Goal: Task Accomplishment & Management: Complete application form

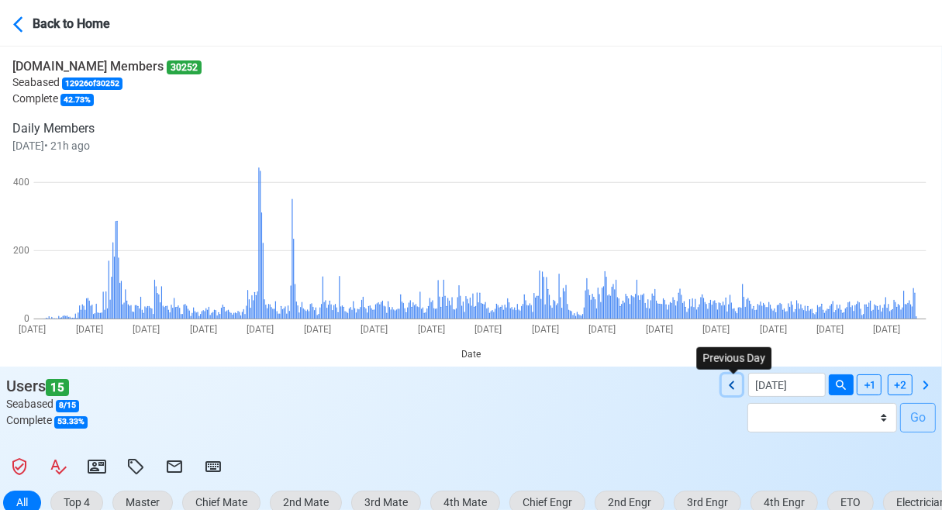
click at [733, 384] on icon at bounding box center [731, 385] width 5 height 9
type input "[DATE]"
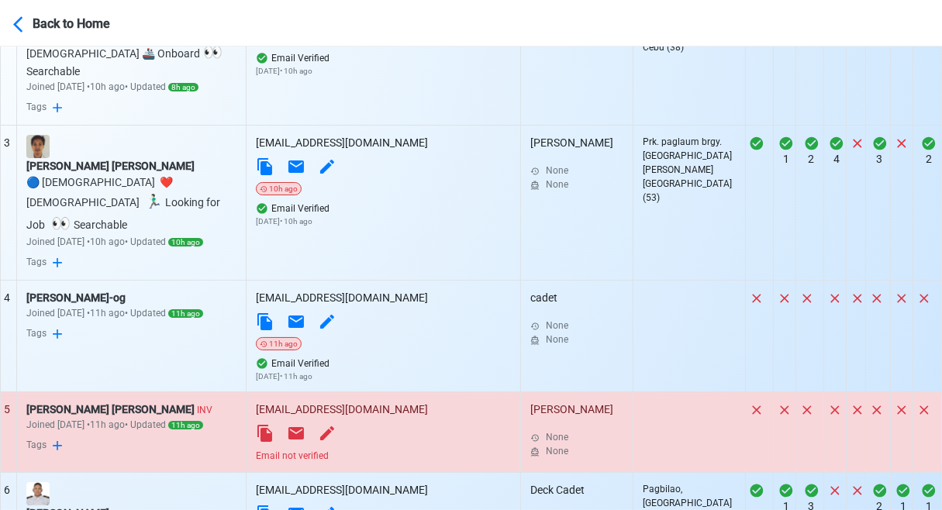
scroll to position [853, 0]
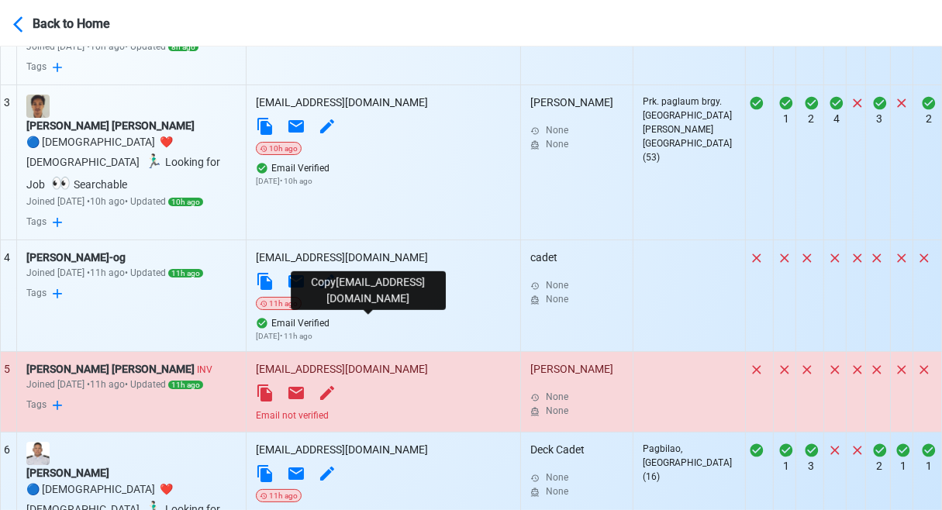
click at [272, 385] on icon at bounding box center [264, 393] width 15 height 17
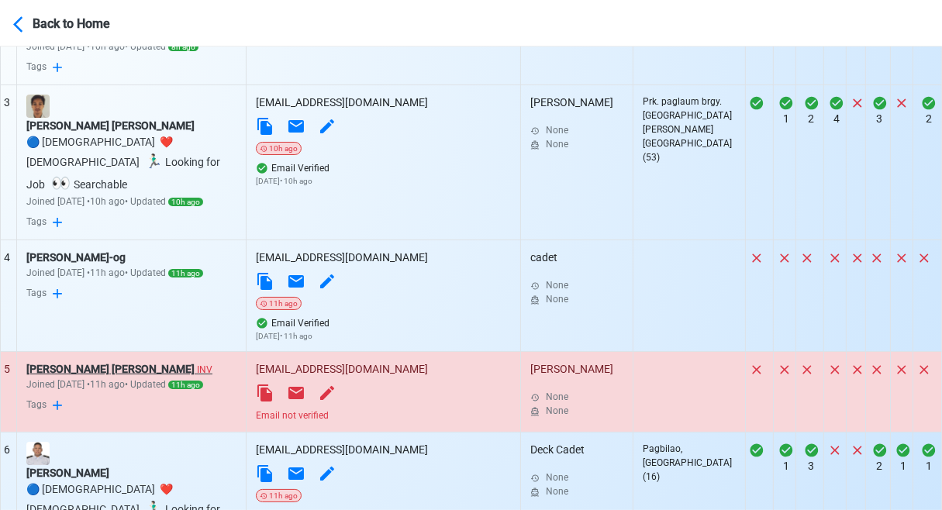
click at [102, 361] on div "Jonathan de Guzman boquiren INV" at bounding box center [131, 369] width 210 height 16
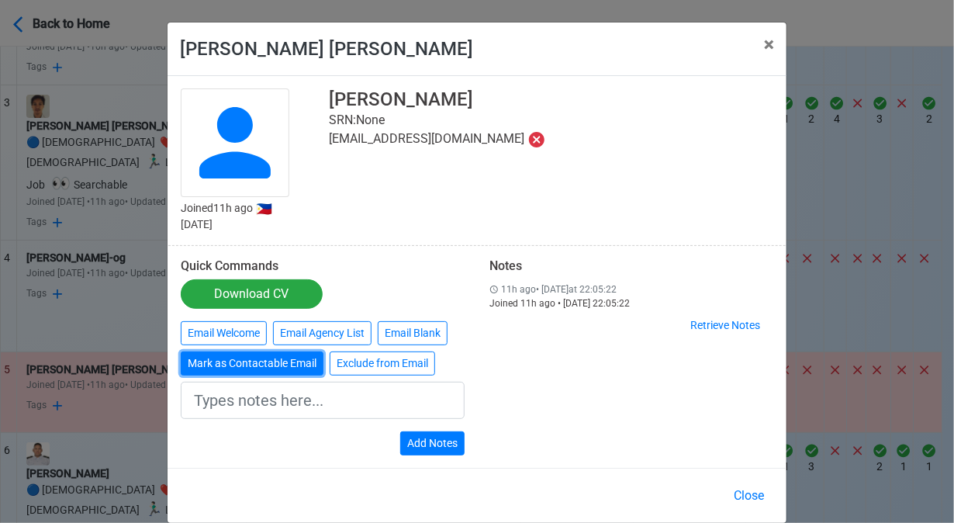
click at [226, 362] on button "Mark as Contactable Email" at bounding box center [252, 363] width 143 height 24
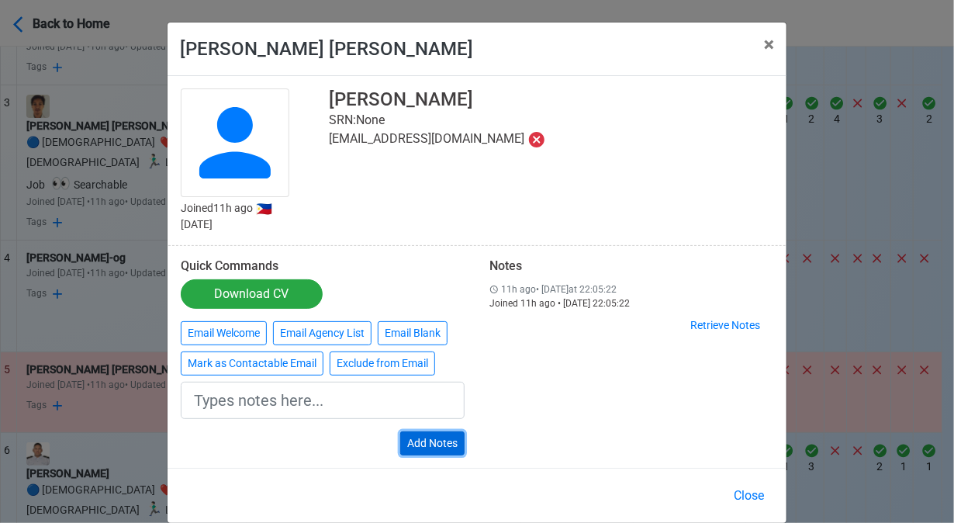
type input "Marked as Contactable email"
click at [444, 441] on button "Add Notes" at bounding box center [432, 443] width 64 height 24
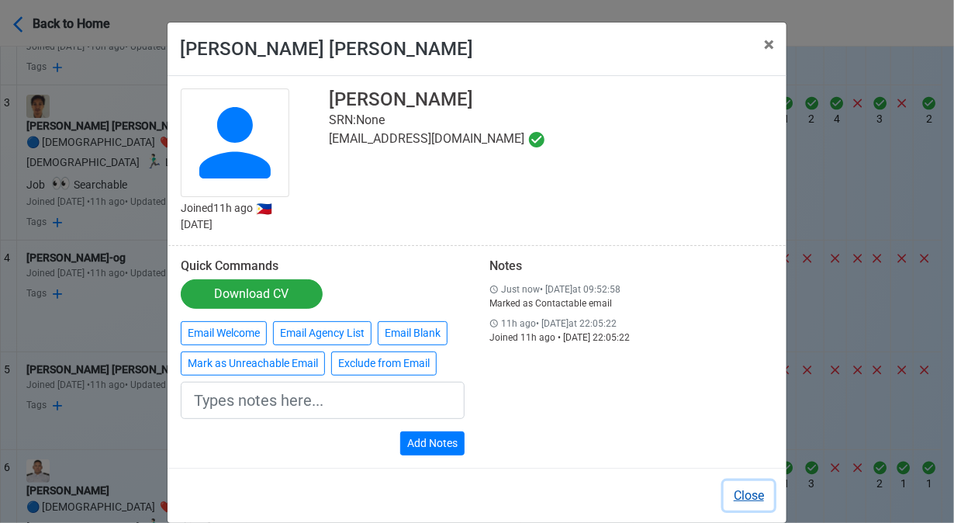
click at [754, 496] on button "Close" at bounding box center [749, 495] width 50 height 29
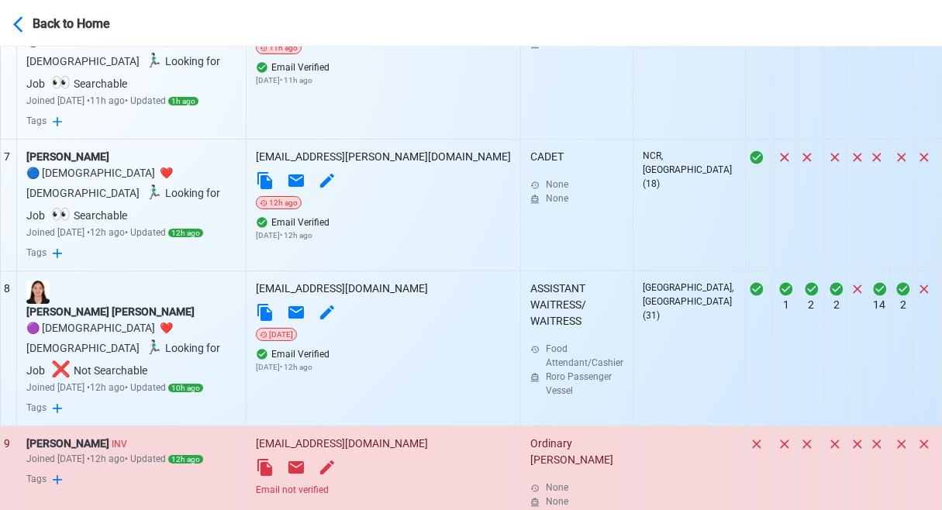
scroll to position [1393, 0]
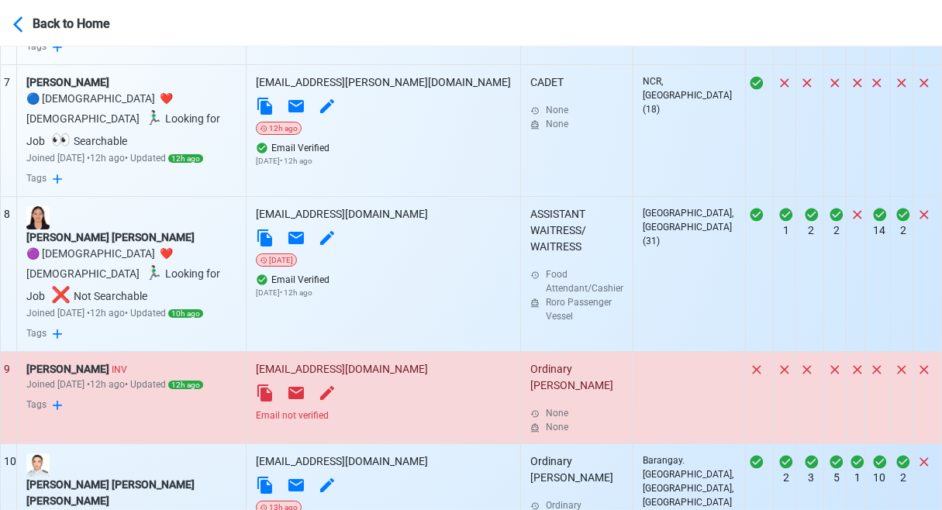
click at [397, 409] on div "Email not verified" at bounding box center [383, 416] width 255 height 14
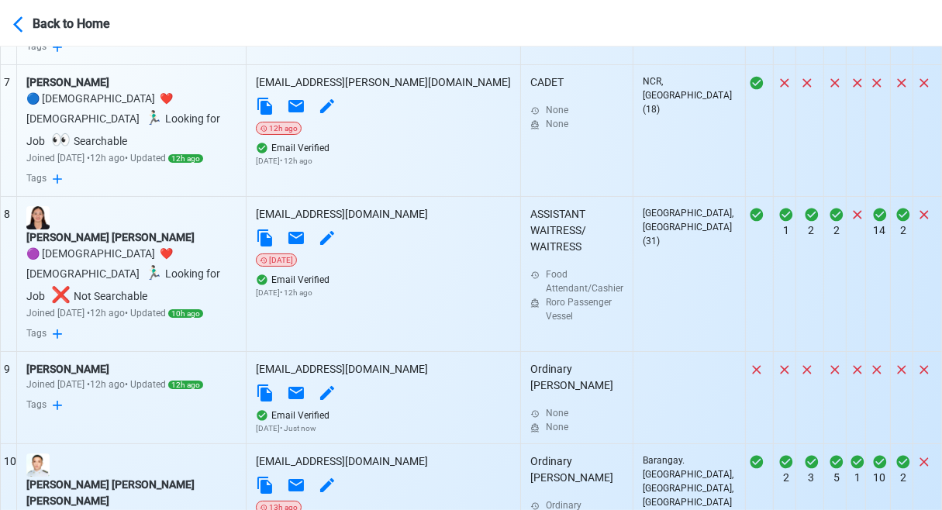
select select "100"
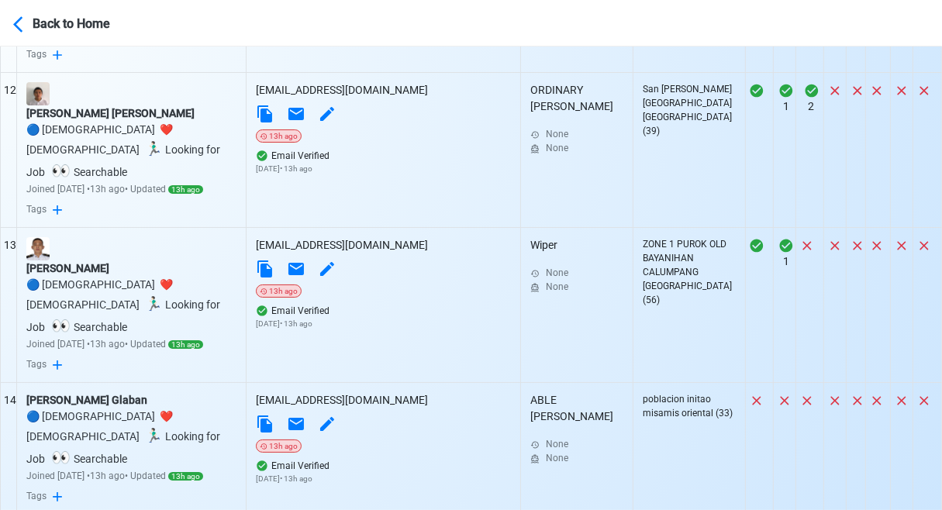
scroll to position [2246, 0]
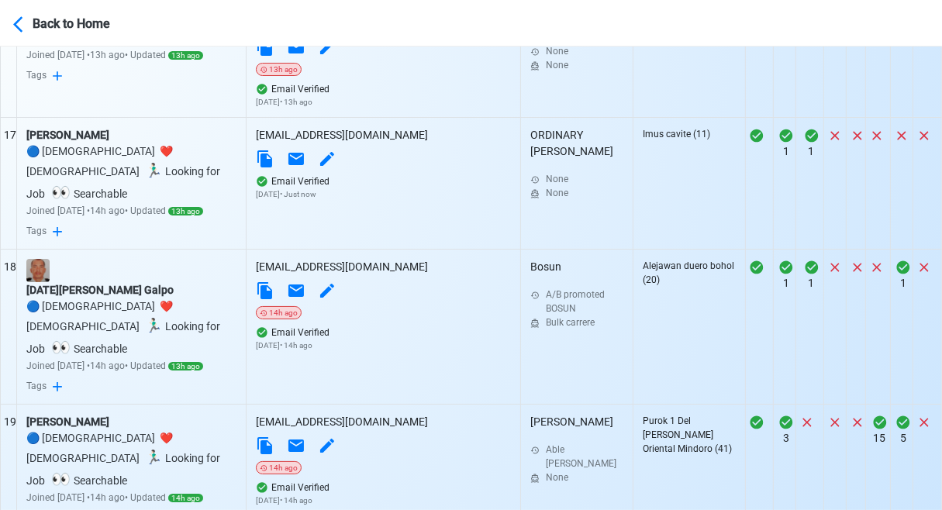
scroll to position [2789, 0]
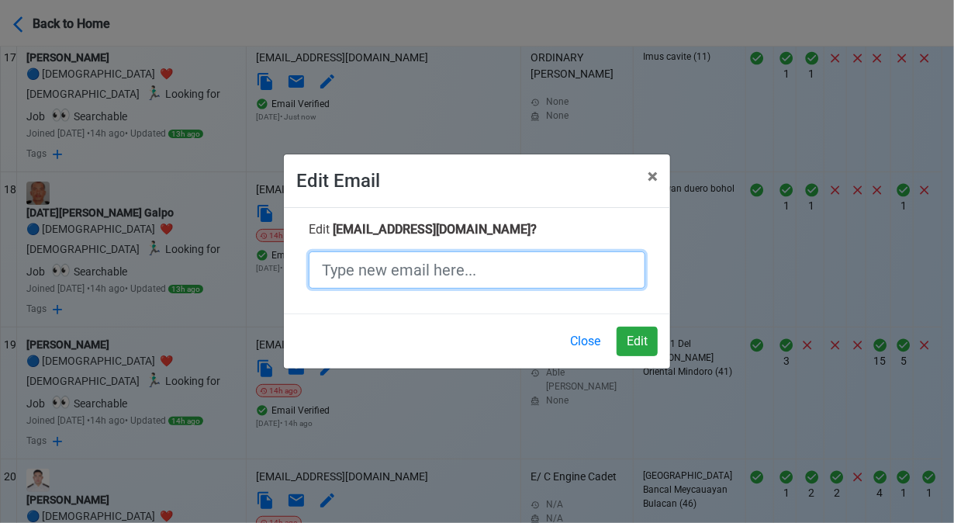
click at [511, 275] on input "text" at bounding box center [477, 269] width 337 height 37
paste input "jeromemontesclaros1977@email.com"
click at [515, 272] on input "jeromemontesclaros1977@email.com" at bounding box center [477, 269] width 337 height 37
type input "jeromemontesclaros1977@gmail.com"
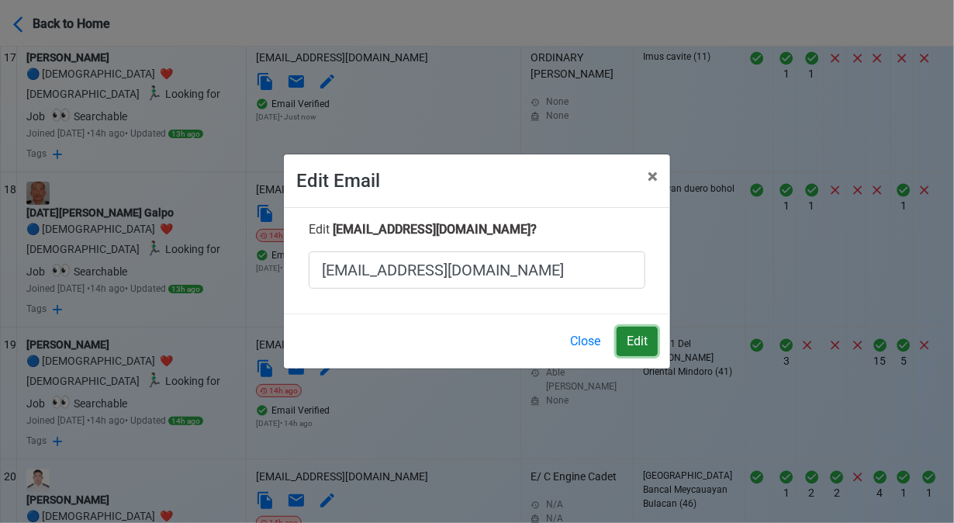
click at [642, 335] on button "Edit" at bounding box center [637, 341] width 41 height 29
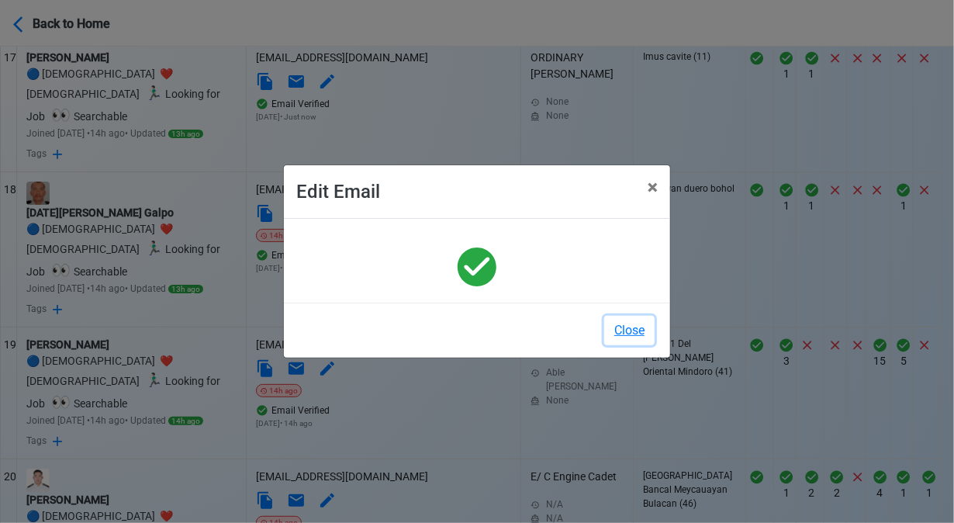
drag, startPoint x: 629, startPoint y: 328, endPoint x: 521, endPoint y: 336, distance: 108.1
click at [628, 328] on button "Close" at bounding box center [629, 330] width 50 height 29
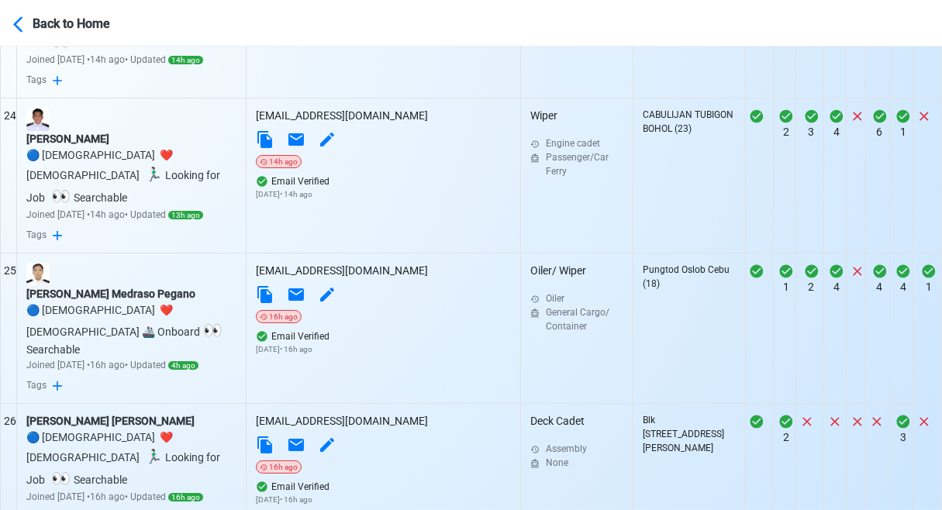
scroll to position [3720, 0]
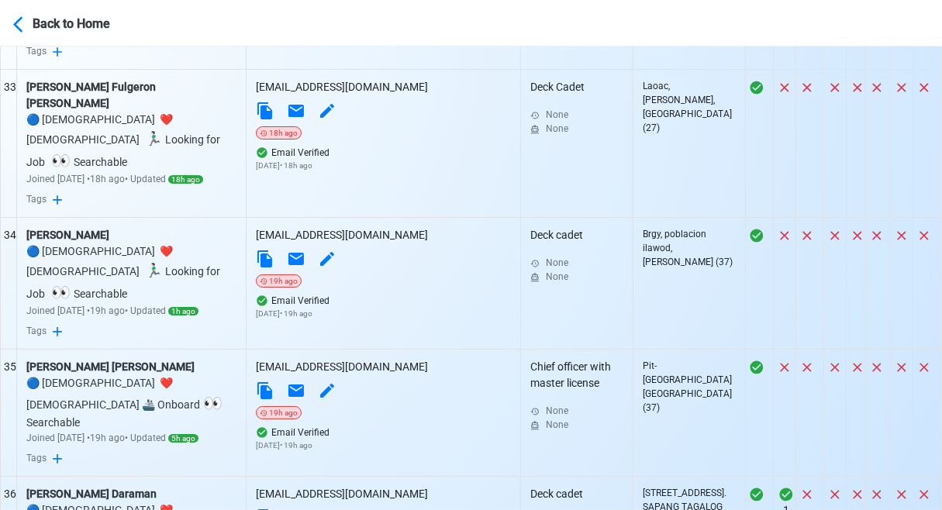
scroll to position [5116, 0]
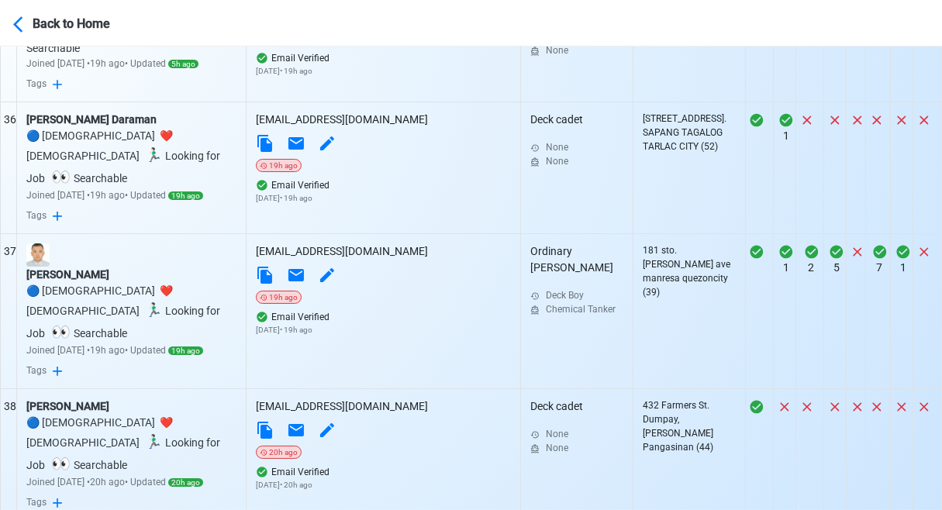
scroll to position [5426, 0]
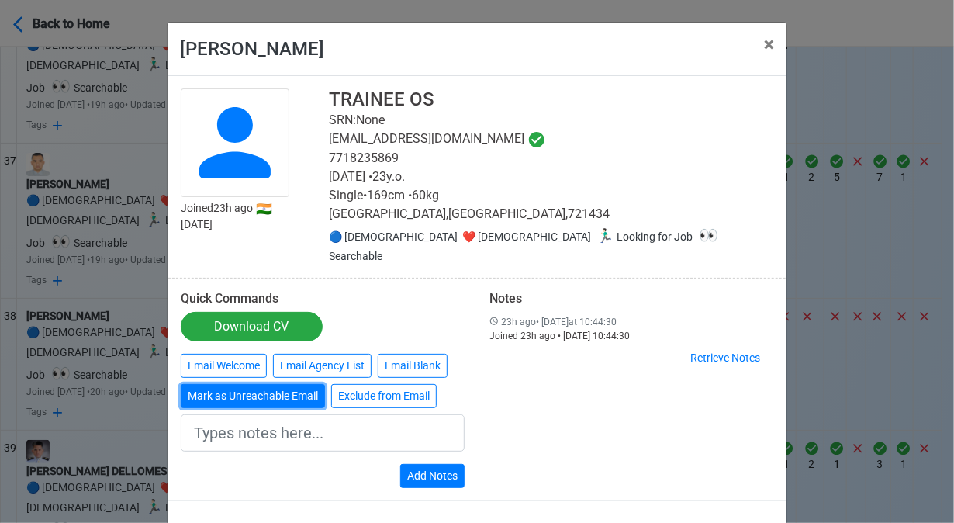
click at [235, 384] on button "Mark as Unreachable Email" at bounding box center [253, 396] width 144 height 24
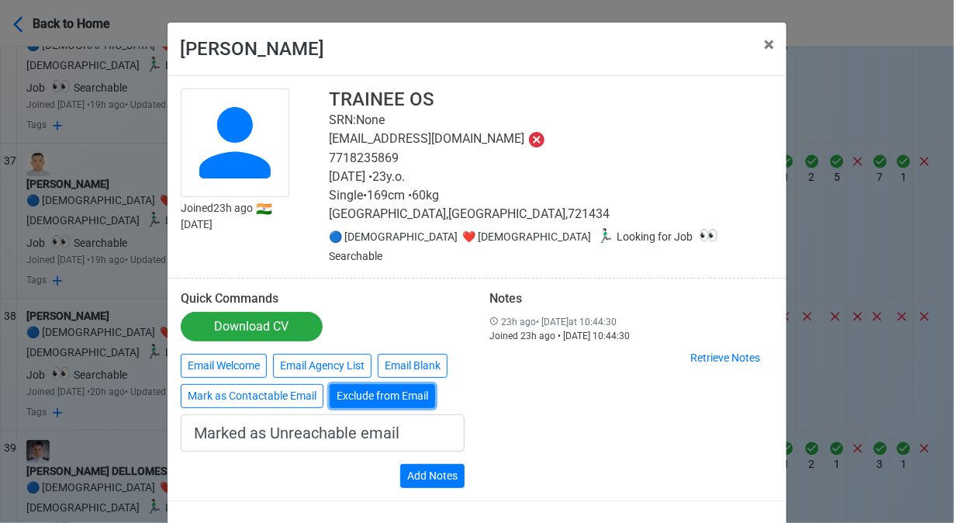
click at [352, 384] on button "Exclude from Email" at bounding box center [382, 396] width 105 height 24
type input "Exclude from Email"
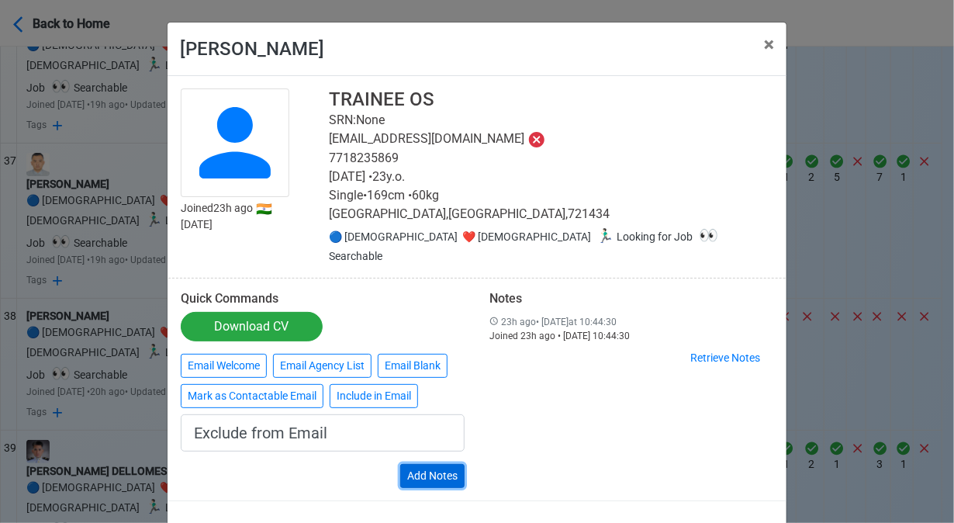
click at [436, 464] on button "Add Notes" at bounding box center [432, 476] width 64 height 24
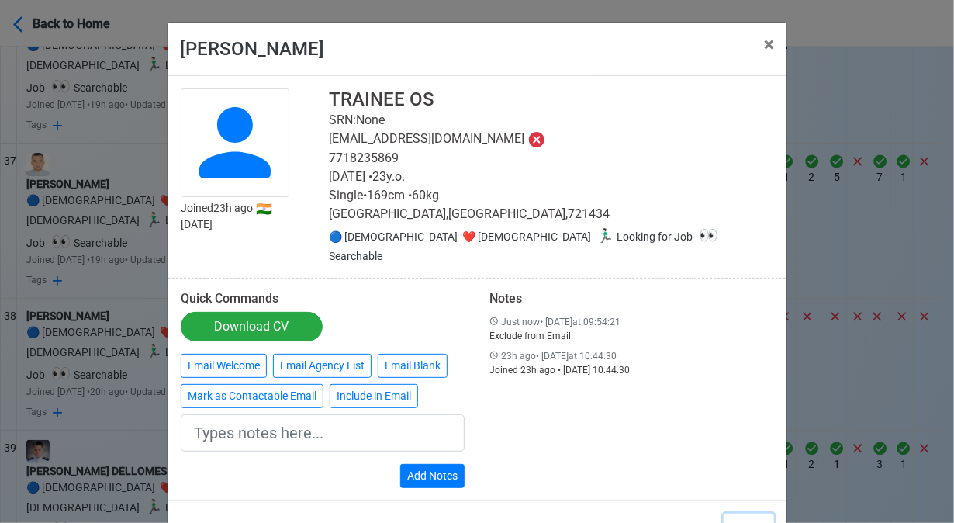
click at [742, 513] on button "Close" at bounding box center [749, 527] width 50 height 29
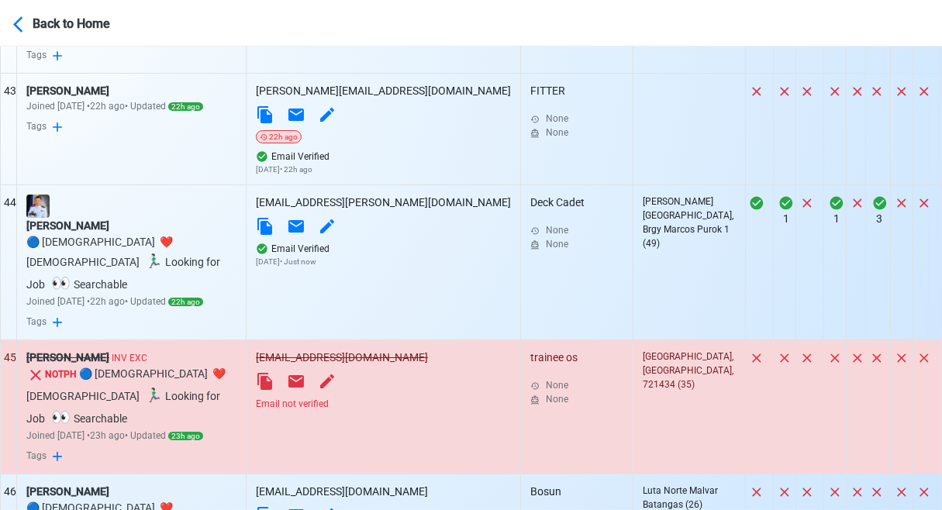
scroll to position [6589, 0]
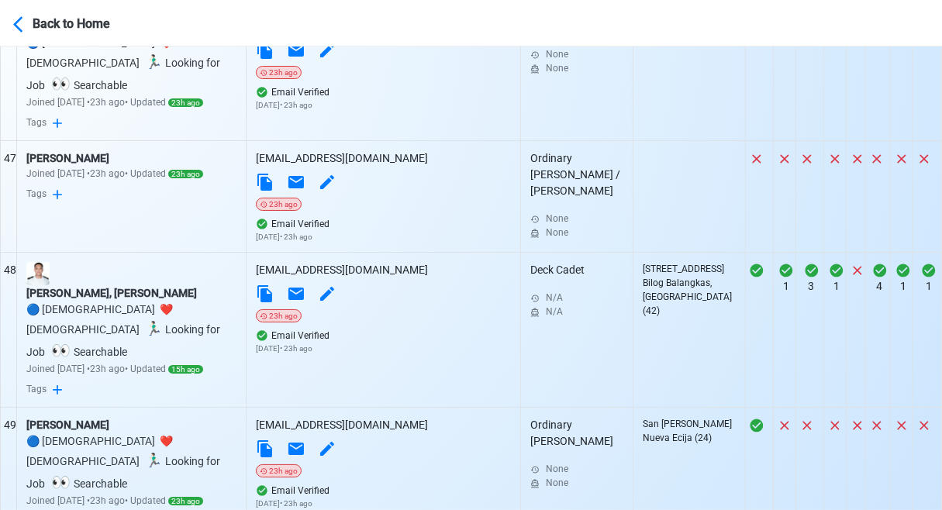
scroll to position [6899, 0]
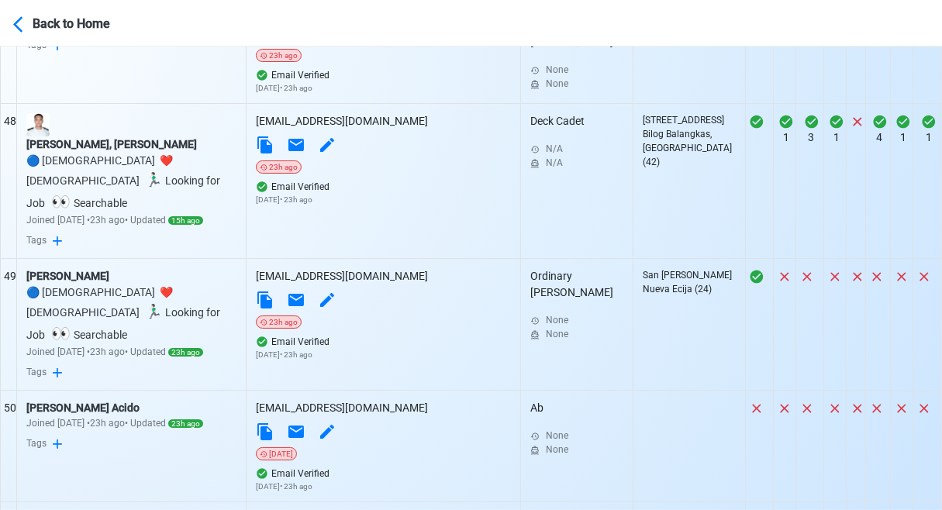
scroll to position [7054, 0]
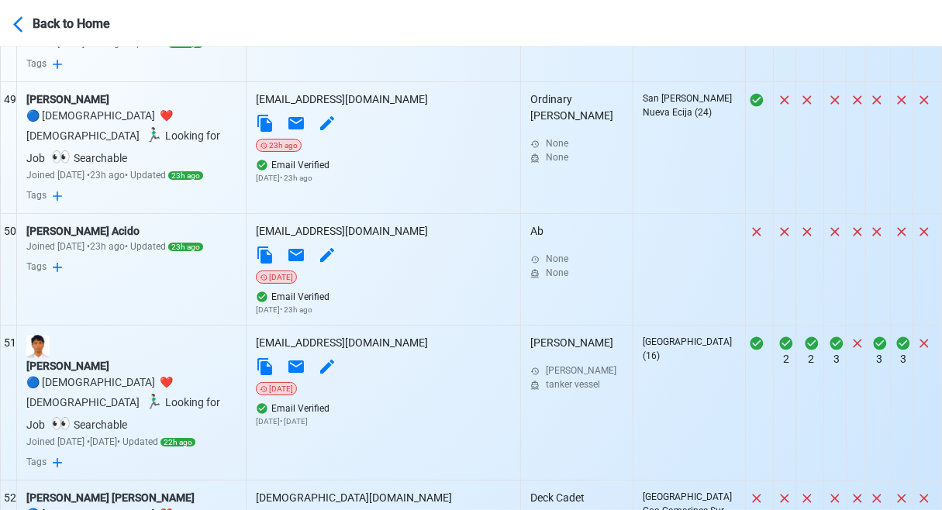
scroll to position [7210, 0]
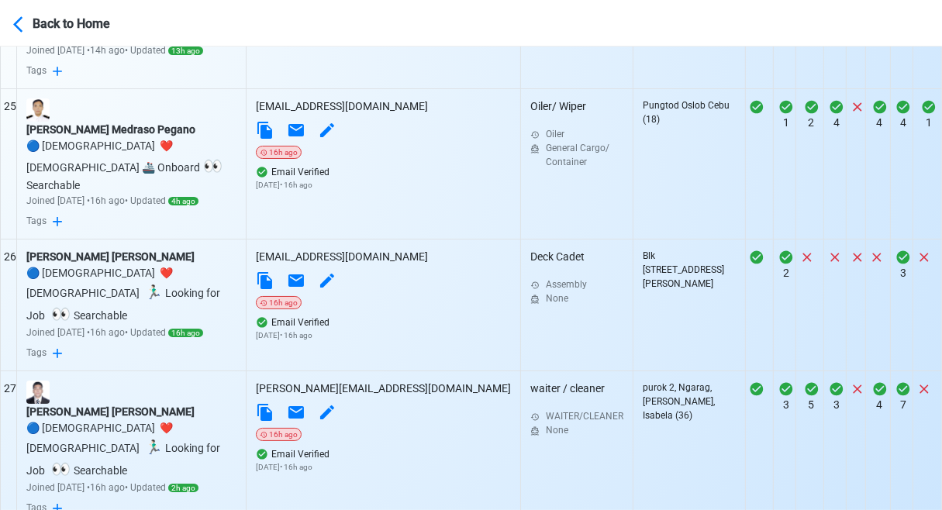
scroll to position [3777, 0]
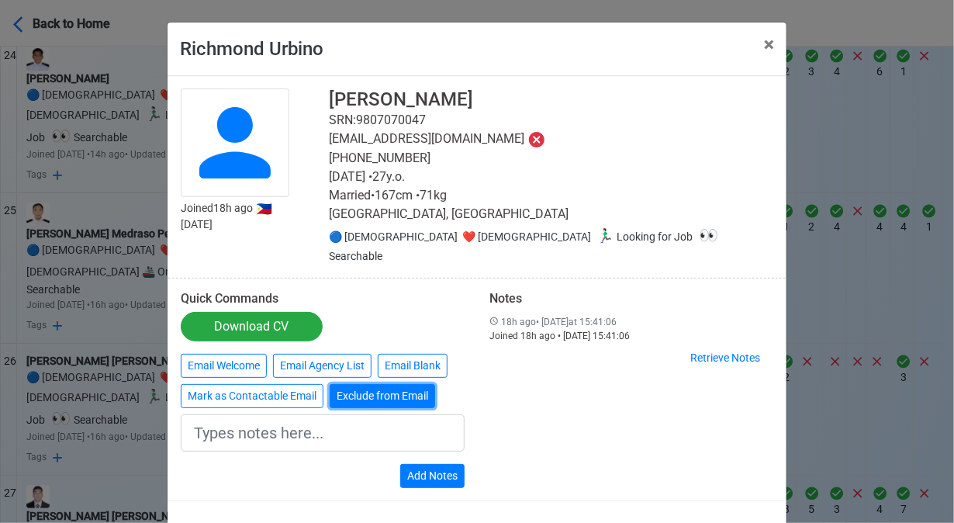
click at [366, 384] on button "Exclude from Email" at bounding box center [382, 396] width 105 height 24
type input "Exclude from Email"
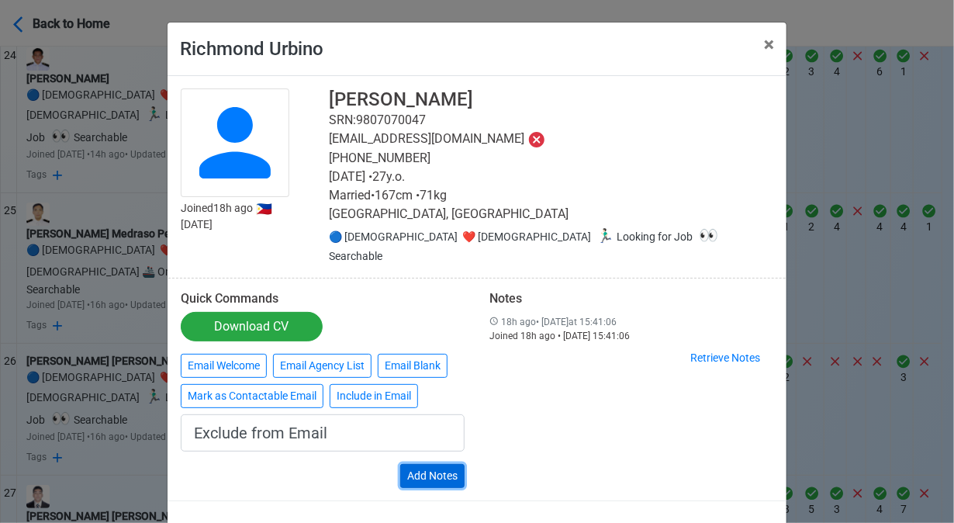
click at [441, 464] on button "Add Notes" at bounding box center [432, 476] width 64 height 24
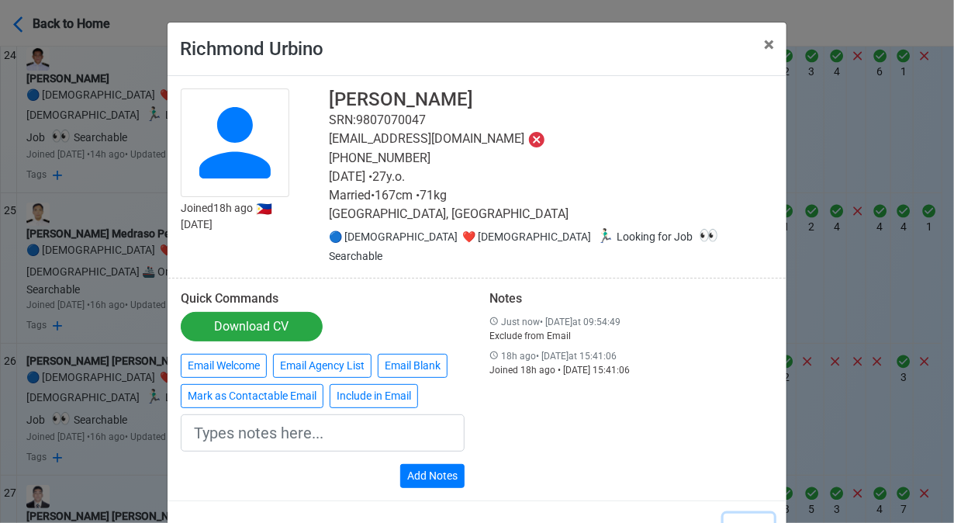
click at [751, 513] on button "Close" at bounding box center [749, 527] width 50 height 29
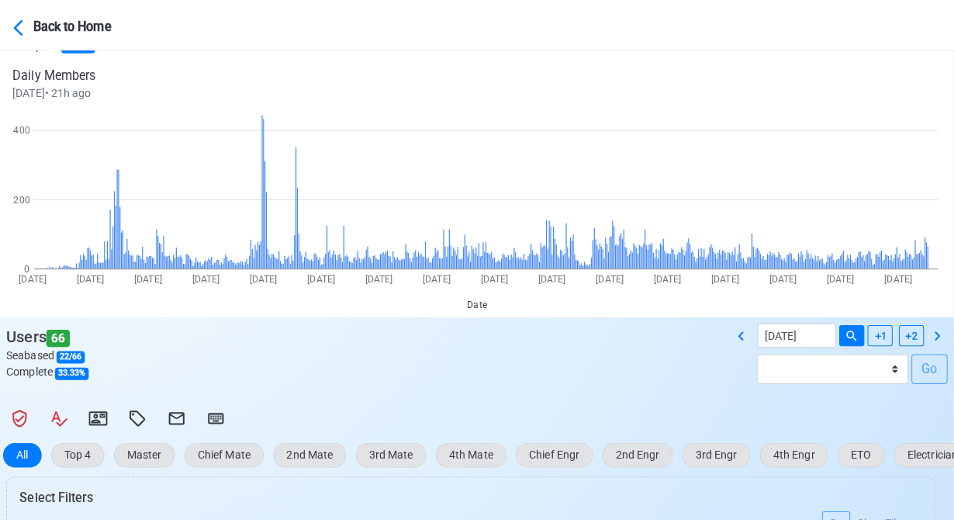
scroll to position [54, 0]
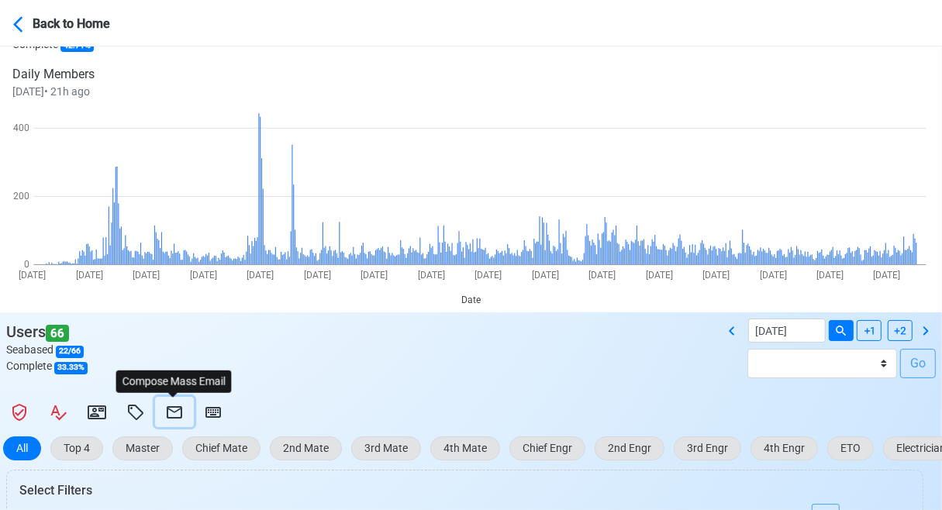
click at [178, 409] on icon at bounding box center [174, 412] width 19 height 19
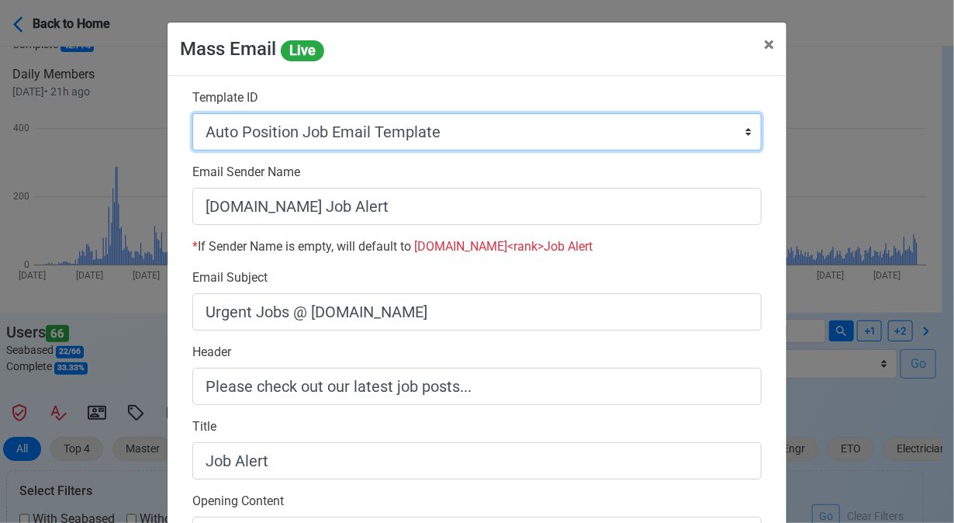
click at [512, 129] on select "Auto Position Job Email Template Incomplete CV Email Template ETO/ETR Job Email…" at bounding box center [476, 131] width 569 height 37
select select "d-0c193ece46b24c5dbce89cdb3e751472"
click at [192, 113] on select "Auto Position Job Email Template Incomplete CV Email Template ETO/ETR Job Email…" at bounding box center [476, 131] width 569 height 37
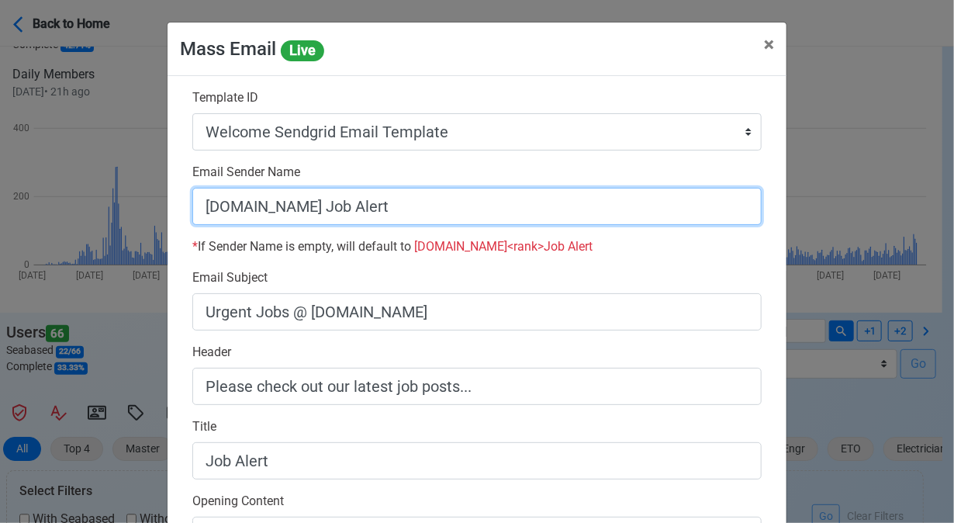
drag, startPoint x: 302, startPoint y: 209, endPoint x: 551, endPoint y: 221, distance: 249.2
click at [551, 221] on input "SeamanBio.PH Job Alert" at bounding box center [476, 206] width 569 height 37
click at [193, 209] on input "[DOMAIN_NAME]" at bounding box center [476, 206] width 569 height 37
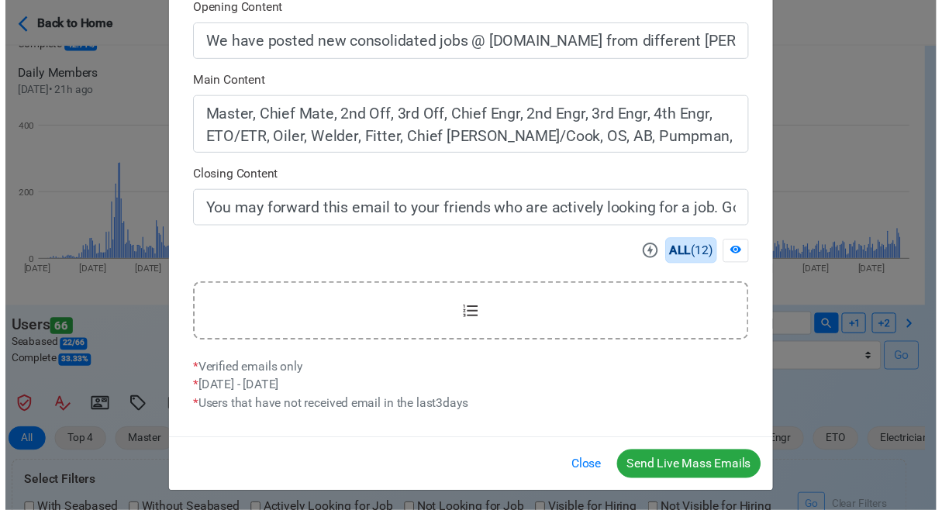
scroll to position [495, 0]
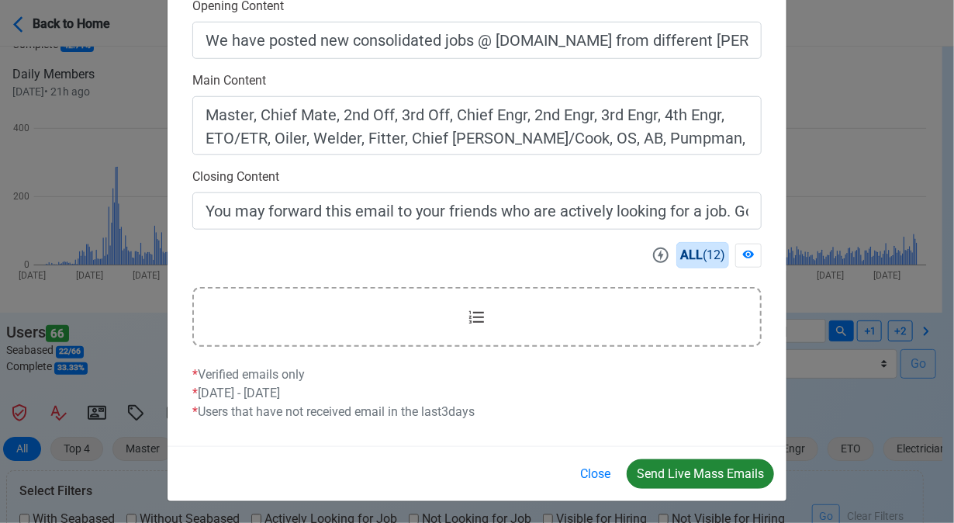
type input "Welcome to SeamanBio.PH"
click at [692, 468] on button "Send Live Mass Emails" at bounding box center [700, 473] width 147 height 29
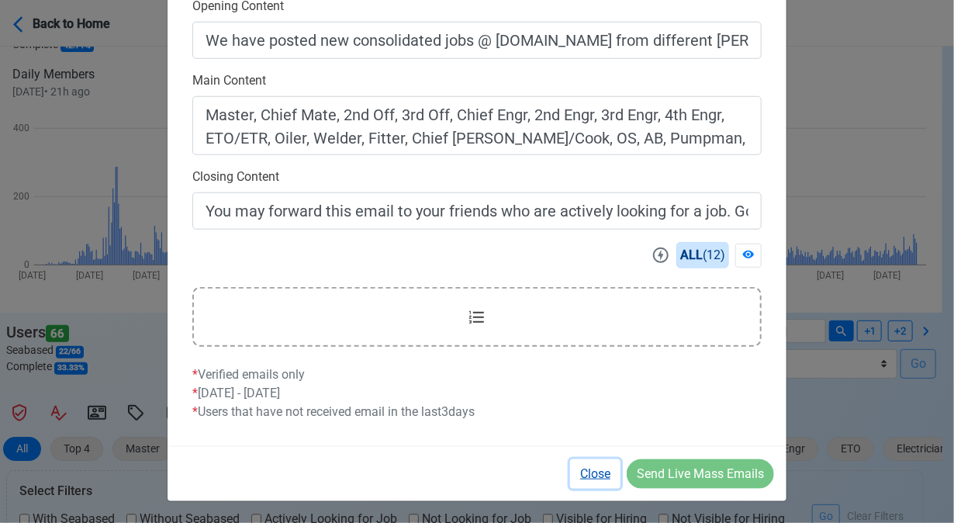
click at [603, 474] on button "Close" at bounding box center [595, 473] width 50 height 29
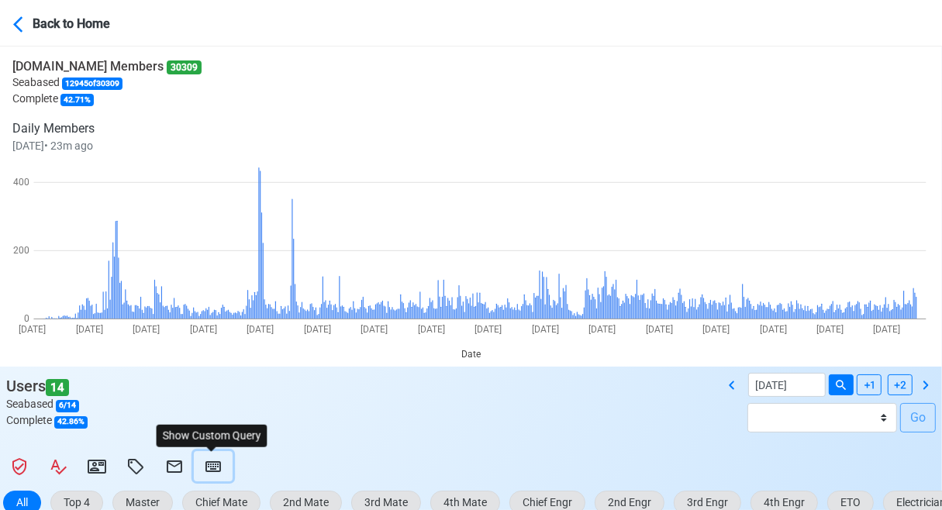
click at [209, 469] on icon at bounding box center [213, 467] width 19 height 19
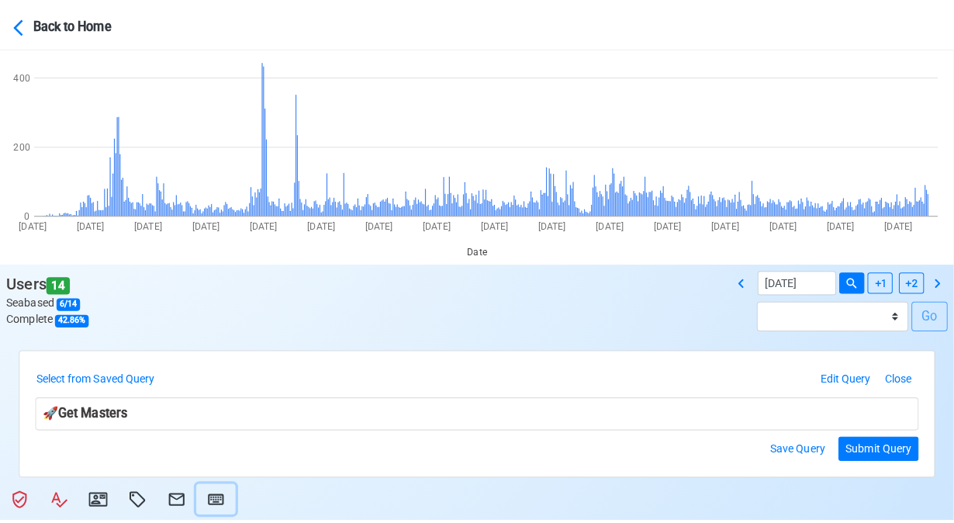
scroll to position [310, 0]
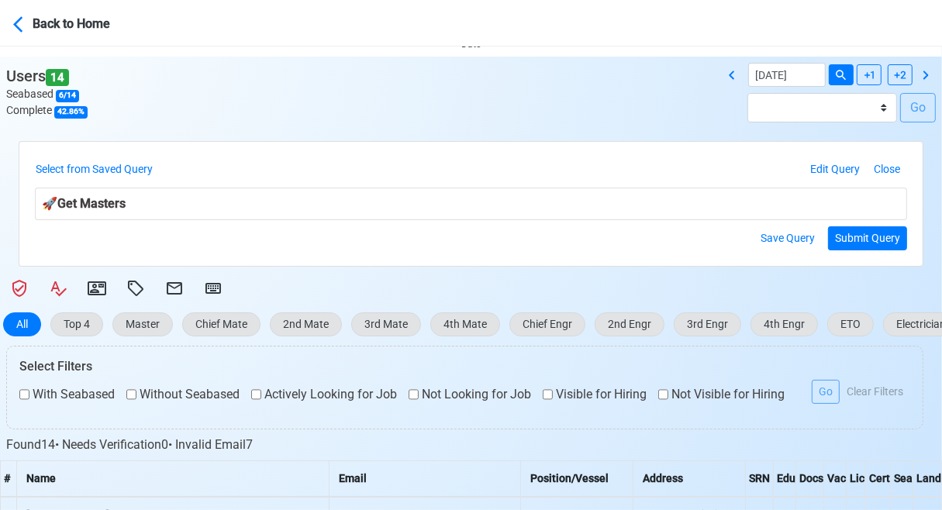
click at [458, 92] on div "Users 14 Seabased 6 / 14 Complete 42.86 % 08/28/2025 Batch 1 - 6 Dec 2023 Batch…" at bounding box center [471, 99] width 942 height 72
click at [379, 98] on div "Users 14 Seabased 6 / 14 Complete 42.86 % 08/28/2025 Batch 1 - 6 Dec 2023 Batch…" at bounding box center [471, 99] width 942 height 72
click at [139, 165] on button "Select from Saved Query" at bounding box center [97, 169] width 125 height 24
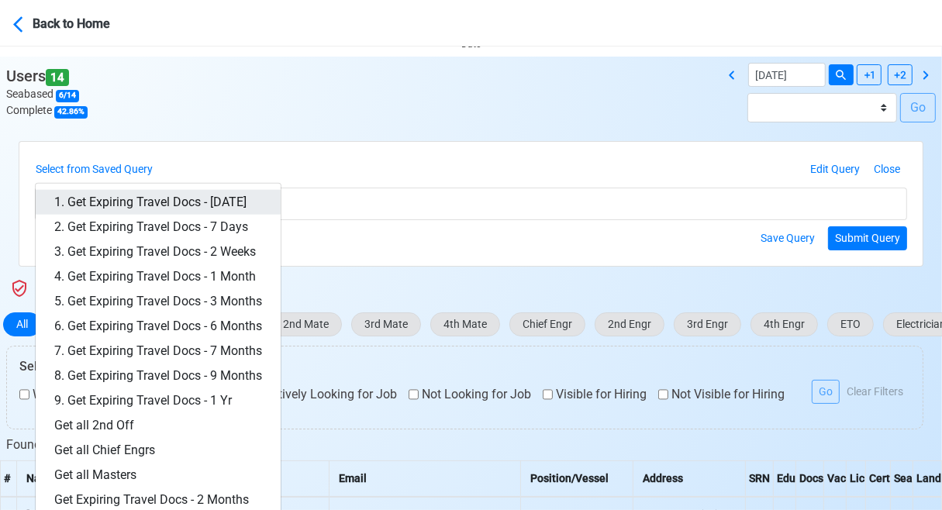
click at [174, 196] on link "1. Get Expiring Travel Docs - Today" at bounding box center [158, 202] width 245 height 25
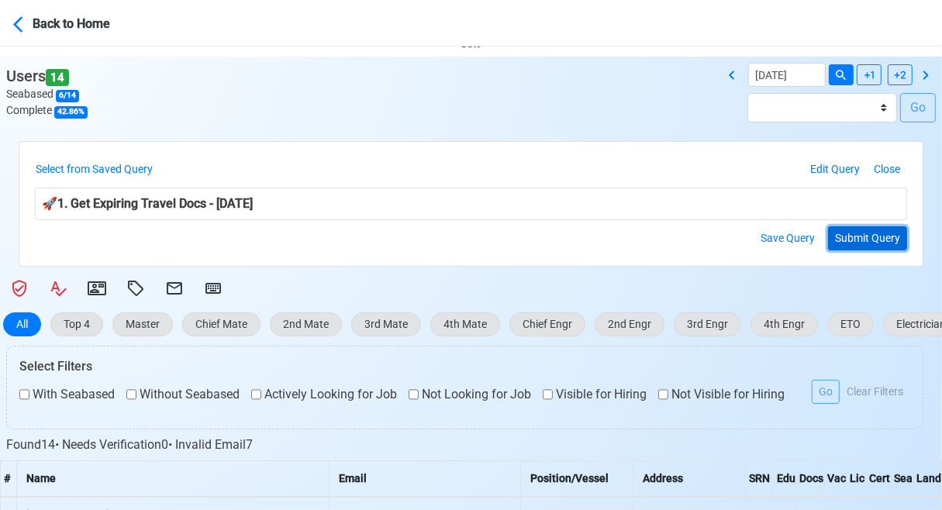
click at [858, 236] on button "Submit Query" at bounding box center [867, 238] width 79 height 24
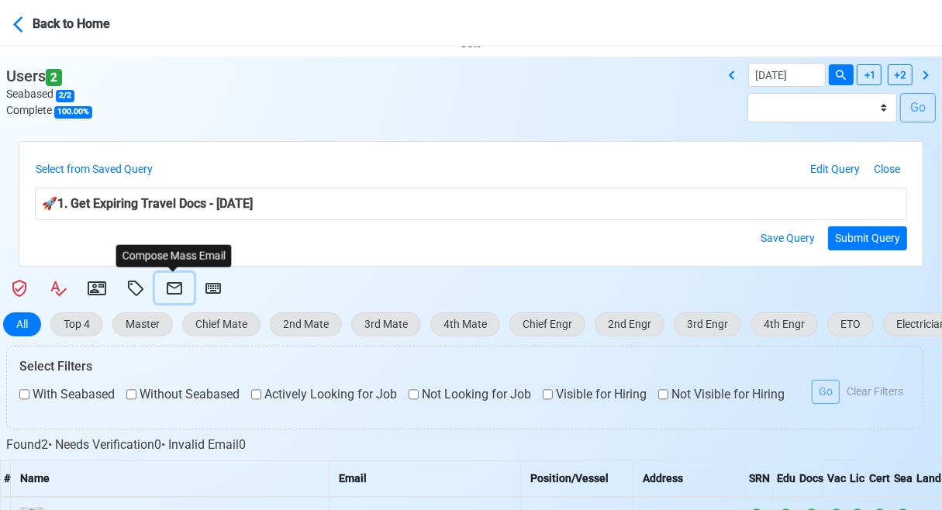
click at [168, 286] on icon at bounding box center [174, 288] width 19 height 19
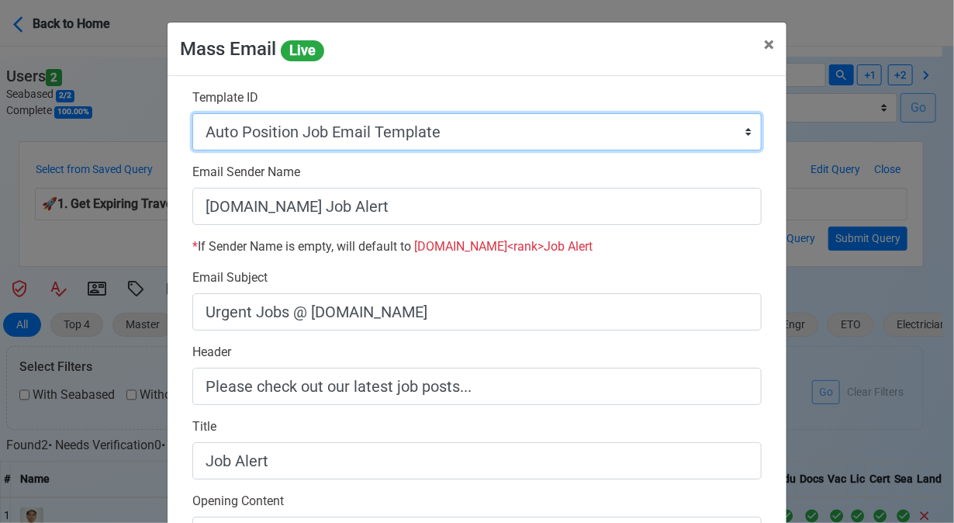
click at [520, 136] on select "Auto Position Job Email Template Incomplete CV Email Template ETO/ETR Job Email…" at bounding box center [476, 131] width 569 height 37
select select "d-3e71907ffd064a39999872a824aaf79a"
click at [192, 113] on select "Auto Position Job Email Template Incomplete CV Email Template ETO/ETR Job Email…" at bounding box center [476, 131] width 569 height 37
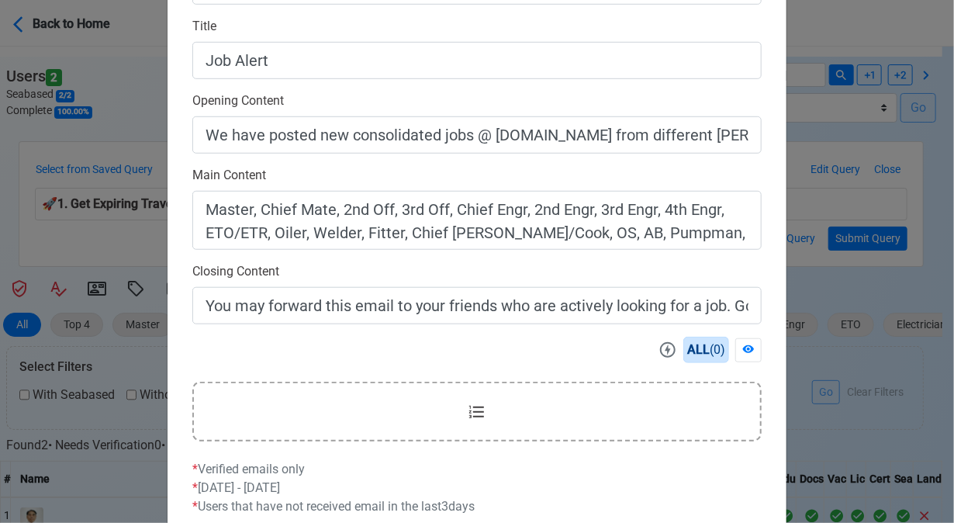
scroll to position [495, 0]
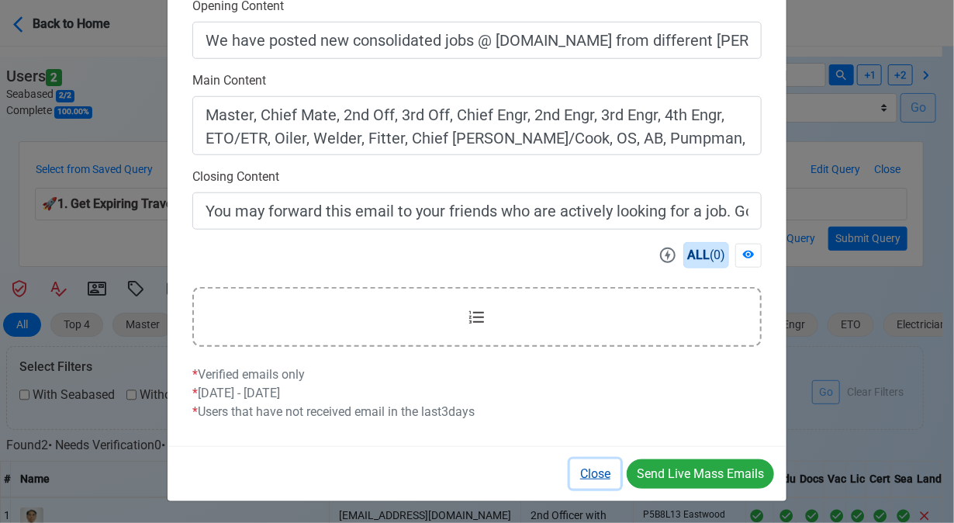
click at [596, 474] on button "Close" at bounding box center [595, 473] width 50 height 29
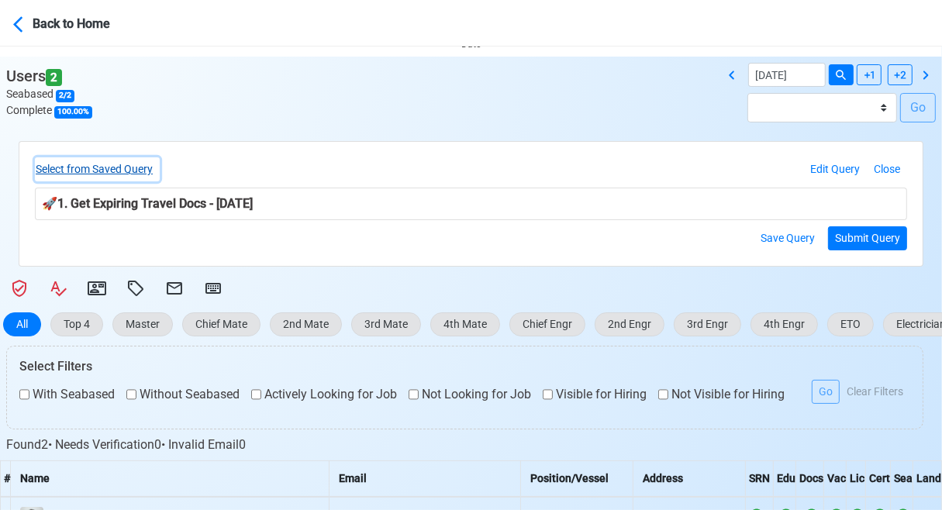
click at [146, 169] on button "Select from Saved Query" at bounding box center [97, 169] width 125 height 24
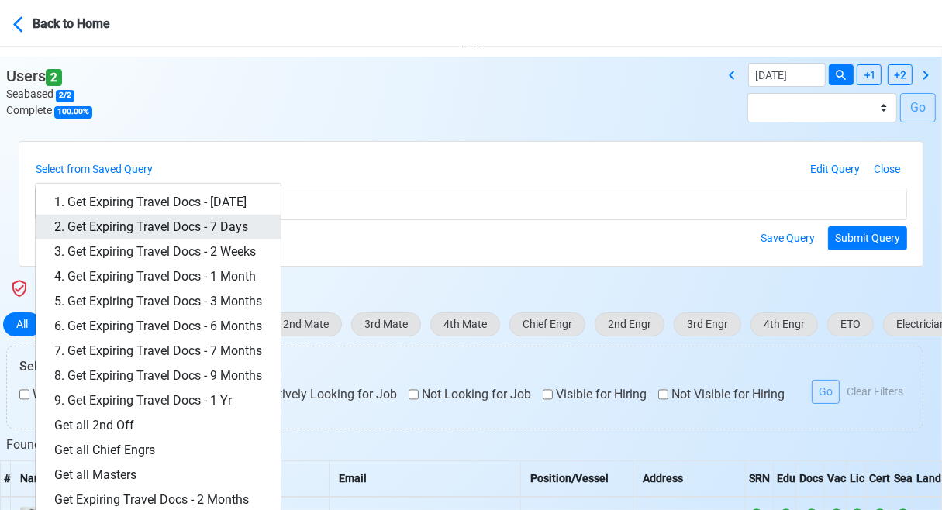
click at [177, 219] on link "2. Get Expiring Travel Docs - 7 Days" at bounding box center [158, 227] width 245 height 25
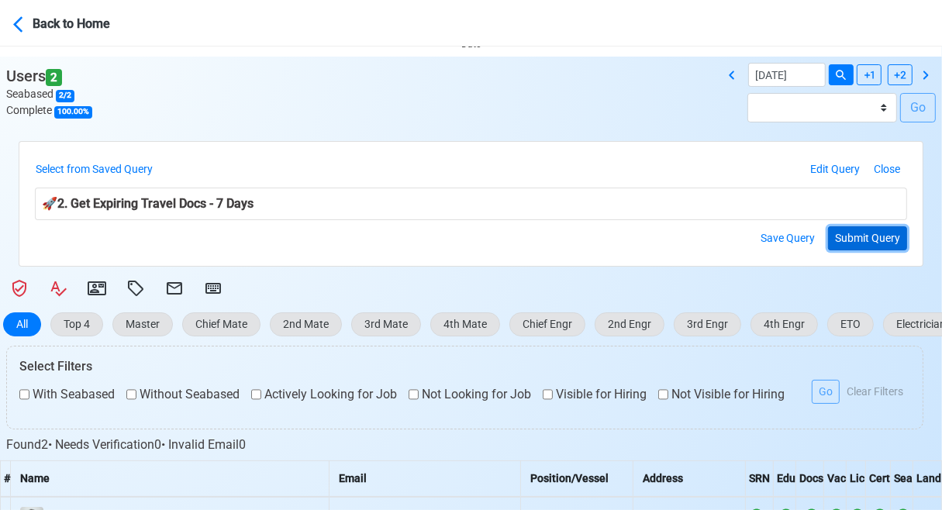
click at [866, 239] on button "Submit Query" at bounding box center [867, 238] width 79 height 24
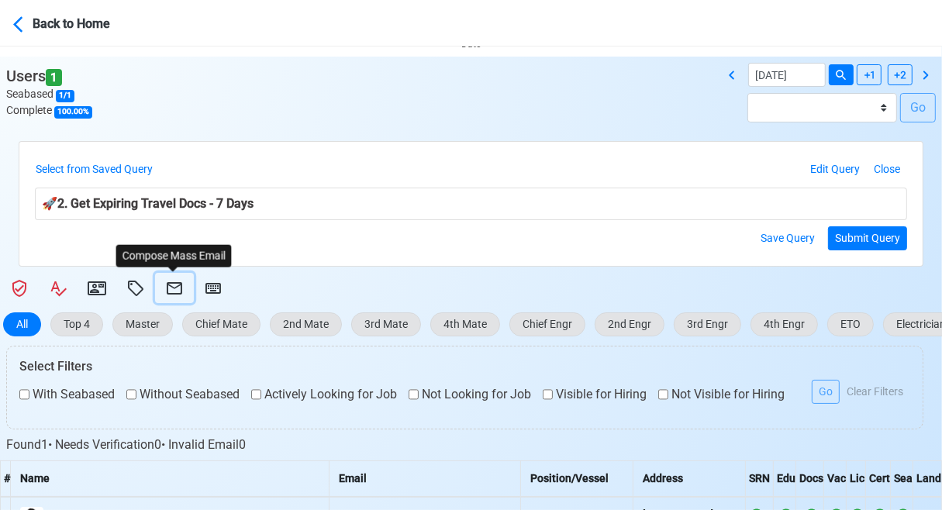
click at [180, 282] on icon at bounding box center [175, 288] width 16 height 12
select select "d-3e71907ffd064a39999872a824aaf79a"
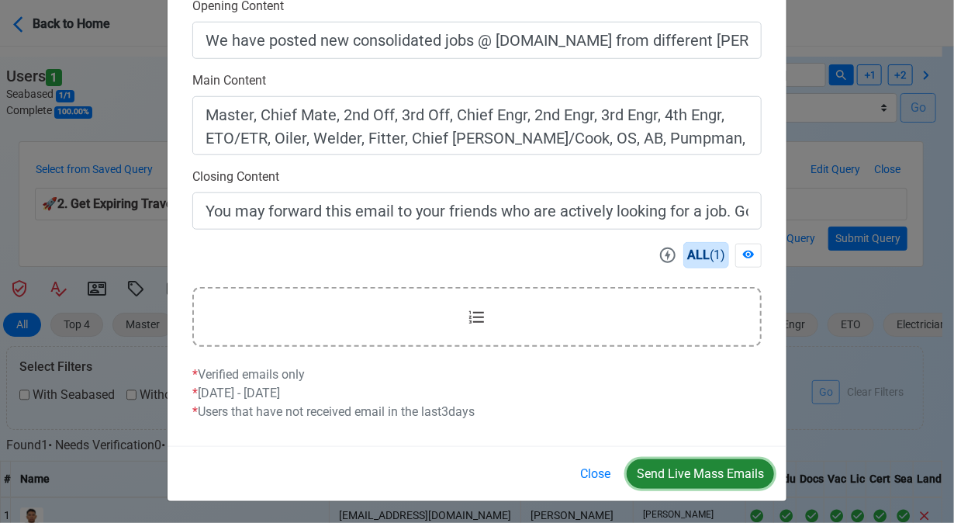
click at [712, 475] on button "Send Live Mass Emails" at bounding box center [700, 473] width 147 height 29
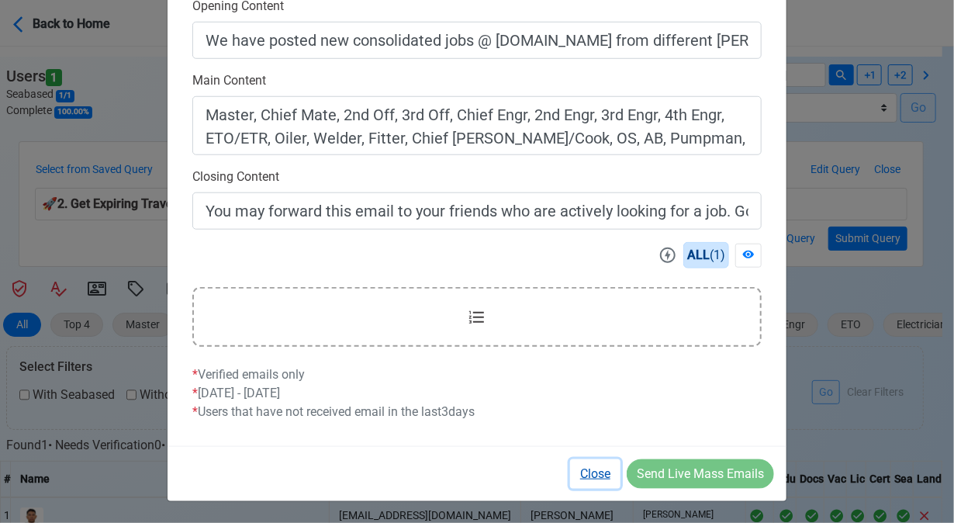
click at [577, 468] on button "Close" at bounding box center [595, 473] width 50 height 29
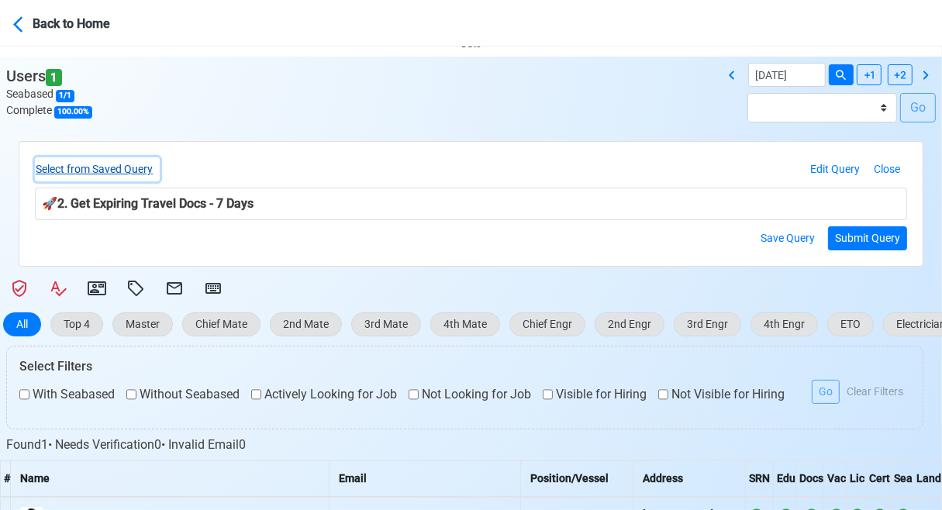
click at [147, 166] on button "Select from Saved Query" at bounding box center [97, 169] width 125 height 24
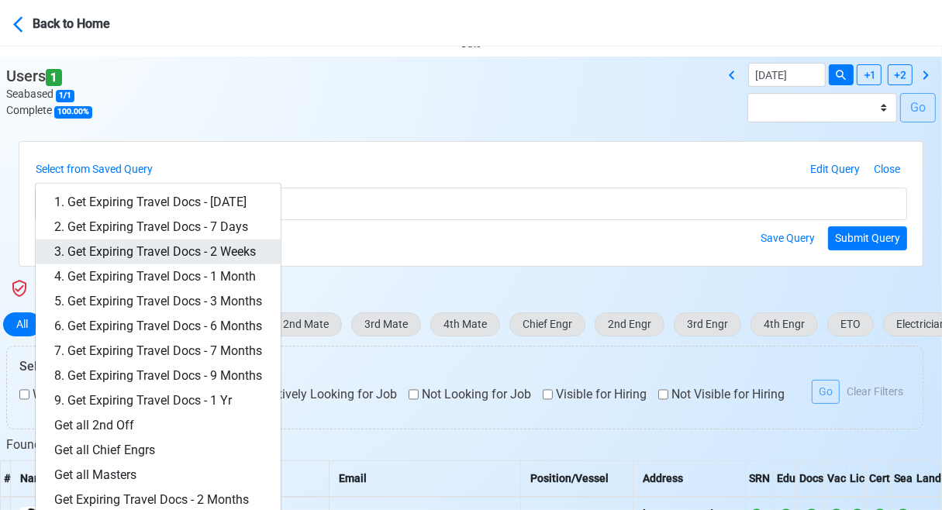
click at [186, 245] on link "3. Get Expiring Travel Docs - 2 Weeks" at bounding box center [158, 252] width 245 height 25
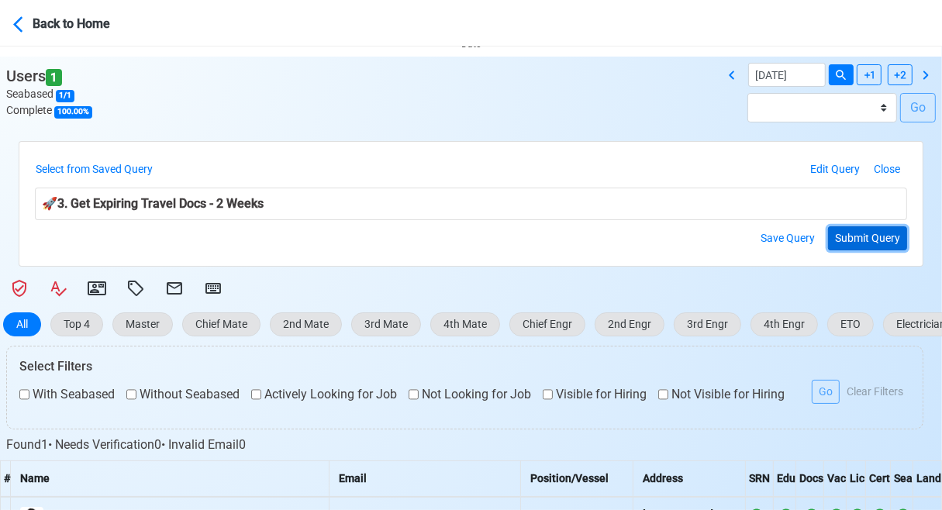
click at [869, 234] on button "Submit Query" at bounding box center [867, 238] width 79 height 24
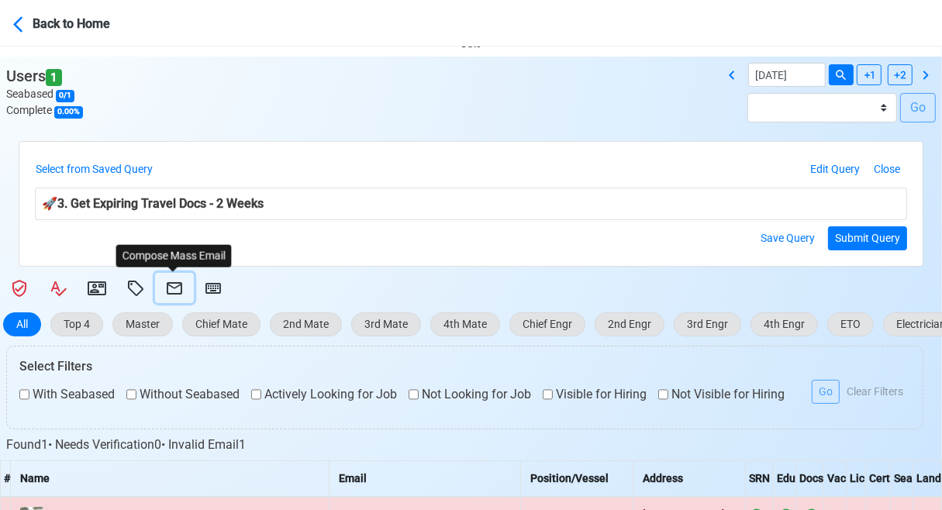
click at [168, 289] on icon at bounding box center [174, 288] width 19 height 19
select select "d-3e71907ffd064a39999872a824aaf79a"
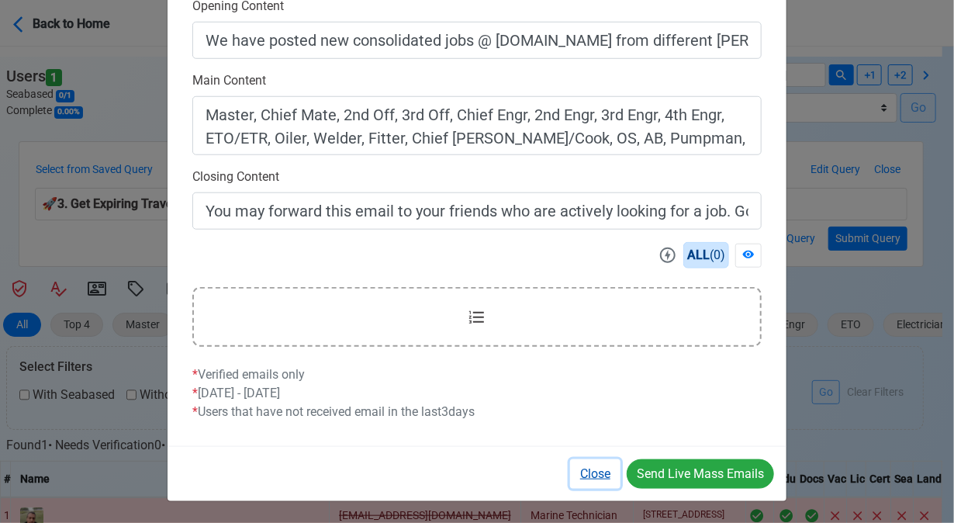
click at [596, 471] on button "Close" at bounding box center [595, 473] width 50 height 29
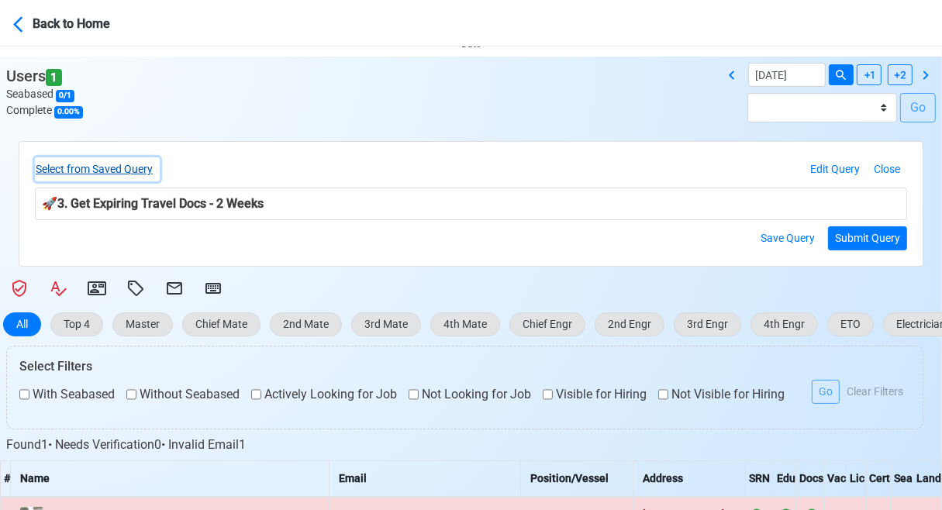
click at [126, 167] on button "Select from Saved Query" at bounding box center [97, 169] width 125 height 24
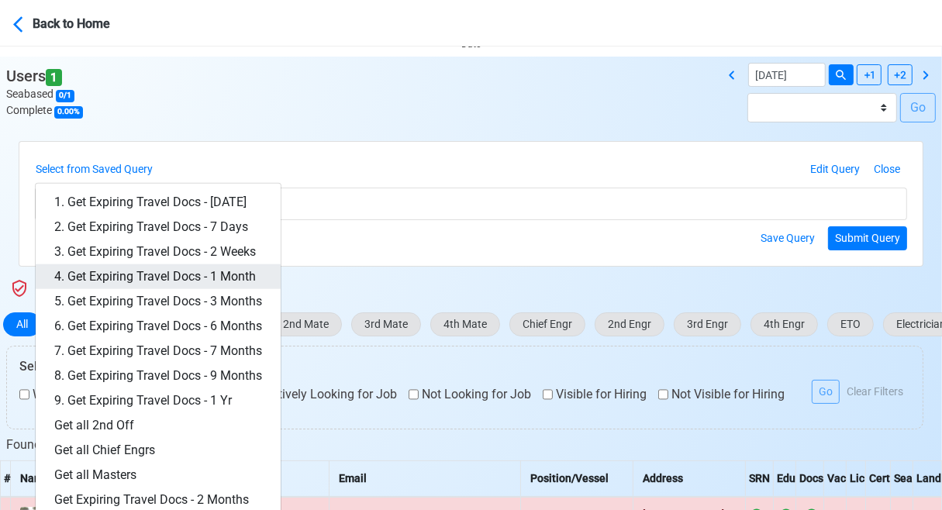
click at [193, 277] on link "4. Get Expiring Travel Docs - 1 Month" at bounding box center [158, 276] width 245 height 25
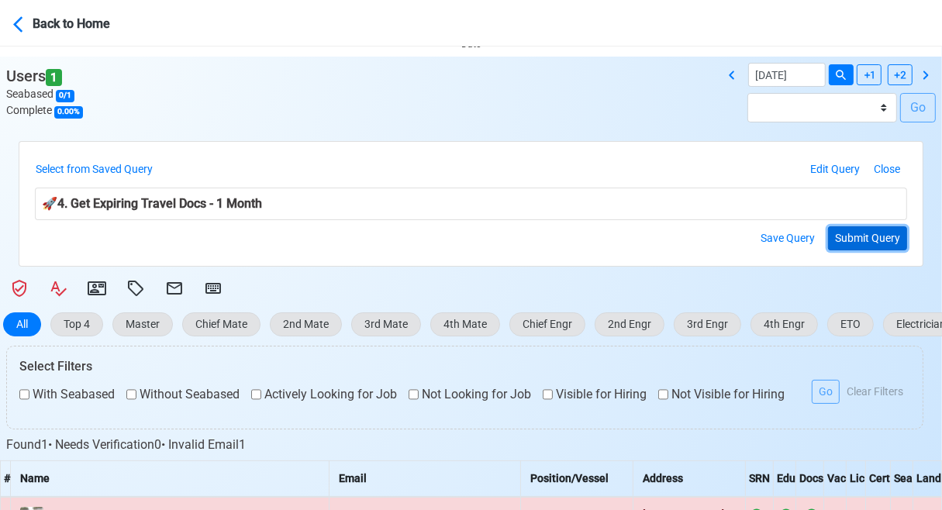
click at [869, 236] on button "Submit Query" at bounding box center [867, 238] width 79 height 24
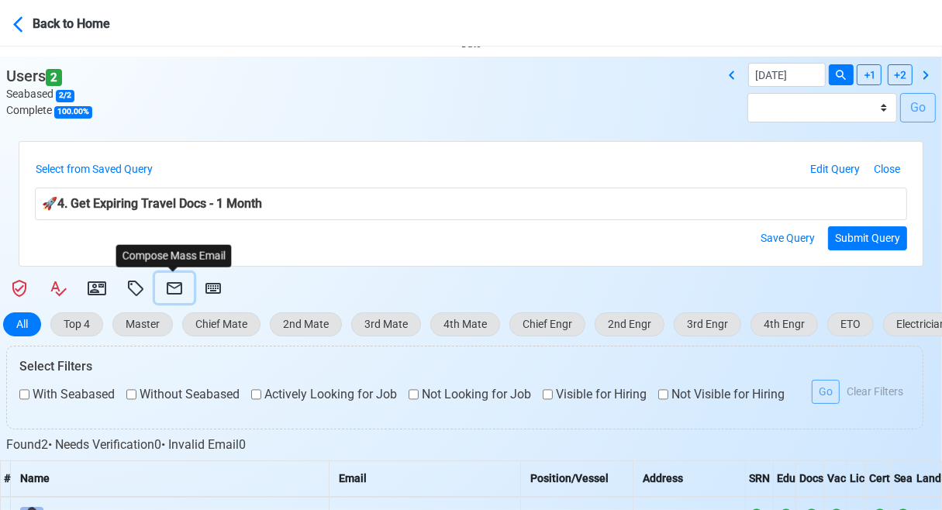
click at [174, 290] on icon at bounding box center [174, 288] width 19 height 19
select select "d-3e71907ffd064a39999872a824aaf79a"
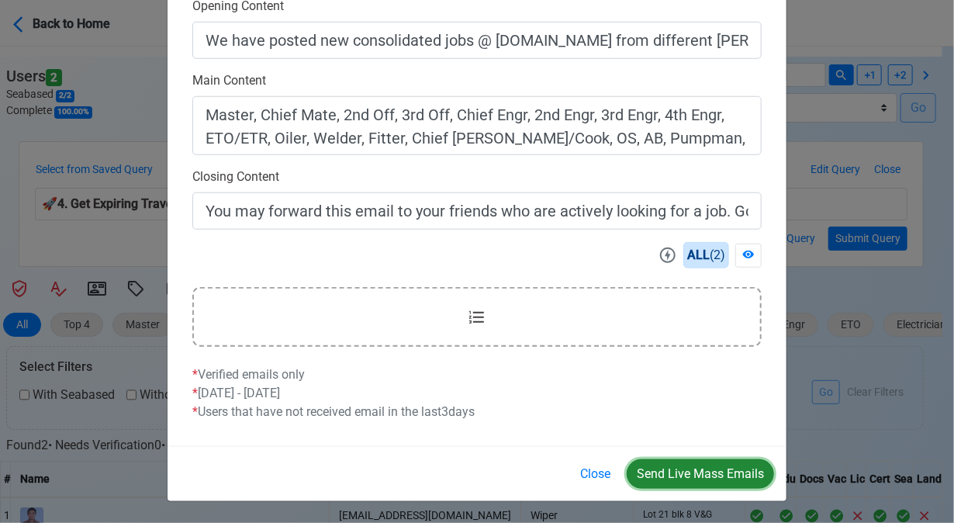
click at [702, 465] on button "Send Live Mass Emails" at bounding box center [700, 473] width 147 height 29
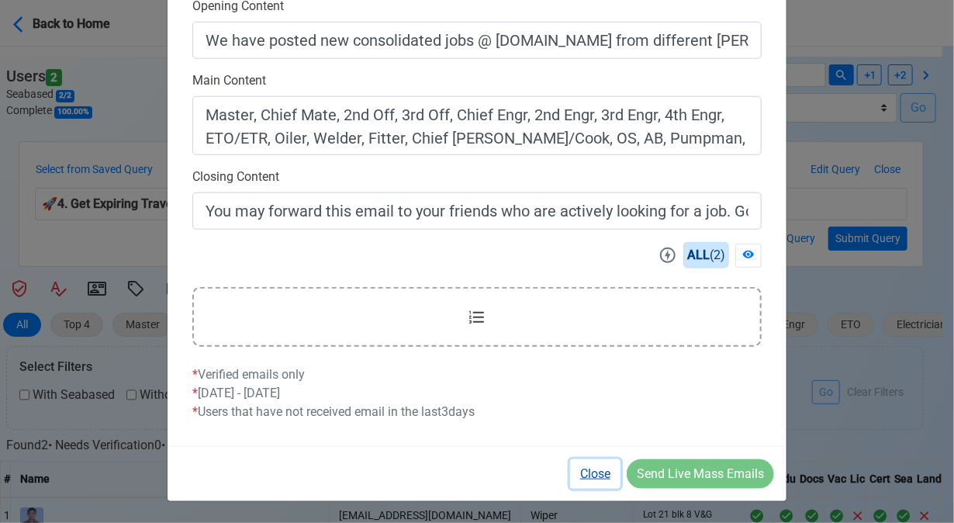
click at [587, 473] on button "Close" at bounding box center [595, 473] width 50 height 29
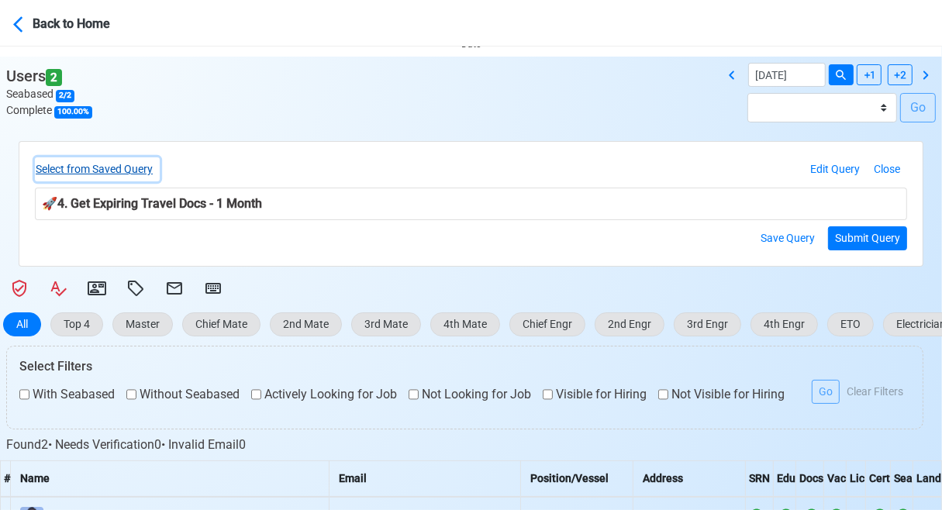
click at [104, 173] on button "Select from Saved Query" at bounding box center [97, 169] width 125 height 24
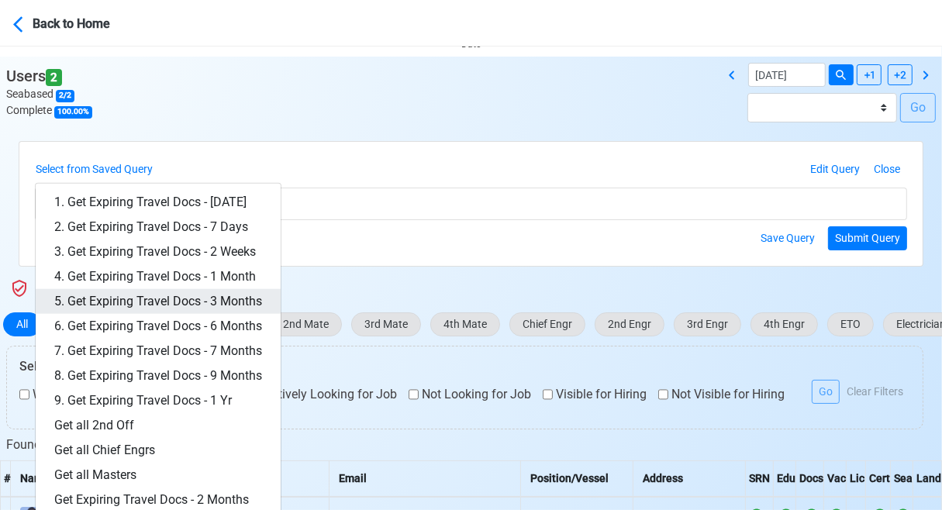
click at [217, 297] on link "5. Get Expiring Travel Docs - 3 Months" at bounding box center [158, 301] width 245 height 25
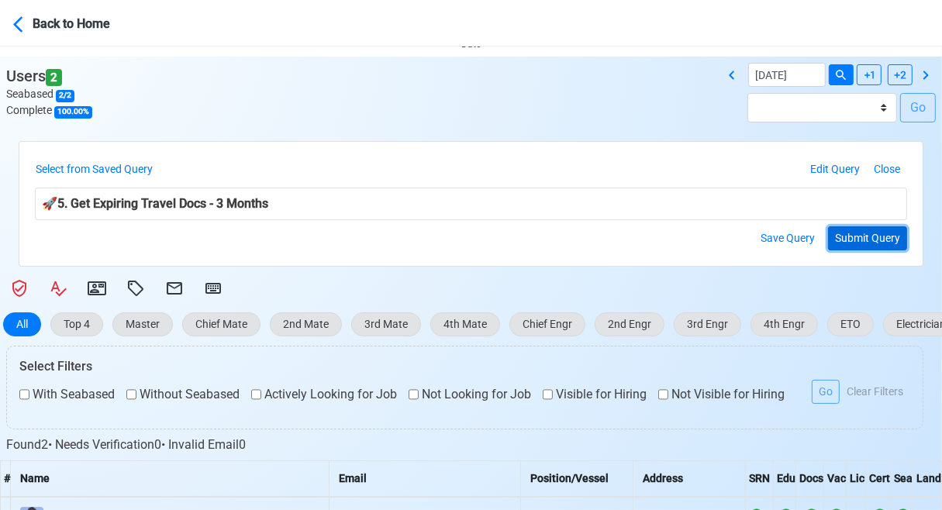
click at [866, 238] on button "Submit Query" at bounding box center [867, 238] width 79 height 24
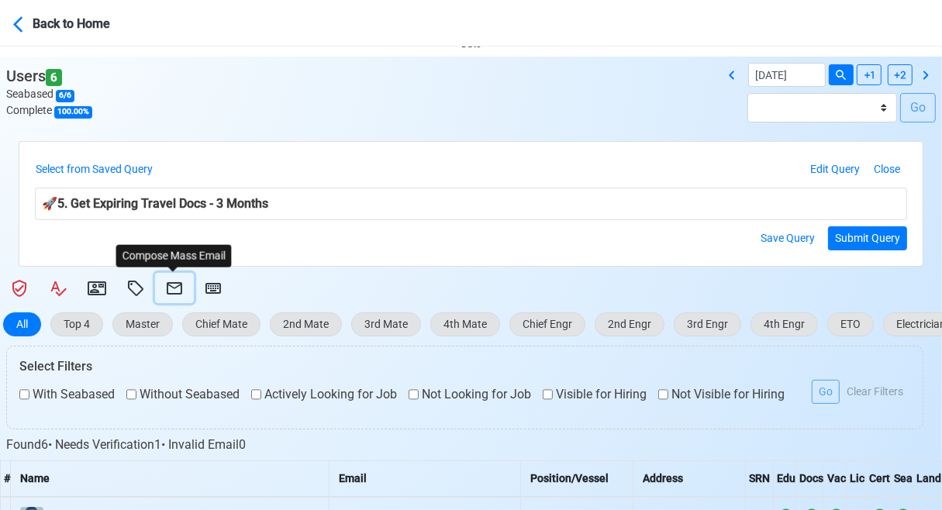
click at [177, 286] on icon at bounding box center [175, 288] width 16 height 12
select select "d-3e71907ffd064a39999872a824aaf79a"
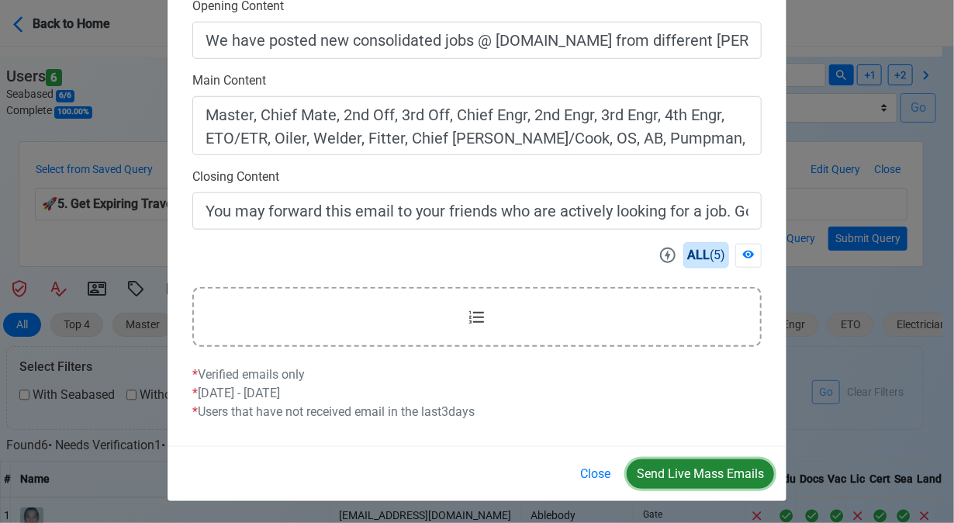
click at [667, 462] on button "Send Live Mass Emails" at bounding box center [700, 473] width 147 height 29
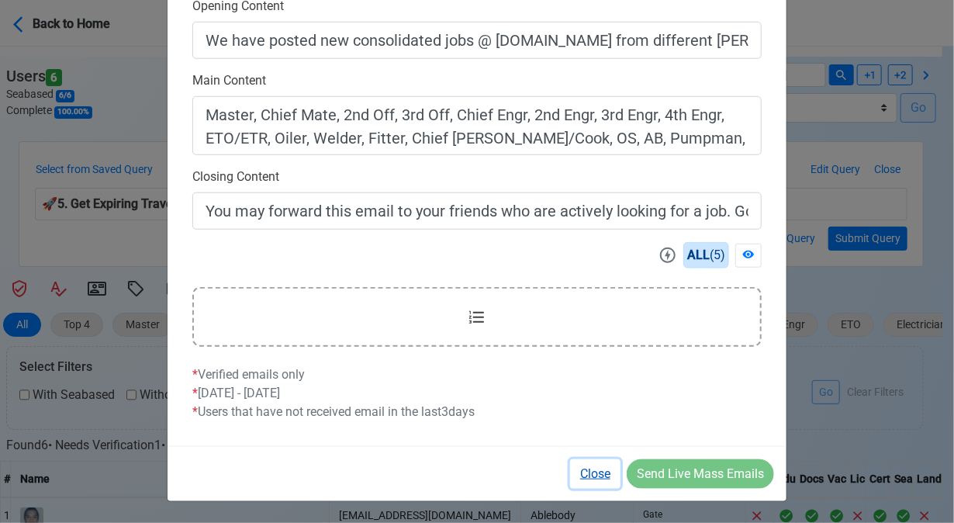
click at [589, 474] on button "Close" at bounding box center [595, 473] width 50 height 29
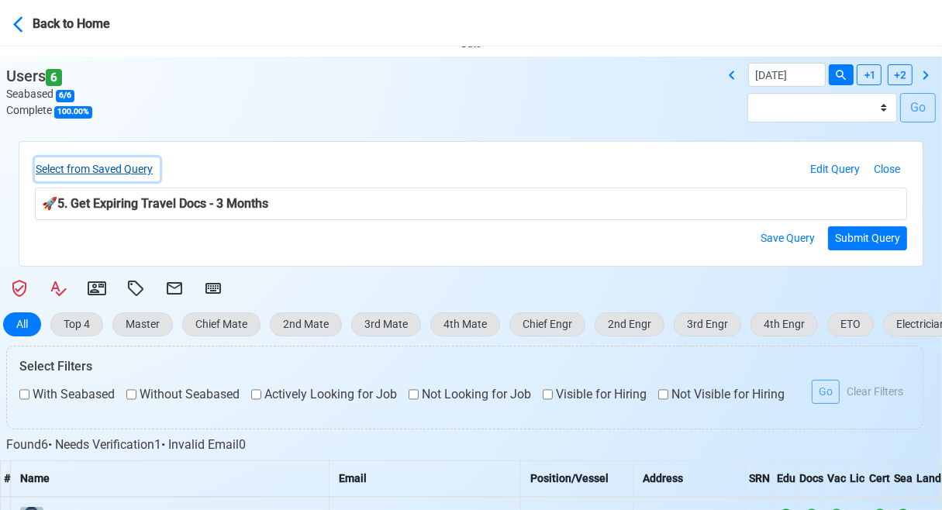
click at [119, 168] on button "Select from Saved Query" at bounding box center [97, 169] width 125 height 24
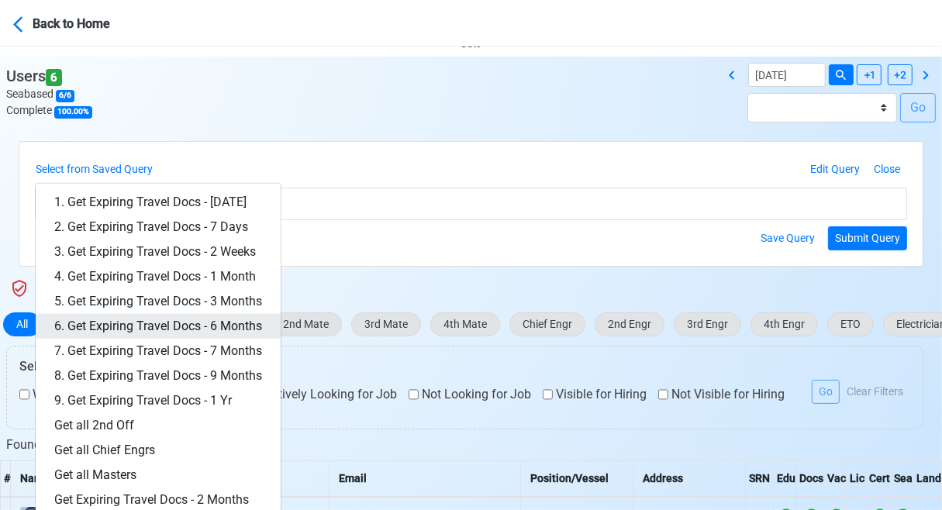
click at [214, 324] on link "6. Get Expiring Travel Docs - 6 Months" at bounding box center [158, 326] width 245 height 25
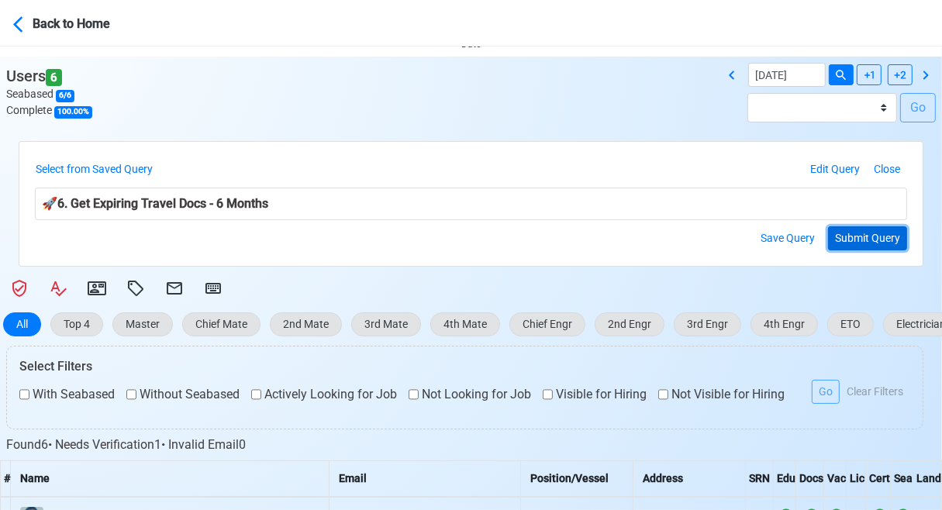
click at [855, 244] on button "Submit Query" at bounding box center [867, 238] width 79 height 24
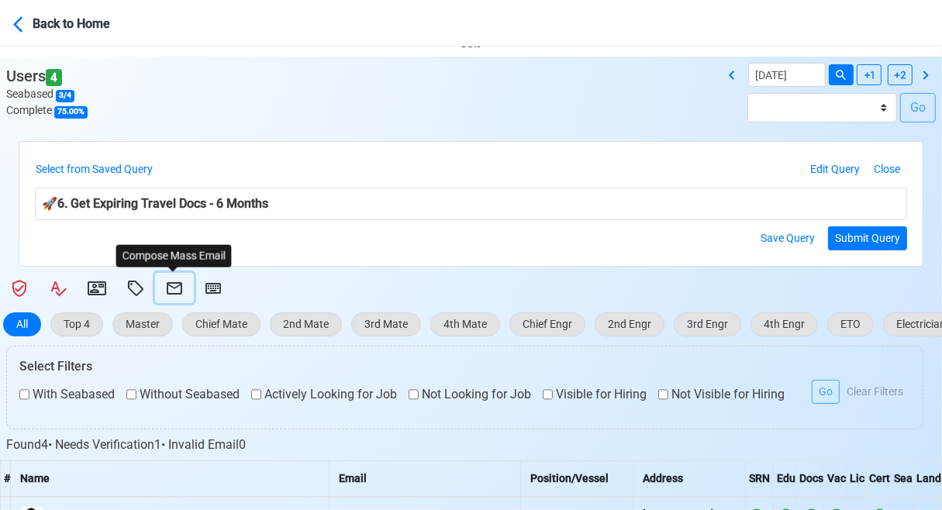
click at [170, 288] on icon at bounding box center [174, 288] width 19 height 19
select select "d-3e71907ffd064a39999872a824aaf79a"
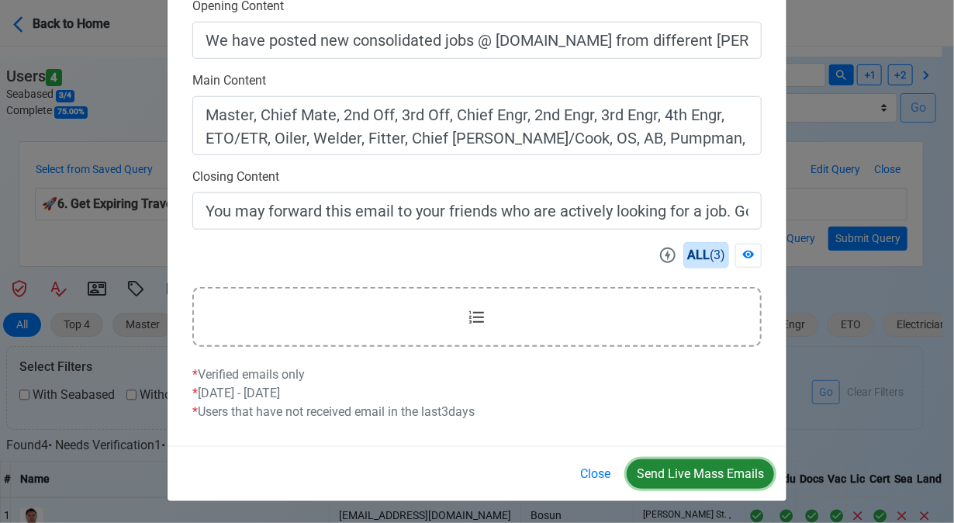
click at [703, 469] on button "Send Live Mass Emails" at bounding box center [700, 473] width 147 height 29
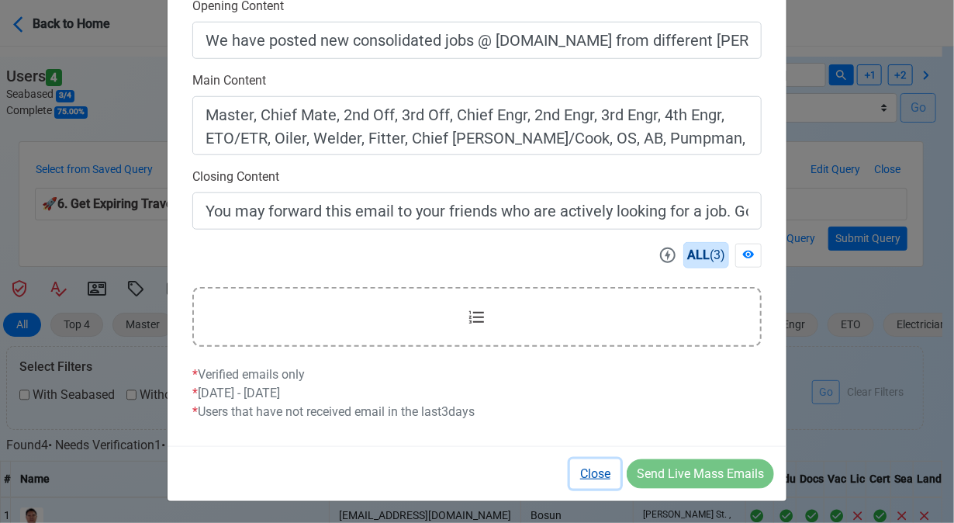
click at [599, 475] on button "Close" at bounding box center [595, 473] width 50 height 29
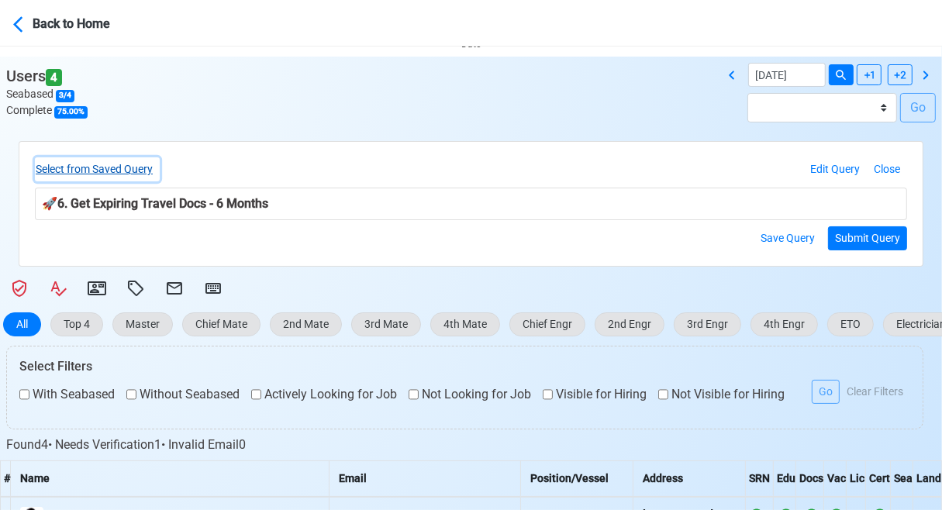
click at [133, 167] on button "Select from Saved Query" at bounding box center [97, 169] width 125 height 24
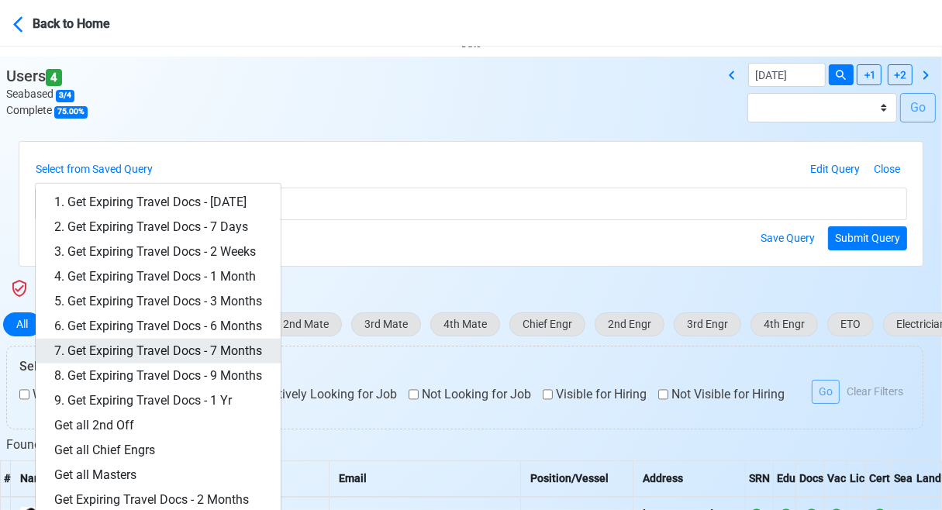
click at [236, 351] on link "7. Get Expiring Travel Docs - 7 Months" at bounding box center [158, 351] width 245 height 25
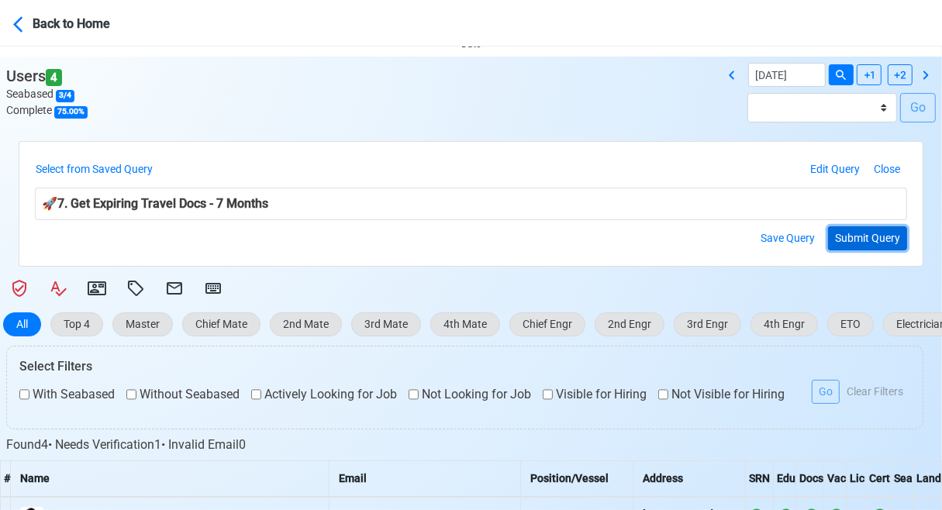
click at [853, 241] on button "Submit Query" at bounding box center [867, 238] width 79 height 24
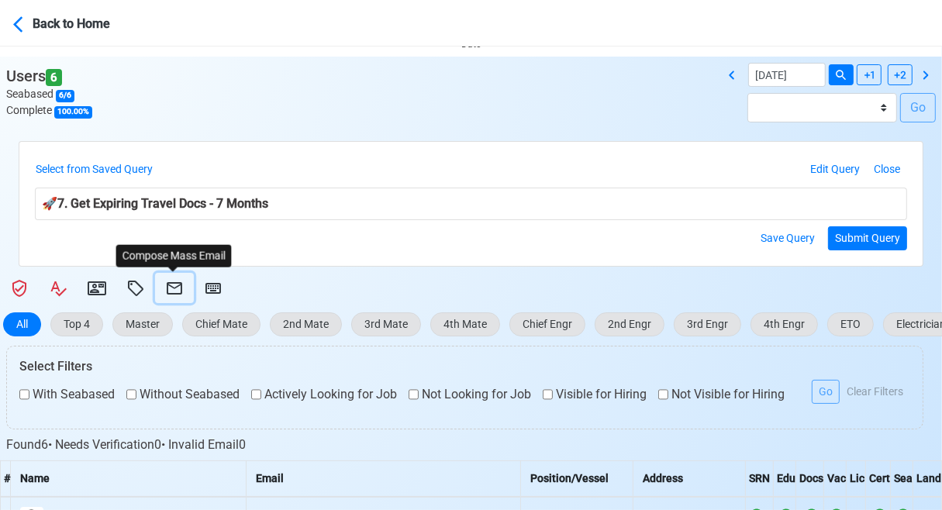
click at [177, 288] on icon at bounding box center [174, 288] width 19 height 19
select select "d-3e71907ffd064a39999872a824aaf79a"
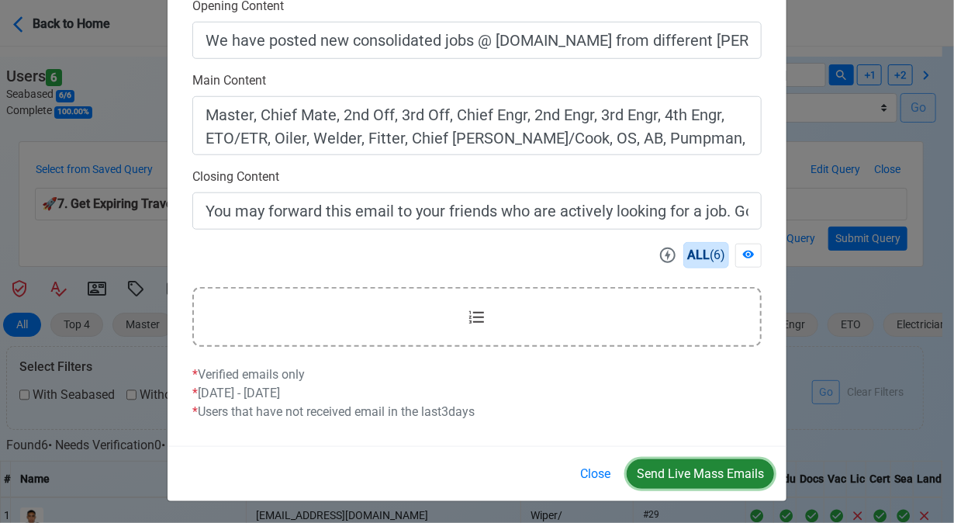
click at [686, 473] on button "Send Live Mass Emails" at bounding box center [700, 473] width 147 height 29
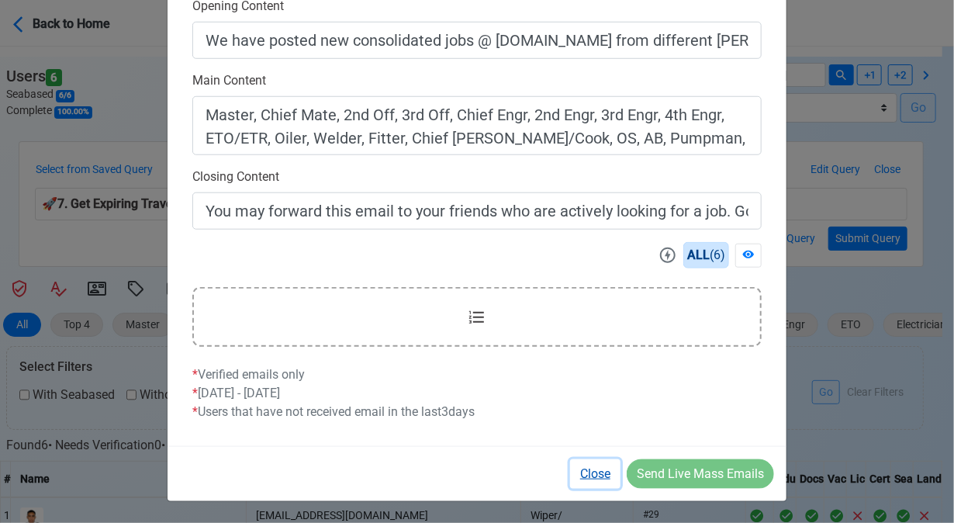
click at [603, 474] on button "Close" at bounding box center [595, 473] width 50 height 29
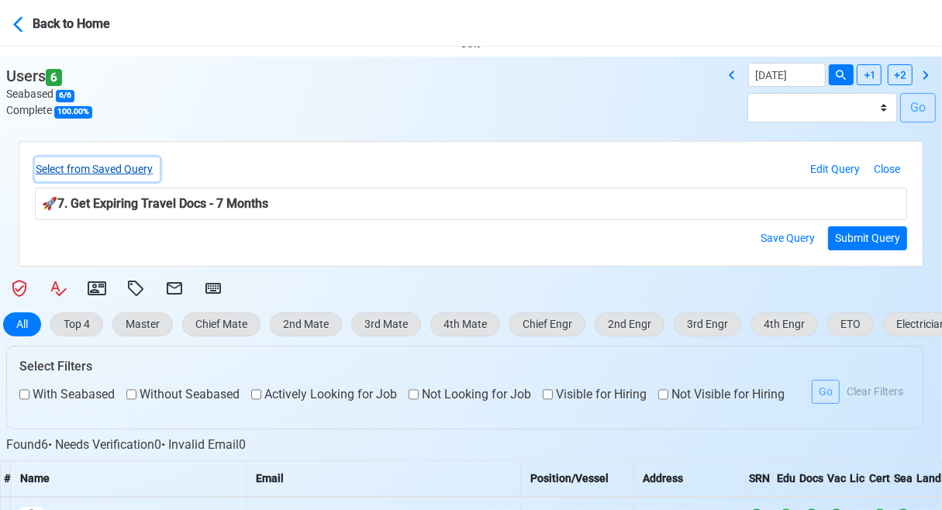
click at [140, 166] on button "Select from Saved Query" at bounding box center [97, 169] width 125 height 24
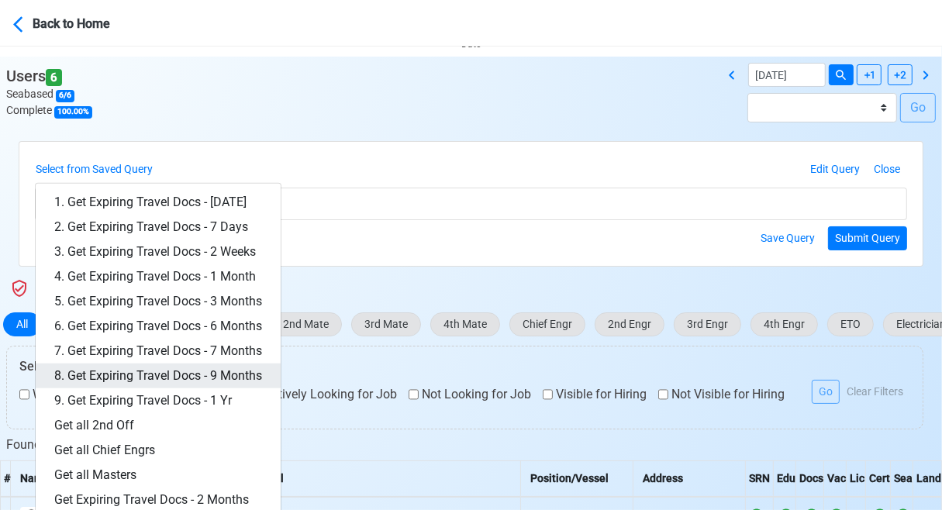
click at [242, 375] on link "8. Get Expiring Travel Docs - 9 Months" at bounding box center [158, 376] width 245 height 25
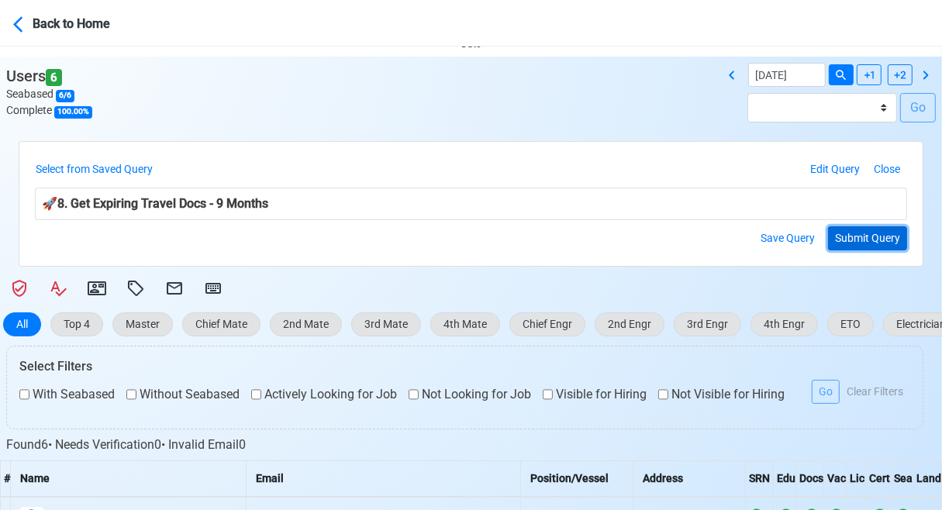
click at [886, 240] on button "Submit Query" at bounding box center [867, 238] width 79 height 24
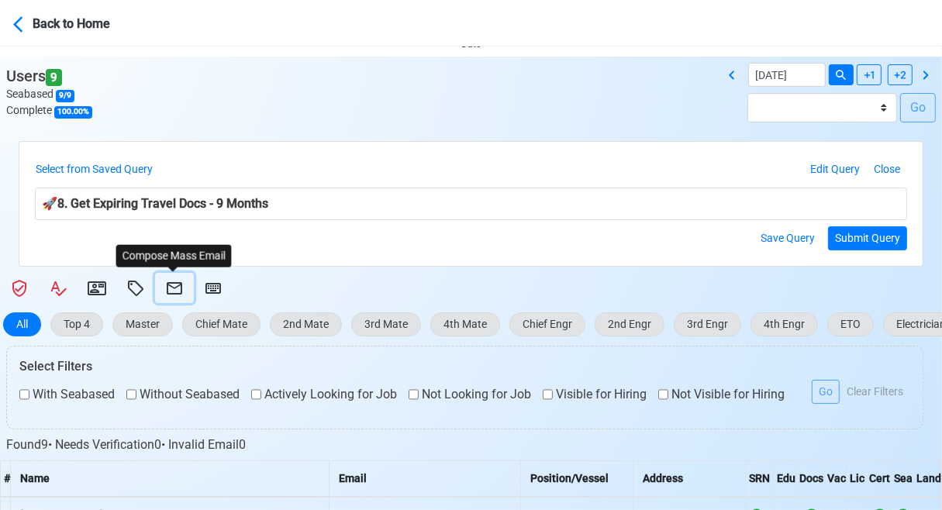
click at [171, 288] on icon at bounding box center [175, 288] width 16 height 12
select select "d-3e71907ffd064a39999872a824aaf79a"
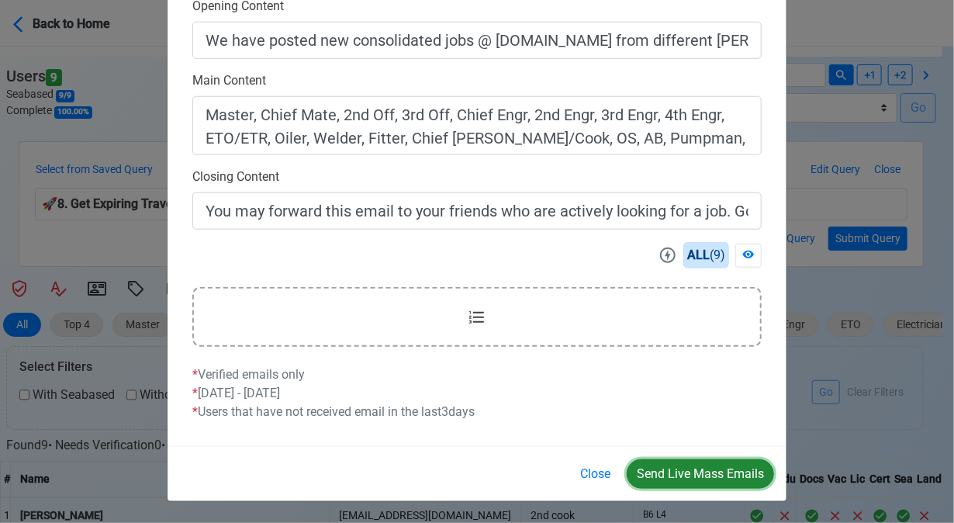
click at [696, 471] on button "Send Live Mass Emails" at bounding box center [700, 473] width 147 height 29
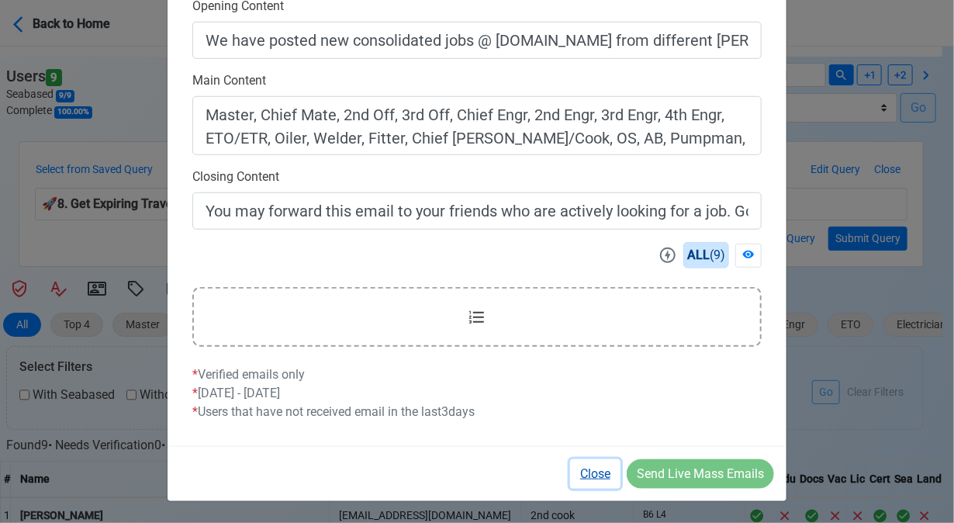
click at [599, 475] on button "Close" at bounding box center [595, 473] width 50 height 29
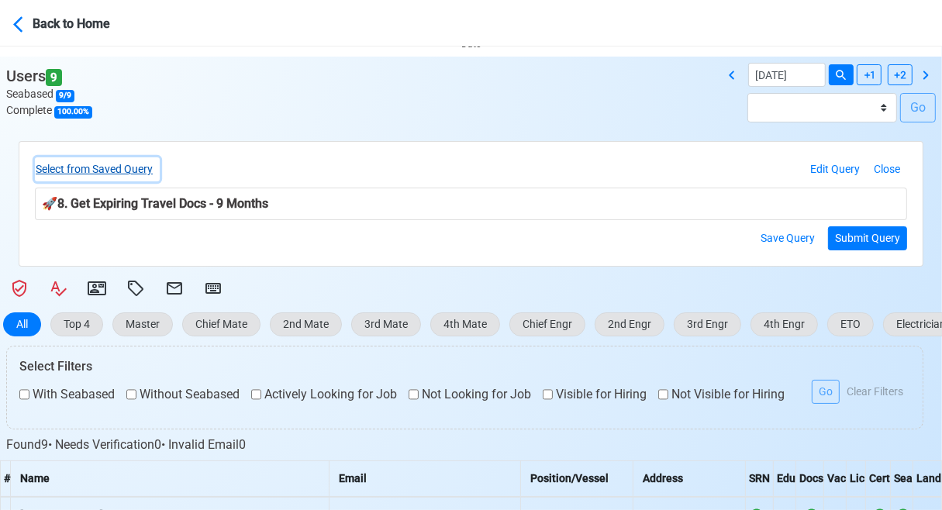
click at [124, 163] on button "Select from Saved Query" at bounding box center [97, 169] width 125 height 24
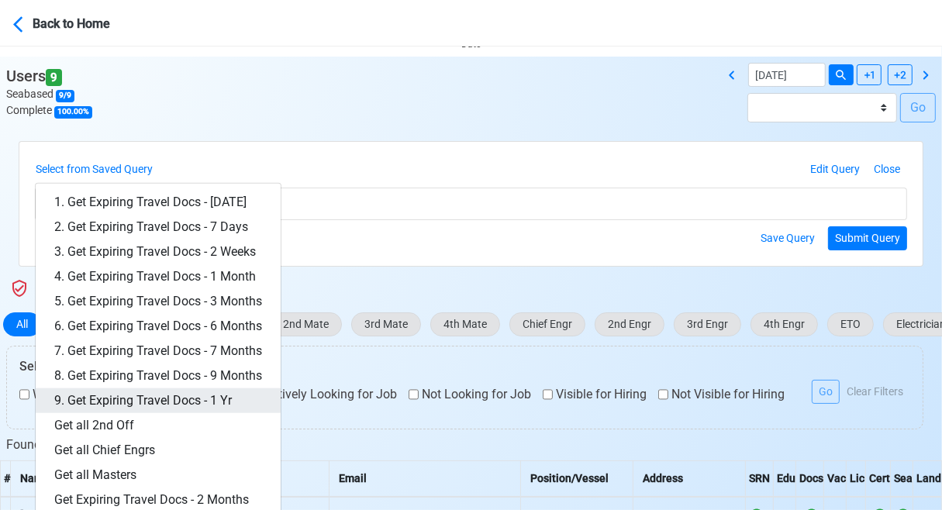
click at [230, 402] on link "9. Get Expiring Travel Docs - 1 Yr" at bounding box center [158, 401] width 245 height 25
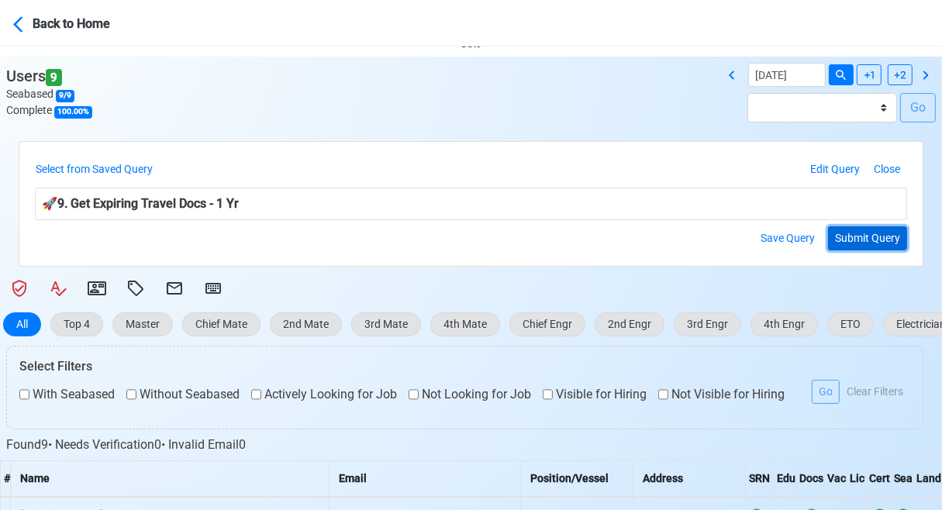
click at [870, 236] on button "Submit Query" at bounding box center [867, 238] width 79 height 24
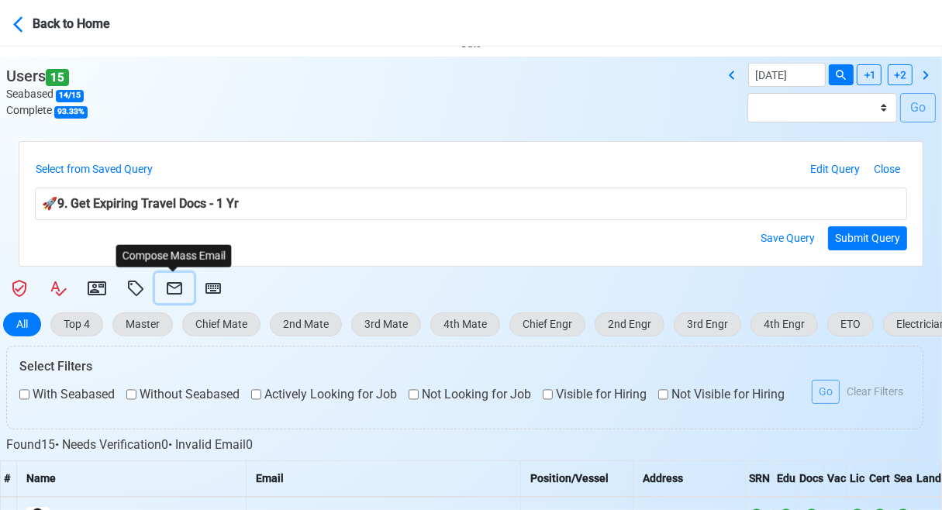
click at [168, 284] on icon at bounding box center [175, 288] width 16 height 12
select select "d-3e71907ffd064a39999872a824aaf79a"
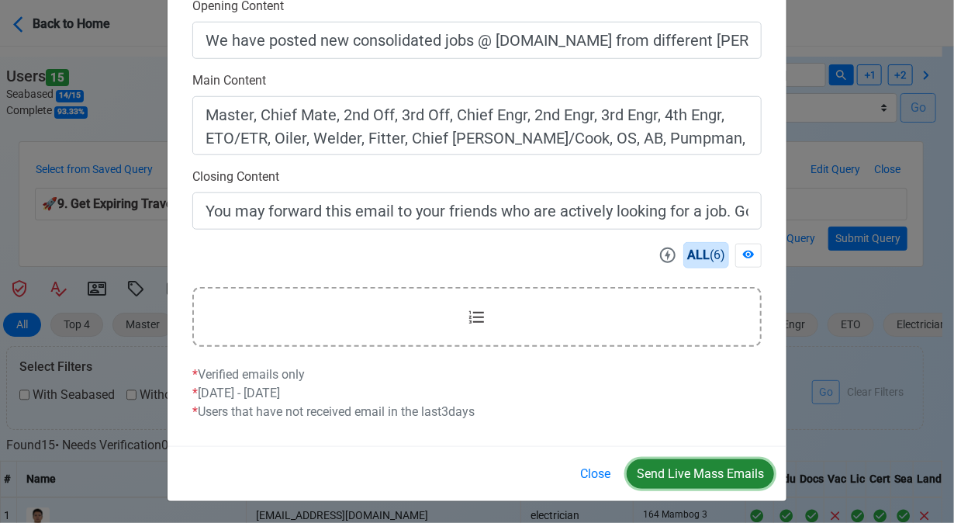
click at [703, 468] on button "Send Live Mass Emails" at bounding box center [700, 473] width 147 height 29
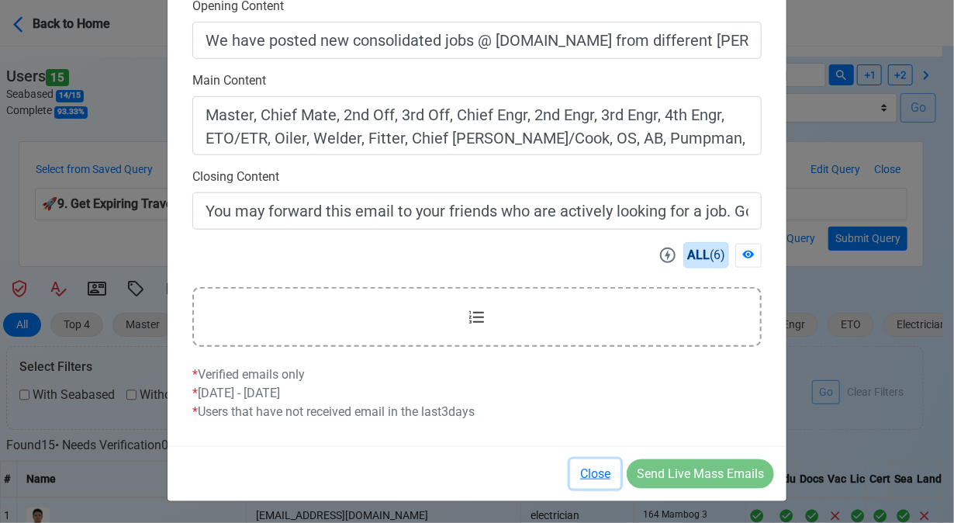
click at [602, 474] on button "Close" at bounding box center [595, 473] width 50 height 29
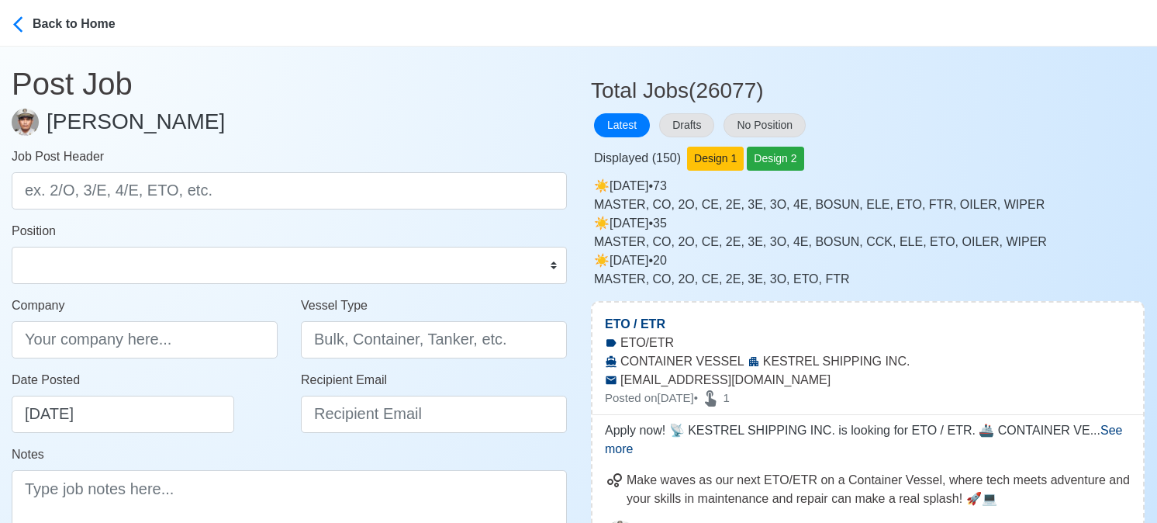
click at [676, 111] on div "Drafts" at bounding box center [688, 125] width 64 height 30
click at [685, 121] on button "Drafts" at bounding box center [686, 125] width 55 height 24
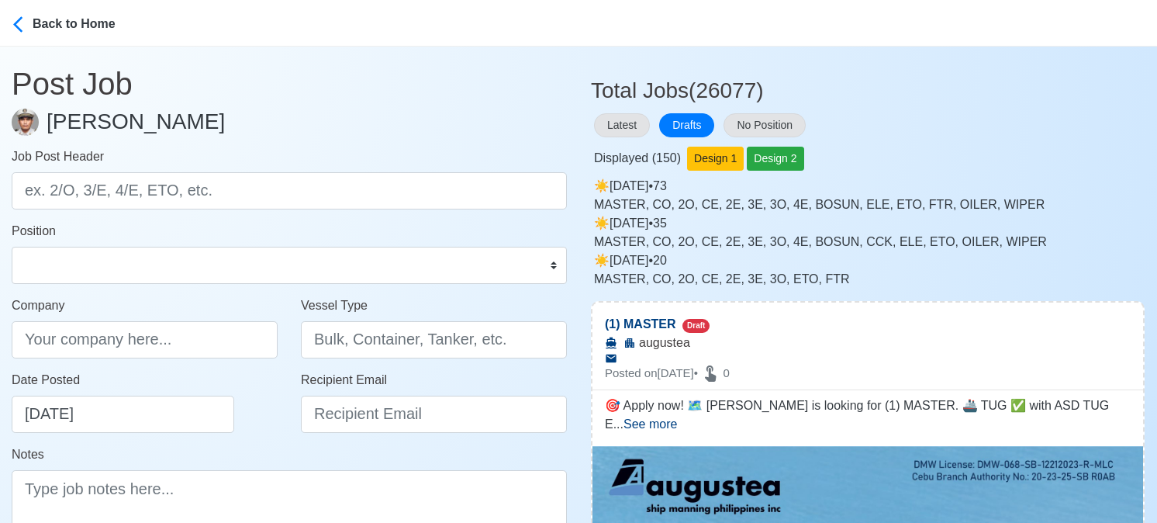
click at [963, 164] on div "Displayed ( 150 ) Design 1 Design 2" at bounding box center [868, 155] width 554 height 30
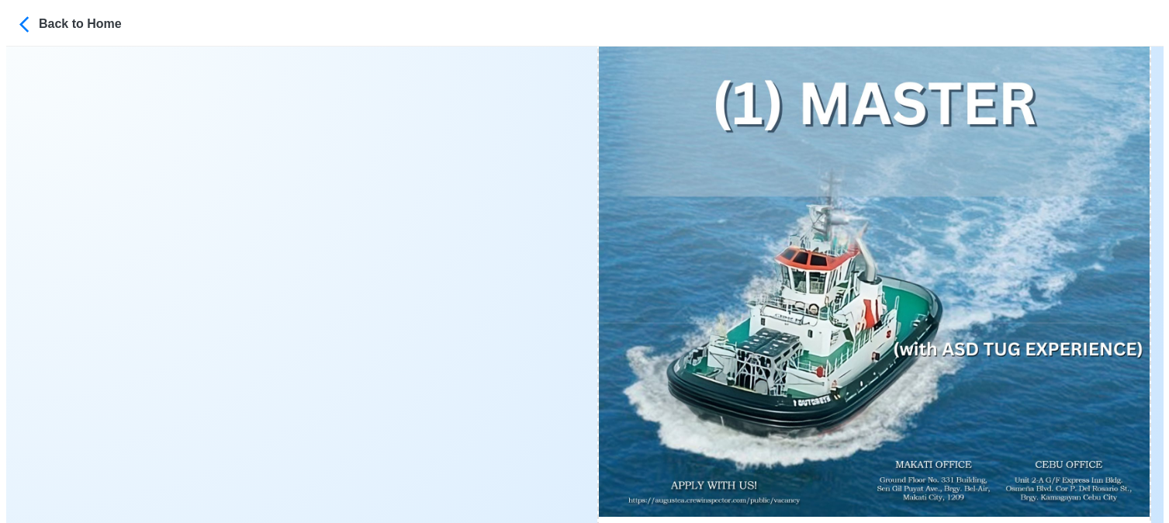
scroll to position [798, 0]
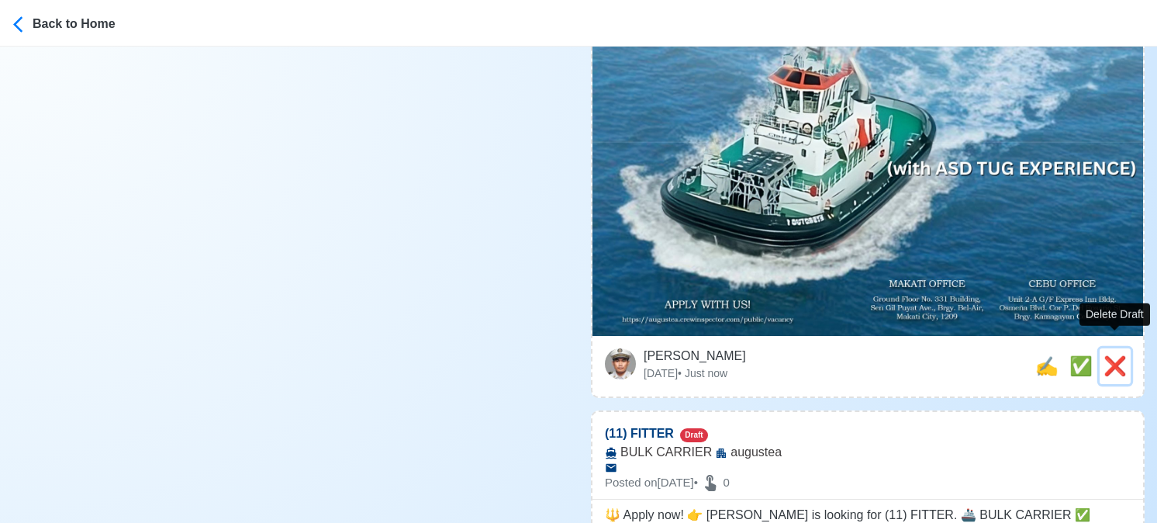
click at [1111, 355] on span "❌" at bounding box center [1115, 365] width 23 height 21
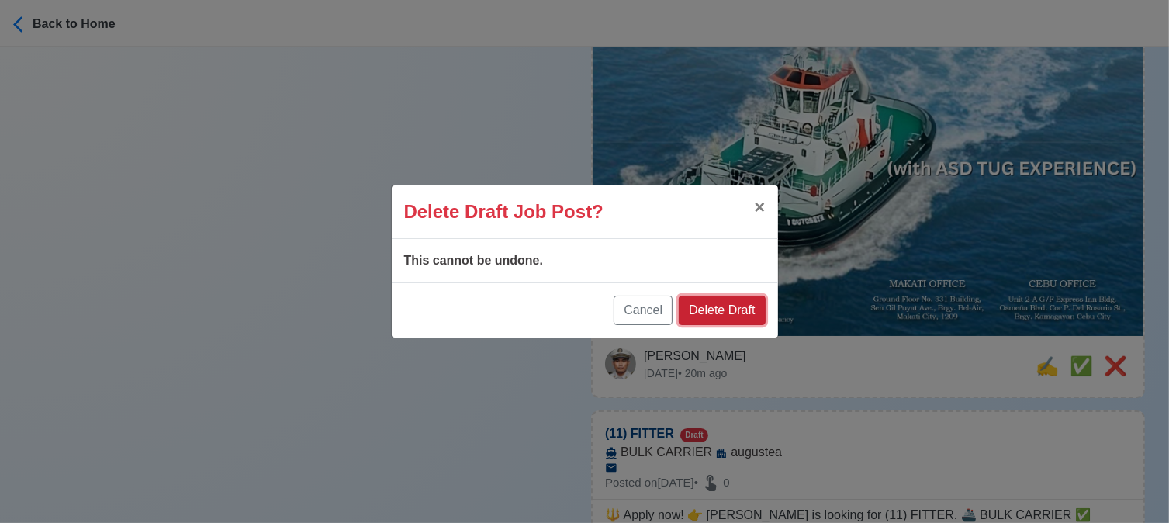
click at [729, 302] on button "Delete Draft" at bounding box center [722, 309] width 86 height 29
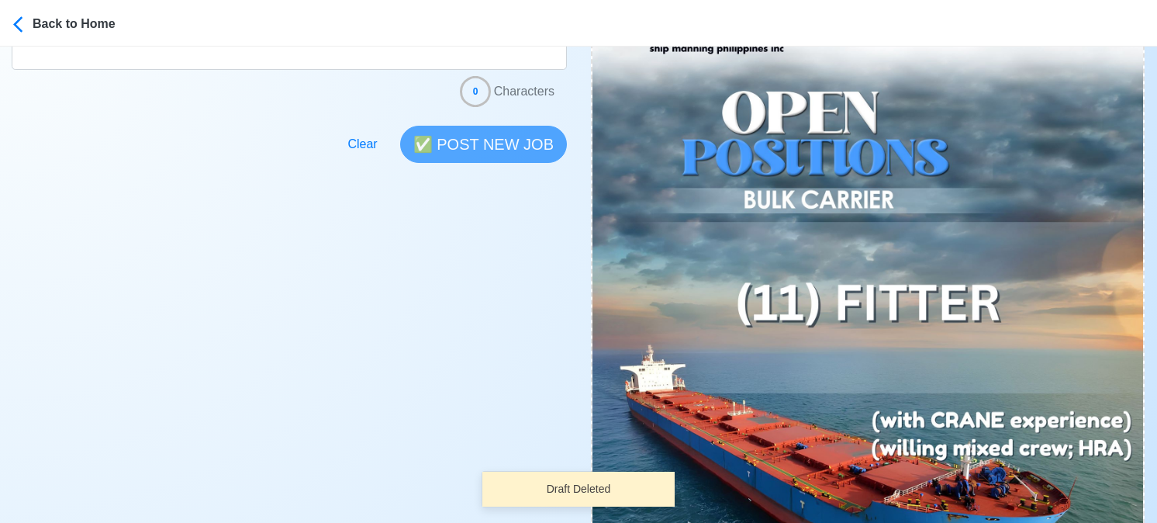
scroll to position [776, 0]
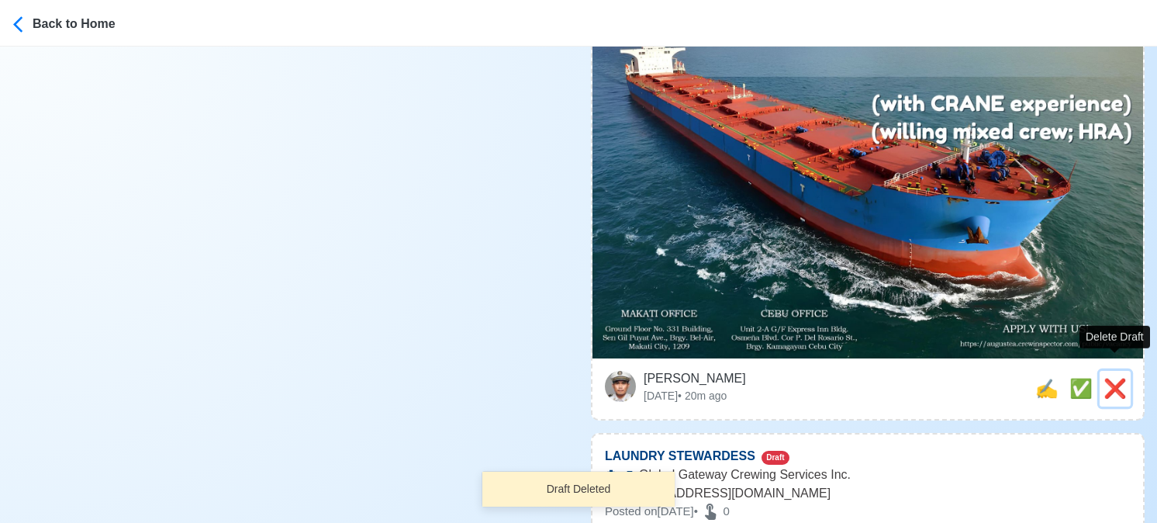
click at [1115, 378] on span "❌" at bounding box center [1115, 388] width 23 height 21
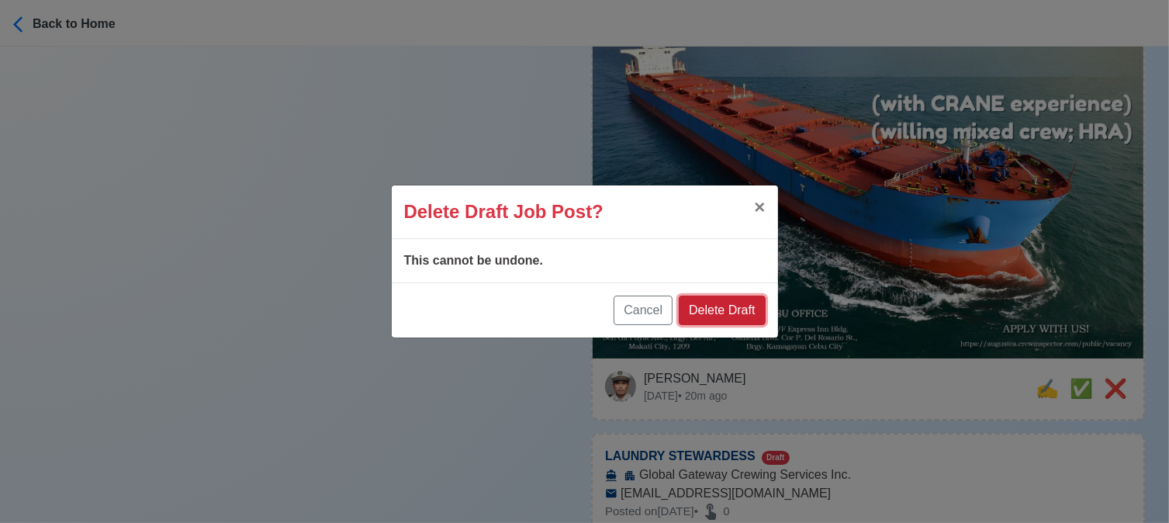
click at [741, 309] on button "Delete Draft" at bounding box center [722, 309] width 86 height 29
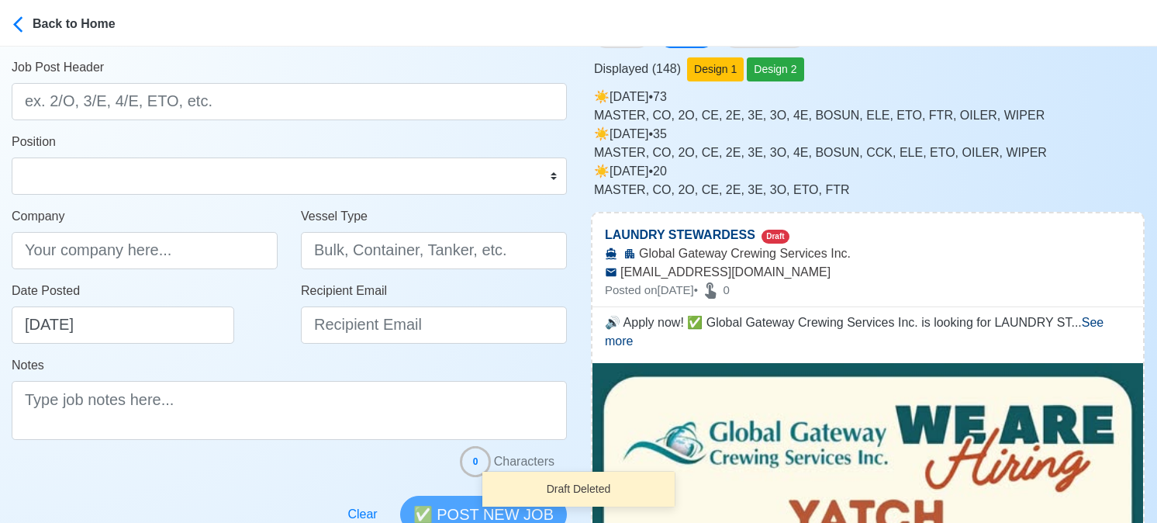
scroll to position [0, 0]
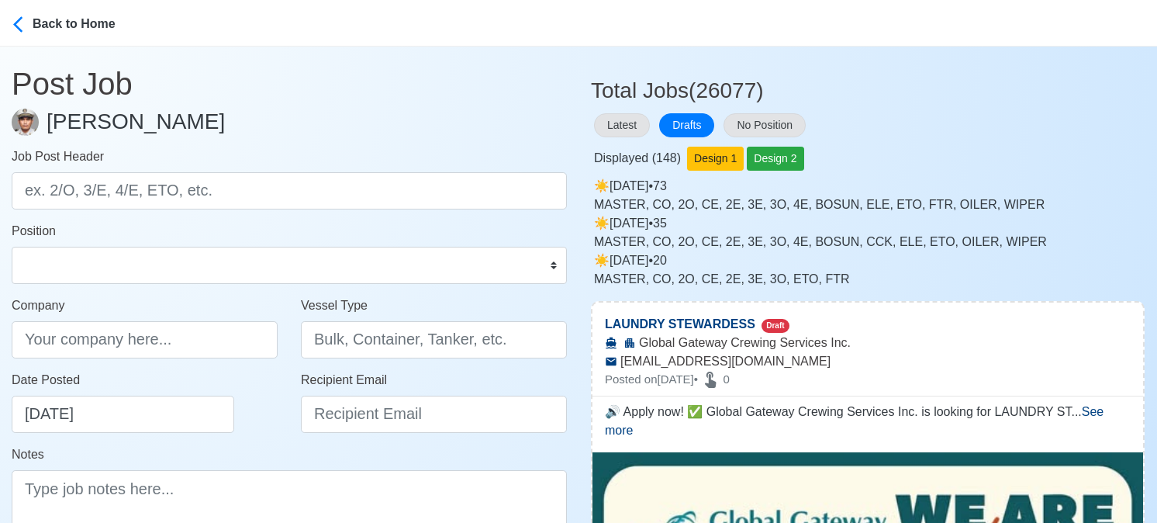
click at [977, 116] on div "Latest Drafts No Position" at bounding box center [868, 125] width 554 height 30
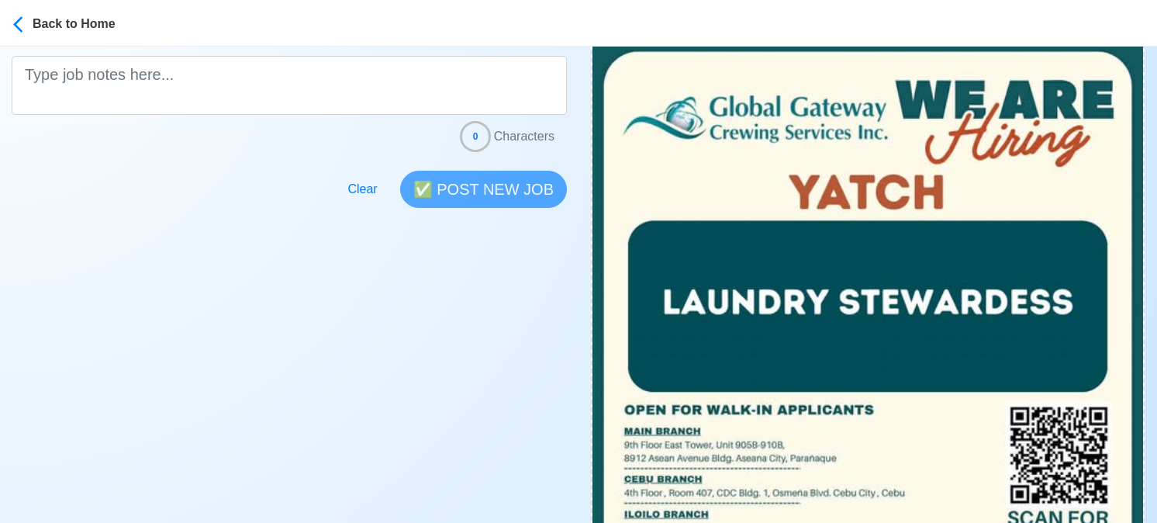
scroll to position [698, 0]
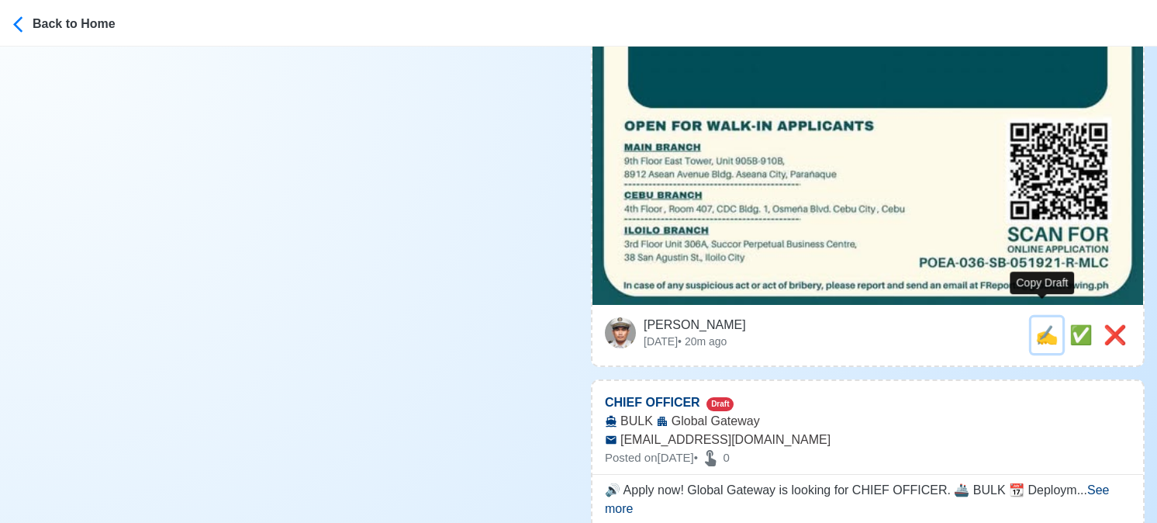
click at [1042, 324] on span "✍️" at bounding box center [1046, 334] width 23 height 21
type input "LAUNDRY STEWARDESS"
type input "Global Gateway Crewing Services Inc."
type input "FReports@globalcrewing.ph"
type textarea "🔊 Apply now! ✅ Global Gateway Crewing Services Inc. is looking for LAUNDRY STEW…"
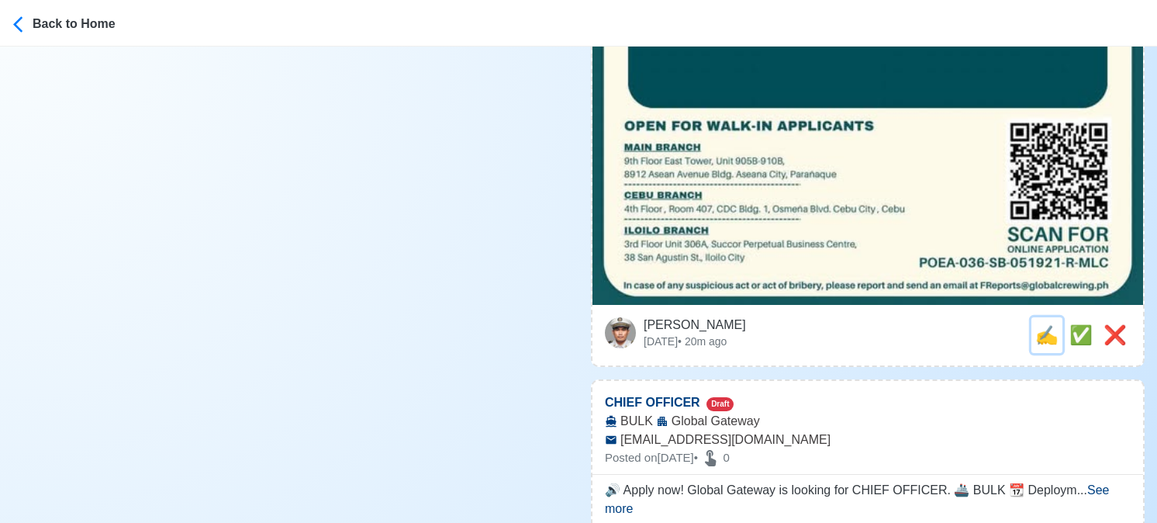
scroll to position [0, 0]
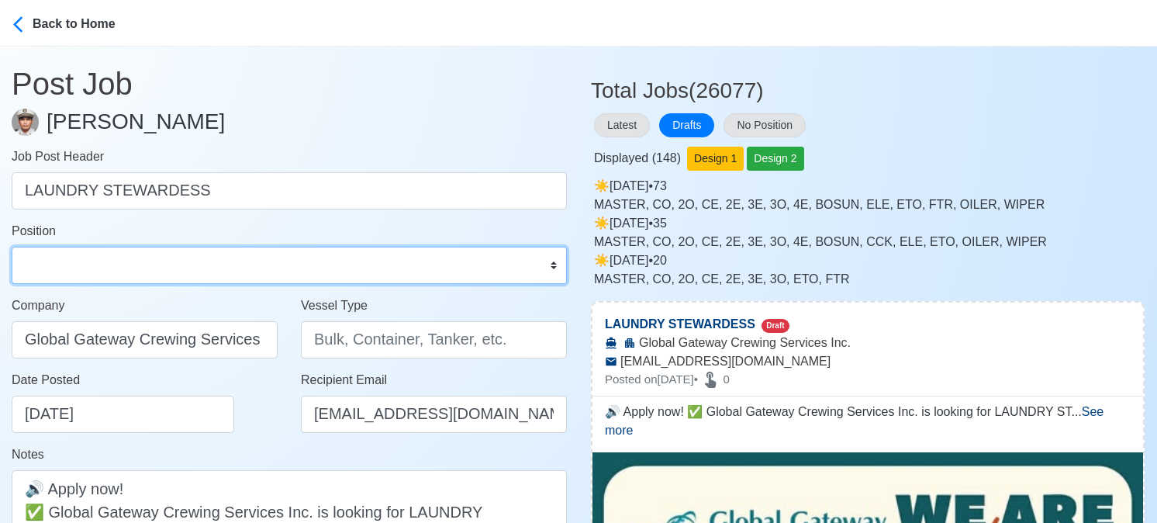
click at [248, 263] on select "Master Chief Officer 2nd Officer 3rd Officer Junior Officer Chief Engineer 2nd …" at bounding box center [289, 265] width 555 height 37
select select "[PERSON_NAME]"
click at [12, 247] on select "Master Chief Officer 2nd Officer 3rd Officer Junior Officer Chief Engineer 2nd …" at bounding box center [289, 265] width 555 height 37
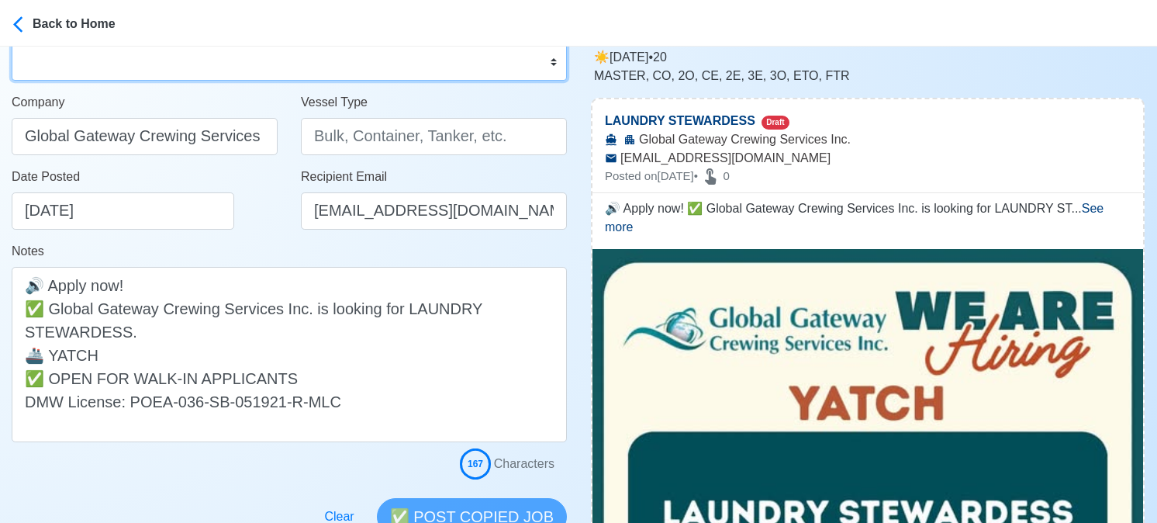
scroll to position [155, 0]
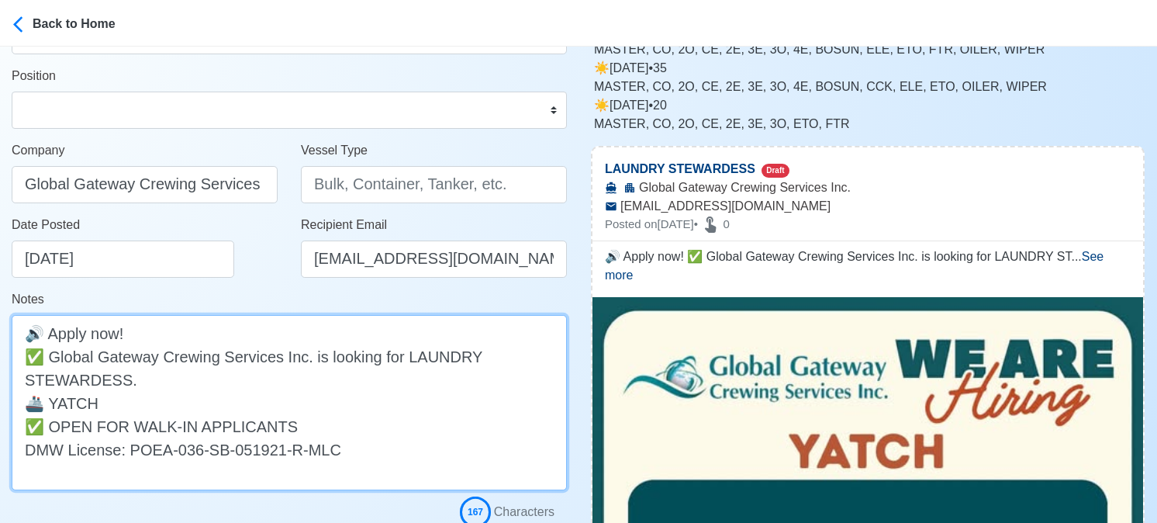
click at [75, 402] on textarea "🔊 Apply now! ✅ Global Gateway Crewing Services Inc. is looking for LAUNDRY STEW…" at bounding box center [289, 402] width 555 height 175
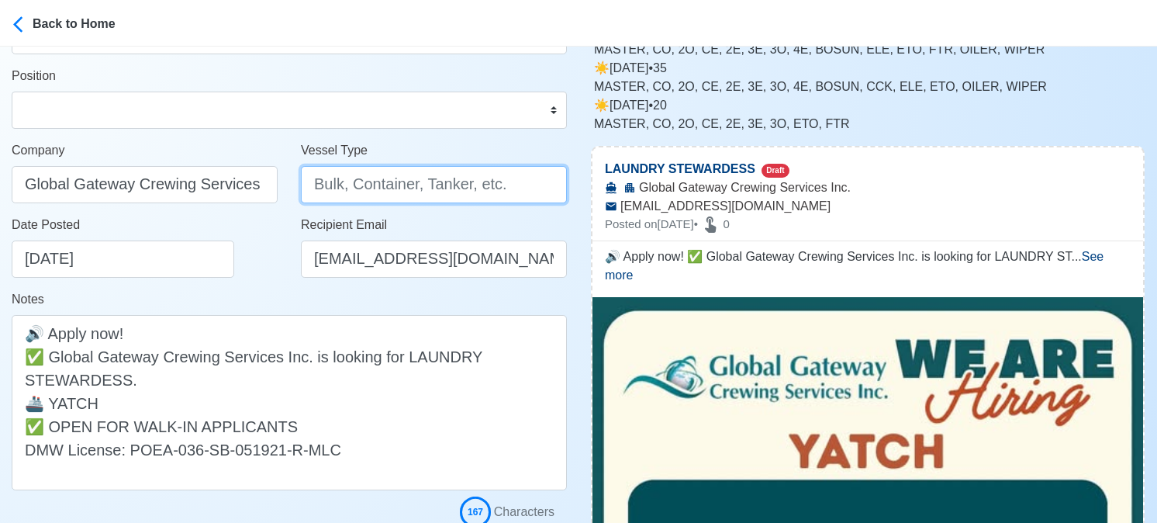
click at [370, 188] on input "Vessel Type" at bounding box center [434, 184] width 266 height 37
paste input "YATCH"
type input "YATCH"
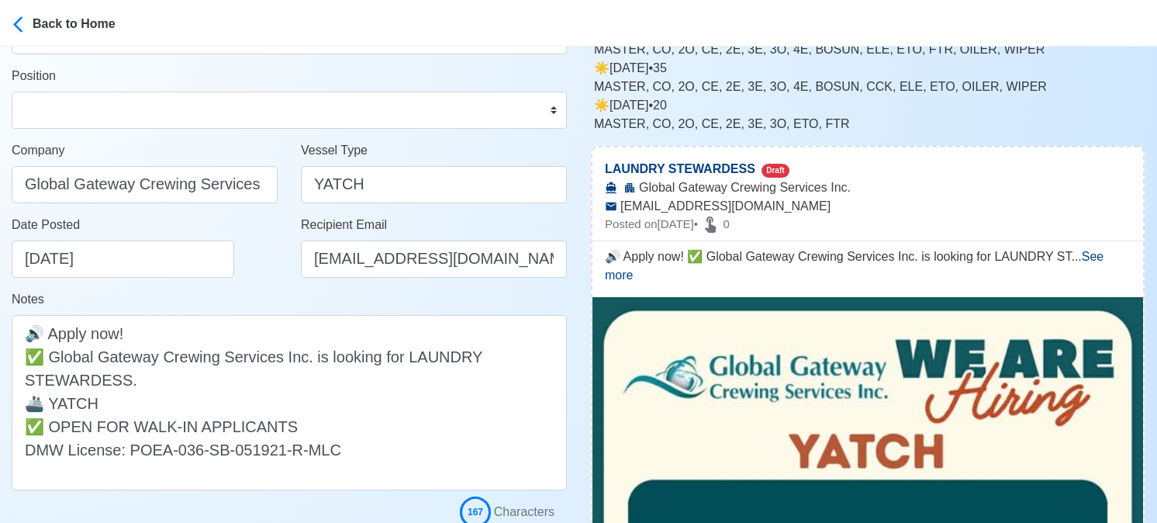
click at [246, 300] on div "Notes 🔊 Apply now! ✅ Global Gateway Crewing Services Inc. is looking for LAUNDR…" at bounding box center [289, 390] width 555 height 200
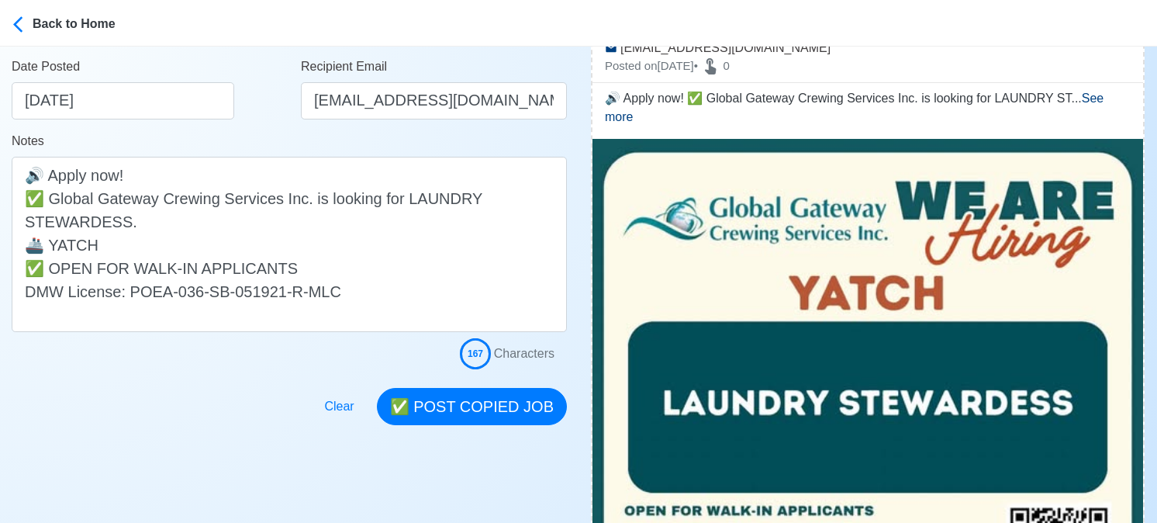
scroll to position [310, 0]
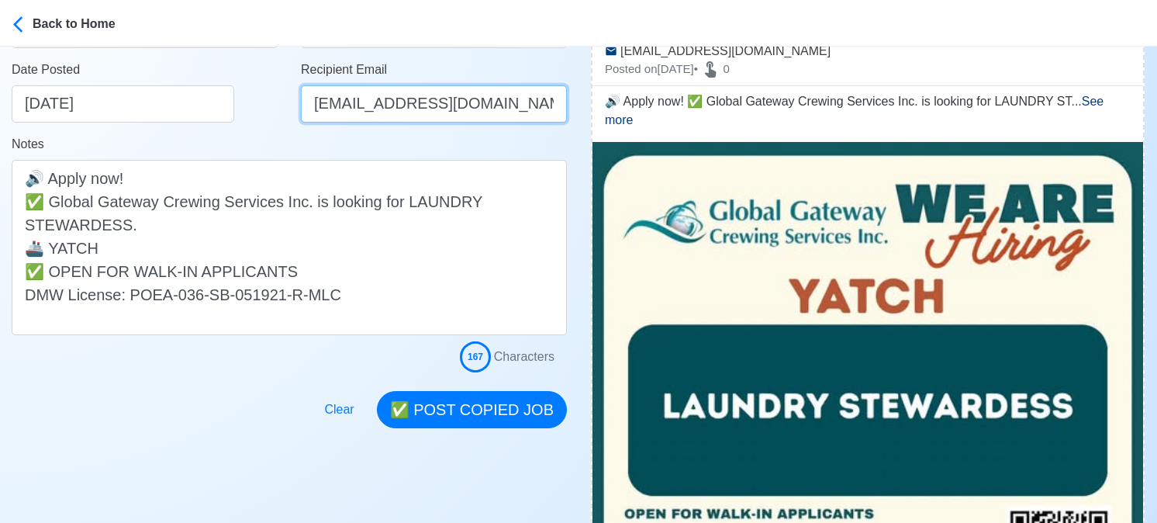
click at [337, 111] on input "[EMAIL_ADDRESS][DOMAIN_NAME]" at bounding box center [434, 103] width 266 height 37
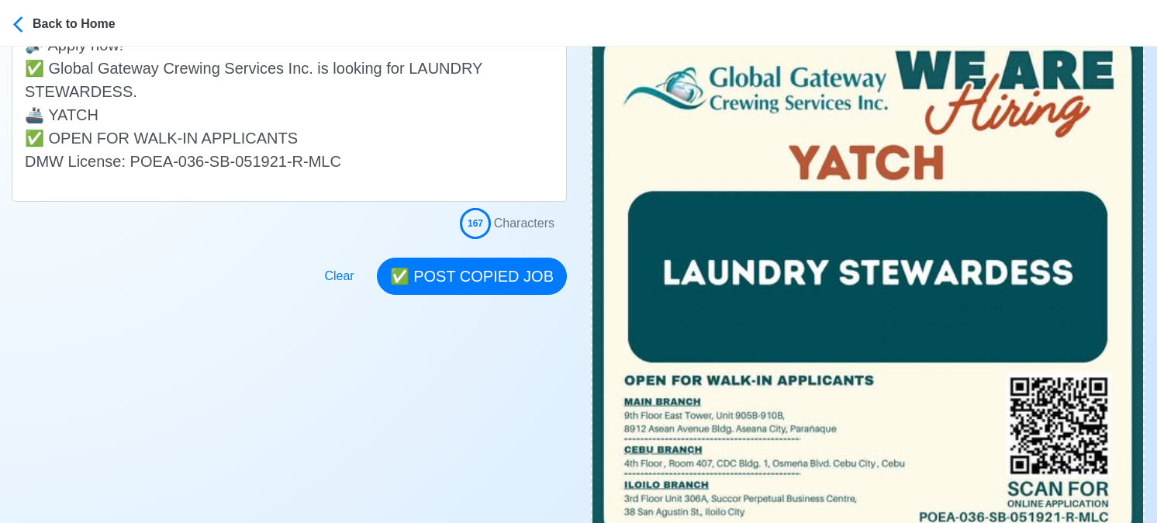
scroll to position [465, 0]
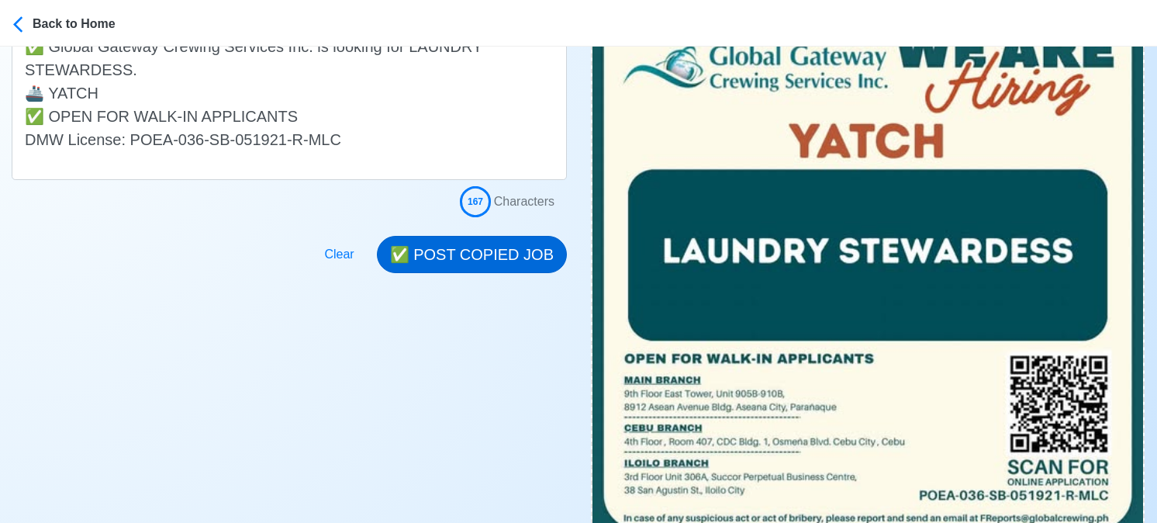
type input "[EMAIL_ADDRESS][DOMAIN_NAME]"
click at [524, 251] on button "✅ POST COPIED JOB" at bounding box center [472, 254] width 190 height 37
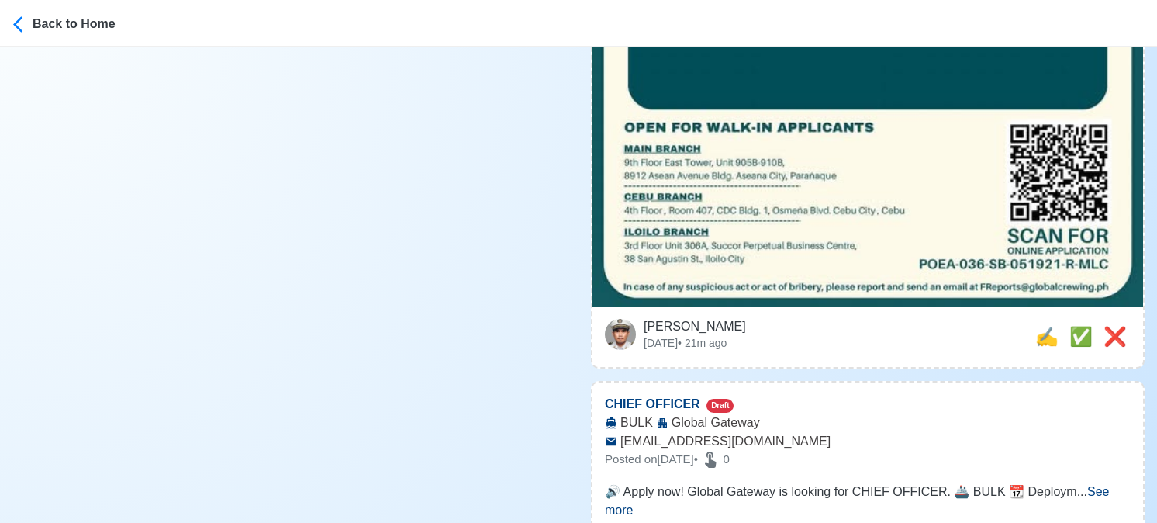
scroll to position [698, 0]
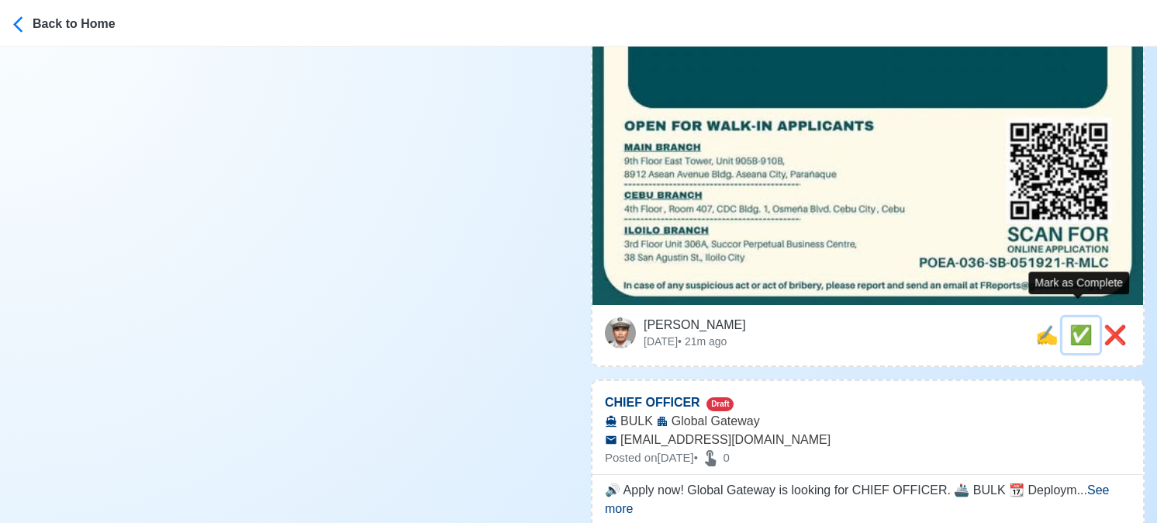
click at [1087, 324] on span "✅" at bounding box center [1080, 334] width 23 height 21
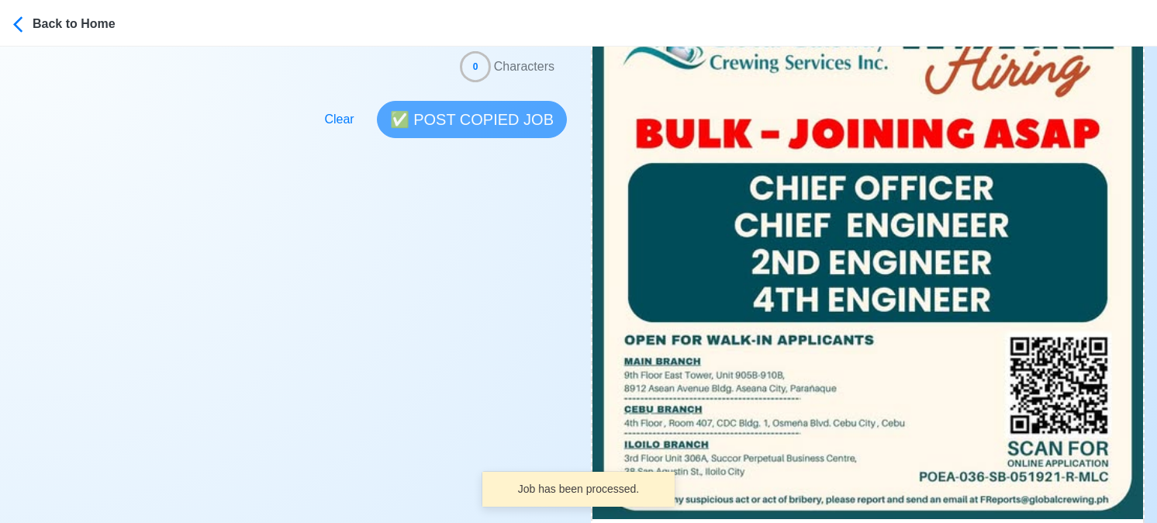
scroll to position [620, 0]
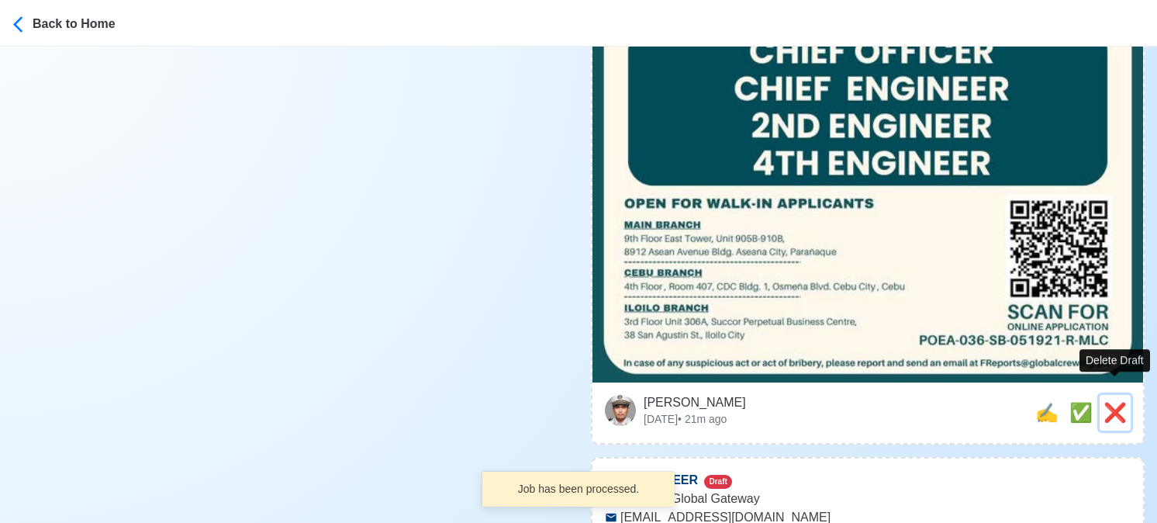
click at [1112, 402] on span "❌" at bounding box center [1115, 412] width 23 height 21
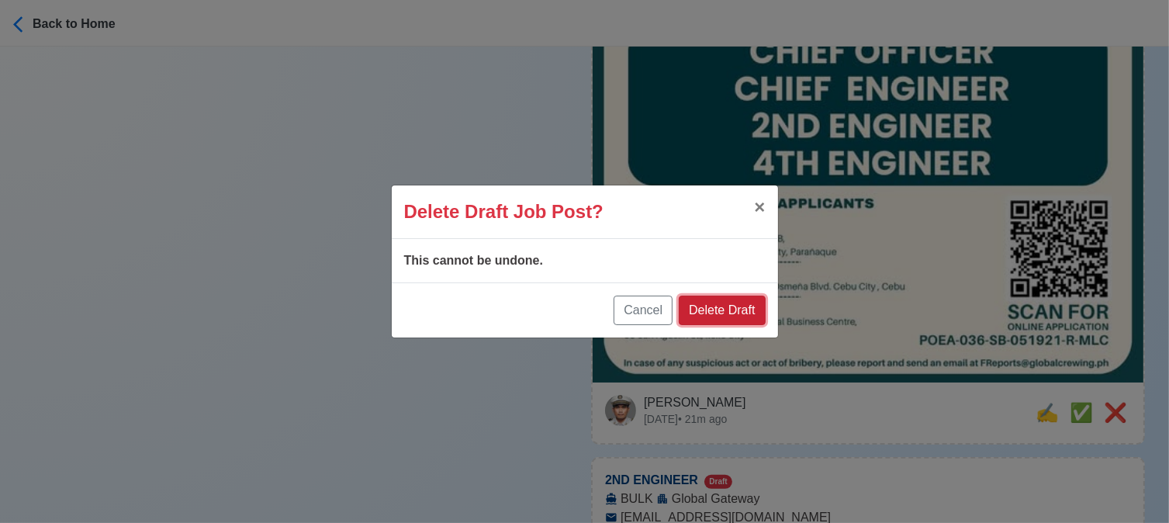
click at [735, 306] on button "Delete Draft" at bounding box center [722, 309] width 86 height 29
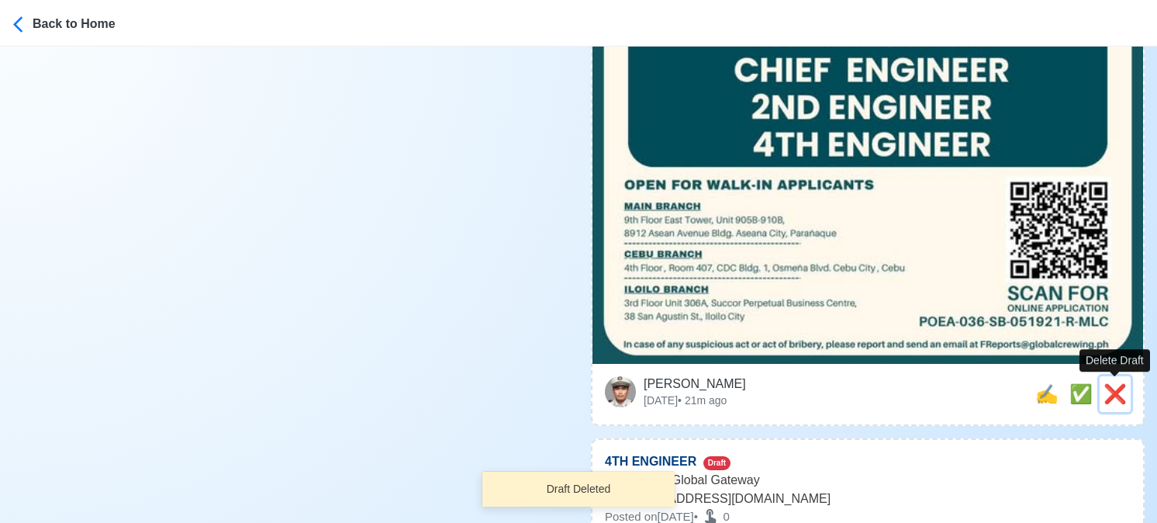
click at [1104, 388] on span "❌" at bounding box center [1115, 393] width 23 height 21
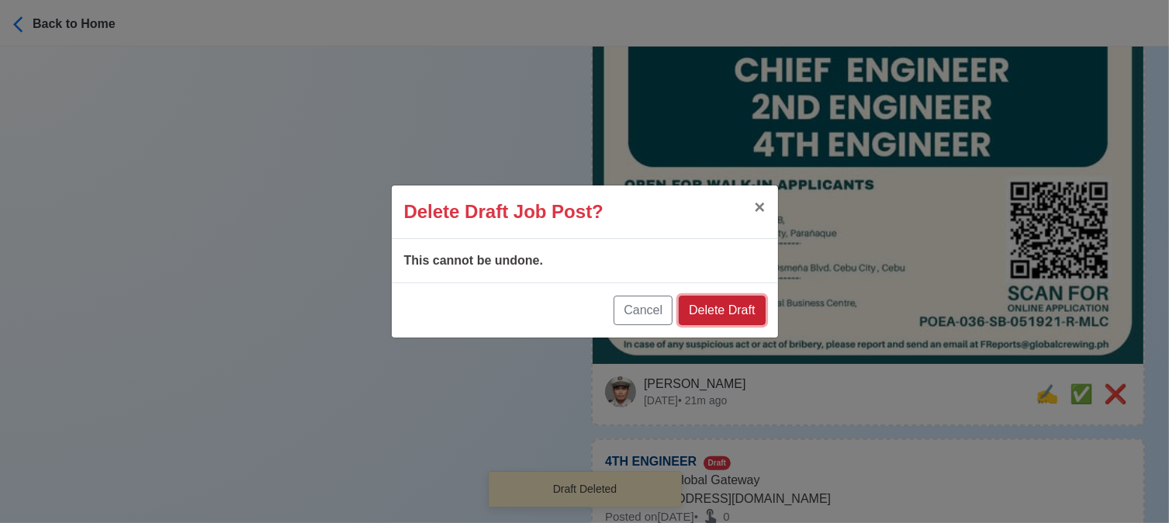
click at [730, 305] on button "Delete Draft" at bounding box center [722, 309] width 86 height 29
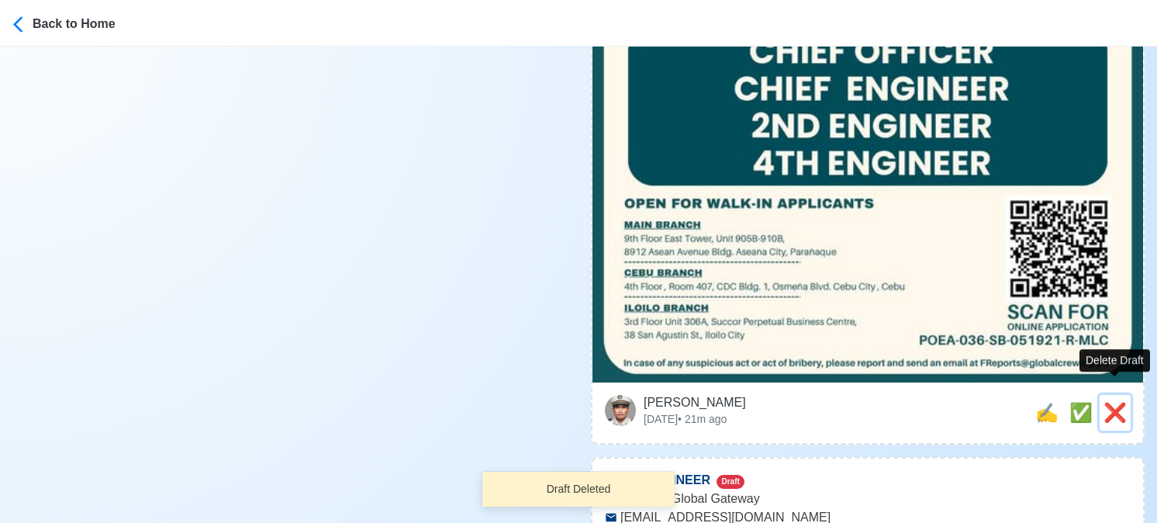
click at [1118, 402] on span "❌" at bounding box center [1115, 412] width 23 height 21
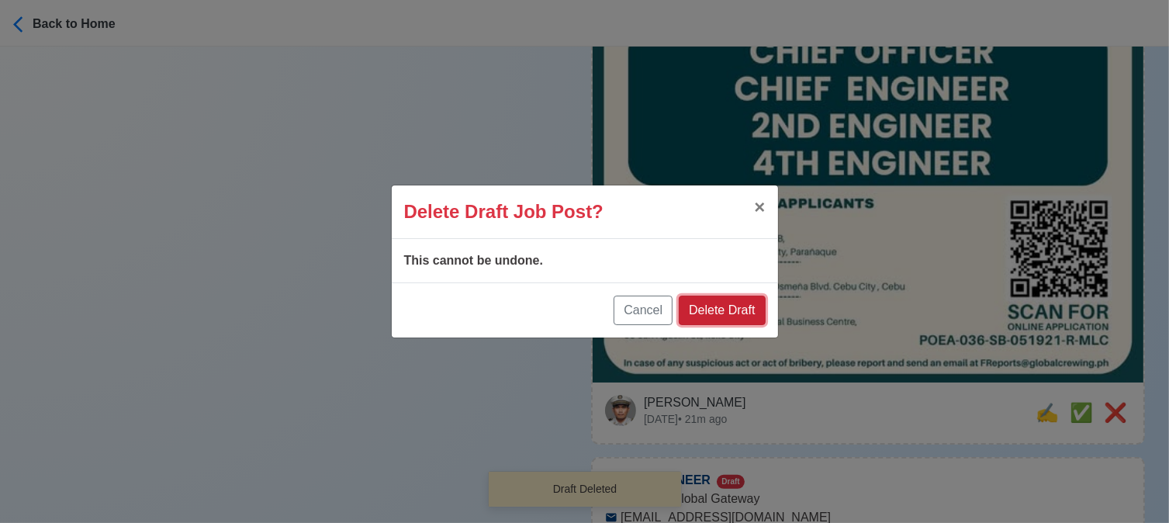
click at [748, 307] on button "Delete Draft" at bounding box center [722, 309] width 86 height 29
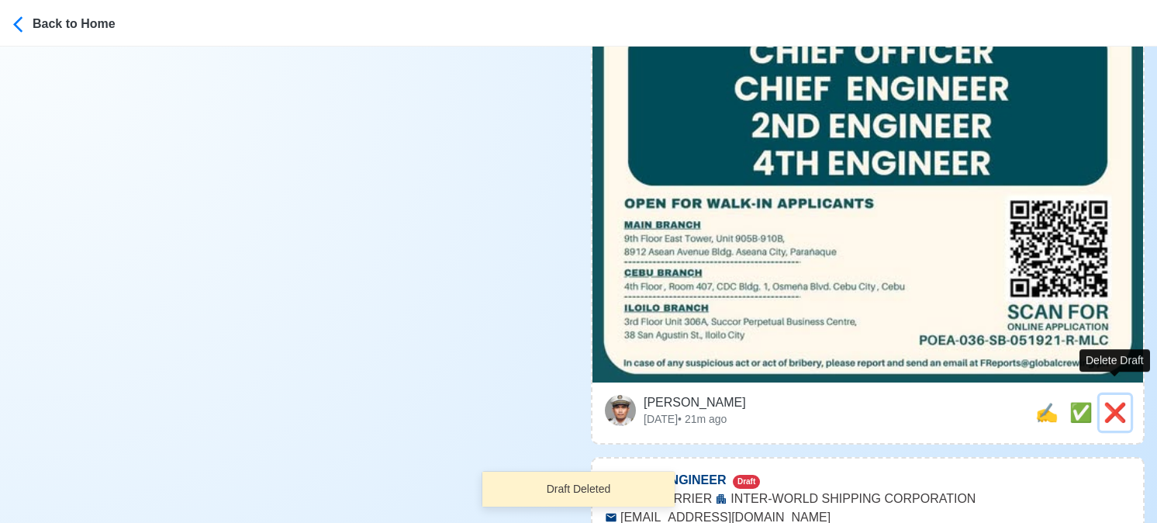
click at [1118, 402] on span "❌" at bounding box center [1115, 412] width 23 height 21
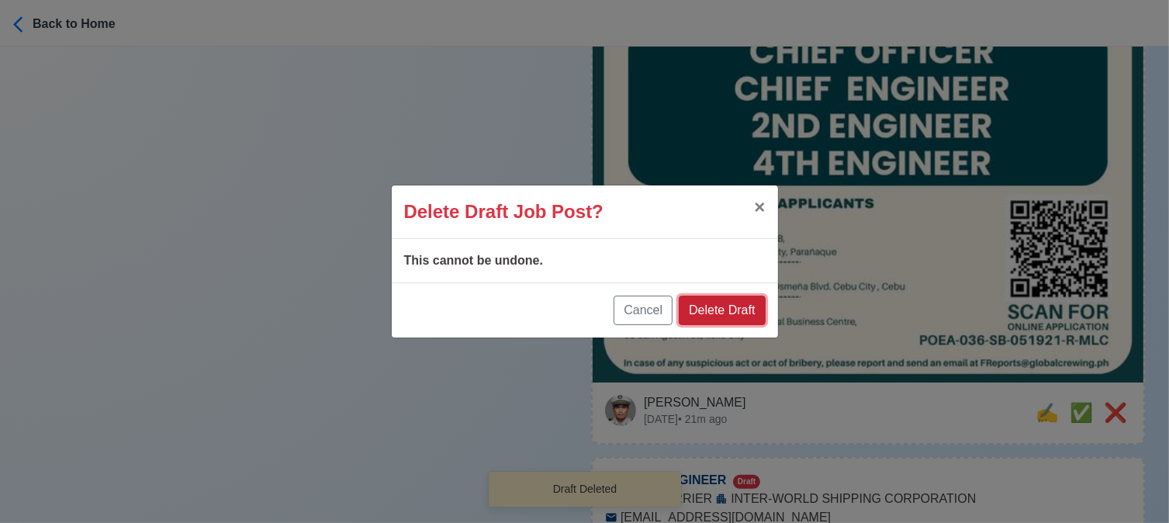
click at [727, 303] on button "Delete Draft" at bounding box center [722, 309] width 86 height 29
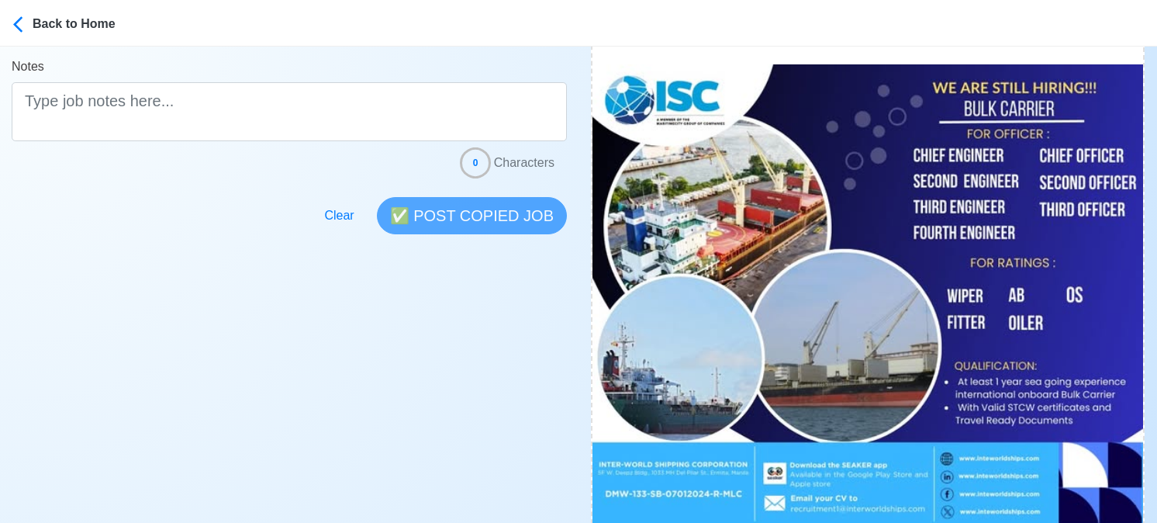
scroll to position [698, 0]
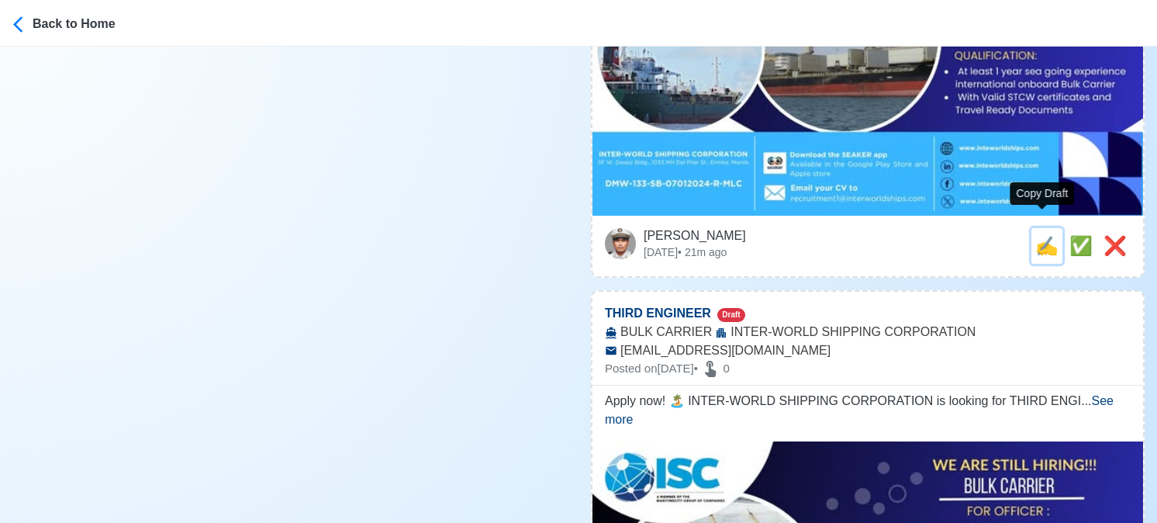
click at [1039, 235] on span "✍️" at bounding box center [1046, 245] width 23 height 21
type input "SECOND ENGINEER"
select select
type input "INTER-WORLD SHIPPING CORPORATION"
type input "BULK CARRIER"
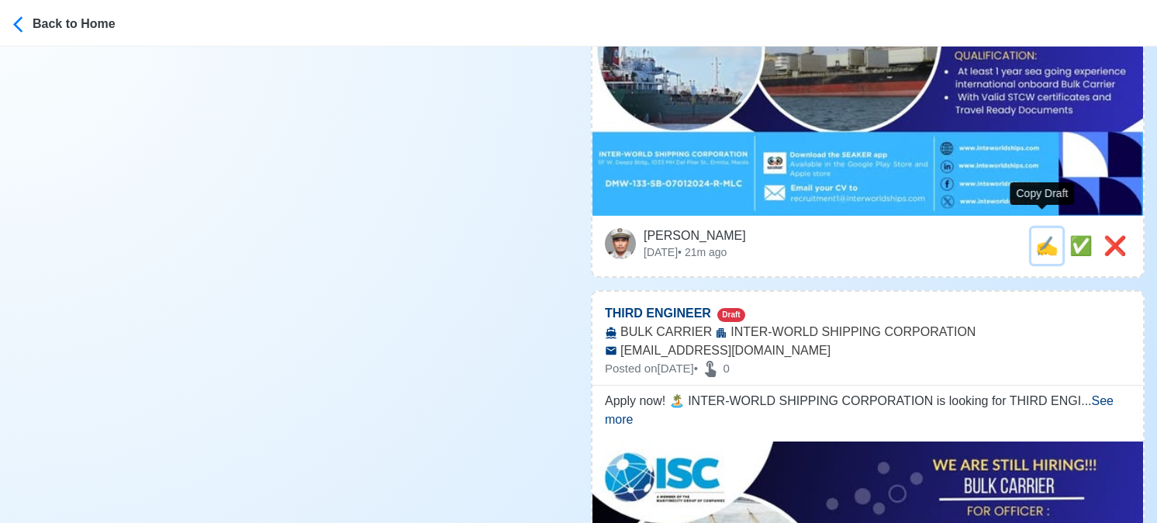
type input "[EMAIL_ADDRESS][DOMAIN_NAME]"
type textarea "🗺️ Apply now! 🚤 INTER-WORLD SHIPPING CORPORATION is looking for SECOND ENGINEER…"
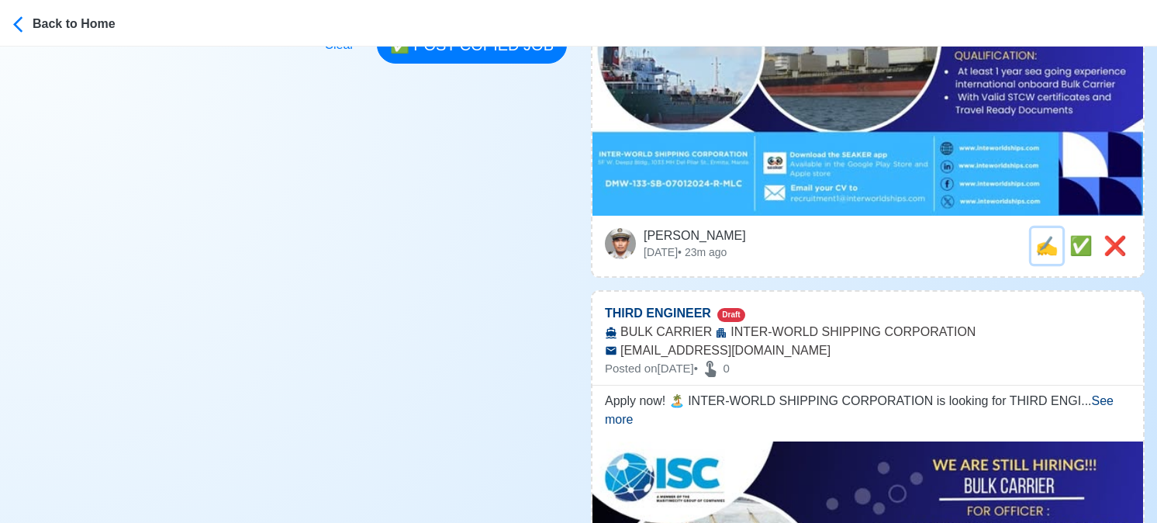
scroll to position [0, 0]
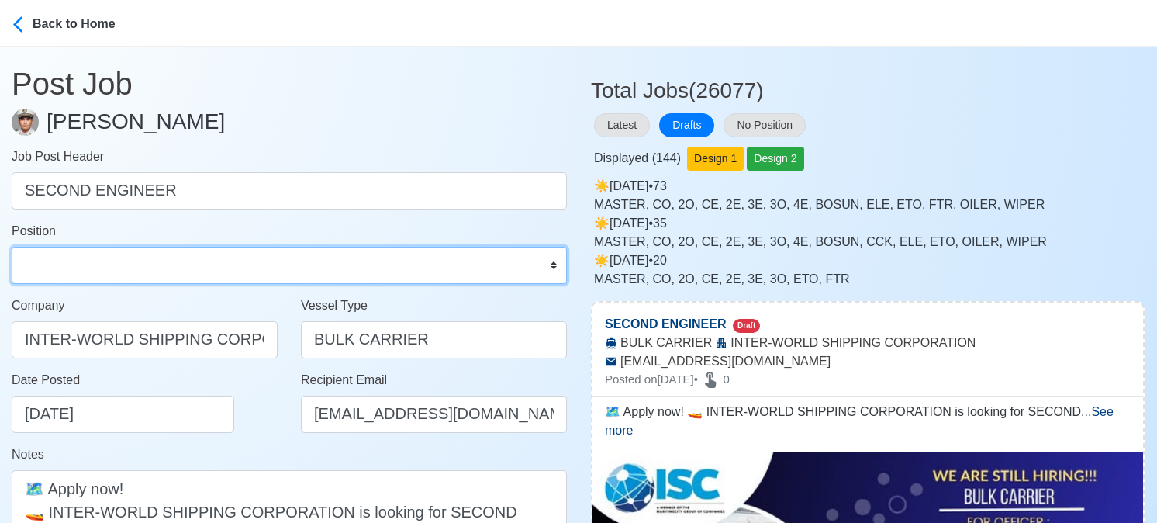
click at [181, 262] on select "Master Chief Officer 2nd Officer 3rd Officer Junior Officer Chief Engineer 2nd …" at bounding box center [289, 265] width 555 height 37
select select "2nd Engineer"
click at [12, 247] on select "Master Chief Officer 2nd Officer 3rd Officer Junior Officer Chief Engineer 2nd …" at bounding box center [289, 265] width 555 height 37
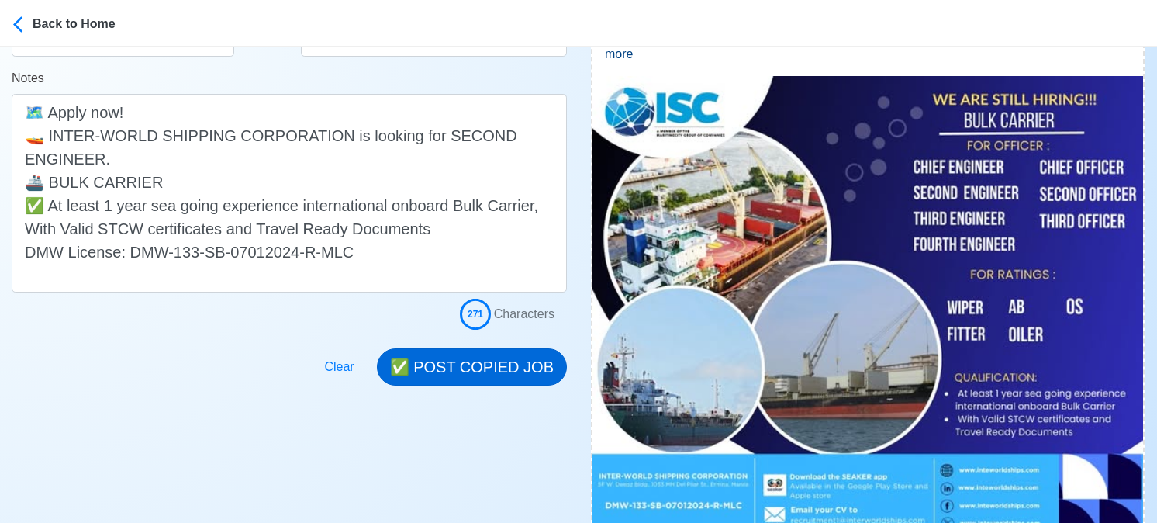
scroll to position [388, 0]
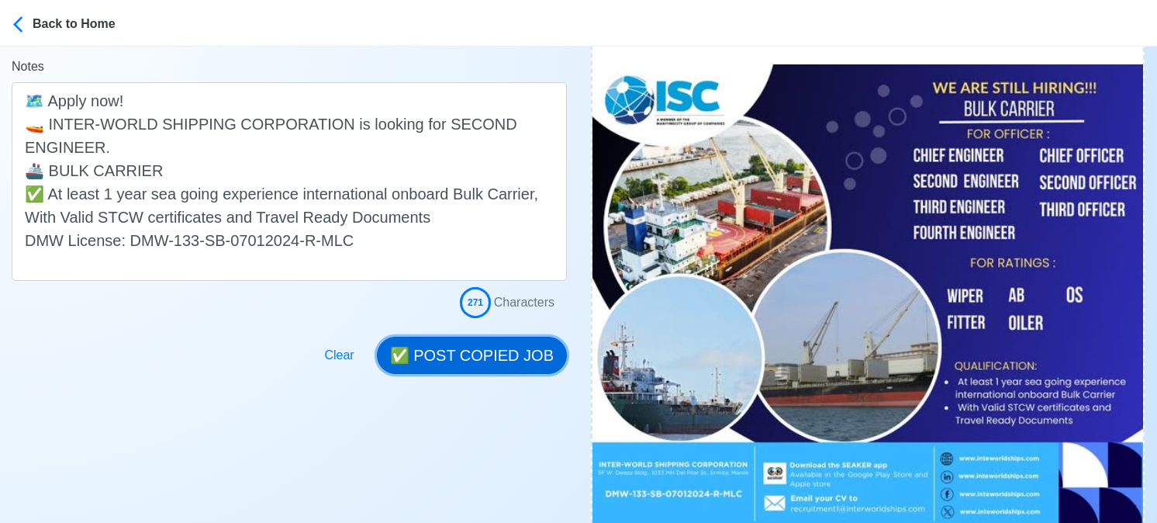
click at [469, 353] on button "✅ POST COPIED JOB" at bounding box center [472, 355] width 190 height 37
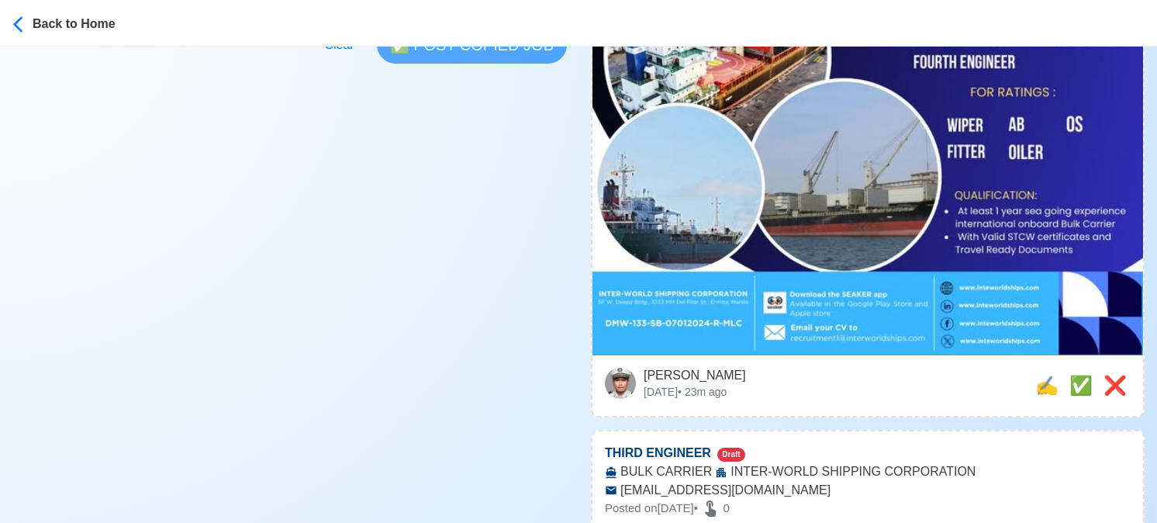
scroll to position [620, 0]
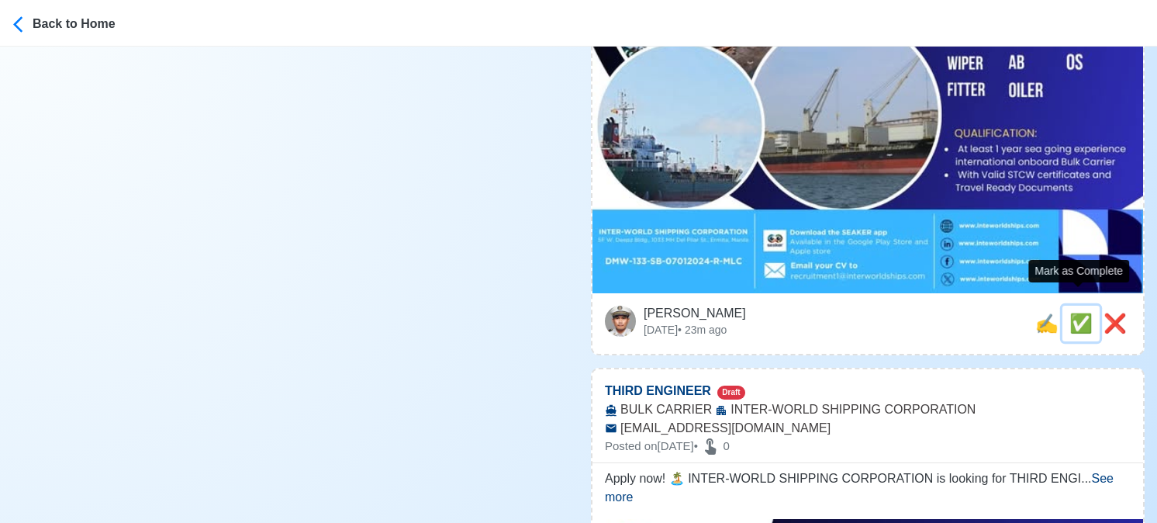
click at [1076, 313] on span "✅" at bounding box center [1080, 323] width 23 height 21
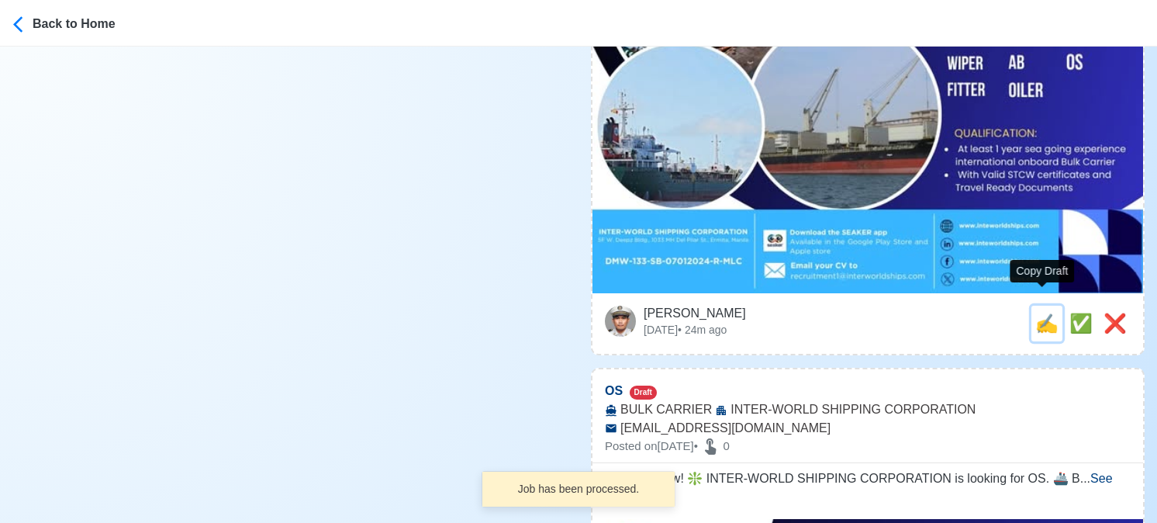
click at [1045, 313] on span "✍️" at bounding box center [1046, 323] width 23 height 21
type input "THIRD ENGINEER"
select select
type input "INTER-WORLD SHIPPING CORPORATION"
type input "BULK CARRIER"
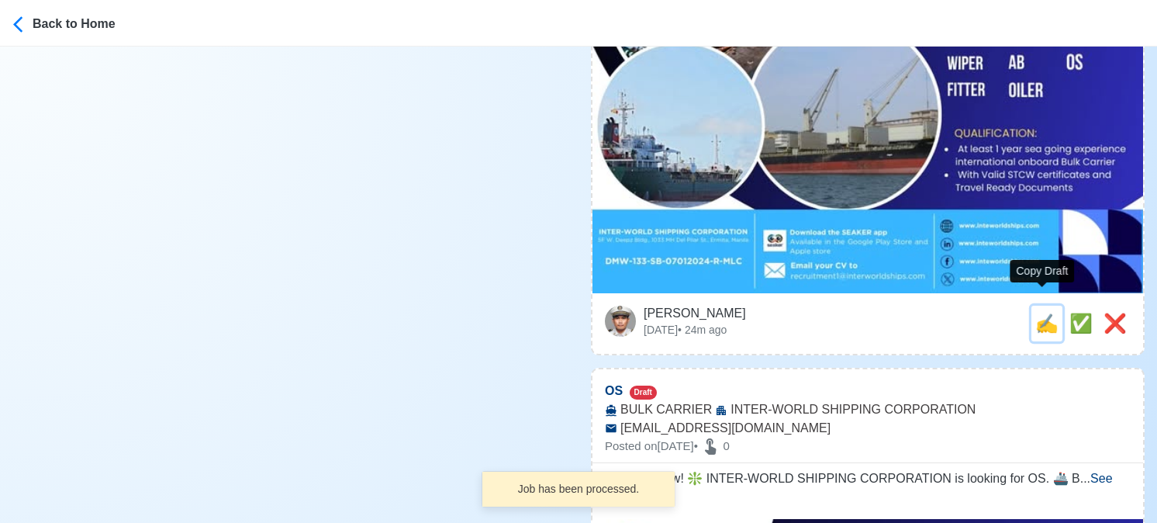
type input "[EMAIL_ADDRESS][DOMAIN_NAME]"
type textarea "Apply now! 🏝️ INTER-WORLD SHIPPING CORPORATION is looking for THIRD ENGINEER. 🚢…"
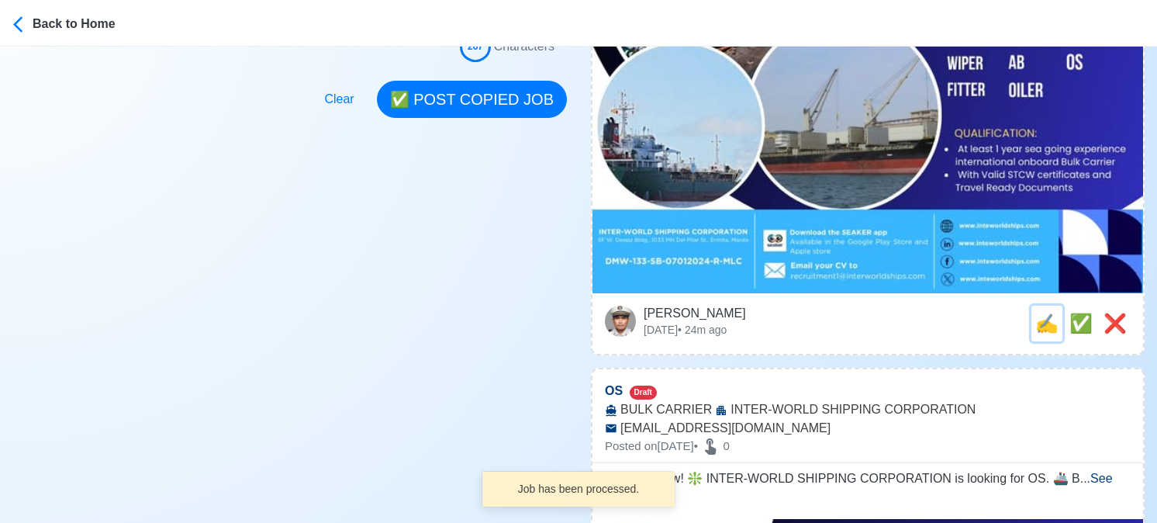
scroll to position [0, 0]
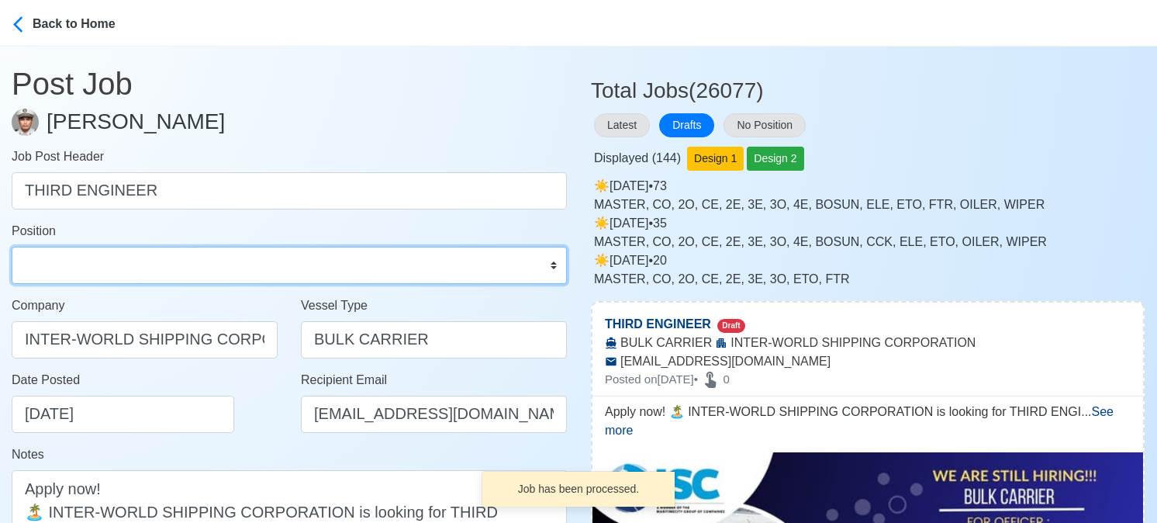
click at [98, 263] on select "Master Chief Officer 2nd Officer 3rd Officer Junior Officer Chief Engineer 2nd …" at bounding box center [289, 265] width 555 height 37
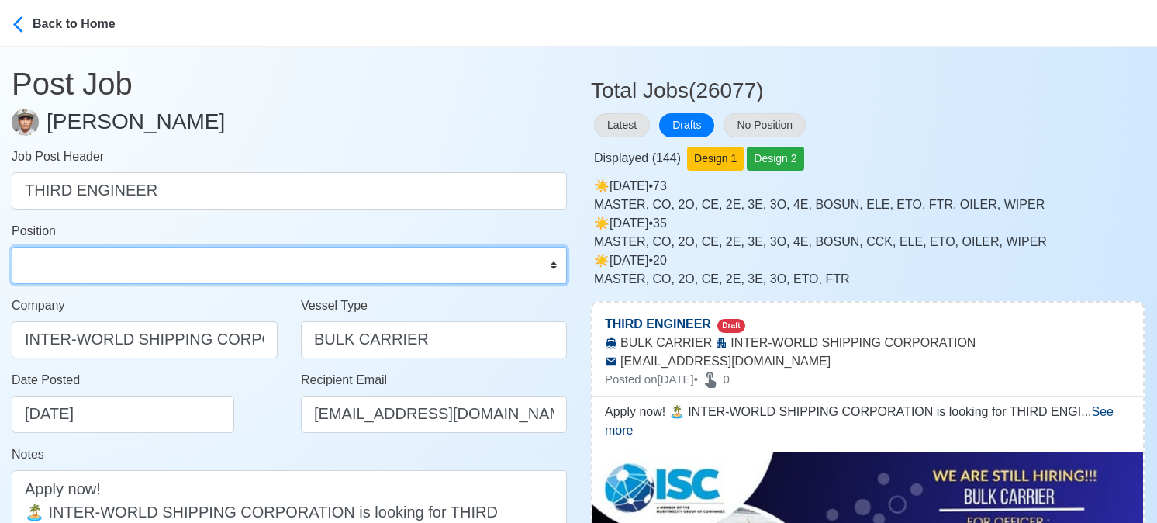
select select "3rd Engineer"
click at [12, 247] on select "Master Chief Officer 2nd Officer 3rd Officer Junior Officer Chief Engineer 2nd …" at bounding box center [289, 265] width 555 height 37
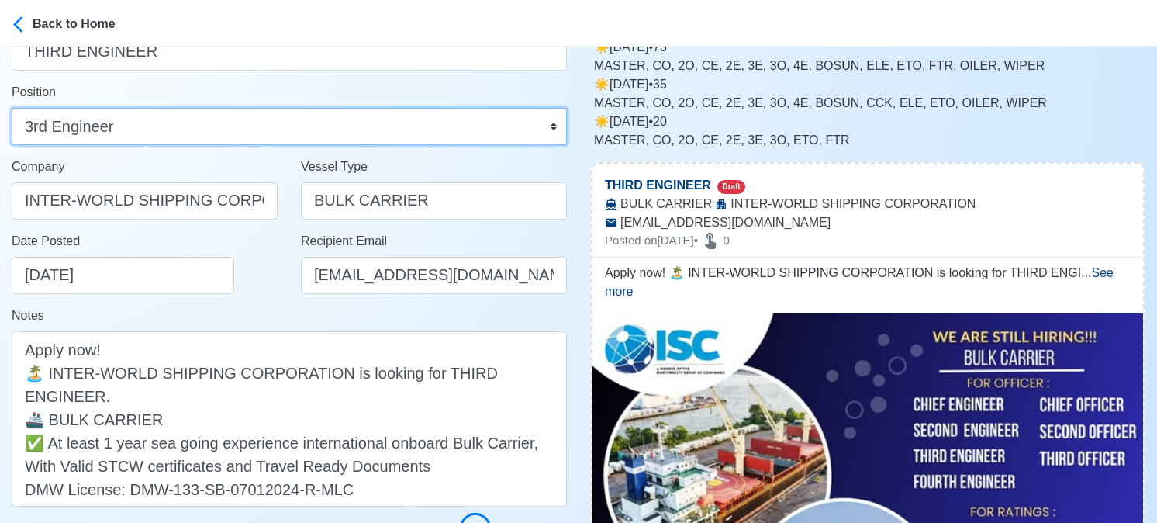
scroll to position [388, 0]
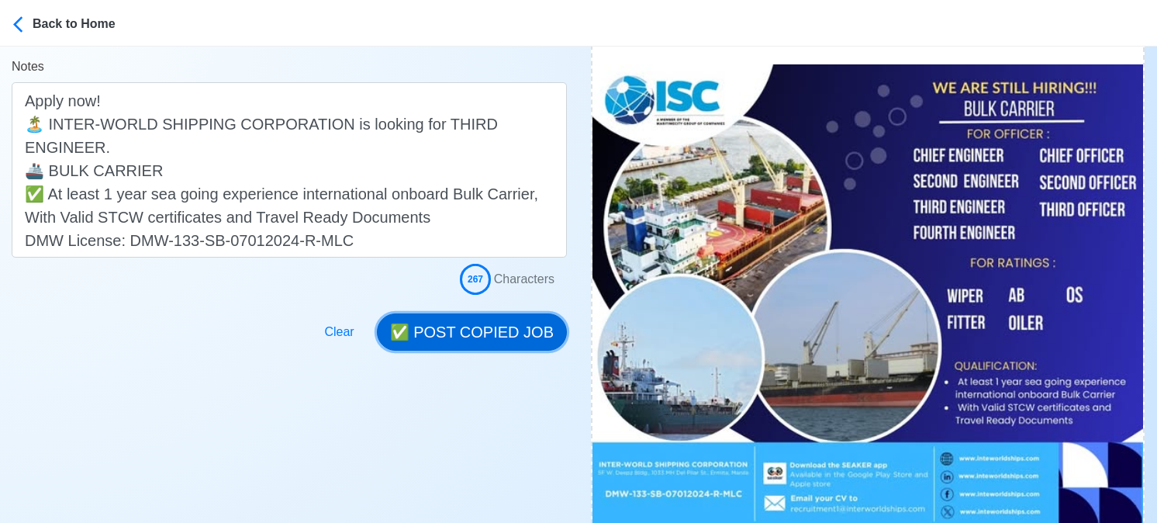
click at [504, 327] on button "✅ POST COPIED JOB" at bounding box center [472, 331] width 190 height 37
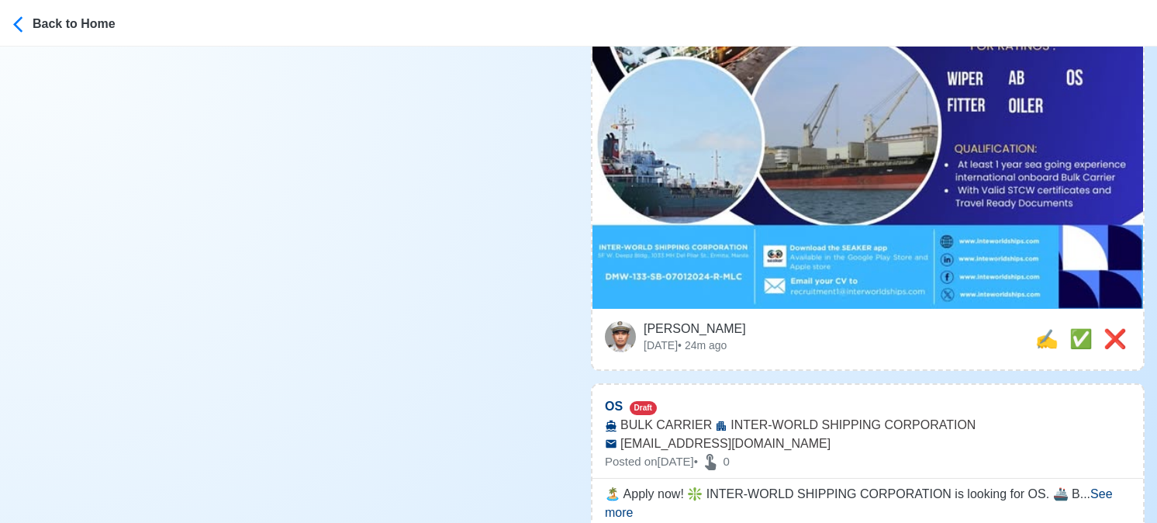
scroll to position [698, 0]
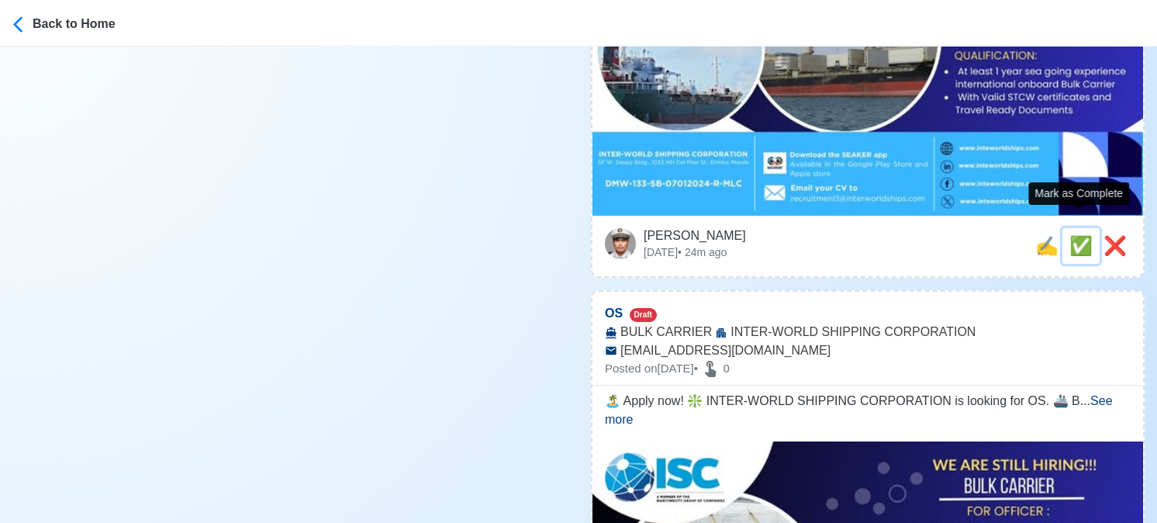
click at [1083, 235] on span "✅" at bounding box center [1080, 245] width 23 height 21
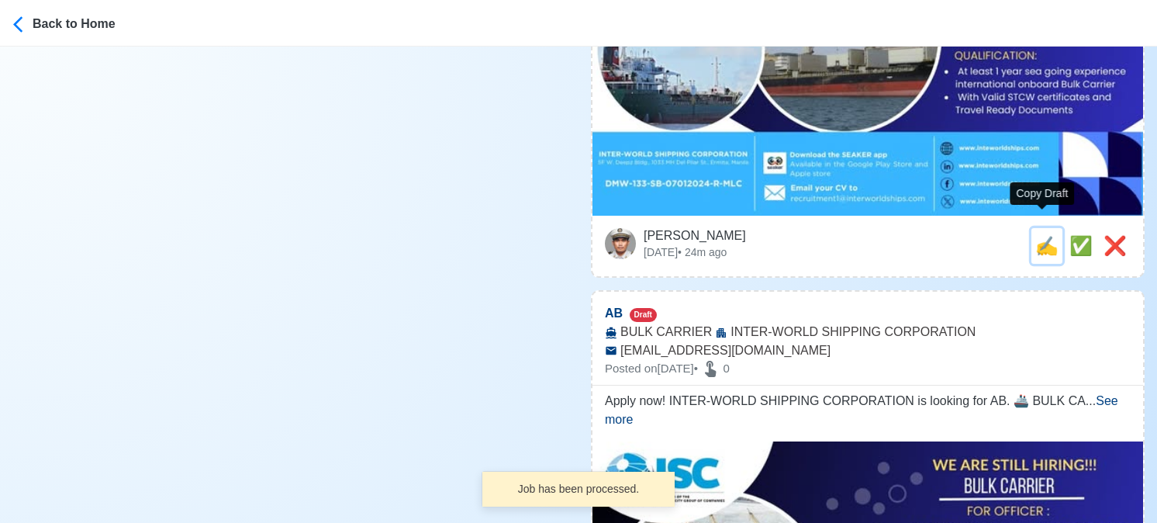
click at [1042, 235] on span "✍️" at bounding box center [1046, 245] width 23 height 21
type input "OS"
select select
type input "INTER-WORLD SHIPPING CORPORATION"
type input "BULK CARRIER"
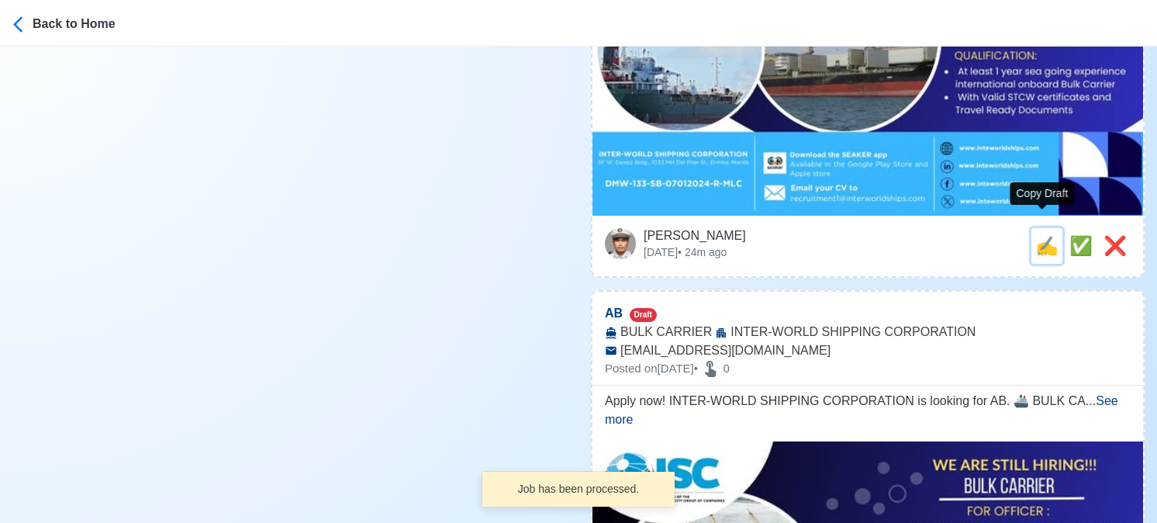
type input "[EMAIL_ADDRESS][DOMAIN_NAME]"
type textarea "🏝️ Apply now! ❇️ INTER-WORLD SHIPPING CORPORATION is looking for OS. 🚢 BULK CAR…"
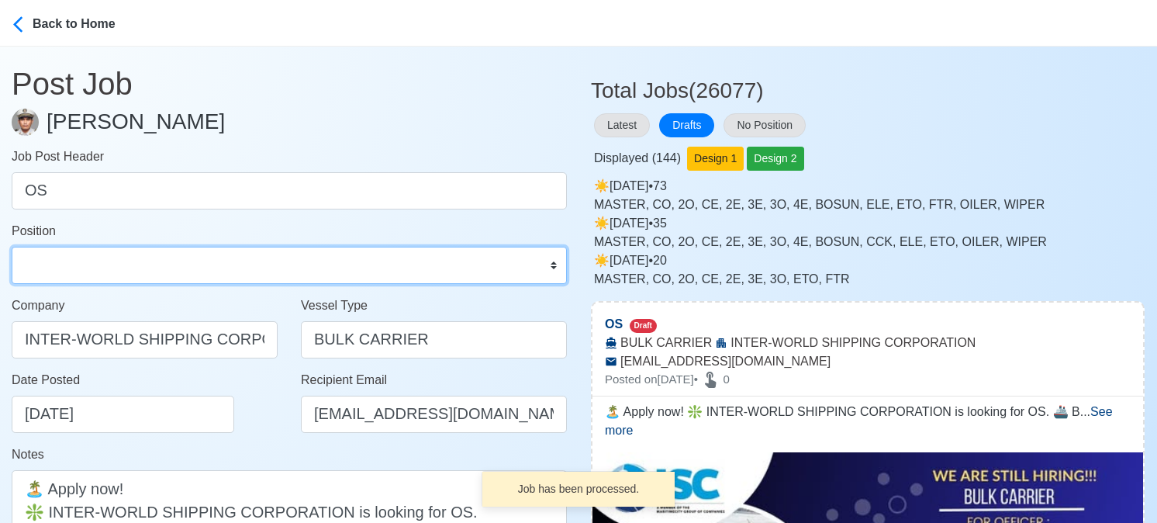
click at [118, 268] on select "Master Chief Officer 2nd Officer 3rd Officer Junior Officer Chief Engineer 2nd …" at bounding box center [289, 265] width 555 height 37
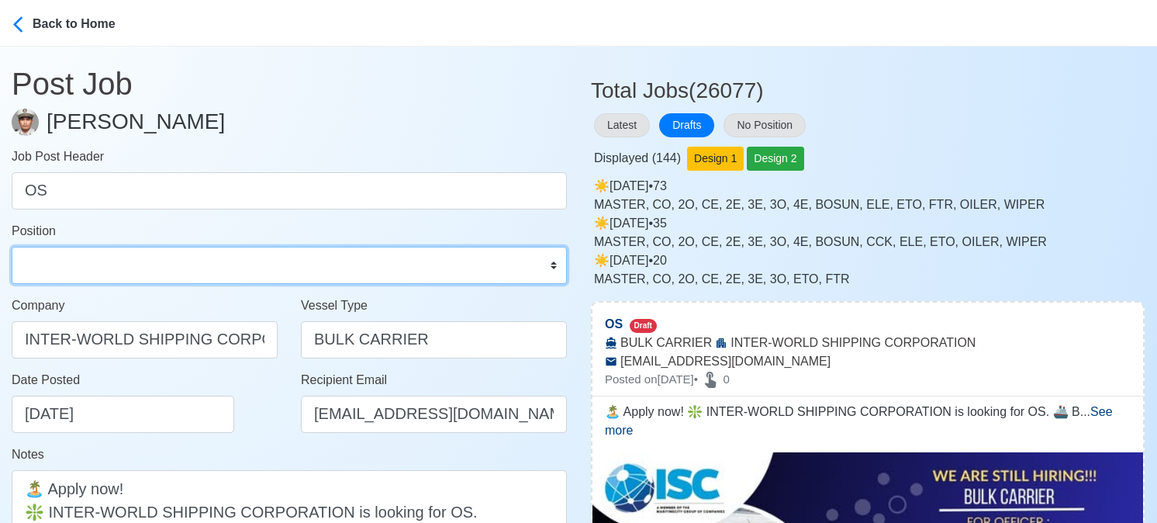
drag, startPoint x: 194, startPoint y: 271, endPoint x: 195, endPoint y: 261, distance: 10.2
click at [194, 271] on select "Master Chief Officer 2nd Officer 3rd Officer Junior Officer Chief Engineer 2nd …" at bounding box center [289, 265] width 555 height 37
select select "Ordinary [PERSON_NAME]"
click at [12, 247] on select "Master Chief Officer 2nd Officer 3rd Officer Junior Officer Chief Engineer 2nd …" at bounding box center [289, 265] width 555 height 37
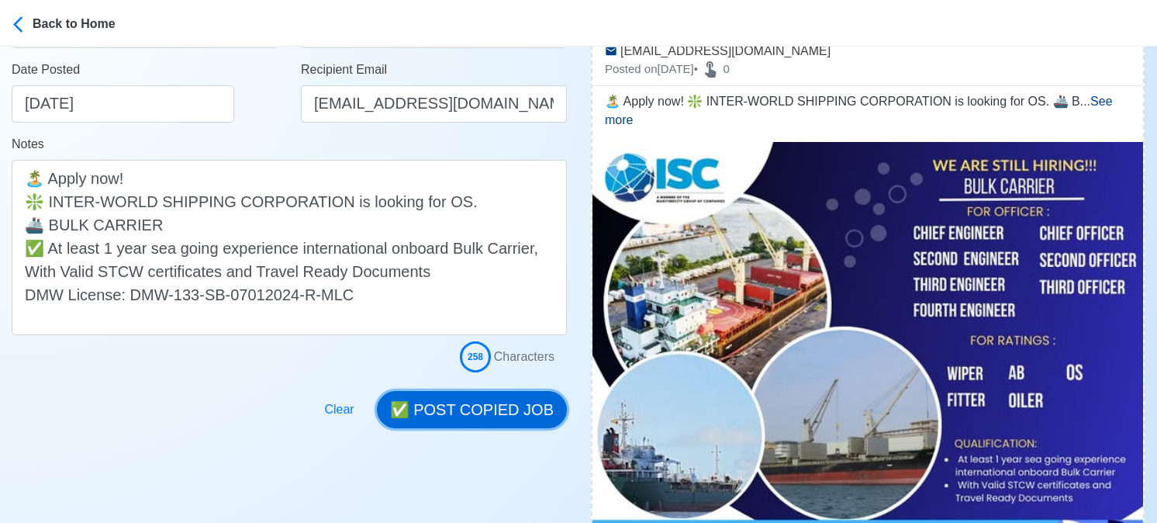
click at [499, 407] on button "✅ POST COPIED JOB" at bounding box center [472, 409] width 190 height 37
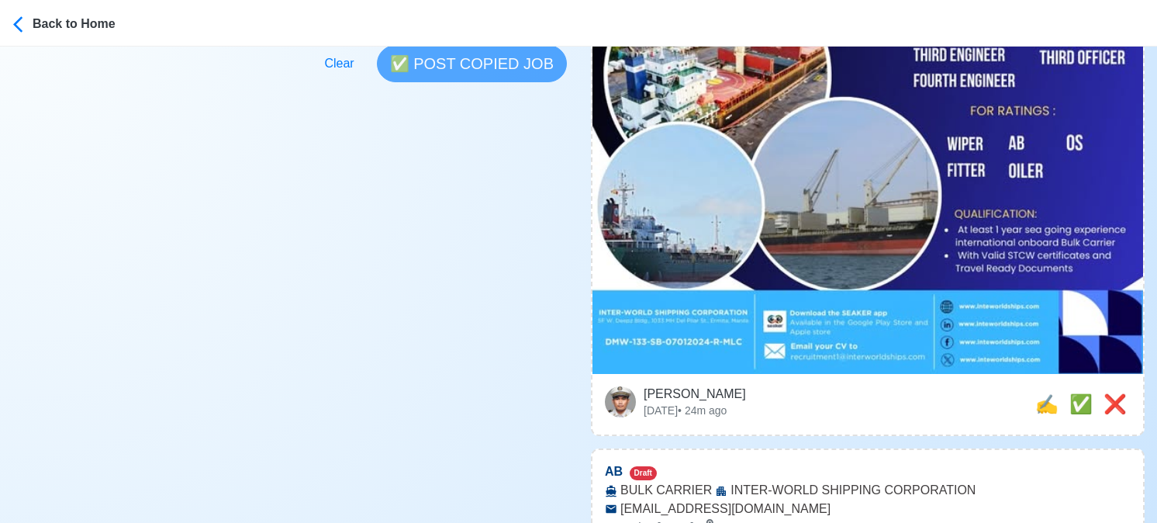
scroll to position [543, 0]
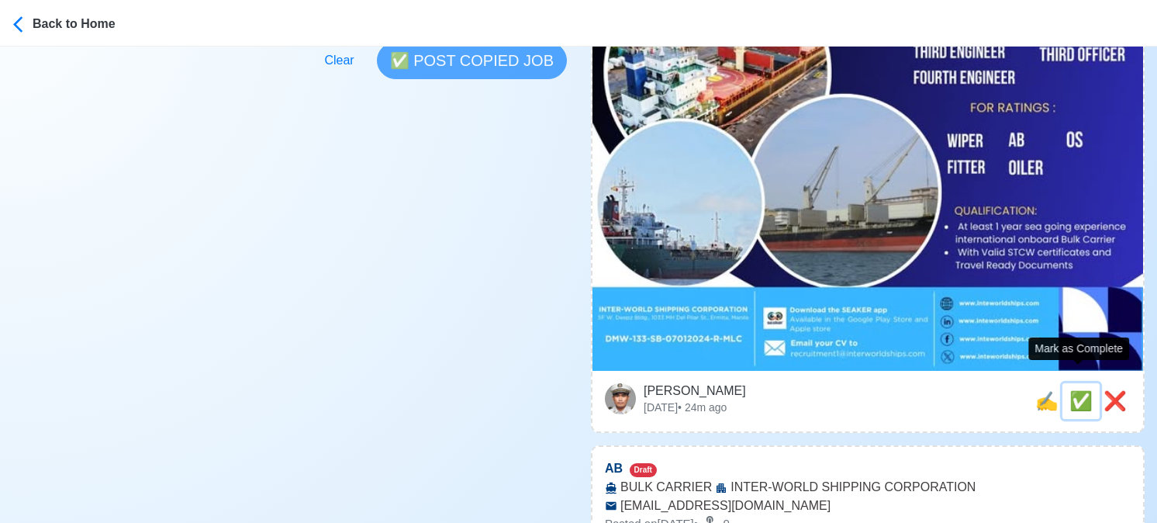
click at [1080, 390] on span "✅" at bounding box center [1080, 400] width 23 height 21
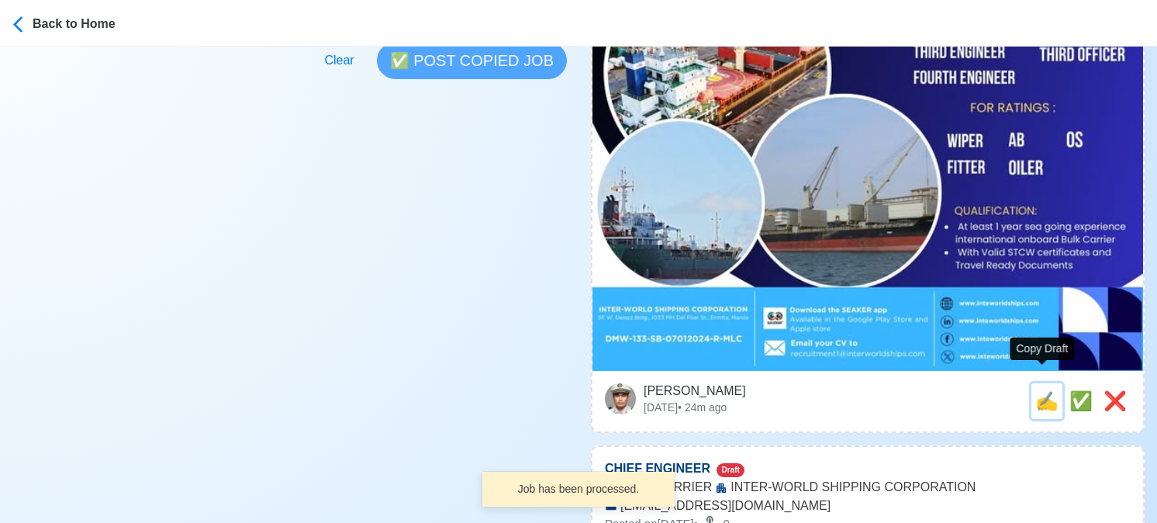
click at [1045, 390] on span "✍️" at bounding box center [1046, 400] width 23 height 21
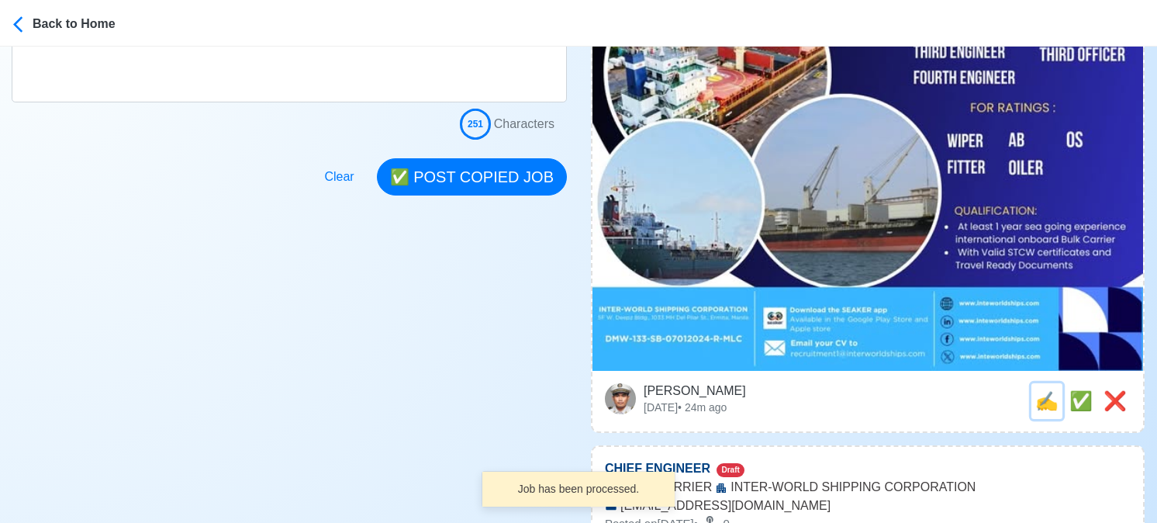
type input "AB"
select select
type input "INTER-WORLD SHIPPING CORPORATION"
type input "BULK CARRIER"
type input "[EMAIL_ADDRESS][DOMAIN_NAME]"
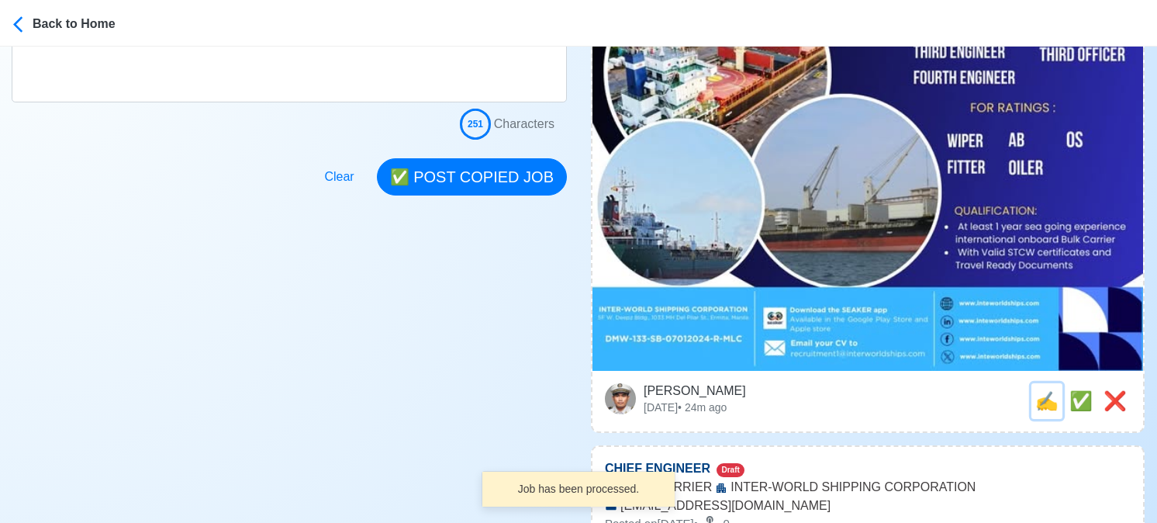
type textarea "Apply now! INTER-WORLD SHIPPING CORPORATION is looking for AB. 🚢 BULK CARRIER ✅…"
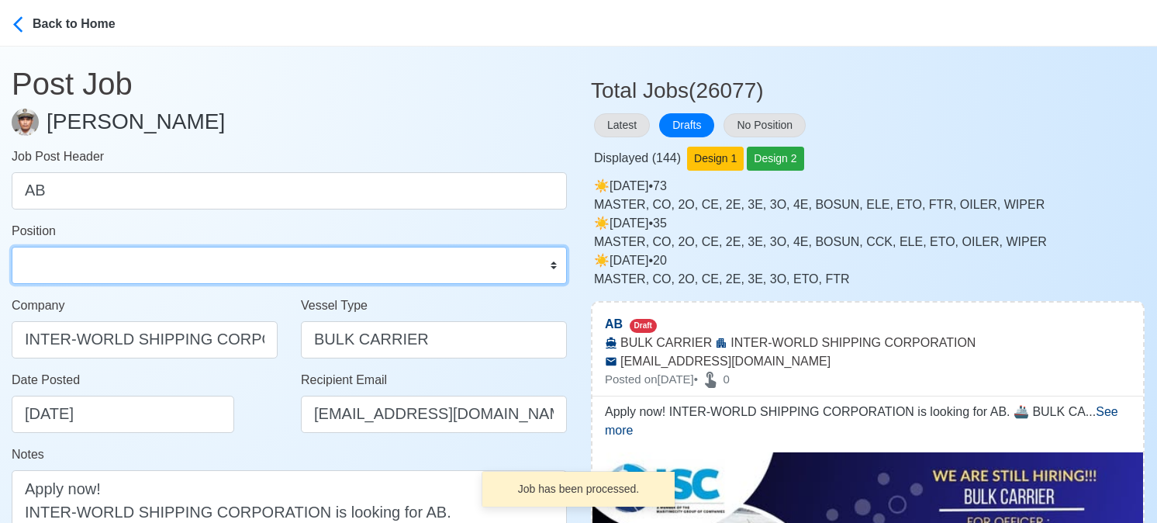
click at [84, 264] on select "Master Chief Officer 2nd Officer 3rd Officer Junior Officer Chief Engineer 2nd …" at bounding box center [289, 265] width 555 height 37
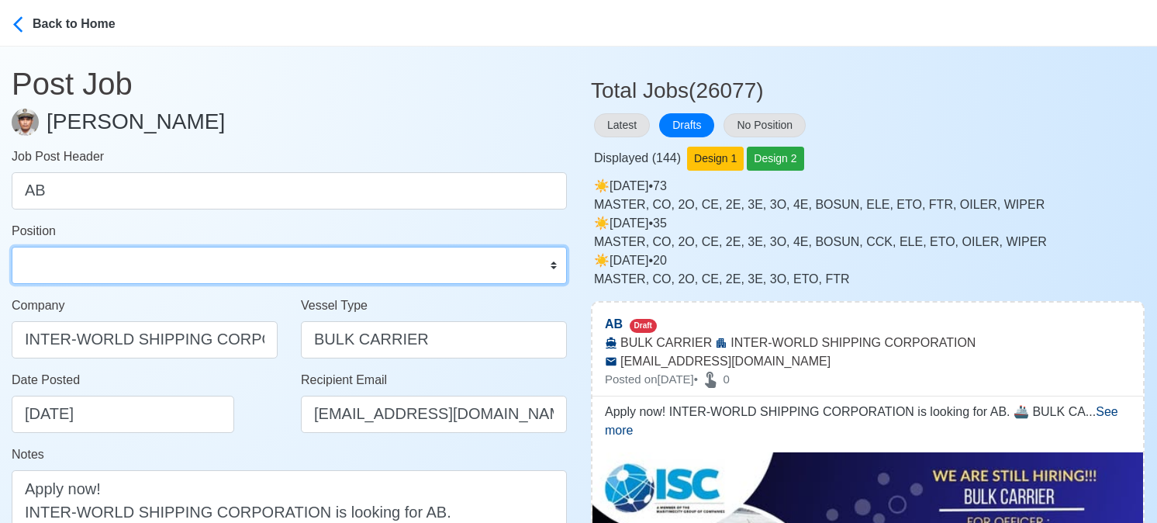
select select "[PERSON_NAME]"
click at [12, 247] on select "Master Chief Officer 2nd Officer 3rd Officer Junior Officer Chief Engineer 2nd …" at bounding box center [289, 265] width 555 height 37
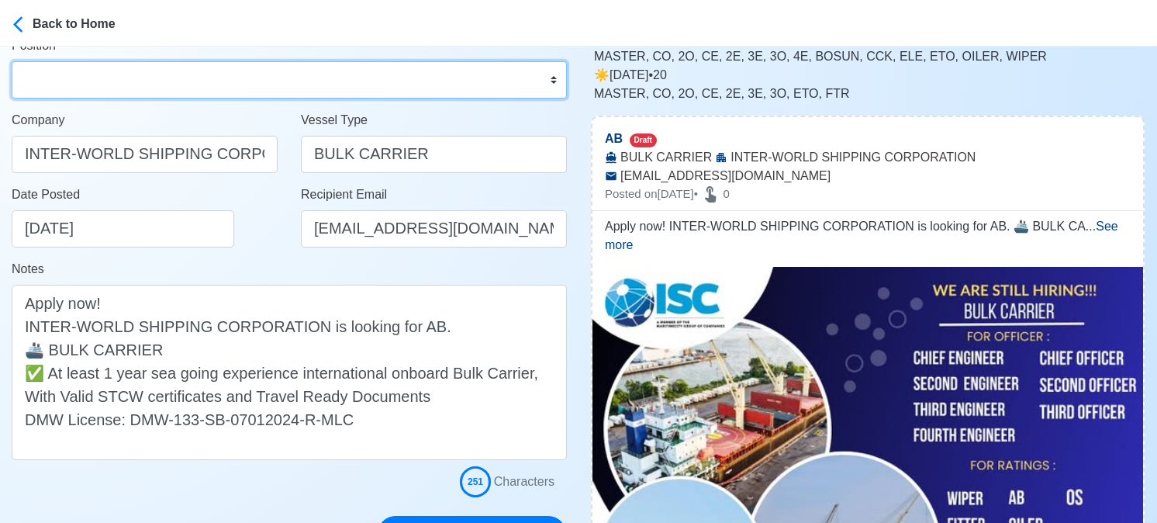
scroll to position [310, 0]
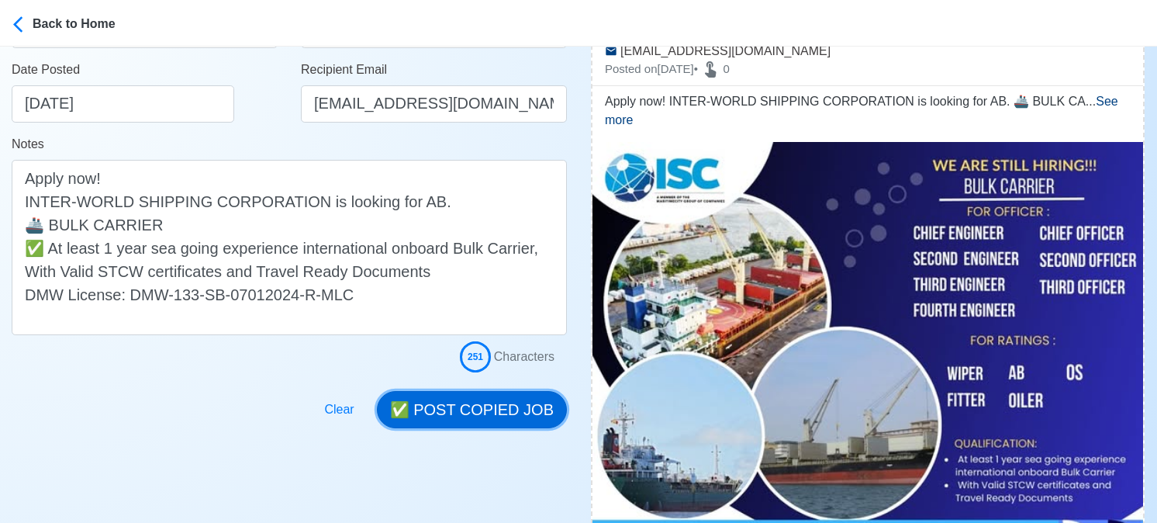
click at [488, 406] on button "✅ POST COPIED JOB" at bounding box center [472, 409] width 190 height 37
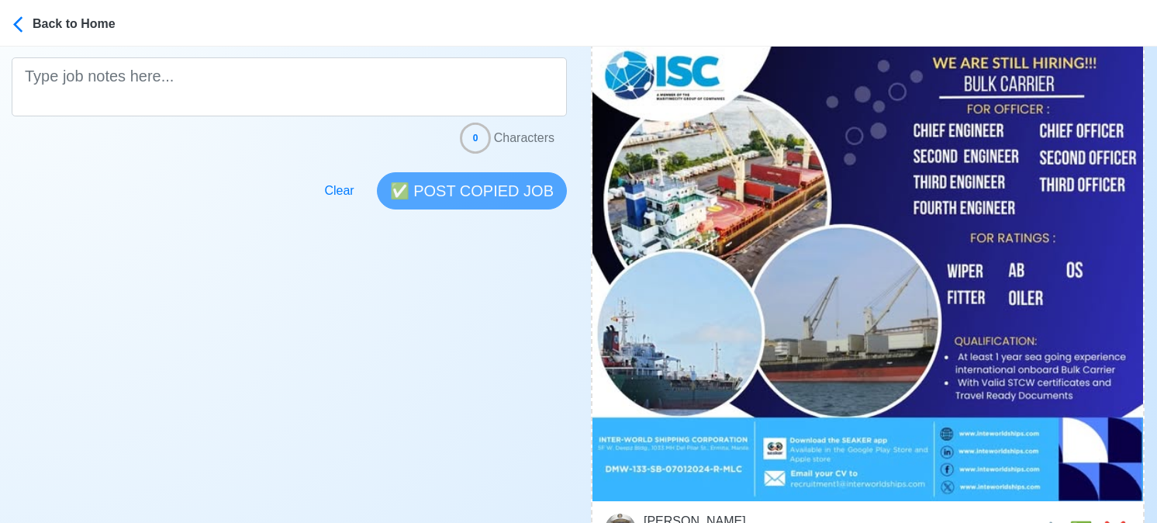
scroll to position [620, 0]
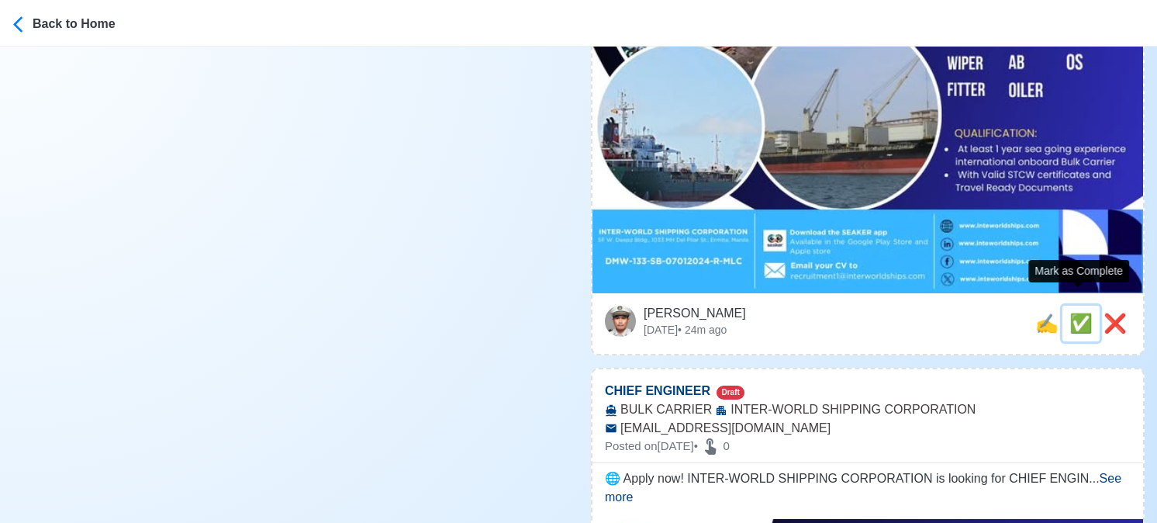
click at [1071, 313] on span "✅" at bounding box center [1080, 323] width 23 height 21
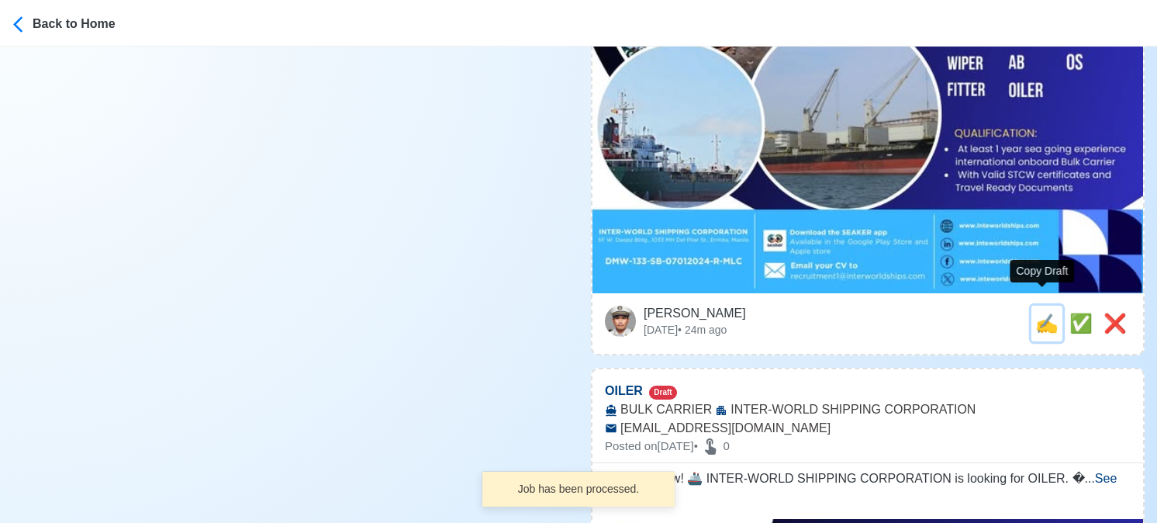
click at [1040, 313] on span "✍️" at bounding box center [1046, 323] width 23 height 21
type input "CHIEF ENGINEER"
select select
type input "INTER-WORLD SHIPPING CORPORATION"
type input "BULK CARRIER"
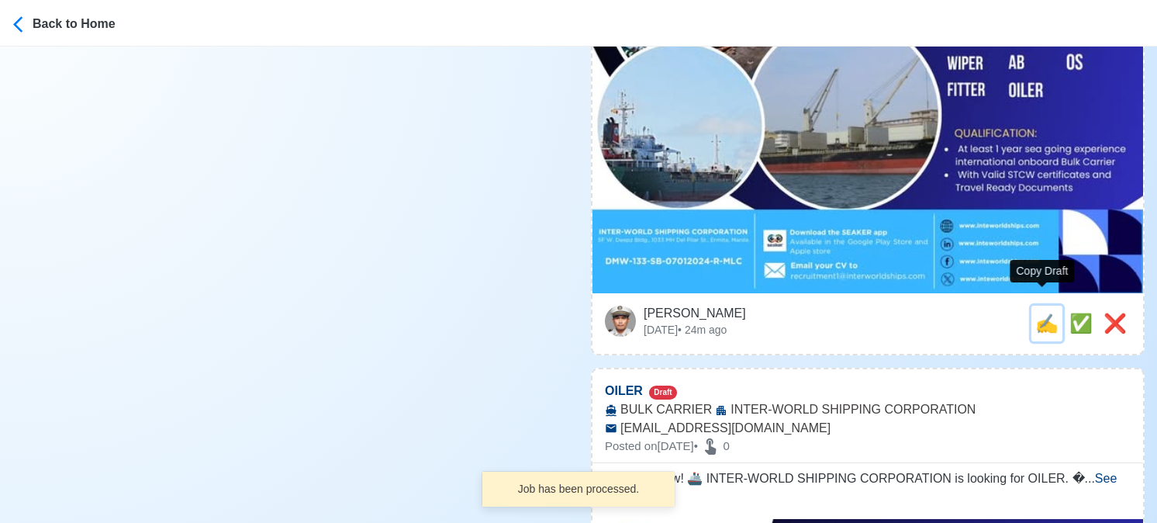
type input "[EMAIL_ADDRESS][DOMAIN_NAME]"
type textarea "🌐 Apply now! INTER-WORLD SHIPPING CORPORATION is looking for CHIEF ENGINEER. 🚢 …"
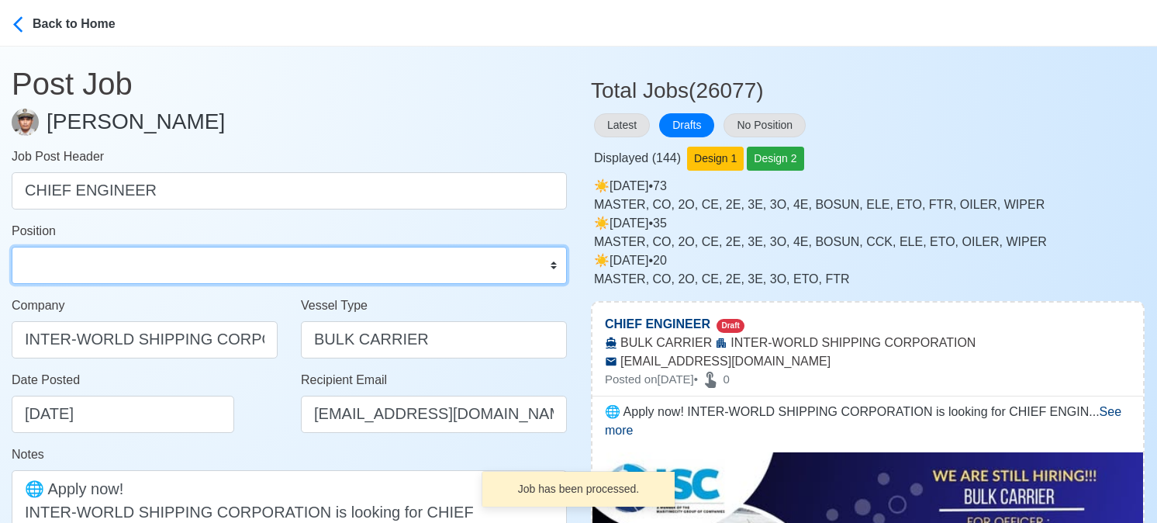
drag, startPoint x: 78, startPoint y: 272, endPoint x: 86, endPoint y: 255, distance: 19.1
click at [78, 272] on select "Master Chief Officer 2nd Officer 3rd Officer Junior Officer Chief Engineer 2nd …" at bounding box center [289, 265] width 555 height 37
select select "Chief Engineer"
click at [12, 247] on select "Master Chief Officer 2nd Officer 3rd Officer Junior Officer Chief Engineer 2nd …" at bounding box center [289, 265] width 555 height 37
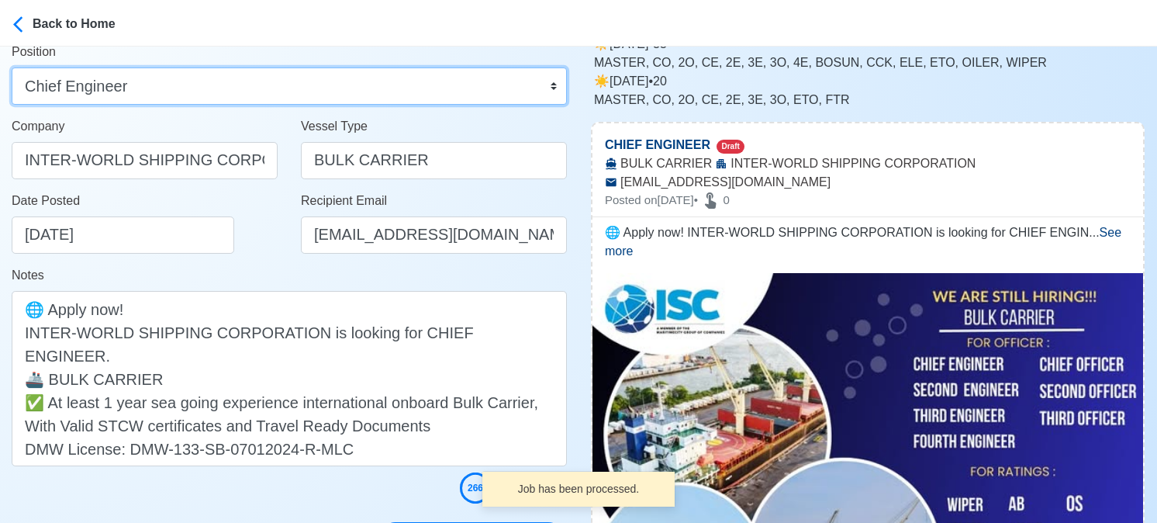
scroll to position [310, 0]
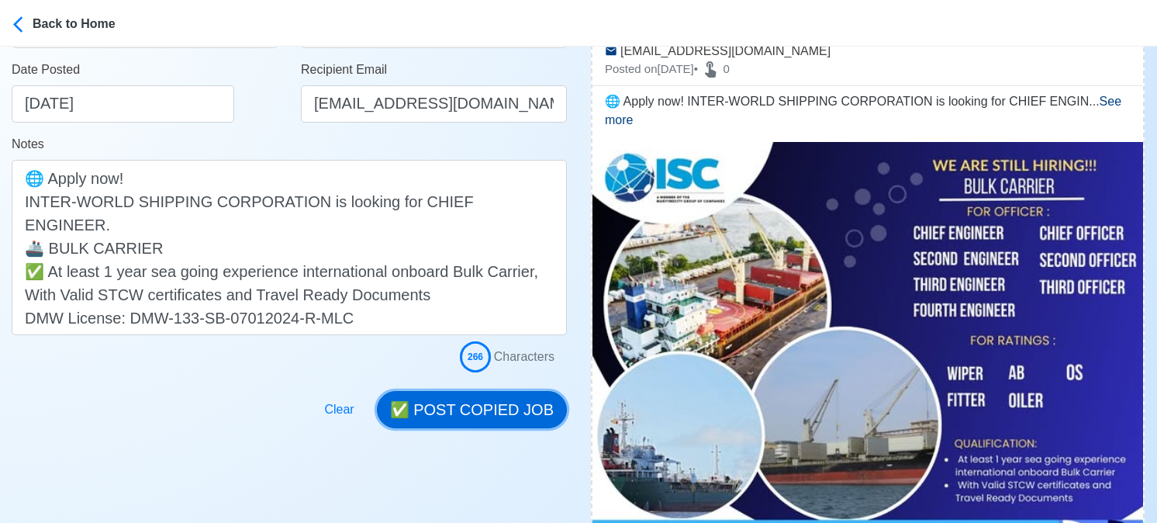
click at [486, 417] on button "✅ POST COPIED JOB" at bounding box center [472, 409] width 190 height 37
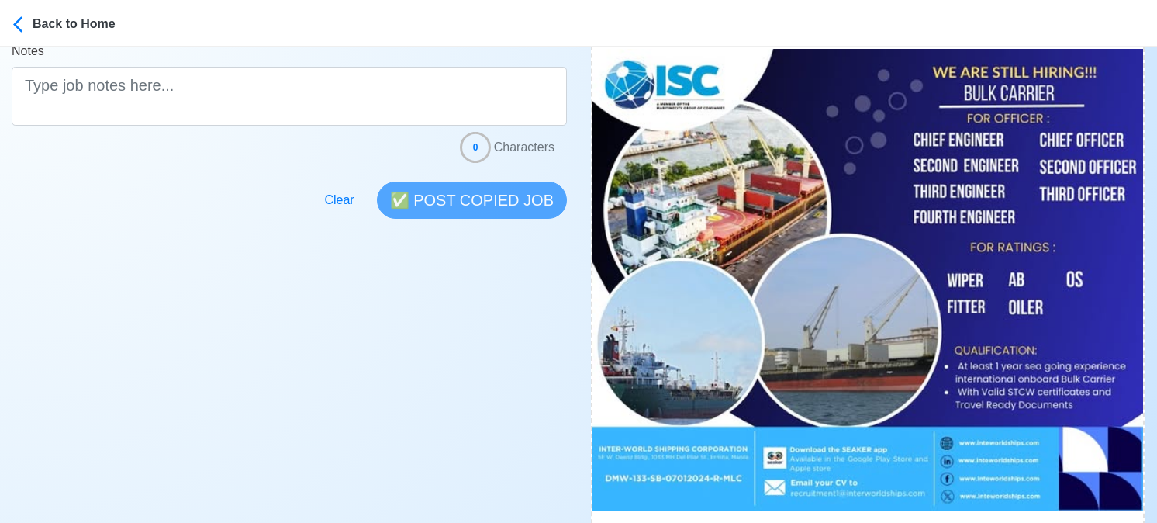
scroll to position [543, 0]
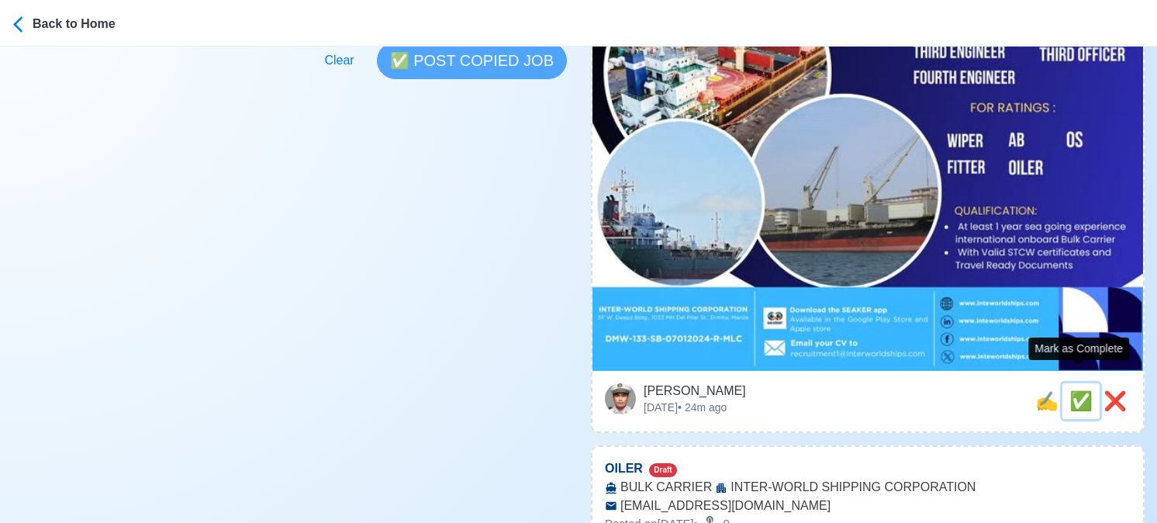
click at [1070, 390] on span "✅" at bounding box center [1080, 400] width 23 height 21
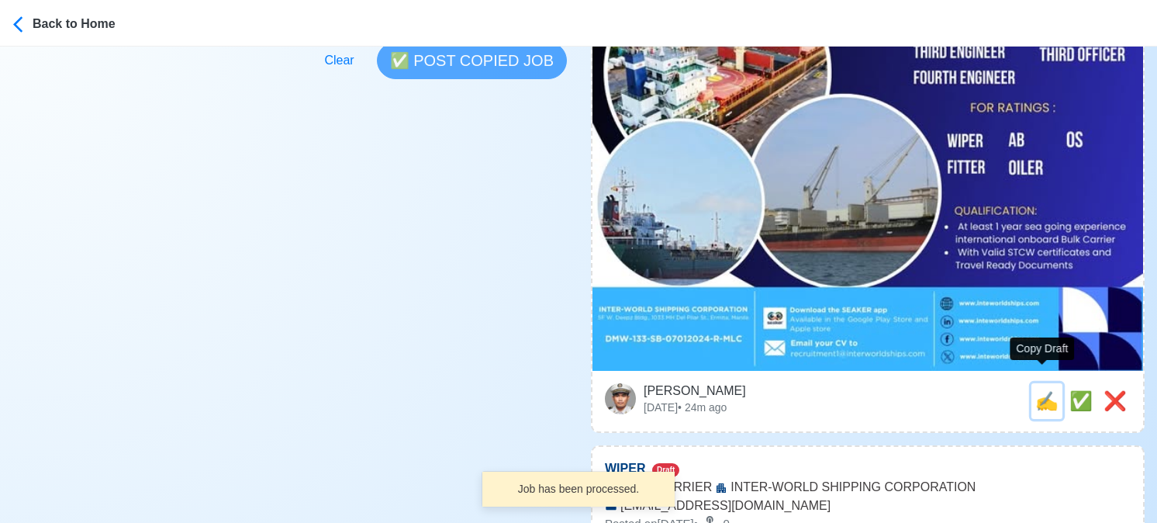
click at [1036, 390] on span "✍️" at bounding box center [1046, 400] width 23 height 21
type input "OILER"
select select
type input "INTER-WORLD SHIPPING CORPORATION"
type input "BULK CARRIER"
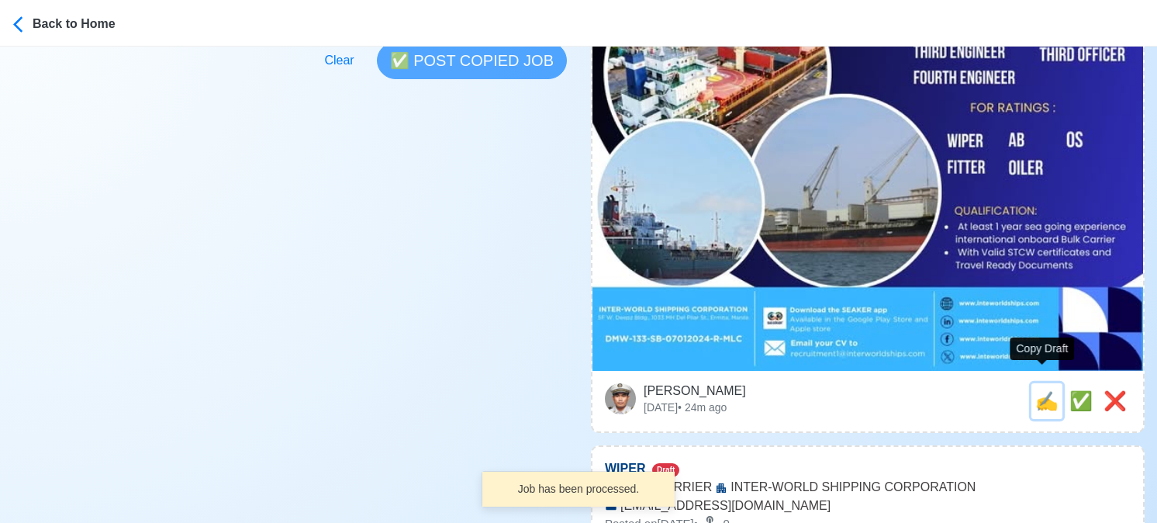
type input "[EMAIL_ADDRESS][DOMAIN_NAME]"
type textarea "🔱 Apply now! 🚢 INTER-WORLD SHIPPING CORPORATION is looking for OILER. 🚢 BULK CA…"
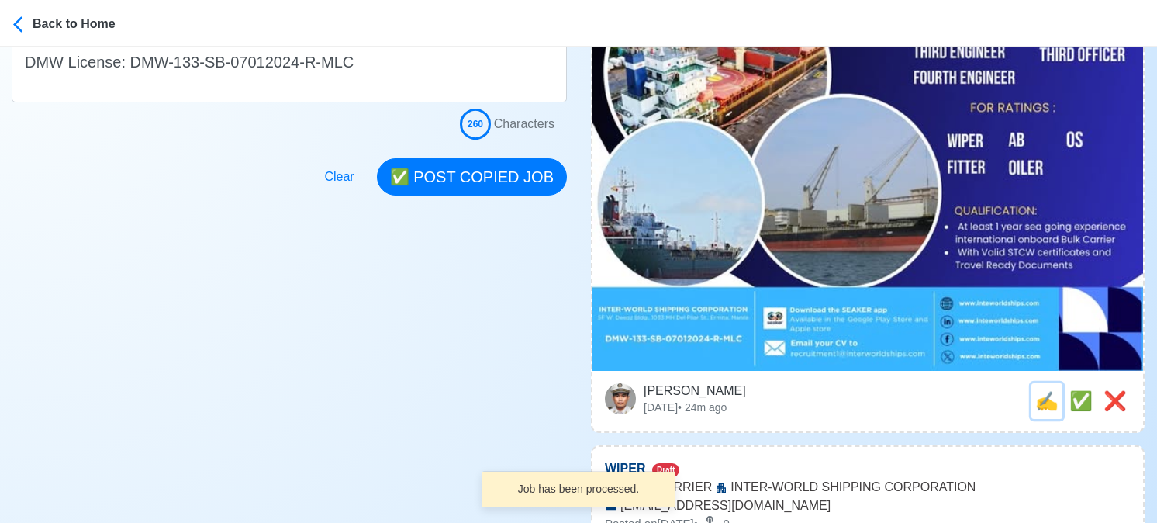
scroll to position [0, 0]
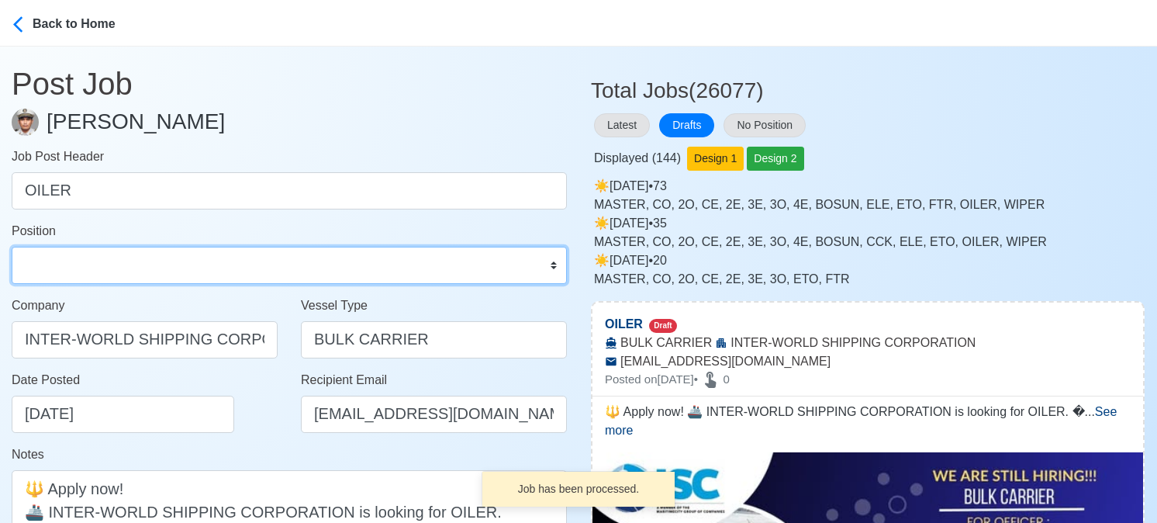
click at [216, 271] on select "Master Chief Officer 2nd Officer 3rd Officer Junior Officer Chief Engineer 2nd …" at bounding box center [289, 265] width 555 height 37
select select "Oiler"
click at [12, 247] on select "Master Chief Officer 2nd Officer 3rd Officer Junior Officer Chief Engineer 2nd …" at bounding box center [289, 265] width 555 height 37
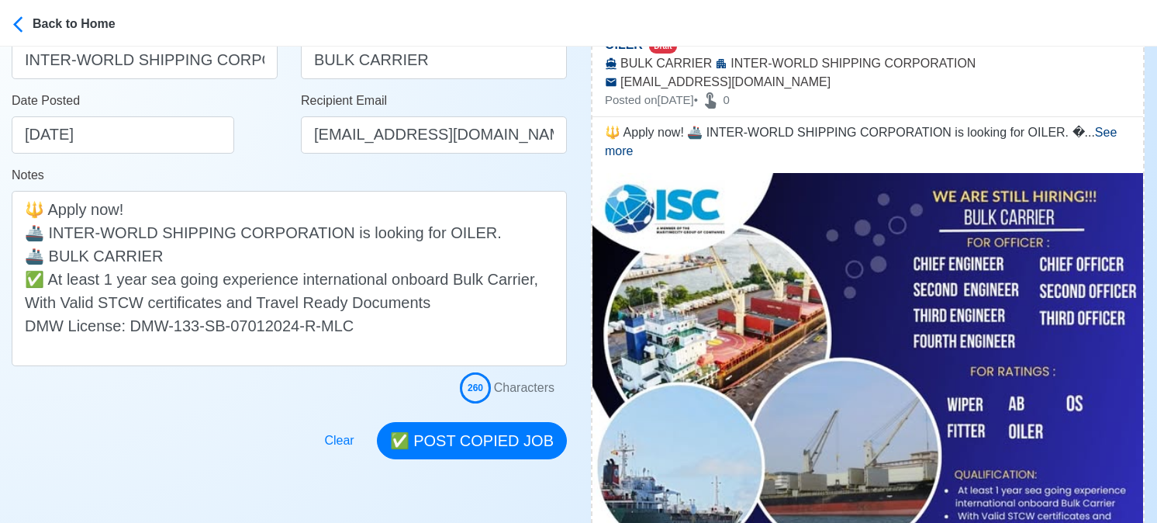
scroll to position [310, 0]
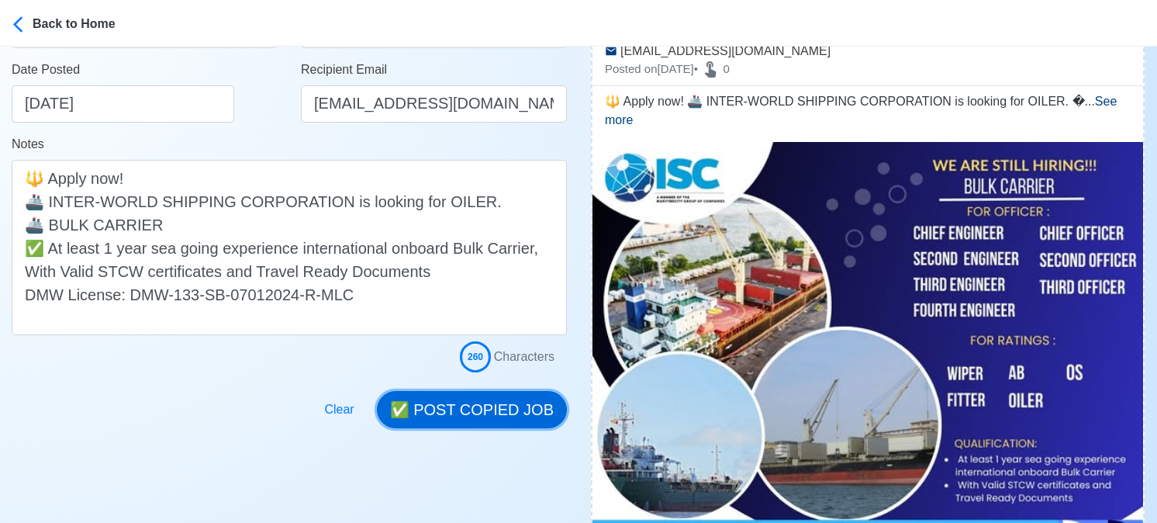
click at [506, 401] on button "✅ POST COPIED JOB" at bounding box center [472, 409] width 190 height 37
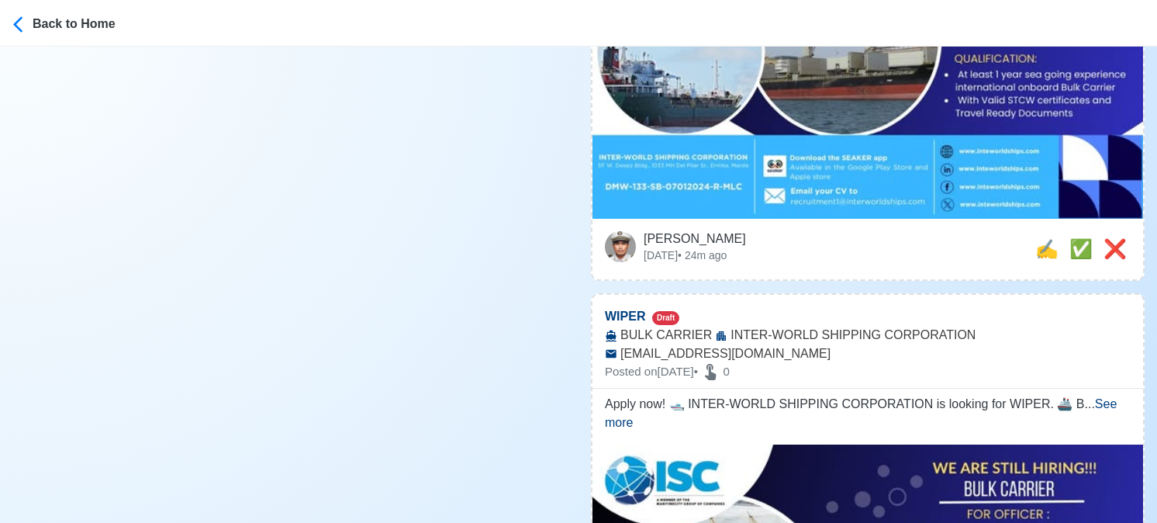
scroll to position [698, 0]
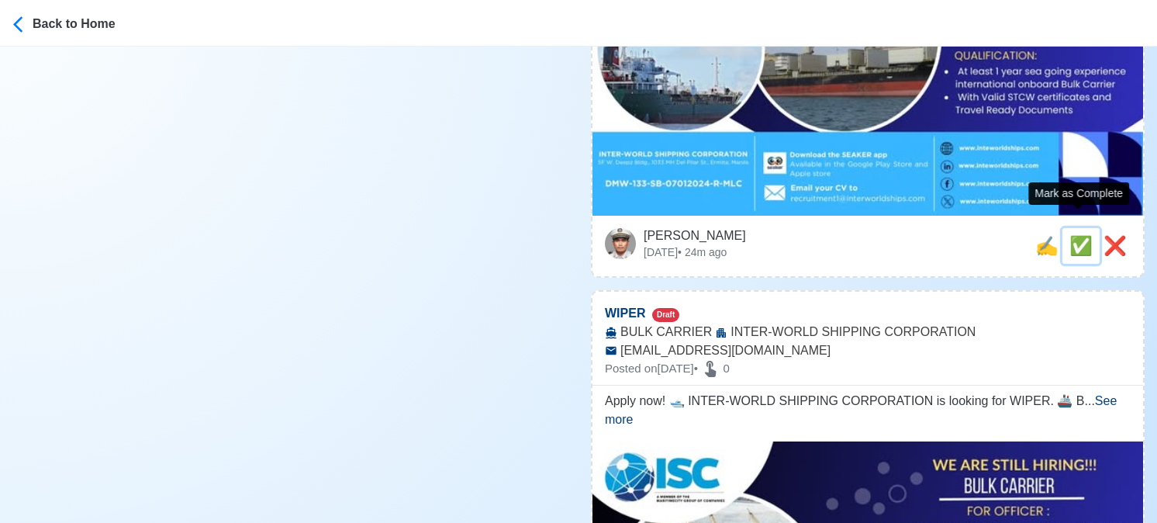
click at [1078, 235] on span "✅" at bounding box center [1080, 245] width 23 height 21
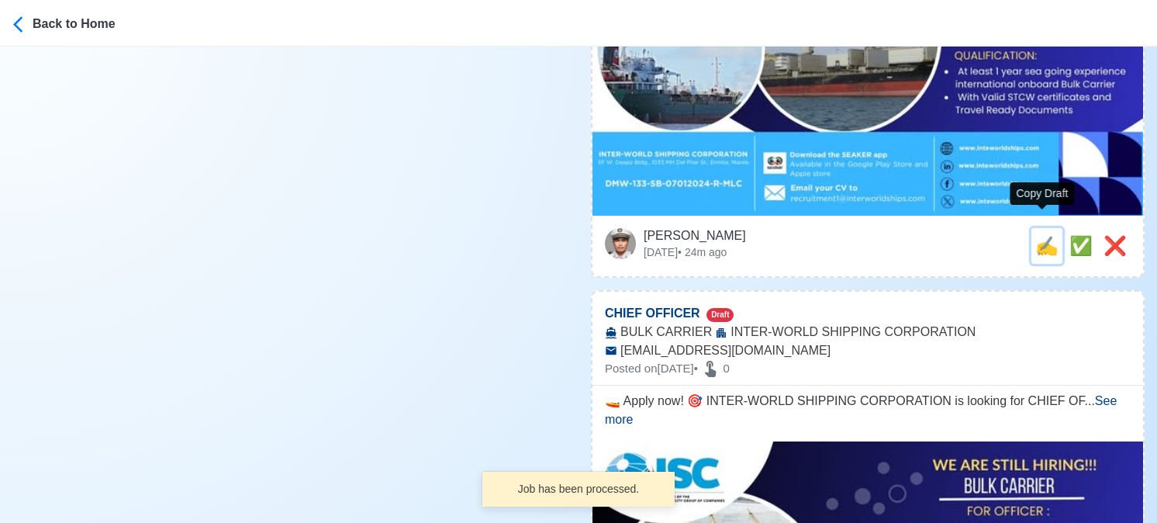
click at [1045, 235] on span "✍️" at bounding box center [1046, 245] width 23 height 21
type input "WIPER"
select select
type input "INTER-WORLD SHIPPING CORPORATION"
type input "BULK CARRIER"
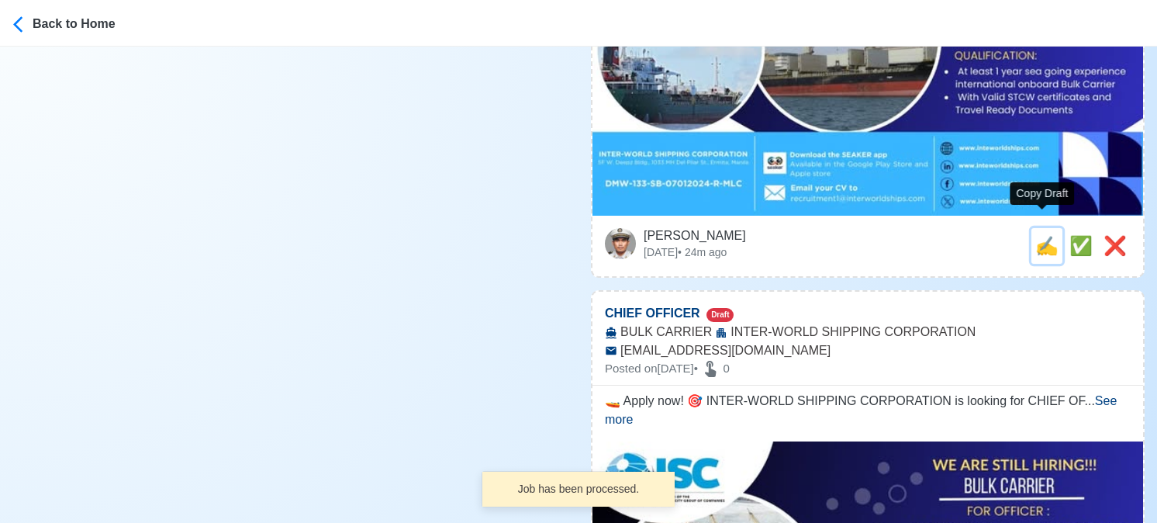
type input "[EMAIL_ADDRESS][DOMAIN_NAME]"
type textarea "Apply now! 🛥️ INTER-WORLD SHIPPING CORPORATION is looking for WIPER. 🚢 BULK CAR…"
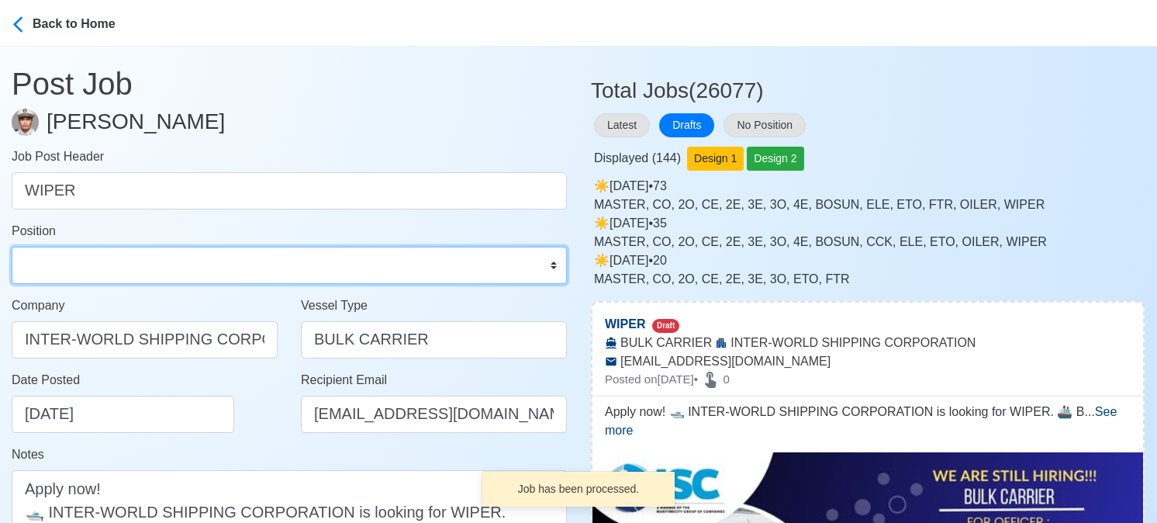
click at [168, 260] on select "Master Chief Officer 2nd Officer 3rd Officer Junior Officer Chief Engineer 2nd …" at bounding box center [289, 265] width 555 height 37
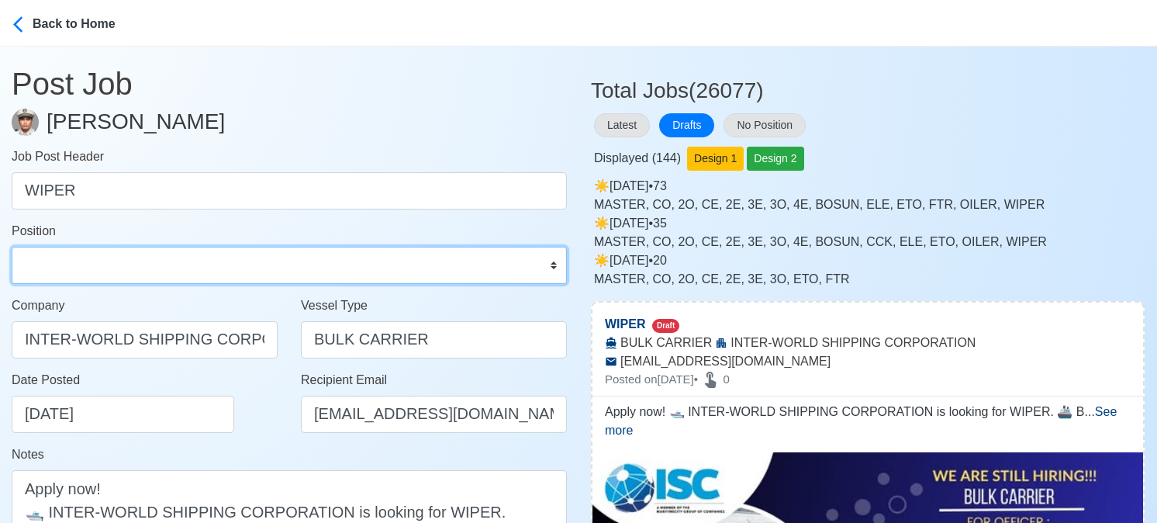
select select "Wiper"
click at [12, 247] on select "Master Chief Officer 2nd Officer 3rd Officer Junior Officer Chief Engineer 2nd …" at bounding box center [289, 265] width 555 height 37
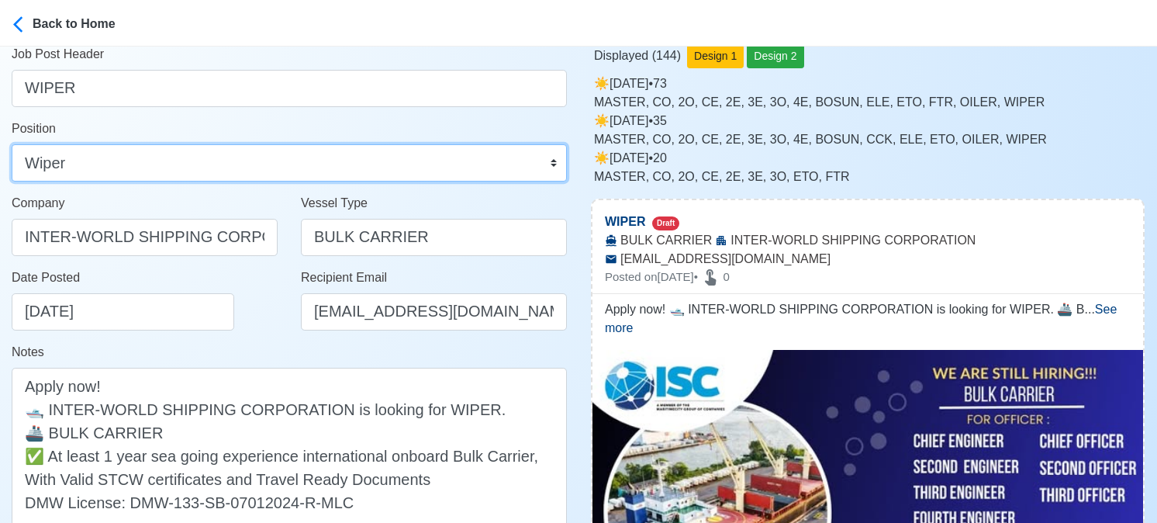
scroll to position [310, 0]
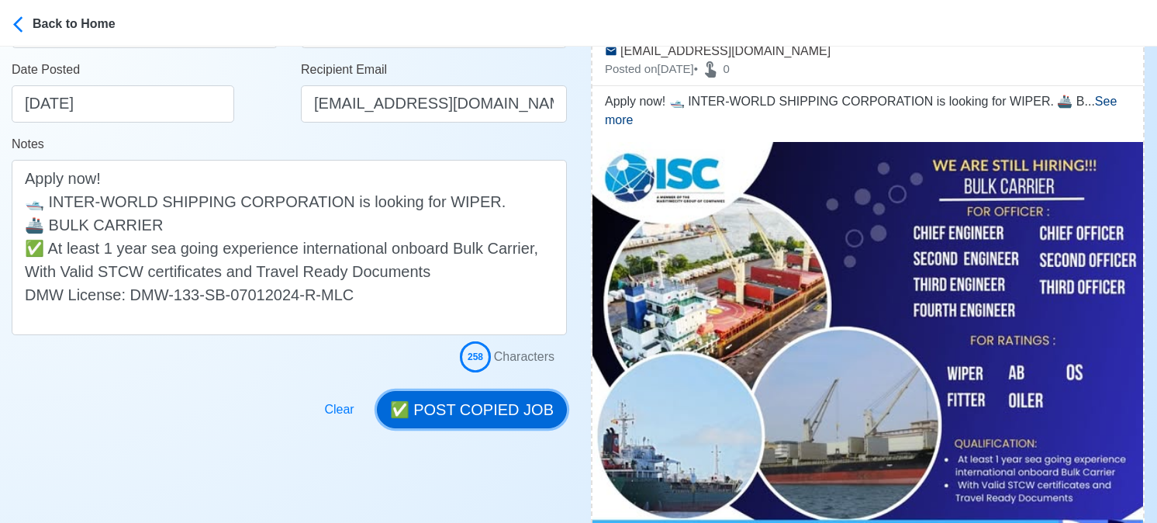
click at [513, 401] on button "✅ POST COPIED JOB" at bounding box center [472, 409] width 190 height 37
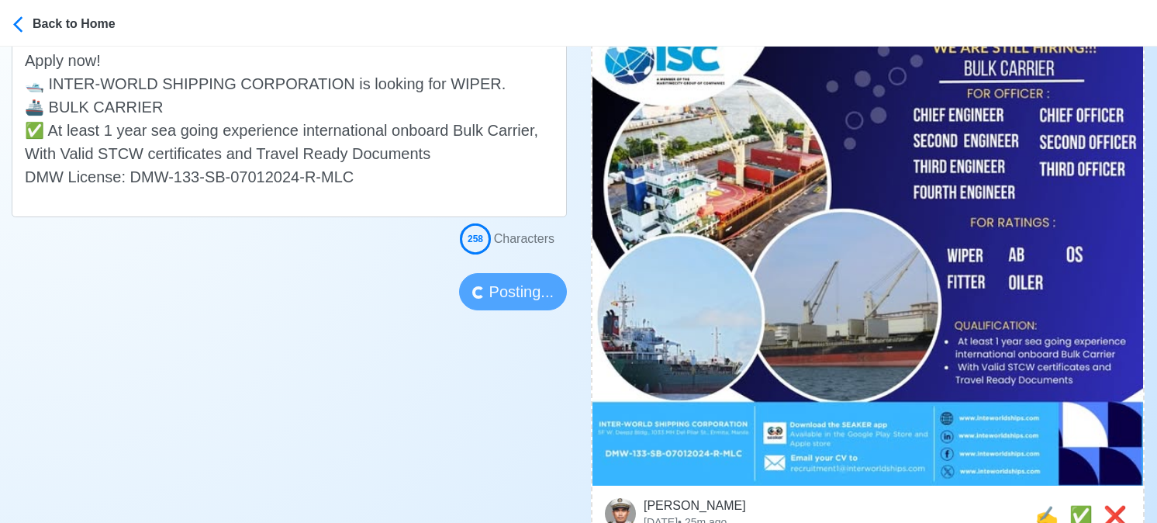
scroll to position [465, 0]
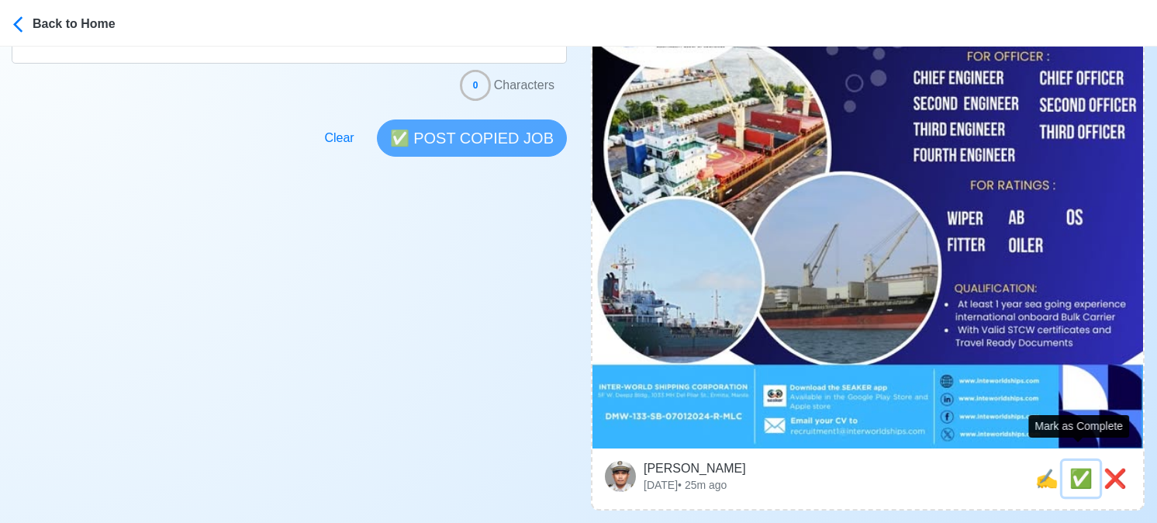
click at [1078, 468] on span "✅" at bounding box center [1080, 478] width 23 height 21
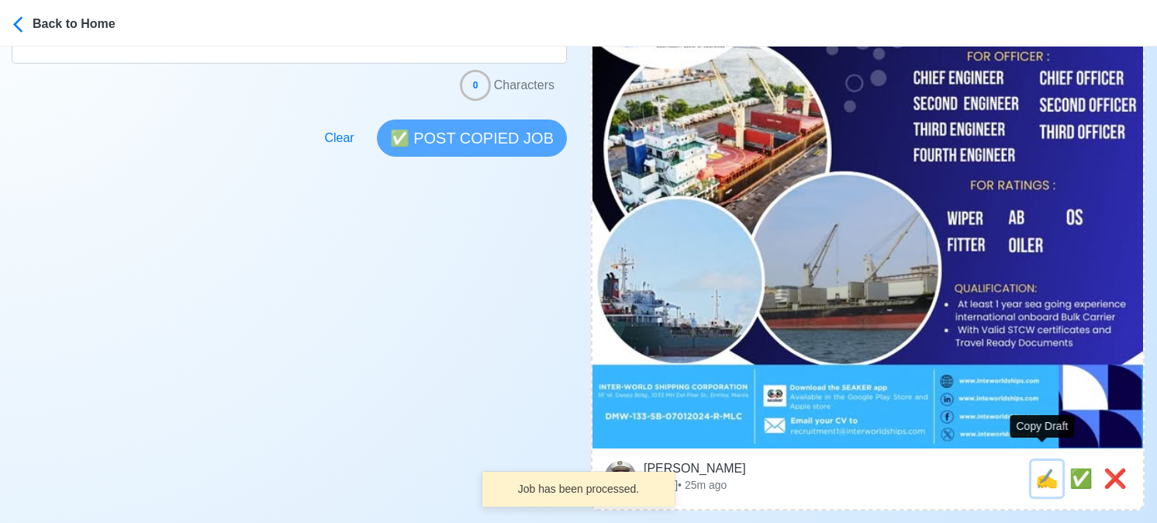
click at [1042, 468] on span "✍️" at bounding box center [1046, 478] width 23 height 21
type input "CHIEF OFFICER"
select select
type input "INTER-WORLD SHIPPING CORPORATION"
type input "BULK CARRIER"
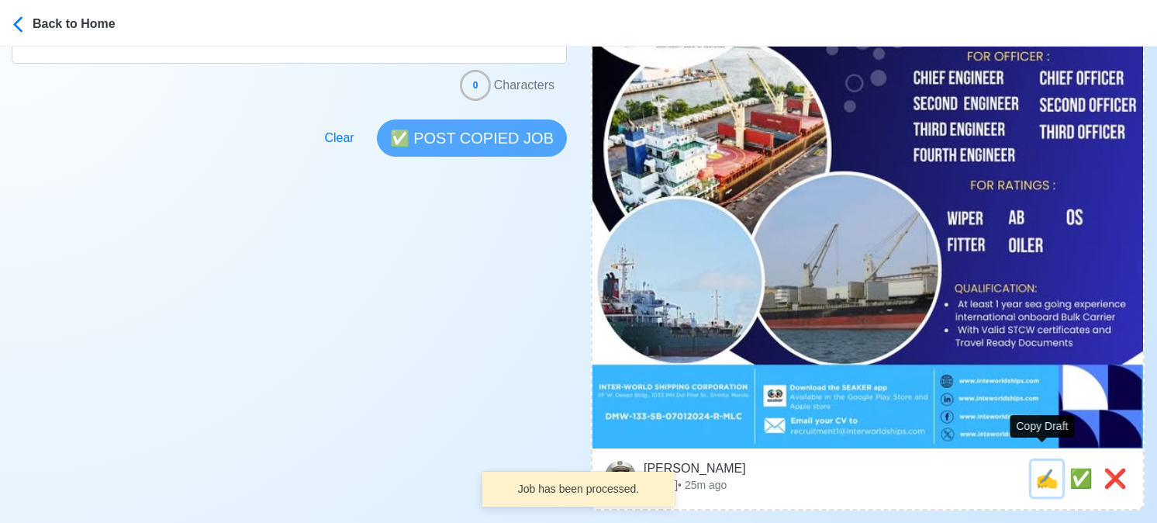
type input "[EMAIL_ADDRESS][DOMAIN_NAME]"
type textarea "🚤 Apply now! 🎯 INTER-WORLD SHIPPING CORPORATION is looking for CHIEF OFFICER. 🚢…"
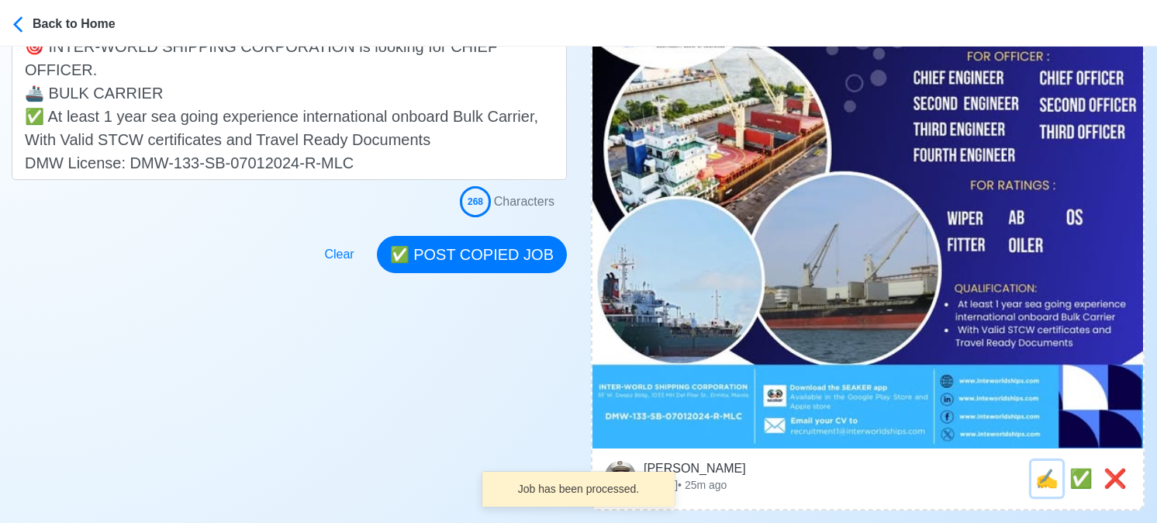
scroll to position [0, 0]
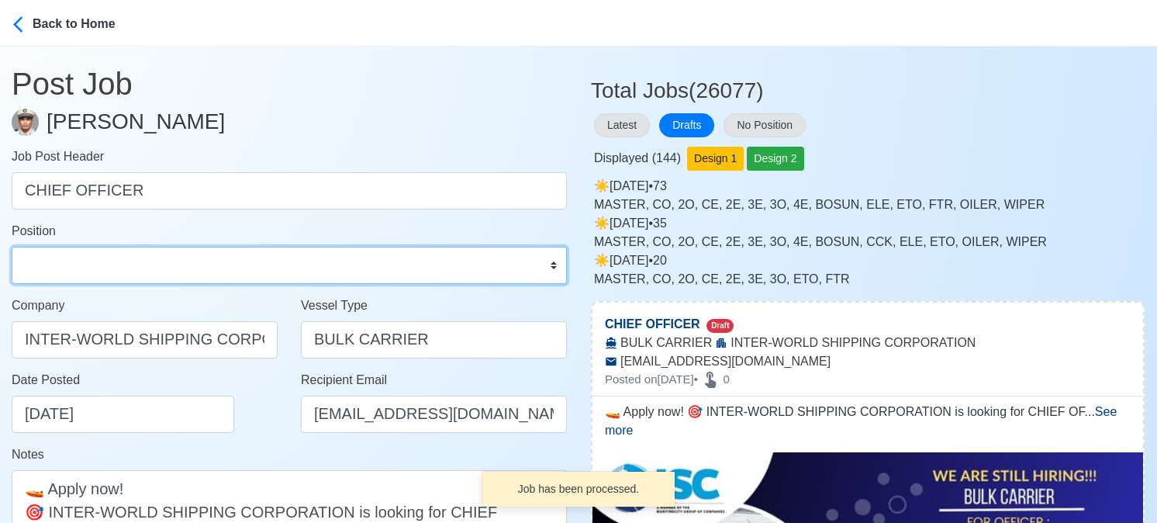
drag, startPoint x: 143, startPoint y: 261, endPoint x: 136, endPoint y: 246, distance: 16.0
click at [143, 261] on select "Master Chief Officer 2nd Officer 3rd Officer Junior Officer Chief Engineer 2nd …" at bounding box center [289, 265] width 555 height 37
select select "Chief Officer"
click at [12, 247] on select "Master Chief Officer 2nd Officer 3rd Officer Junior Officer Chief Engineer 2nd …" at bounding box center [289, 265] width 555 height 37
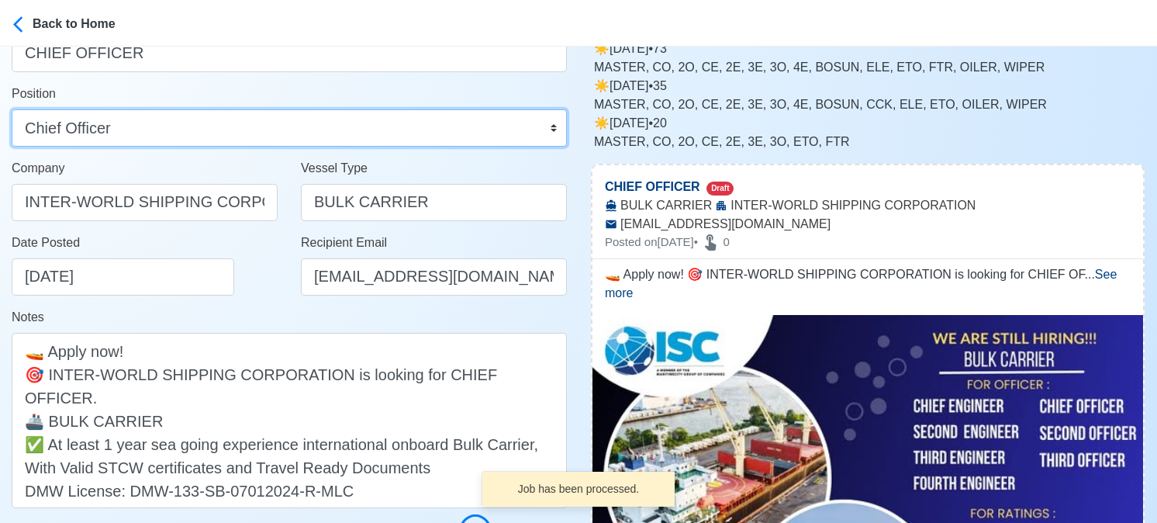
scroll to position [310, 0]
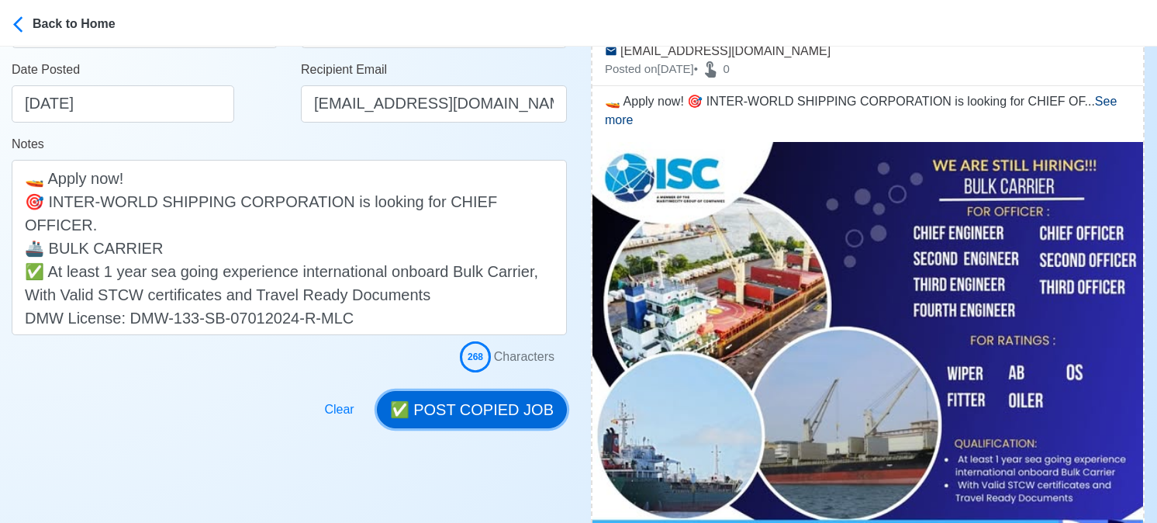
click at [496, 404] on button "✅ POST COPIED JOB" at bounding box center [472, 409] width 190 height 37
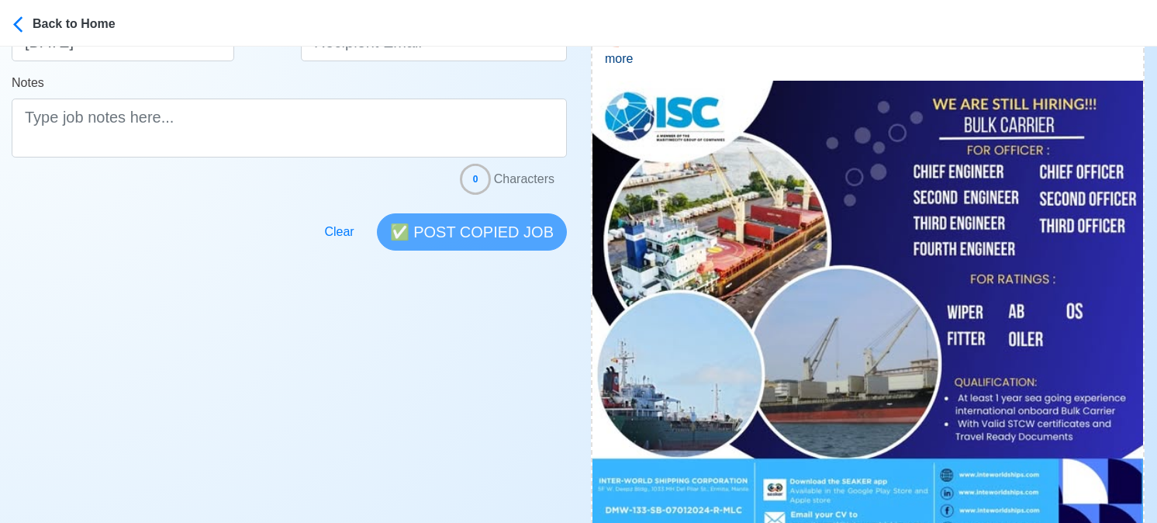
scroll to position [620, 0]
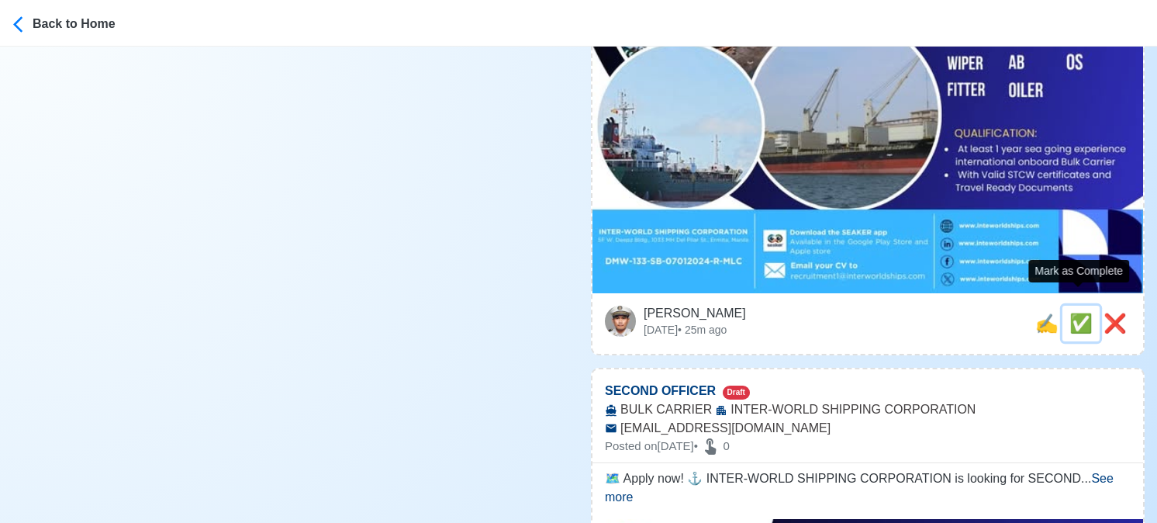
click at [1083, 313] on span "✅" at bounding box center [1080, 323] width 23 height 21
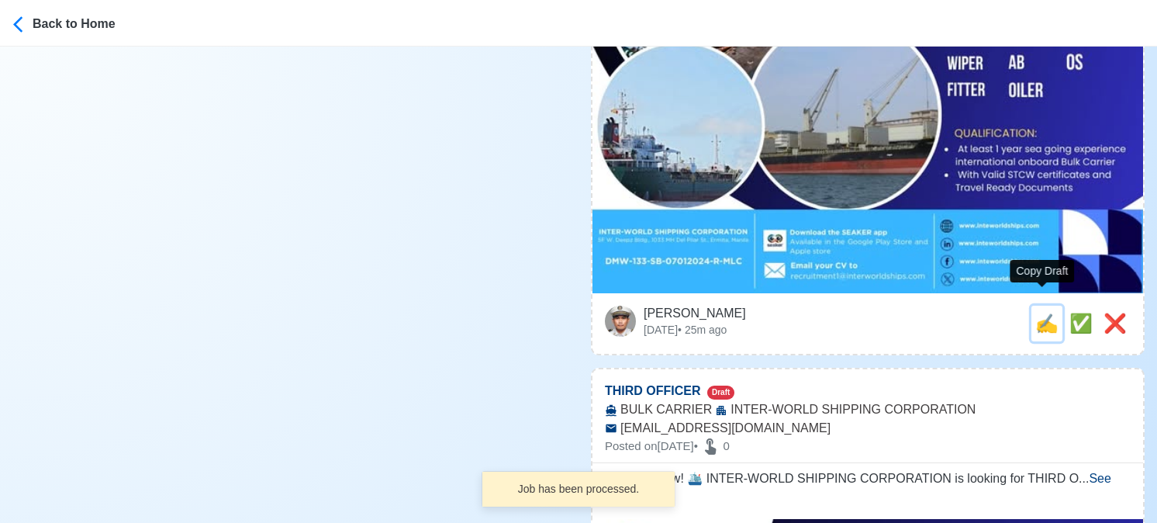
click at [1039, 313] on span "✍️" at bounding box center [1046, 323] width 23 height 21
type input "SECOND OFFICER"
select select
type input "INTER-WORLD SHIPPING CORPORATION"
type input "BULK CARRIER"
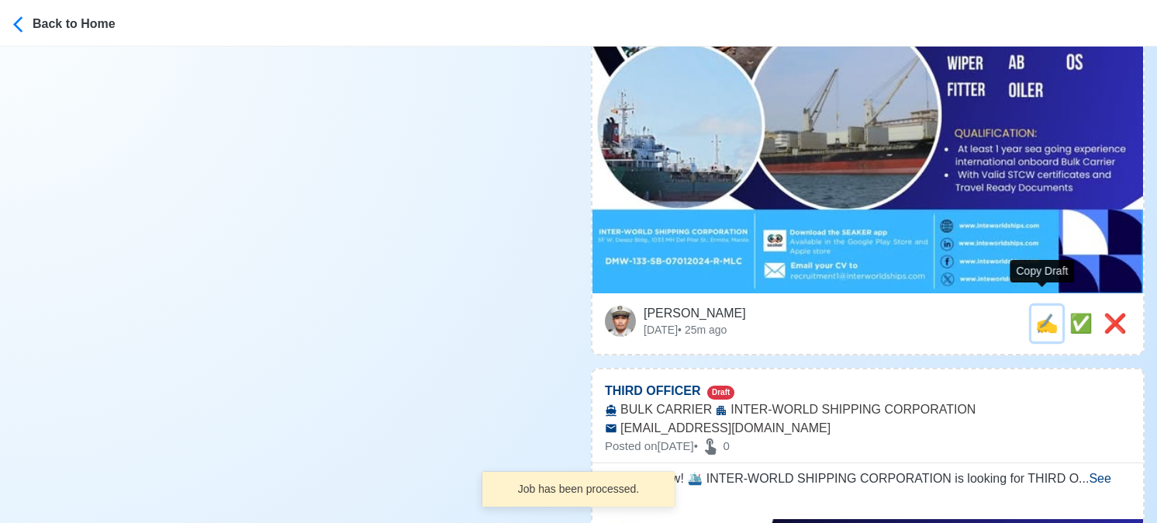
type input "[EMAIL_ADDRESS][DOMAIN_NAME]"
type textarea "🗺️ Apply now! ⚓ INTER-WORLD SHIPPING CORPORATION is looking for SECOND OFFICER.…"
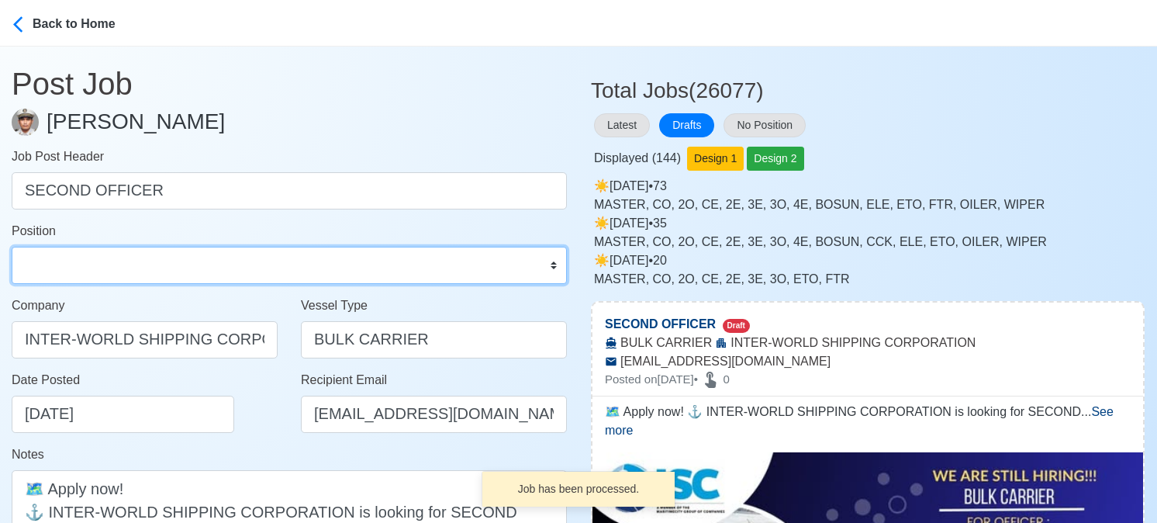
click at [92, 264] on select "Master Chief Officer 2nd Officer 3rd Officer Junior Officer Chief Engineer 2nd …" at bounding box center [289, 265] width 555 height 37
select select "2nd Officer"
click at [12, 247] on select "Master Chief Officer 2nd Officer 3rd Officer Junior Officer Chief Engineer 2nd …" at bounding box center [289, 265] width 555 height 37
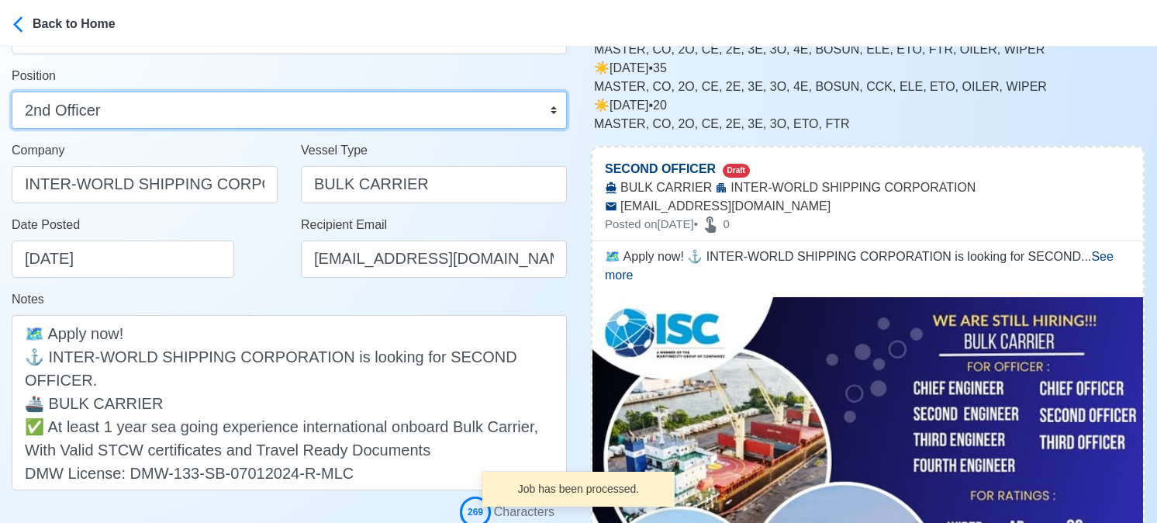
scroll to position [310, 0]
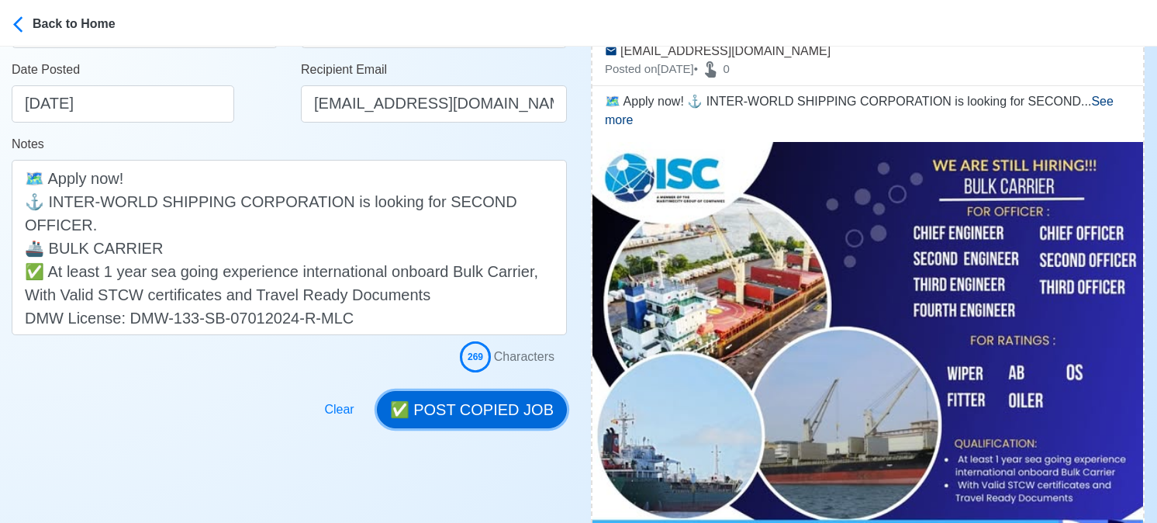
click at [488, 401] on button "✅ POST COPIED JOB" at bounding box center [472, 409] width 190 height 37
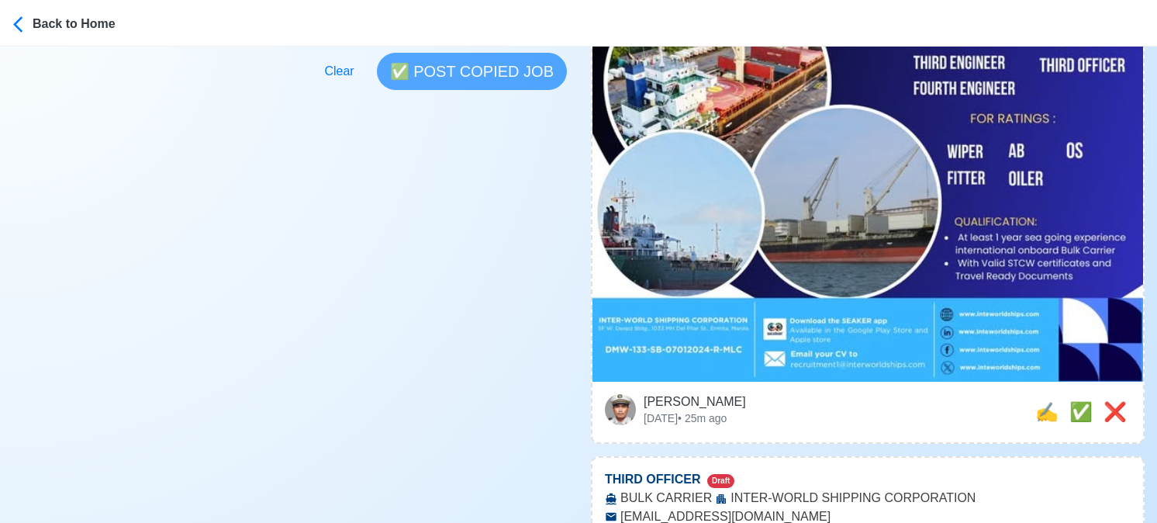
scroll to position [543, 0]
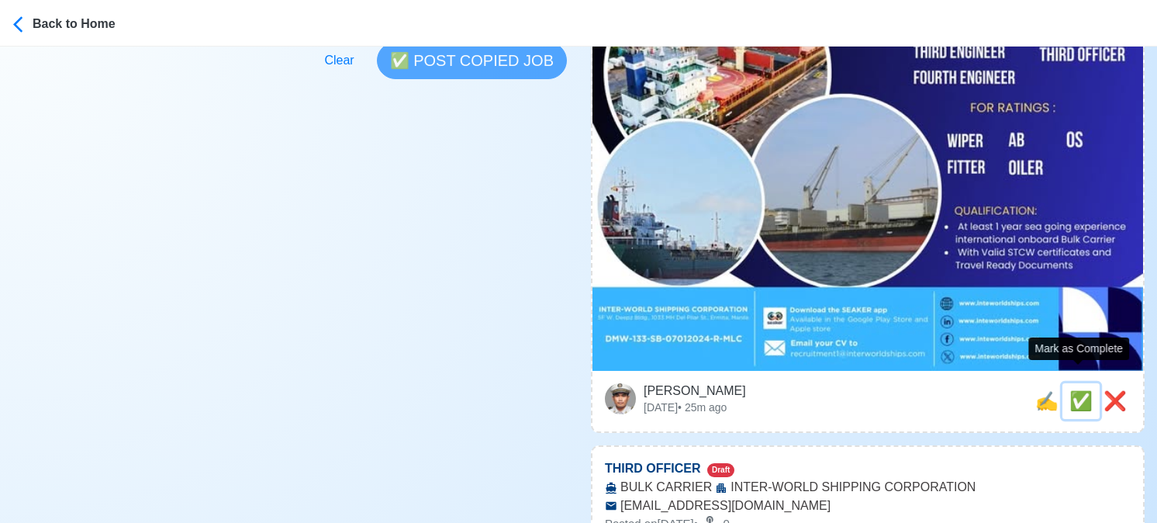
click at [1072, 390] on span "✅" at bounding box center [1080, 400] width 23 height 21
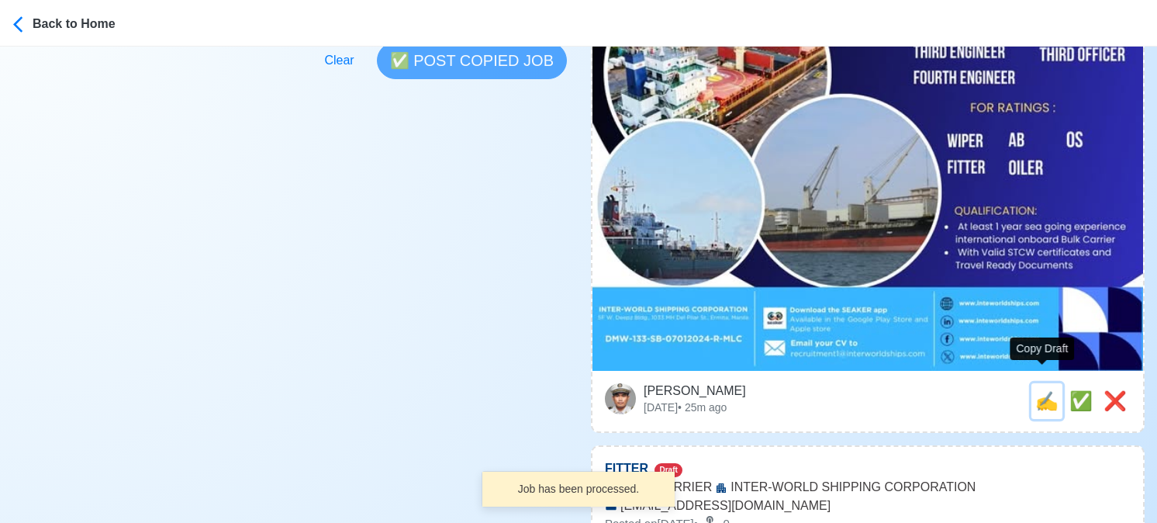
click at [1039, 390] on span "✍️" at bounding box center [1046, 400] width 23 height 21
type input "THIRD OFFICER"
select select
type input "INTER-WORLD SHIPPING CORPORATION"
type input "BULK CARRIER"
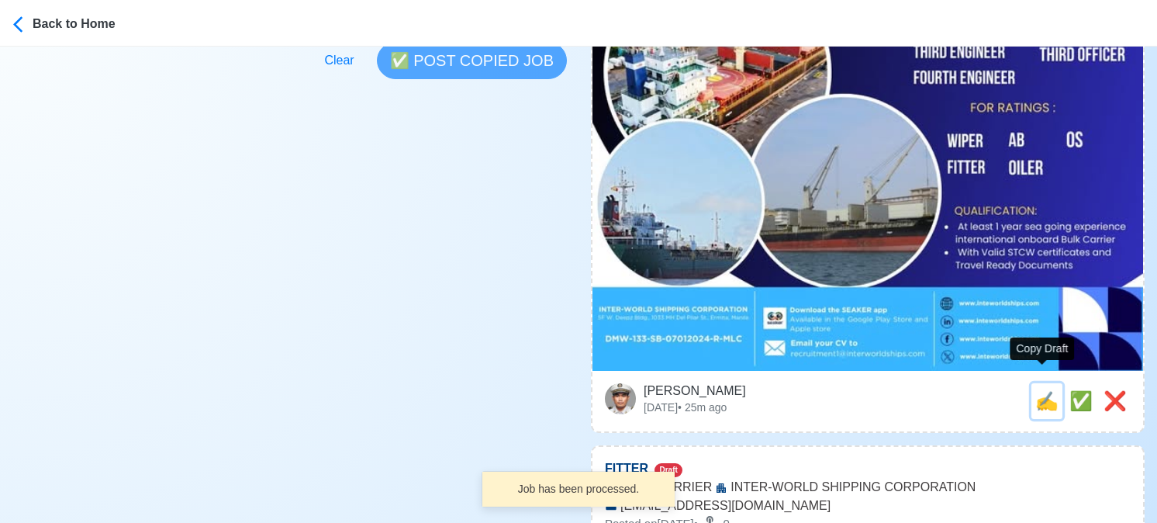
type input "[EMAIL_ADDRESS][DOMAIN_NAME]"
type textarea "🎯 Apply now! 🛳️ INTER-WORLD SHIPPING CORPORATION is looking for THIRD OFFICER. …"
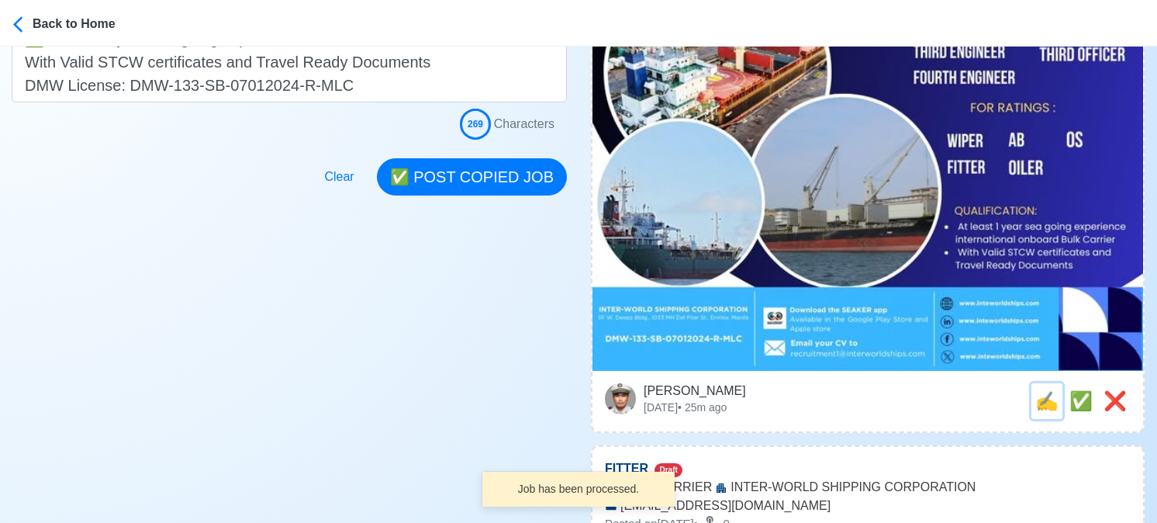
scroll to position [0, 0]
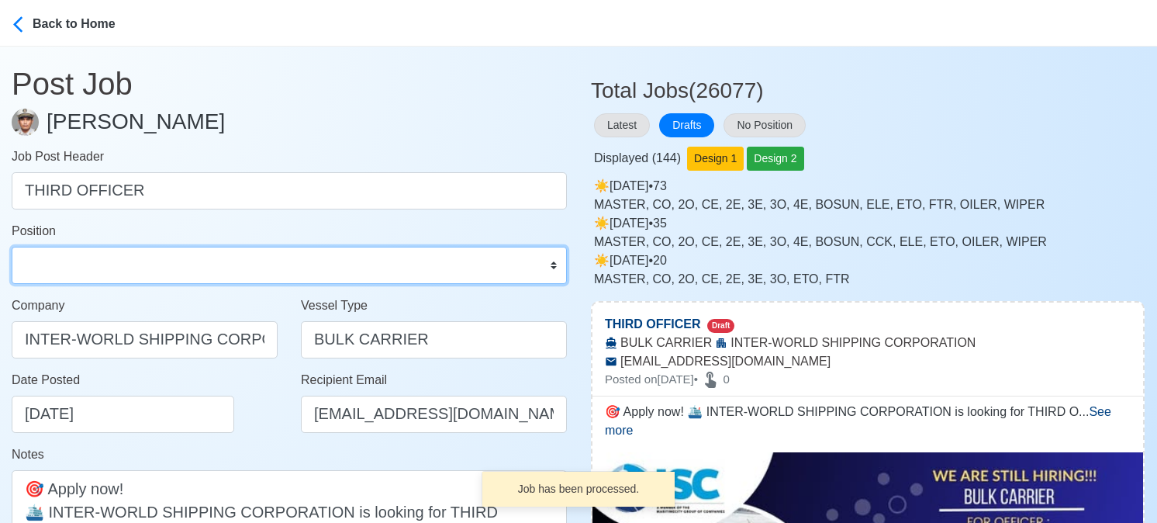
click at [131, 256] on select "Master Chief Officer 2nd Officer 3rd Officer Junior Officer Chief Engineer 2nd …" at bounding box center [289, 265] width 555 height 37
select select "3rd Officer"
click at [12, 247] on select "Master Chief Officer 2nd Officer 3rd Officer Junior Officer Chief Engineer 2nd …" at bounding box center [289, 265] width 555 height 37
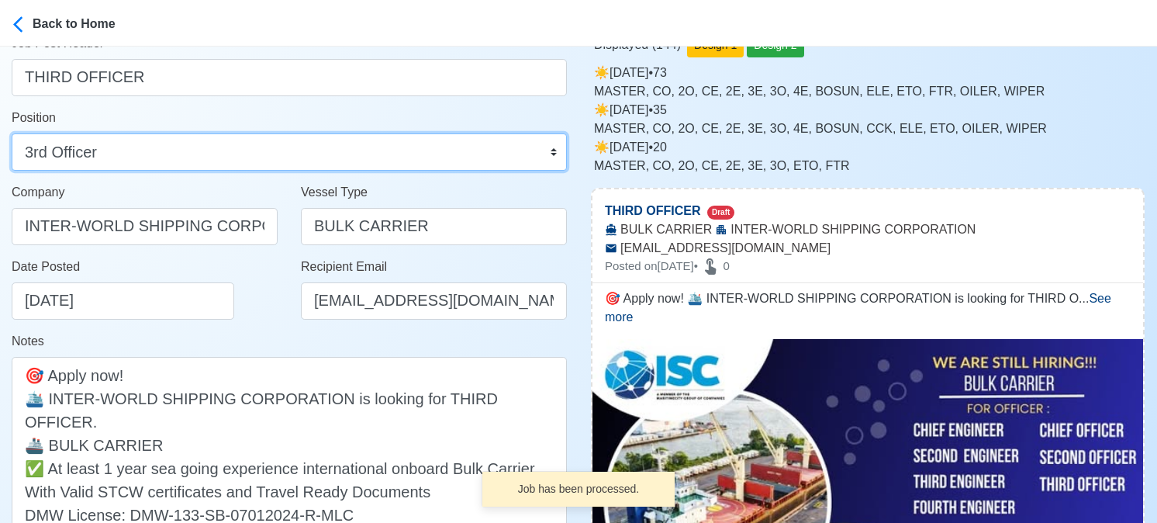
scroll to position [310, 0]
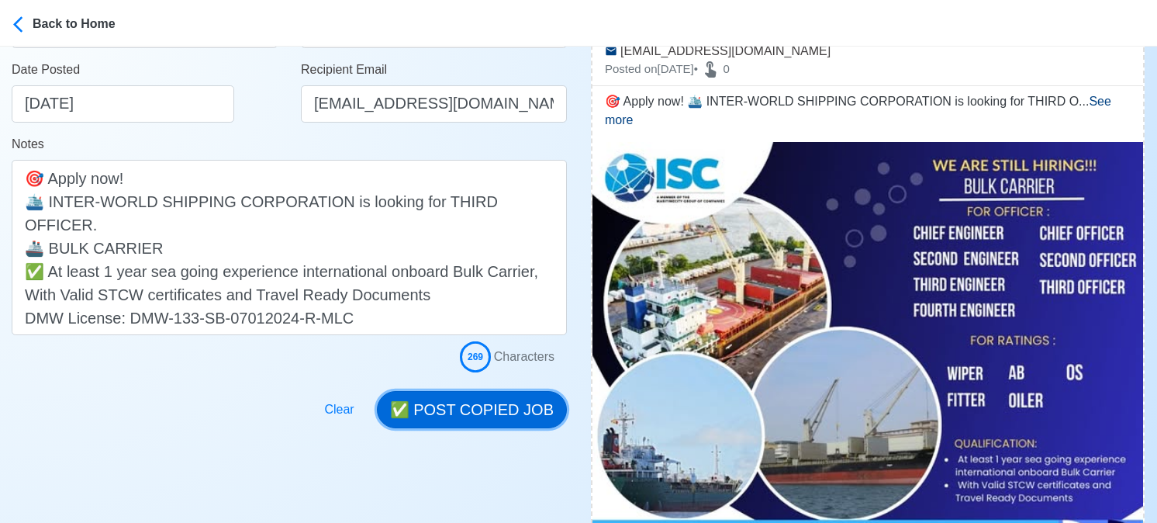
click at [501, 409] on button "✅ POST COPIED JOB" at bounding box center [472, 409] width 190 height 37
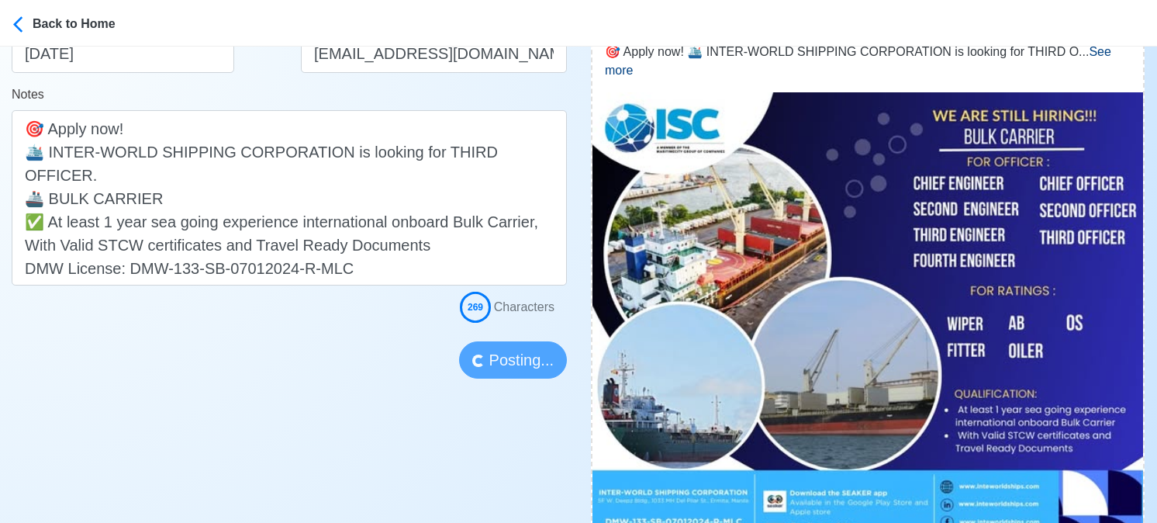
scroll to position [465, 0]
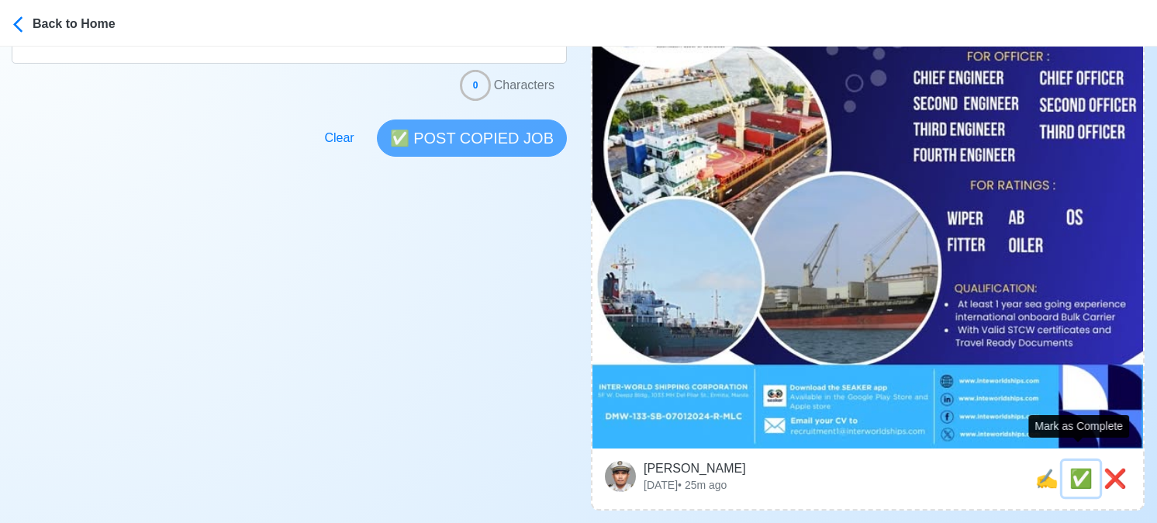
click at [1076, 468] on span "✅" at bounding box center [1080, 478] width 23 height 21
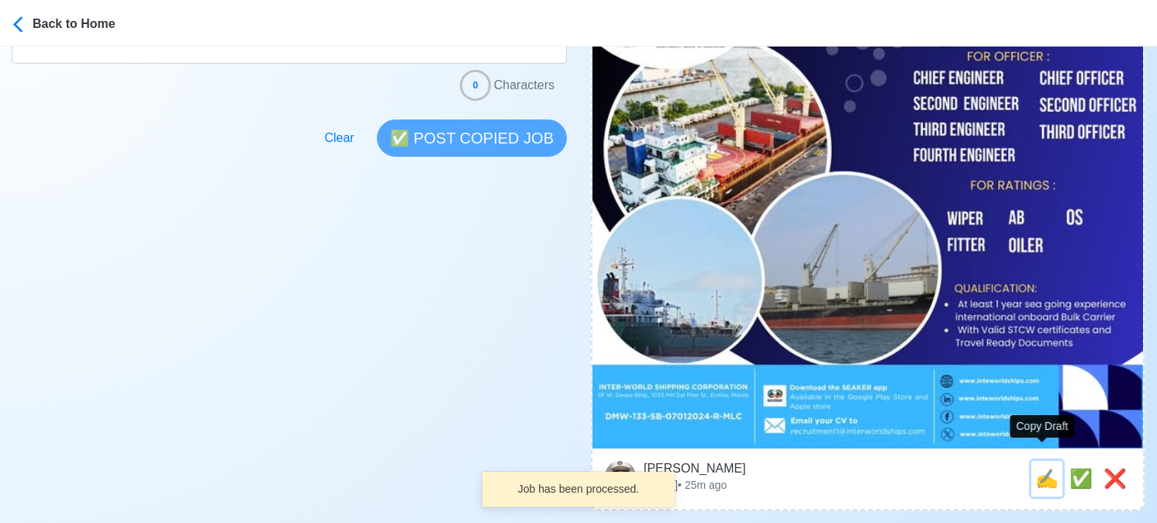
click at [1047, 468] on span "✍️" at bounding box center [1046, 478] width 23 height 21
type input "FITTER"
select select
type input "INTER-WORLD SHIPPING CORPORATION"
type input "BULK CARRIER"
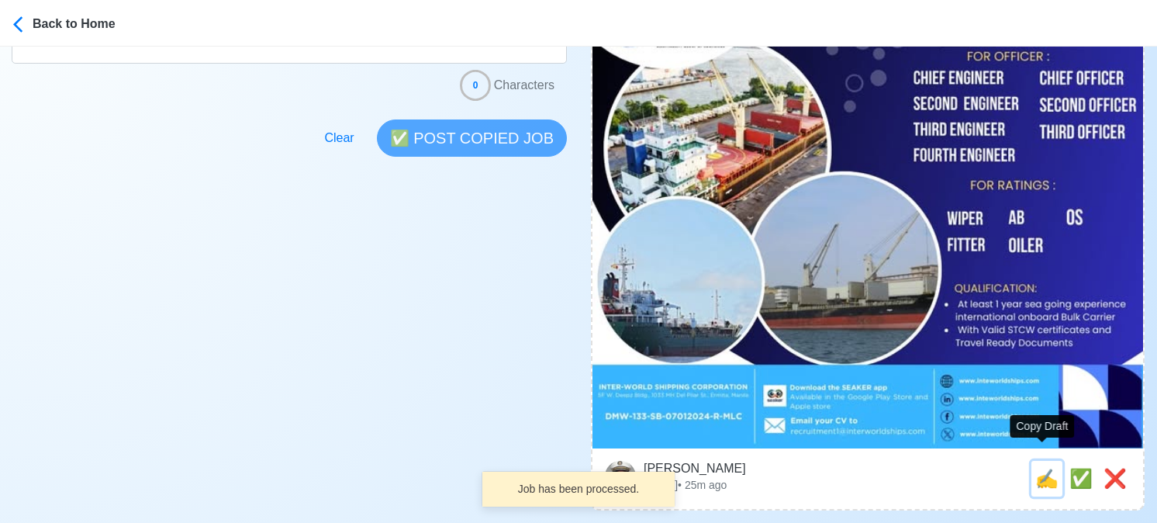
type input "[EMAIL_ADDRESS][DOMAIN_NAME]"
type textarea "🌊 Apply now! 📡 INTER-WORLD SHIPPING CORPORATION is looking for FITTER. 🚢 BULK C…"
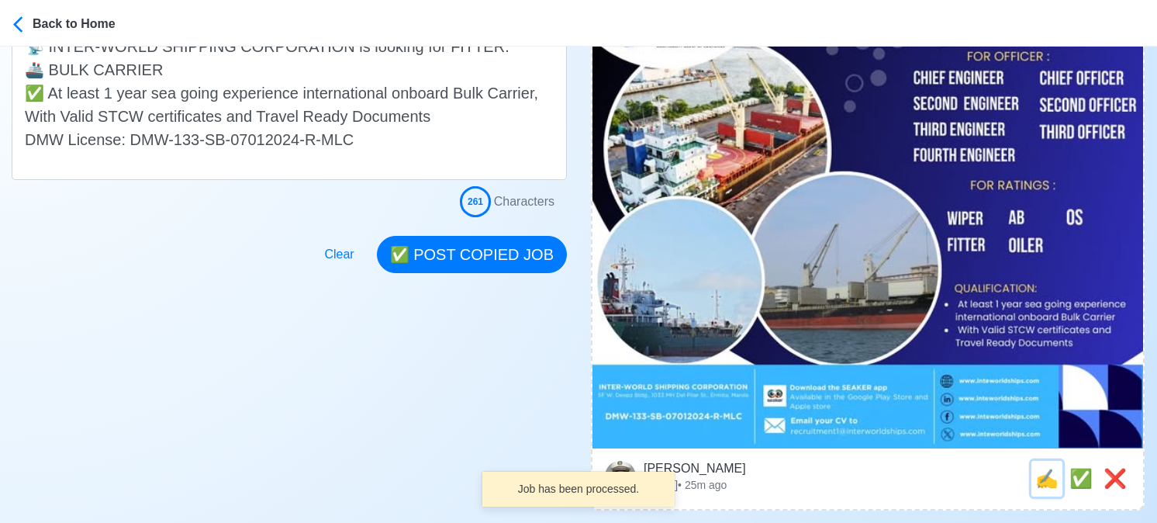
scroll to position [0, 0]
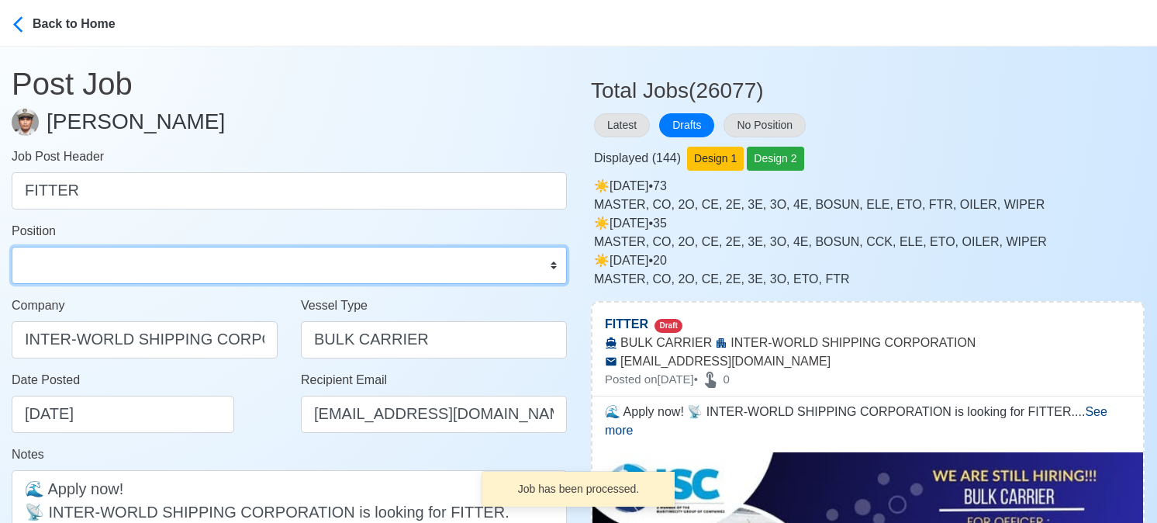
drag, startPoint x: 73, startPoint y: 269, endPoint x: 76, endPoint y: 247, distance: 22.7
click at [73, 269] on select "Master Chief Officer 2nd Officer 3rd Officer Junior Officer Chief Engineer 2nd …" at bounding box center [289, 265] width 555 height 37
select select "Fitter"
click at [12, 247] on select "Master Chief Officer 2nd Officer 3rd Officer Junior Officer Chief Engineer 2nd …" at bounding box center [289, 265] width 555 height 37
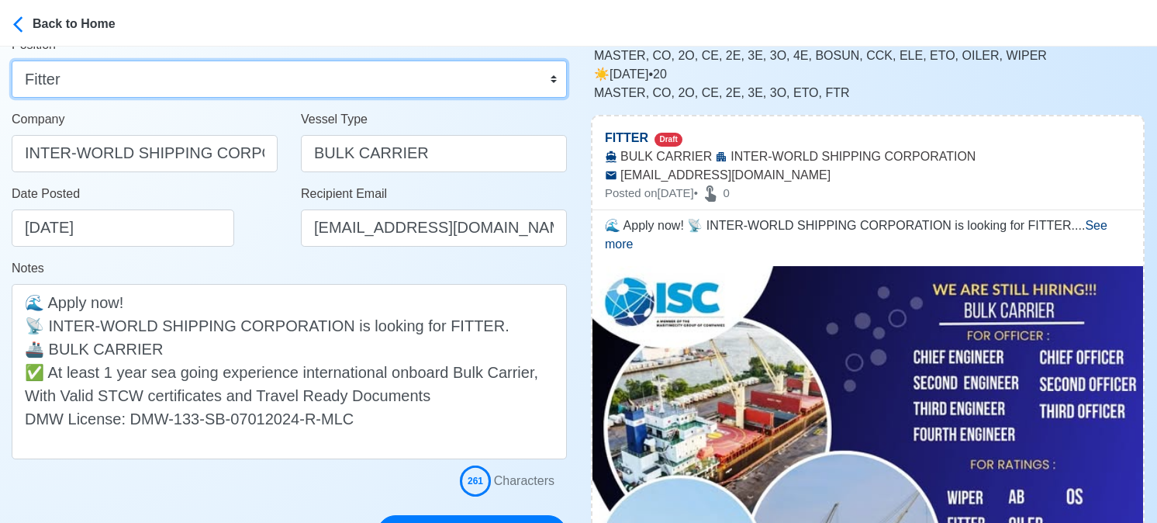
scroll to position [310, 0]
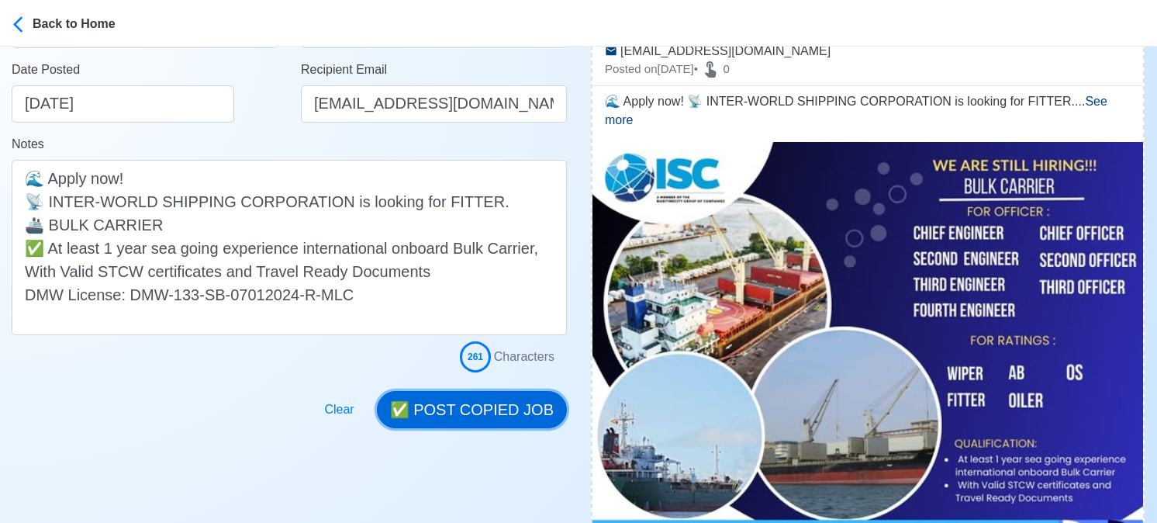
click at [490, 405] on button "✅ POST COPIED JOB" at bounding box center [472, 409] width 190 height 37
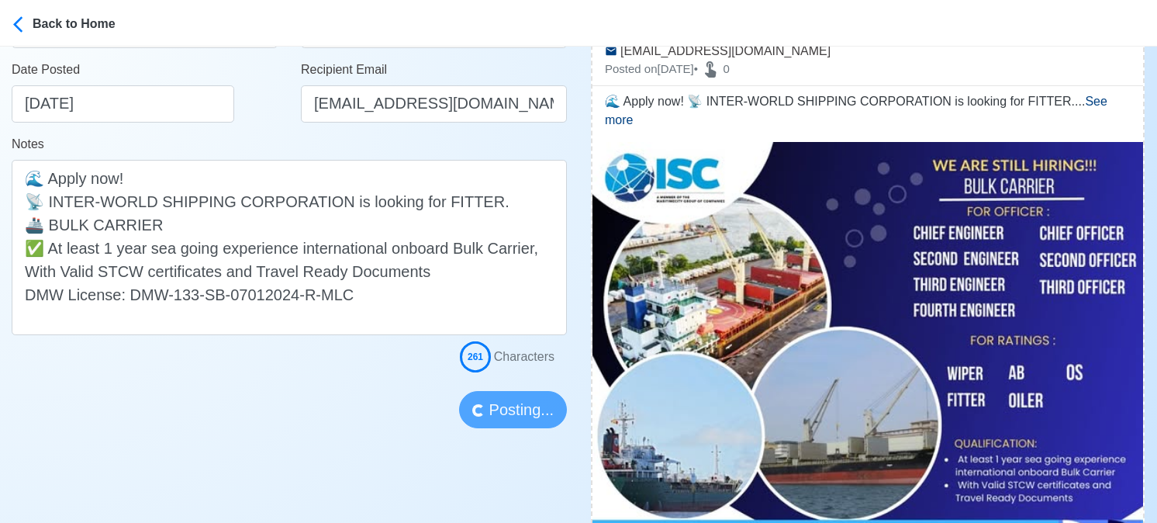
scroll to position [620, 0]
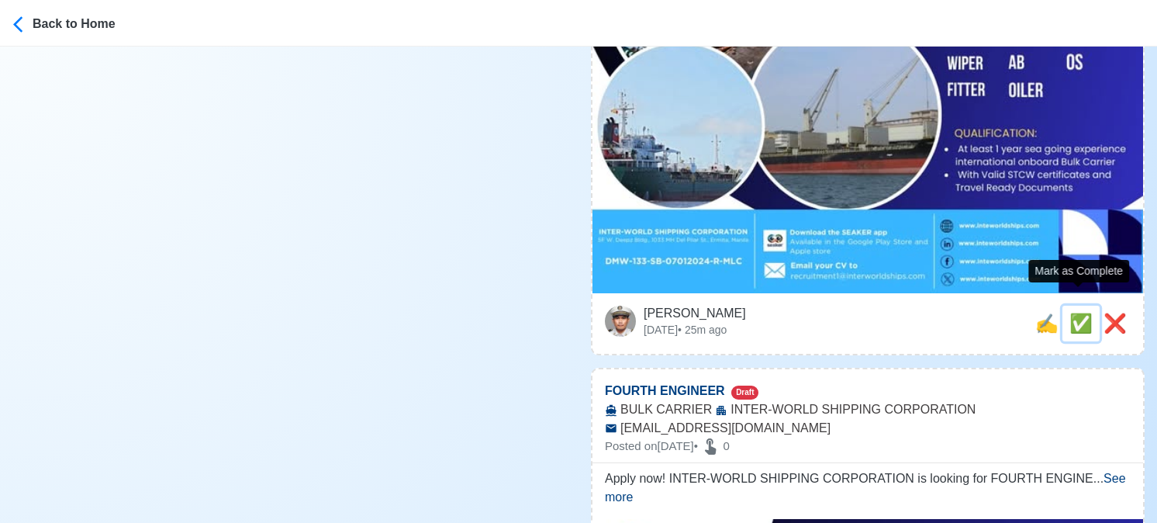
click at [1078, 313] on span "✅" at bounding box center [1080, 323] width 23 height 21
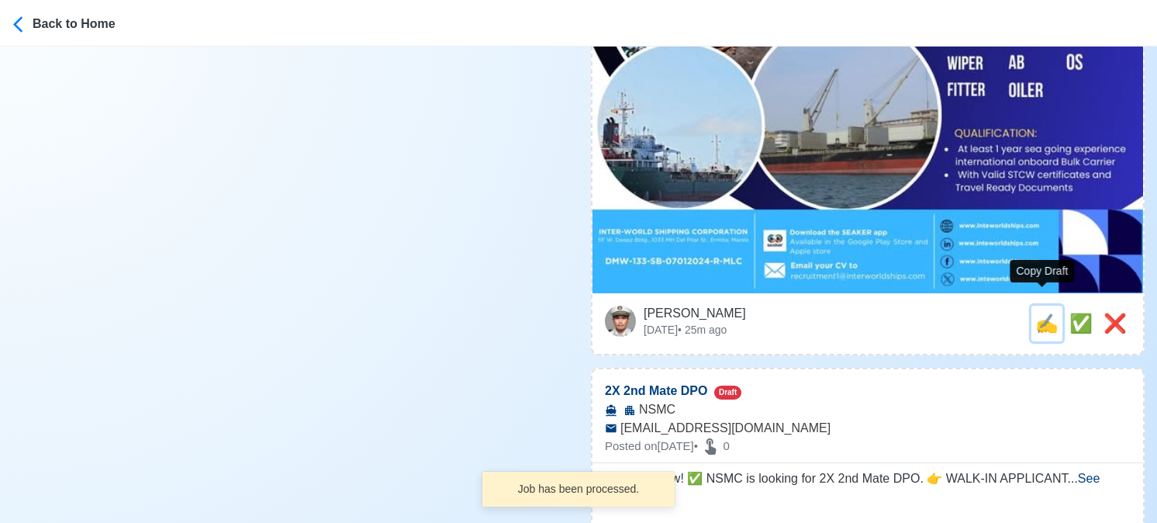
click at [1044, 313] on span "✍️" at bounding box center [1046, 323] width 23 height 21
type input "FOURTH ENGINEER"
select select
type input "INTER-WORLD SHIPPING CORPORATION"
type input "BULK CARRIER"
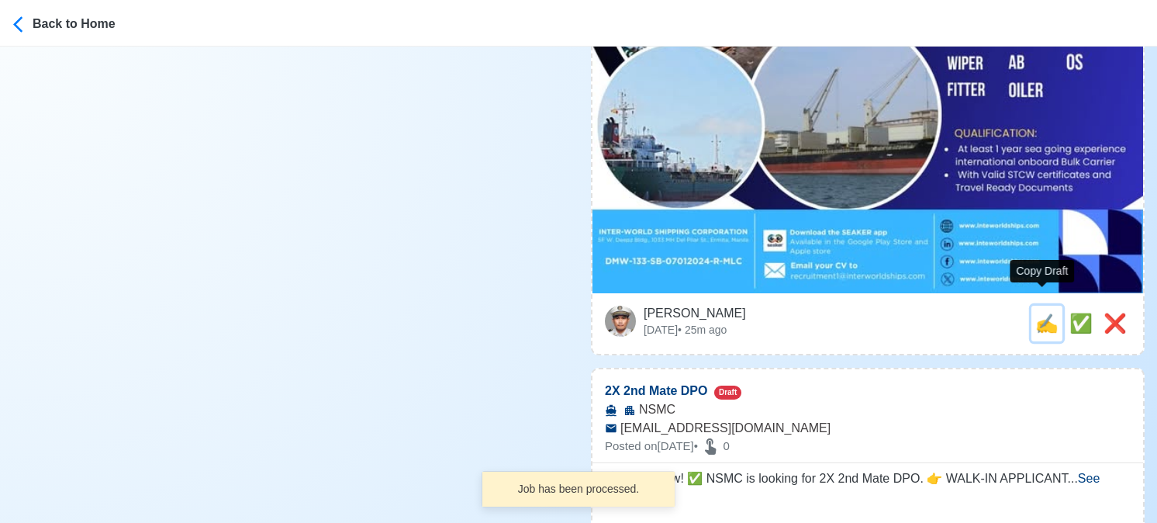
type input "[EMAIL_ADDRESS][DOMAIN_NAME]"
type textarea "Apply now! INTER-WORLD SHIPPING CORPORATION is looking for FOURTH ENGINEER. 🚢 B…"
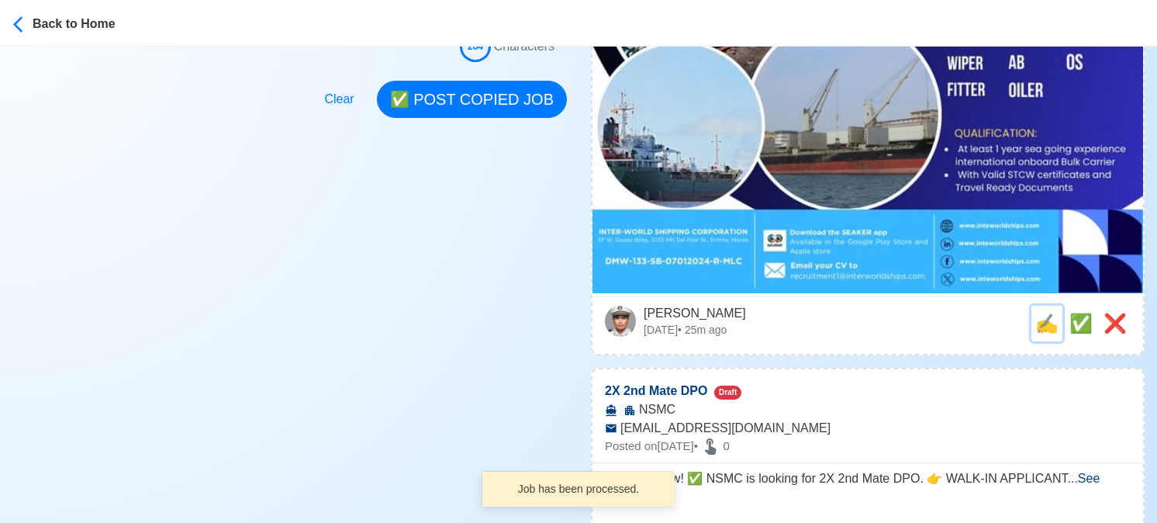
scroll to position [0, 0]
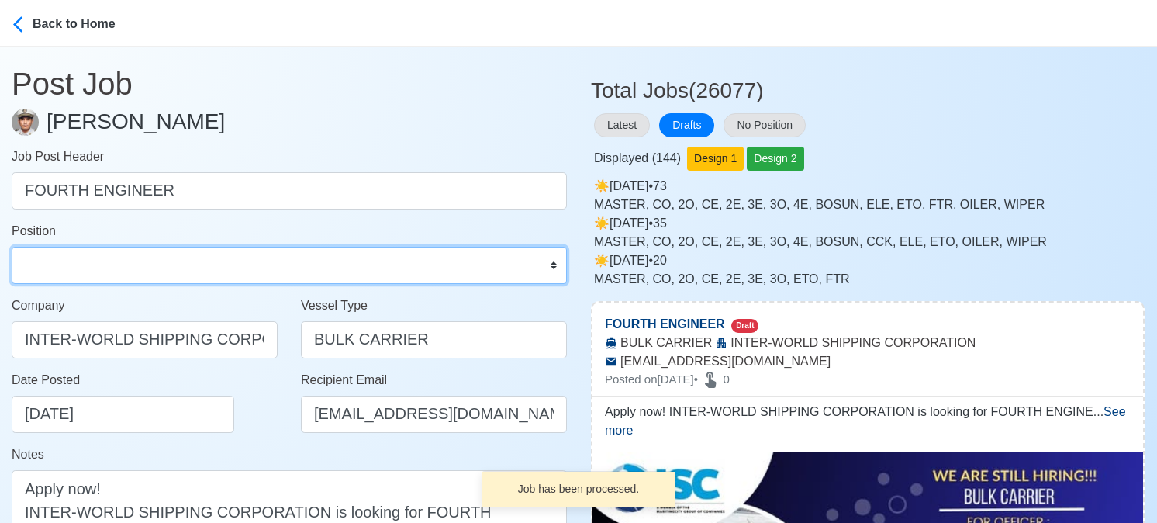
drag, startPoint x: 140, startPoint y: 261, endPoint x: 137, endPoint y: 247, distance: 13.4
click at [140, 261] on select "Master Chief Officer 2nd Officer 3rd Officer Junior Officer Chief Engineer 2nd …" at bounding box center [289, 265] width 555 height 37
select select "4th Engineer"
click at [12, 247] on select "Master Chief Officer 2nd Officer 3rd Officer Junior Officer Chief Engineer 2nd …" at bounding box center [289, 265] width 555 height 37
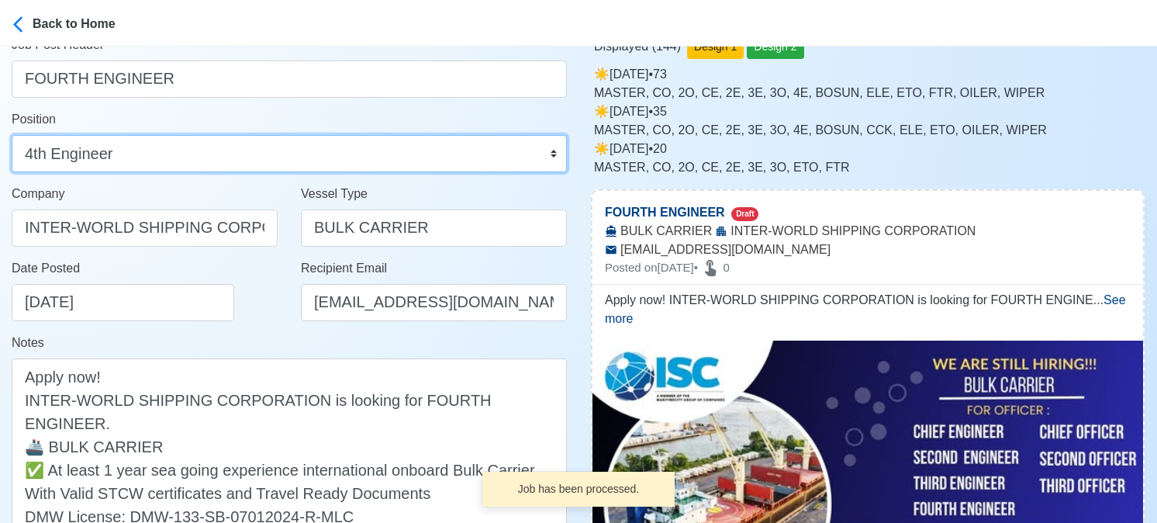
scroll to position [388, 0]
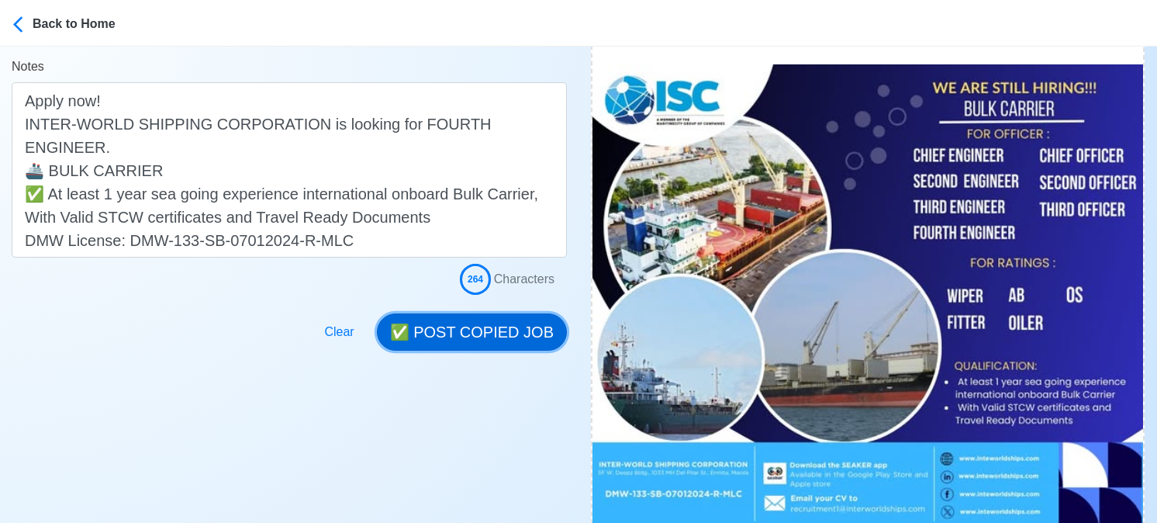
click at [485, 328] on button "✅ POST COPIED JOB" at bounding box center [472, 331] width 190 height 37
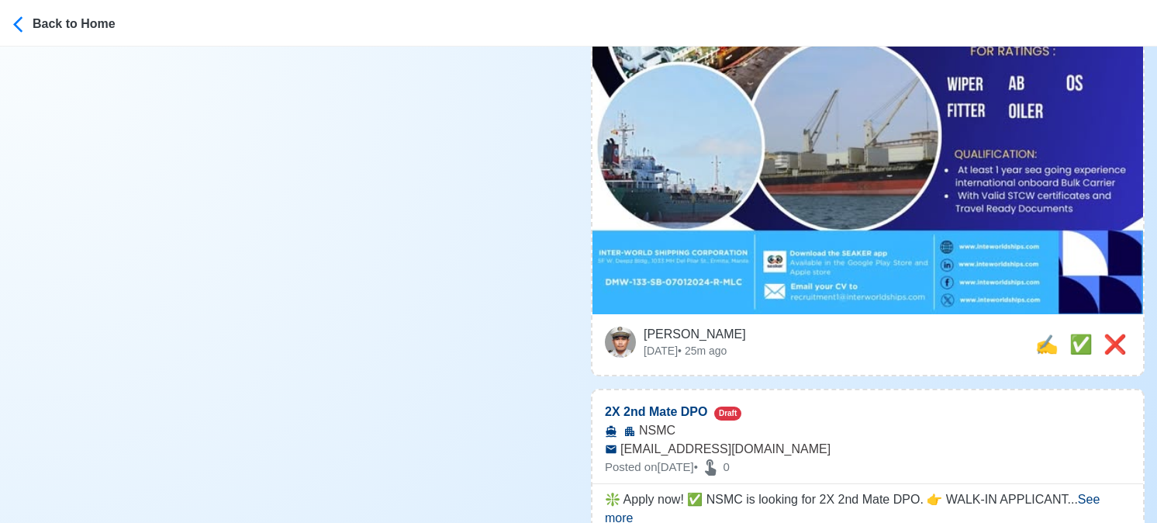
scroll to position [698, 0]
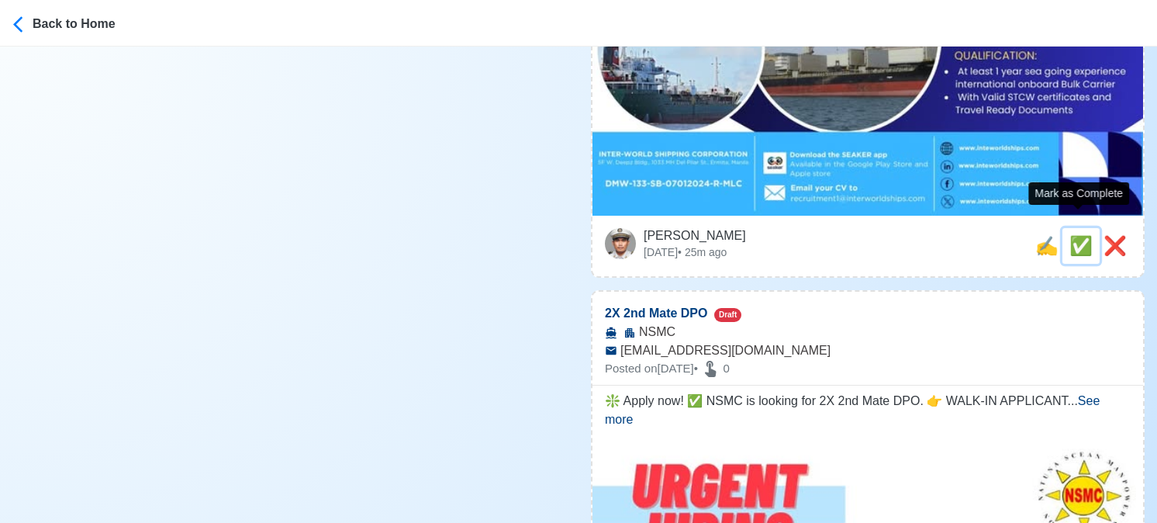
click at [1079, 235] on span "✅" at bounding box center [1080, 245] width 23 height 21
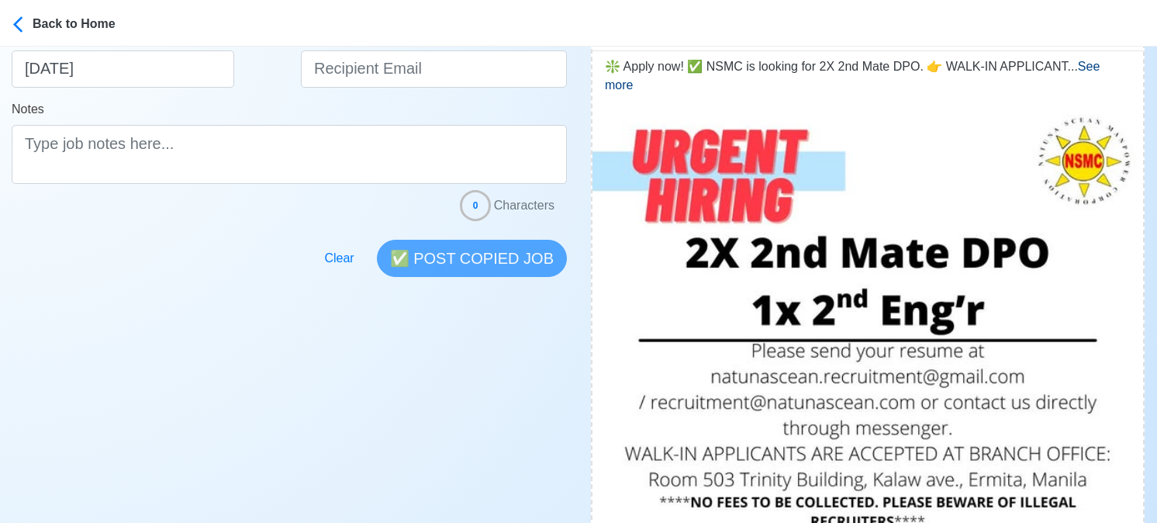
scroll to position [456, 0]
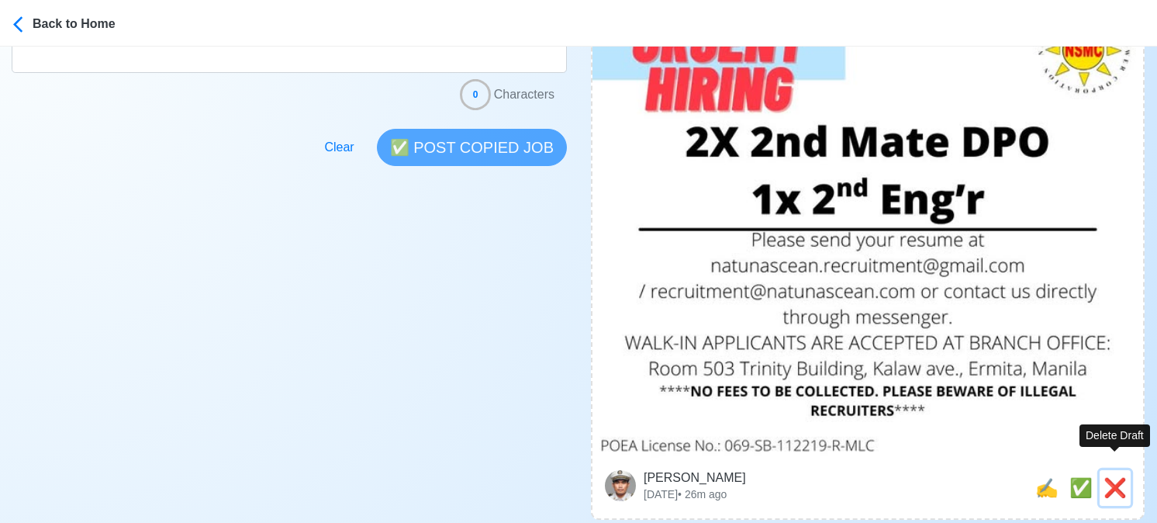
click at [1118, 477] on span "❌" at bounding box center [1115, 487] width 23 height 21
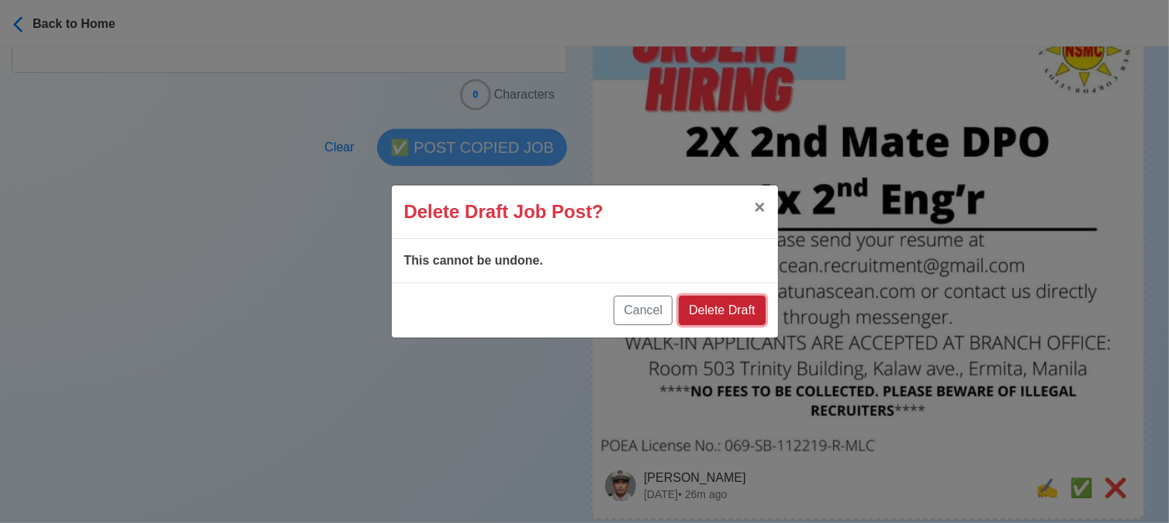
drag, startPoint x: 745, startPoint y: 309, endPoint x: 762, endPoint y: 313, distance: 17.3
click at [745, 309] on button "Delete Draft" at bounding box center [722, 309] width 86 height 29
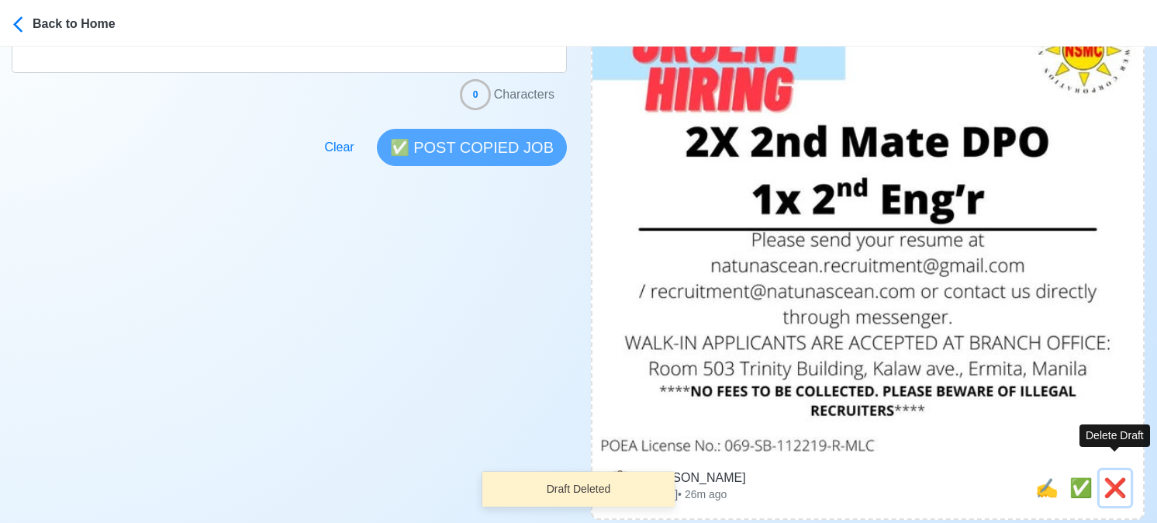
click at [1121, 477] on span "❌" at bounding box center [1115, 487] width 23 height 21
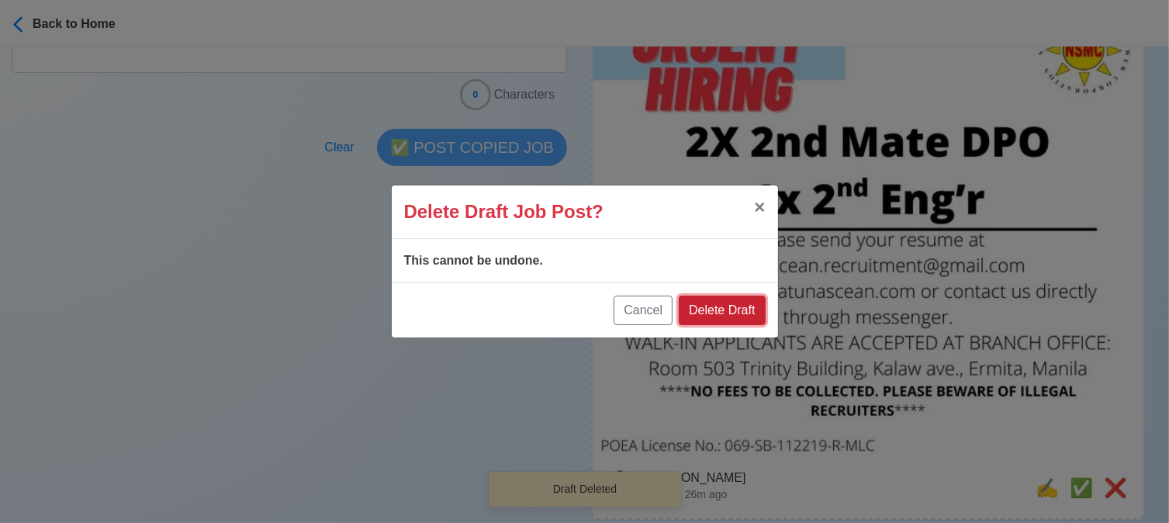
click at [730, 305] on button "Delete Draft" at bounding box center [722, 309] width 86 height 29
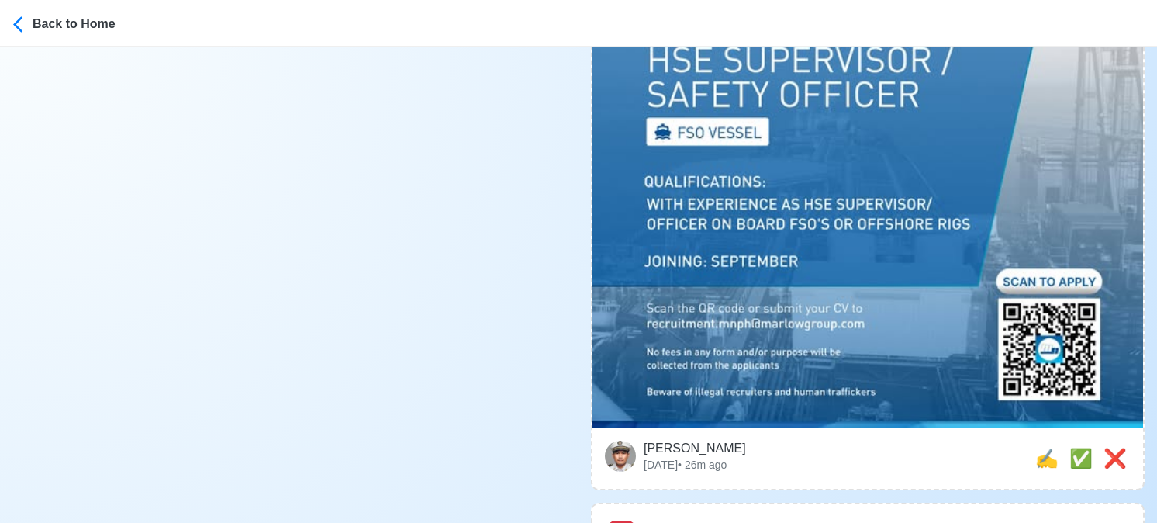
scroll to position [611, 0]
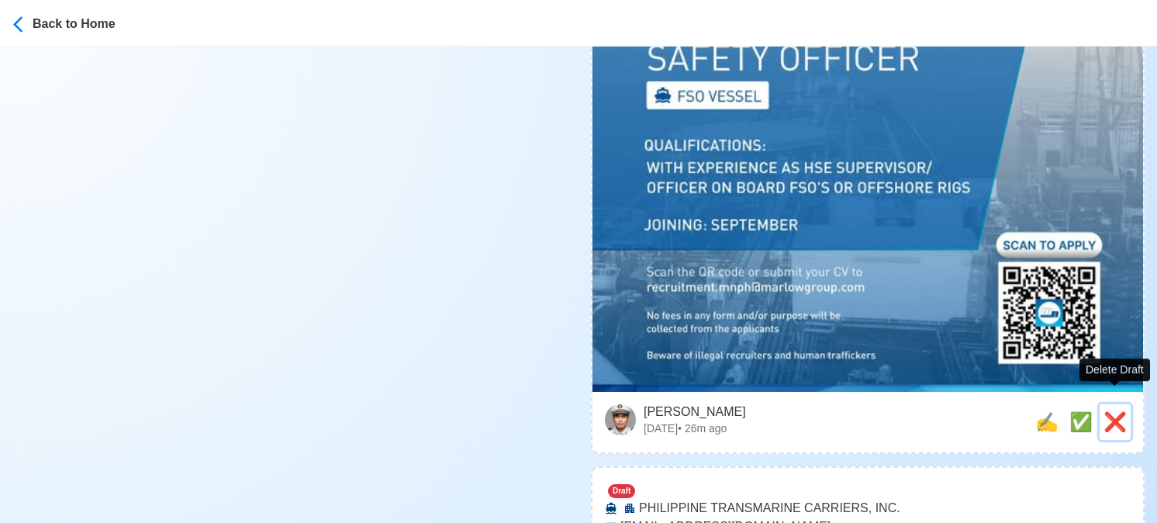
click at [1118, 411] on span "❌" at bounding box center [1115, 421] width 23 height 21
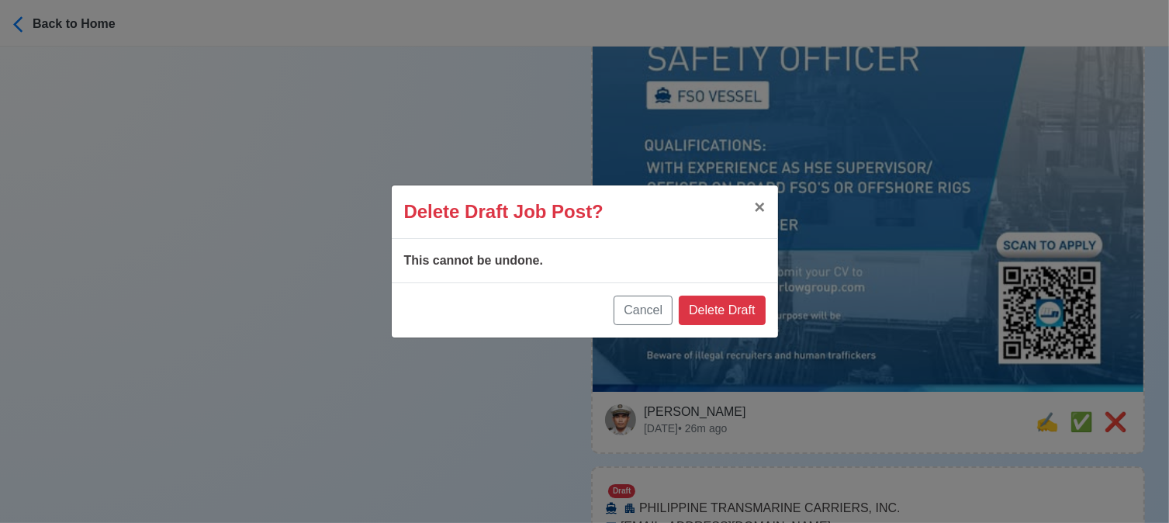
click at [909, 435] on div "Delete Draft Job Post? × Close This cannot be undone. Cancel Delete Draft" at bounding box center [584, 261] width 1169 height 523
click at [655, 311] on button "Cancel" at bounding box center [642, 309] width 59 height 29
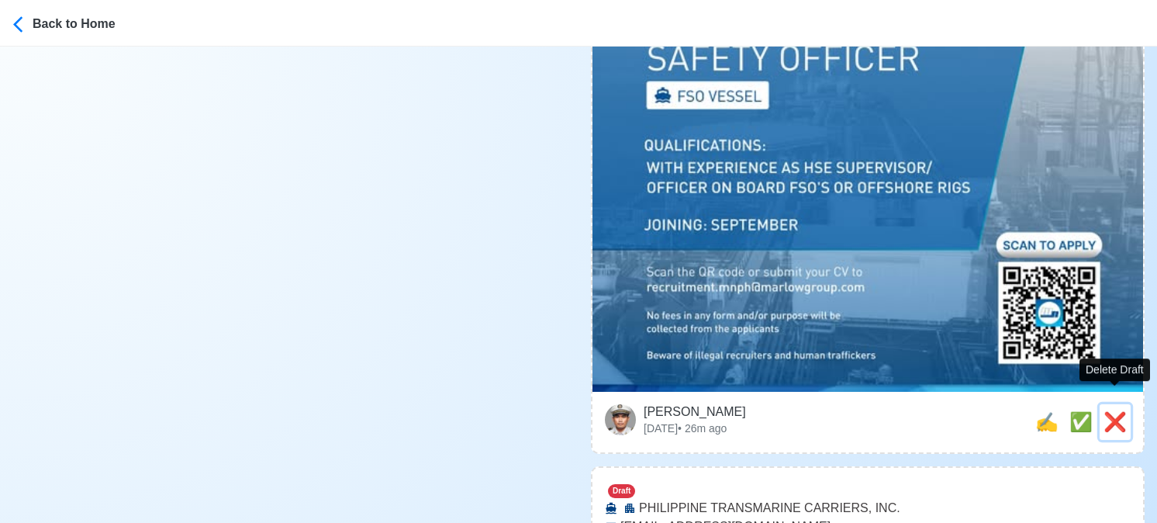
click at [1121, 411] on span "❌" at bounding box center [1115, 421] width 23 height 21
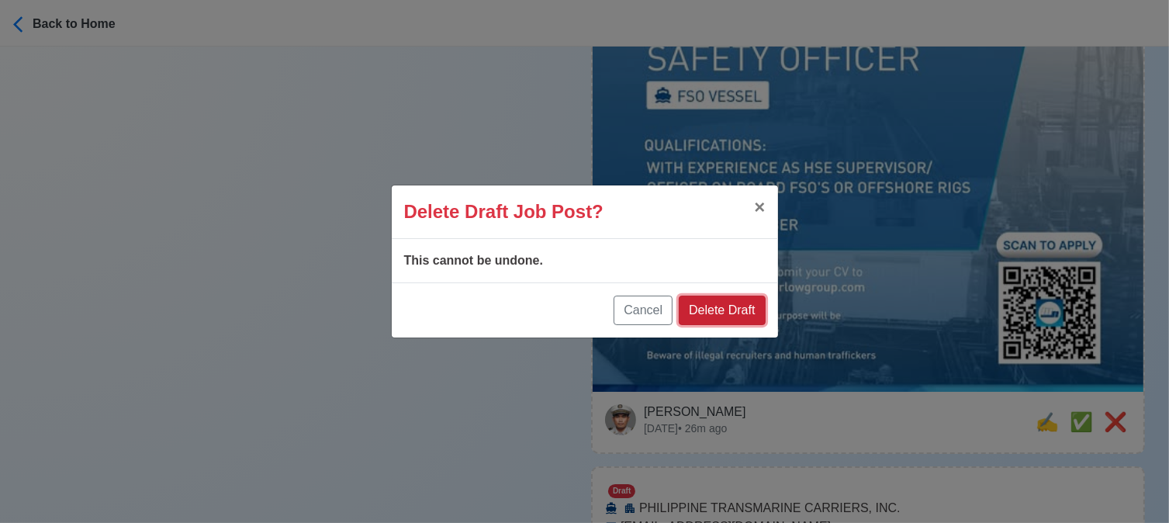
click at [741, 309] on button "Delete Draft" at bounding box center [722, 309] width 86 height 29
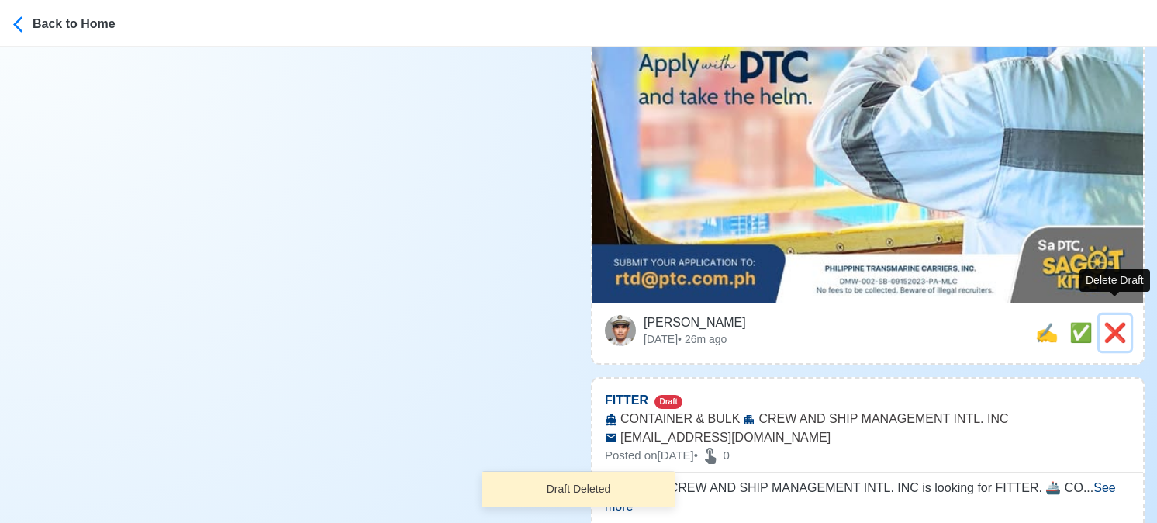
click at [1120, 322] on span "❌" at bounding box center [1115, 332] width 23 height 21
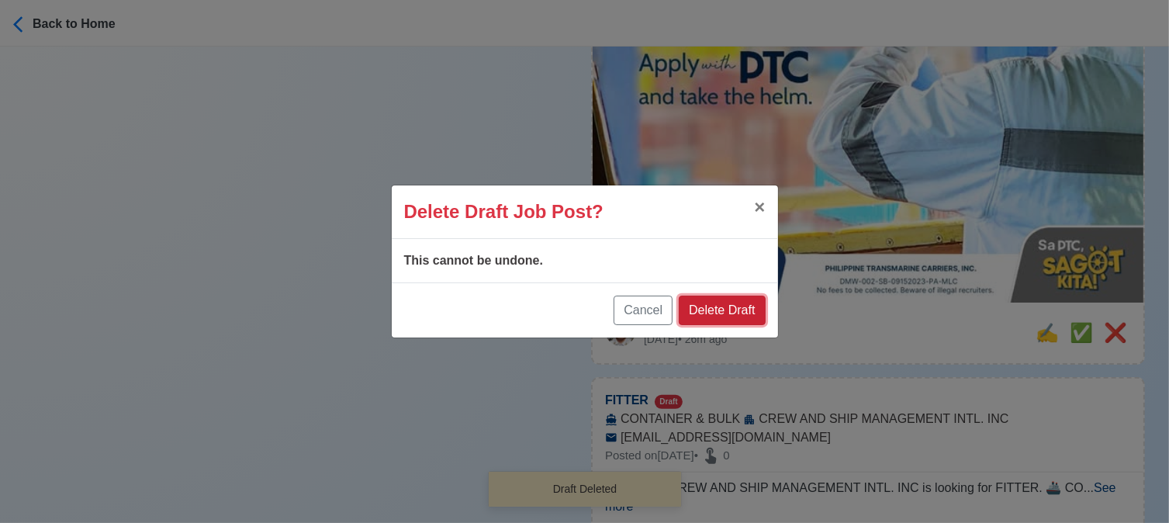
click at [721, 307] on button "Delete Draft" at bounding box center [722, 309] width 86 height 29
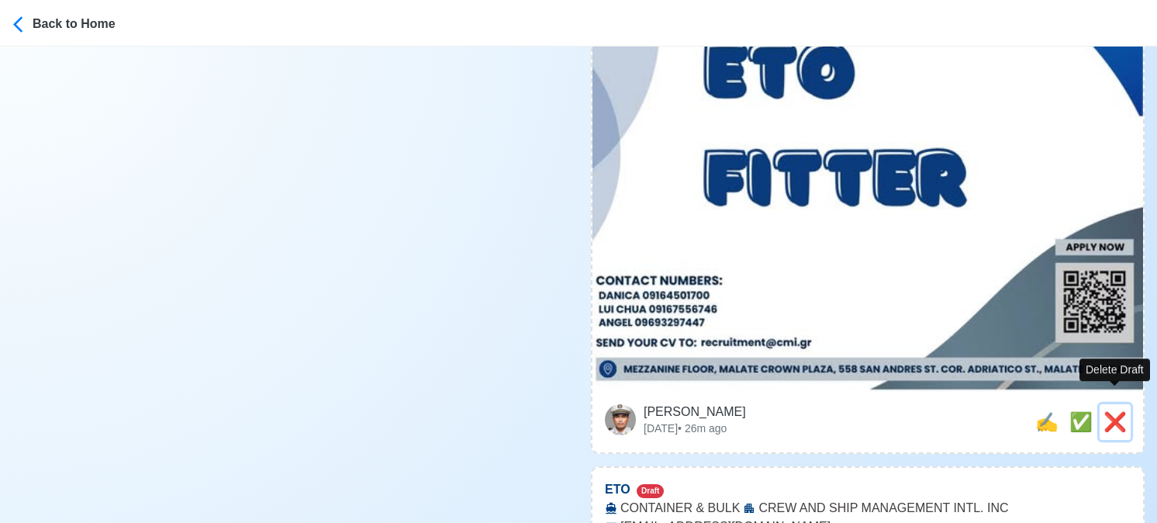
click at [1114, 411] on span "❌" at bounding box center [1115, 421] width 23 height 21
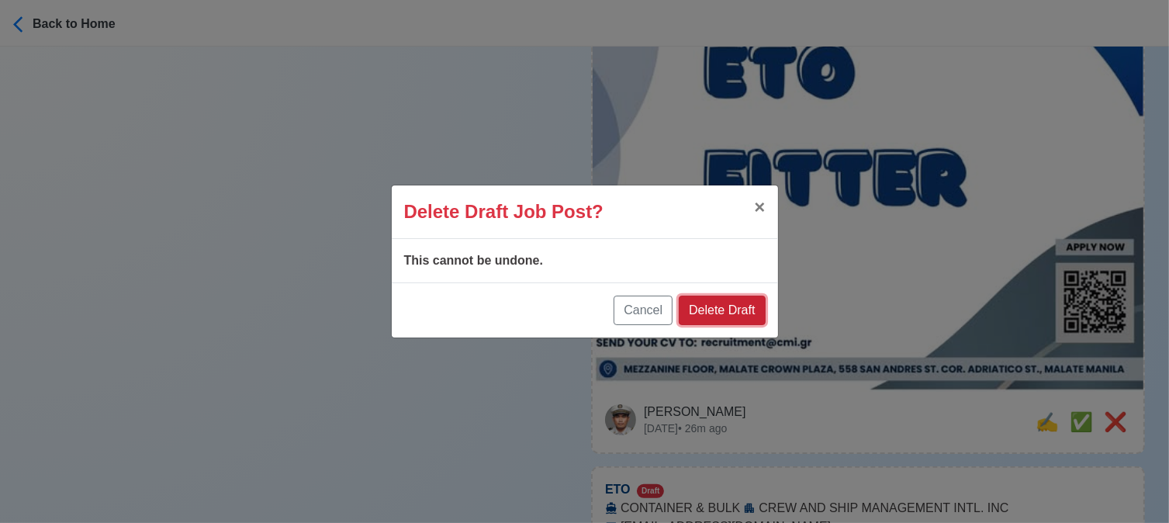
click at [748, 315] on button "Delete Draft" at bounding box center [722, 309] width 86 height 29
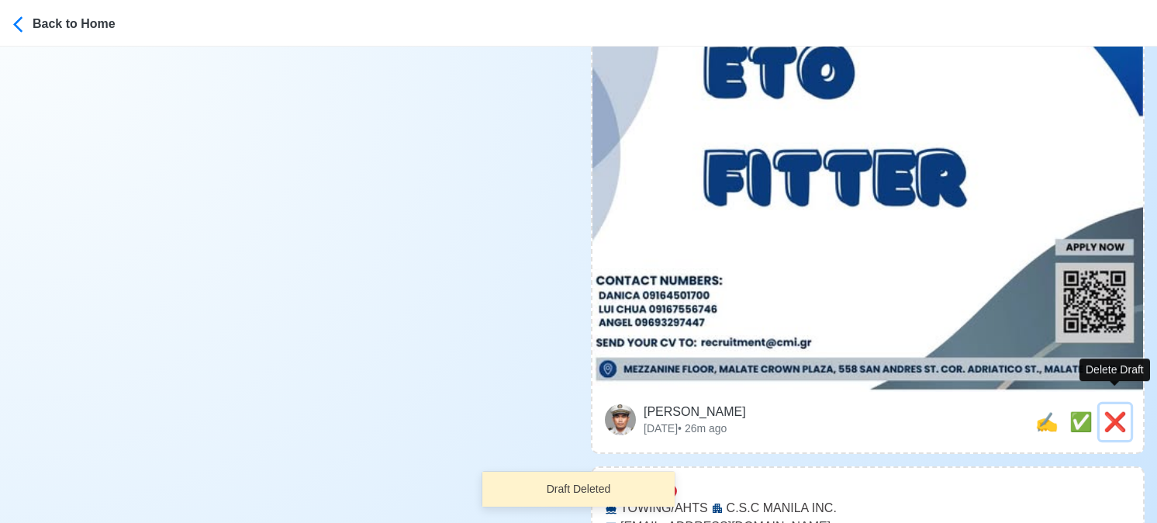
click at [1123, 411] on span "❌" at bounding box center [1115, 421] width 23 height 21
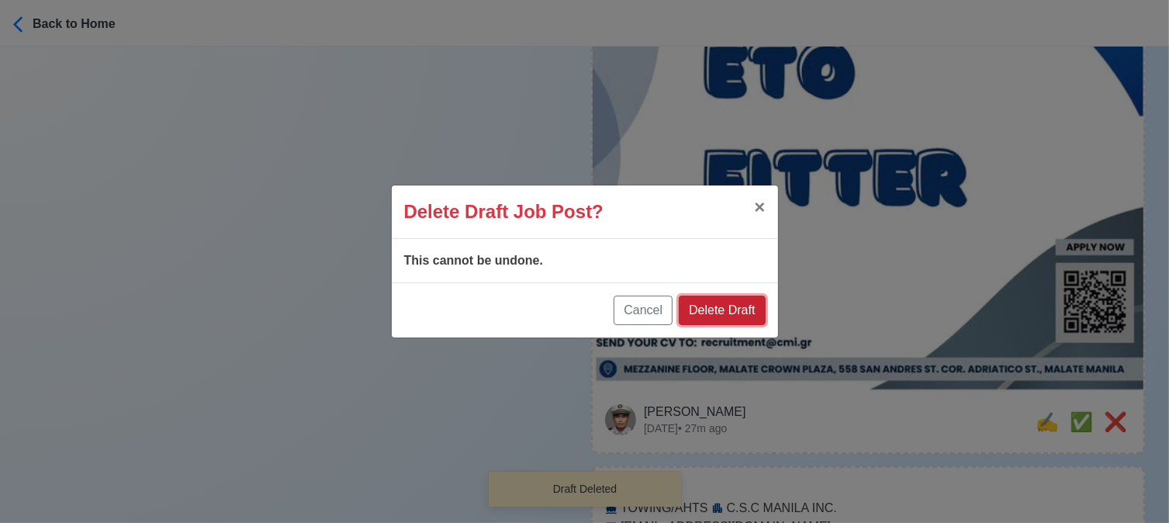
click at [729, 315] on button "Delete Draft" at bounding box center [722, 309] width 86 height 29
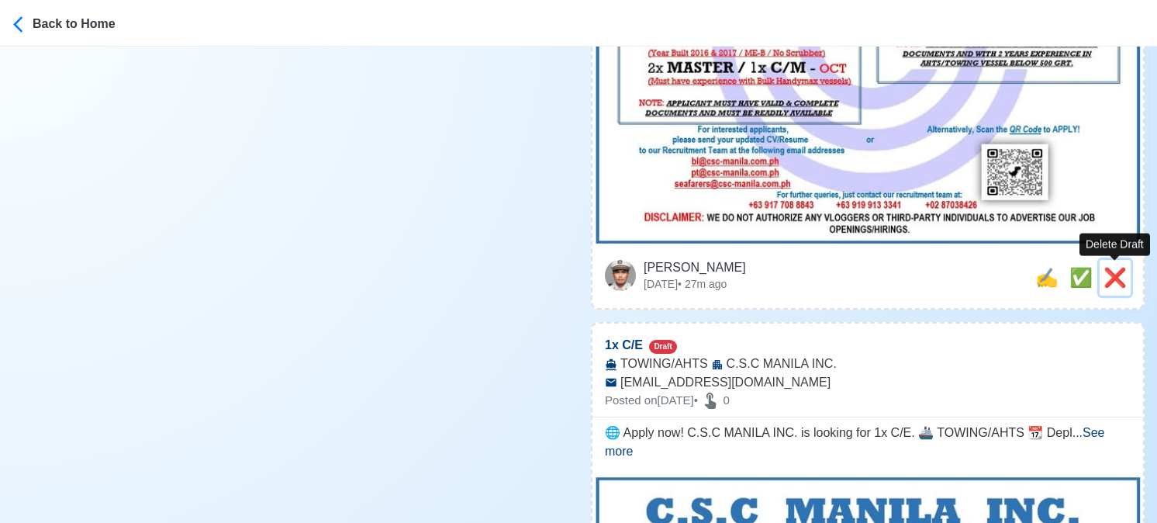
click at [1117, 271] on span "❌" at bounding box center [1115, 277] width 23 height 21
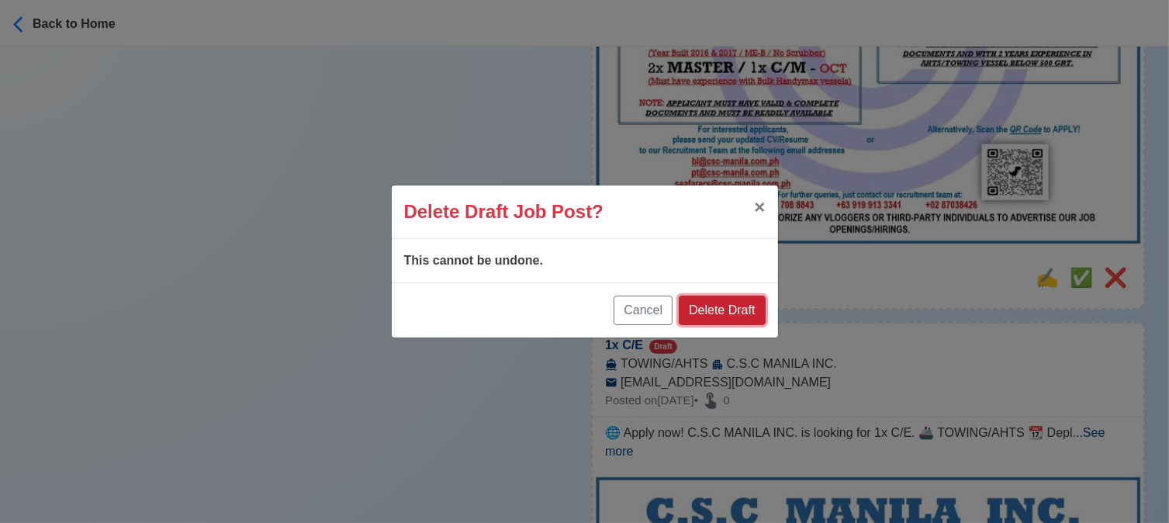
click at [737, 313] on button "Delete Draft" at bounding box center [722, 309] width 86 height 29
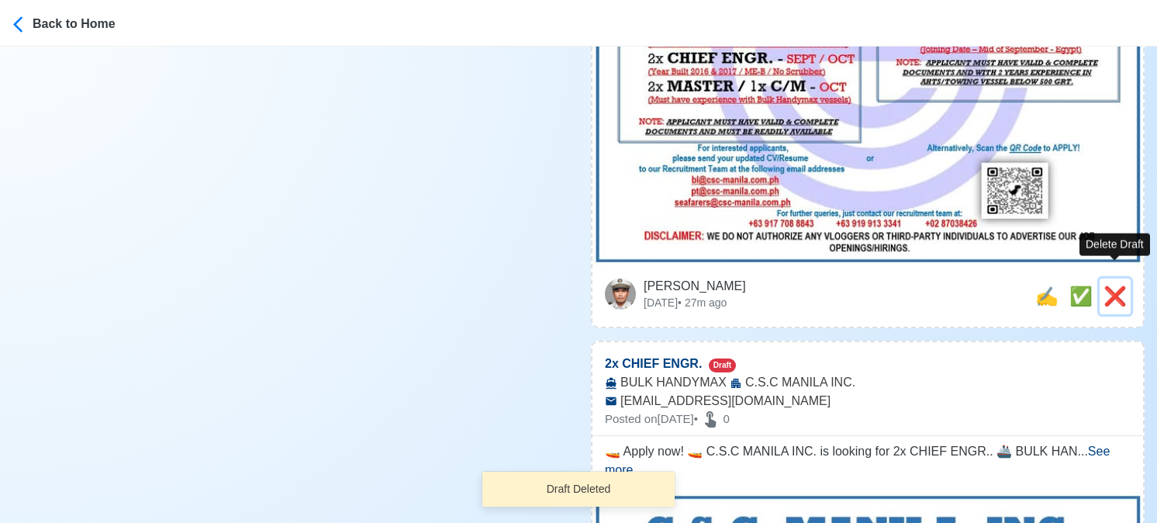
click at [1122, 285] on span "❌" at bounding box center [1115, 295] width 23 height 21
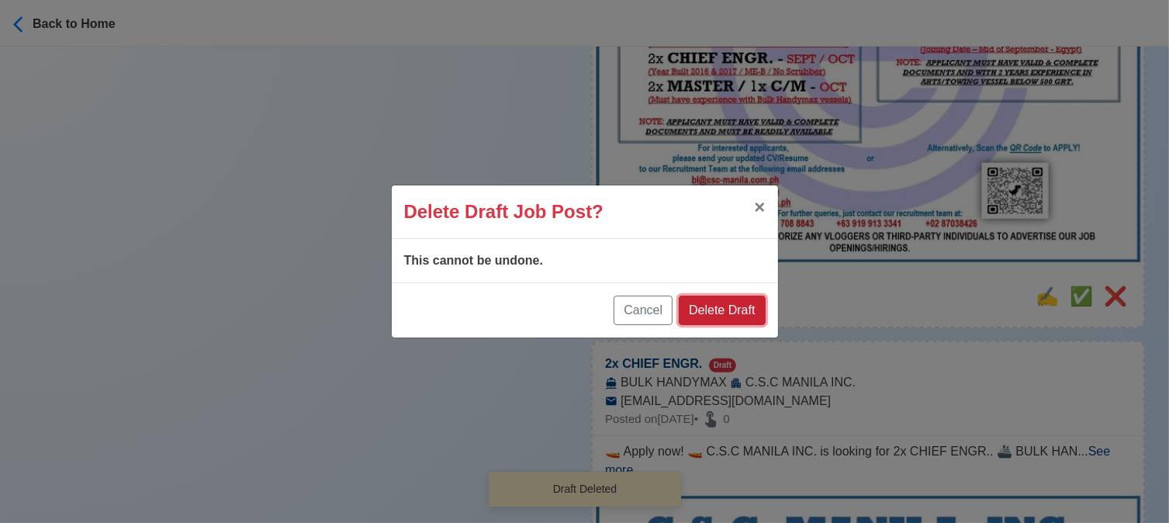
click at [732, 306] on button "Delete Draft" at bounding box center [722, 309] width 86 height 29
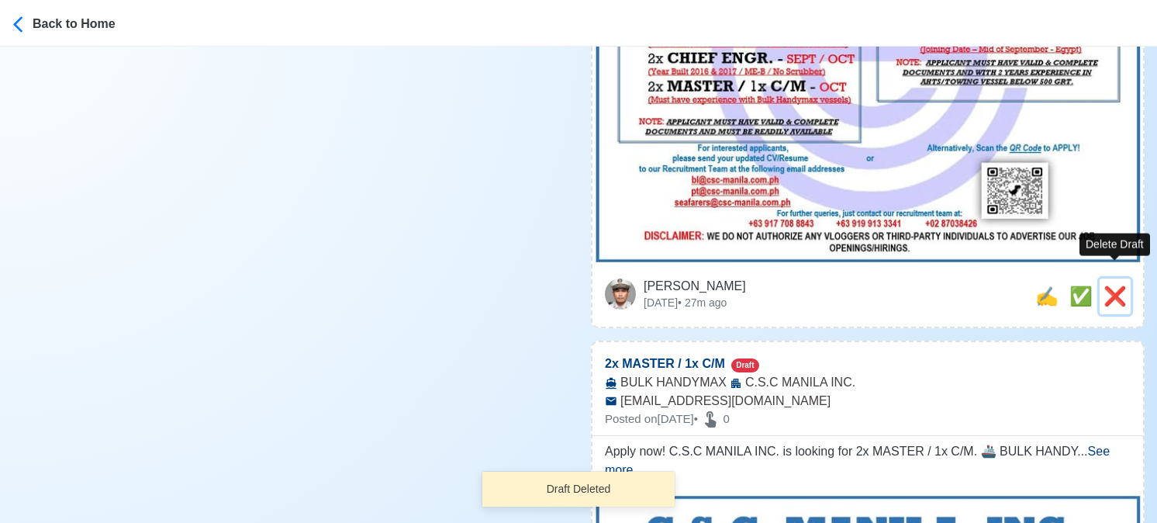
click at [1128, 278] on button "❌" at bounding box center [1115, 296] width 31 height 36
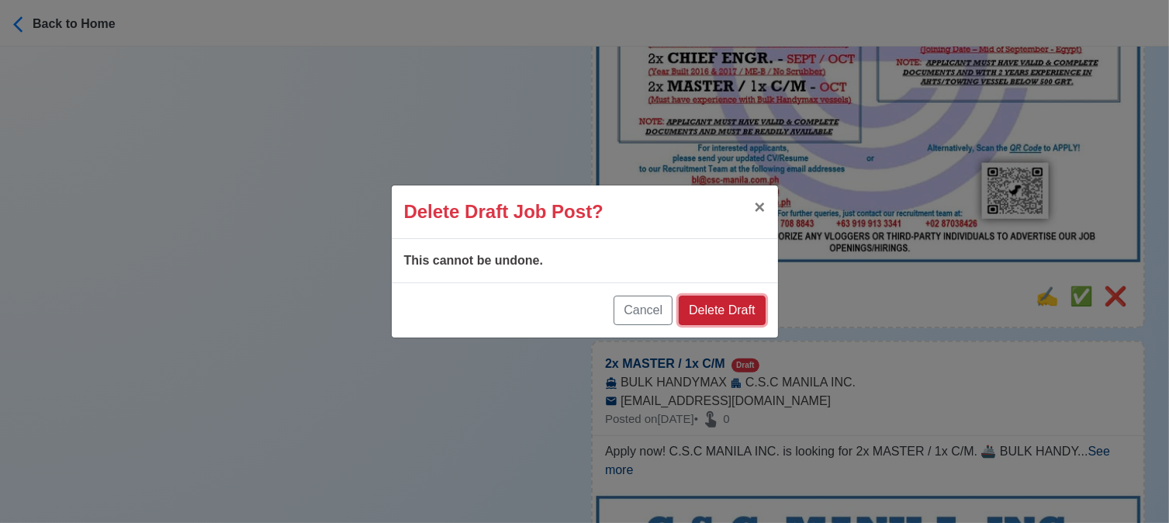
click at [720, 303] on button "Delete Draft" at bounding box center [722, 309] width 86 height 29
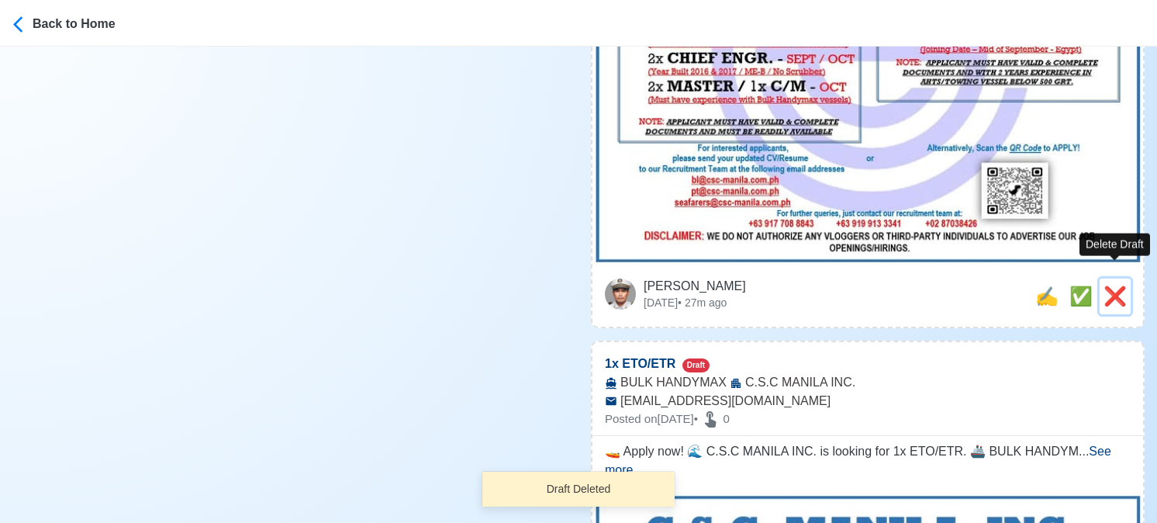
click at [1121, 285] on span "❌" at bounding box center [1115, 295] width 23 height 21
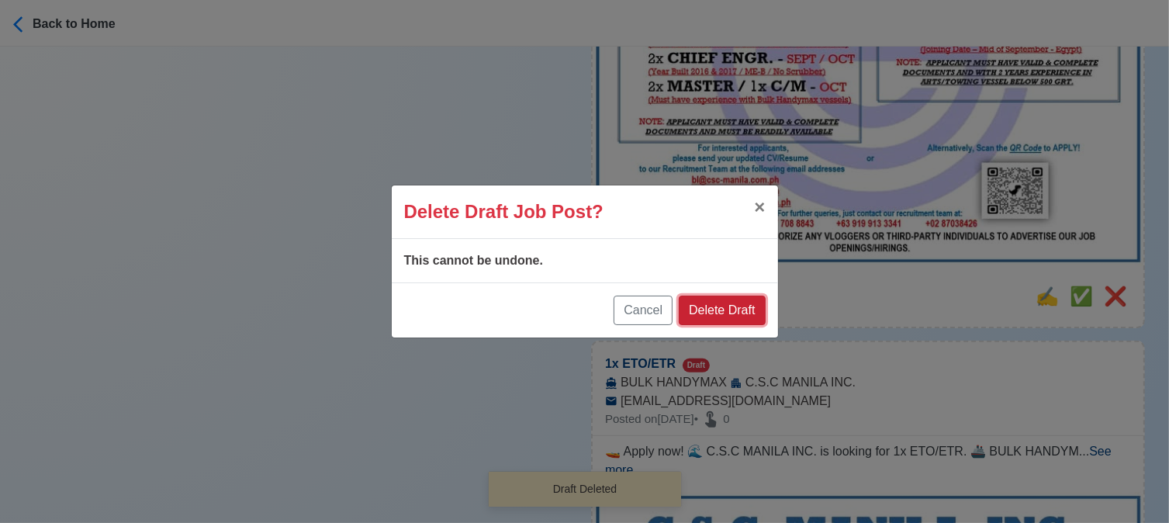
click at [718, 311] on button "Delete Draft" at bounding box center [722, 309] width 86 height 29
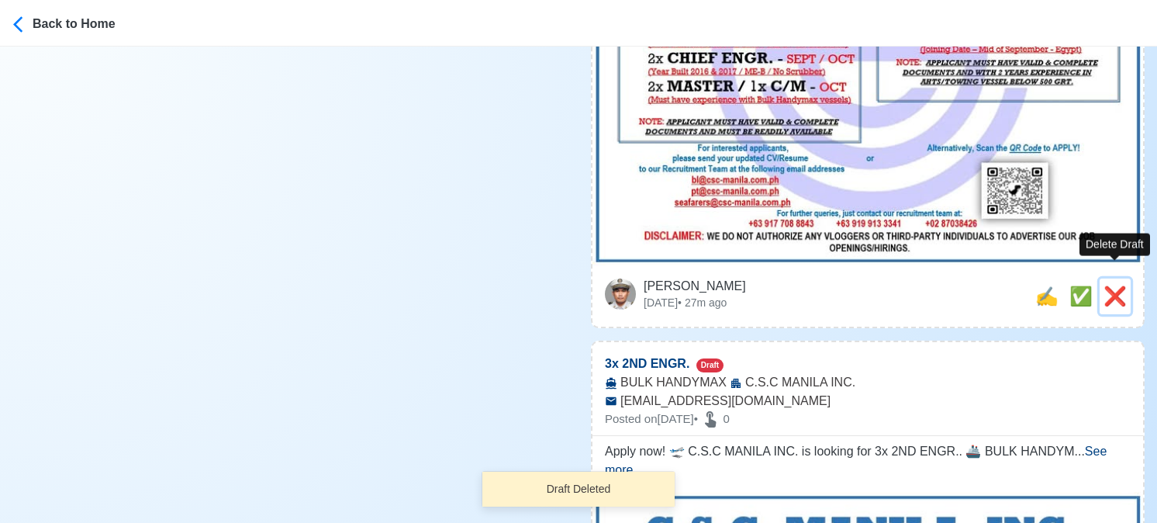
click at [1115, 285] on span "❌" at bounding box center [1115, 295] width 23 height 21
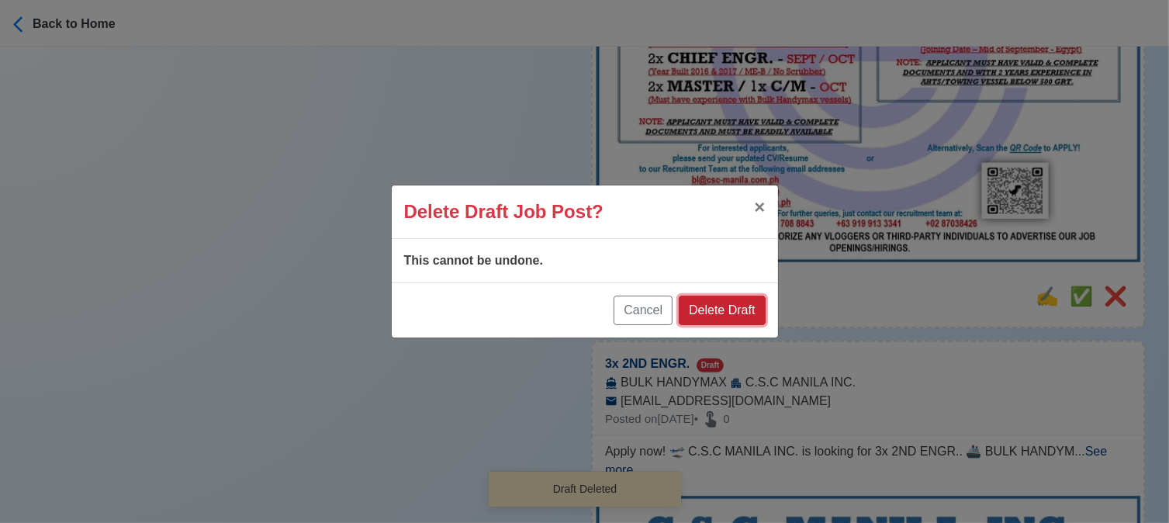
click at [716, 309] on button "Delete Draft" at bounding box center [722, 309] width 86 height 29
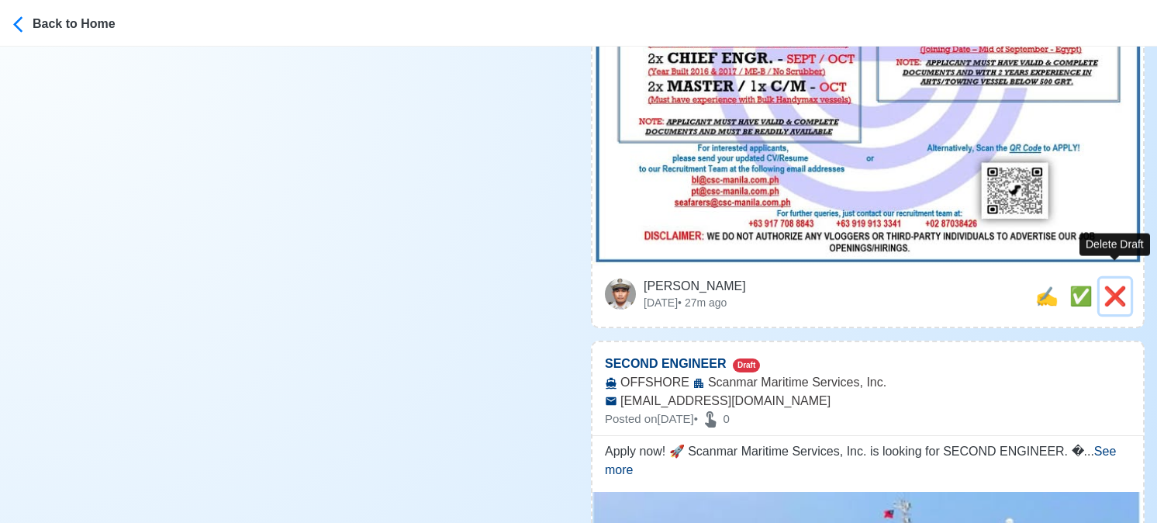
click at [1115, 285] on span "❌" at bounding box center [1115, 295] width 23 height 21
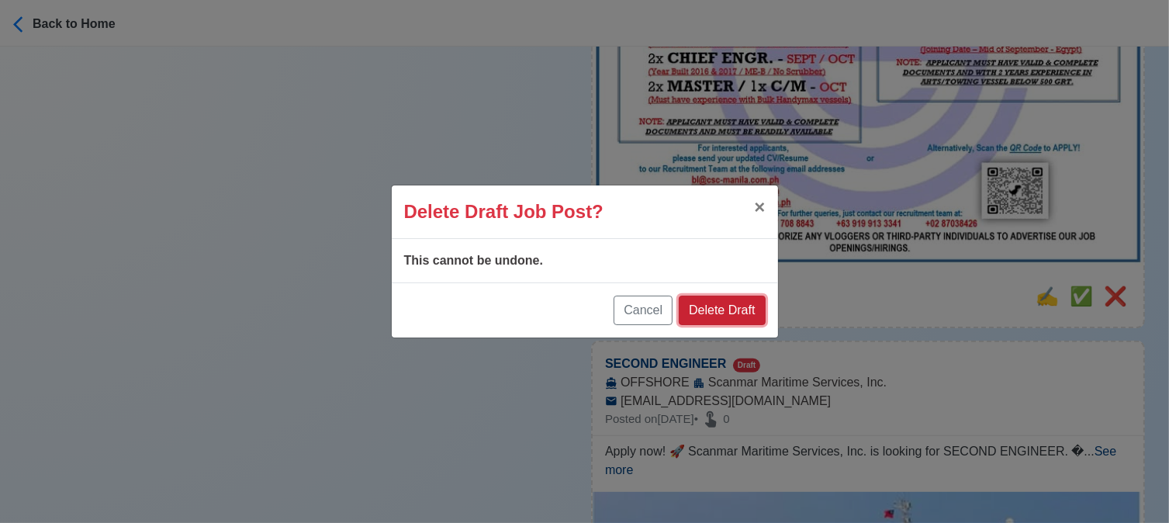
click at [710, 318] on button "Delete Draft" at bounding box center [722, 309] width 86 height 29
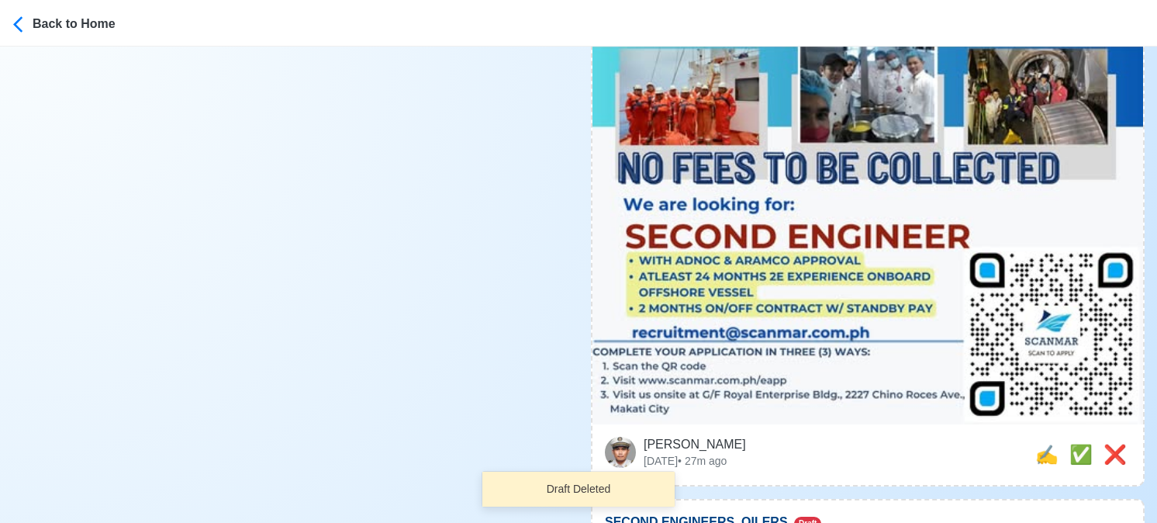
scroll to position [844, 0]
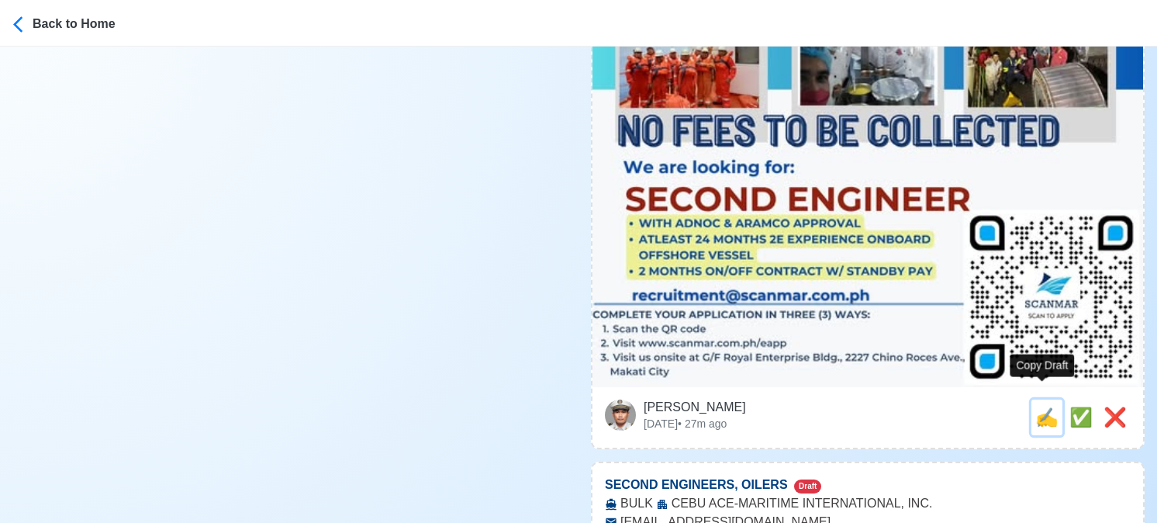
click at [1040, 406] on span "✍️" at bounding box center [1046, 416] width 23 height 21
type input "SECOND ENGINEER"
select select
type input "Scanmar Maritime Services, Inc."
type input "OFFSHORE"
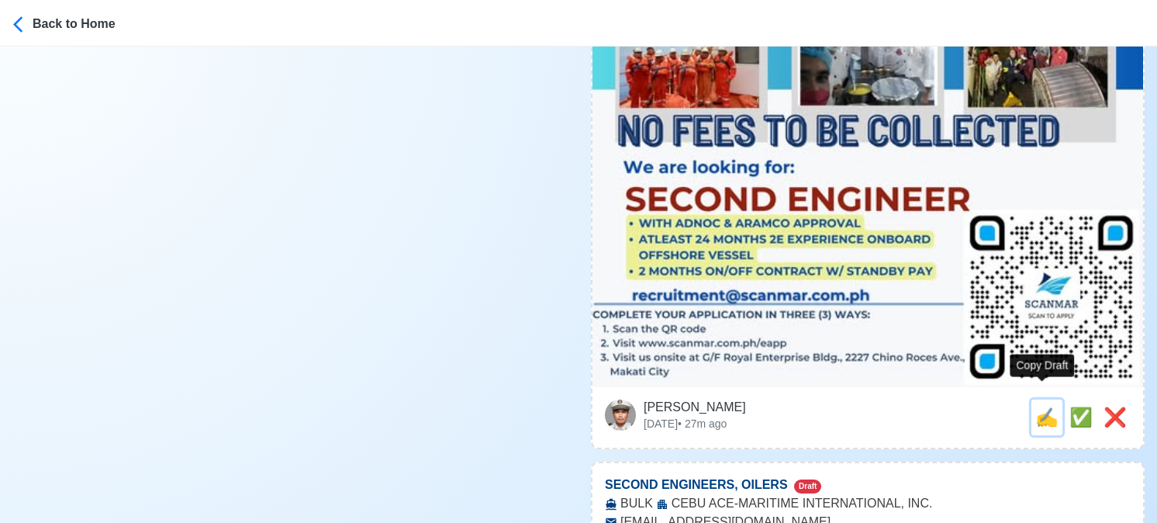
type input "[EMAIL_ADDRESS][DOMAIN_NAME]"
type textarea "Apply now! 🚀 Scanmar Maritime Services, Inc. is looking for SECOND ENGINEER. 🚢 …"
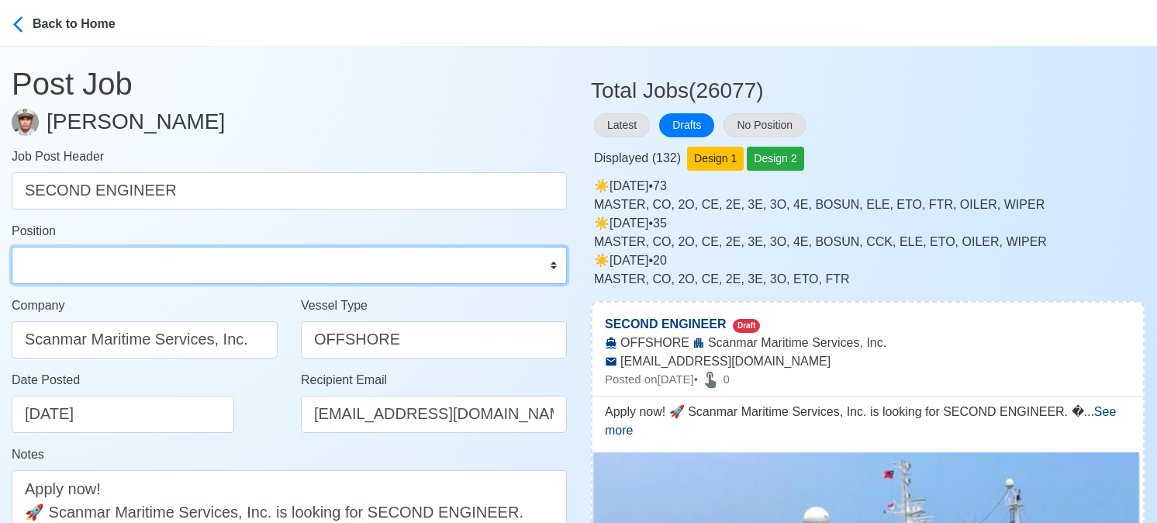
click at [234, 269] on select "Master Chief Officer 2nd Officer 3rd Officer Junior Officer Chief Engineer 2nd …" at bounding box center [289, 265] width 555 height 37
select select "2nd Engineer"
click at [12, 247] on select "Master Chief Officer 2nd Officer 3rd Officer Junior Officer Chief Engineer 2nd …" at bounding box center [289, 265] width 555 height 37
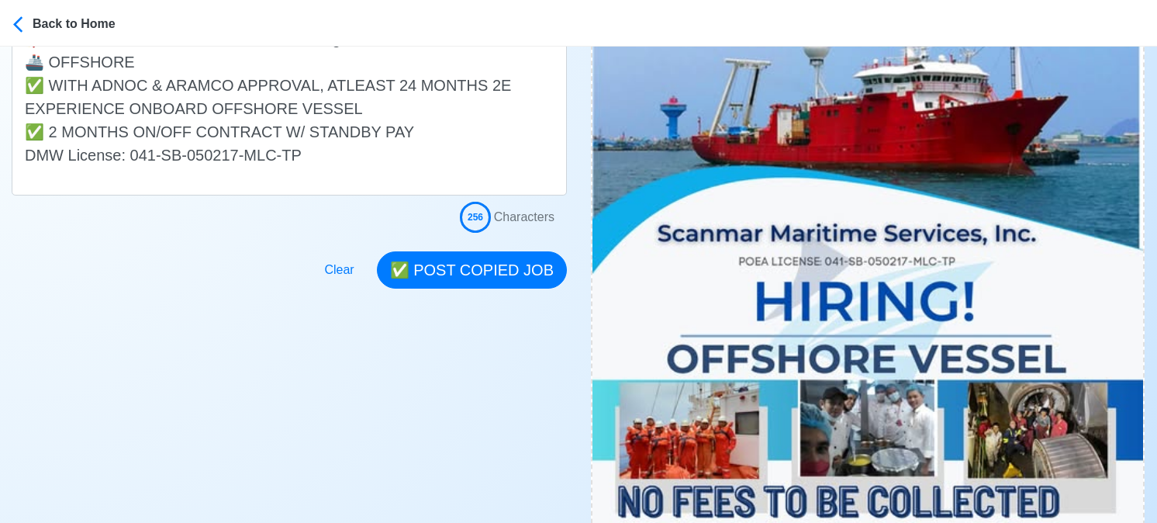
scroll to position [465, 0]
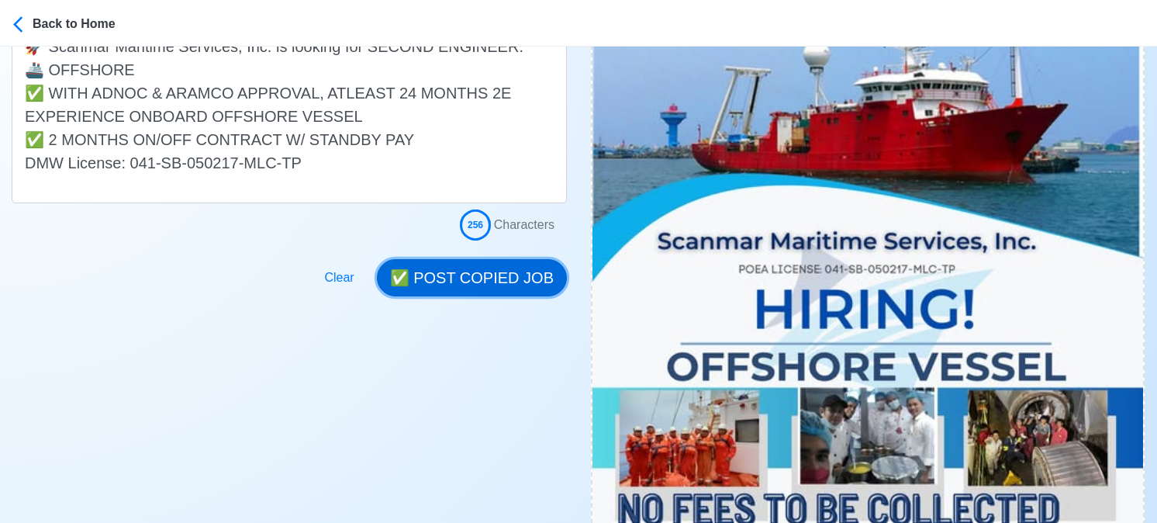
click at [501, 270] on button "✅ POST COPIED JOB" at bounding box center [472, 277] width 190 height 37
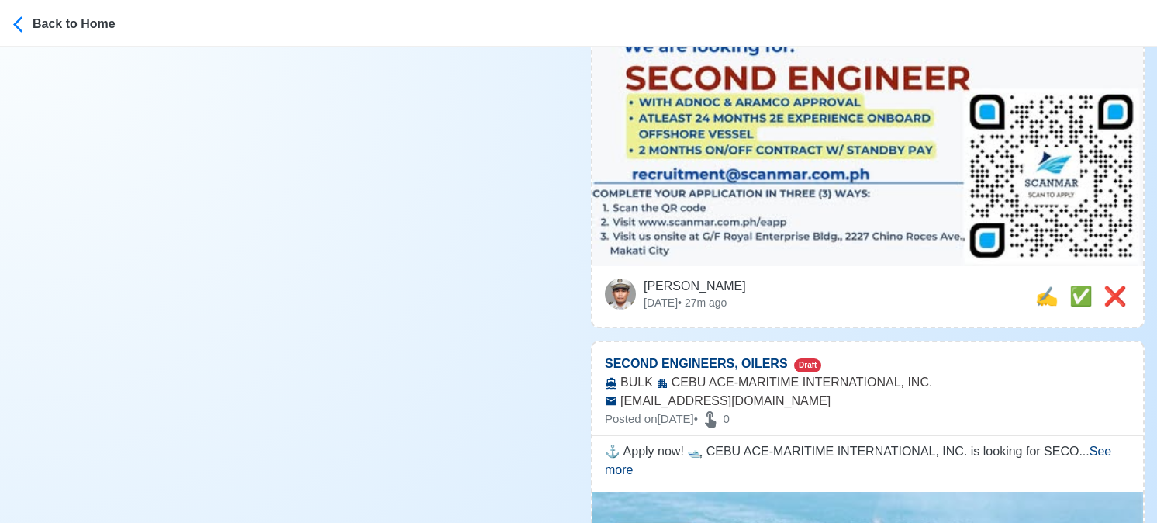
scroll to position [1008, 0]
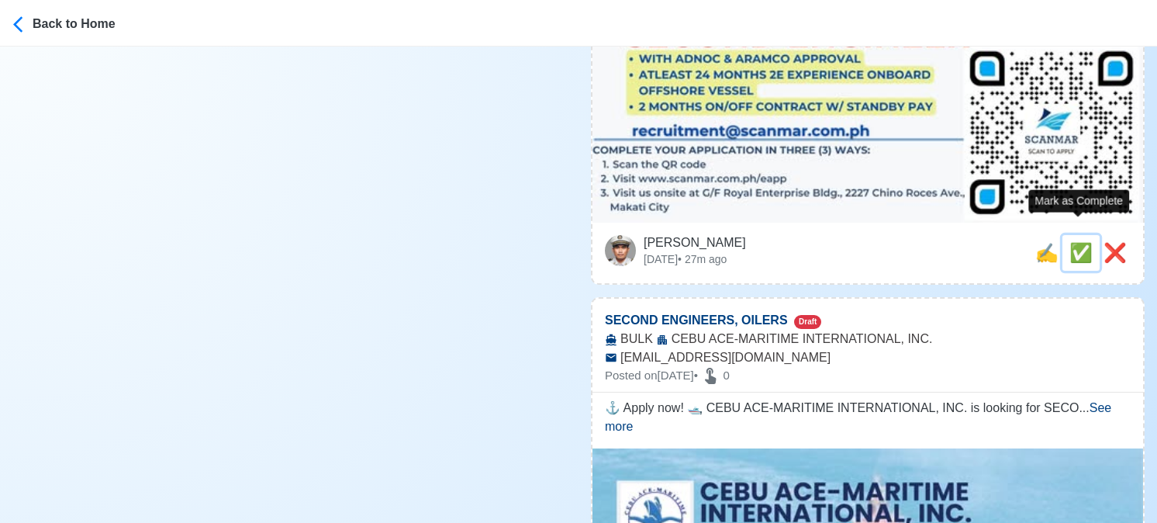
click at [1086, 242] on span "✅" at bounding box center [1080, 252] width 23 height 21
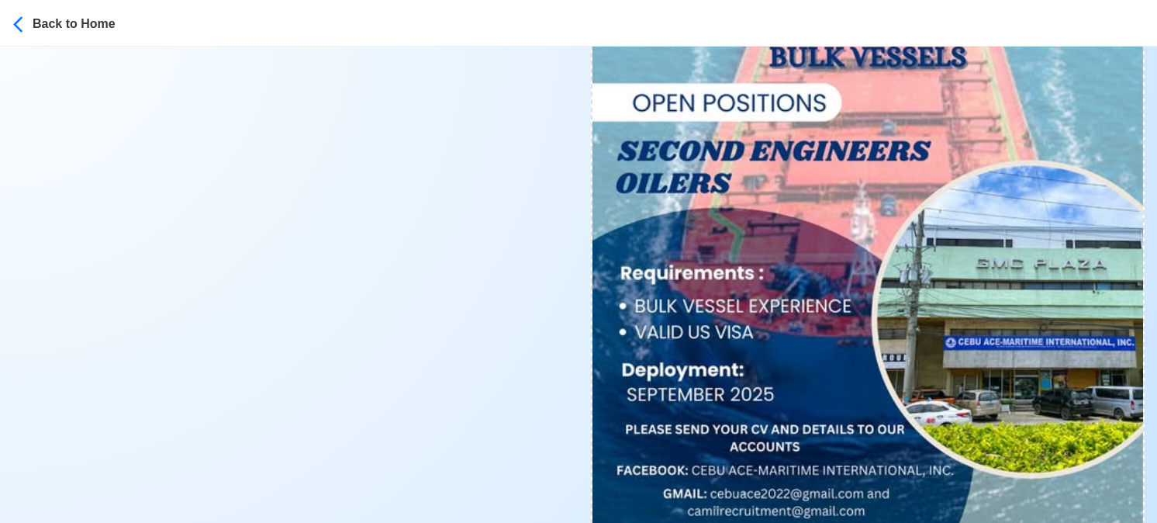
scroll to position [931, 0]
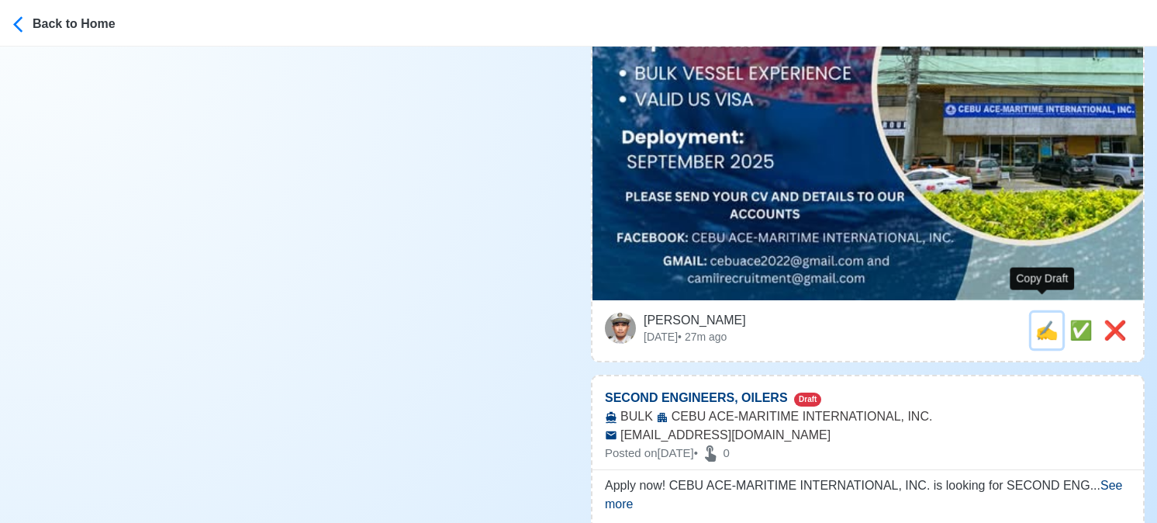
click at [1039, 320] on span "✍️" at bounding box center [1046, 330] width 23 height 21
type input "SECOND ENGINEERS, OILERS"
select select
type input "CEBU ACE-MARITIME INTERNATIONAL, INC."
type input "BULK"
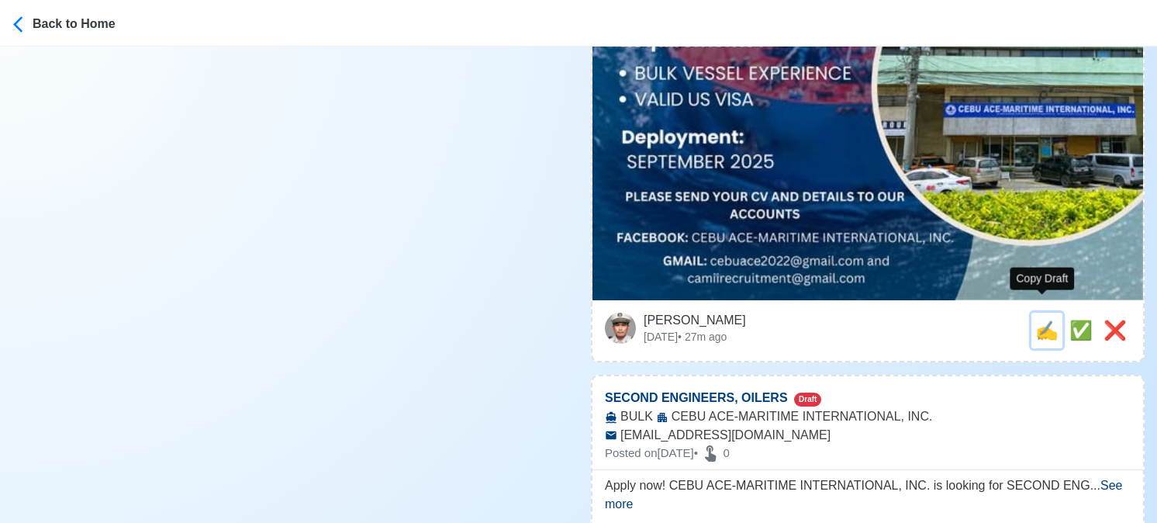
type input "[EMAIL_ADDRESS][DOMAIN_NAME]"
type textarea "⚓ Apply now! 🛥️ CEBU ACE-MARITIME INTERNATIONAL, INC. is looking for SECOND ENG…"
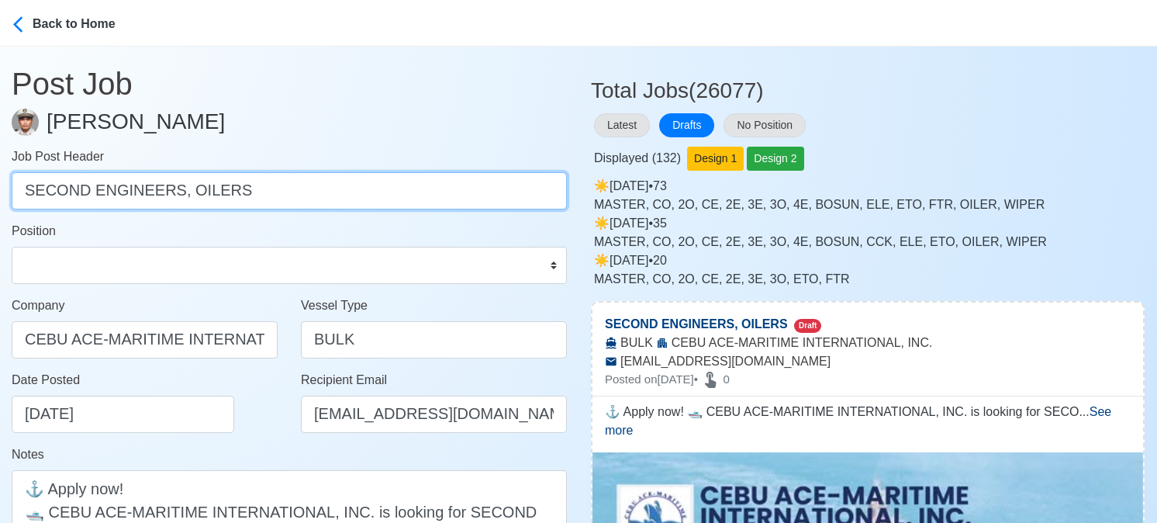
drag, startPoint x: 175, startPoint y: 189, endPoint x: 355, endPoint y: 192, distance: 179.9
click at [355, 192] on input "SECOND ENGINEERS, OILERS" at bounding box center [289, 190] width 555 height 37
click at [177, 194] on input "SECOND ENGINEERS" at bounding box center [289, 190] width 555 height 37
type input "SECOND ENGINEER"
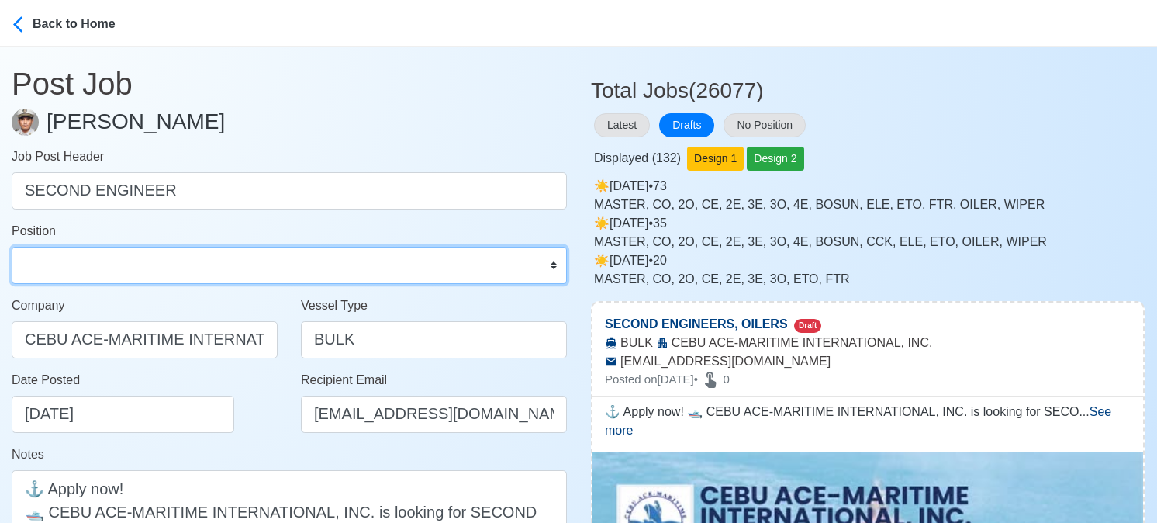
click at [102, 269] on select "Master Chief Officer 2nd Officer 3rd Officer Junior Officer Chief Engineer 2nd …" at bounding box center [289, 265] width 555 height 37
select select "2nd Engineer"
click at [12, 247] on select "Master Chief Officer 2nd Officer 3rd Officer Junior Officer Chief Engineer 2nd …" at bounding box center [289, 265] width 555 height 37
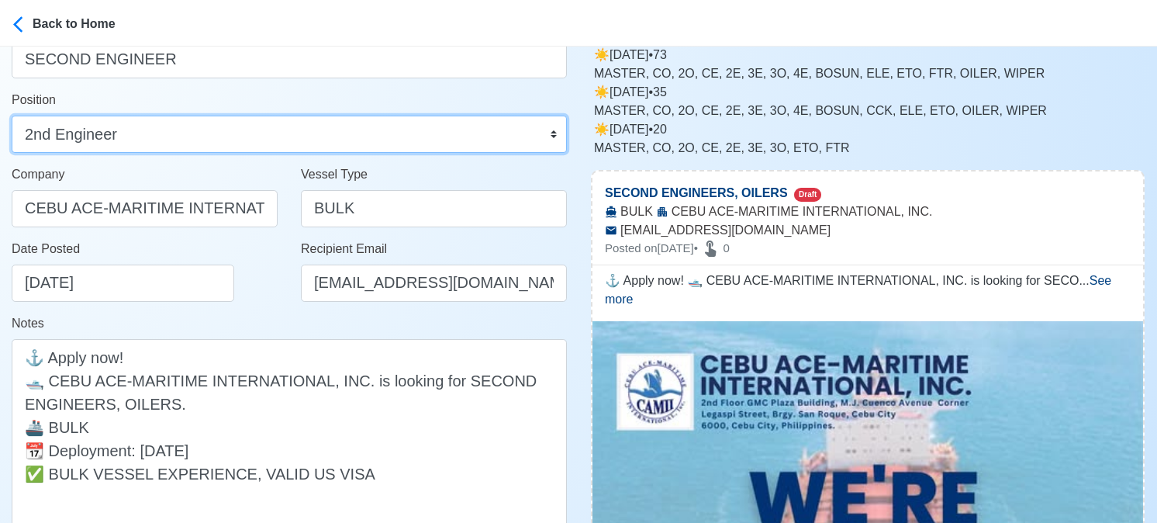
scroll to position [310, 0]
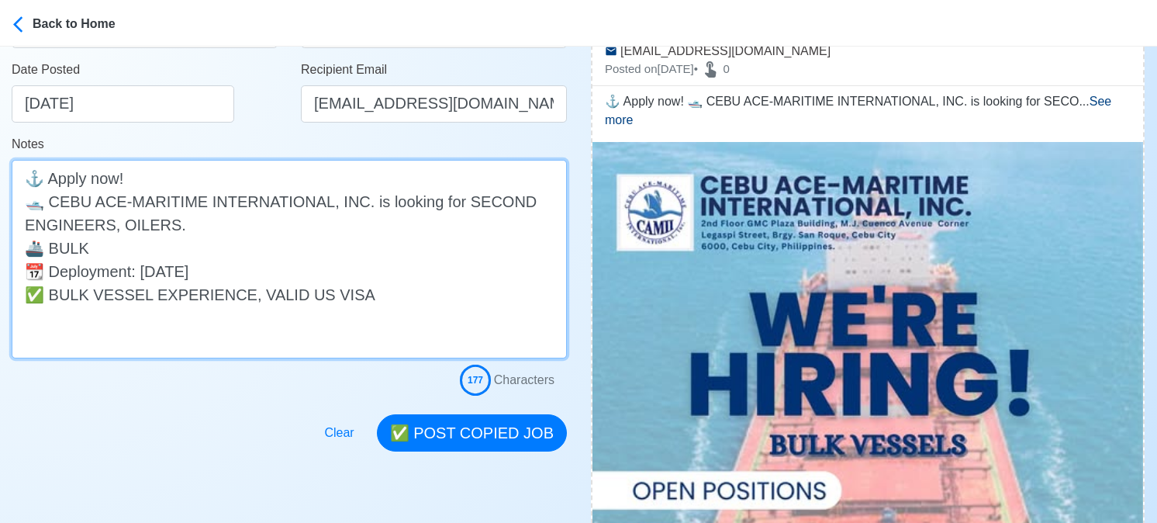
drag, startPoint x: 158, startPoint y: 219, endPoint x: 98, endPoint y: 230, distance: 61.3
click at [98, 230] on textarea "⚓ Apply now! 🛥️ CEBU ACE-MARITIME INTERNATIONAL, INC. is looking for SECOND ENG…" at bounding box center [289, 259] width 555 height 199
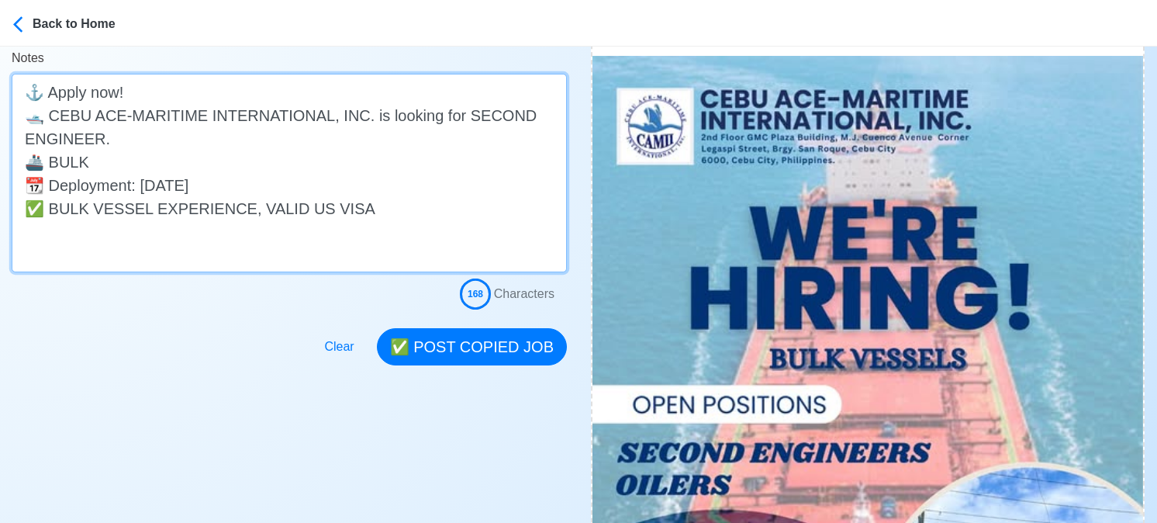
scroll to position [465, 0]
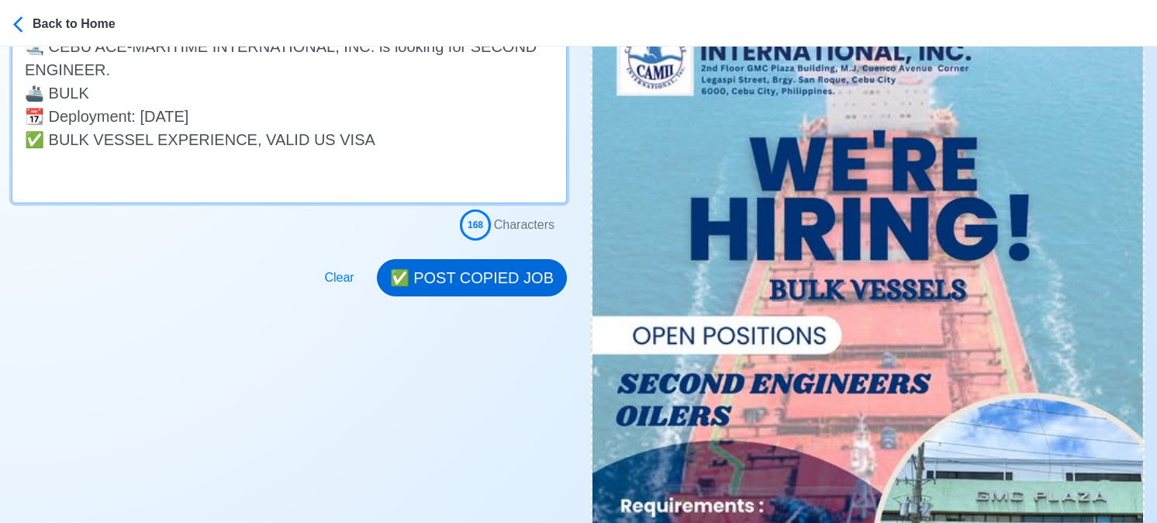
type textarea "⚓ Apply now! 🛥️ CEBU ACE-MARITIME INTERNATIONAL, INC. is looking for SECOND ENG…"
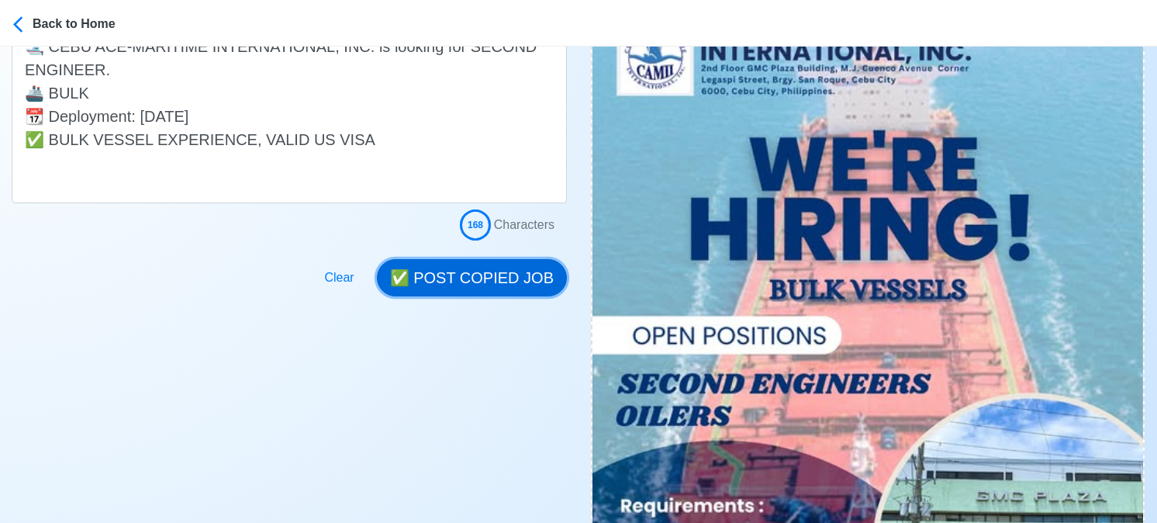
click at [503, 269] on button "✅ POST COPIED JOB" at bounding box center [472, 277] width 190 height 37
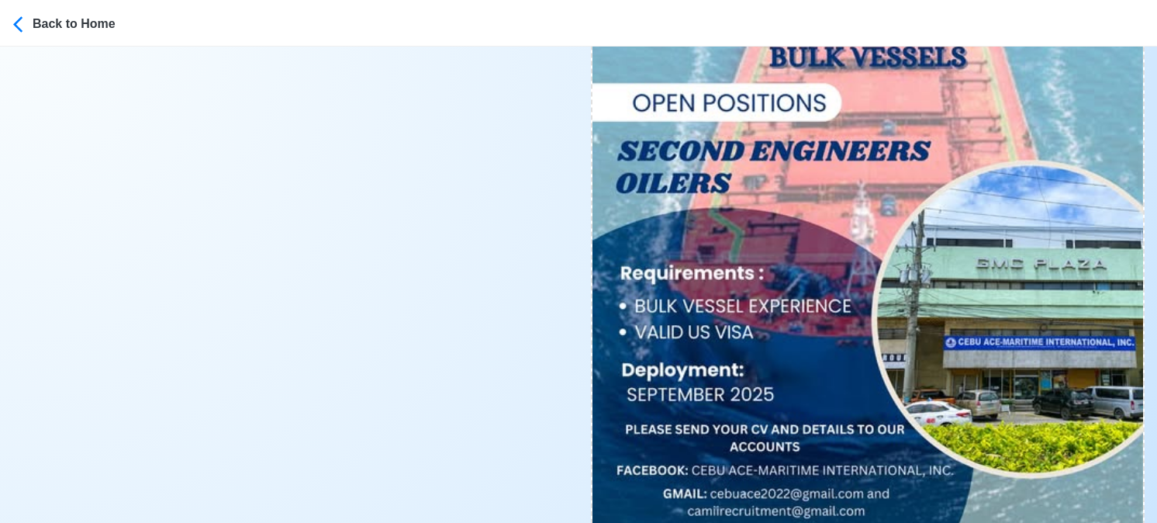
scroll to position [931, 0]
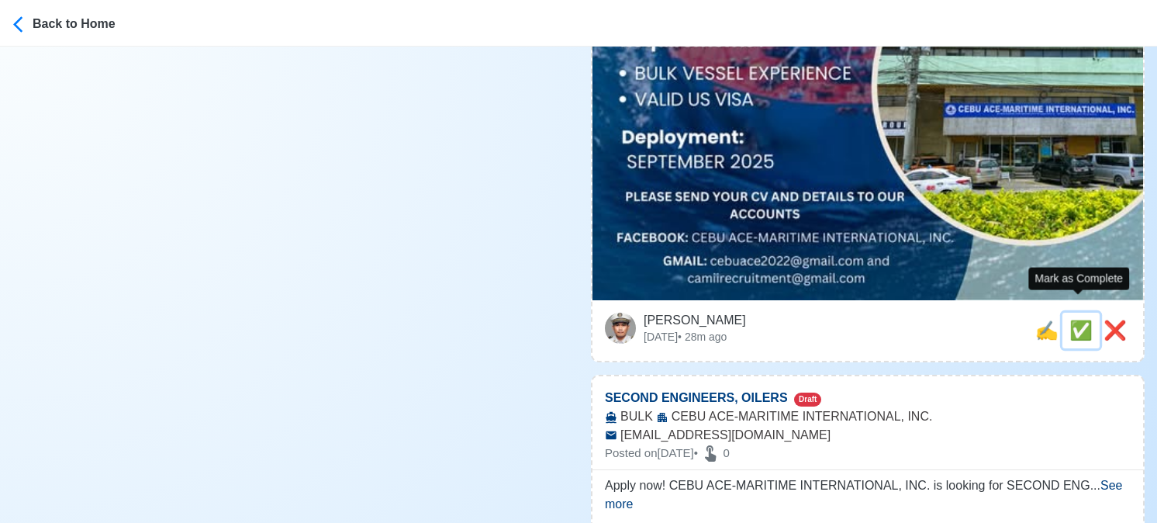
click at [1080, 320] on span "✅" at bounding box center [1080, 330] width 23 height 21
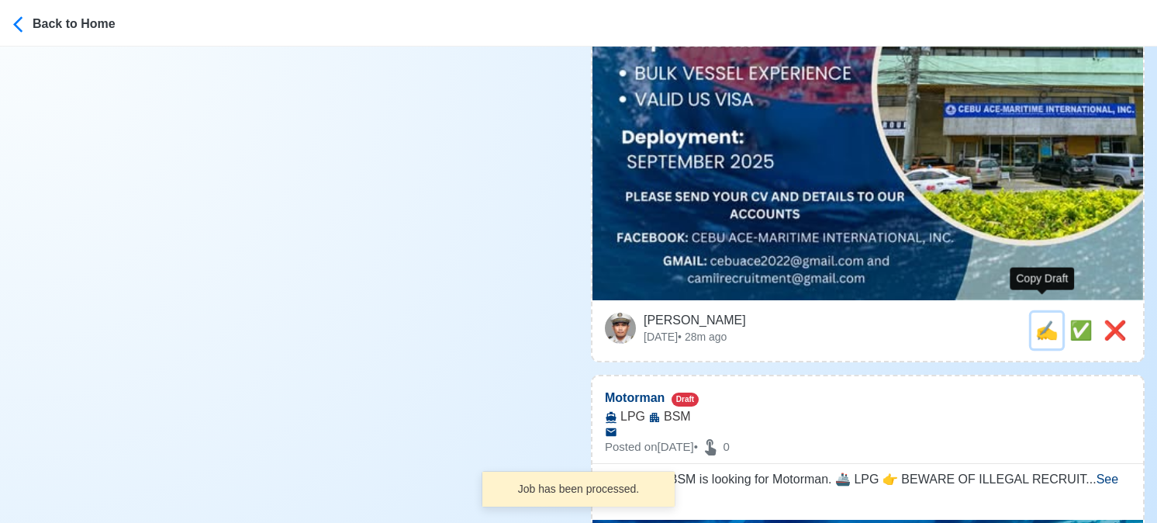
click at [1042, 320] on span "✍️" at bounding box center [1046, 330] width 23 height 21
type input "SECOND ENGINEERS, OILERS"
select select
type input "CEBU ACE-MARITIME INTERNATIONAL, INC."
type input "BULK"
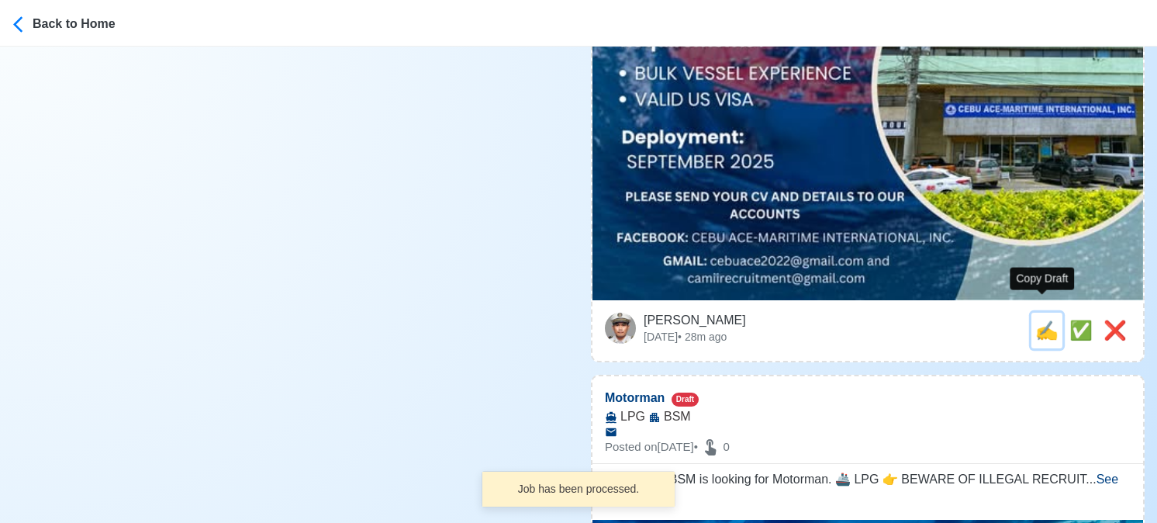
type input "[EMAIL_ADDRESS][DOMAIN_NAME]"
type textarea "Apply now! CEBU ACE-MARITIME INTERNATIONAL, INC. is looking for SECOND ENGINEER…"
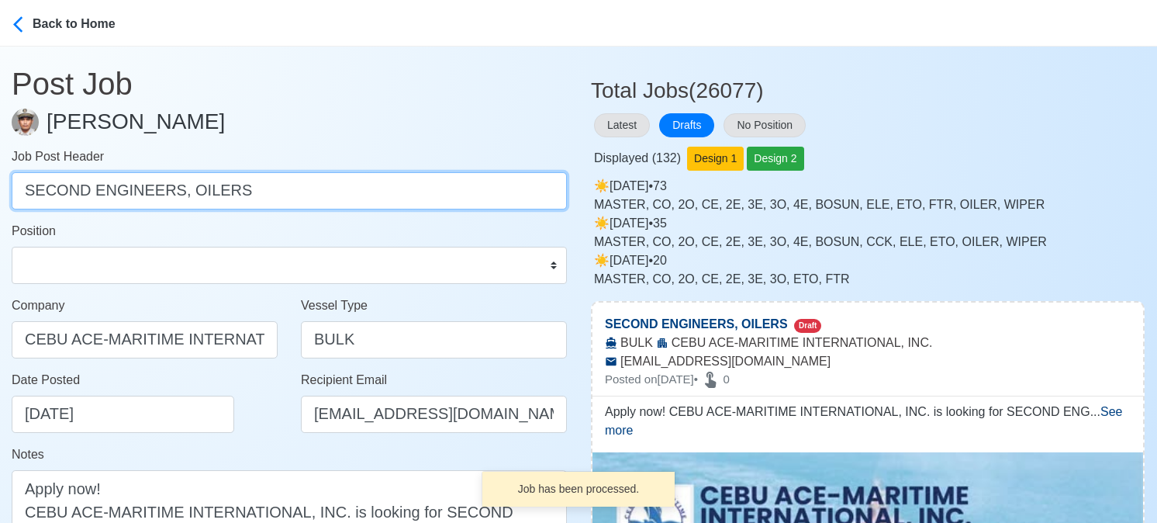
drag, startPoint x: 175, startPoint y: 192, endPoint x: -13, endPoint y: 196, distance: 188.5
click at [0, 196] on html "Back to Home Post Job Jeyner Gil Job Post Header SECOND ENGINEERS, OILERS Posit…" at bounding box center [578, 261] width 1157 height 523
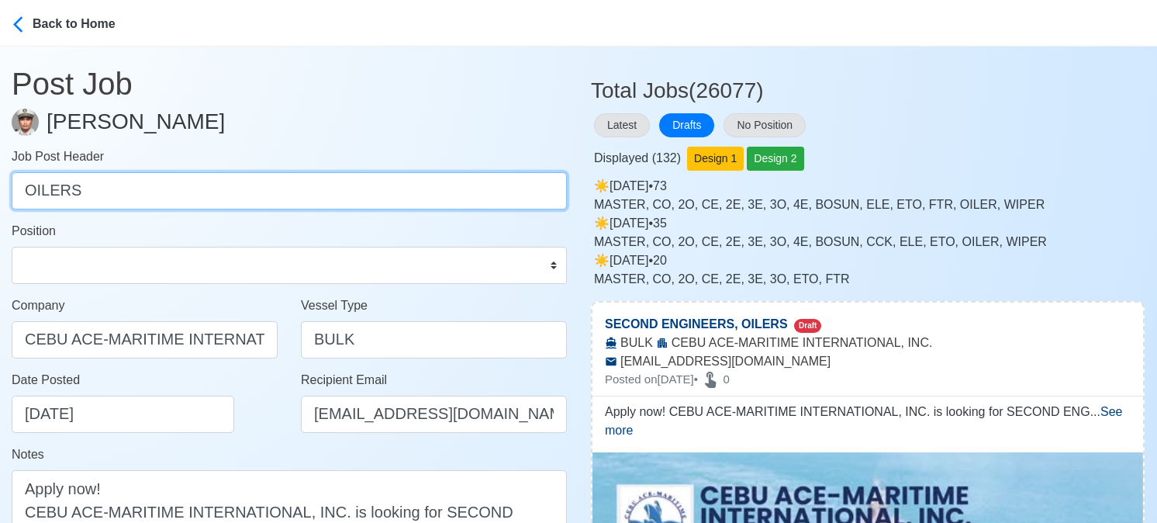
click at [99, 191] on input "OILERS" at bounding box center [289, 190] width 555 height 37
type input "OILER"
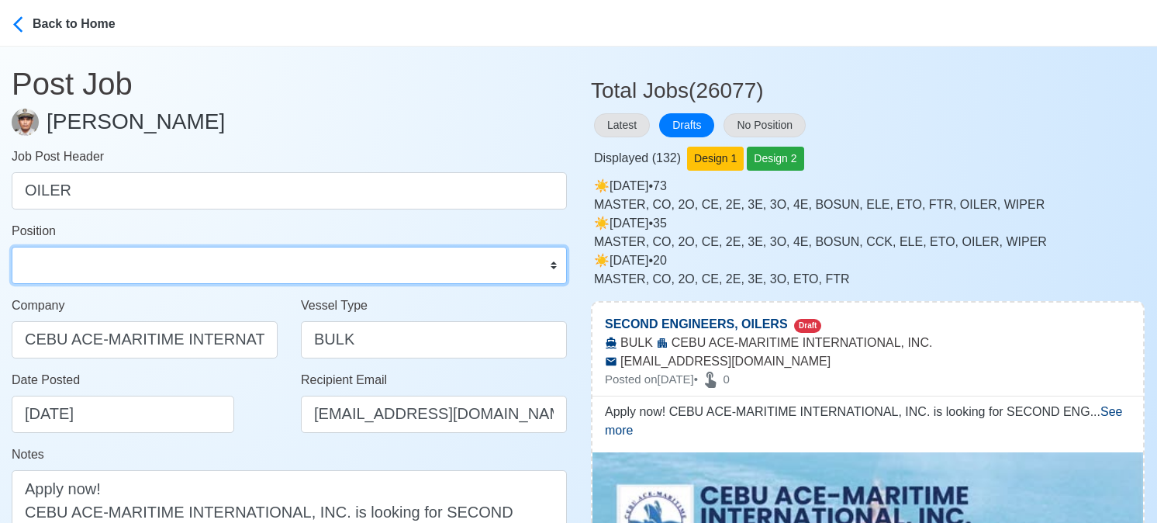
click at [68, 266] on select "Master Chief Officer 2nd Officer 3rd Officer Junior Officer Chief Engineer 2nd …" at bounding box center [289, 265] width 555 height 37
select select "Oiler"
click at [12, 247] on select "Master Chief Officer 2nd Officer 3rd Officer Junior Officer Chief Engineer 2nd …" at bounding box center [289, 265] width 555 height 37
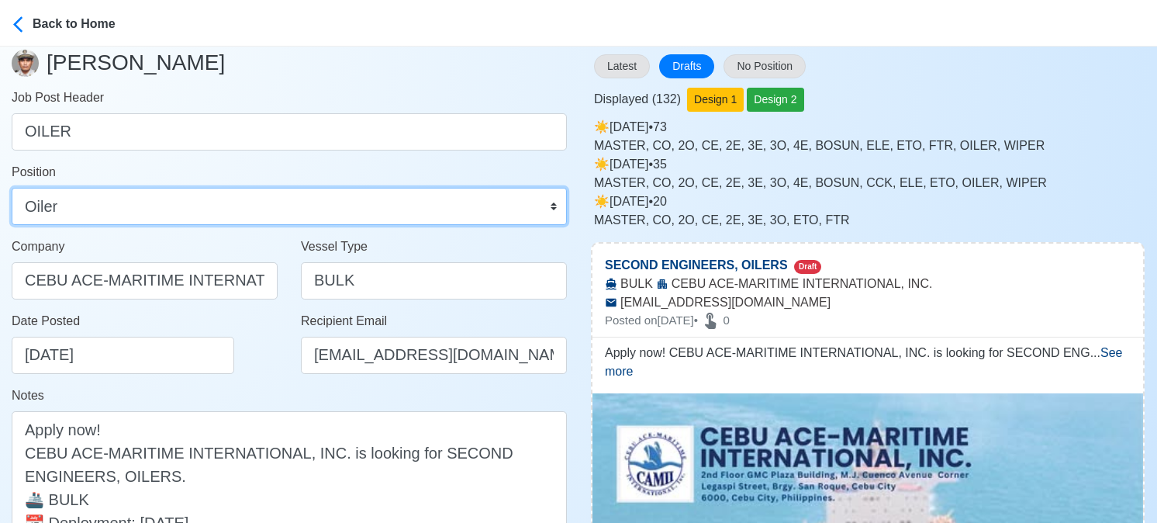
scroll to position [155, 0]
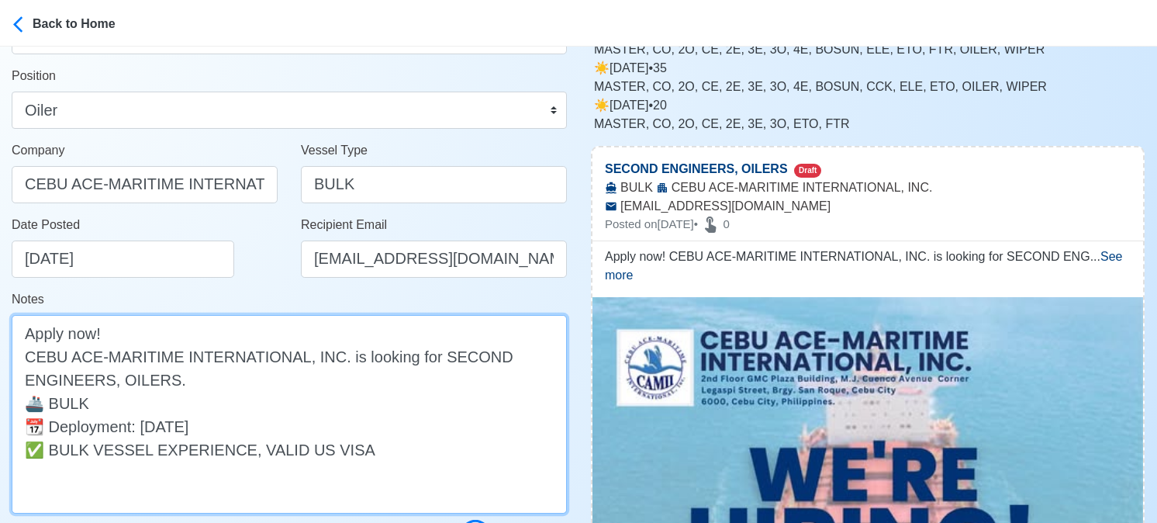
drag, startPoint x: 422, startPoint y: 356, endPoint x: 113, endPoint y: 374, distance: 309.2
click at [113, 374] on textarea "Apply now! CEBU ACE-MARITIME INTERNATIONAL, INC. is looking for SECOND ENGINEER…" at bounding box center [289, 414] width 555 height 199
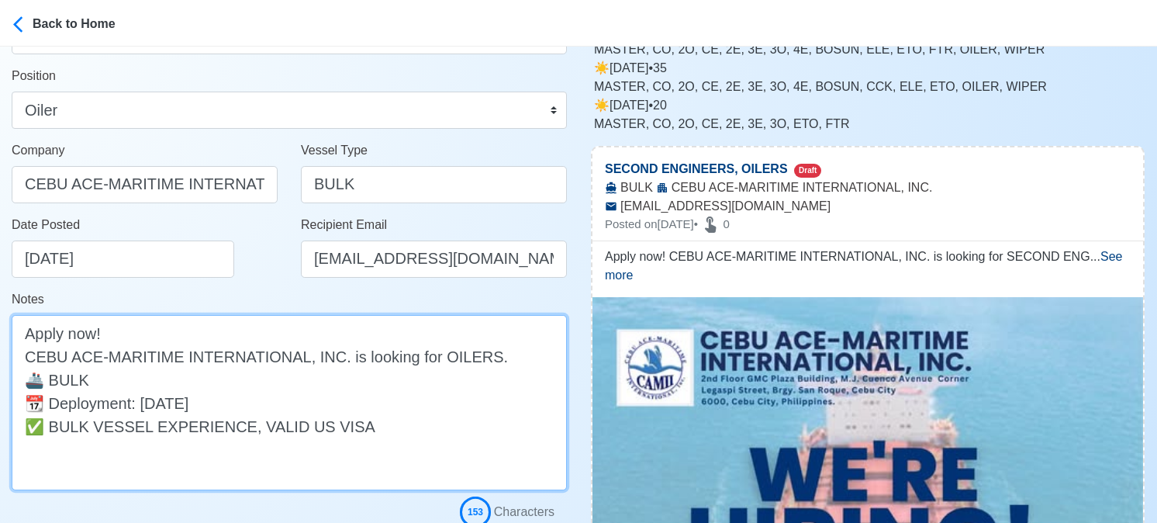
click at [472, 359] on textarea "Apply now! CEBU ACE-MARITIME INTERNATIONAL, INC. is looking for OILERS. 🚢 BULK …" at bounding box center [289, 402] width 555 height 175
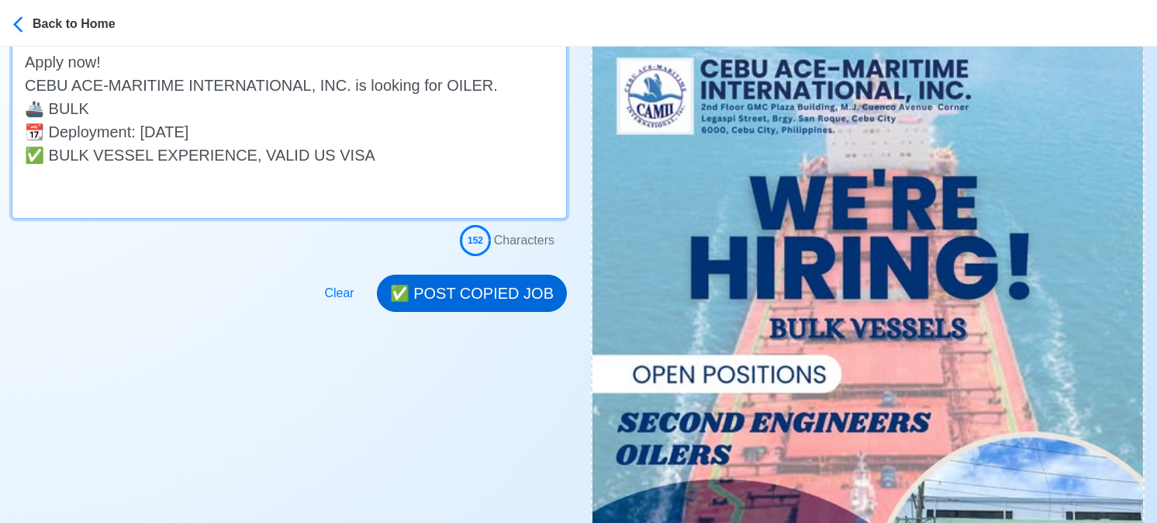
scroll to position [465, 0]
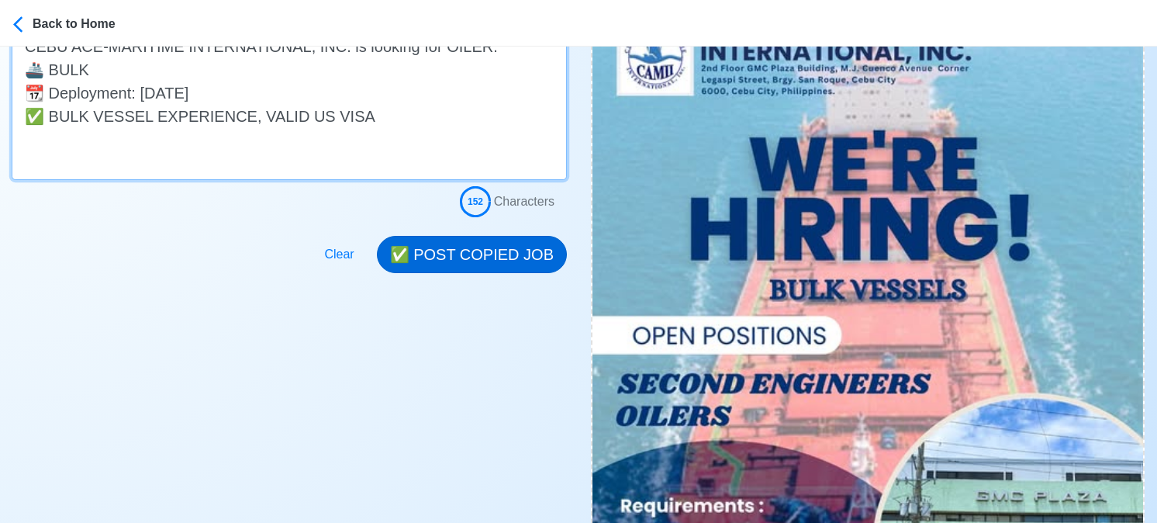
type textarea "Apply now! CEBU ACE-MARITIME INTERNATIONAL, INC. is looking for OILER. 🚢 BULK 📆…"
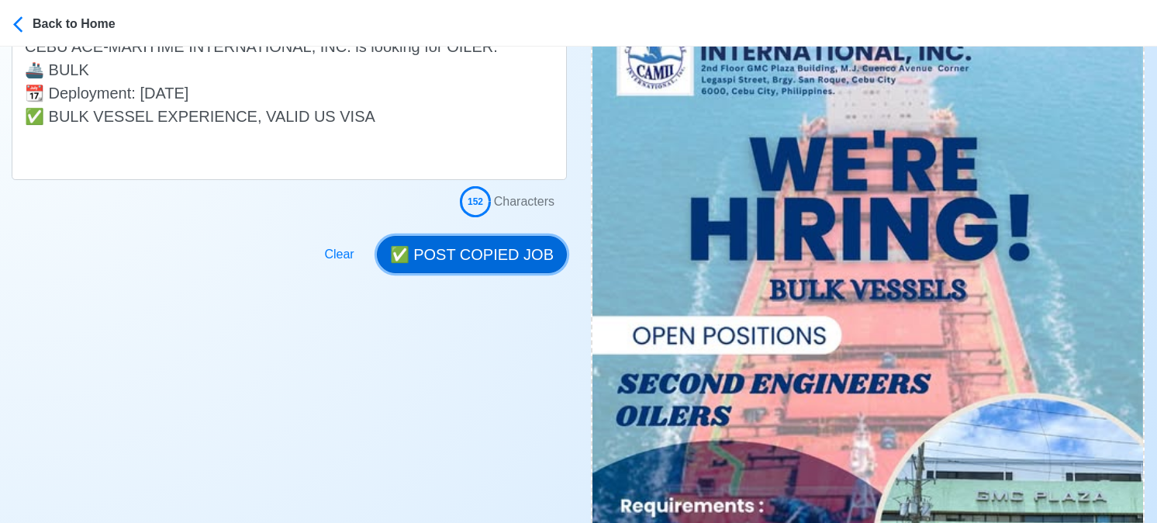
click at [499, 247] on button "✅ POST COPIED JOB" at bounding box center [472, 254] width 190 height 37
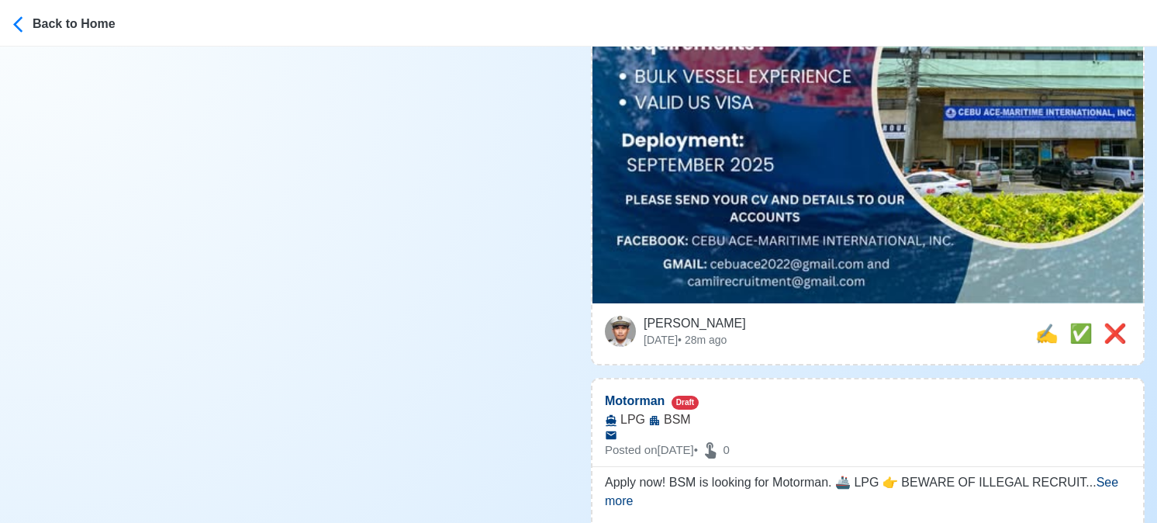
scroll to position [931, 0]
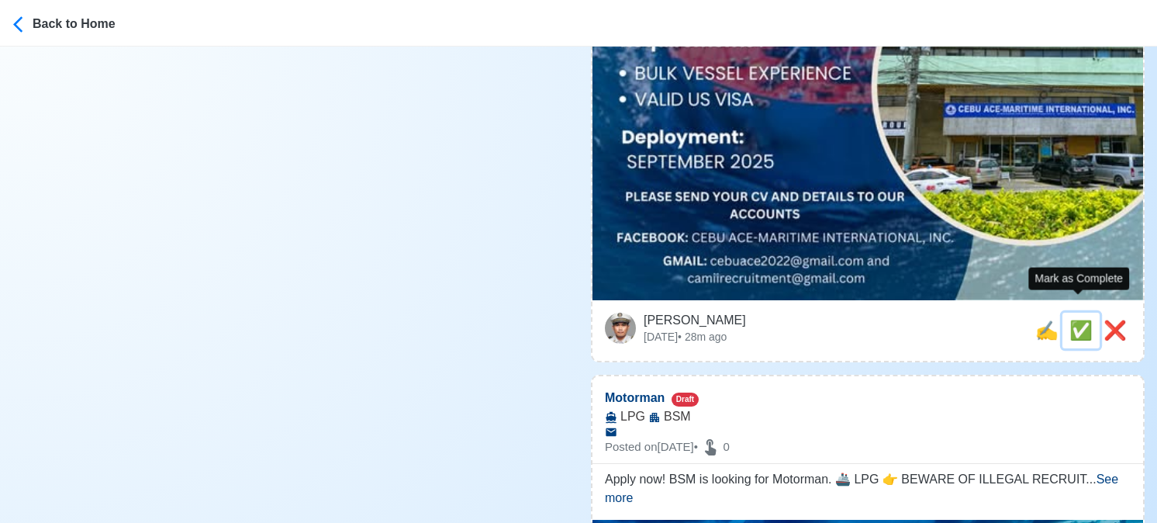
click at [1072, 320] on span "✅" at bounding box center [1080, 330] width 23 height 21
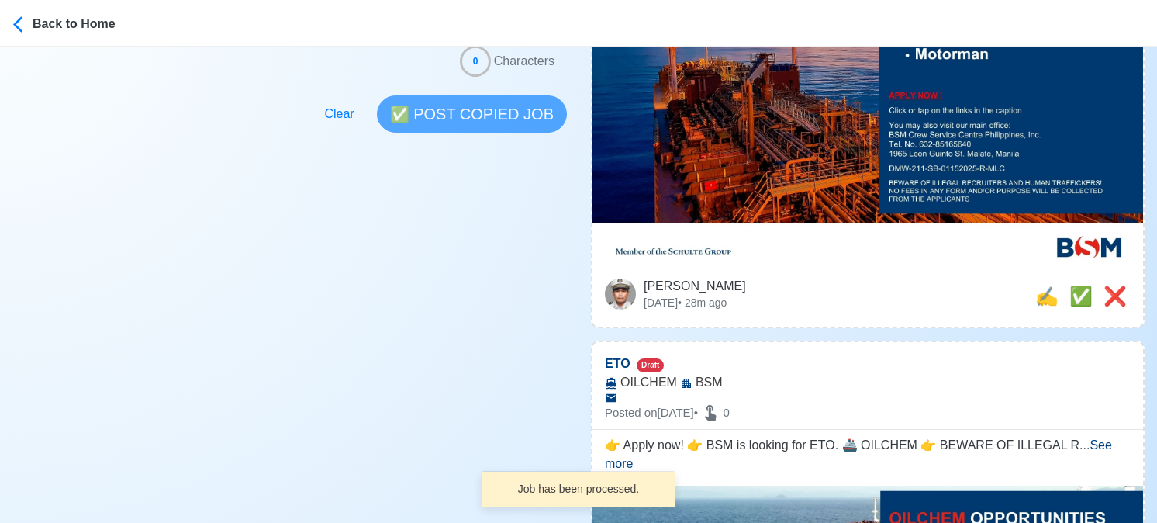
scroll to position [310, 0]
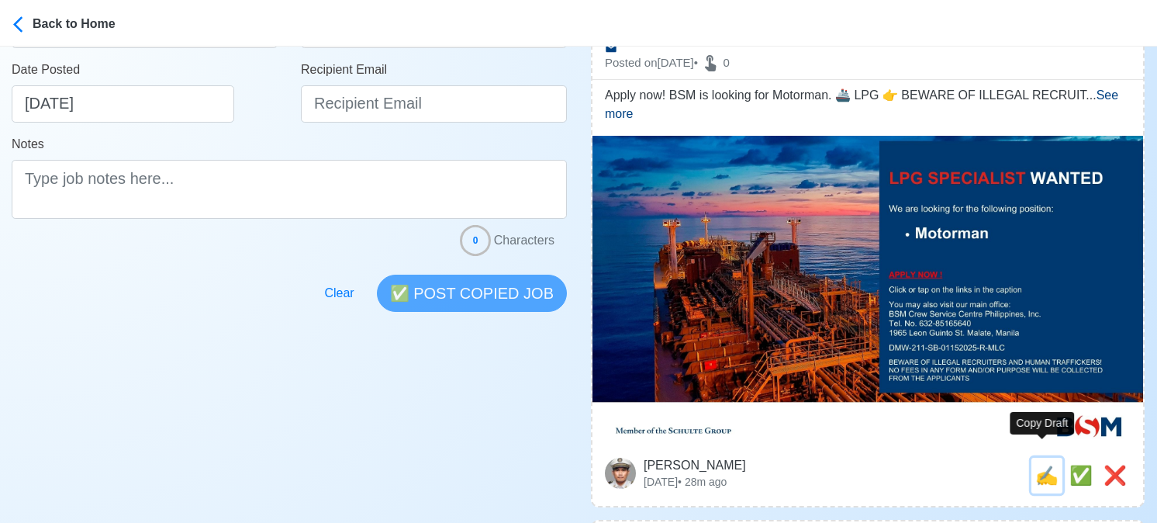
click at [1040, 465] on span "✍️" at bounding box center [1046, 475] width 23 height 21
type input "Motorman"
select select "Motorman"
type input "BSM"
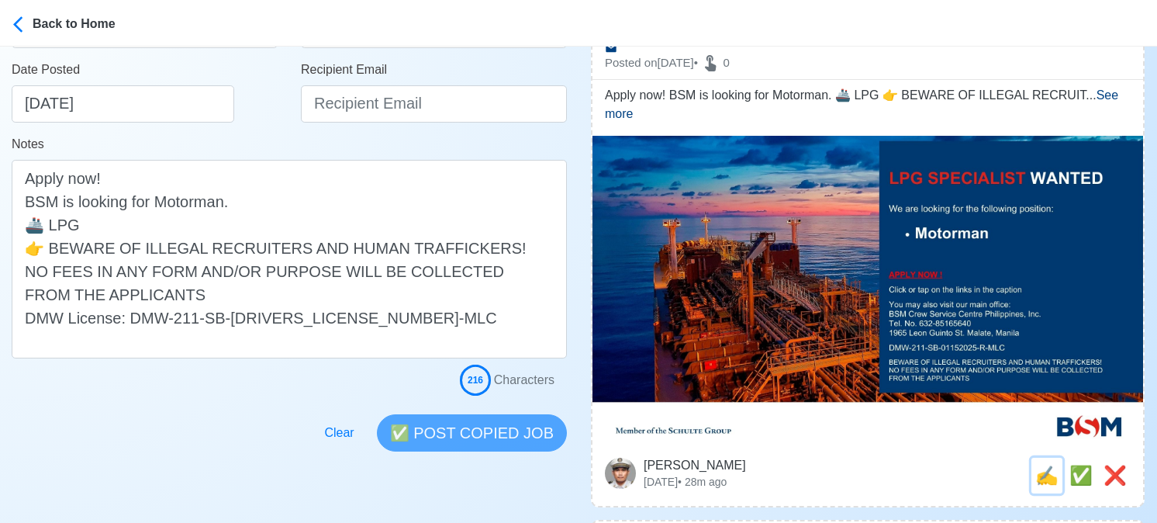
scroll to position [0, 0]
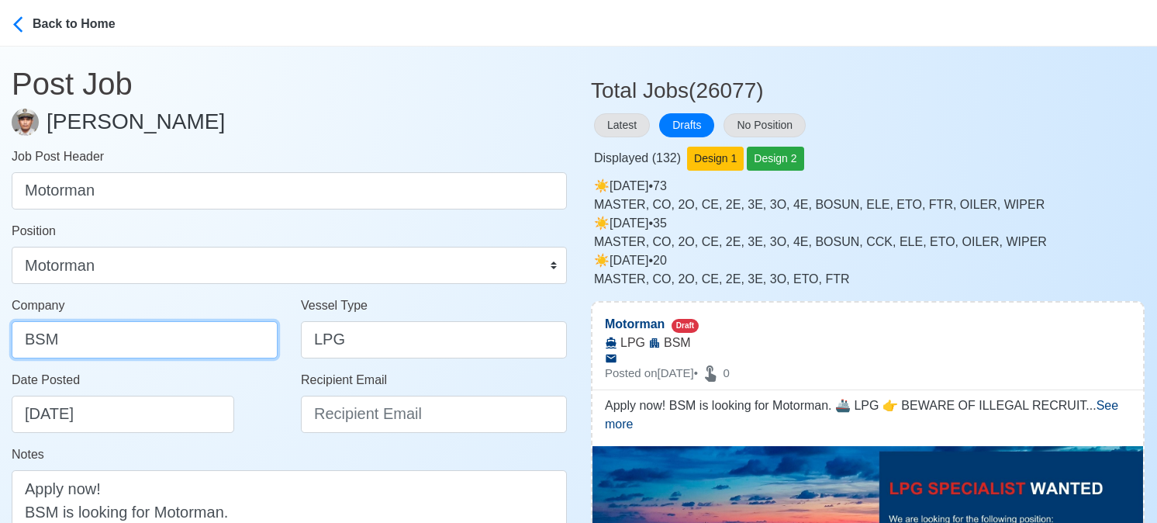
click at [160, 333] on input "BSM" at bounding box center [145, 339] width 266 height 37
drag, startPoint x: 160, startPoint y: 333, endPoint x: 5, endPoint y: 321, distance: 155.5
click at [5, 321] on div "Company BSM" at bounding box center [144, 333] width 289 height 74
paste input "CREW SERVICE CENTRE PHILIPPINES INC"
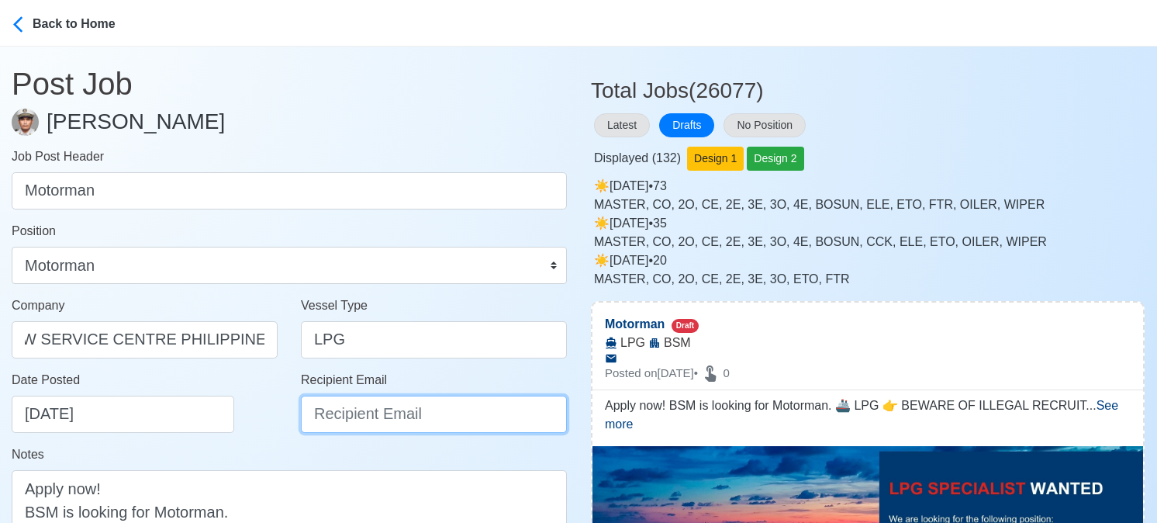
click at [413, 407] on input "Recipient Email" at bounding box center [434, 414] width 266 height 37
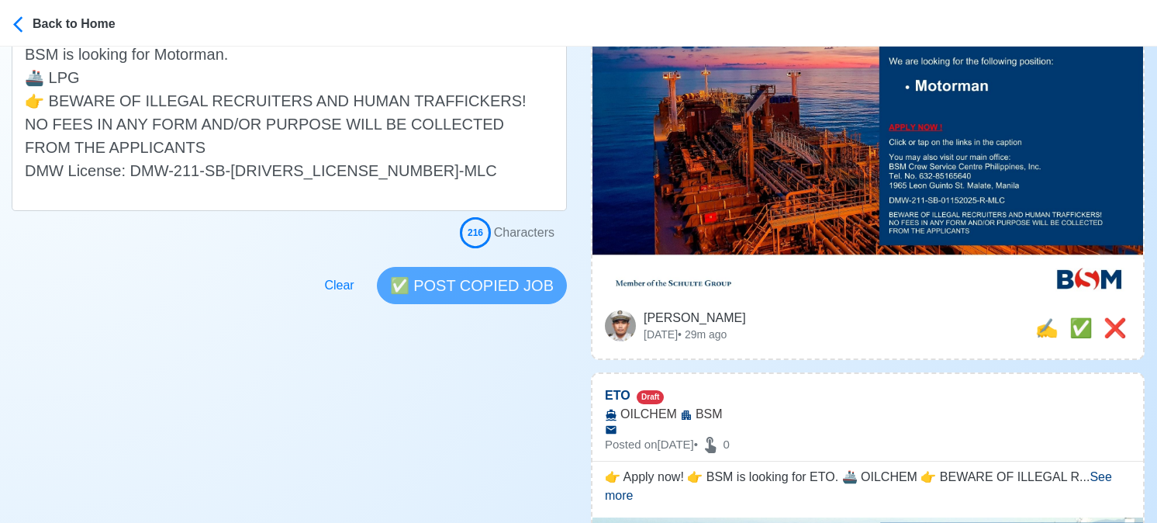
scroll to position [465, 0]
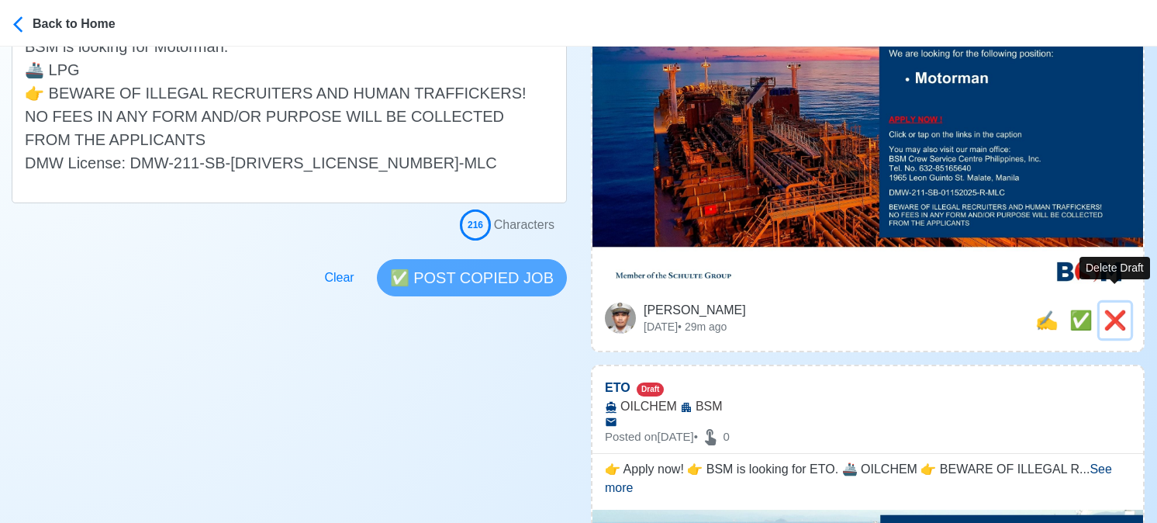
click at [1118, 309] on span "❌" at bounding box center [1115, 319] width 23 height 21
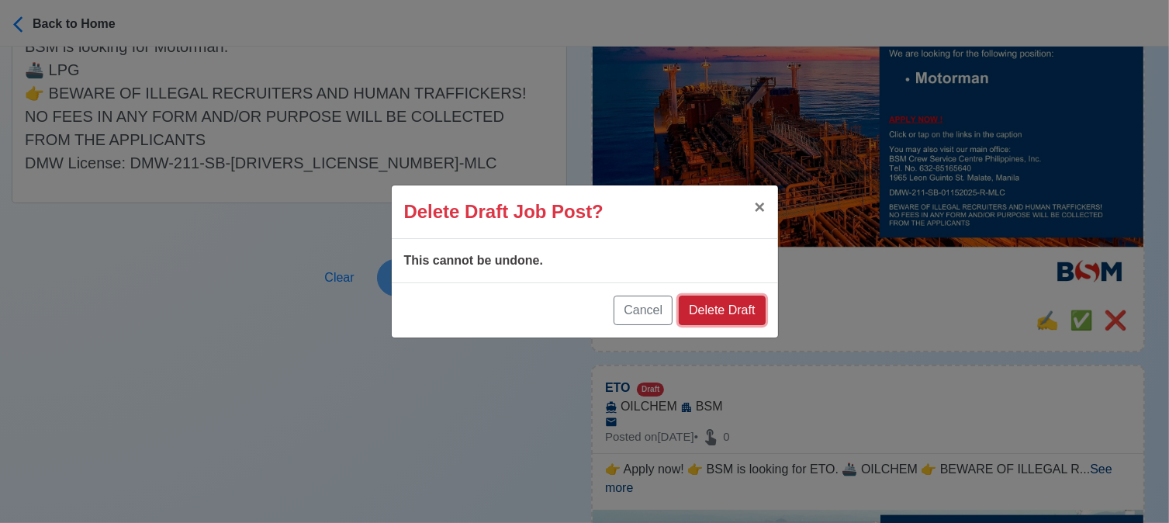
click at [745, 312] on button "Delete Draft" at bounding box center [722, 309] width 86 height 29
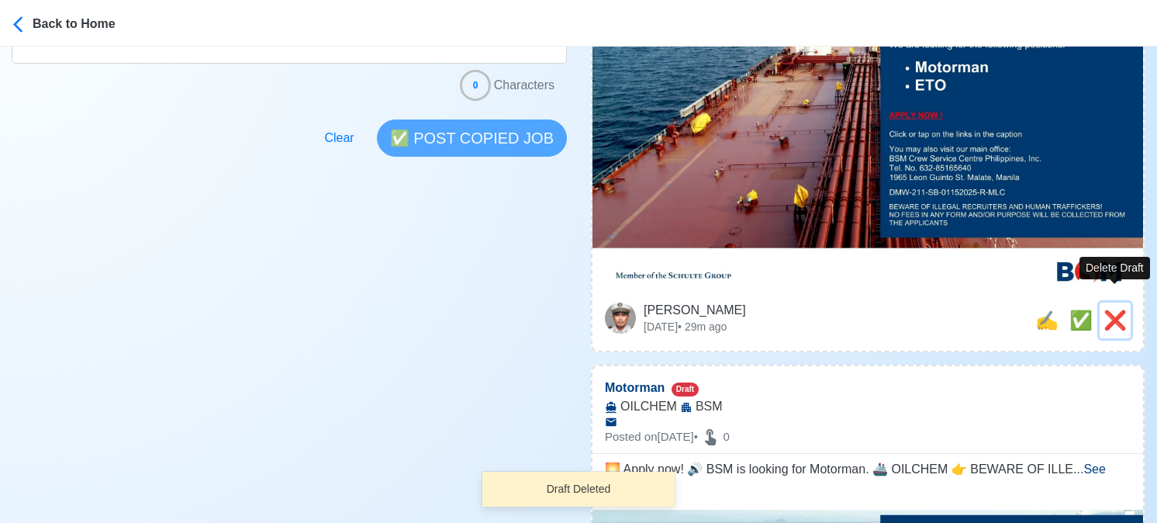
click at [1114, 309] on span "❌" at bounding box center [1115, 319] width 23 height 21
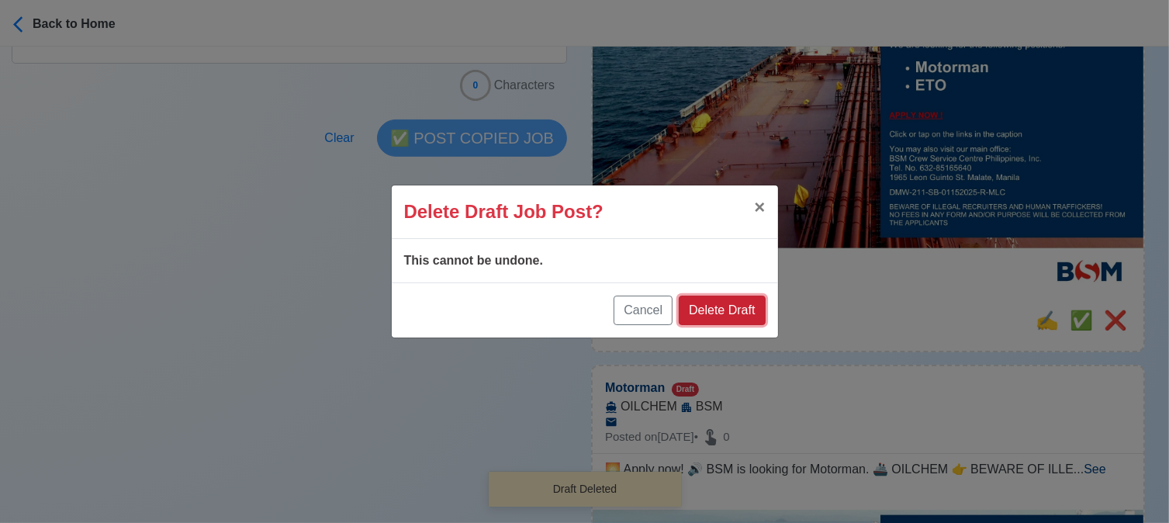
click at [742, 302] on button "Delete Draft" at bounding box center [722, 309] width 86 height 29
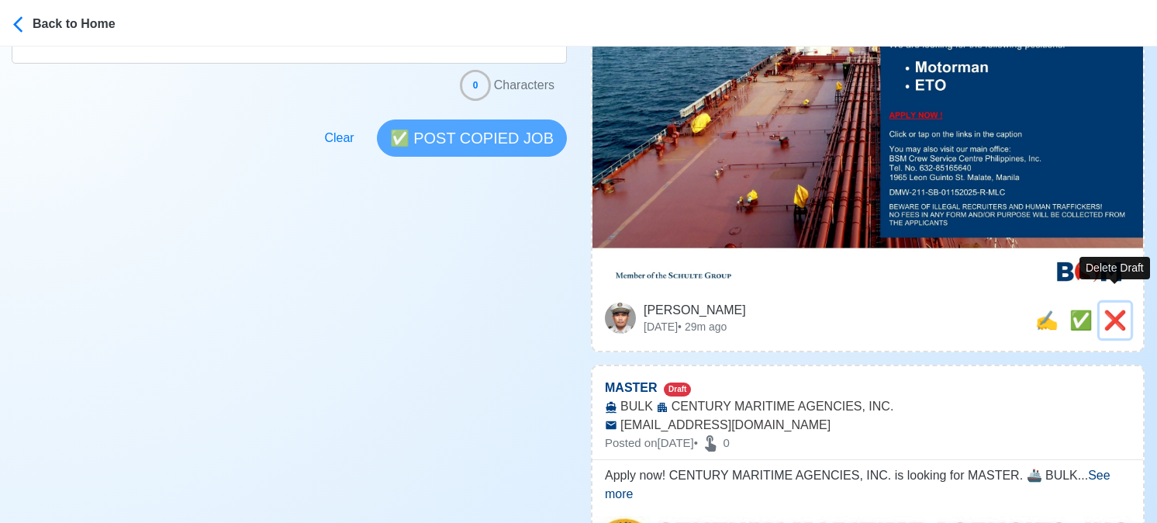
click at [1122, 309] on span "❌" at bounding box center [1115, 319] width 23 height 21
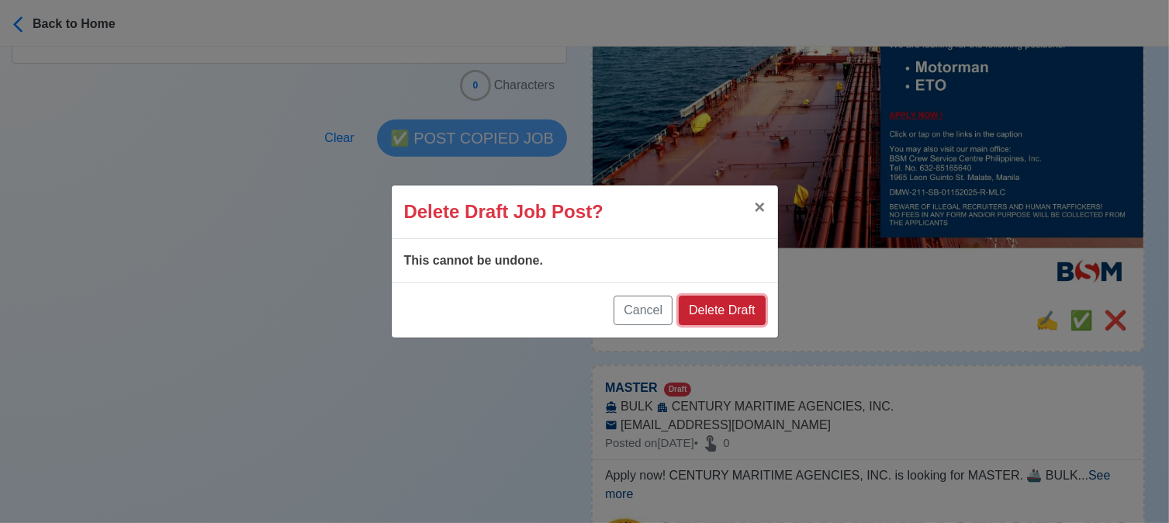
click at [742, 306] on button "Delete Draft" at bounding box center [722, 309] width 86 height 29
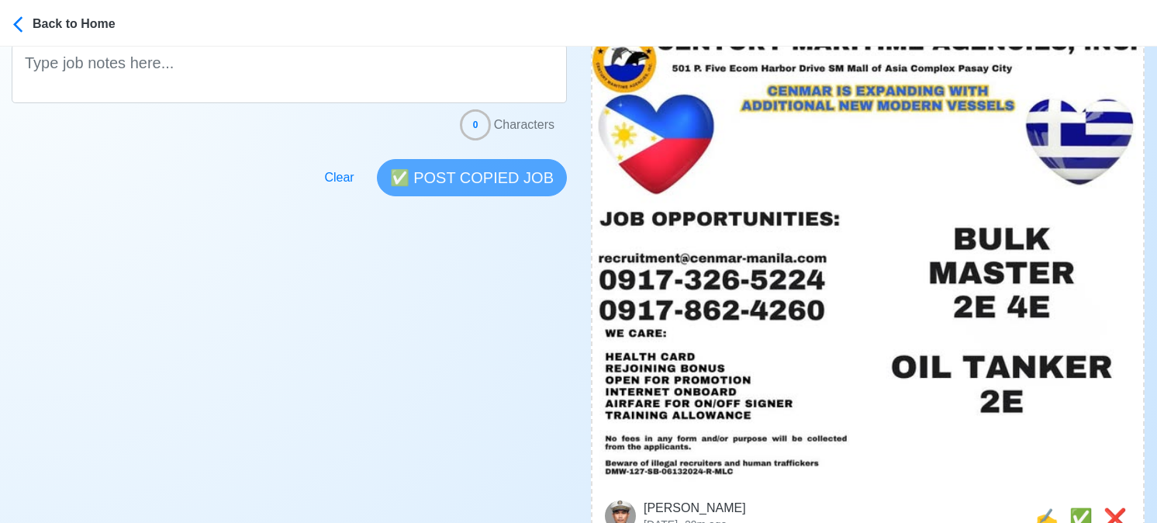
scroll to position [620, 0]
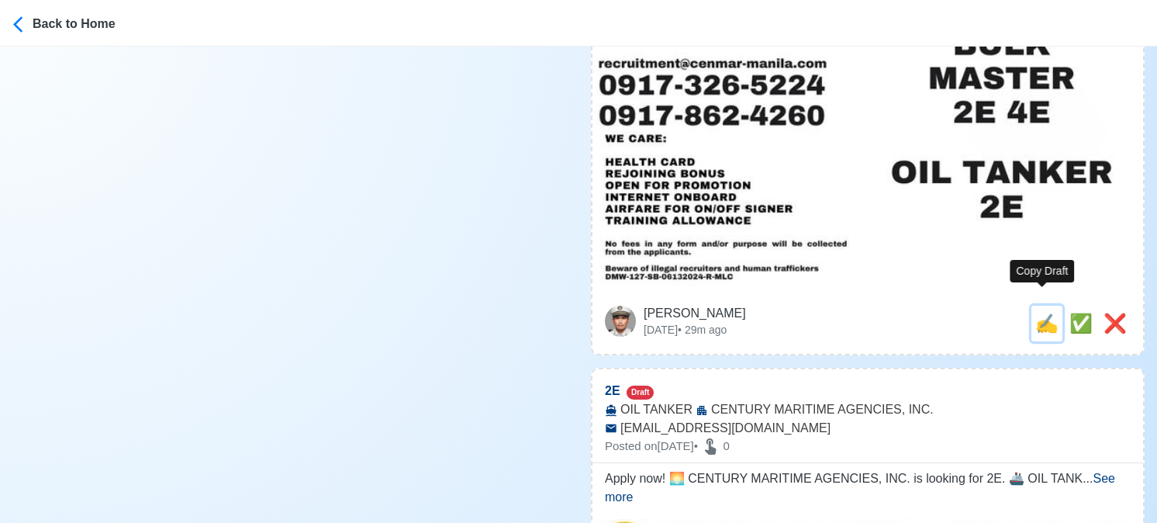
click at [1035, 313] on span "✍️" at bounding box center [1046, 323] width 23 height 21
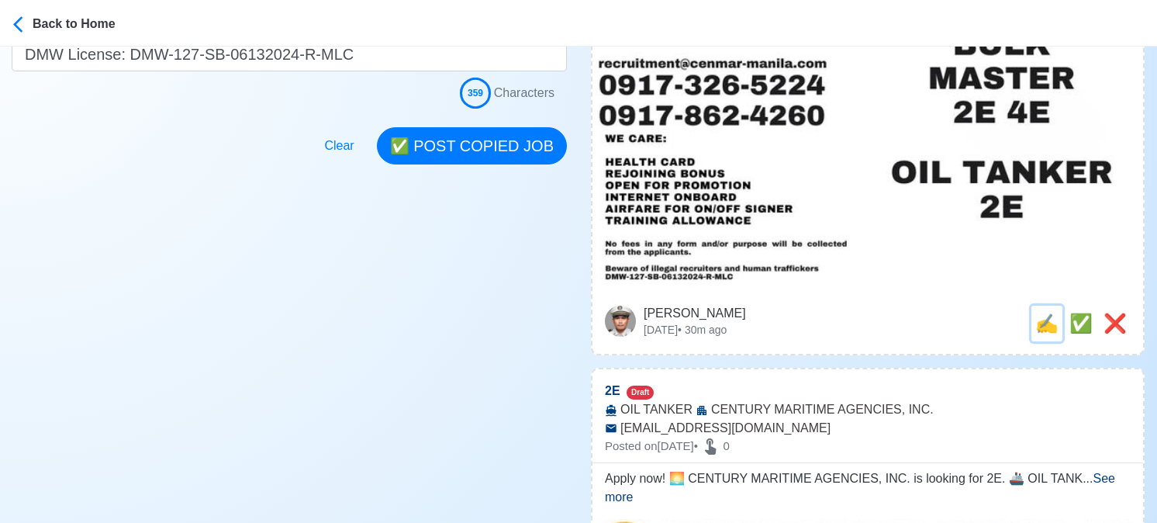
scroll to position [0, 0]
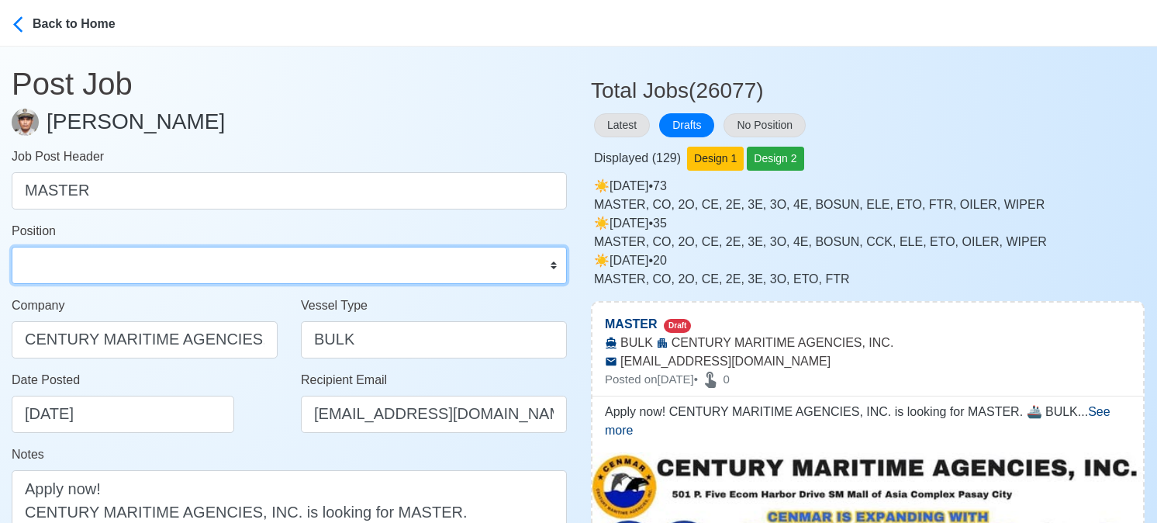
drag, startPoint x: 228, startPoint y: 267, endPoint x: 217, endPoint y: 251, distance: 18.9
click at [228, 267] on select "Master Chief Officer 2nd Officer 3rd Officer Junior Officer Chief Engineer 2nd …" at bounding box center [289, 265] width 555 height 37
click at [12, 247] on select "Master Chief Officer 2nd Officer 3rd Officer Junior Officer Chief Engineer 2nd …" at bounding box center [289, 265] width 555 height 37
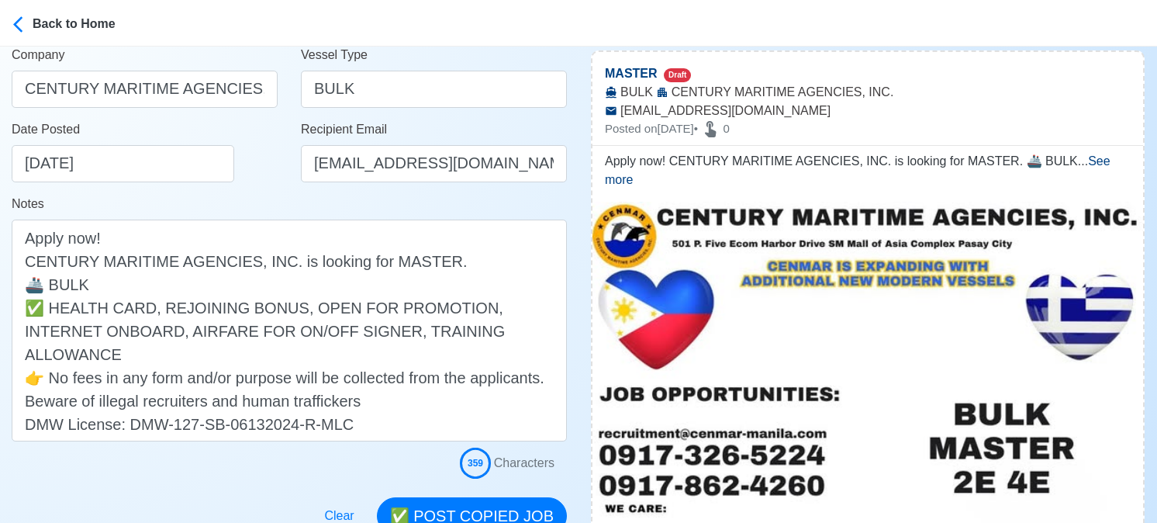
scroll to position [310, 0]
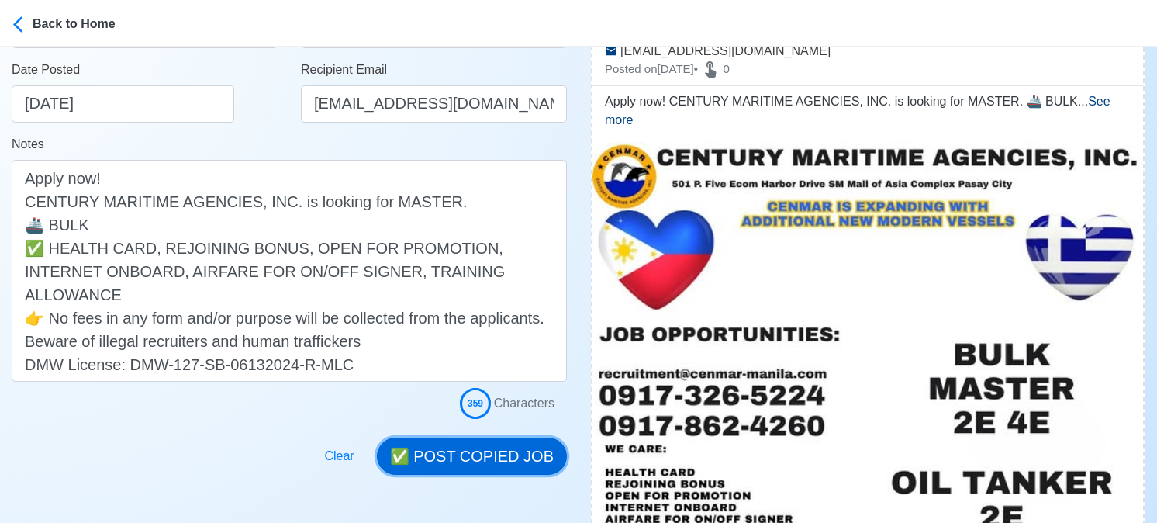
click at [493, 454] on button "✅ POST COPIED JOB" at bounding box center [472, 455] width 190 height 37
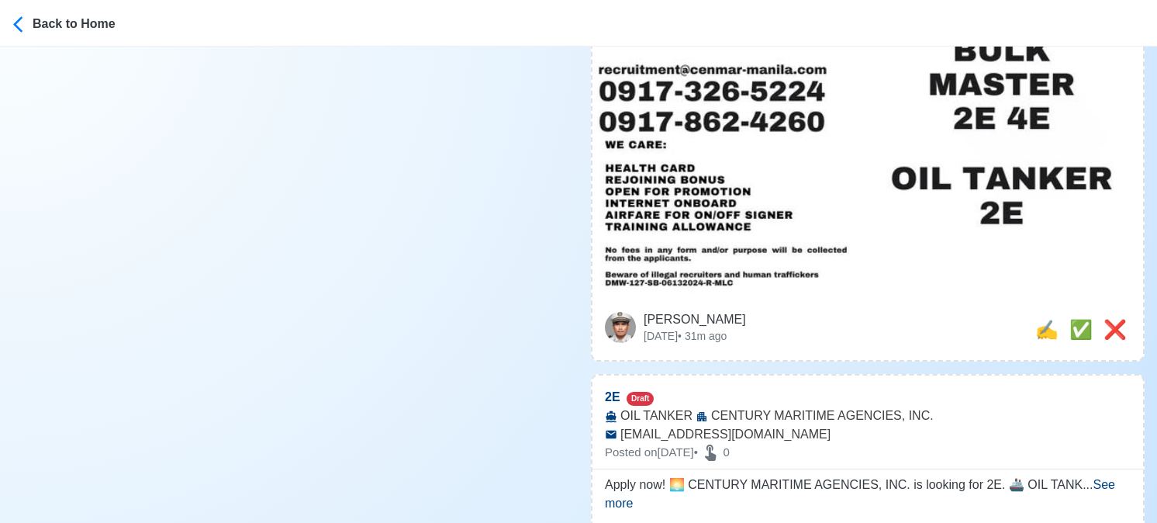
scroll to position [698, 0]
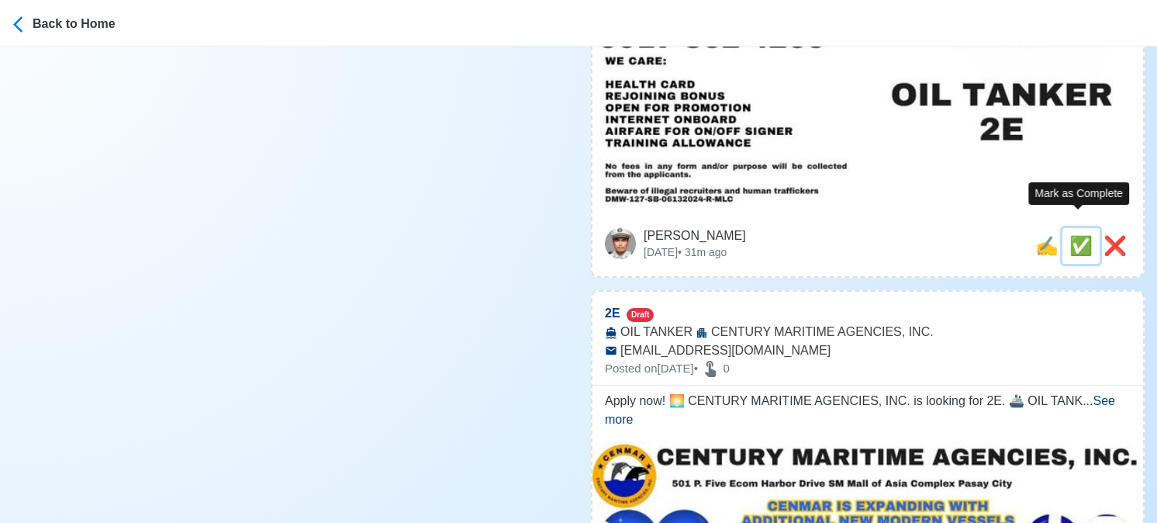
click at [1075, 235] on span "✅" at bounding box center [1080, 245] width 23 height 21
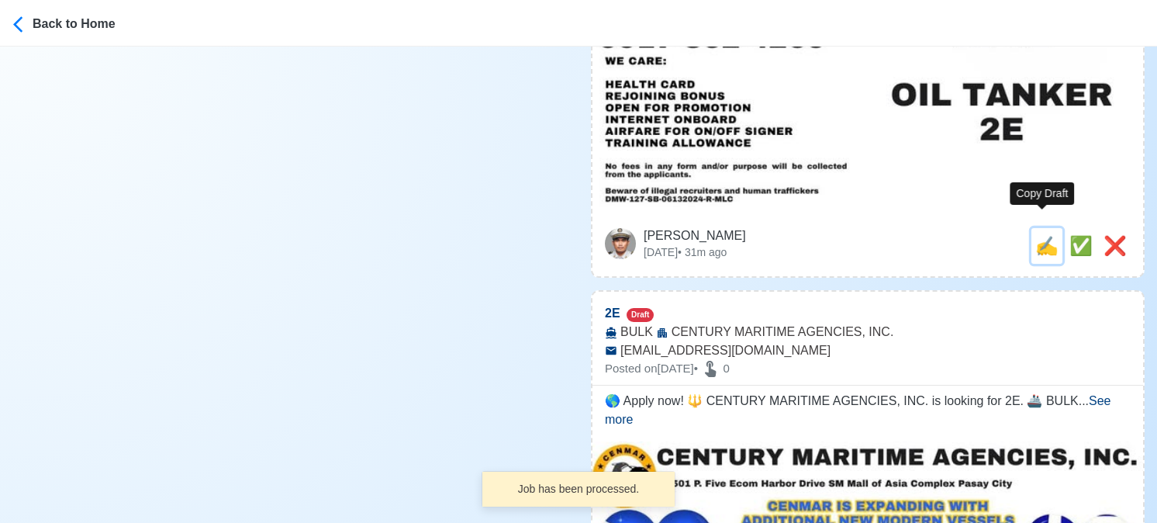
click at [1045, 235] on span "✍️" at bounding box center [1046, 245] width 23 height 21
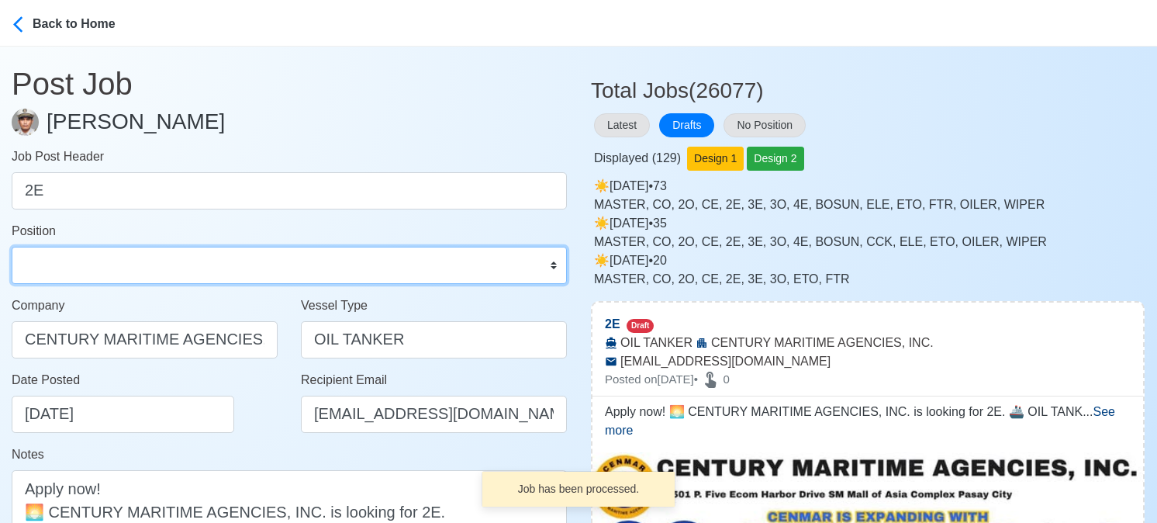
drag, startPoint x: 151, startPoint y: 263, endPoint x: 149, endPoint y: 247, distance: 16.5
click at [151, 263] on select "Master Chief Officer 2nd Officer 3rd Officer Junior Officer Chief Engineer 2nd …" at bounding box center [289, 265] width 555 height 37
click at [12, 247] on select "Master Chief Officer 2nd Officer 3rd Officer Junior Officer Chief Engineer 2nd …" at bounding box center [289, 265] width 555 height 37
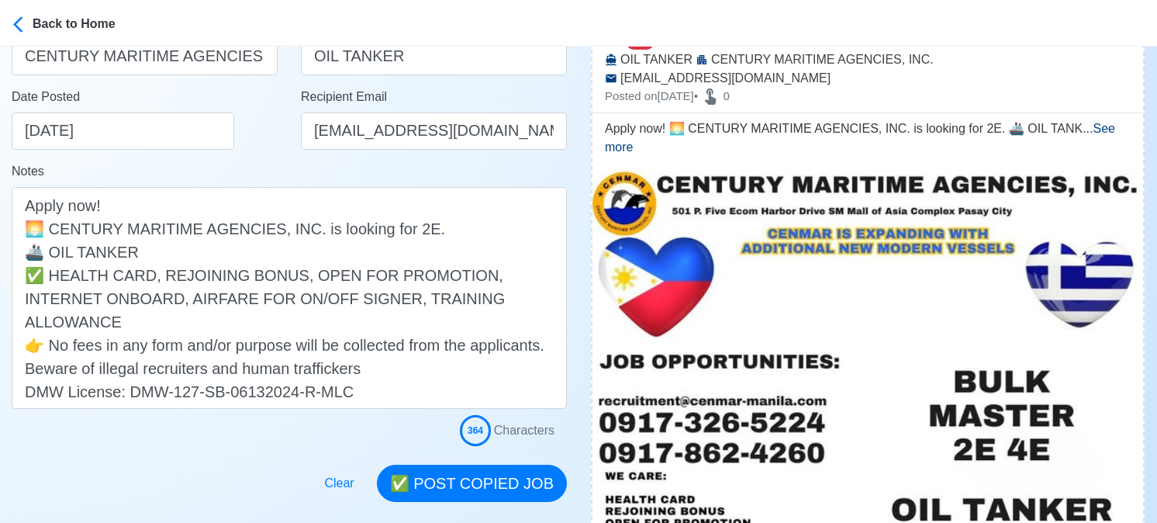
scroll to position [310, 0]
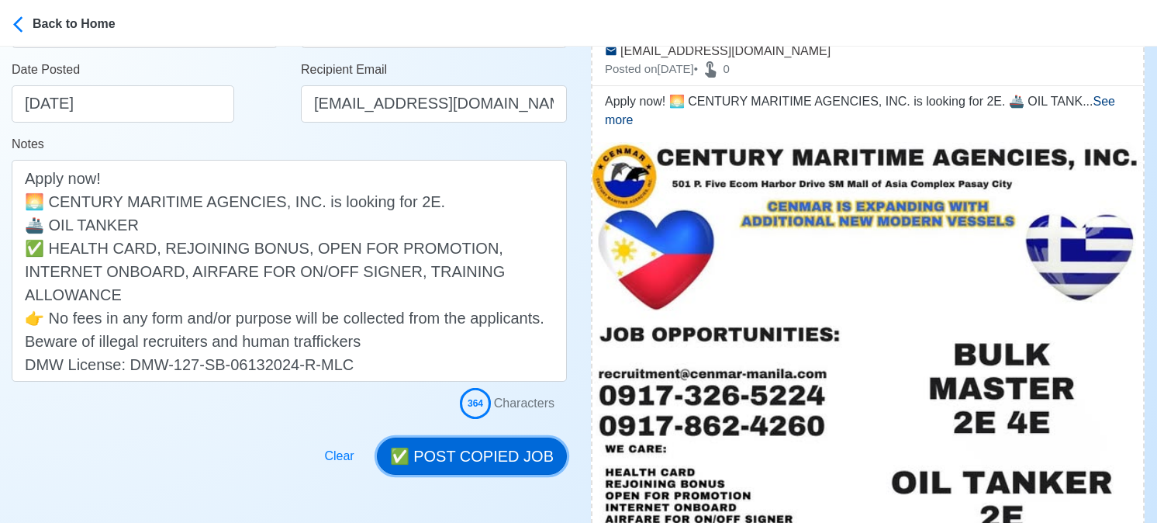
click at [489, 448] on button "✅ POST COPIED JOB" at bounding box center [472, 455] width 190 height 37
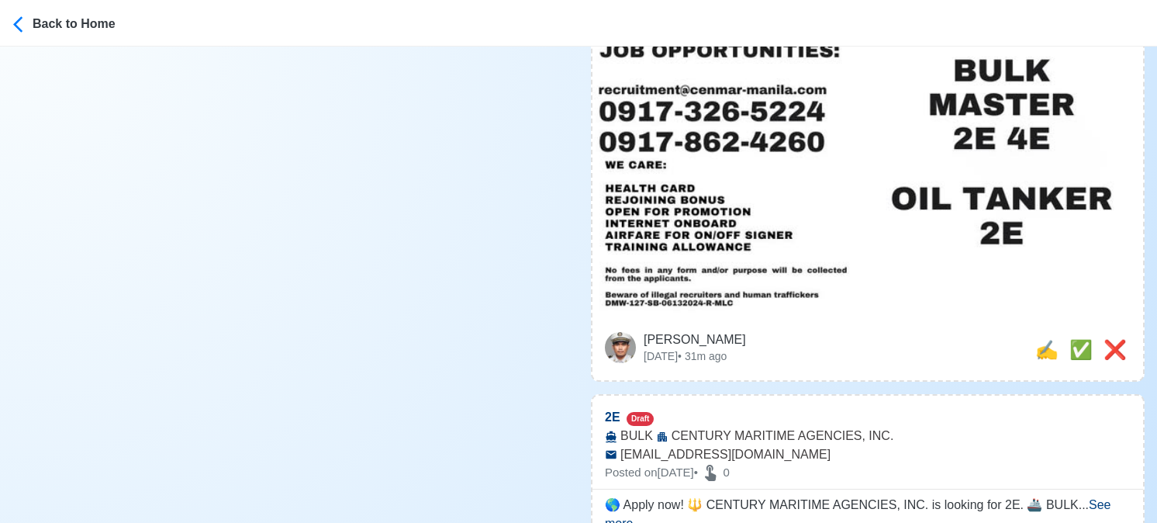
scroll to position [698, 0]
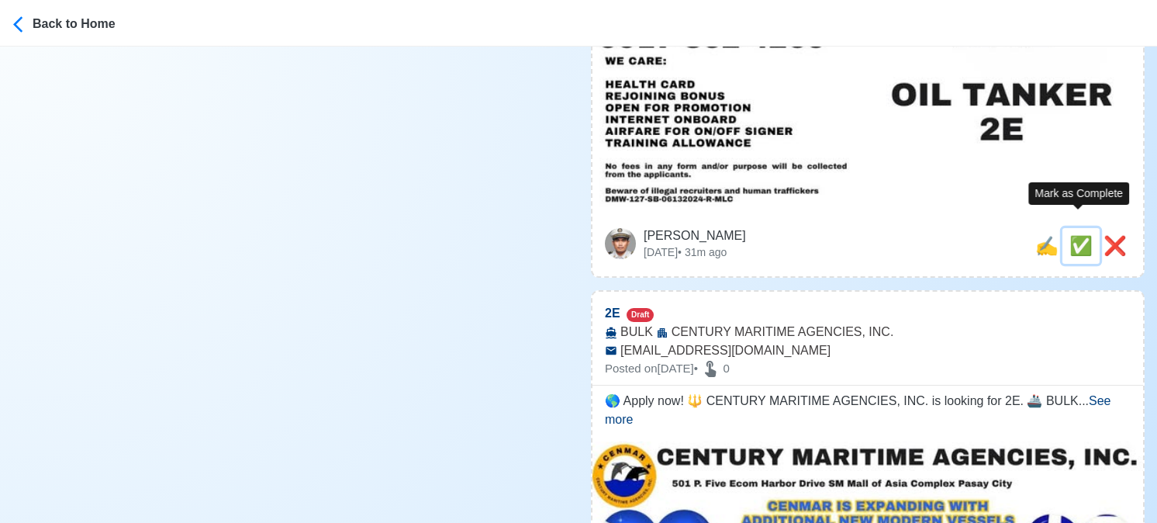
click at [1073, 235] on span "✅" at bounding box center [1080, 245] width 23 height 21
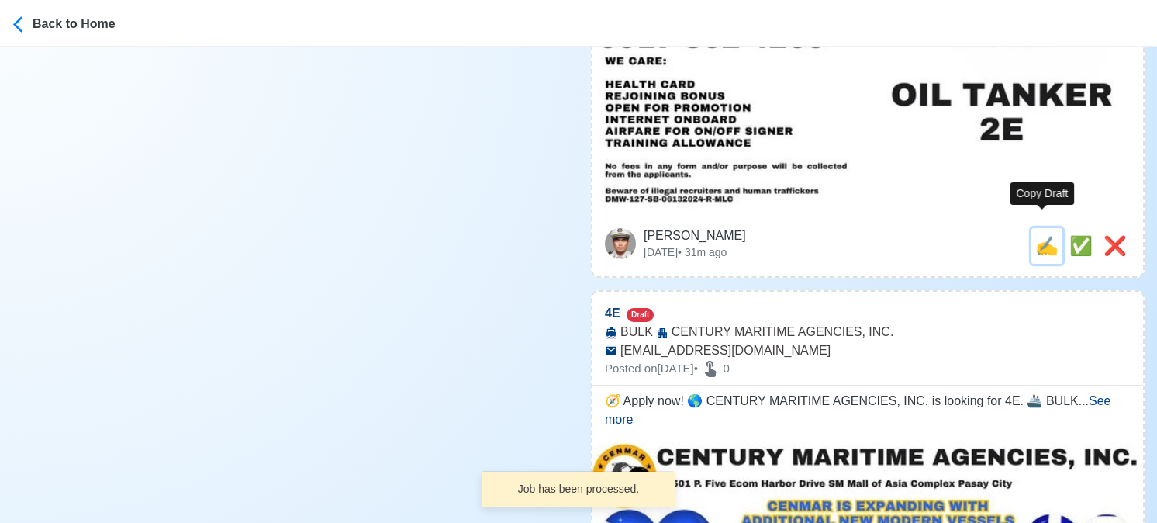
click at [1035, 235] on span "✍️" at bounding box center [1046, 245] width 23 height 21
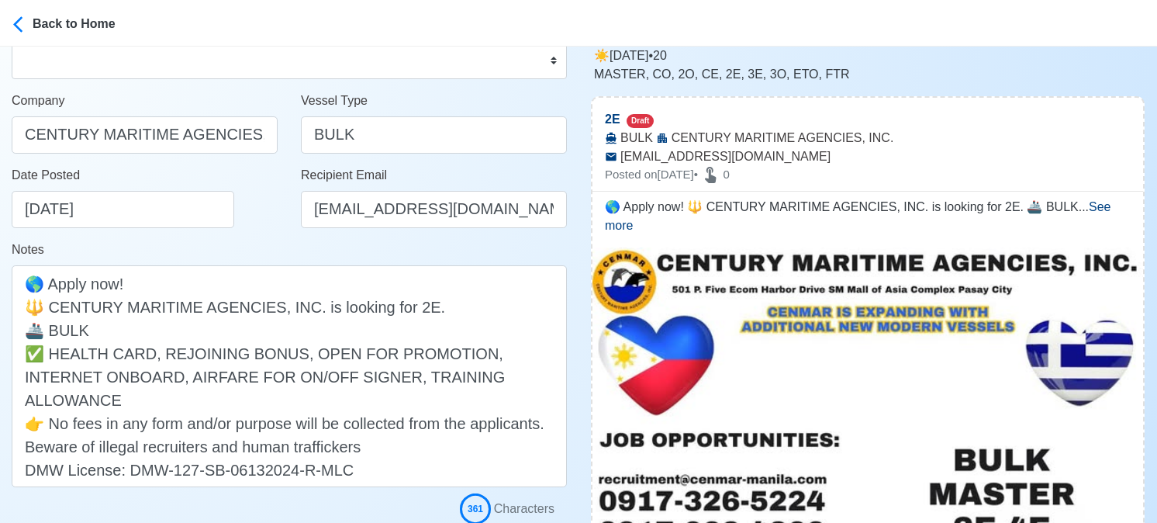
scroll to position [0, 0]
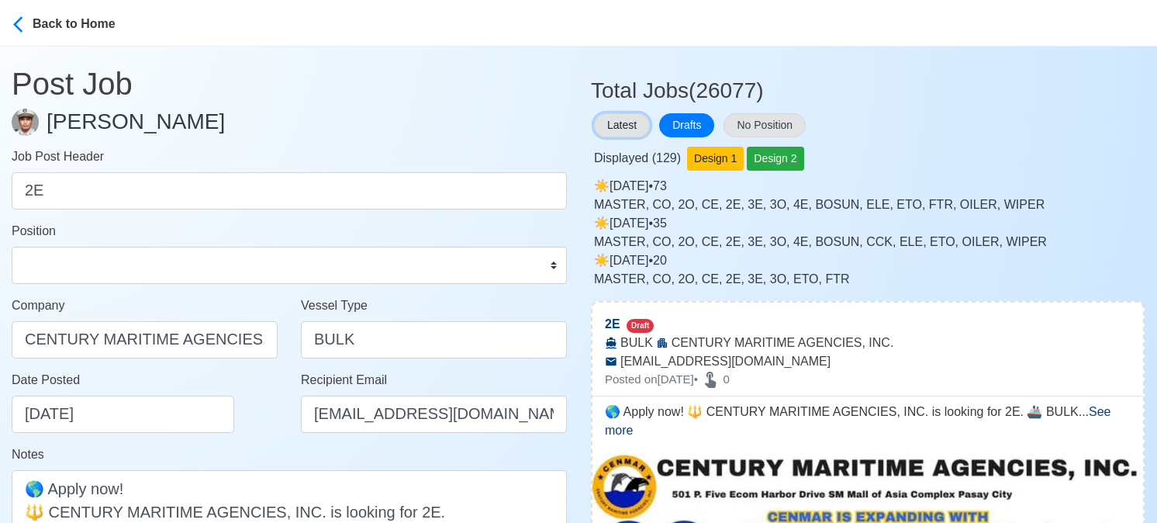
click at [636, 117] on button "Latest" at bounding box center [622, 125] width 56 height 24
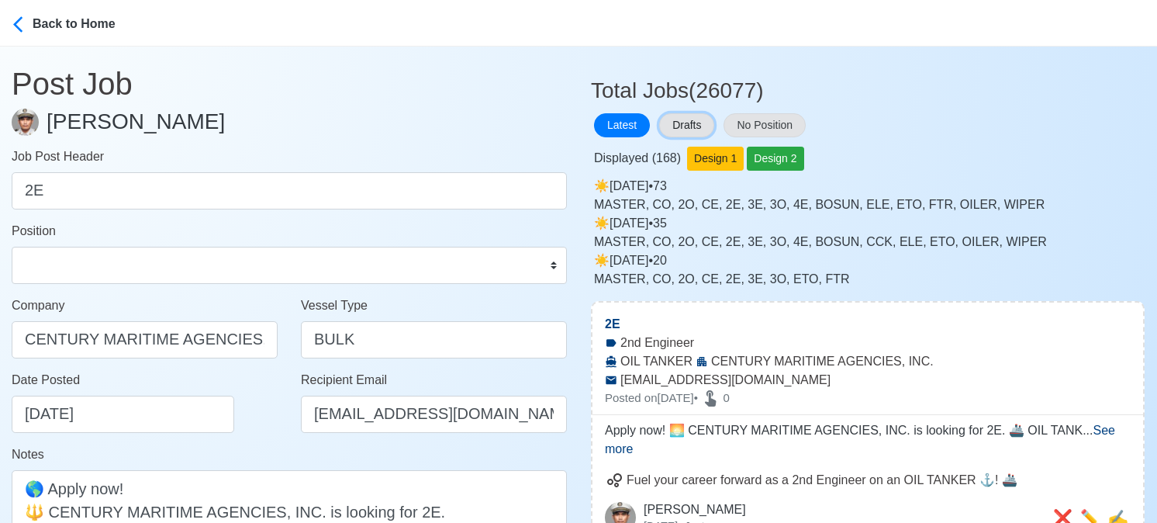
click at [663, 123] on button "Drafts" at bounding box center [686, 125] width 55 height 24
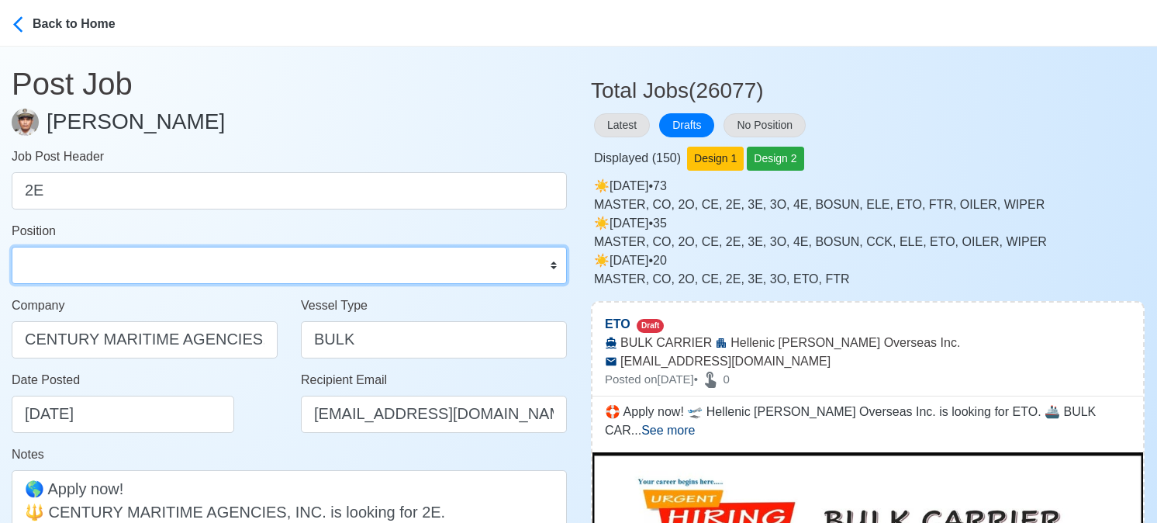
drag, startPoint x: 438, startPoint y: 267, endPoint x: 419, endPoint y: 263, distance: 19.8
click at [438, 267] on select "Master Chief Officer 2nd Officer 3rd Officer Junior Officer Chief Engineer 2nd …" at bounding box center [289, 265] width 555 height 37
click at [12, 247] on select "Master Chief Officer 2nd Officer 3rd Officer Junior Officer Chief Engineer 2nd …" at bounding box center [289, 265] width 555 height 37
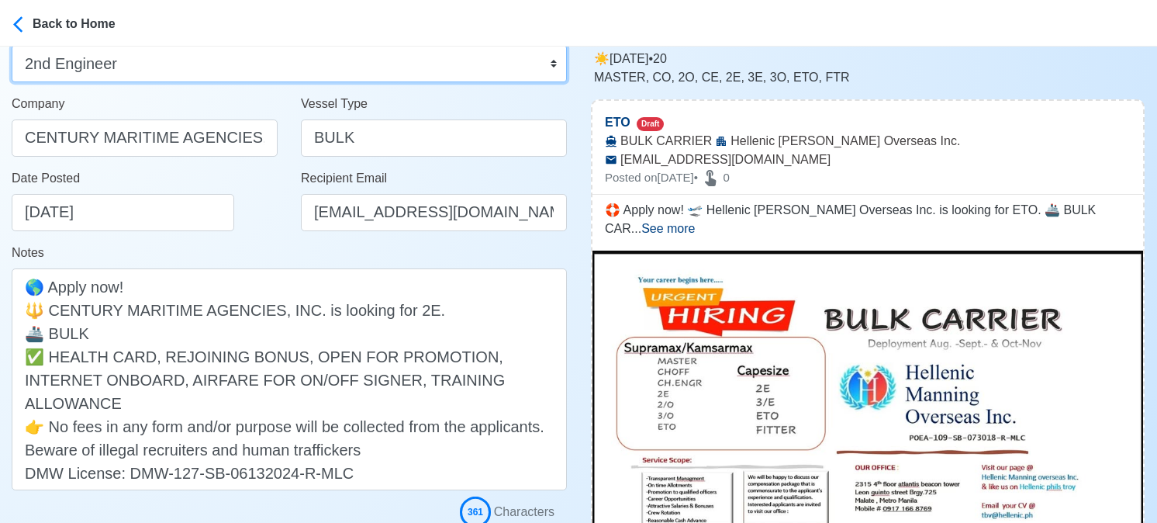
scroll to position [310, 0]
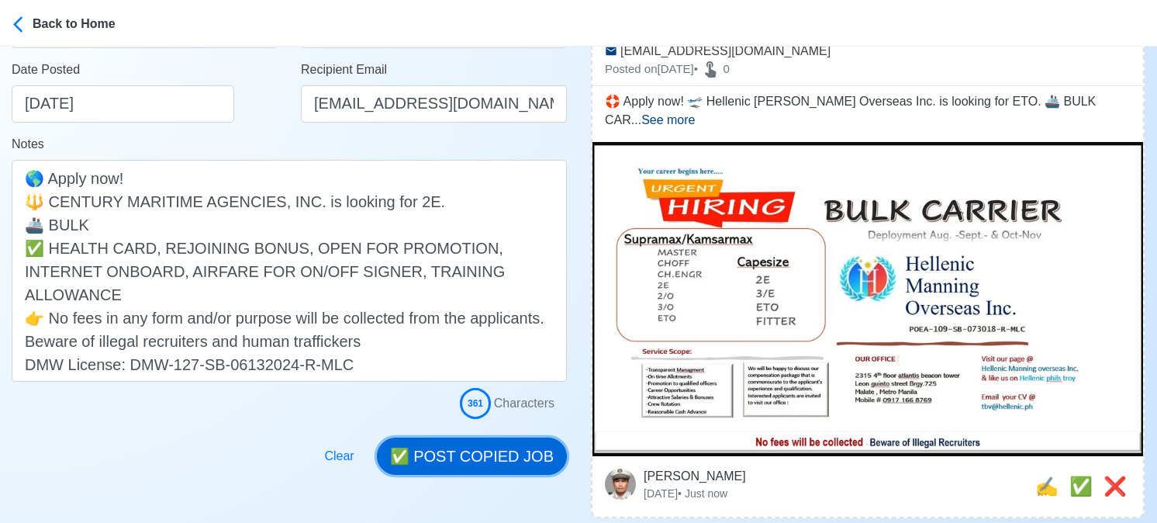
click at [489, 454] on button "✅ POST COPIED JOB" at bounding box center [472, 455] width 190 height 37
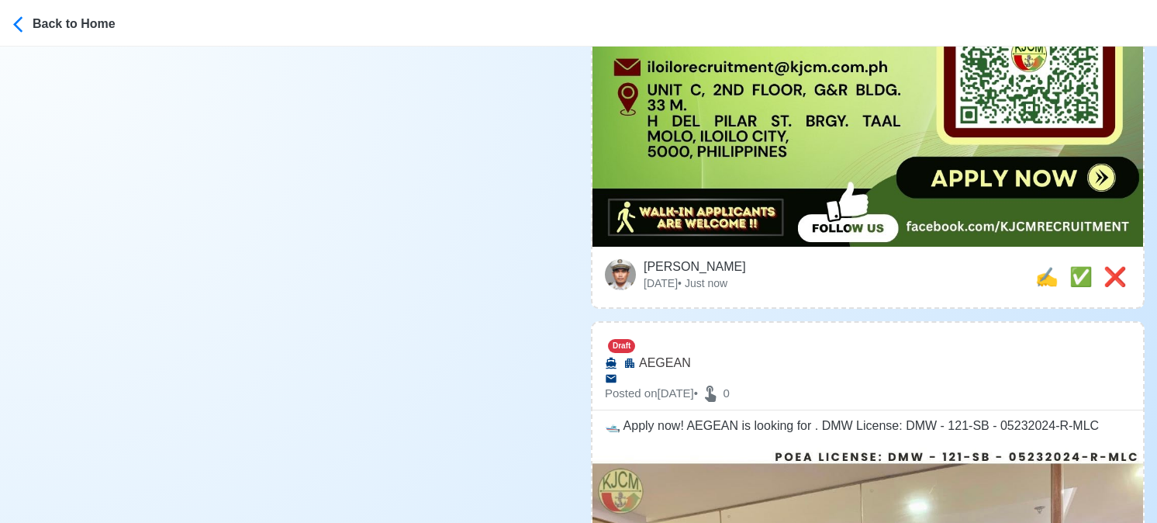
scroll to position [21716, 0]
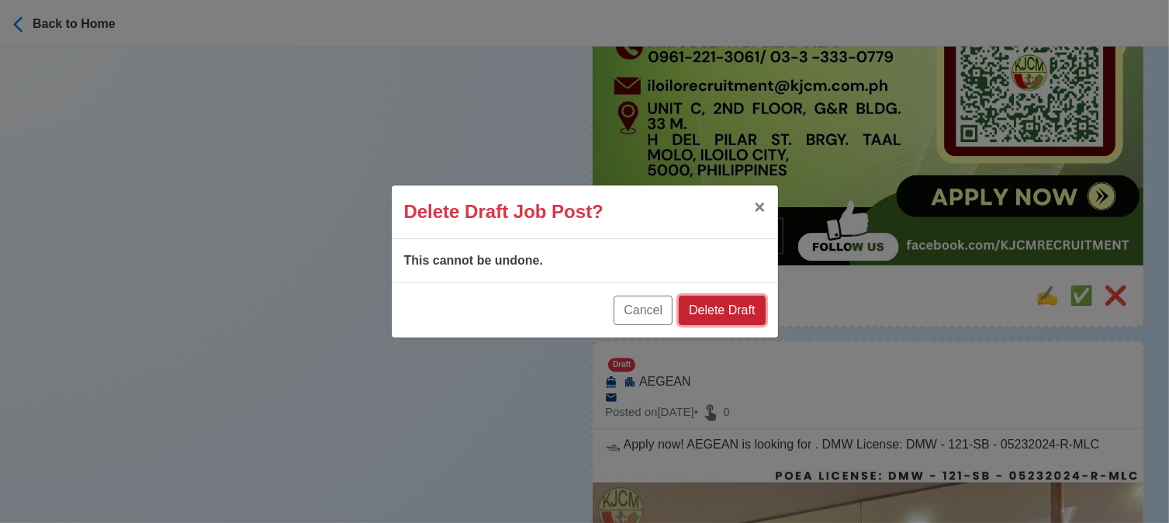
click at [728, 305] on button "Delete Draft" at bounding box center [722, 309] width 86 height 29
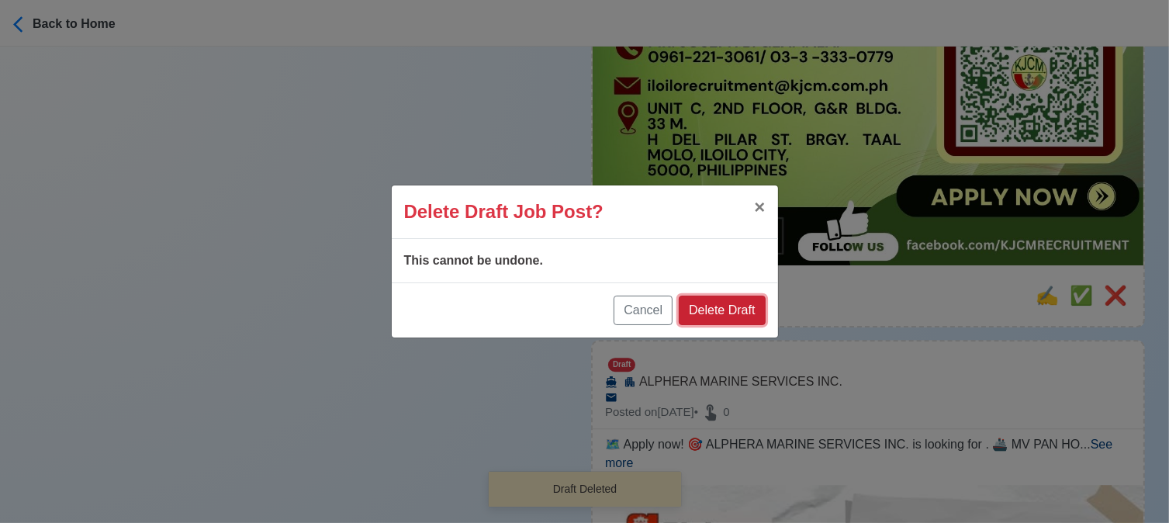
click at [738, 306] on button "Delete Draft" at bounding box center [722, 309] width 86 height 29
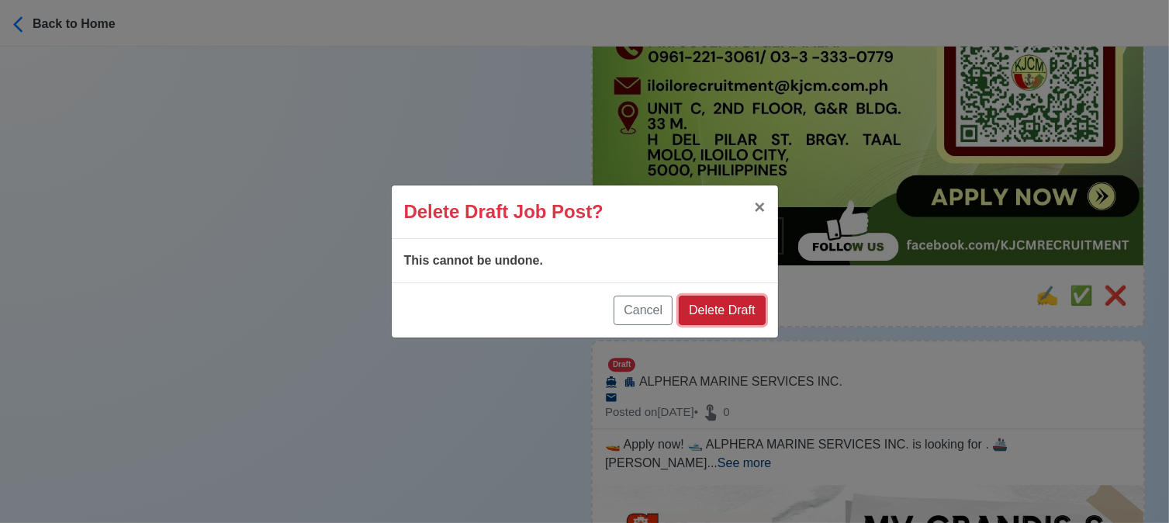
click at [735, 306] on button "Delete Draft" at bounding box center [722, 309] width 86 height 29
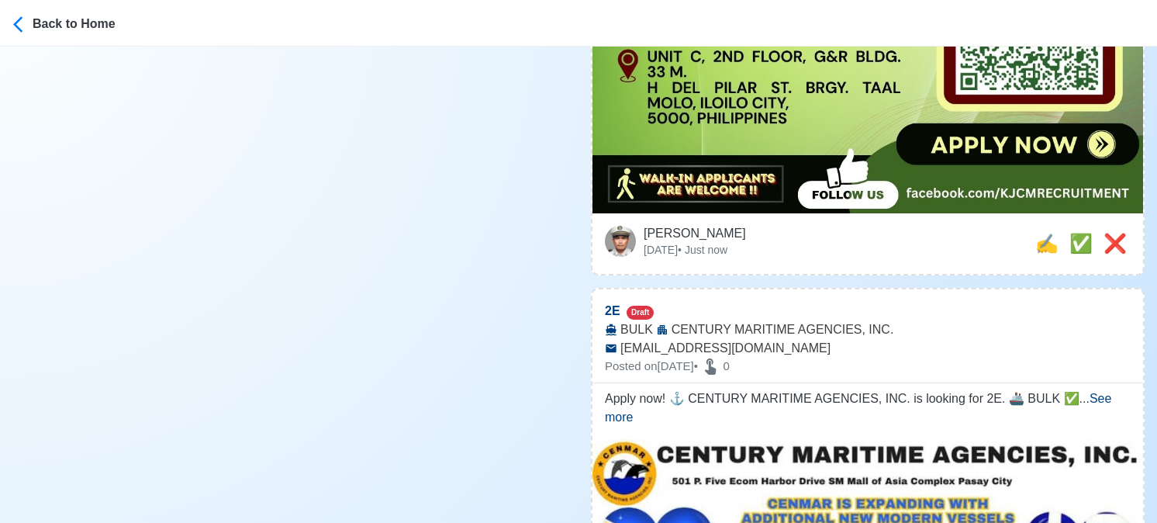
scroll to position [21793, 0]
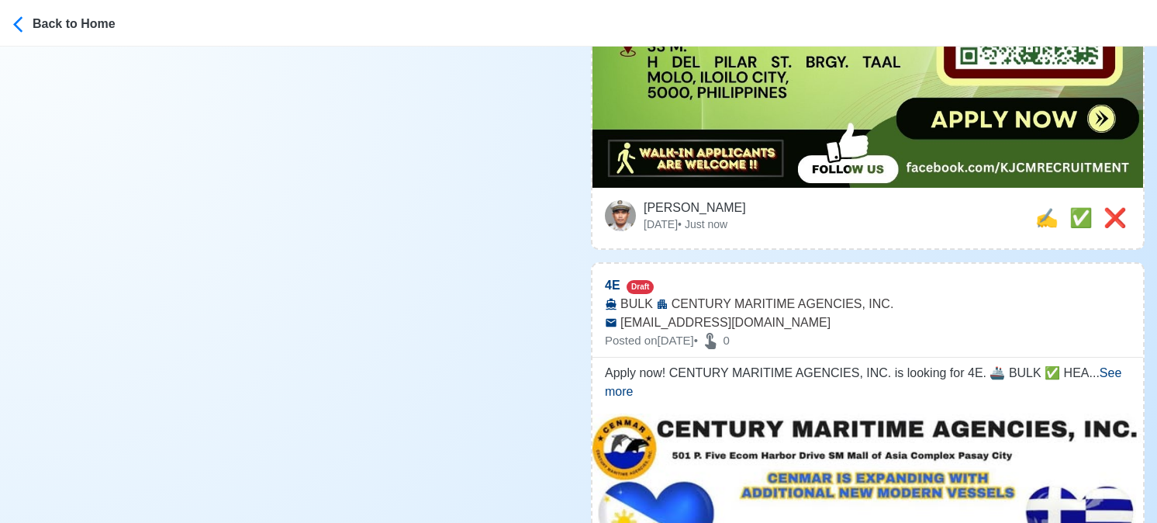
scroll to position [0, 0]
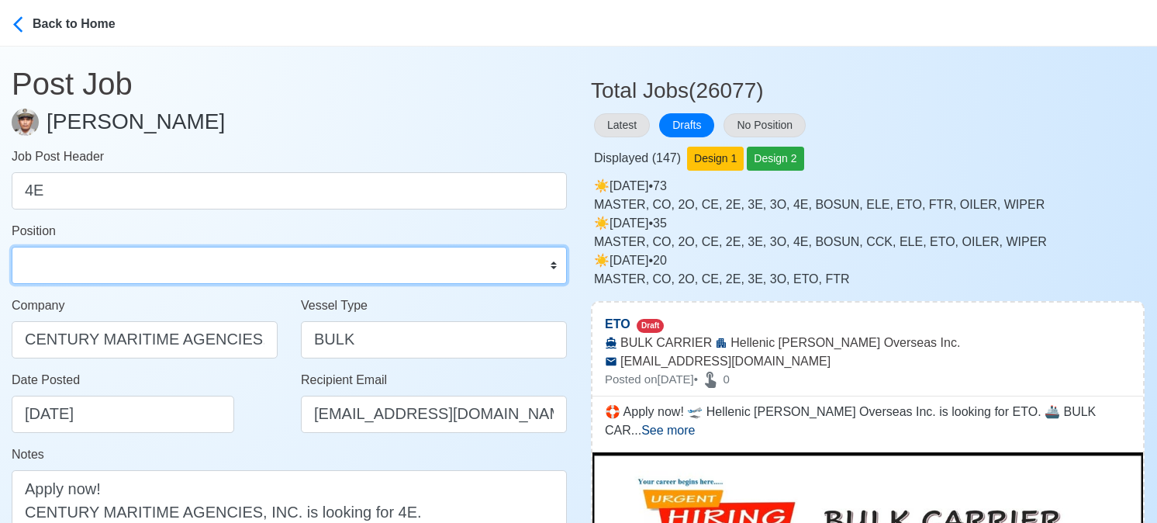
click at [90, 266] on select "Master Chief Officer 2nd Officer 3rd Officer Junior Officer Chief Engineer 2nd …" at bounding box center [289, 265] width 555 height 37
click at [12, 247] on select "Master Chief Officer 2nd Officer 3rd Officer Junior Officer Chief Engineer 2nd …" at bounding box center [289, 265] width 555 height 37
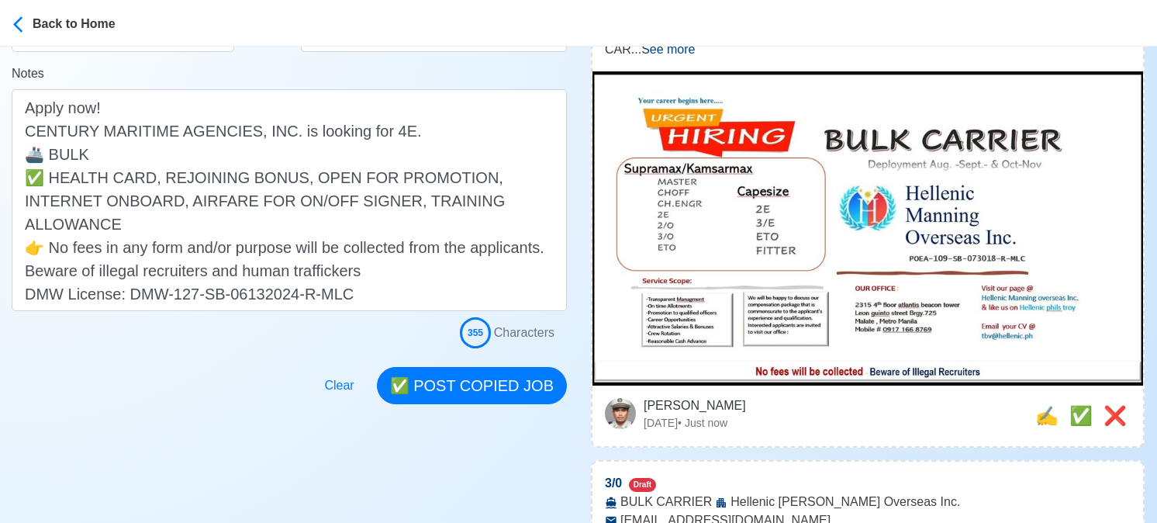
scroll to position [388, 0]
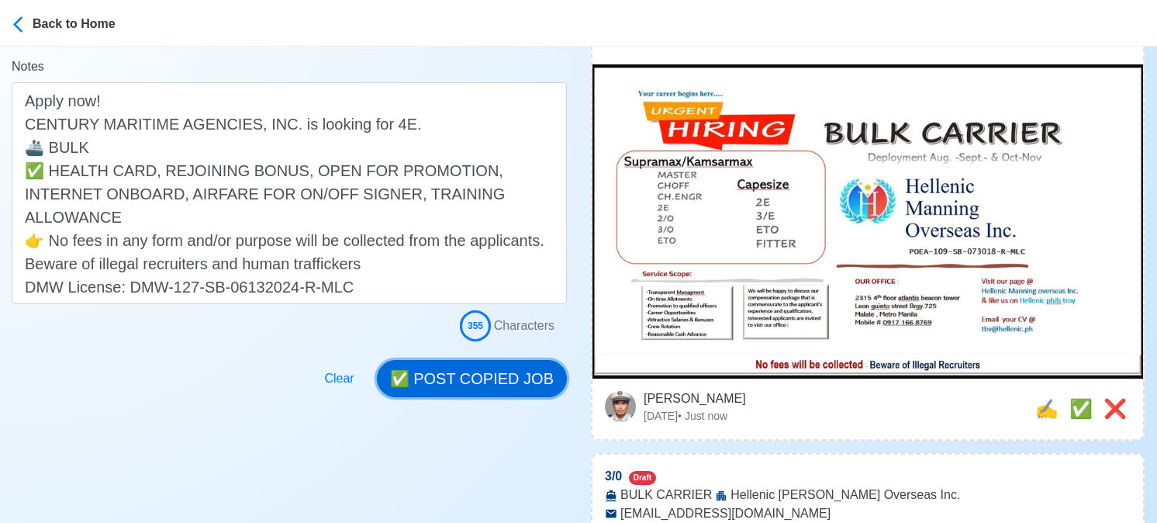
click at [501, 378] on button "✅ POST COPIED JOB" at bounding box center [472, 378] width 190 height 37
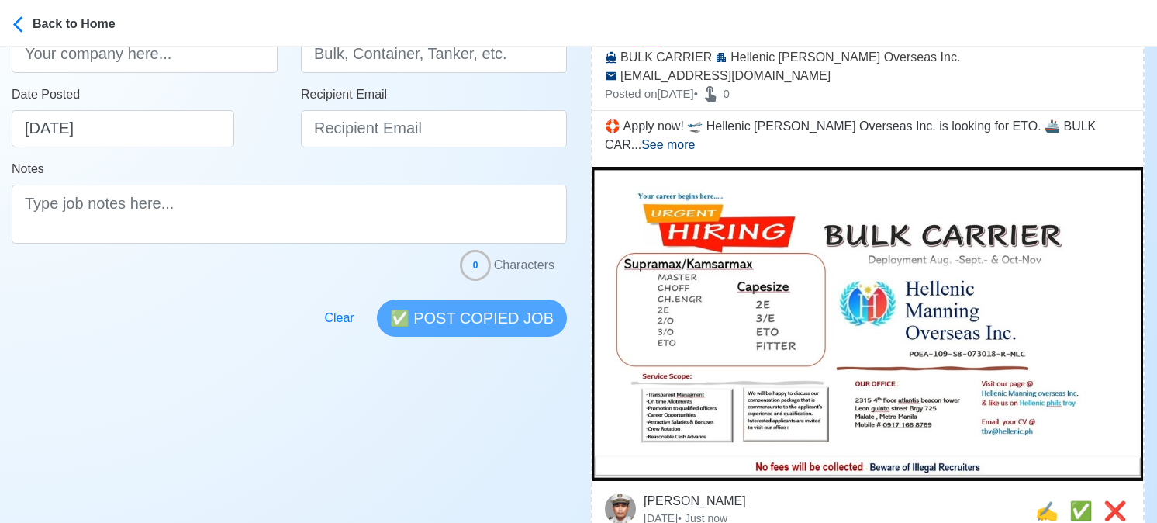
scroll to position [310, 0]
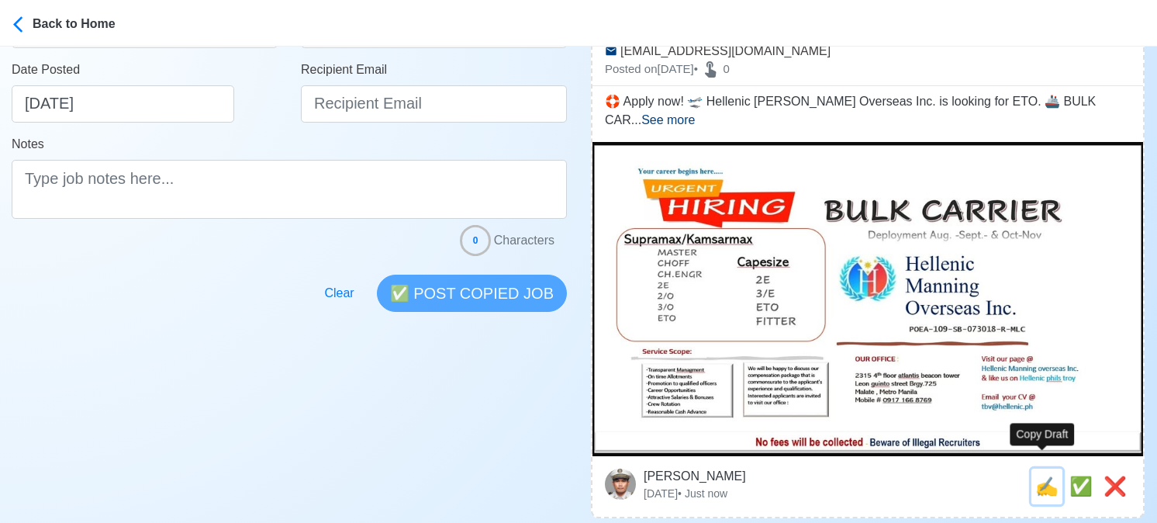
click at [1044, 475] on span "✍️" at bounding box center [1046, 485] width 23 height 21
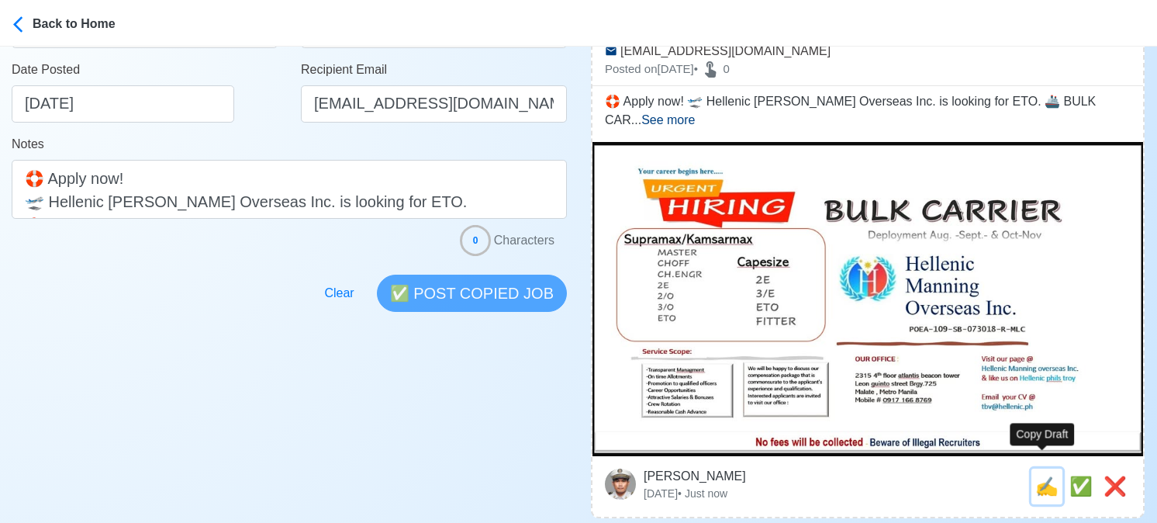
scroll to position [0, 0]
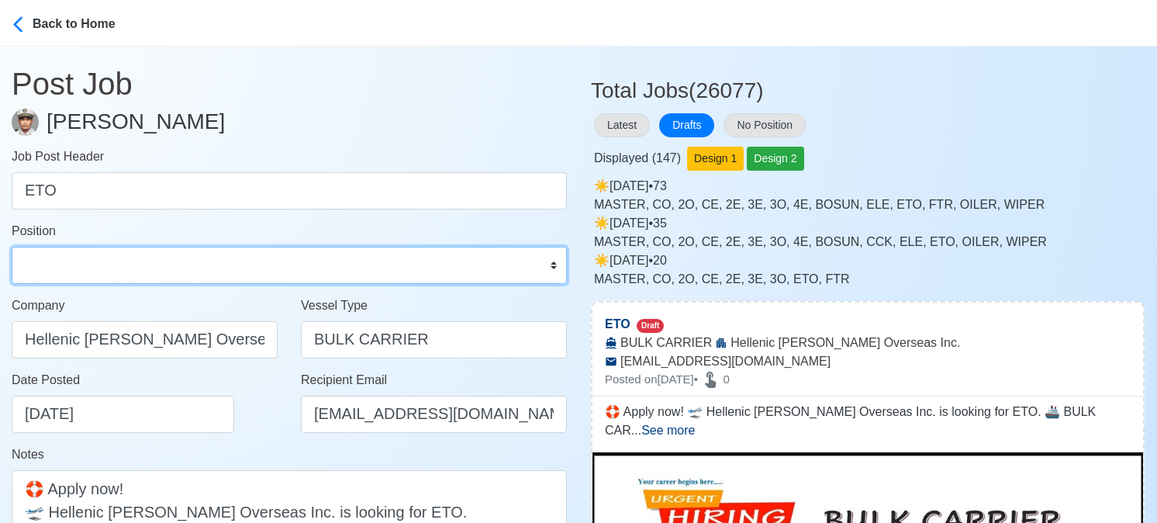
click at [90, 265] on select "Master Chief Officer 2nd Officer 3rd Officer Junior Officer Chief Engineer 2nd …" at bounding box center [289, 265] width 555 height 37
click at [12, 247] on select "Master Chief Officer 2nd Officer 3rd Officer Junior Officer Chief Engineer 2nd …" at bounding box center [289, 265] width 555 height 37
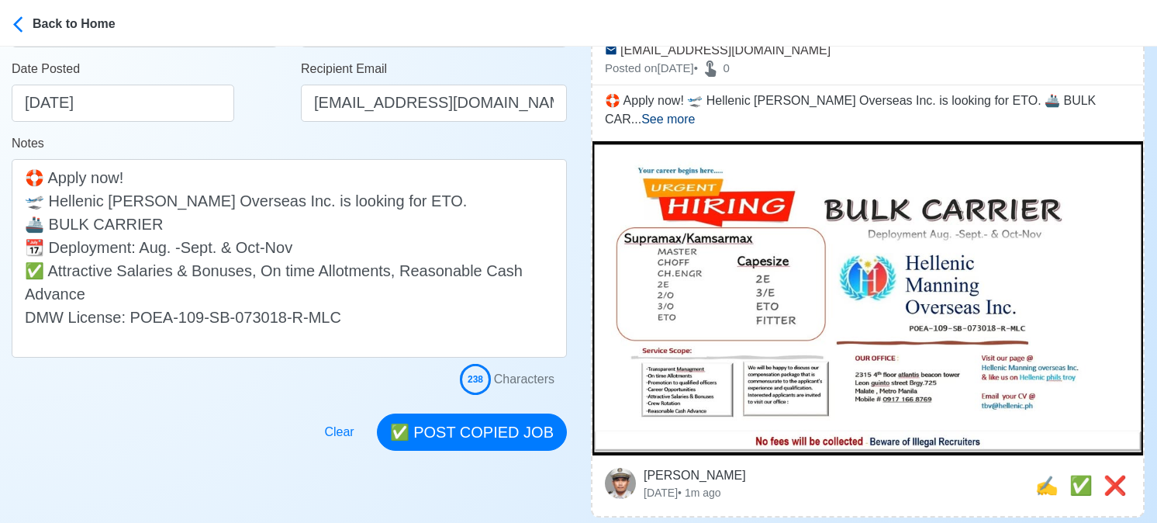
scroll to position [388, 0]
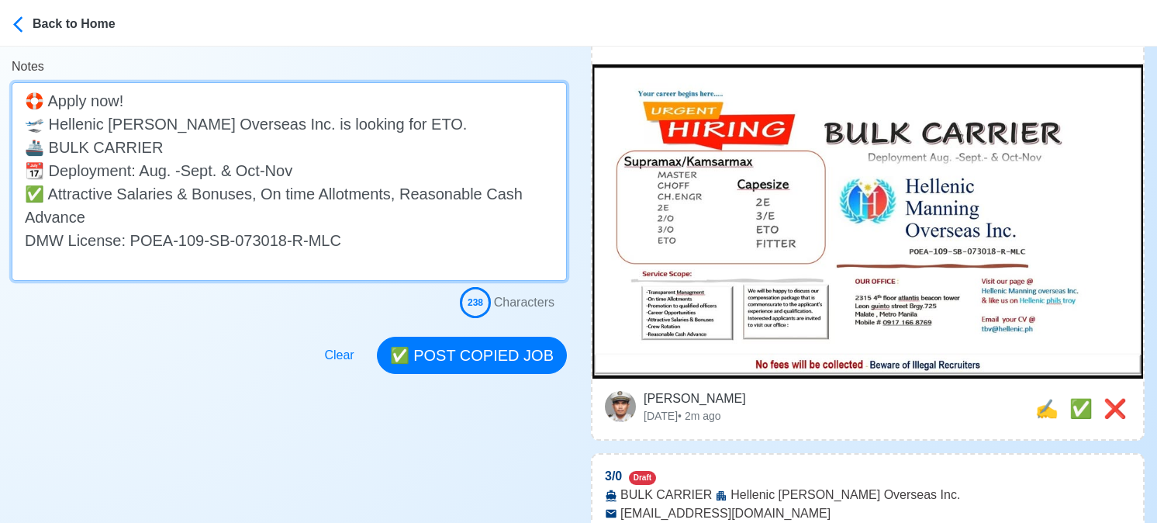
click at [397, 192] on textarea "🛟 Apply now! 🛫 Hellenic Manning Overseas Inc. is looking for ETO. 🚢 BULK CARRIE…" at bounding box center [289, 181] width 555 height 199
click at [50, 195] on textarea "🛟 Apply now! 🛫 Hellenic Manning Overseas Inc. is looking for ETO. 🚢 BULK CARRIE…" at bounding box center [289, 181] width 555 height 199
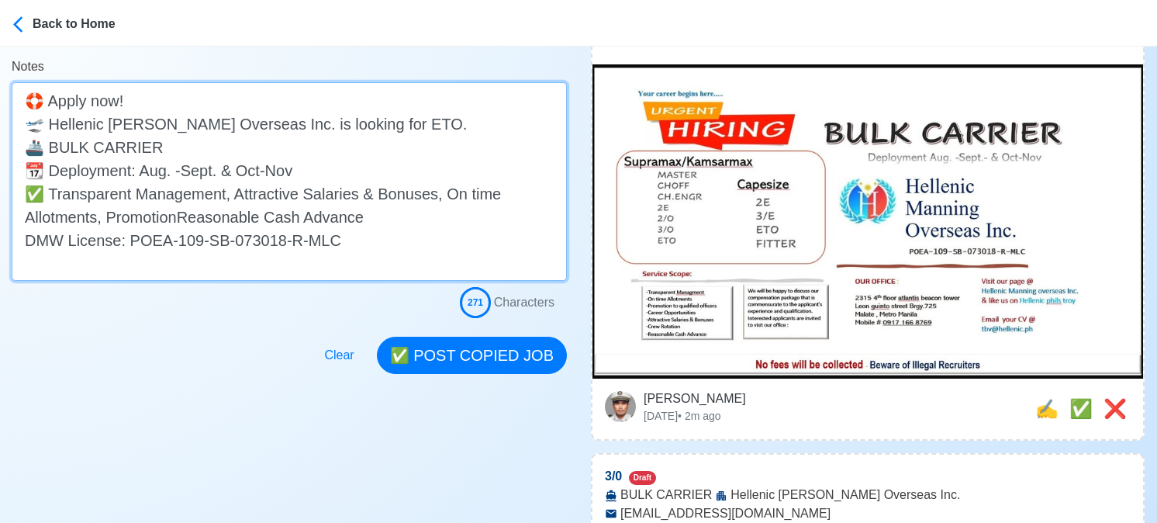
drag, startPoint x: 231, startPoint y: 195, endPoint x: 437, endPoint y: 192, distance: 205.6
click at [437, 192] on textarea "🛟 Apply now! 🛫 Hellenic Manning Overseas Inc. is looking for ETO. 🚢 BULK CARRIE…" at bounding box center [289, 181] width 555 height 199
click at [448, 194] on textarea "🛟 Apply now! 🛫 Hellenic Manning Overseas Inc. is looking for ETO. 🚢 BULK CARRIE…" at bounding box center [289, 181] width 555 height 199
paste textarea "Attractive Salaries & Bonuses,"
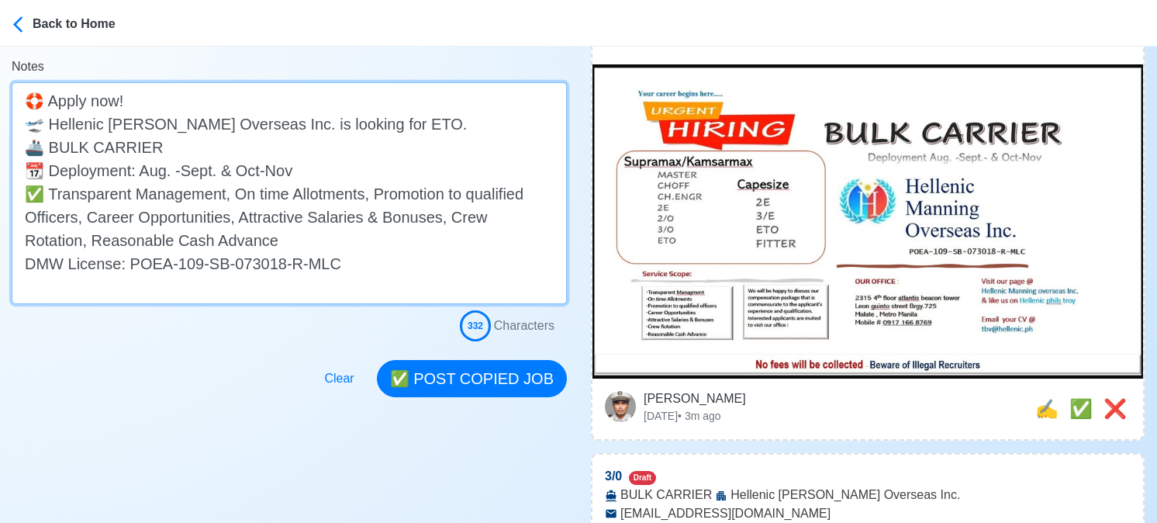
drag, startPoint x: 206, startPoint y: 234, endPoint x: 50, endPoint y: 195, distance: 161.6
click at [50, 195] on textarea "🛟 Apply now! 🛫 Hellenic Manning Overseas Inc. is looking for ETO. 🚢 BULK CARRIE…" at bounding box center [289, 193] width 555 height 222
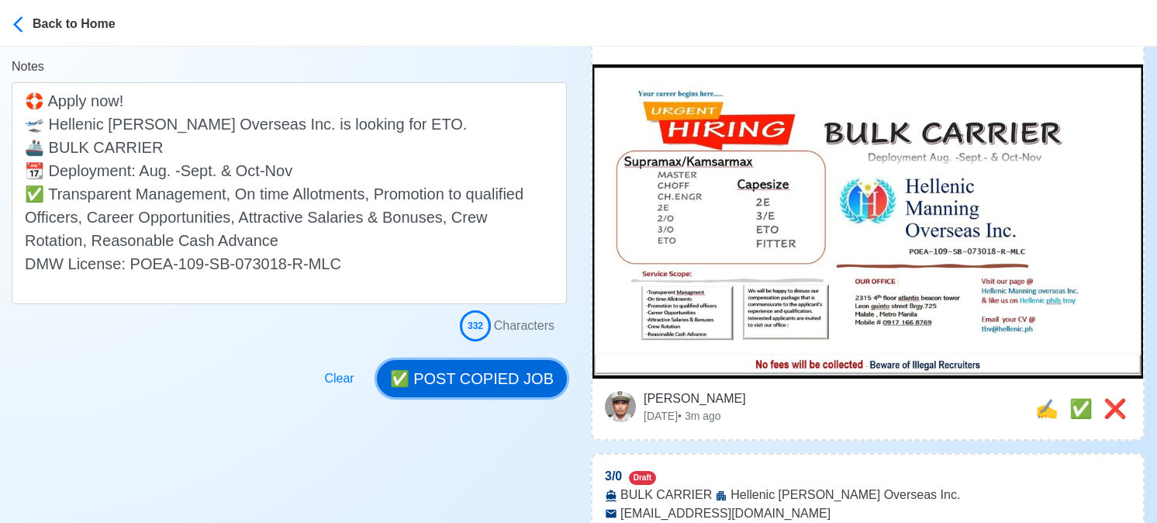
click at [490, 371] on button "✅ POST COPIED JOB" at bounding box center [472, 378] width 190 height 37
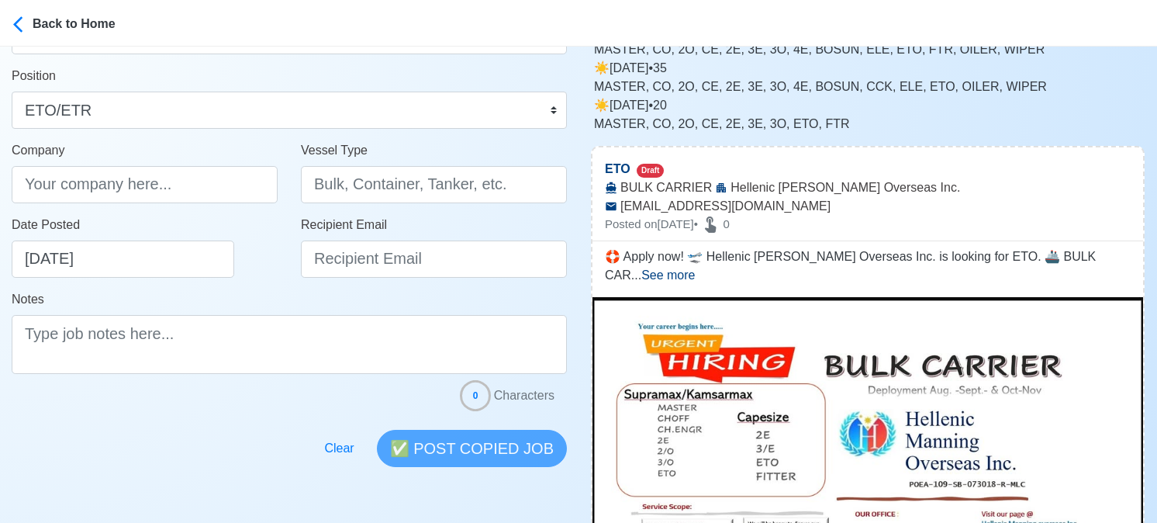
scroll to position [0, 0]
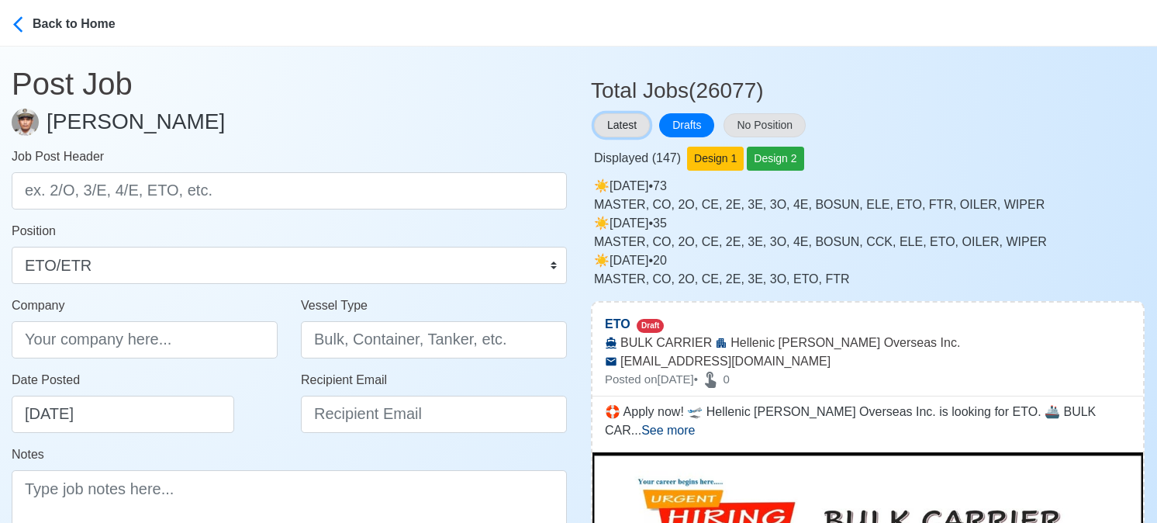
click at [630, 126] on button "Latest" at bounding box center [622, 125] width 56 height 24
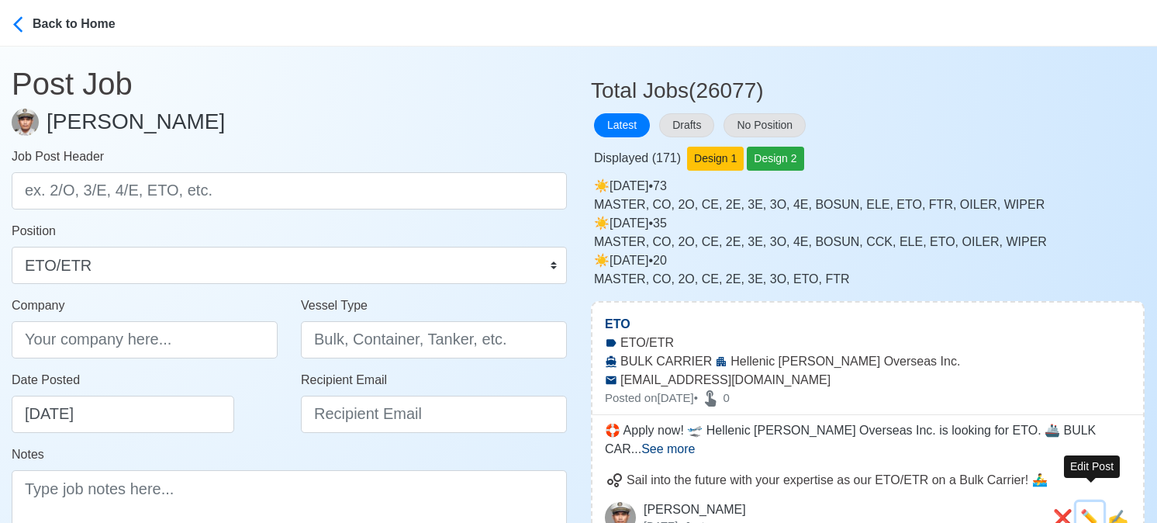
click at [1086, 509] on span "✏️" at bounding box center [1089, 517] width 19 height 17
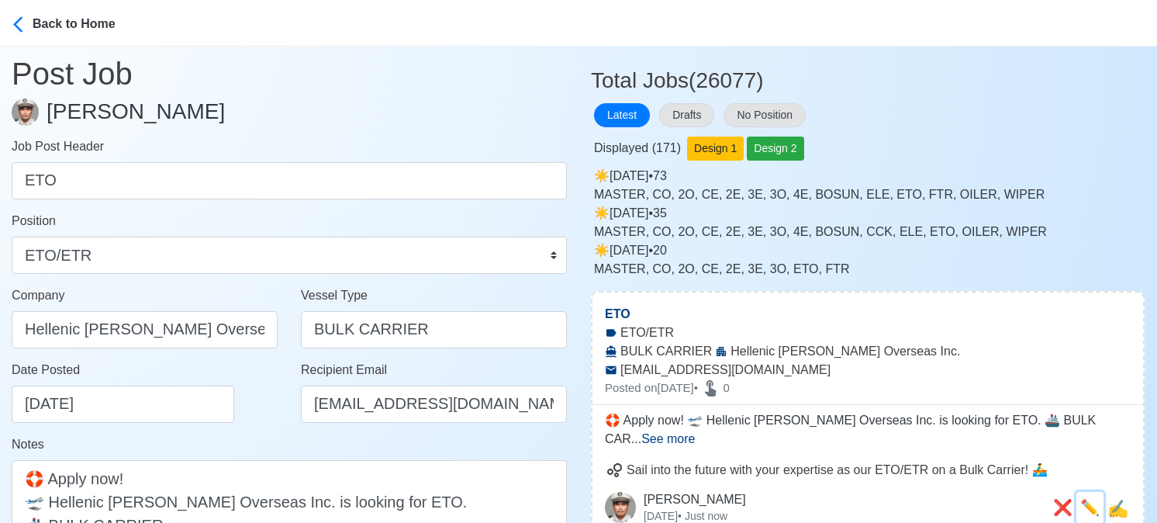
scroll to position [155, 0]
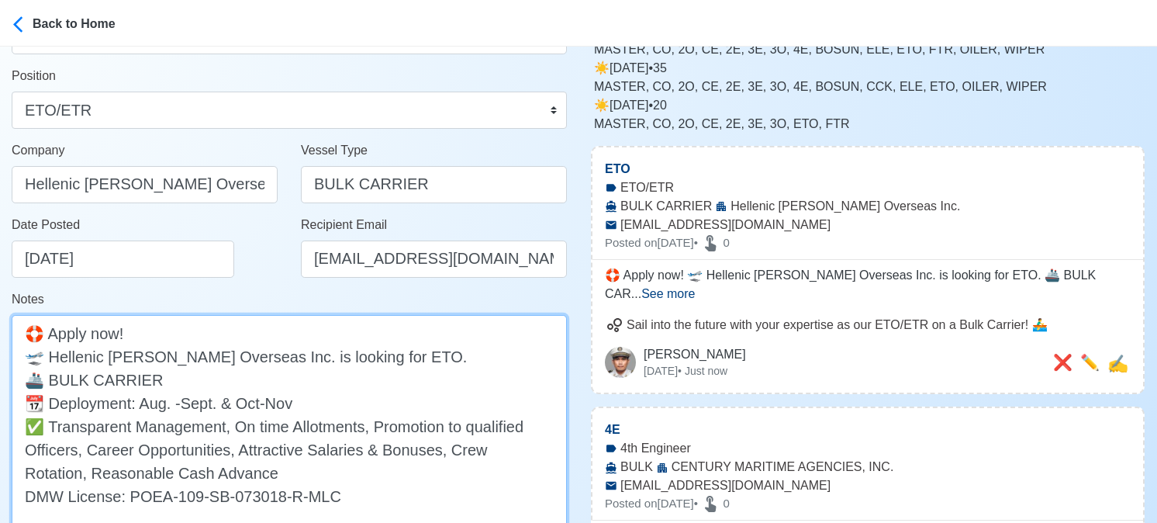
click at [180, 382] on textarea "🛟 Apply now! 🛫 Hellenic Manning Overseas Inc. is looking for ETO. 🚢 BULK CARRIE…" at bounding box center [289, 426] width 555 height 222
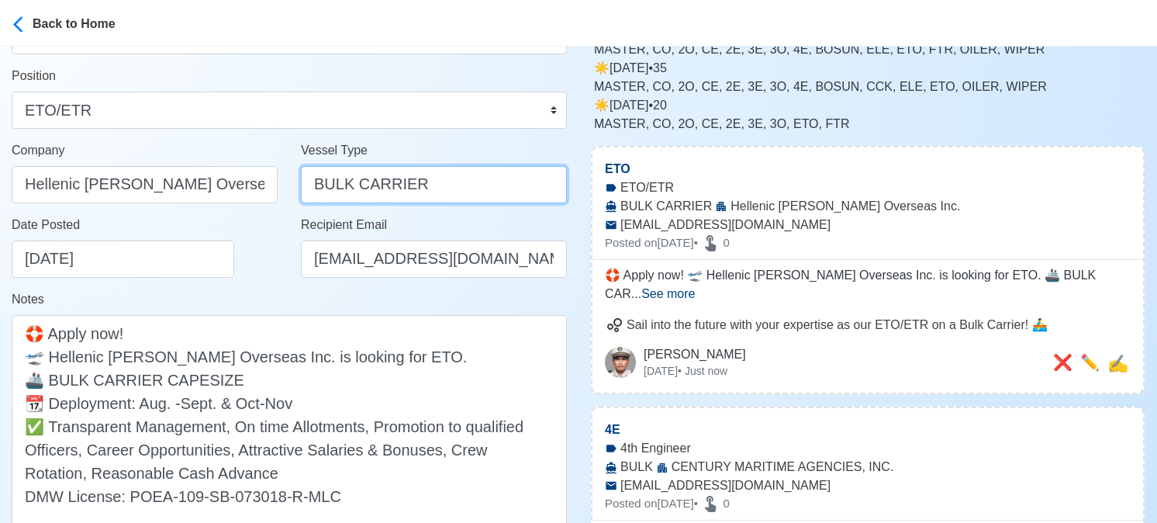
click at [430, 188] on input "BULK CARRIER" at bounding box center [434, 184] width 266 height 37
click at [397, 188] on input "BULK CARRIER" at bounding box center [434, 184] width 266 height 37
click at [254, 272] on div "Date Posted 08/28/2025" at bounding box center [149, 247] width 275 height 62
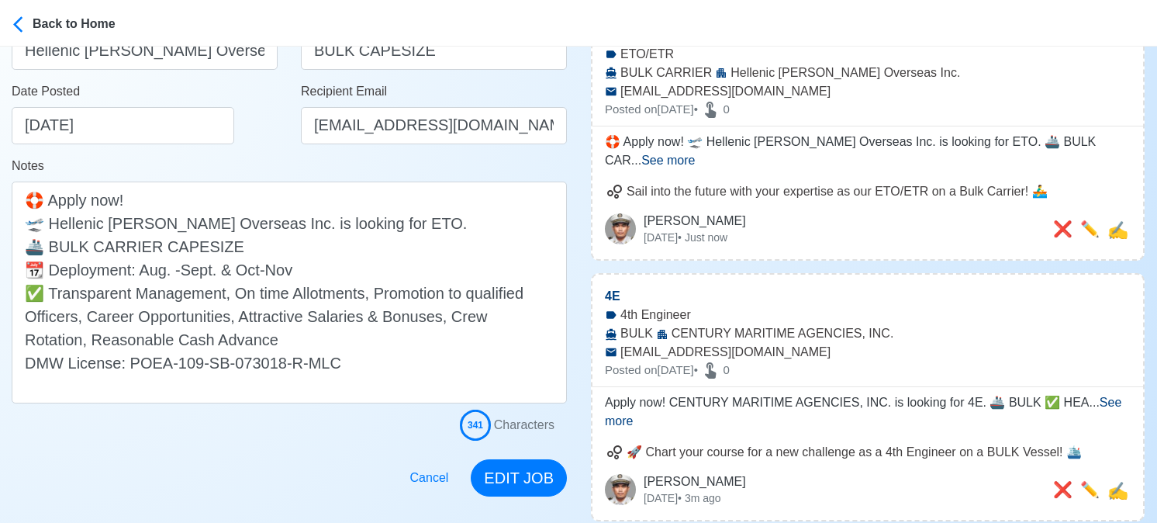
scroll to position [465, 0]
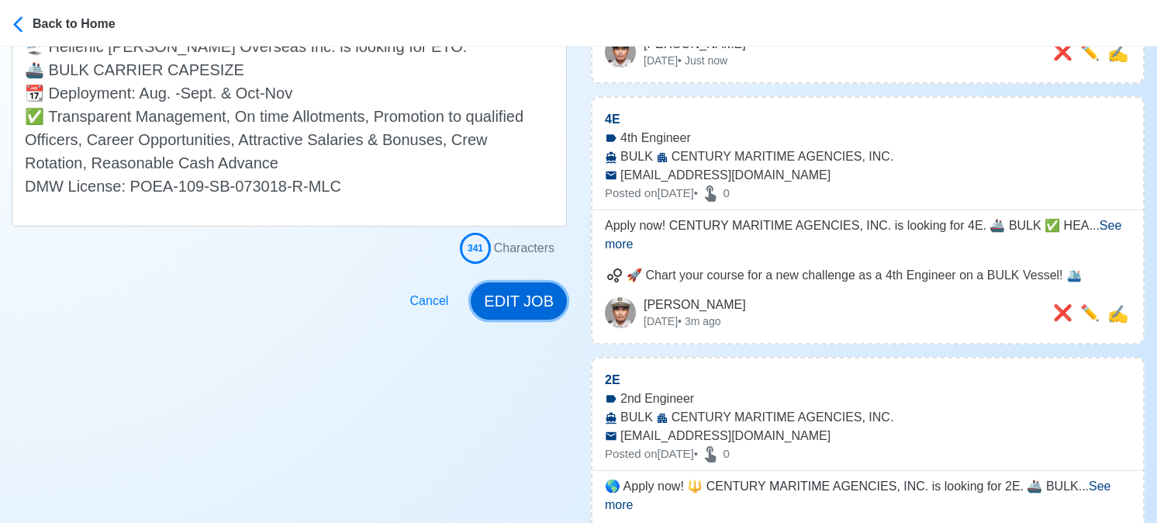
click at [541, 297] on button "EDIT JOB" at bounding box center [519, 300] width 96 height 37
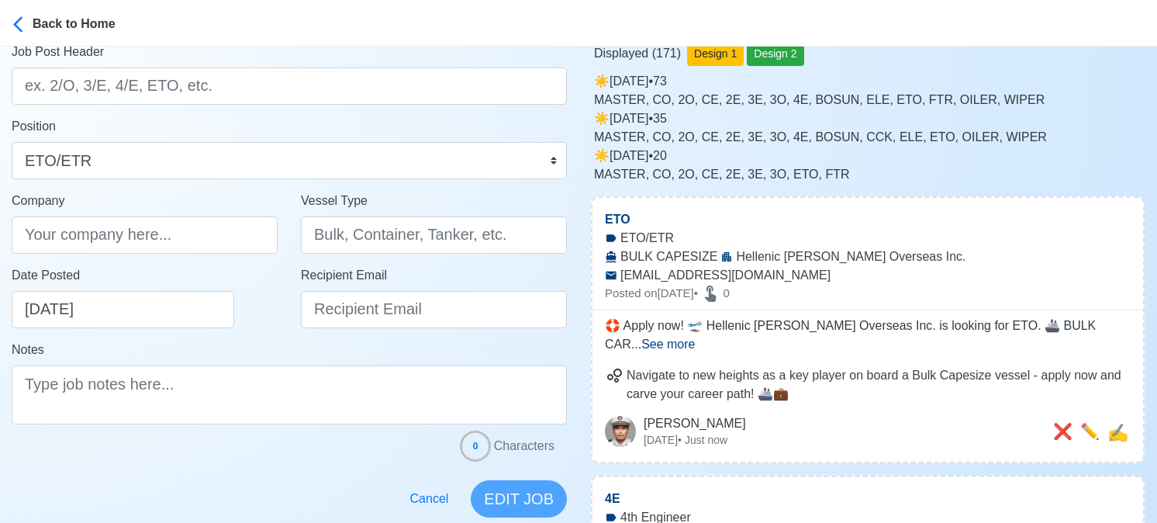
scroll to position [78, 0]
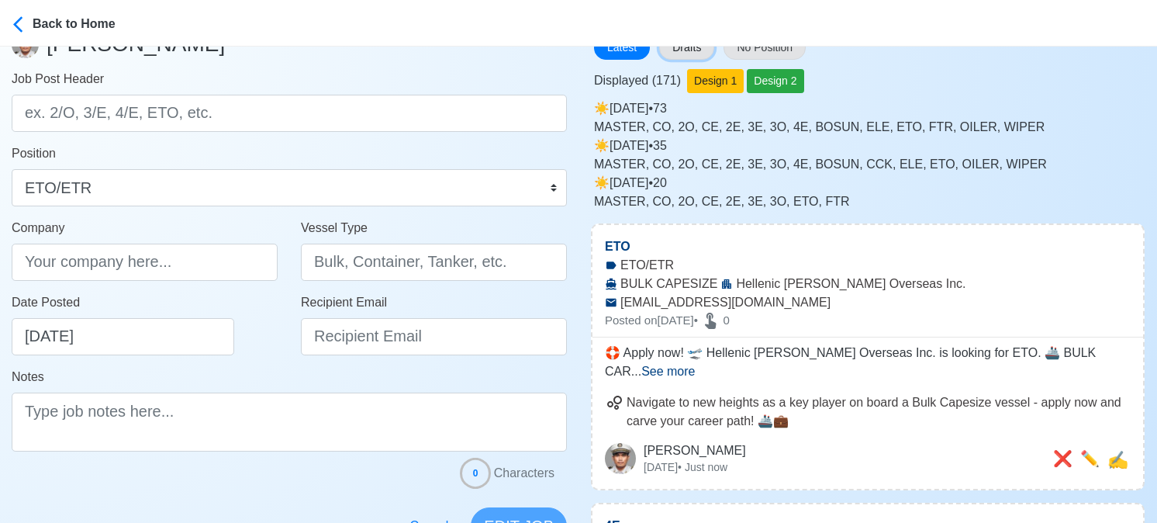
click at [696, 47] on button "Drafts" at bounding box center [686, 48] width 55 height 24
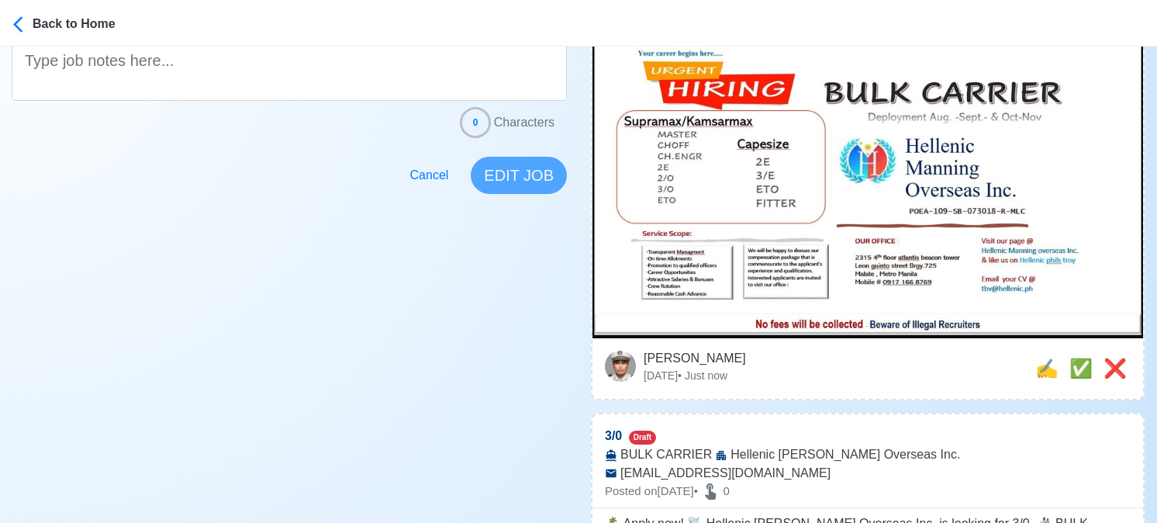
scroll to position [543, 0]
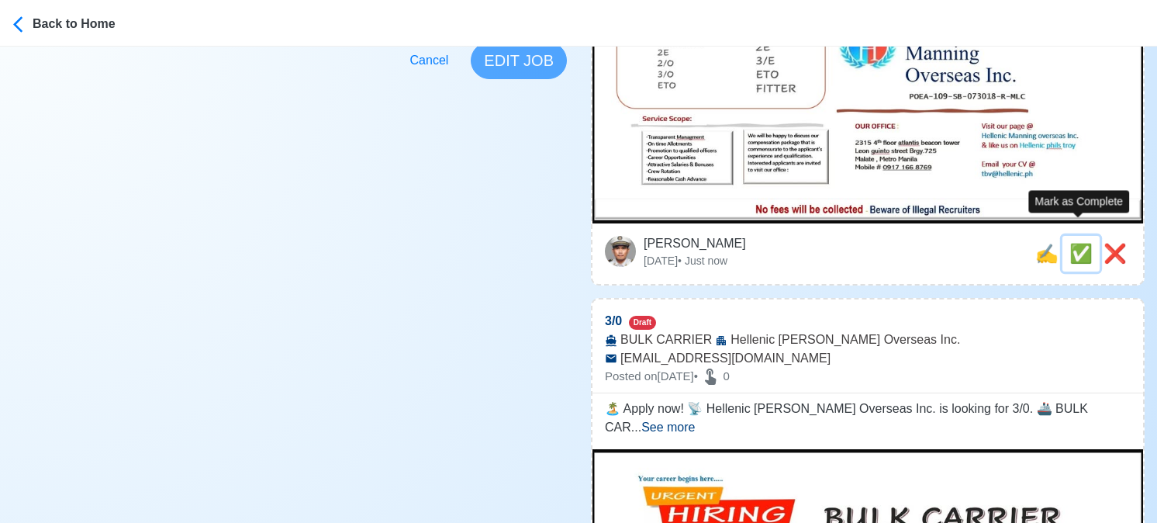
click at [1076, 243] on span "✅" at bounding box center [1080, 253] width 23 height 21
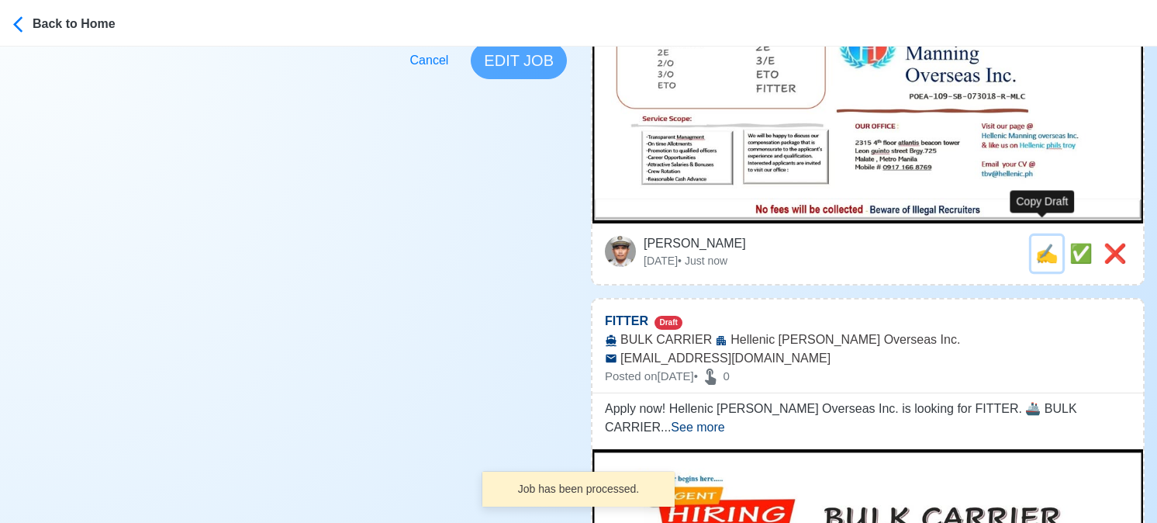
click at [1044, 243] on span "✍️" at bounding box center [1046, 253] width 23 height 21
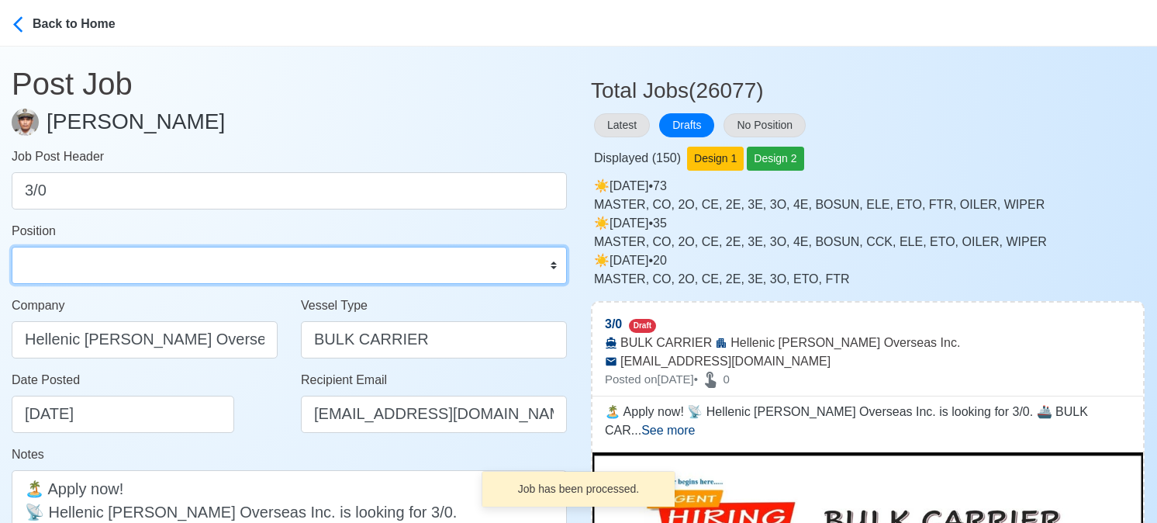
click at [122, 254] on select "Master Chief Officer 2nd Officer 3rd Officer Junior Officer Chief Engineer 2nd …" at bounding box center [289, 265] width 555 height 37
click at [12, 247] on select "Master Chief Officer 2nd Officer 3rd Officer Junior Officer Chief Engineer 2nd …" at bounding box center [289, 265] width 555 height 37
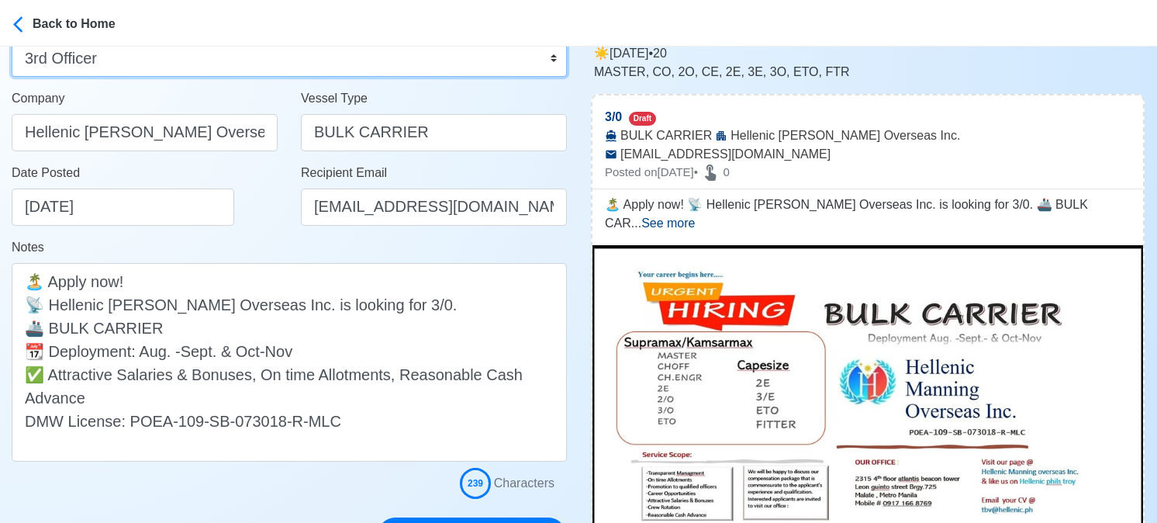
scroll to position [233, 0]
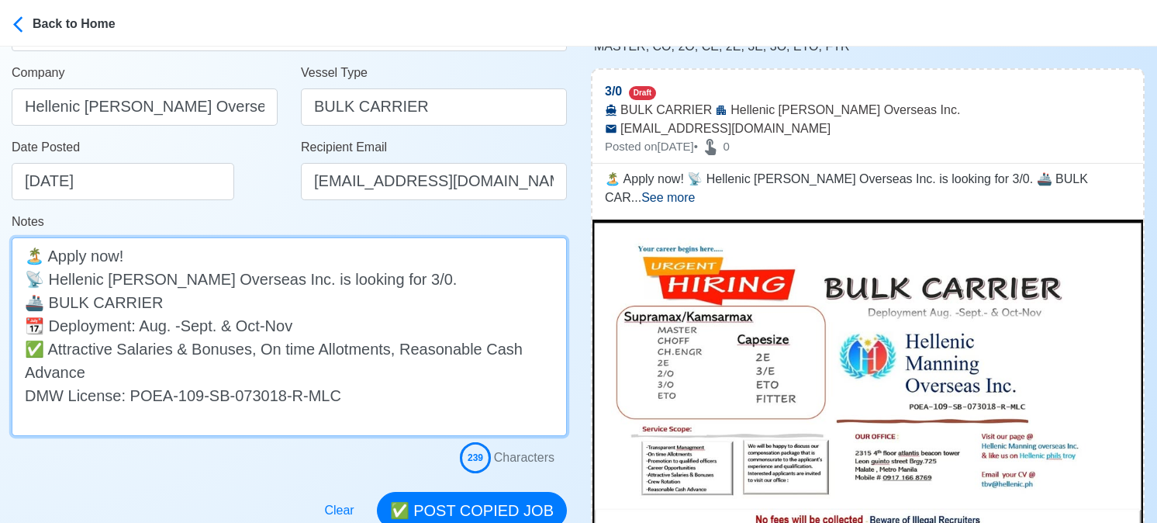
drag, startPoint x: 50, startPoint y: 349, endPoint x: 86, endPoint y: 370, distance: 42.0
click at [86, 370] on textarea "🏝️ Apply now! 📡 Hellenic Manning Overseas Inc. is looking for 3/0. 🚢 BULK CARRI…" at bounding box center [289, 336] width 555 height 199
paste textarea "Transparent Management, On time Allotments, Promotion to qualified Officers, Ca…"
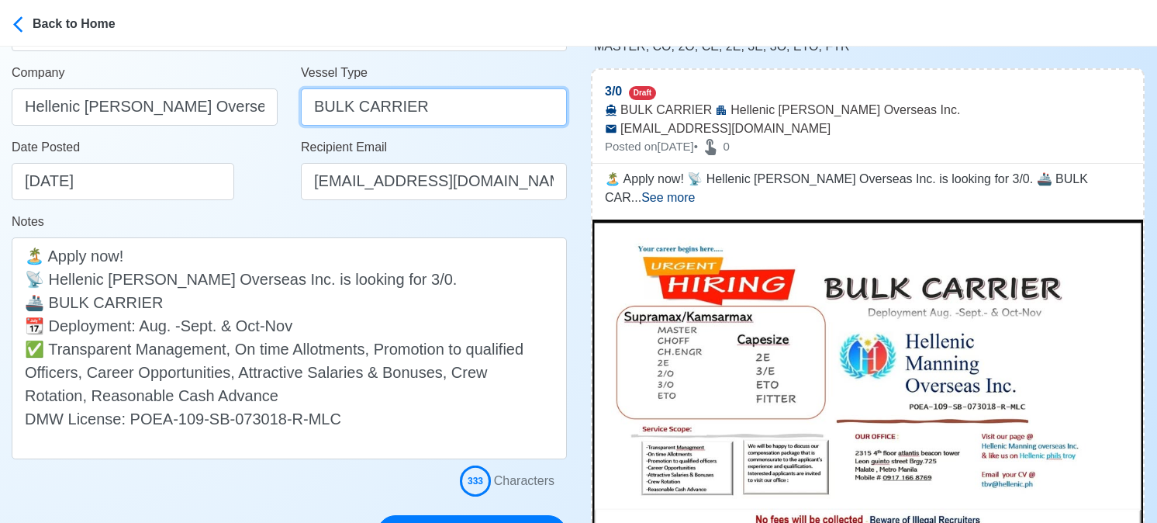
click at [385, 107] on input "BULK CARRIER" at bounding box center [434, 106] width 266 height 37
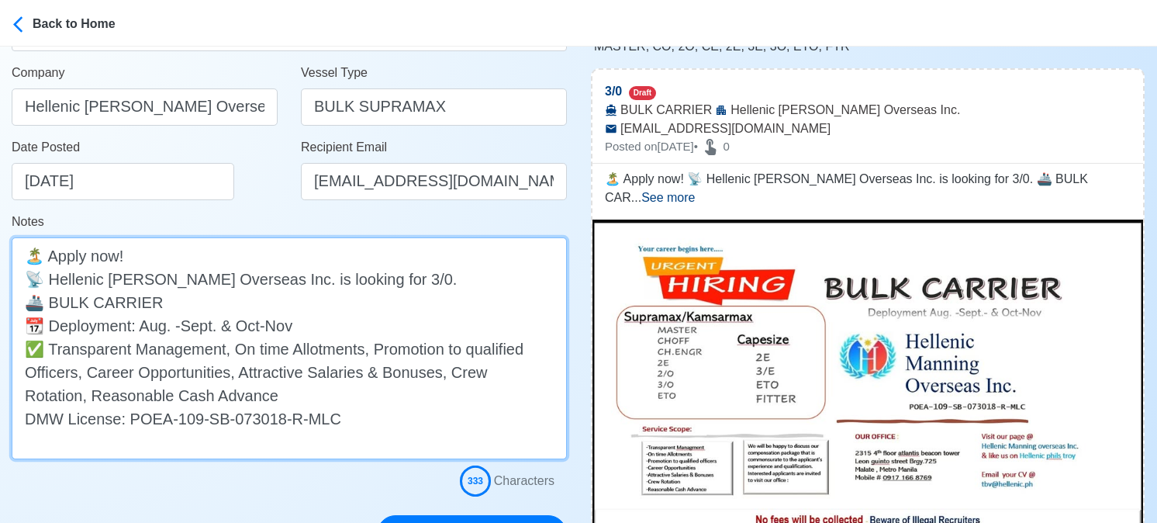
click at [295, 302] on textarea "🏝️ Apply now! 📡 Hellenic Manning Overseas Inc. is looking for 3/0. 🚢 BULK CARRI…" at bounding box center [289, 348] width 555 height 222
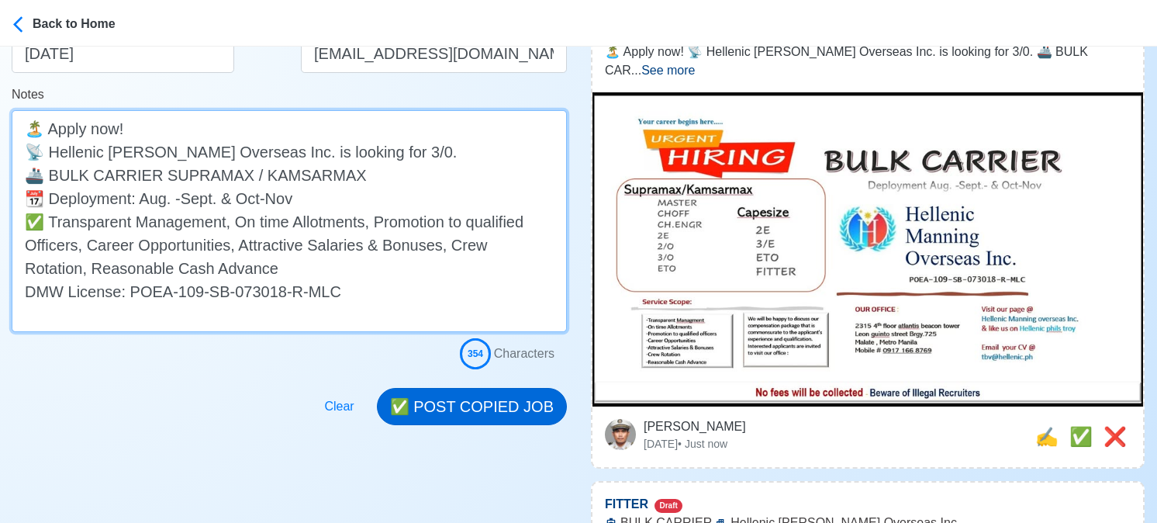
scroll to position [388, 0]
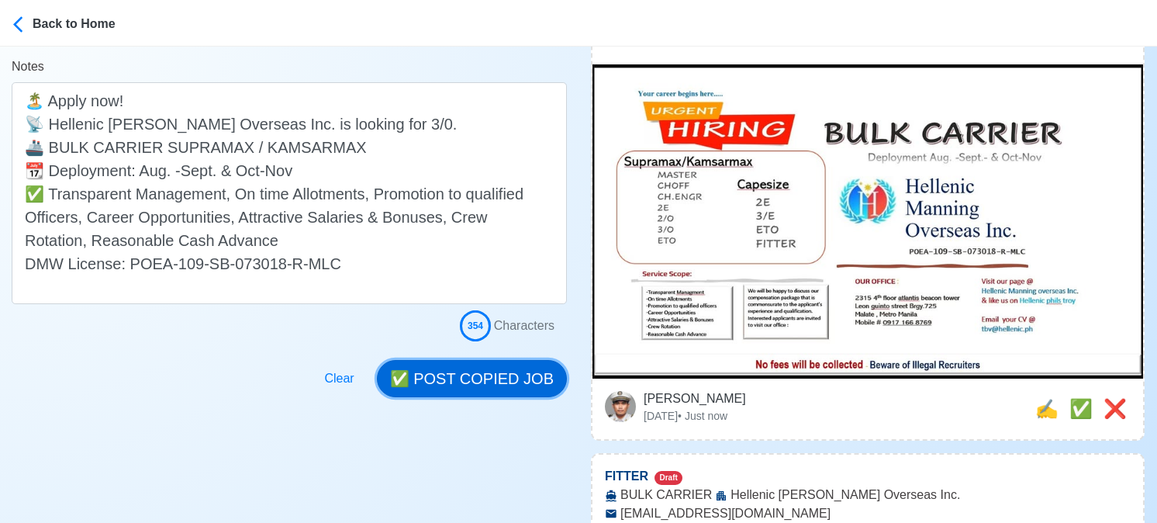
click at [509, 371] on button "✅ POST COPIED JOB" at bounding box center [472, 378] width 190 height 37
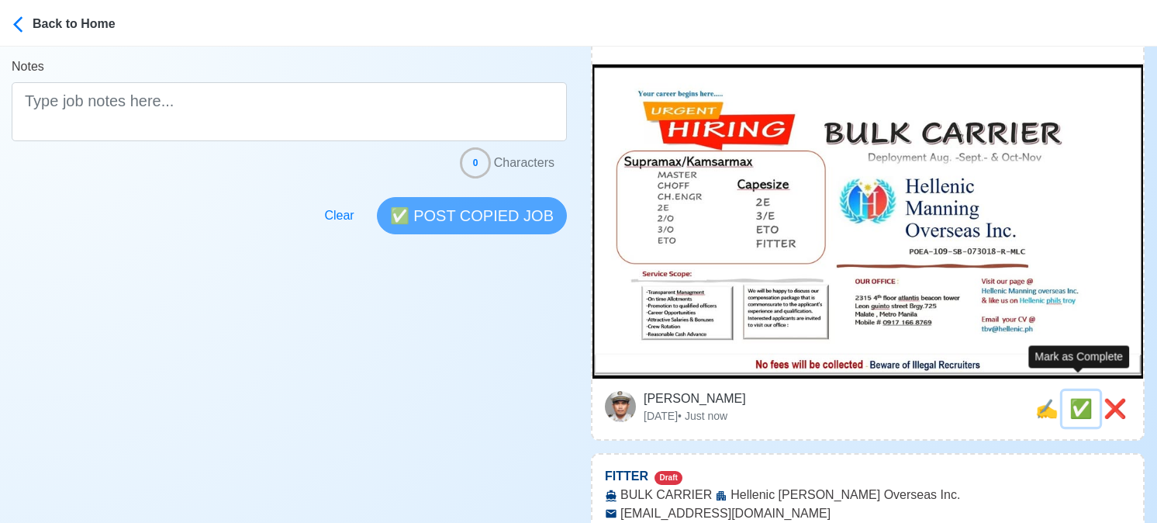
click at [1076, 398] on span "✅" at bounding box center [1080, 408] width 23 height 21
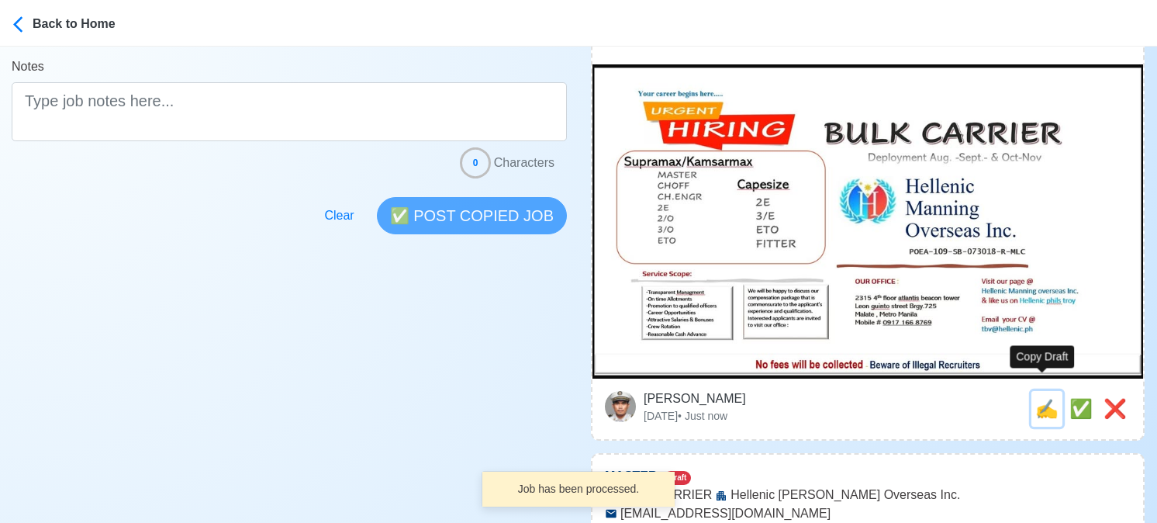
click at [1042, 398] on span "✍️" at bounding box center [1046, 408] width 23 height 21
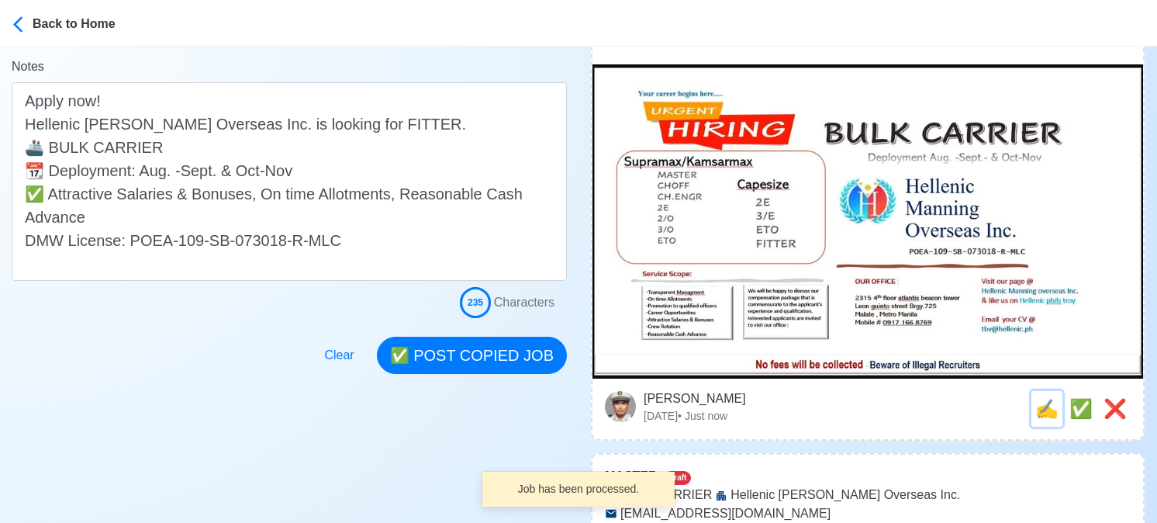
scroll to position [0, 0]
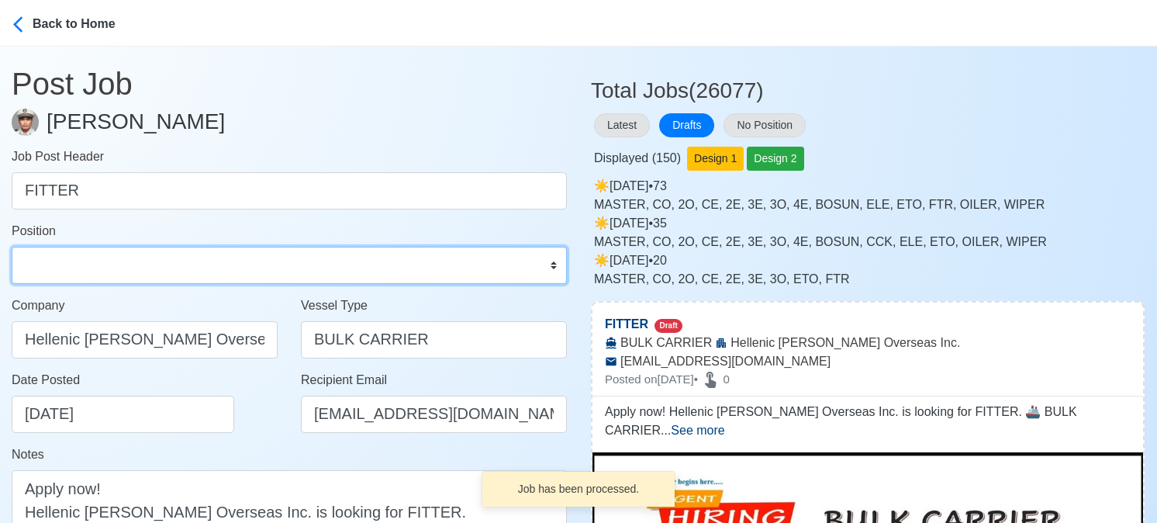
drag, startPoint x: 152, startPoint y: 263, endPoint x: 147, endPoint y: 249, distance: 15.0
click at [152, 263] on select "Master Chief Officer 2nd Officer 3rd Officer Junior Officer Chief Engineer 2nd …" at bounding box center [289, 265] width 555 height 37
click at [12, 247] on select "Master Chief Officer 2nd Officer 3rd Officer Junior Officer Chief Engineer 2nd …" at bounding box center [289, 265] width 555 height 37
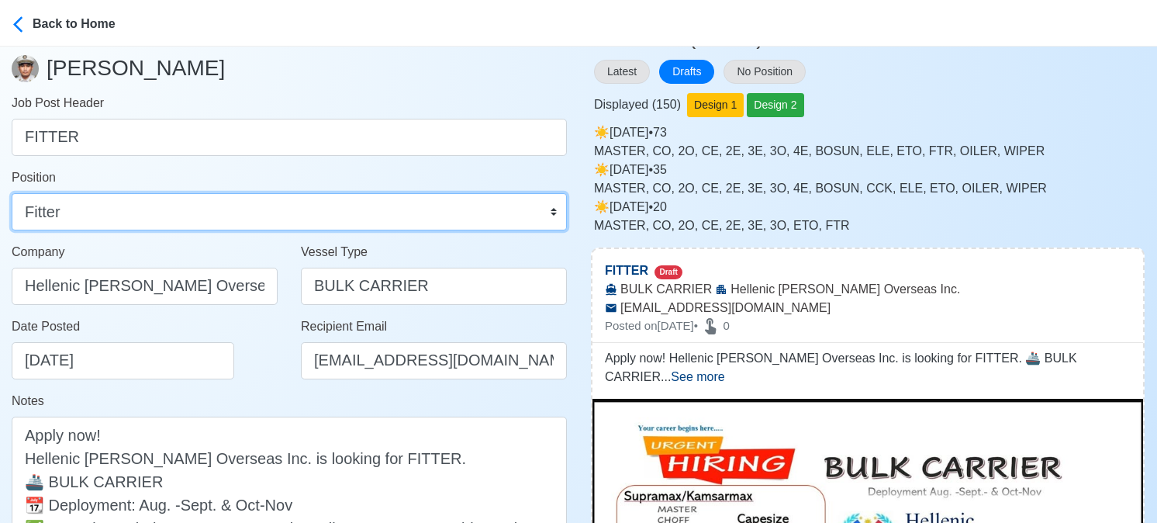
scroll to position [155, 0]
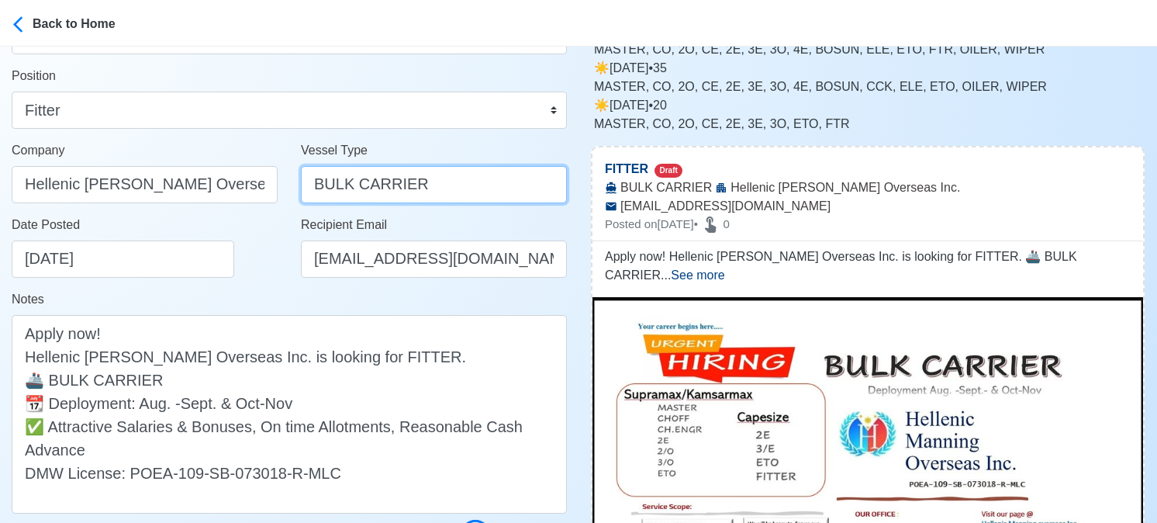
click at [402, 191] on input "BULK CARRIER" at bounding box center [434, 184] width 266 height 37
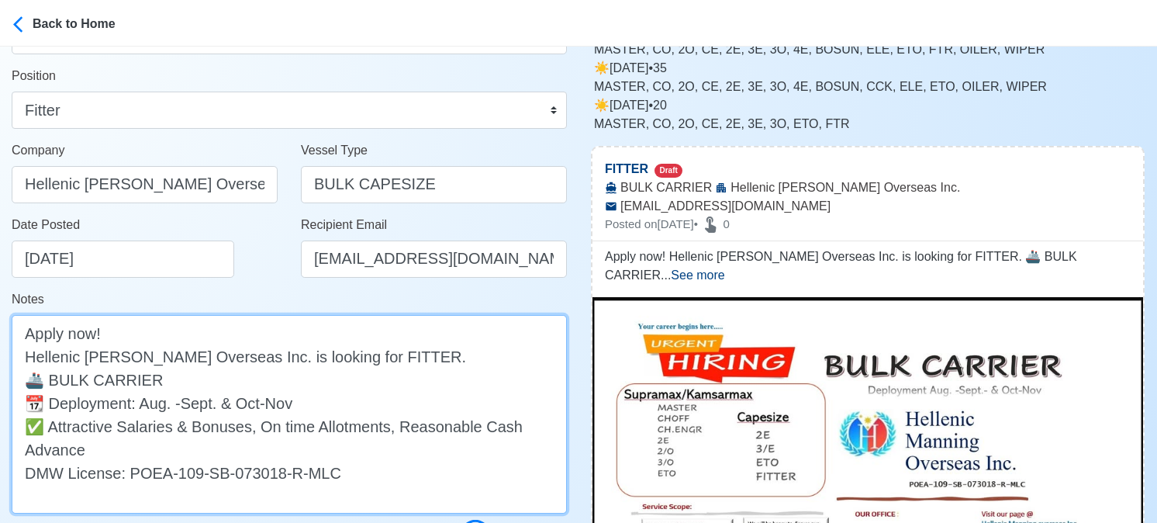
click at [173, 382] on textarea "Apply now! Hellenic Manning Overseas Inc. is looking for FITTER. 🚢 BULK CARRIER…" at bounding box center [289, 414] width 555 height 199
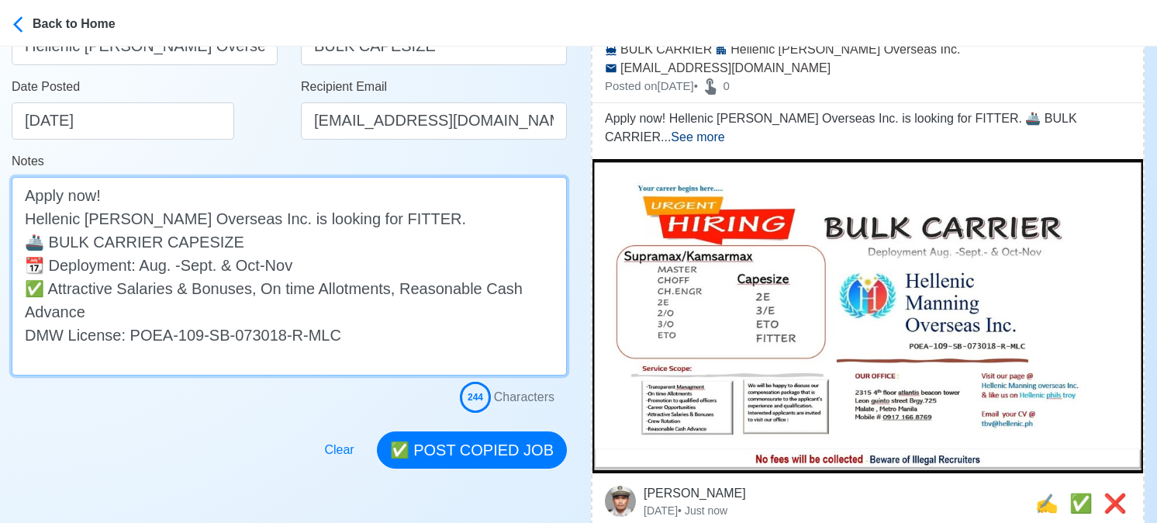
scroll to position [310, 0]
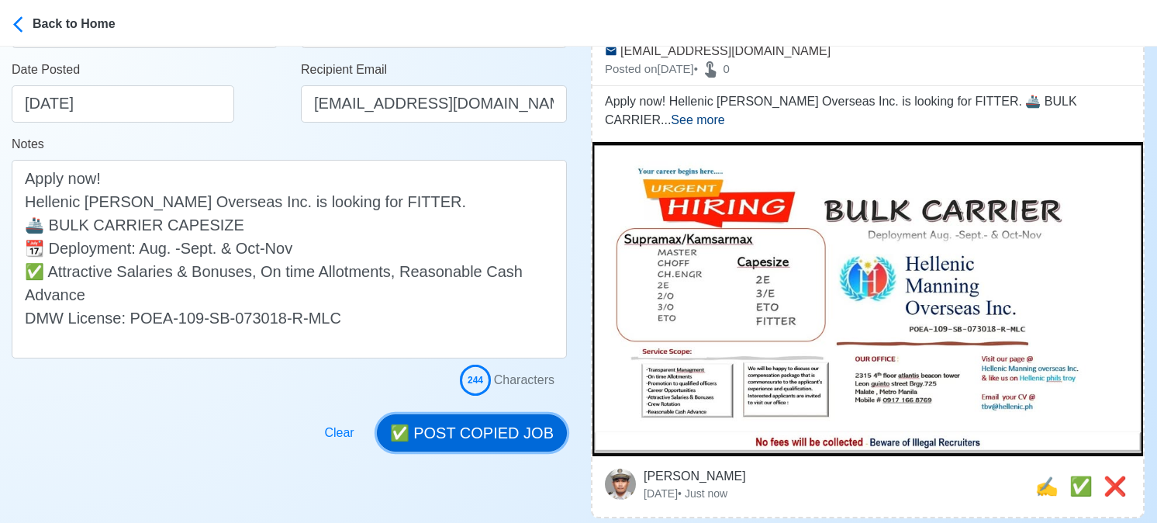
click at [492, 430] on button "✅ POST COPIED JOB" at bounding box center [472, 432] width 190 height 37
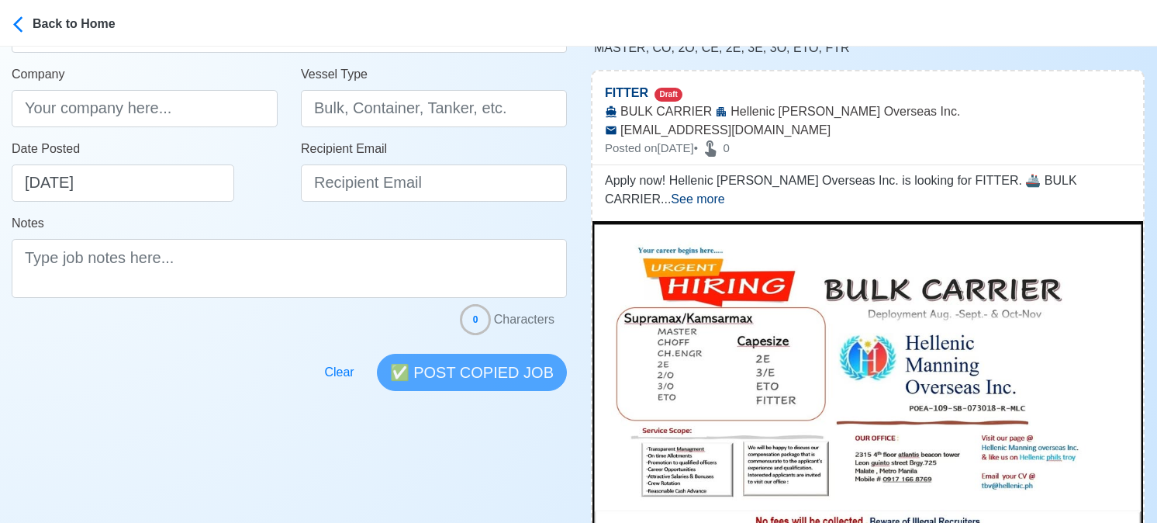
scroll to position [0, 0]
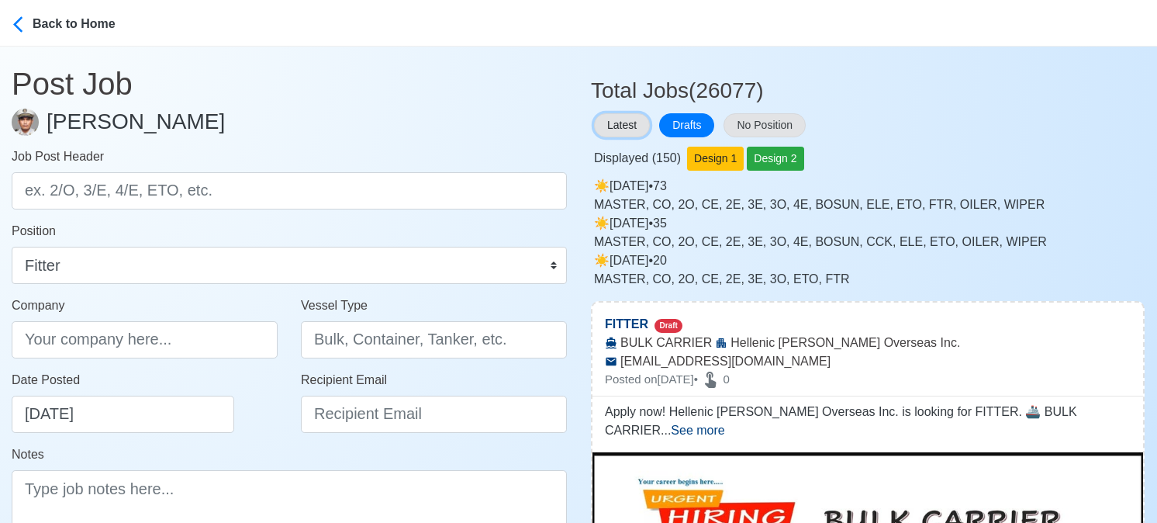
click at [624, 119] on button "Latest" at bounding box center [622, 125] width 56 height 24
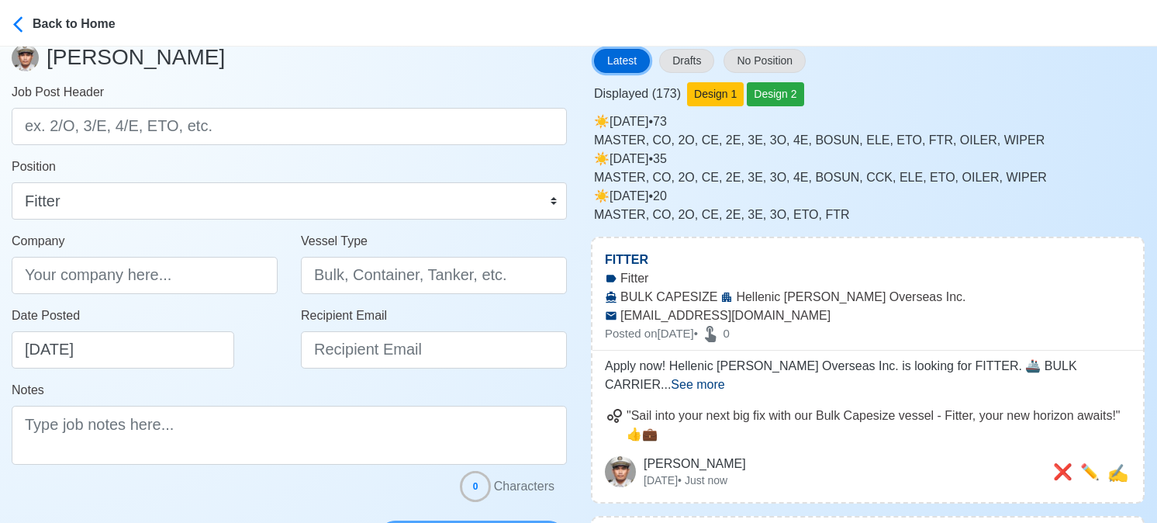
scroll to position [155, 0]
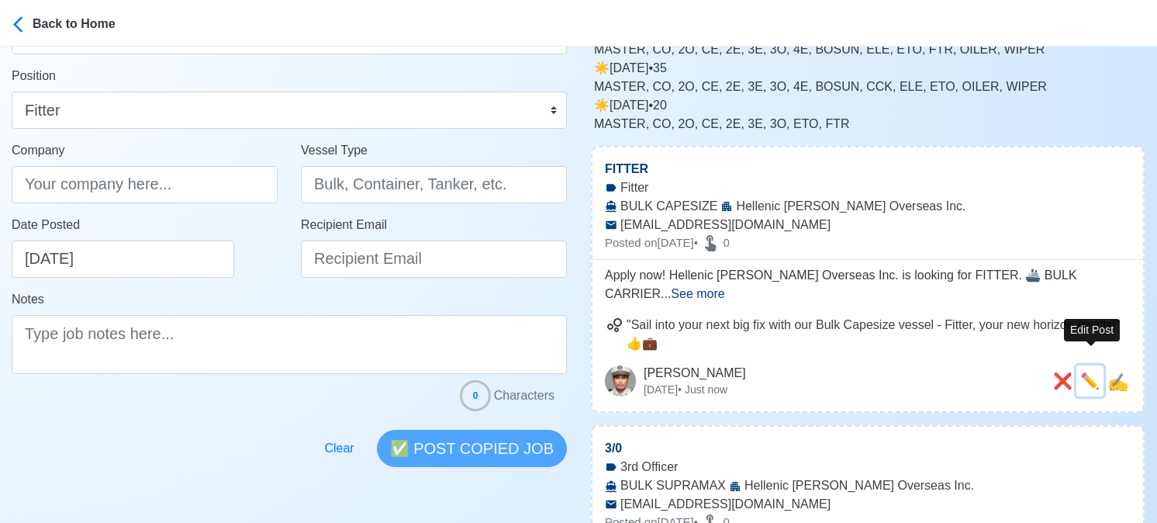
click at [1084, 372] on span "✏️" at bounding box center [1089, 380] width 19 height 17
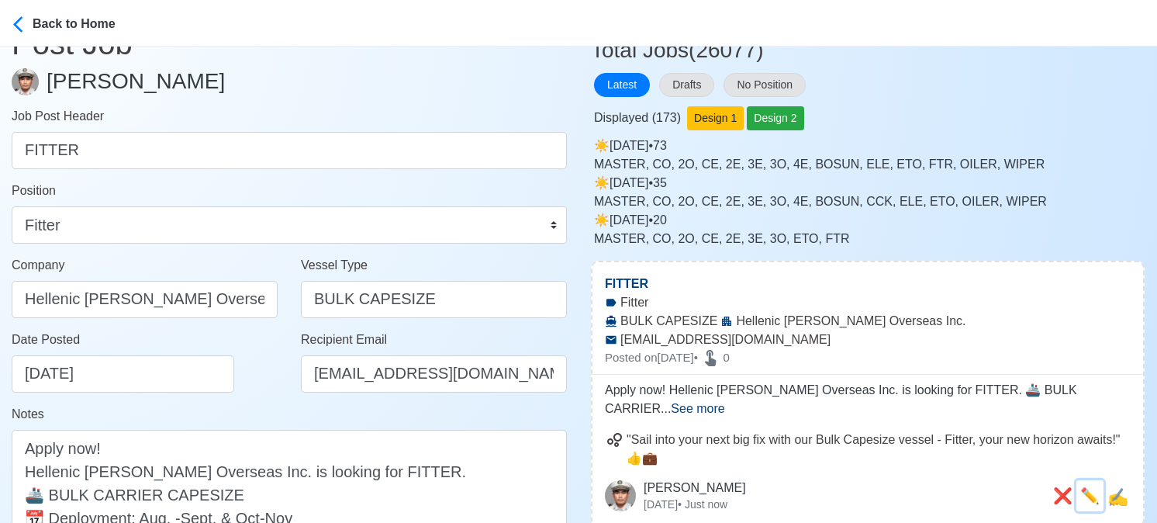
scroll to position [233, 0]
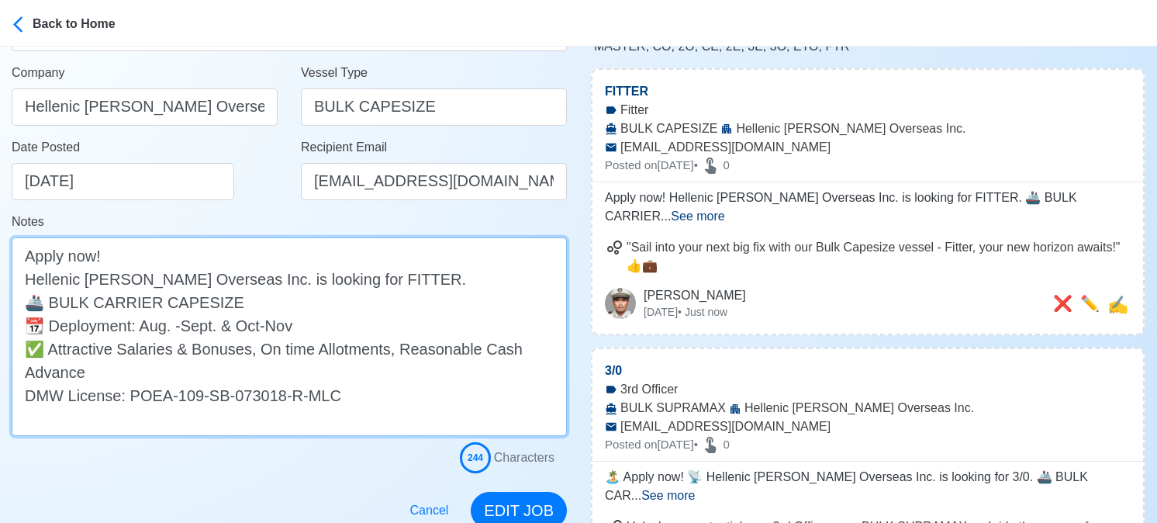
drag, startPoint x: 50, startPoint y: 353, endPoint x: 85, endPoint y: 370, distance: 39.5
click at [85, 370] on textarea "Apply now! Hellenic Manning Overseas Inc. is looking for FITTER. 🚢 BULK CARRIER…" at bounding box center [289, 336] width 555 height 199
paste textarea "Transparent Management, On time Allotments, Promotion to qualified Officers, Ca…"
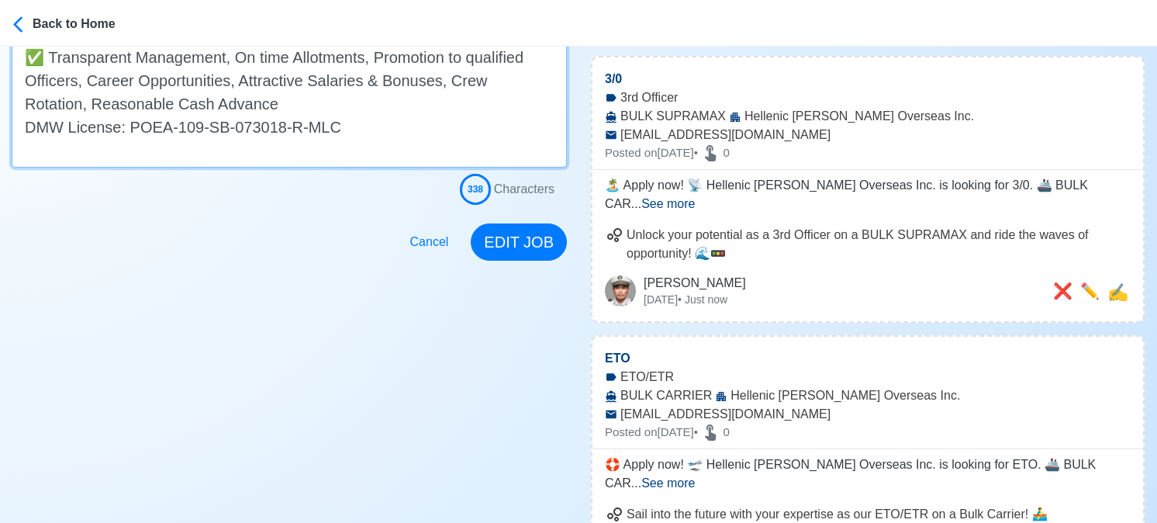
scroll to position [543, 0]
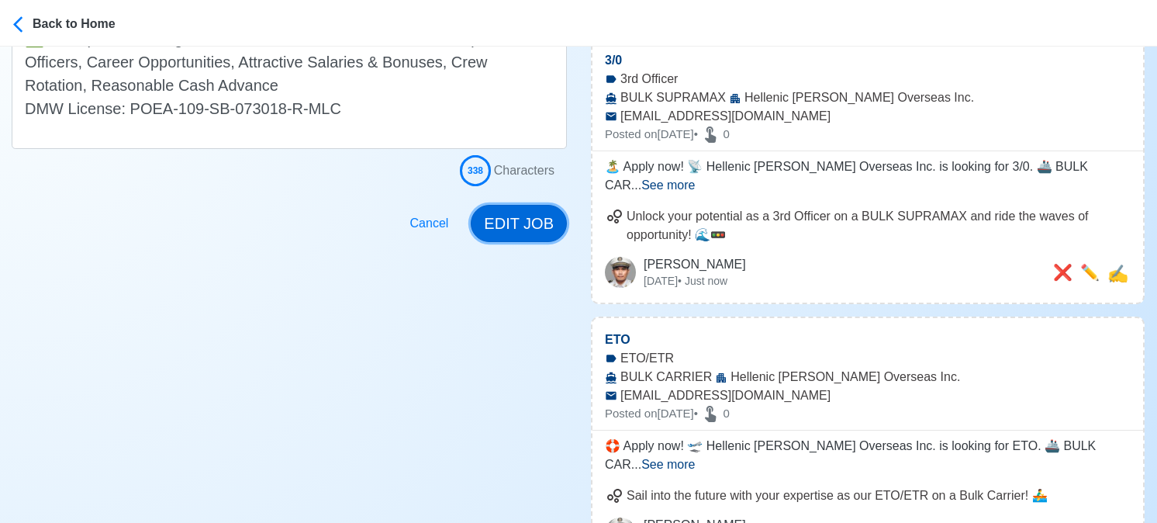
click at [528, 226] on button "EDIT JOB" at bounding box center [519, 223] width 96 height 37
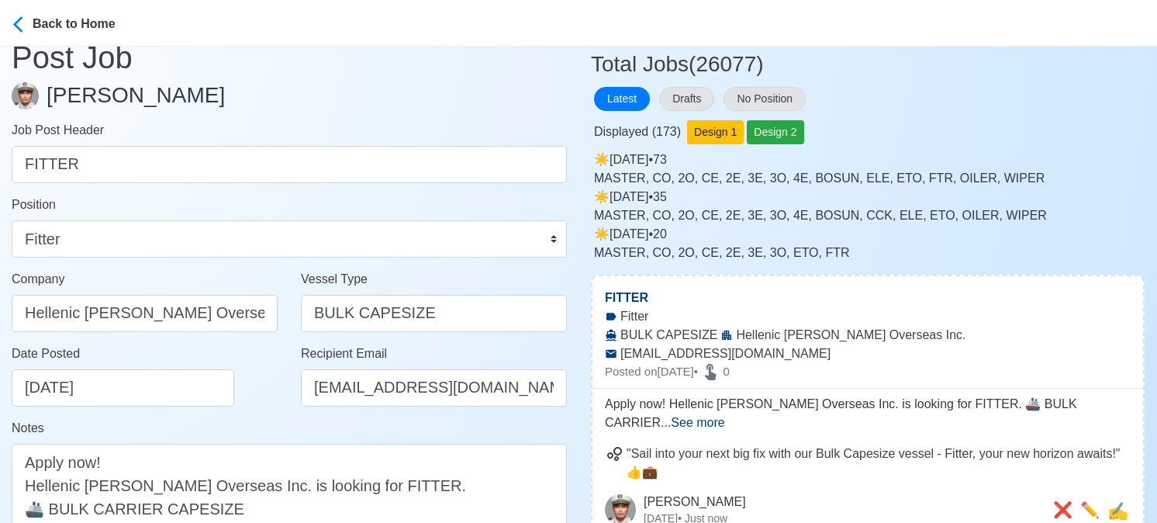
scroll to position [0, 0]
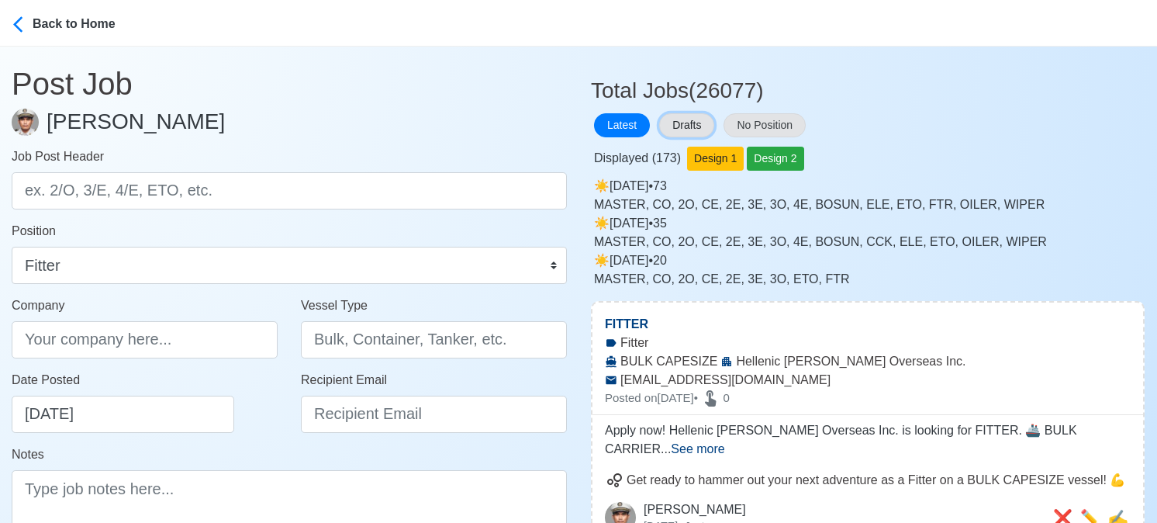
click at [703, 120] on button "Drafts" at bounding box center [686, 125] width 55 height 24
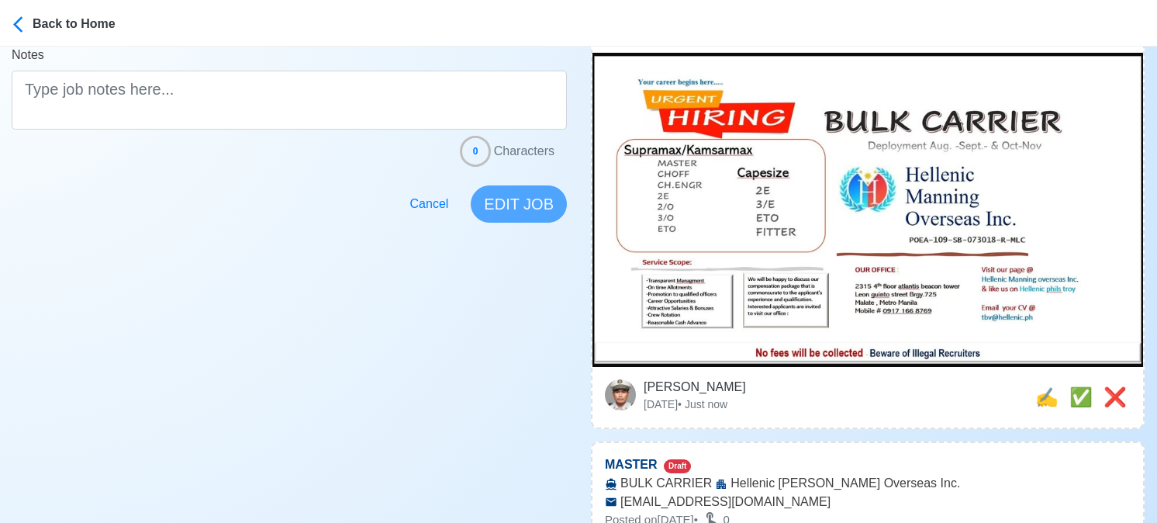
scroll to position [543, 0]
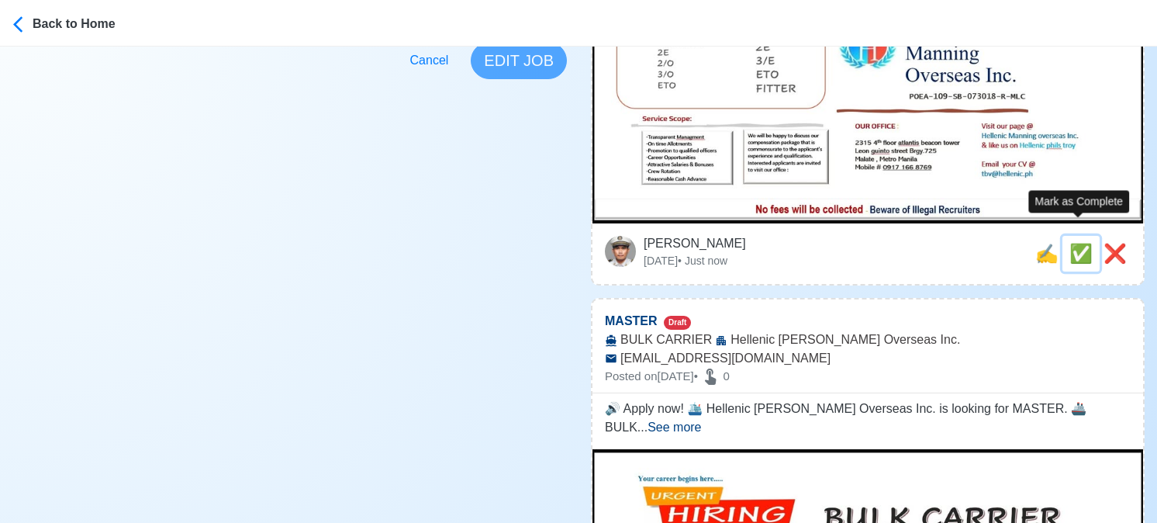
click at [1076, 243] on span "✅" at bounding box center [1080, 253] width 23 height 21
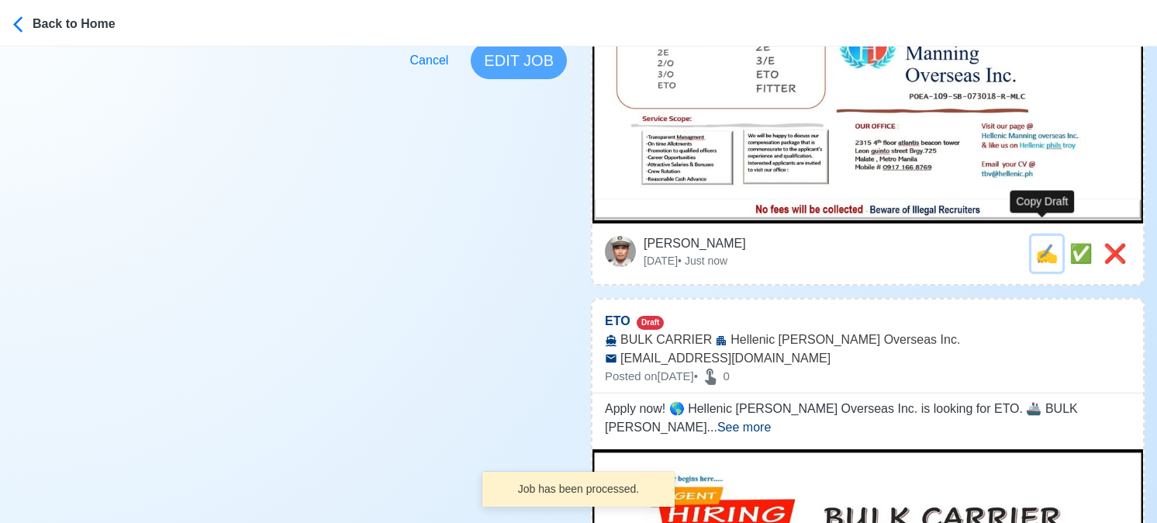
click at [1045, 243] on span "✍️" at bounding box center [1046, 253] width 23 height 21
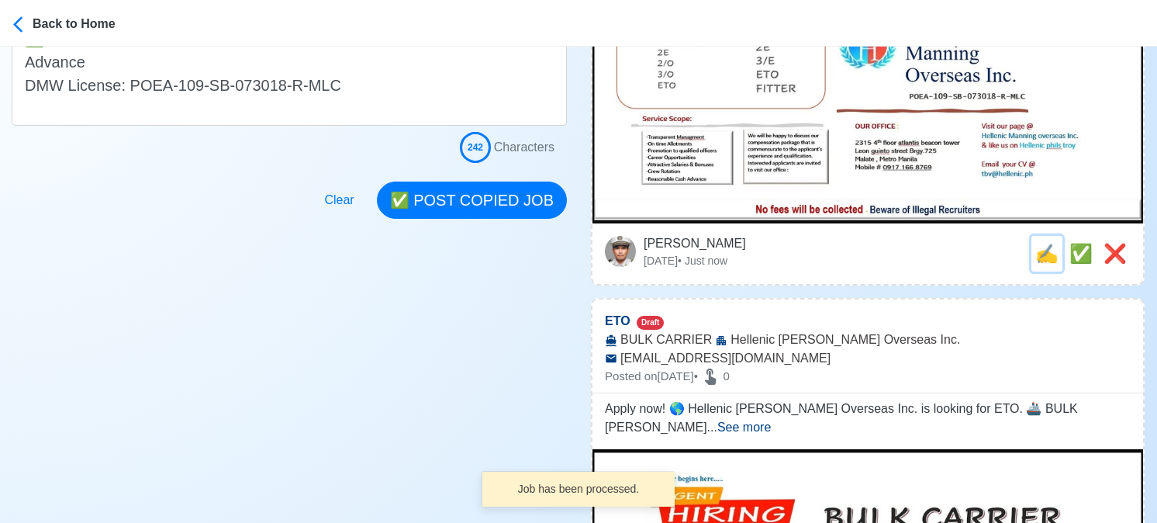
scroll to position [0, 0]
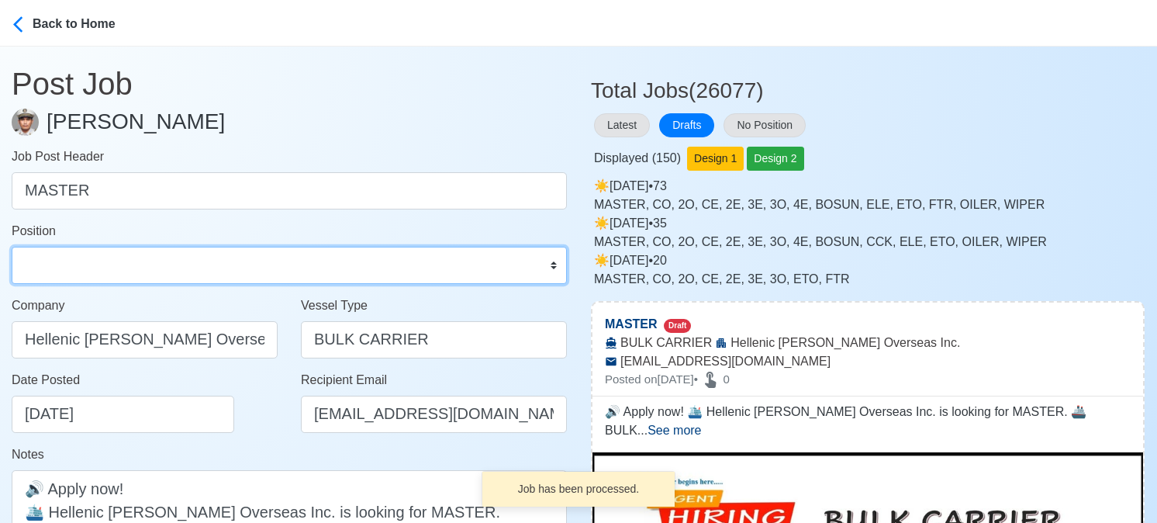
click at [105, 261] on select "Master Chief Officer 2nd Officer 3rd Officer Junior Officer Chief Engineer 2nd …" at bounding box center [289, 265] width 555 height 37
click at [12, 247] on select "Master Chief Officer 2nd Officer 3rd Officer Junior Officer Chief Engineer 2nd …" at bounding box center [289, 265] width 555 height 37
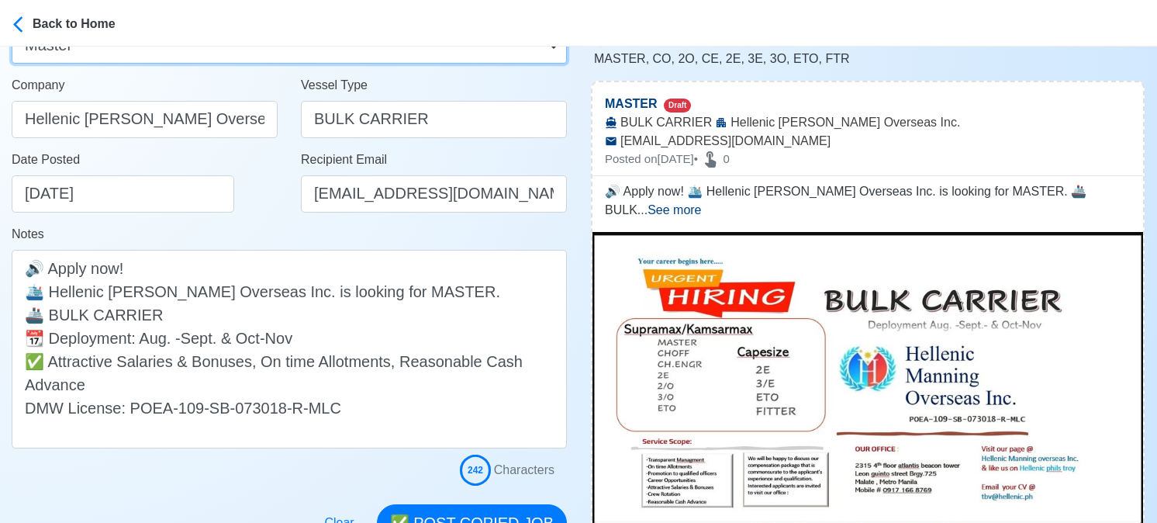
scroll to position [233, 0]
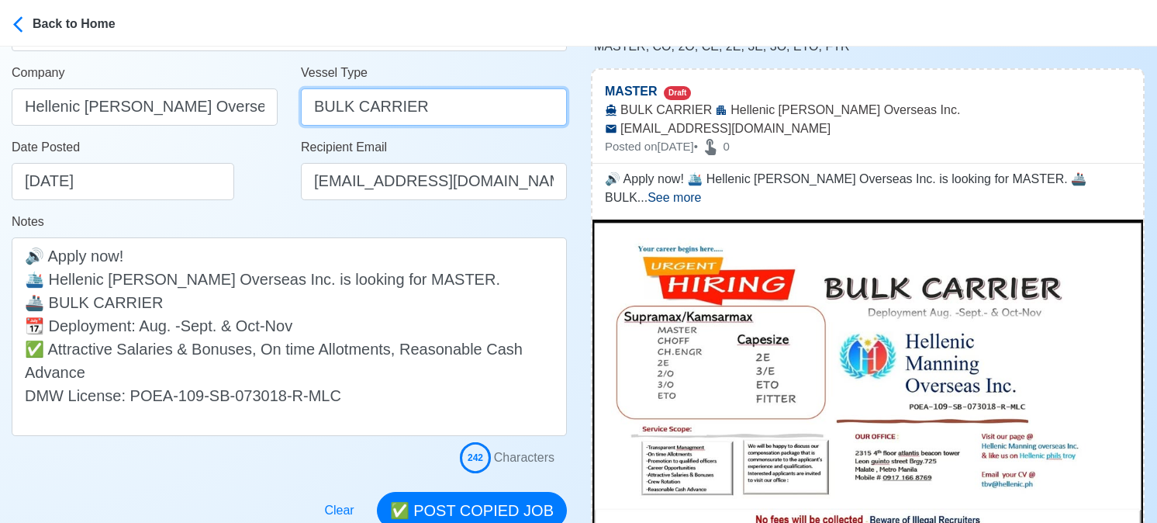
click at [402, 109] on input "BULK CARRIER" at bounding box center [434, 106] width 266 height 37
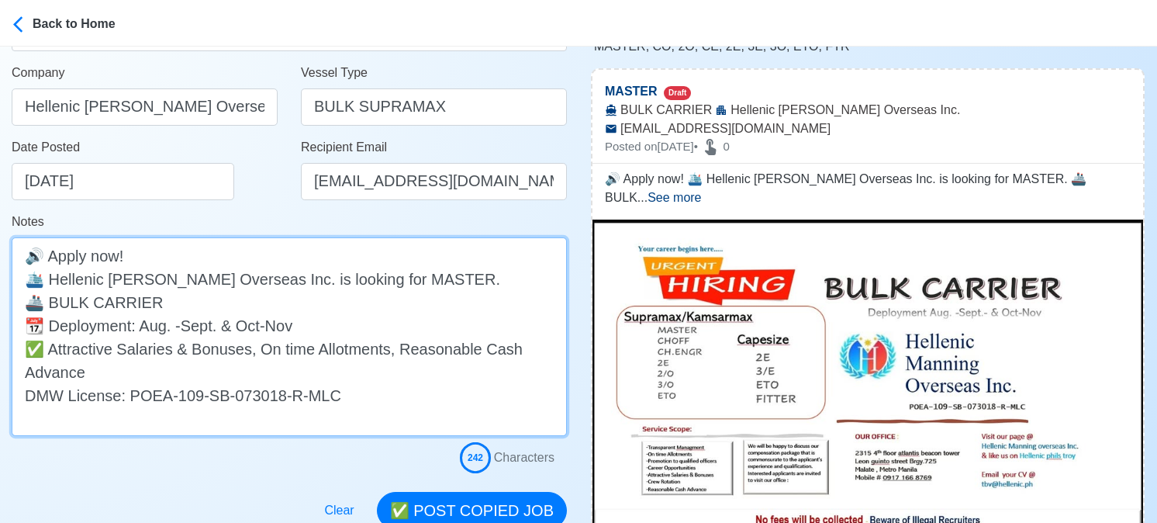
click at [175, 303] on textarea "🔊 Apply now! 🛳️ Hellenic Manning Overseas Inc. is looking for MASTER. 🚢 BULK CA…" at bounding box center [289, 336] width 555 height 199
drag, startPoint x: 55, startPoint y: 351, endPoint x: 99, endPoint y: 371, distance: 48.9
click at [99, 371] on textarea "🔊 Apply now! 🛳️ Hellenic Manning Overseas Inc. is looking for MASTER. 🚢 BULK CA…" at bounding box center [289, 336] width 555 height 199
paste textarea "Transparent Management, On time Allotments, Promotion to qualified Officers, Ca…"
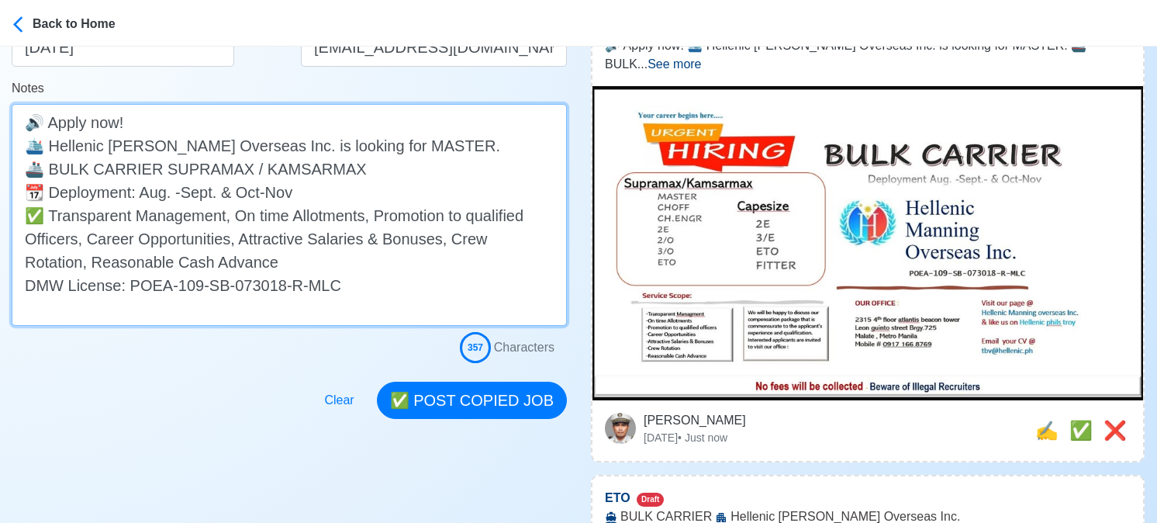
scroll to position [388, 0]
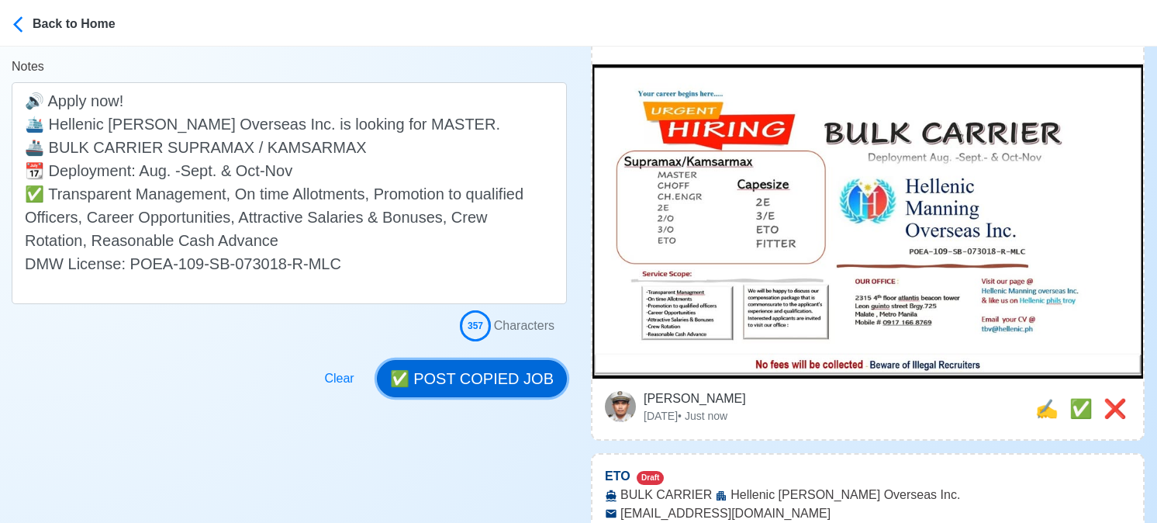
click at [479, 377] on button "✅ POST COPIED JOB" at bounding box center [472, 378] width 190 height 37
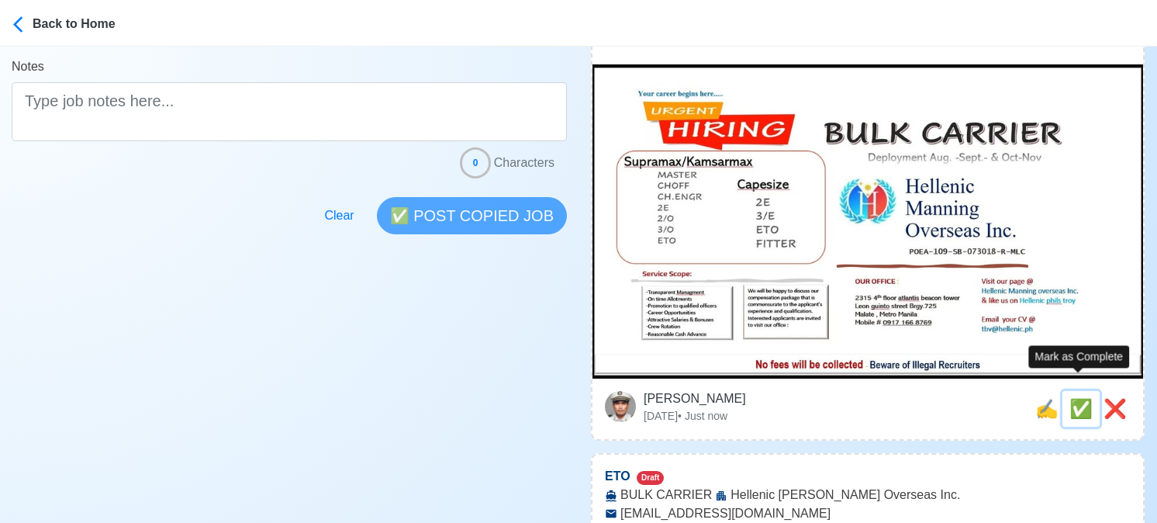
click at [1076, 398] on span "✅" at bounding box center [1080, 408] width 23 height 21
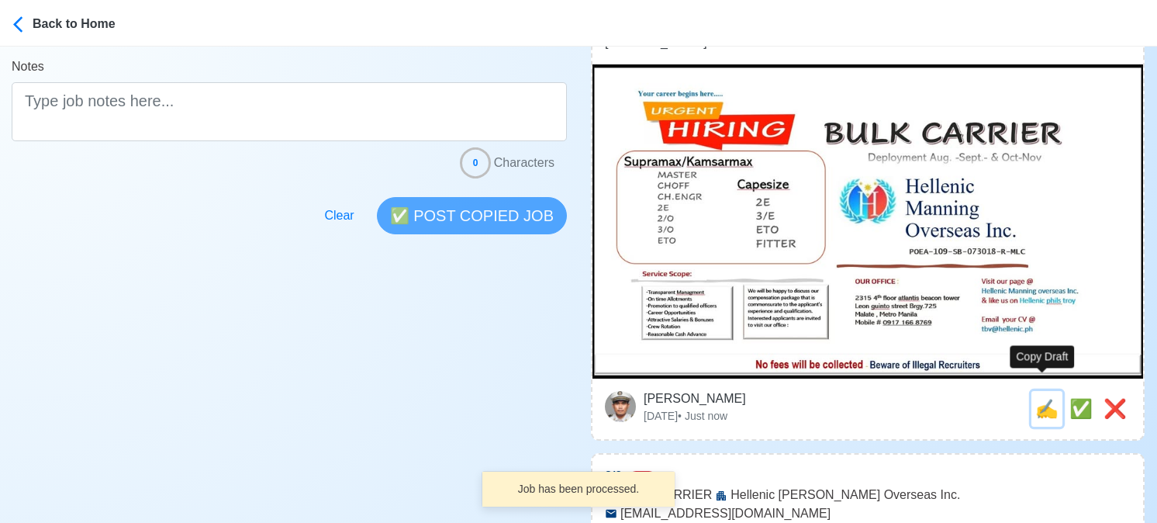
drag, startPoint x: 1040, startPoint y: 392, endPoint x: 1006, endPoint y: 389, distance: 34.3
click at [1040, 398] on span "✍️" at bounding box center [1046, 408] width 23 height 21
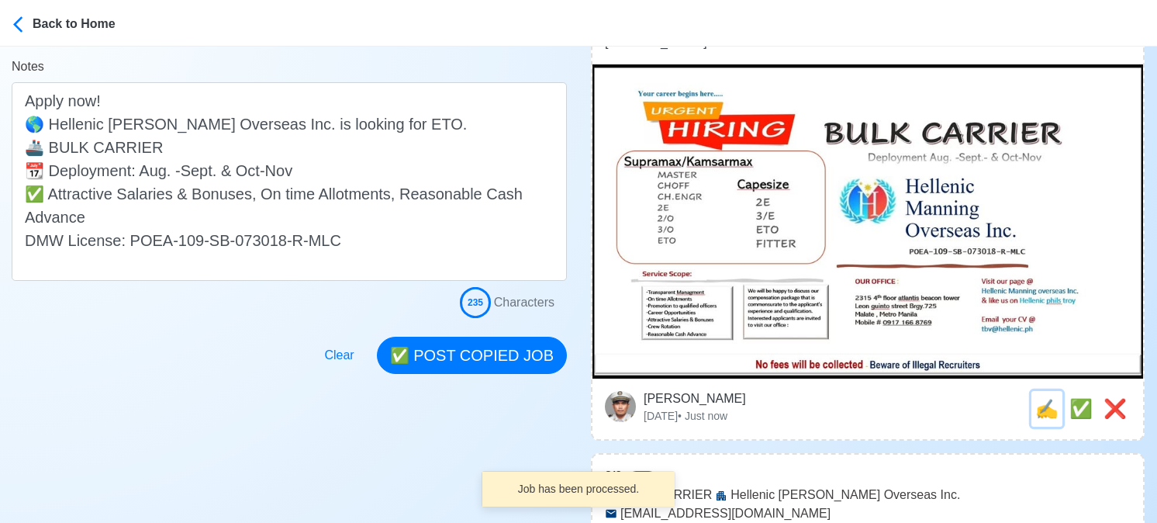
scroll to position [0, 0]
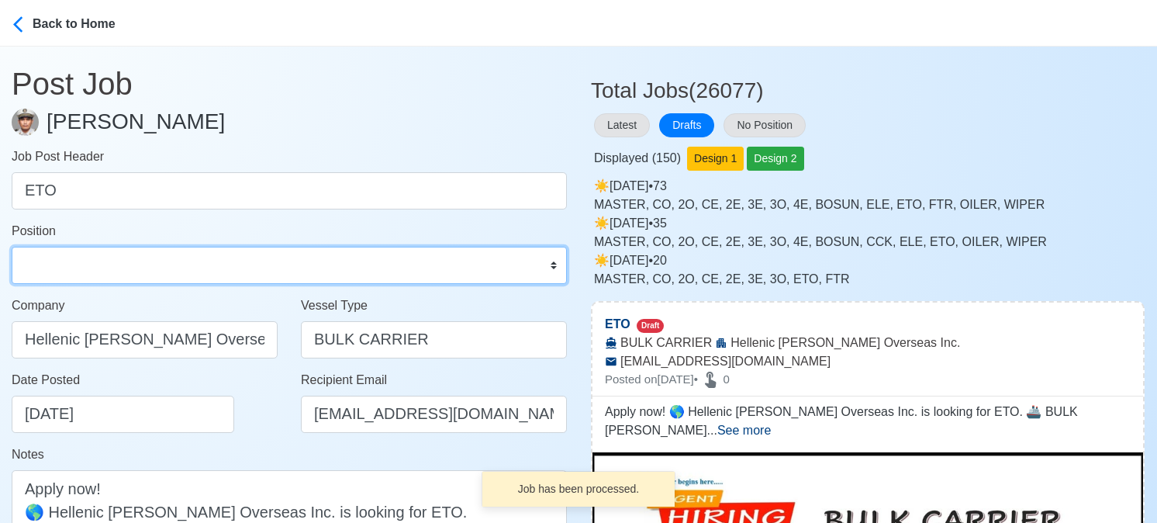
drag, startPoint x: 161, startPoint y: 257, endPoint x: 151, endPoint y: 246, distance: 14.3
click at [161, 257] on select "Master Chief Officer 2nd Officer 3rd Officer Junior Officer Chief Engineer 2nd …" at bounding box center [289, 265] width 555 height 37
click at [12, 247] on select "Master Chief Officer 2nd Officer 3rd Officer Junior Officer Chief Engineer 2nd …" at bounding box center [289, 265] width 555 height 37
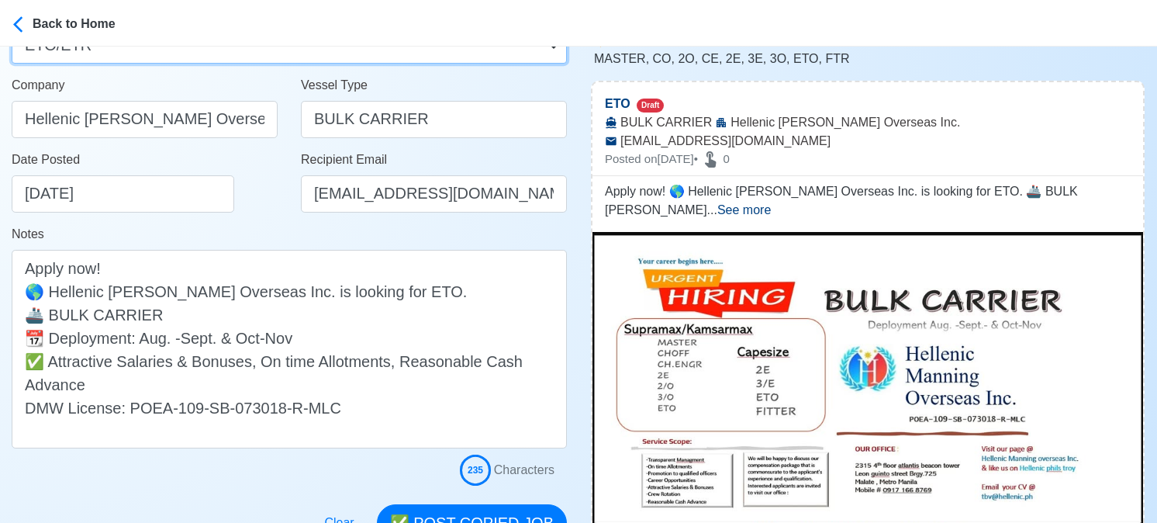
scroll to position [233, 0]
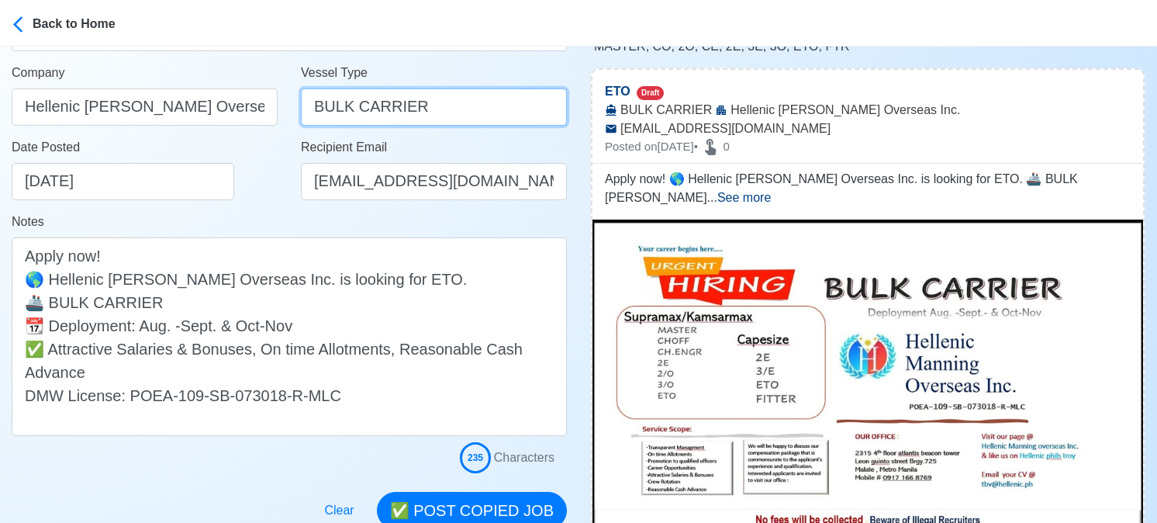
click at [389, 108] on input "BULK CARRIER" at bounding box center [434, 106] width 266 height 37
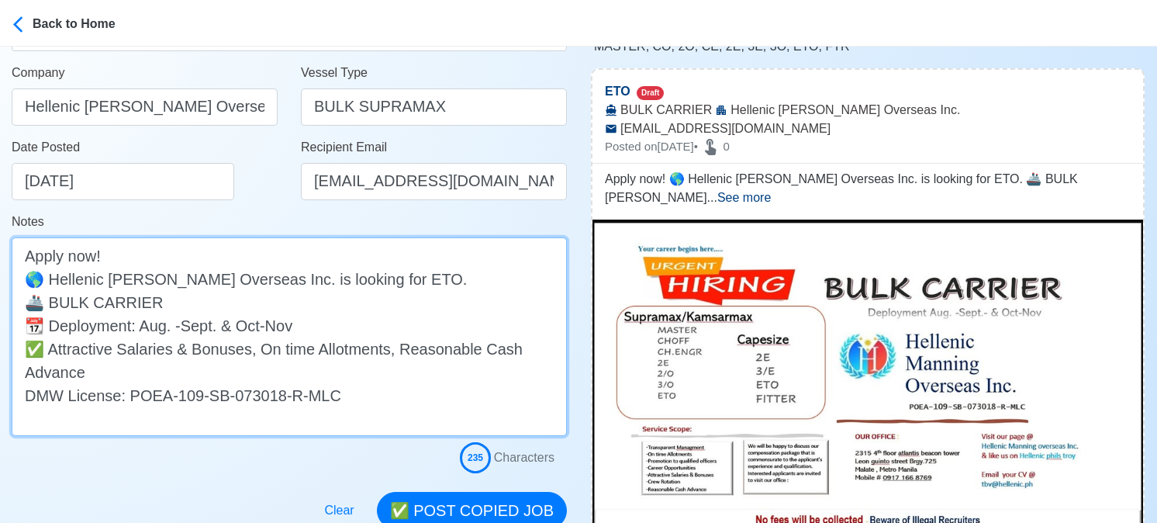
click at [273, 300] on textarea "Apply now! 🌎 Hellenic Manning Overseas Inc. is looking for ETO. 🚢 BULK CARRIER …" at bounding box center [289, 336] width 555 height 199
drag, startPoint x: 47, startPoint y: 350, endPoint x: 98, endPoint y: 366, distance: 53.7
click at [98, 366] on textarea "Apply now! 🌎 Hellenic Manning Overseas Inc. is looking for ETO. 🚢 BULK CARRIER …" at bounding box center [289, 336] width 555 height 199
paste textarea "Transparent Management, On time Allotments, Promotion to qualified Officers, Ca…"
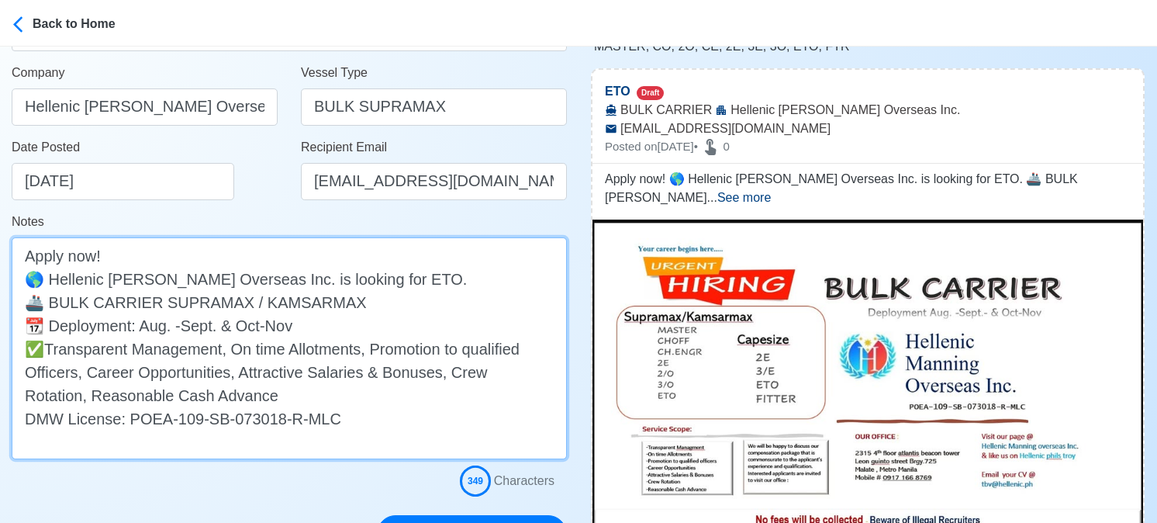
click at [44, 351] on textarea "Apply now! 🌎 Hellenic Manning Overseas Inc. is looking for ETO. 🚢 BULK CARRIER …" at bounding box center [289, 348] width 555 height 222
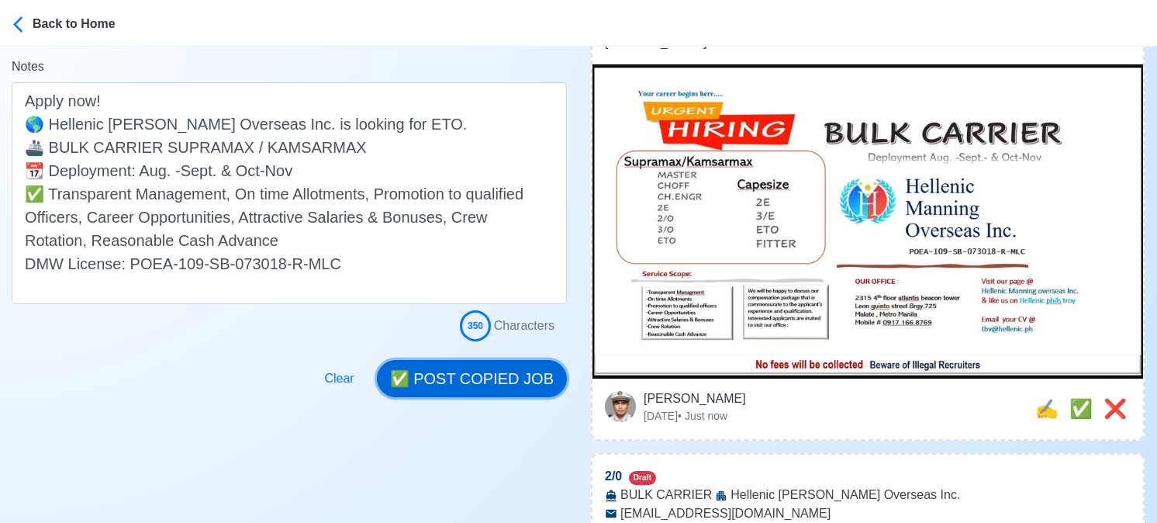
click at [484, 389] on button "✅ POST COPIED JOB" at bounding box center [472, 378] width 190 height 37
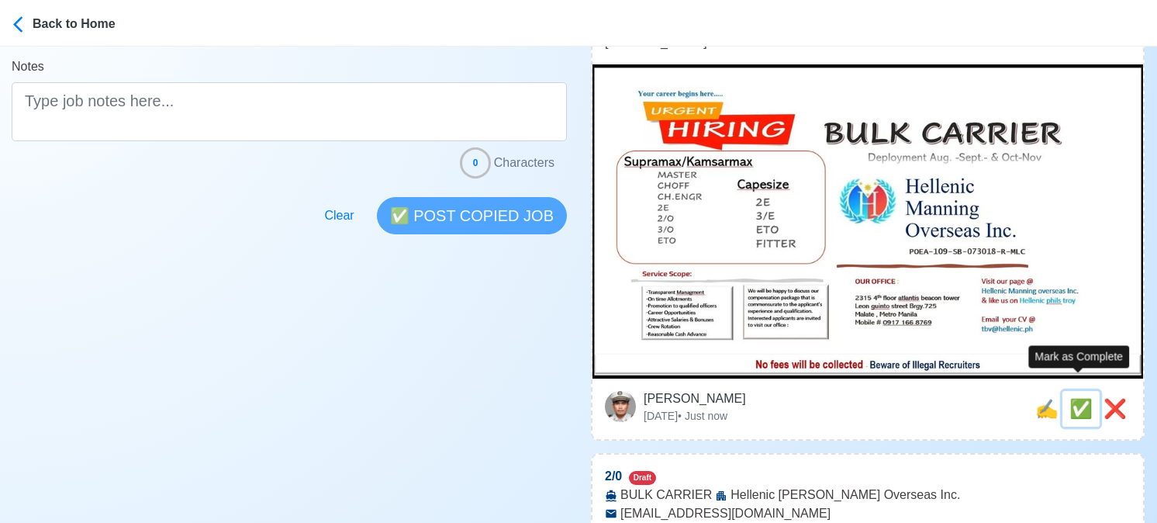
click at [1079, 398] on span "✅" at bounding box center [1080, 408] width 23 height 21
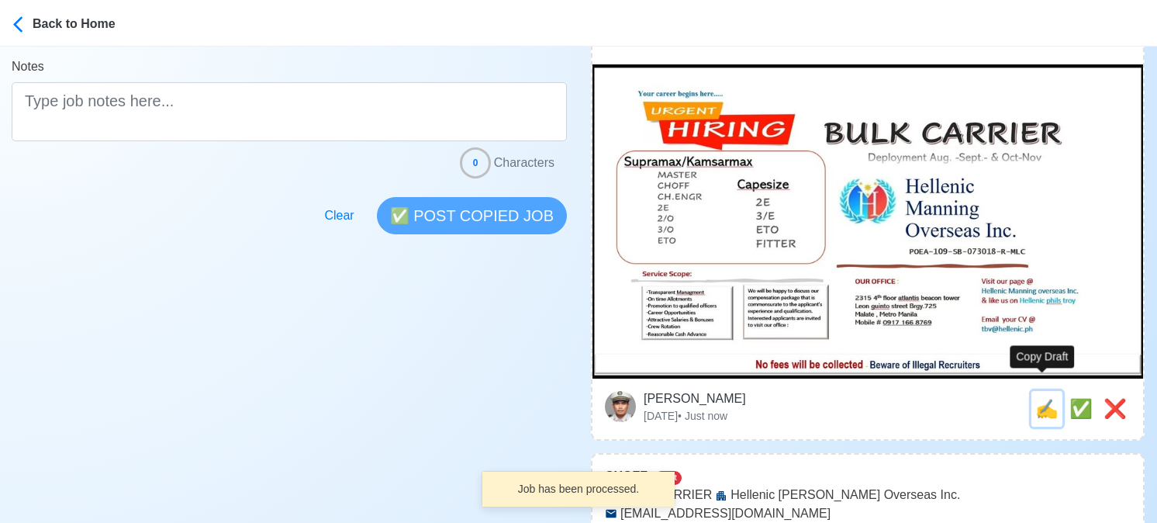
click at [1036, 398] on span "✍️" at bounding box center [1046, 408] width 23 height 21
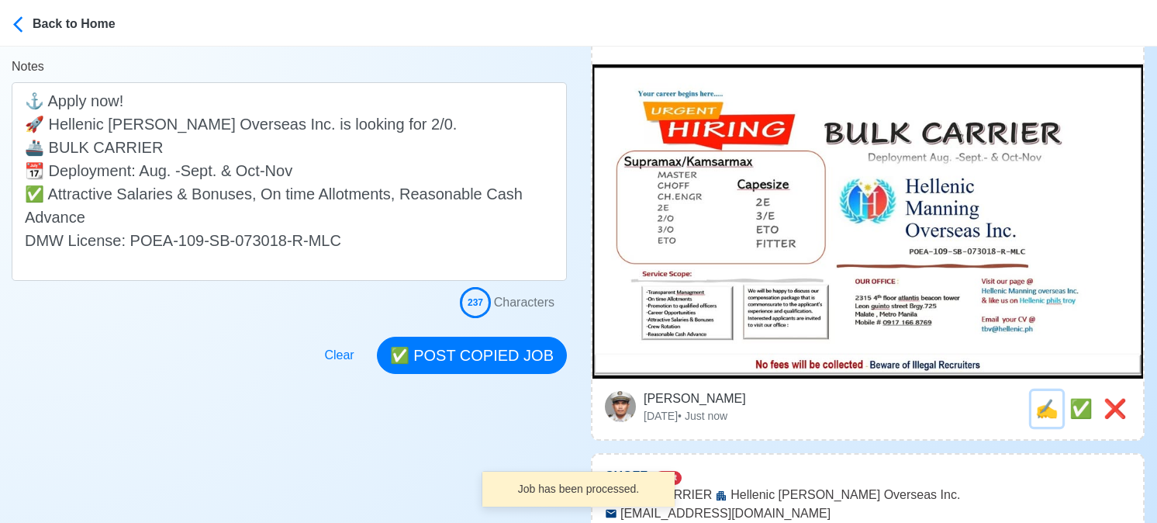
scroll to position [0, 0]
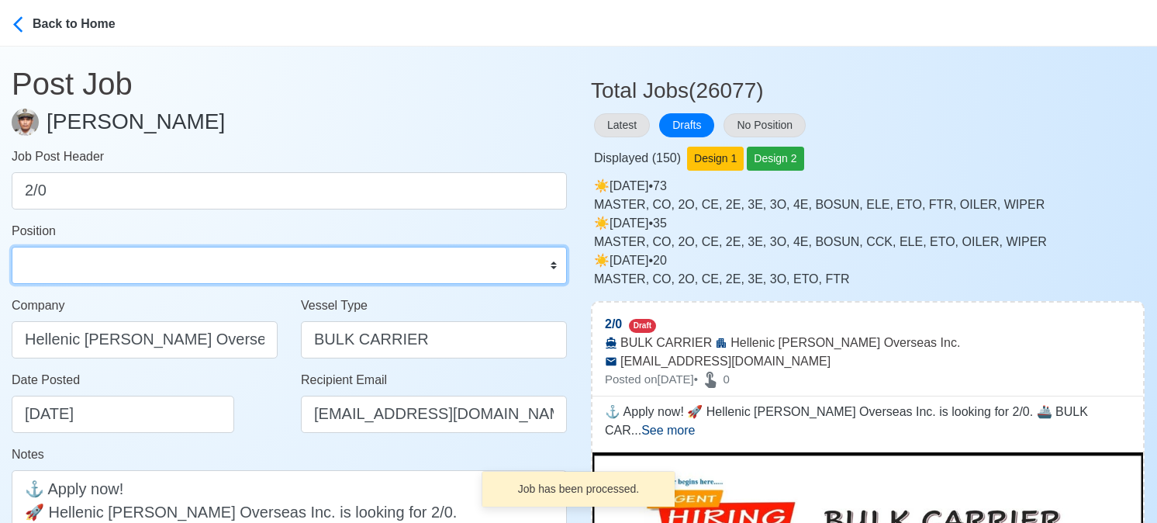
click at [105, 258] on select "Master Chief Officer 2nd Officer 3rd Officer Junior Officer Chief Engineer 2nd …" at bounding box center [289, 265] width 555 height 37
click at [12, 247] on select "Master Chief Officer 2nd Officer 3rd Officer Junior Officer Chief Engineer 2nd …" at bounding box center [289, 265] width 555 height 37
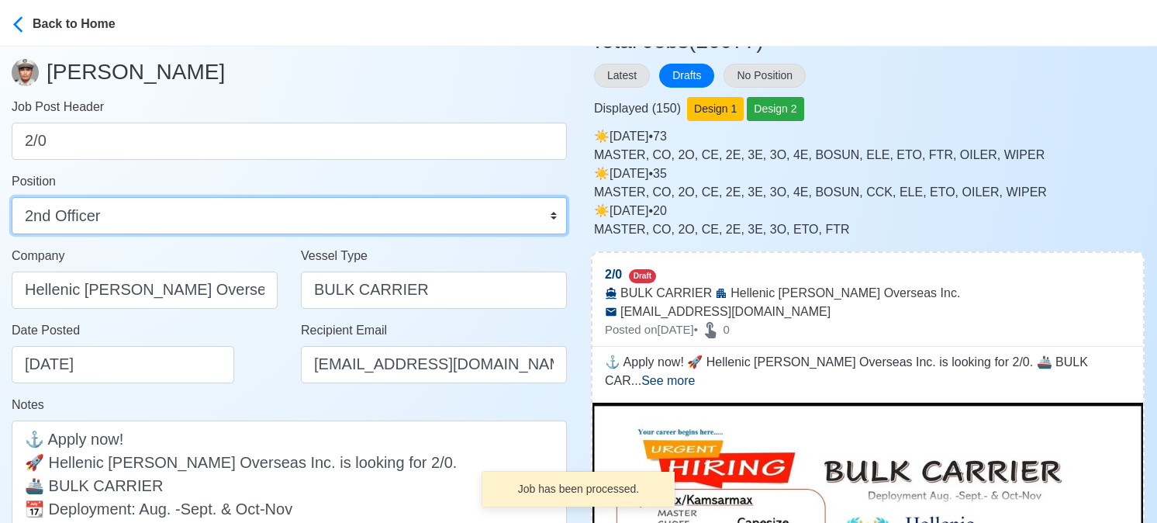
scroll to position [155, 0]
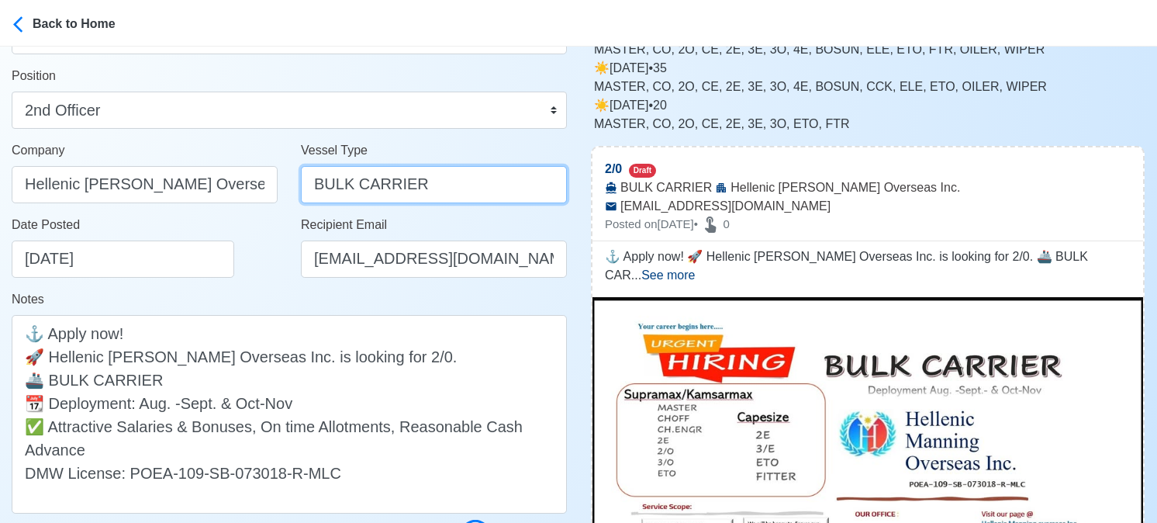
click at [403, 189] on input "BULK CARRIER" at bounding box center [434, 184] width 266 height 37
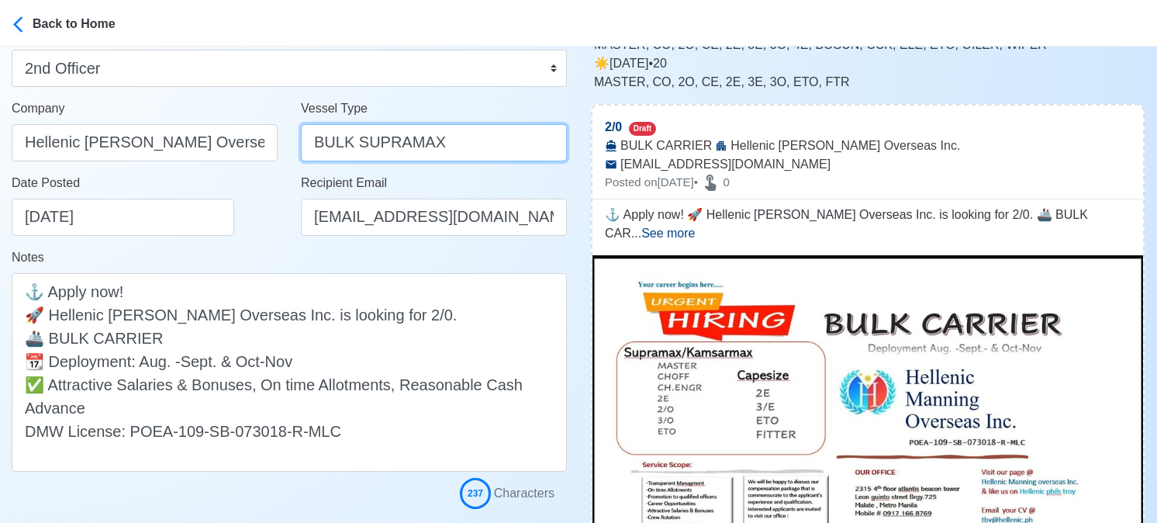
scroll to position [233, 0]
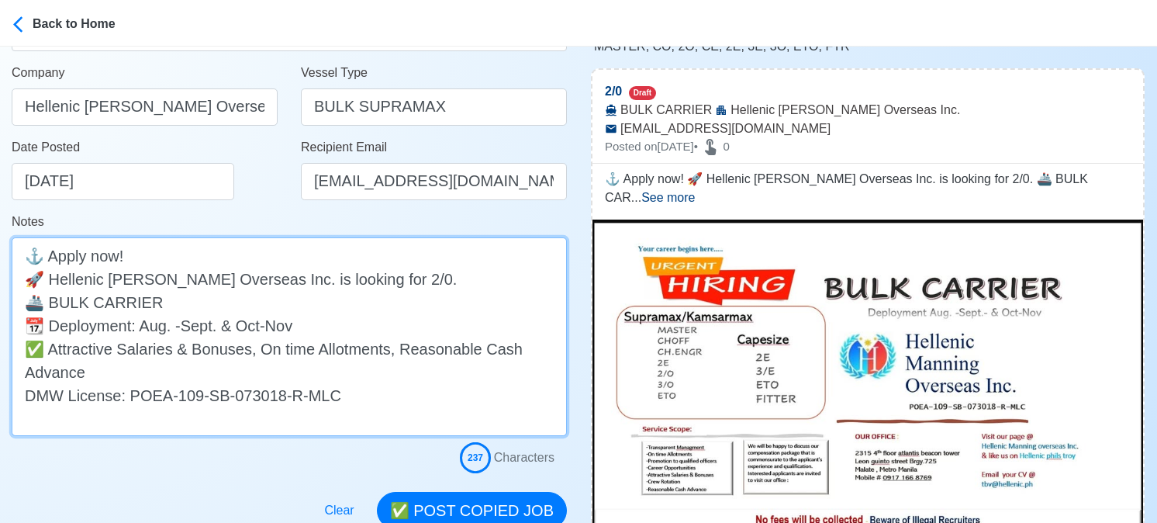
click at [383, 297] on textarea "⚓ Apply now! 🚀 Hellenic Manning Overseas Inc. is looking for 2/0. 🚢 BULK CARRIE…" at bounding box center [289, 336] width 555 height 199
drag, startPoint x: 50, startPoint y: 350, endPoint x: 81, endPoint y: 368, distance: 35.8
click at [81, 368] on textarea "⚓ Apply now! 🚀 Hellenic Manning Overseas Inc. is looking for 2/0. 🚢 BULK CARRIE…" at bounding box center [289, 336] width 555 height 199
paste textarea "Transparent Management, On time Allotments, Promotion to qualified Officers, Ca…"
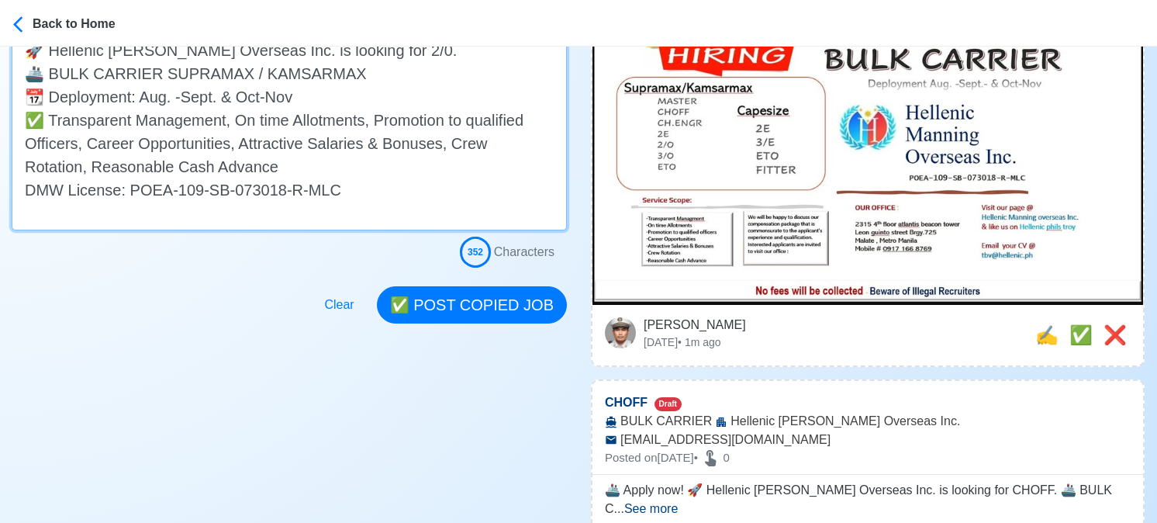
scroll to position [465, 0]
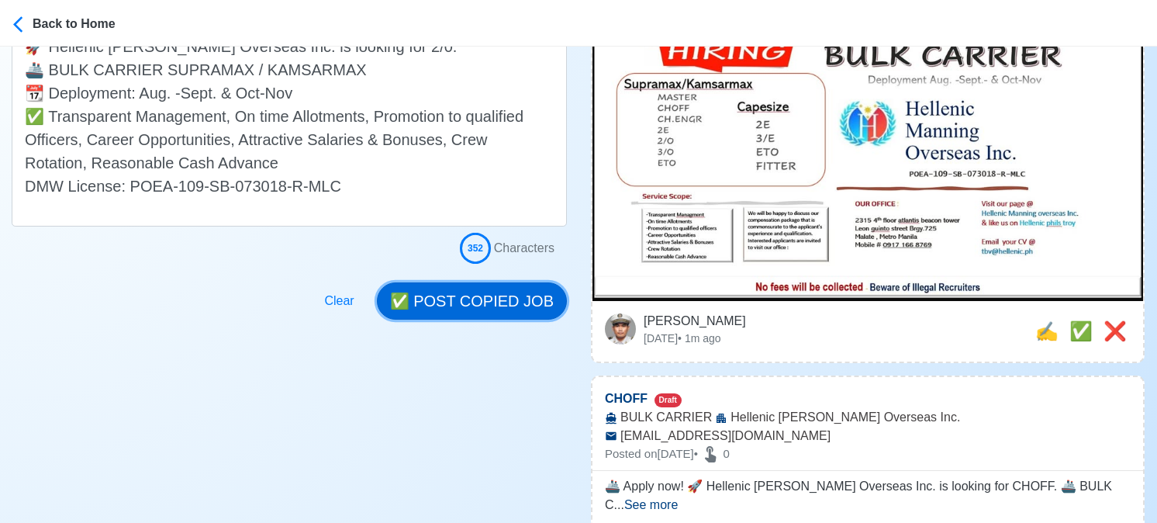
click at [496, 302] on button "✅ POST COPIED JOB" at bounding box center [472, 300] width 190 height 37
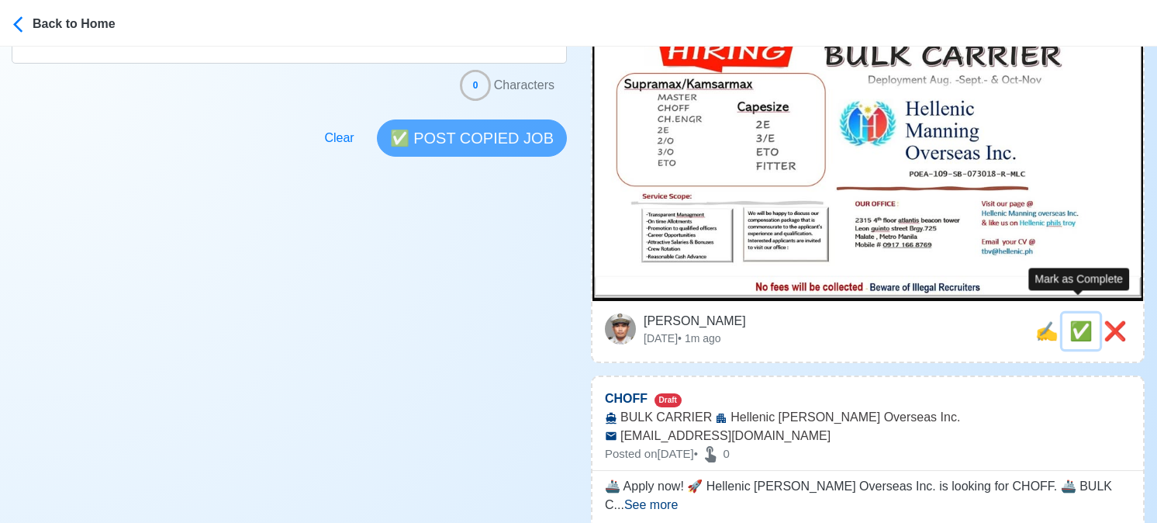
click at [1078, 320] on span "✅" at bounding box center [1080, 330] width 23 height 21
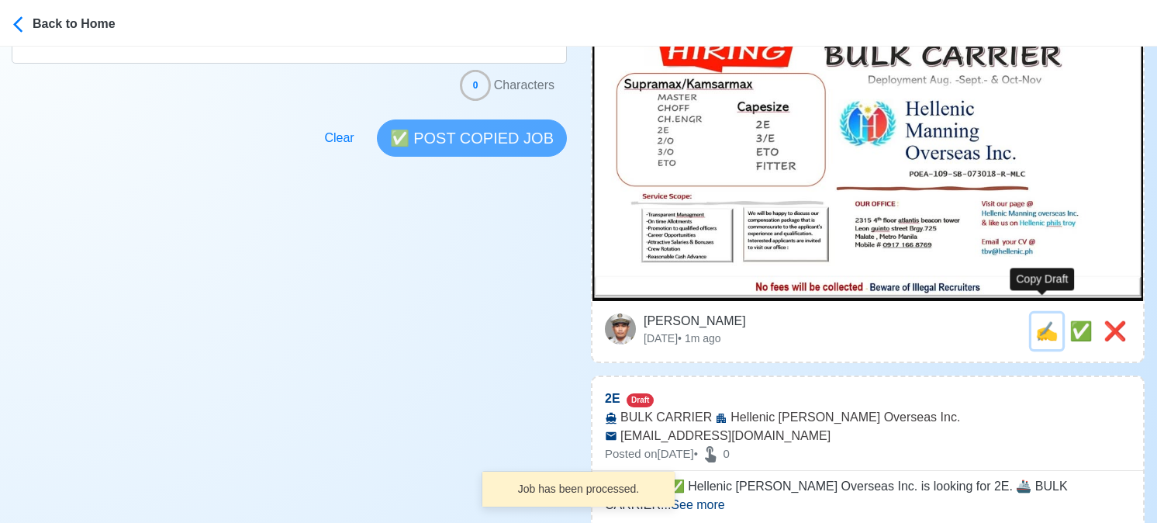
click at [1045, 320] on span "✍️" at bounding box center [1046, 330] width 23 height 21
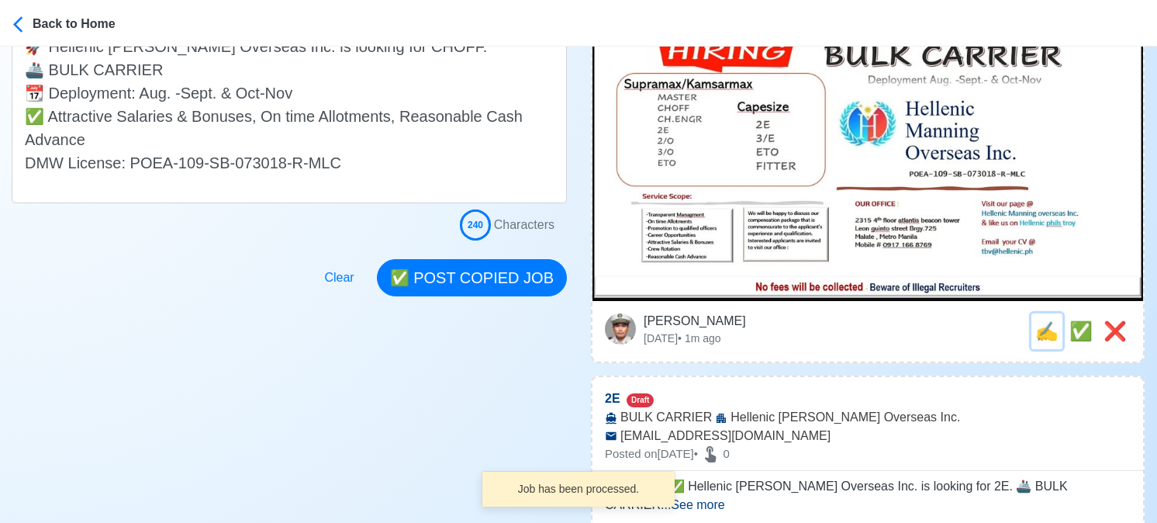
scroll to position [0, 0]
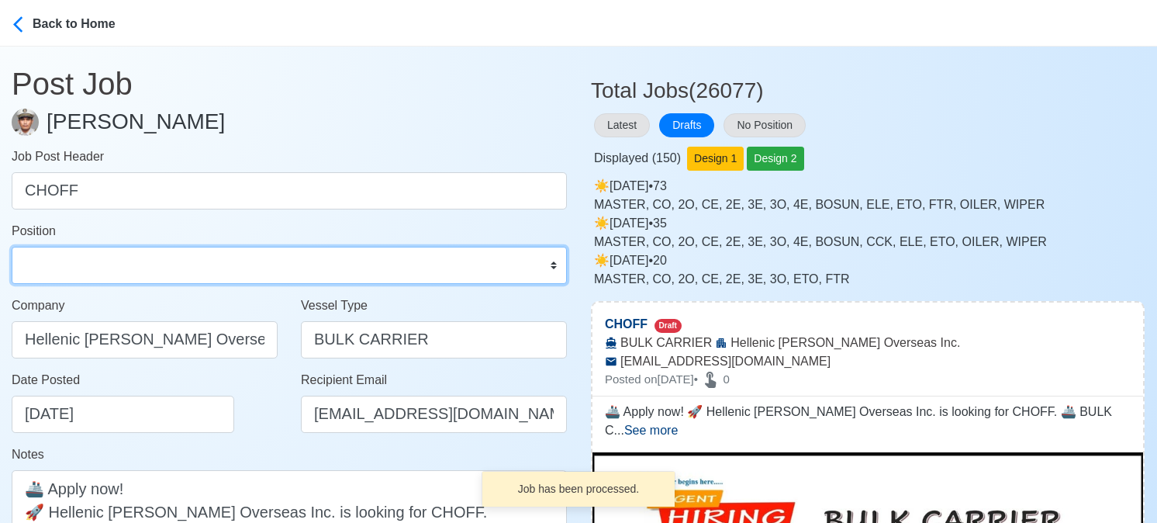
drag, startPoint x: 77, startPoint y: 266, endPoint x: 72, endPoint y: 248, distance: 18.4
click at [77, 263] on select "Master Chief Officer 2nd Officer 3rd Officer Junior Officer Chief Engineer 2nd …" at bounding box center [289, 265] width 555 height 37
click at [12, 247] on select "Master Chief Officer 2nd Officer 3rd Officer Junior Officer Chief Engineer 2nd …" at bounding box center [289, 265] width 555 height 37
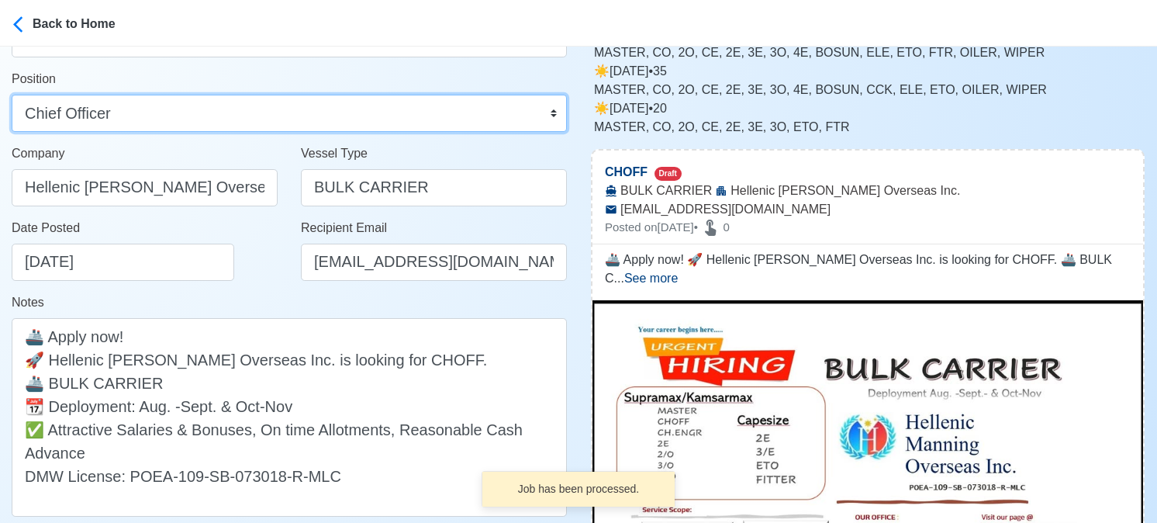
scroll to position [233, 0]
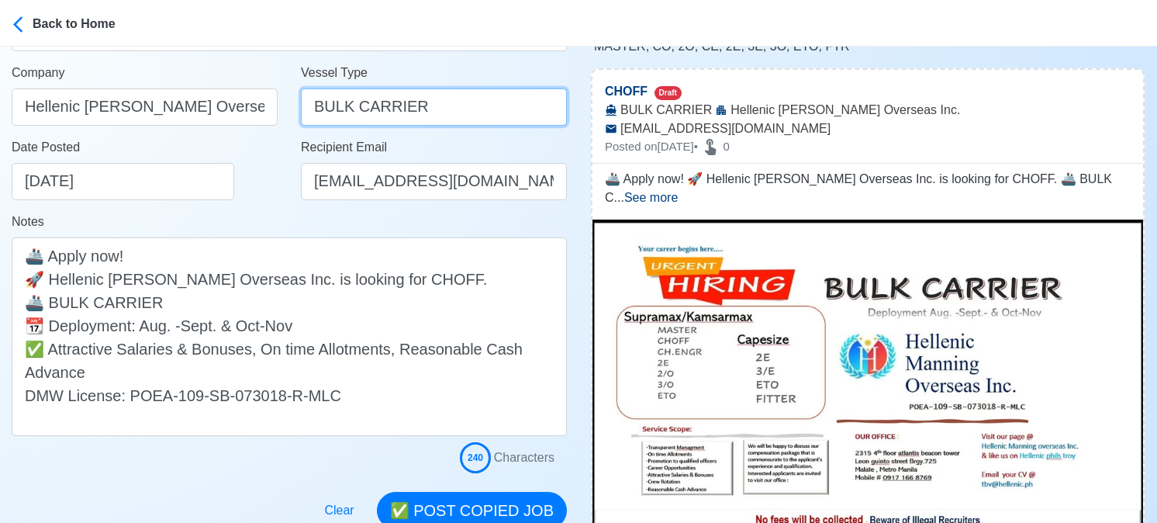
click at [389, 103] on input "BULK CARRIER" at bounding box center [434, 106] width 266 height 37
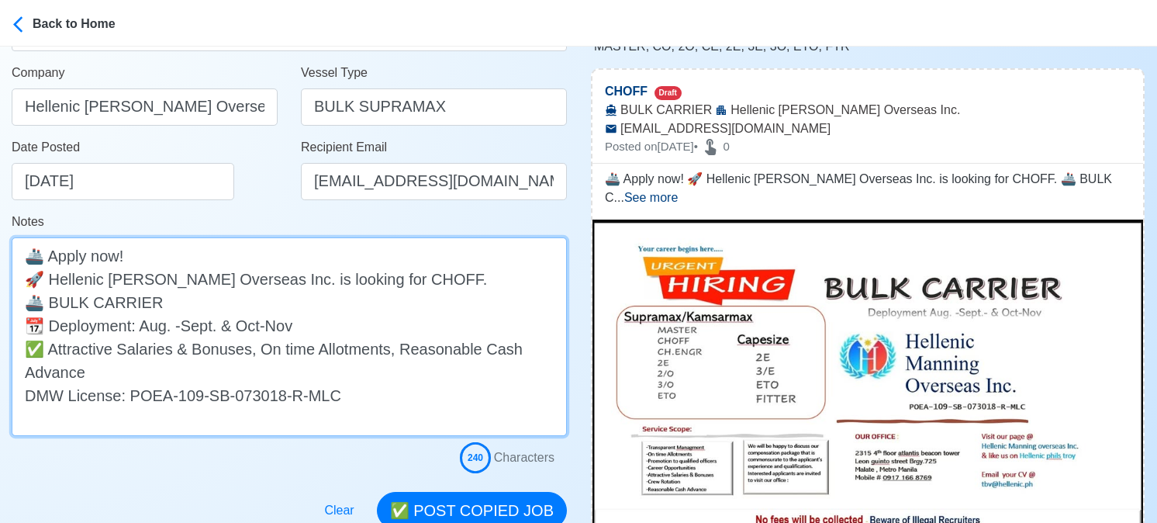
click at [254, 303] on textarea "🚢 Apply now! 🚀 Hellenic Manning Overseas Inc. is looking for CHOFF. 🚢 BULK CARR…" at bounding box center [289, 336] width 555 height 199
drag, startPoint x: 50, startPoint y: 348, endPoint x: 98, endPoint y: 375, distance: 54.8
click at [98, 375] on textarea "🚢 Apply now! 🚀 Hellenic Manning Overseas Inc. is looking for CHOFF. 🚢 BULK CARR…" at bounding box center [289, 336] width 555 height 199
paste textarea "Transparent Management, On time Allotments, Promotion to qualified Officers, Ca…"
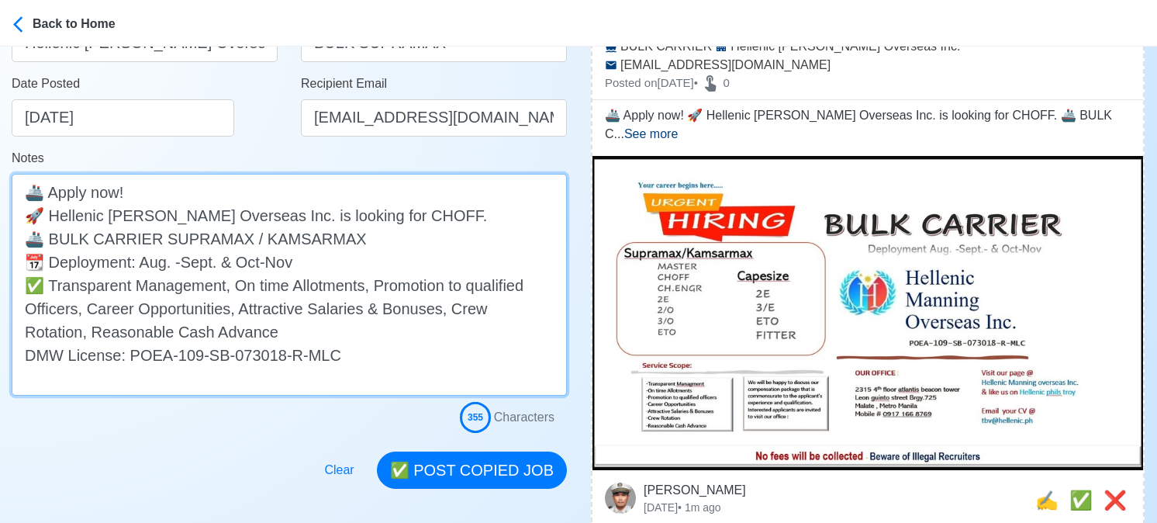
scroll to position [465, 0]
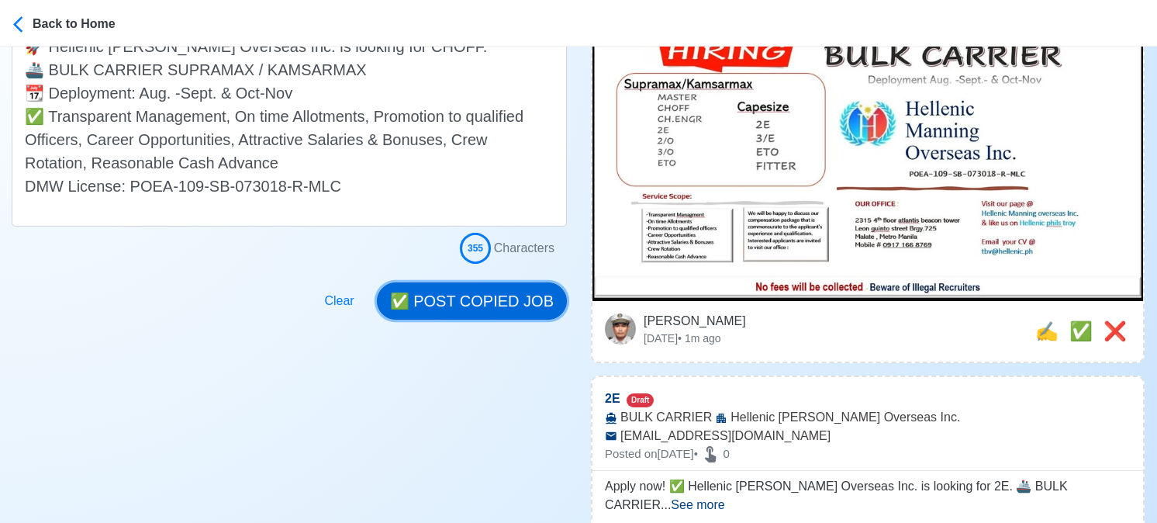
click at [507, 304] on button "✅ POST COPIED JOB" at bounding box center [472, 300] width 190 height 37
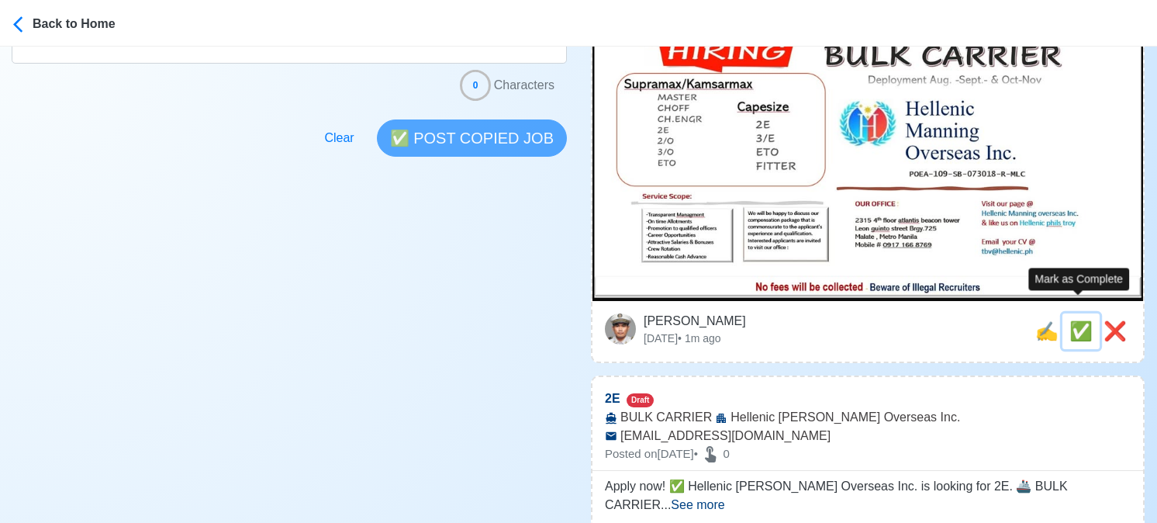
click at [1074, 320] on span "✅" at bounding box center [1080, 330] width 23 height 21
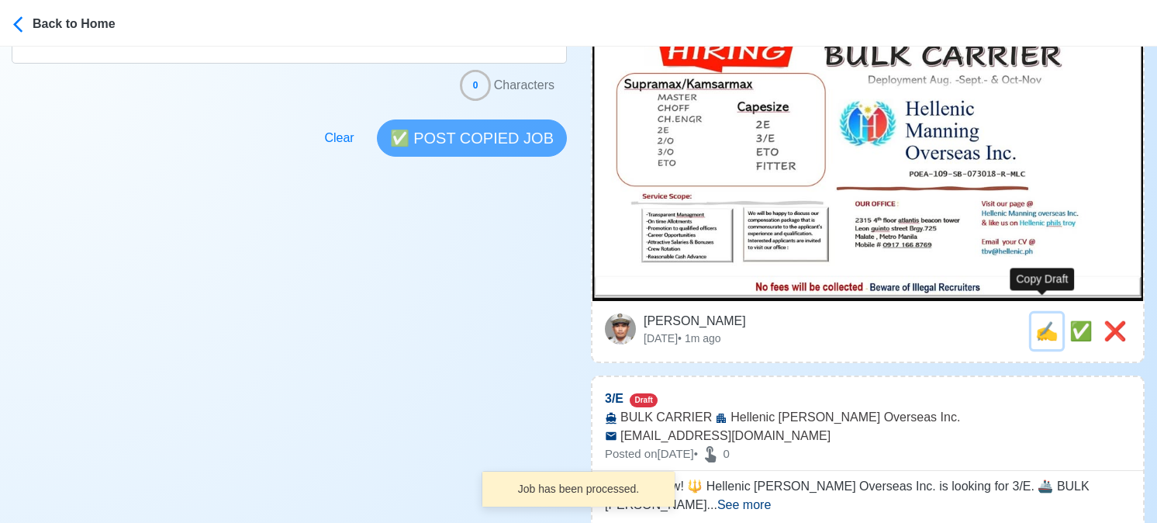
click at [1043, 320] on span "✍️" at bounding box center [1046, 330] width 23 height 21
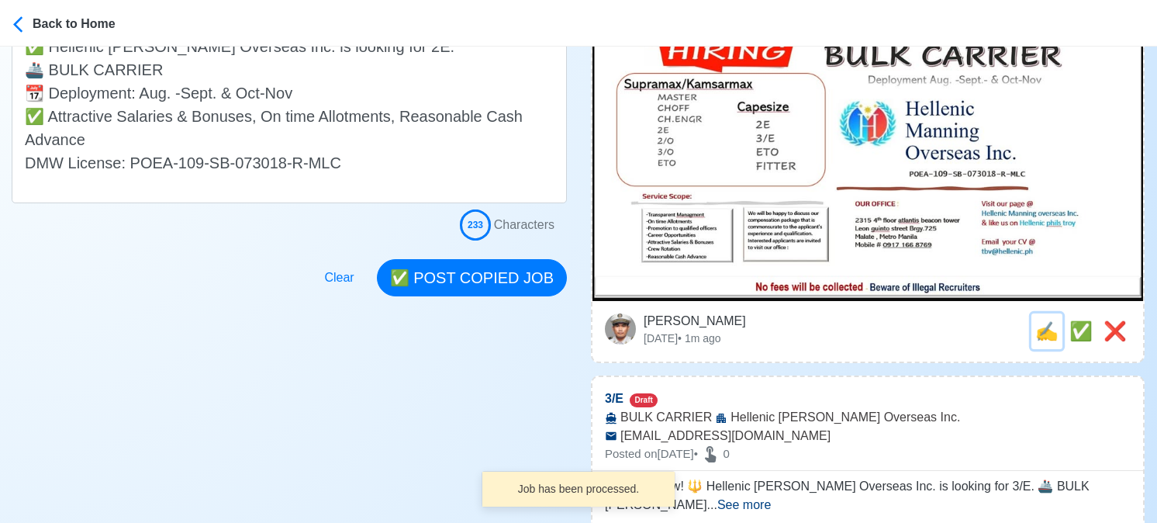
scroll to position [0, 0]
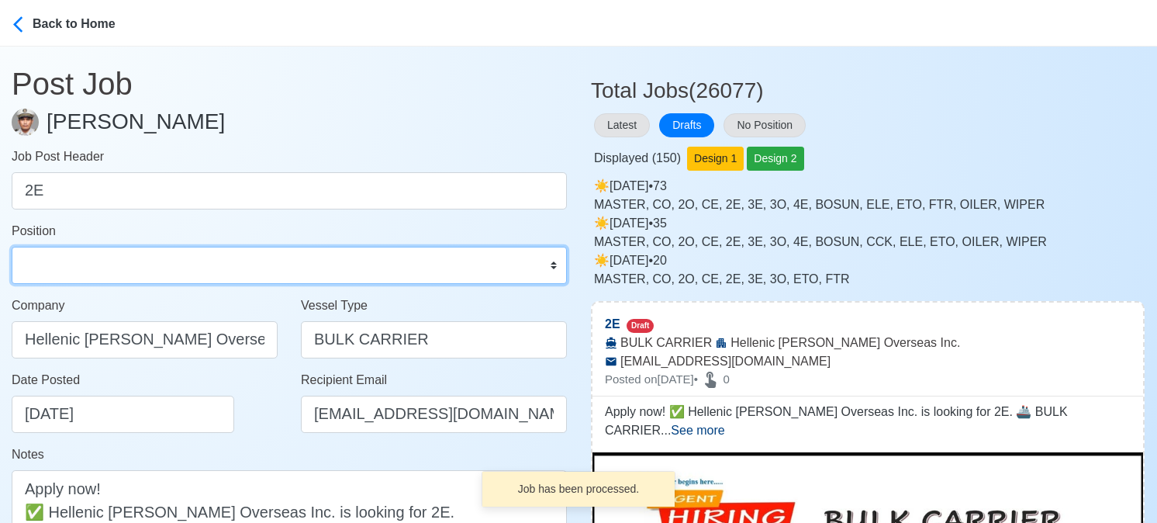
click at [146, 257] on select "Master Chief Officer 2nd Officer 3rd Officer Junior Officer Chief Engineer 2nd …" at bounding box center [289, 265] width 555 height 37
click at [12, 247] on select "Master Chief Officer 2nd Officer 3rd Officer Junior Officer Chief Engineer 2nd …" at bounding box center [289, 265] width 555 height 37
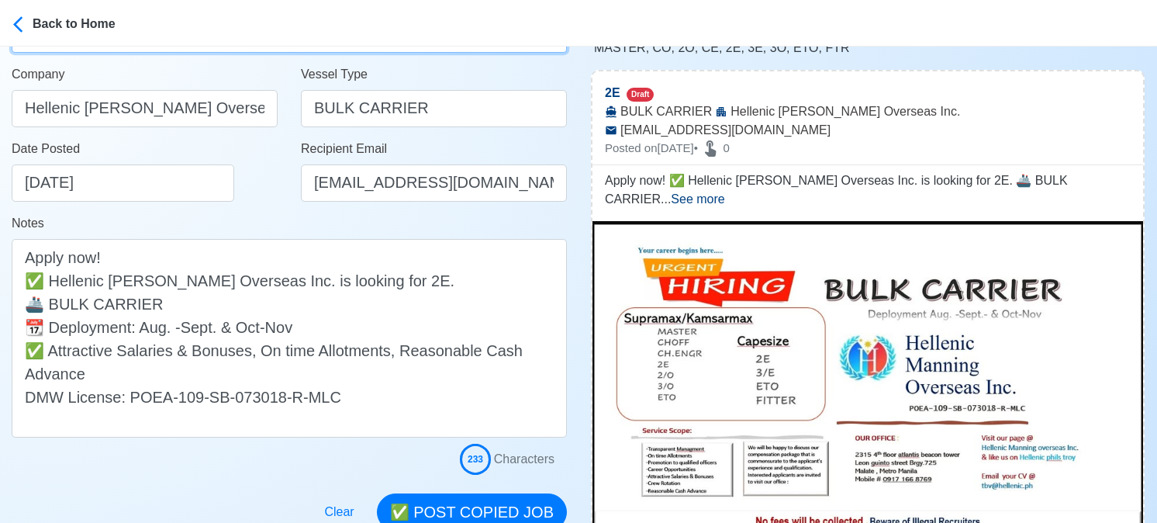
scroll to position [233, 0]
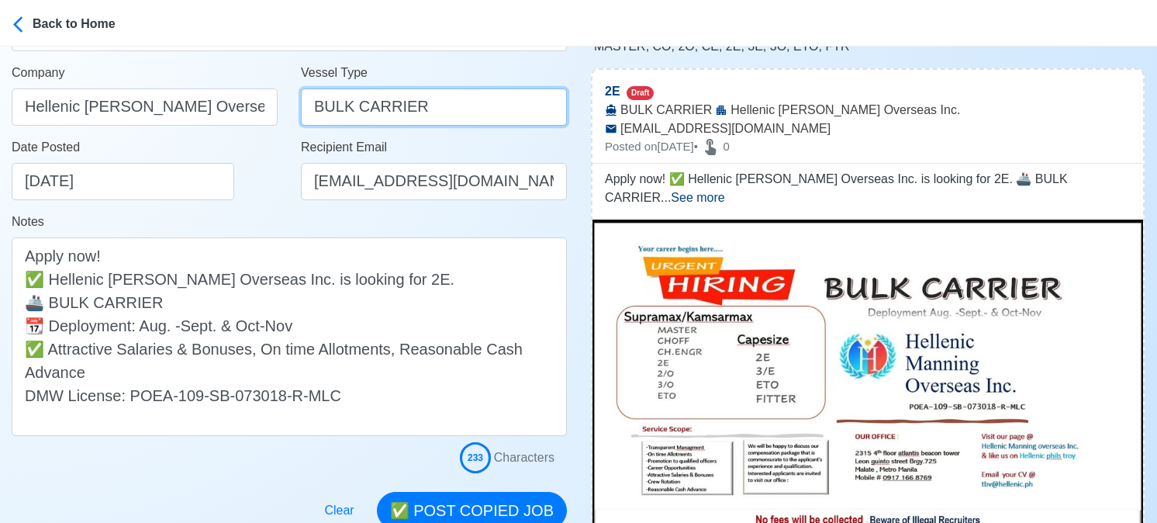
click at [398, 112] on input "BULK CARRIER" at bounding box center [434, 106] width 266 height 37
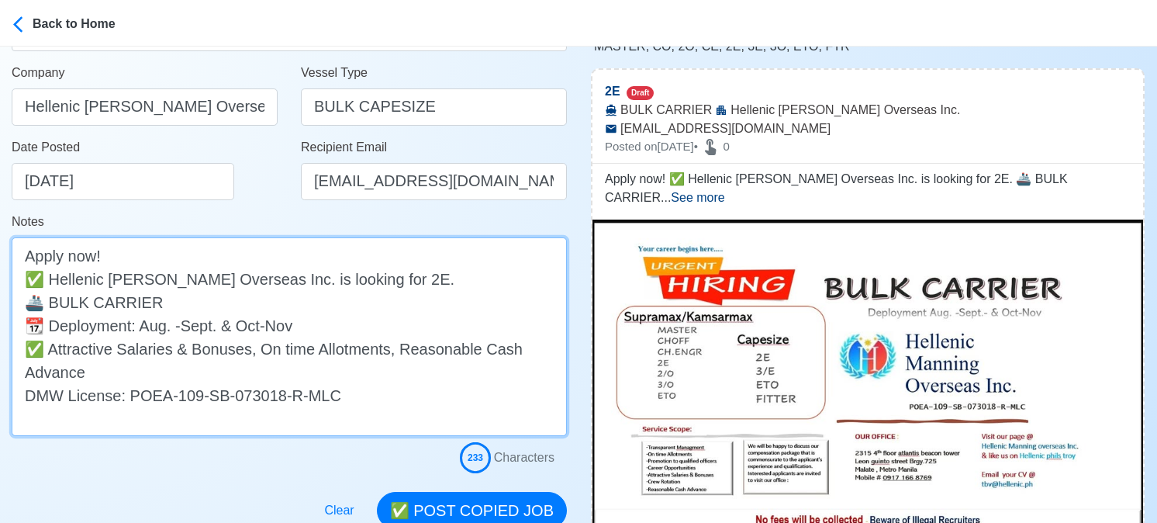
click at [177, 300] on textarea "Apply now! ✅ Hellenic Manning Overseas Inc. is looking for 2E. 🚢 BULK CARRIER 📆…" at bounding box center [289, 336] width 555 height 199
drag, startPoint x: 53, startPoint y: 350, endPoint x: 88, endPoint y: 376, distance: 44.4
click at [88, 376] on textarea "Apply now! ✅ Hellenic Manning Overseas Inc. is looking for 2E. 🚢 BULK CARRIER C…" at bounding box center [289, 336] width 555 height 199
paste textarea "Transparent Management, On time Allotments, Promotion to qualified Officers, Ca…"
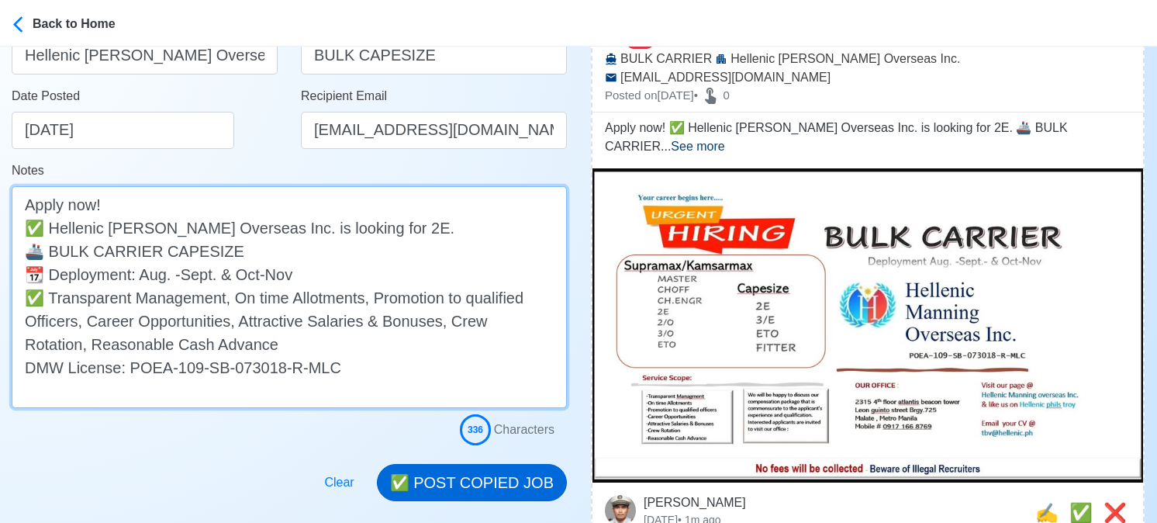
scroll to position [388, 0]
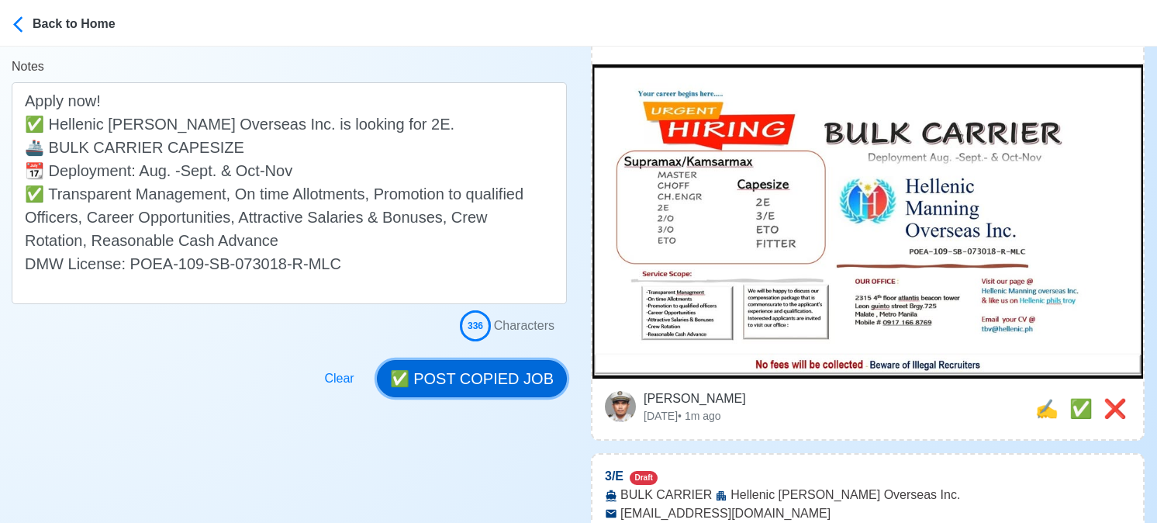
click at [479, 384] on button "✅ POST COPIED JOB" at bounding box center [472, 378] width 190 height 37
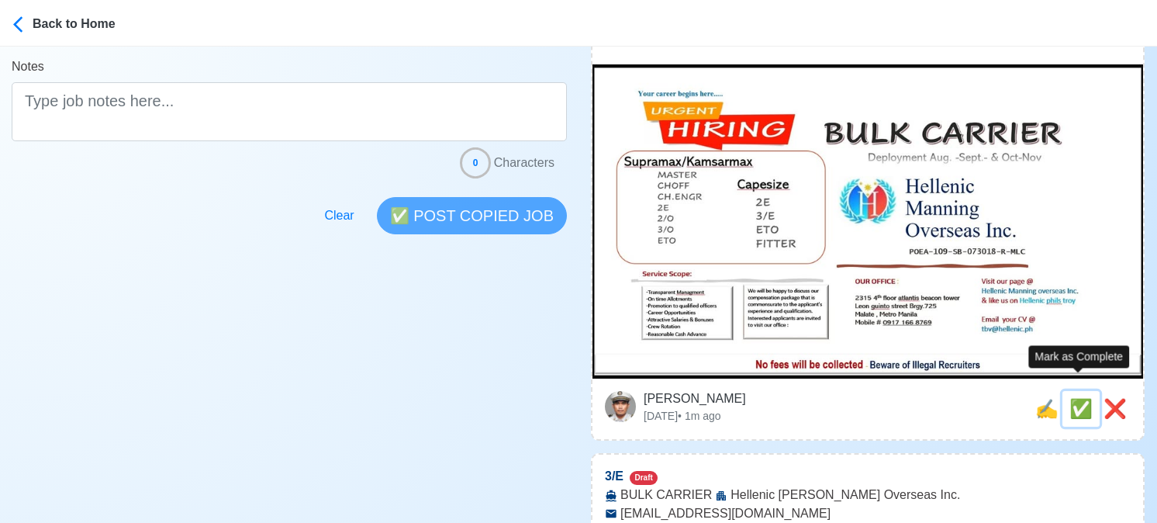
click at [1077, 398] on span "✅" at bounding box center [1080, 408] width 23 height 21
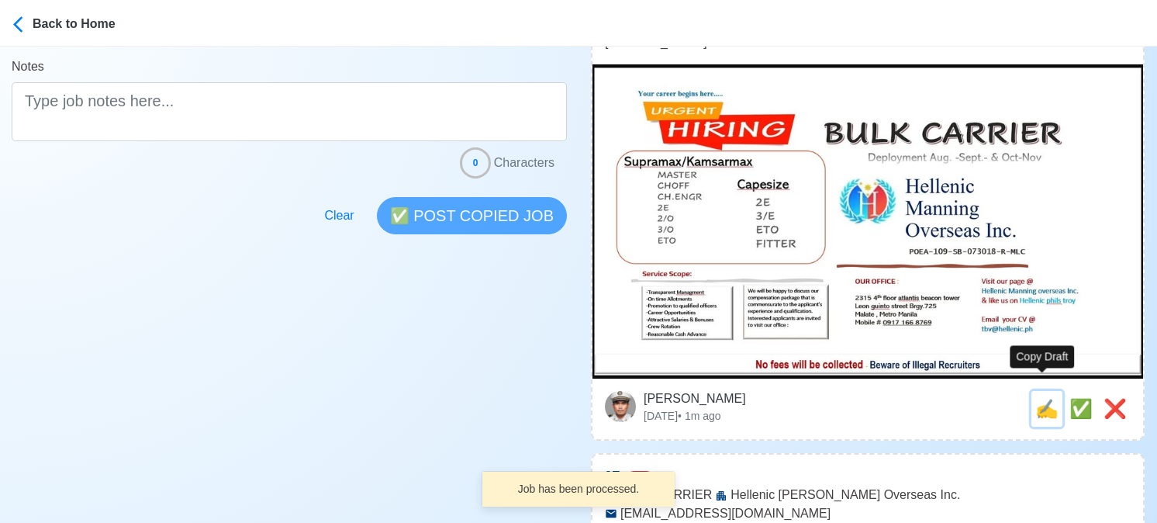
click at [1045, 398] on span "✍️" at bounding box center [1046, 408] width 23 height 21
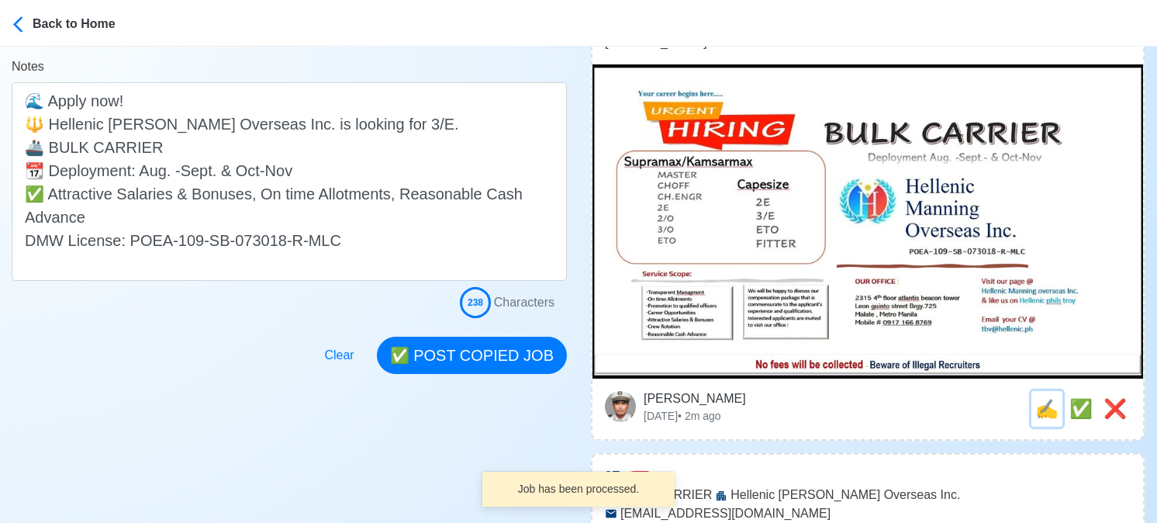
scroll to position [0, 0]
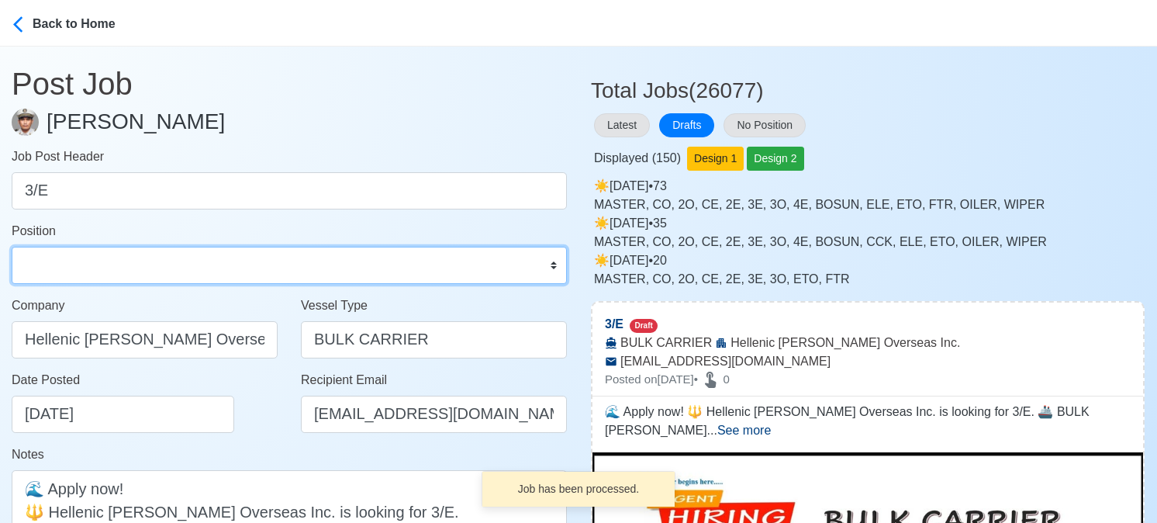
drag, startPoint x: 135, startPoint y: 266, endPoint x: 124, endPoint y: 247, distance: 21.5
click at [135, 266] on select "Master Chief Officer 2nd Officer 3rd Officer Junior Officer Chief Engineer 2nd …" at bounding box center [289, 265] width 555 height 37
click at [12, 247] on select "Master Chief Officer 2nd Officer 3rd Officer Junior Officer Chief Engineer 2nd …" at bounding box center [289, 265] width 555 height 37
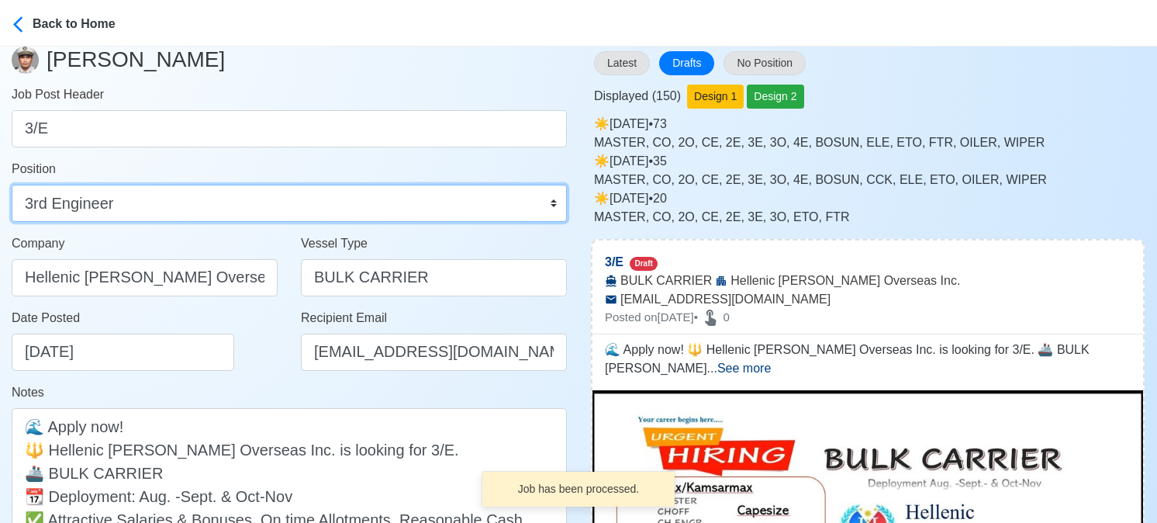
scroll to position [155, 0]
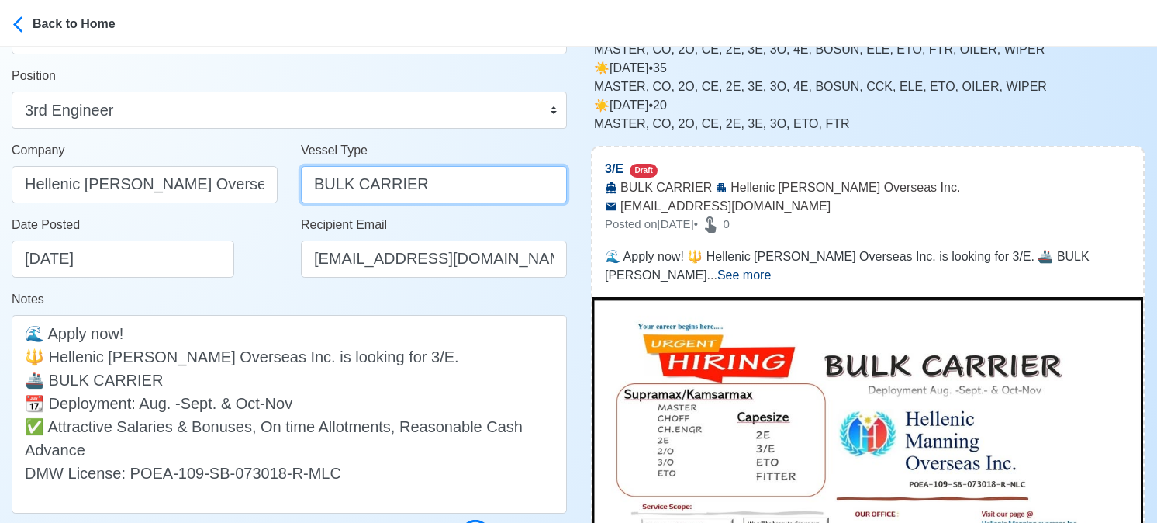
click at [393, 185] on input "BULK CARRIER" at bounding box center [434, 184] width 266 height 37
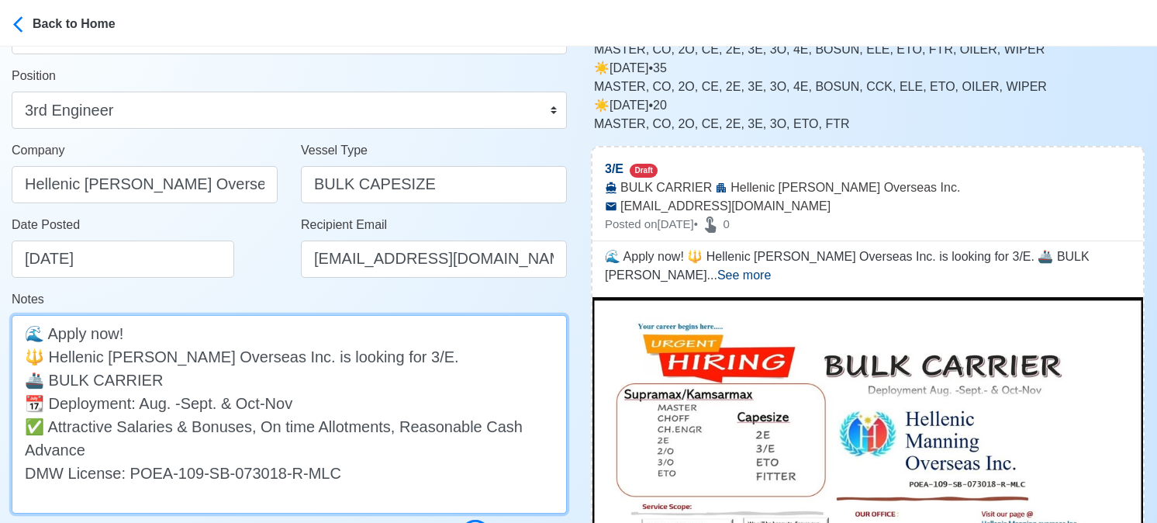
click at [292, 377] on textarea "🌊 Apply now! 🔱 Hellenic Manning Overseas Inc. is looking for 3/E. 🚢 BULK CARRIE…" at bounding box center [289, 414] width 555 height 199
drag, startPoint x: 52, startPoint y: 428, endPoint x: 79, endPoint y: 442, distance: 30.5
click at [79, 442] on textarea "🌊 Apply now! 🔱 Hellenic Manning Overseas Inc. is looking for 3/E. 🚢 BULK CARRIE…" at bounding box center [289, 414] width 555 height 199
paste textarea "Transparent Management, On time Allotments, Promotion to qualified Officers, Ca…"
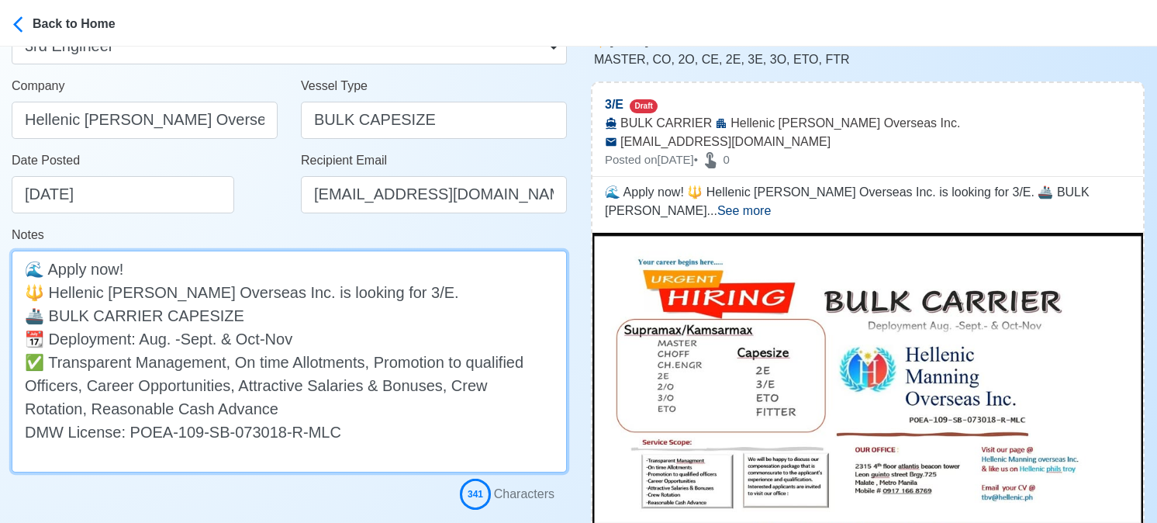
scroll to position [465, 0]
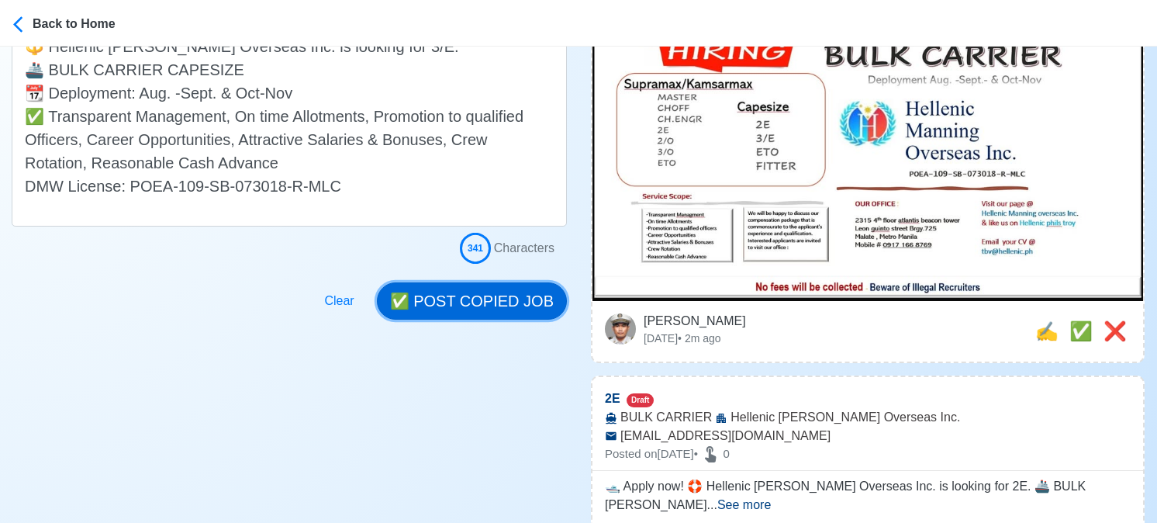
click at [463, 306] on button "✅ POST COPIED JOB" at bounding box center [472, 300] width 190 height 37
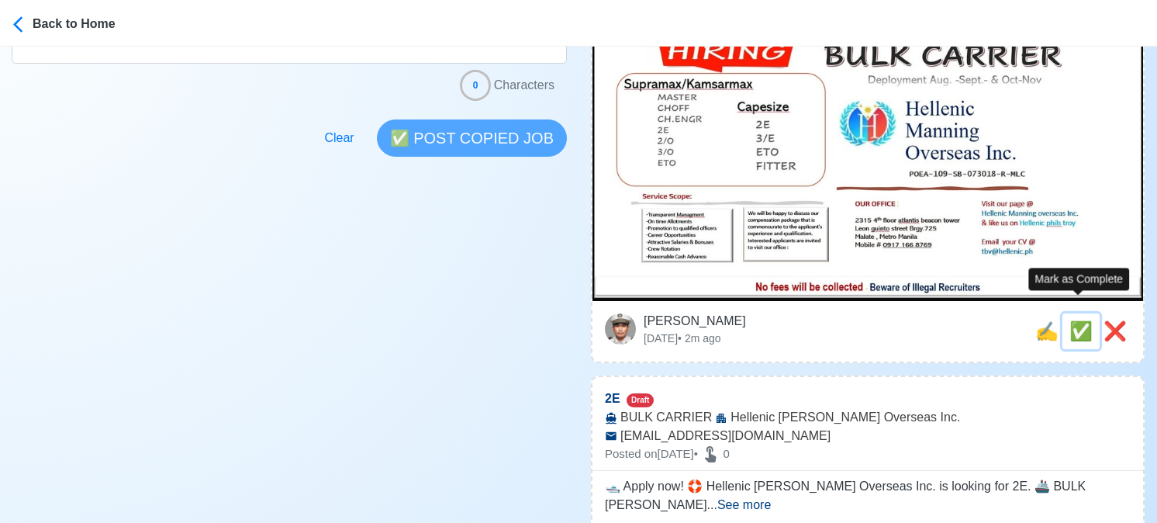
click at [1075, 320] on span "✅" at bounding box center [1080, 330] width 23 height 21
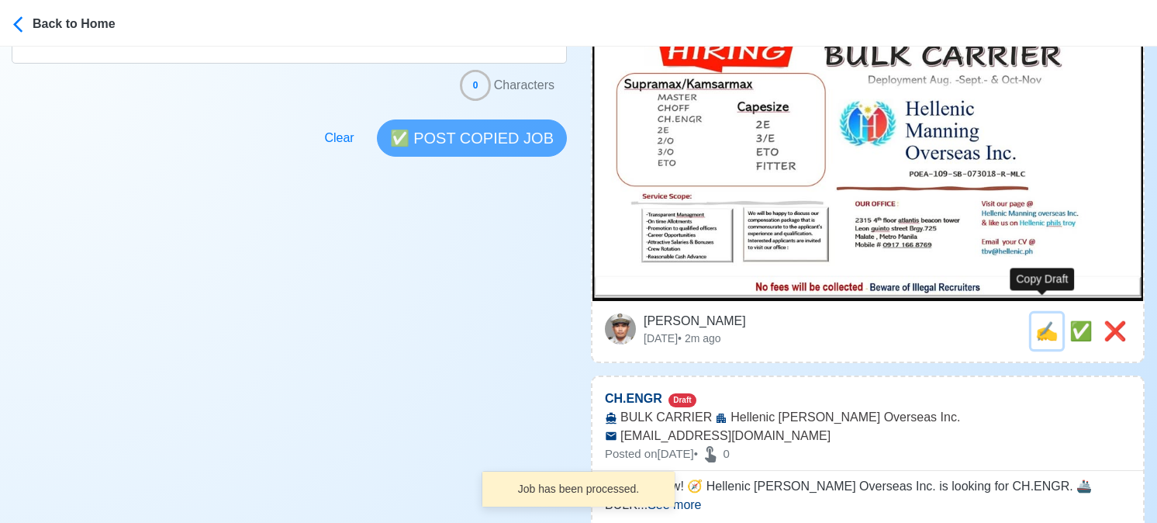
click at [1036, 320] on span "✍️" at bounding box center [1046, 330] width 23 height 21
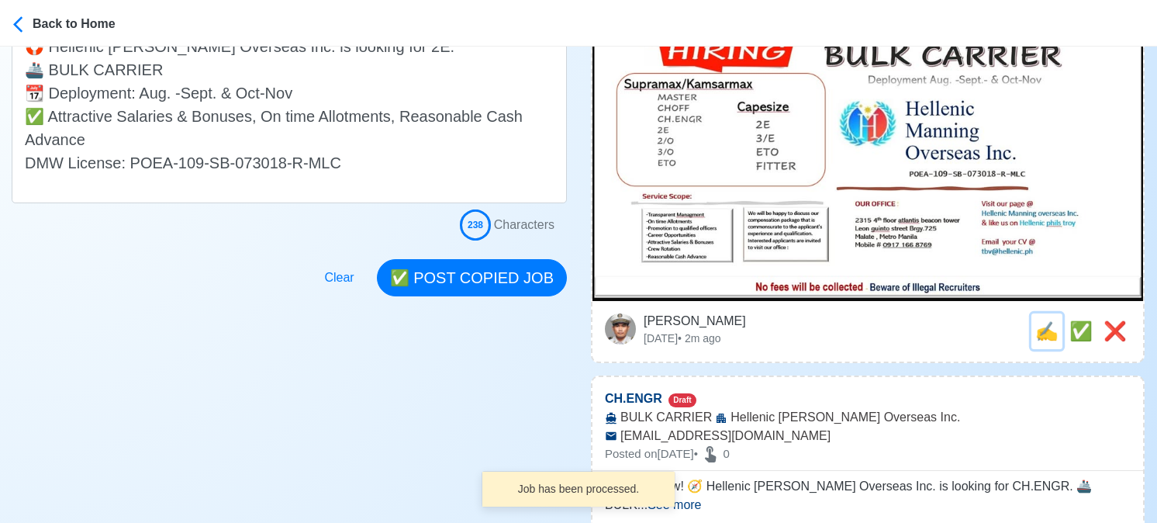
scroll to position [0, 0]
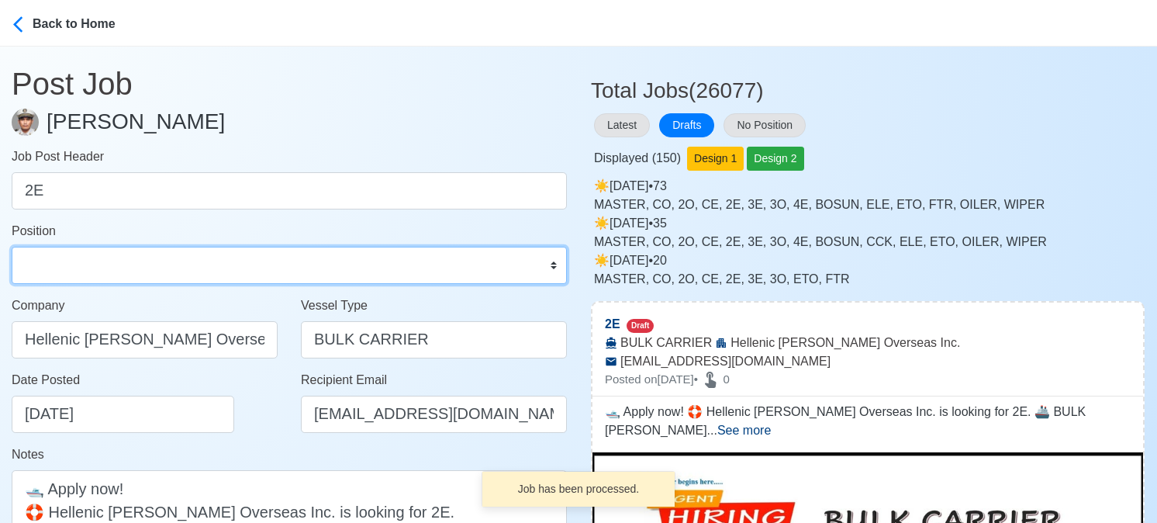
click at [140, 267] on select "Master Chief Officer 2nd Officer 3rd Officer Junior Officer Chief Engineer 2nd …" at bounding box center [289, 265] width 555 height 37
click at [12, 247] on select "Master Chief Officer 2nd Officer 3rd Officer Junior Officer Chief Engineer 2nd …" at bounding box center [289, 265] width 555 height 37
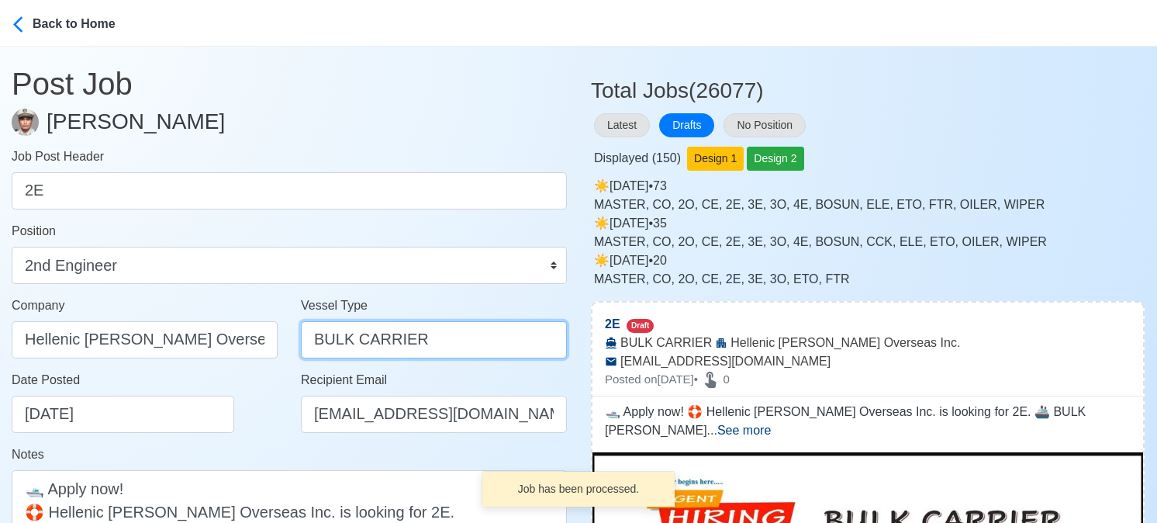
click at [388, 332] on input "BULK CARRIER" at bounding box center [434, 339] width 266 height 37
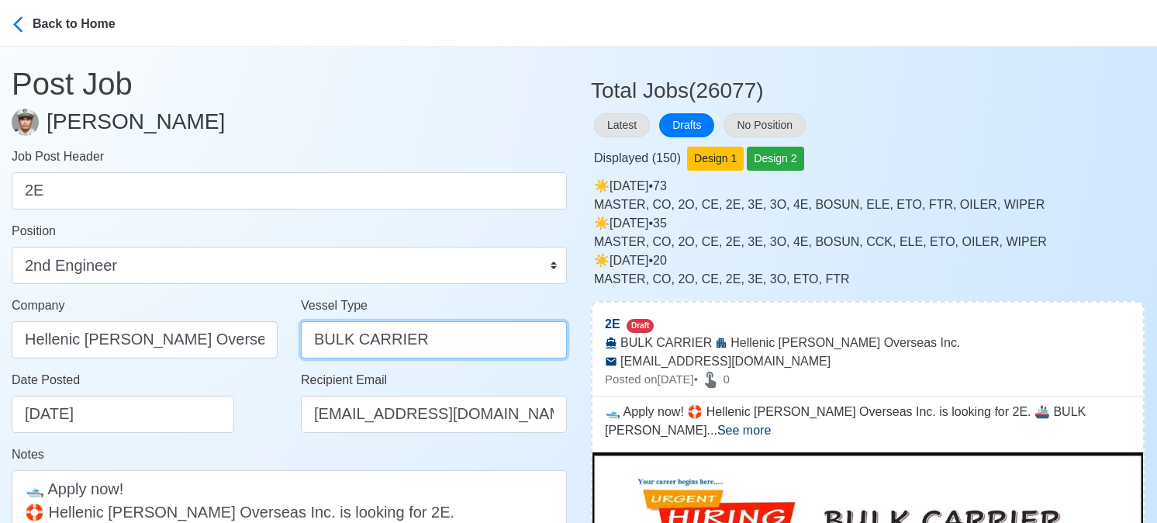
click at [386, 326] on input "BULK CARRIER" at bounding box center [434, 339] width 266 height 37
click at [382, 343] on input "BULK CARRIER" at bounding box center [434, 339] width 266 height 37
click at [384, 340] on input "BULK CARRIER" at bounding box center [434, 339] width 266 height 37
click at [383, 344] on input "BULK CARSRIER" at bounding box center [434, 339] width 266 height 37
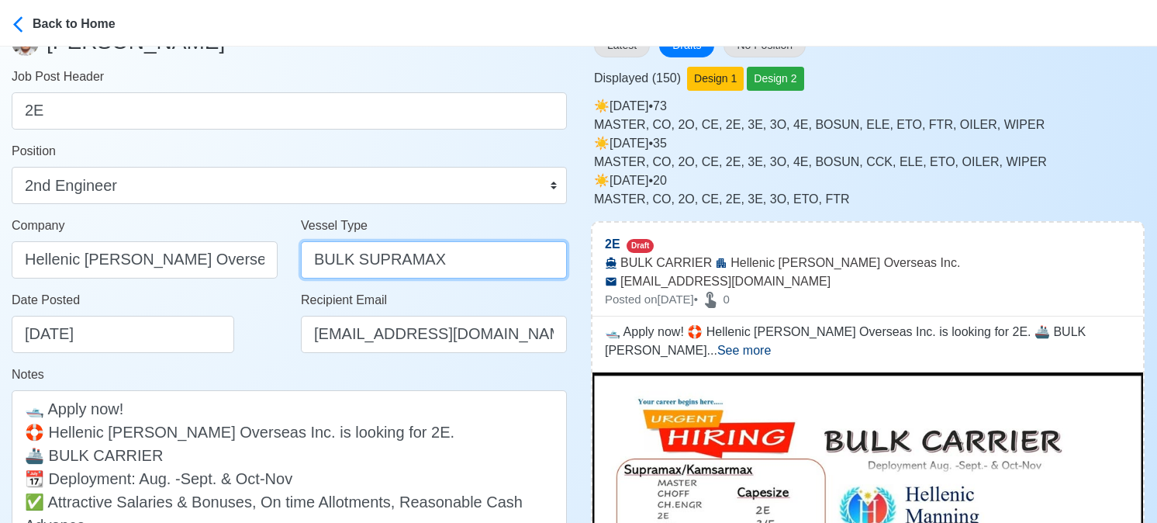
scroll to position [233, 0]
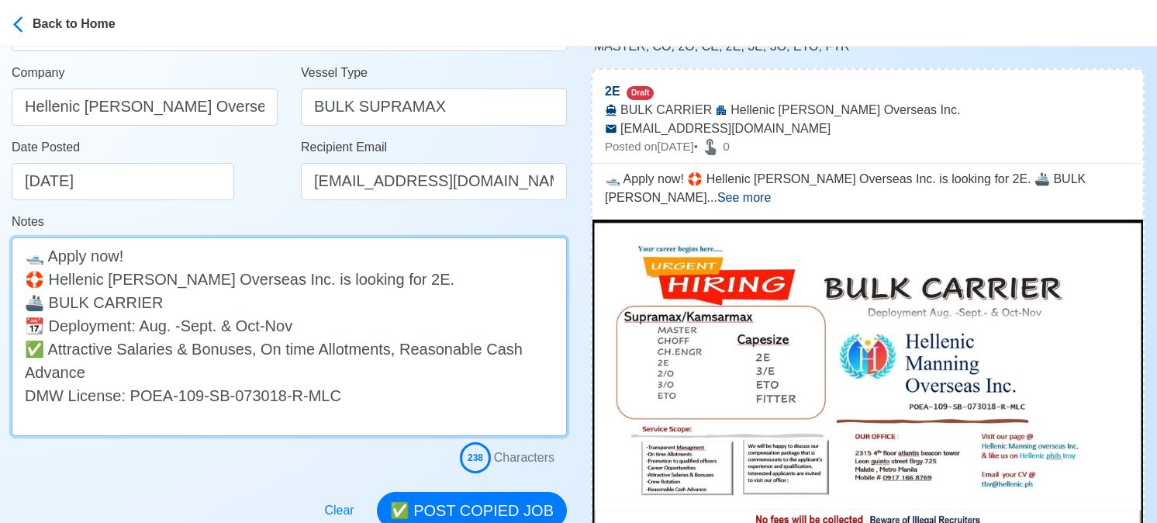
click at [180, 309] on textarea "🛥️ Apply now! 🛟 Hellenic Manning Overseas Inc. is looking for 2E. 🚢 BULK CARRIE…" at bounding box center [289, 336] width 555 height 199
click at [48, 350] on textarea "🛥️ Apply now! 🛟 Hellenic Manning Overseas Inc. is looking for 2E. 🚢 BULK CARRIE…" at bounding box center [289, 336] width 555 height 199
click at [50, 350] on textarea "🛥️ Apply now! 🛟 Hellenic Manning Overseas Inc. is looking for 2E. 🚢 BULK CARRIE…" at bounding box center [289, 336] width 555 height 199
drag, startPoint x: 52, startPoint y: 350, endPoint x: 81, endPoint y: 368, distance: 34.9
click at [81, 368] on textarea "🛥️ Apply now! 🛟 Hellenic Manning Overseas Inc. is looking for 2E. 🚢 BULK CARRIE…" at bounding box center [289, 336] width 555 height 199
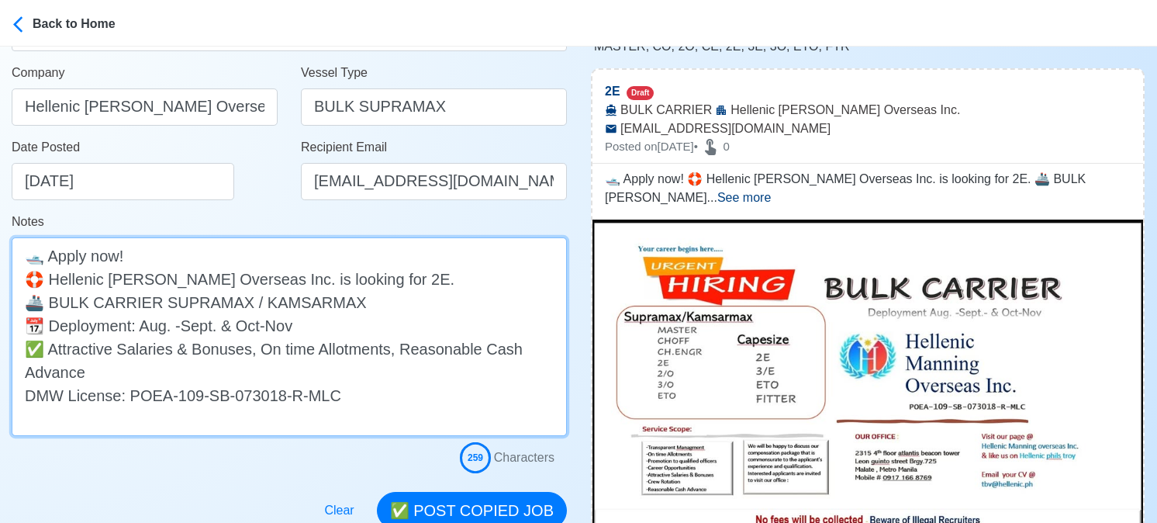
paste textarea "Transparent Management, On time Allotments, Promotion to qualified Officers, Ca…"
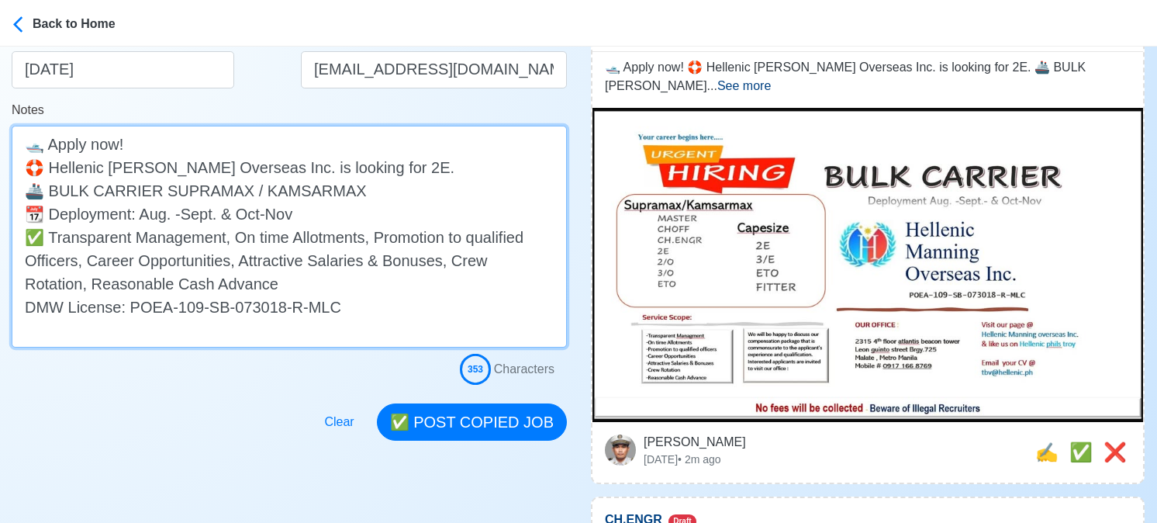
scroll to position [465, 0]
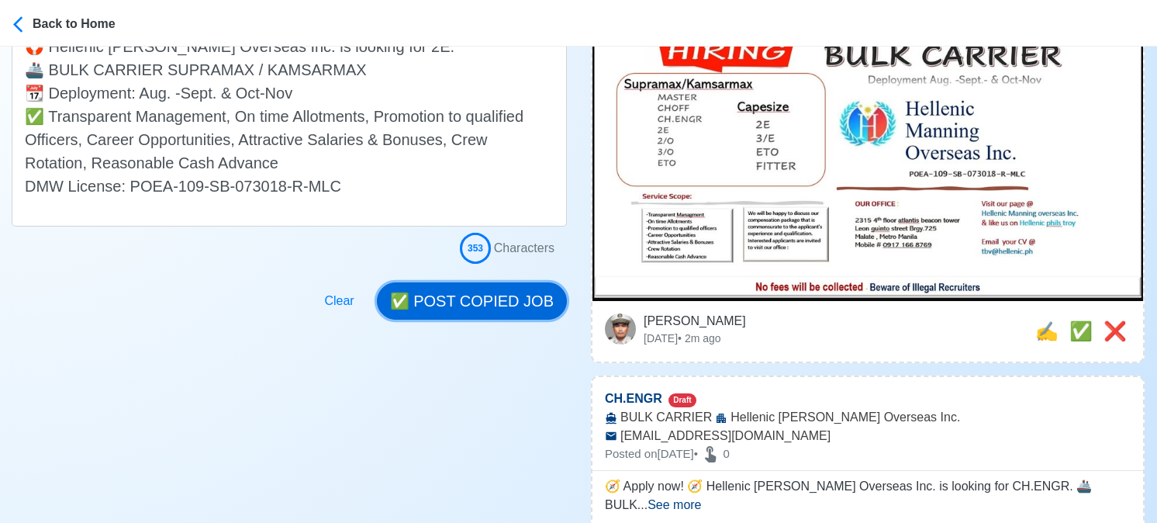
click at [486, 306] on button "✅ POST COPIED JOB" at bounding box center [472, 300] width 190 height 37
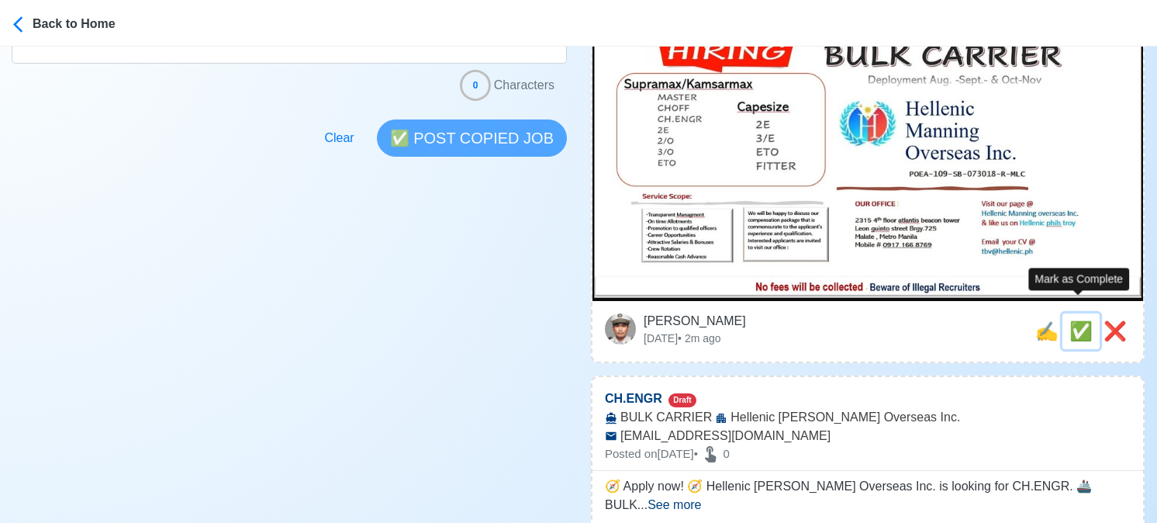
click at [1080, 320] on span "✅" at bounding box center [1080, 330] width 23 height 21
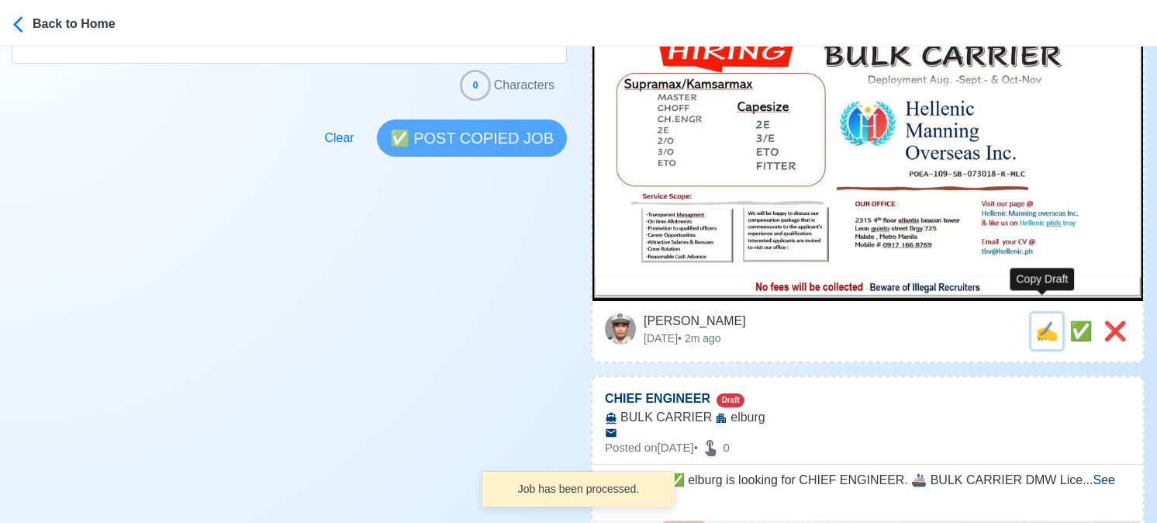
drag, startPoint x: 1039, startPoint y: 313, endPoint x: 965, endPoint y: 309, distance: 74.5
click at [1038, 320] on span "✍️" at bounding box center [1046, 330] width 23 height 21
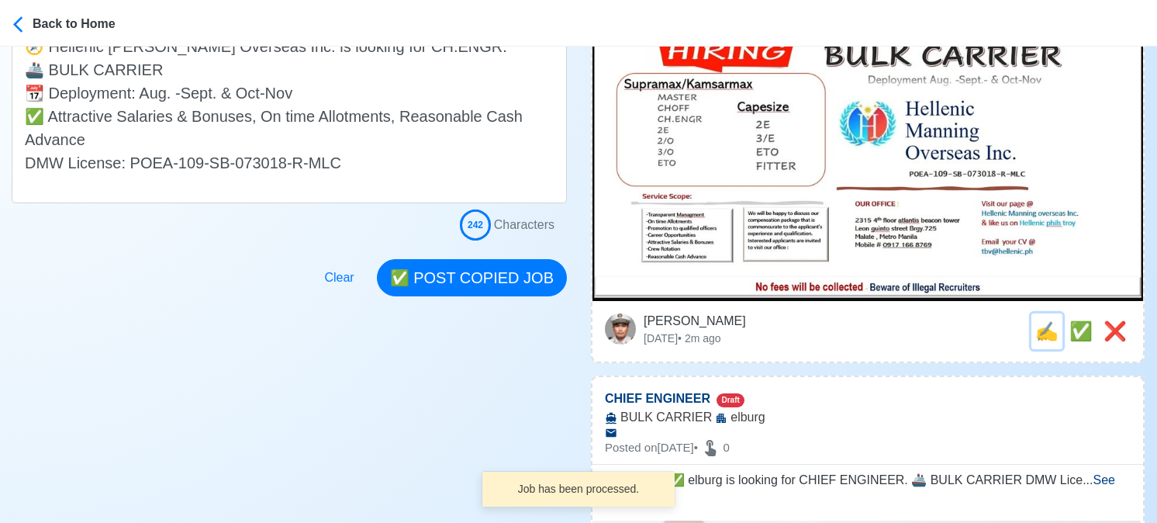
scroll to position [0, 0]
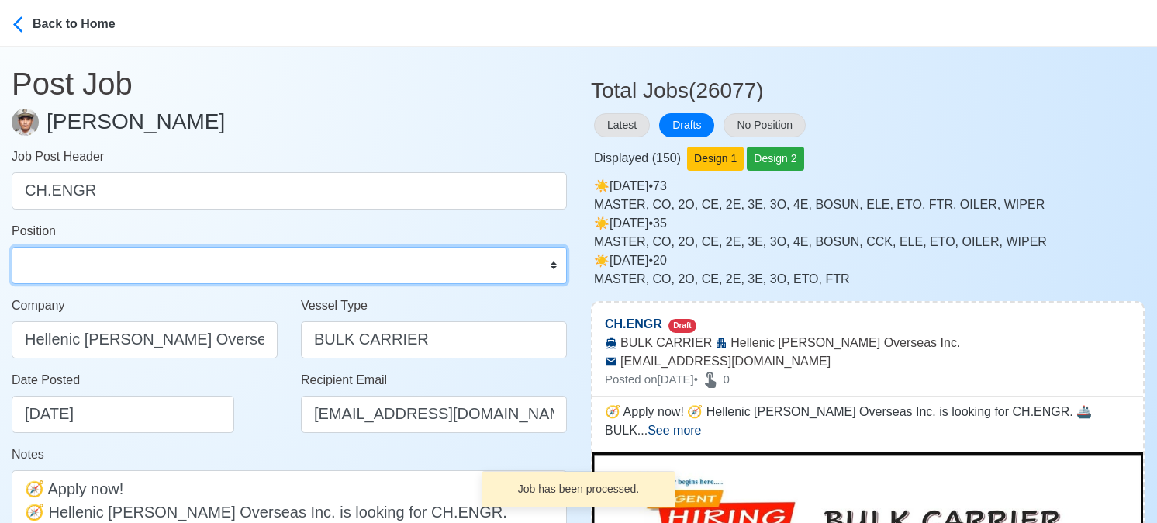
click at [119, 257] on select "Master Chief Officer 2nd Officer 3rd Officer Junior Officer Chief Engineer 2nd …" at bounding box center [289, 265] width 555 height 37
click at [12, 247] on select "Master Chief Officer 2nd Officer 3rd Officer Junior Officer Chief Engineer 2nd …" at bounding box center [289, 265] width 555 height 37
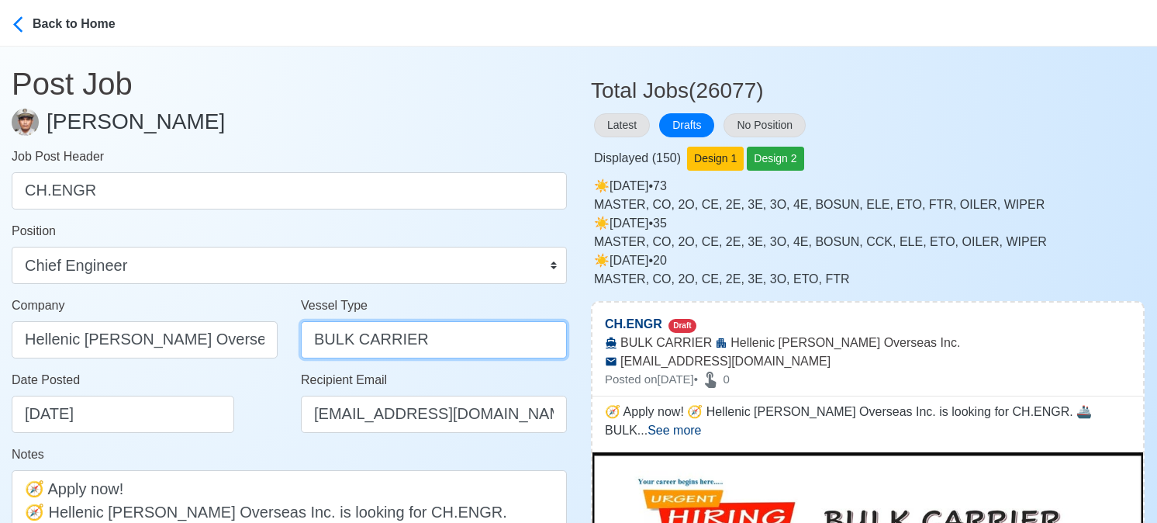
click at [385, 344] on input "BULK CARRIER" at bounding box center [434, 339] width 266 height 37
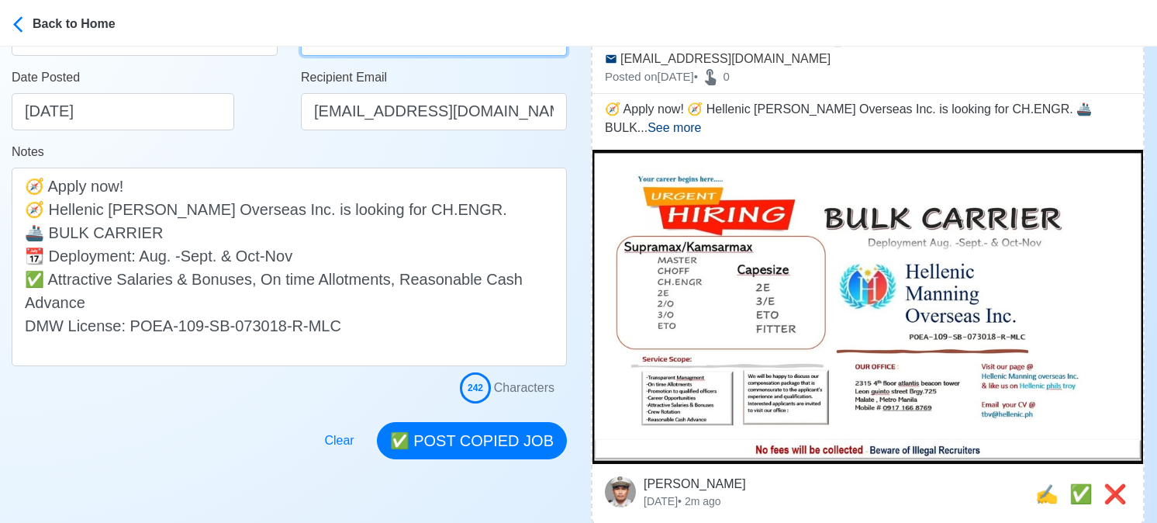
scroll to position [310, 0]
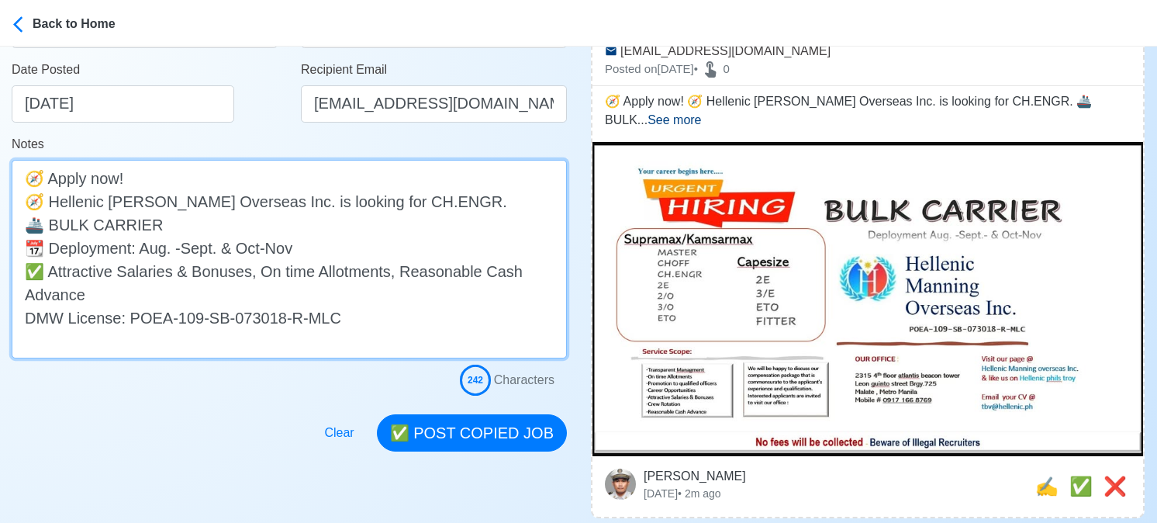
click at [259, 231] on textarea "🧭 Apply now! 🧭 Hellenic Manning Overseas Inc. is looking for CH.ENGR. 🚢 BULK CA…" at bounding box center [289, 259] width 555 height 199
drag, startPoint x: 50, startPoint y: 278, endPoint x: 95, endPoint y: 296, distance: 48.0
click at [95, 296] on textarea "🧭 Apply now! 🧭 Hellenic Manning Overseas Inc. is looking for CH.ENGR. 🚢 BULK CA…" at bounding box center [289, 259] width 555 height 199
paste textarea "Transparent Management, On time Allotments, Promotion to qualified Officers, Ca…"
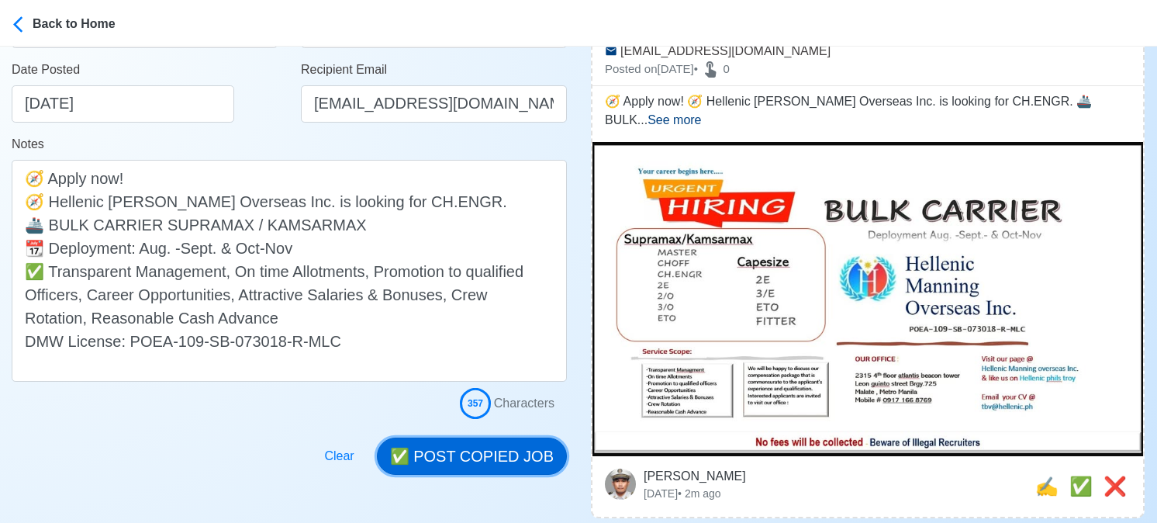
click at [491, 449] on button "✅ POST COPIED JOB" at bounding box center [472, 455] width 190 height 37
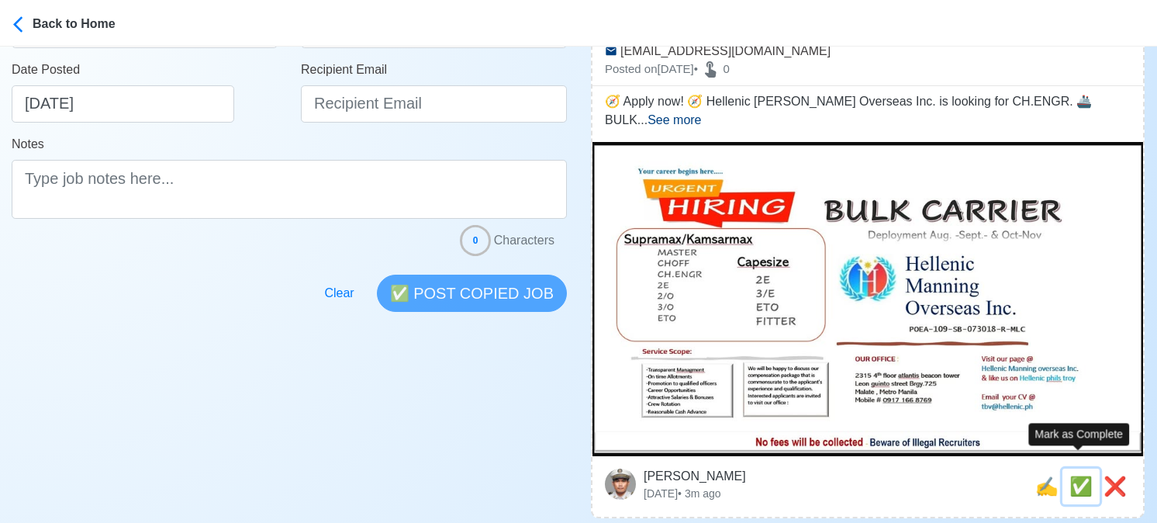
click at [1070, 475] on span "✅" at bounding box center [1080, 485] width 23 height 21
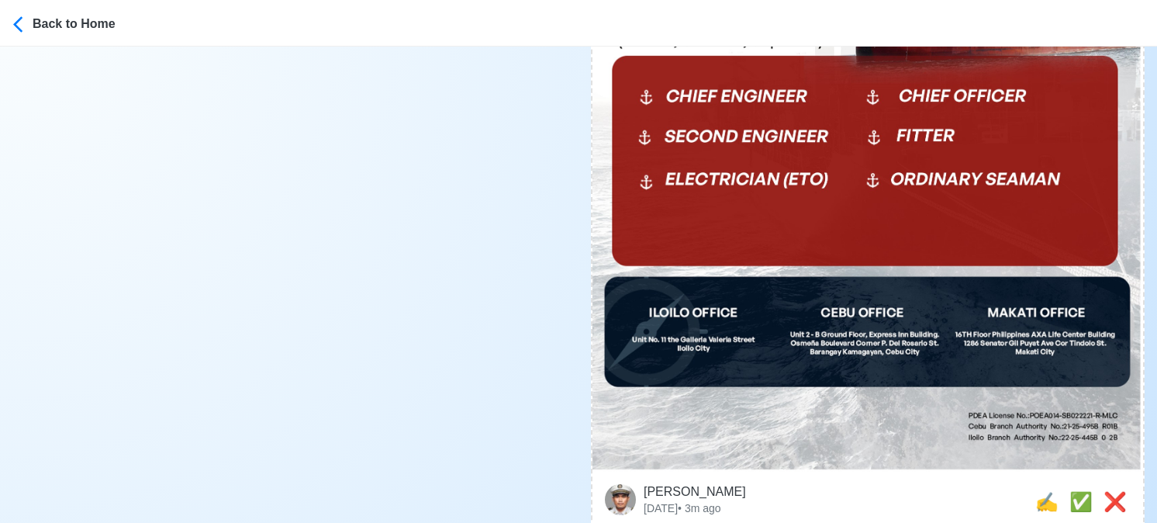
scroll to position [776, 0]
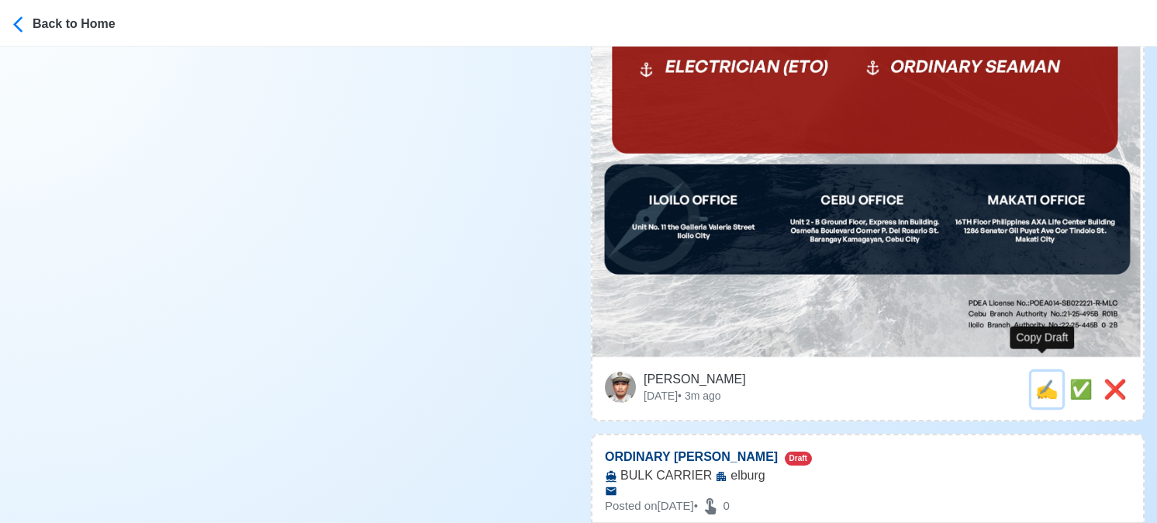
click at [1041, 381] on span "✍️" at bounding box center [1046, 388] width 23 height 21
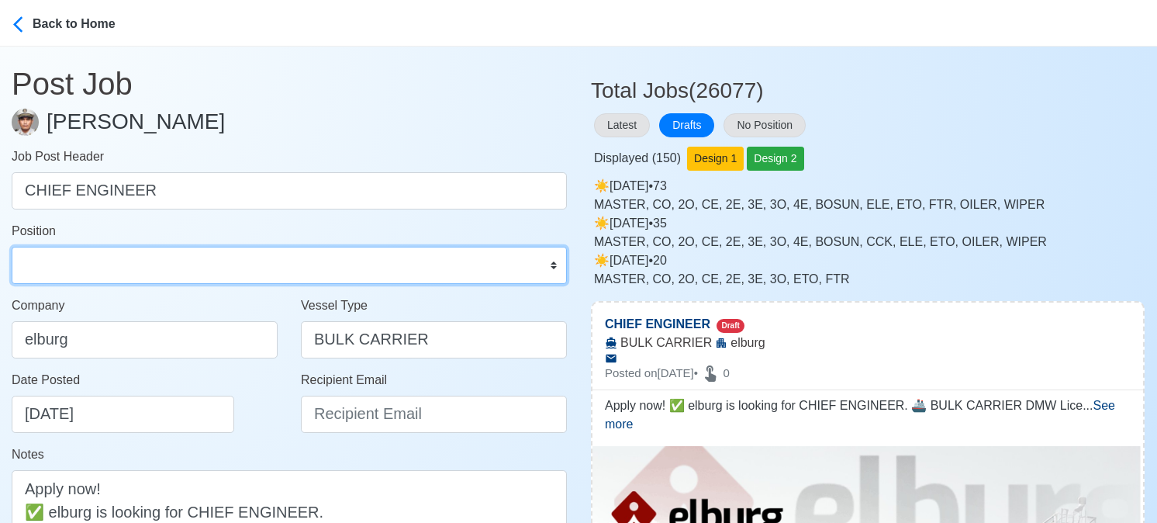
click at [261, 271] on select "Master Chief Officer 2nd Officer 3rd Officer Junior Officer Chief Engineer 2nd …" at bounding box center [289, 265] width 555 height 37
click at [12, 247] on select "Master Chief Officer 2nd Officer 3rd Officer Junior Officer Chief Engineer 2nd …" at bounding box center [289, 265] width 555 height 37
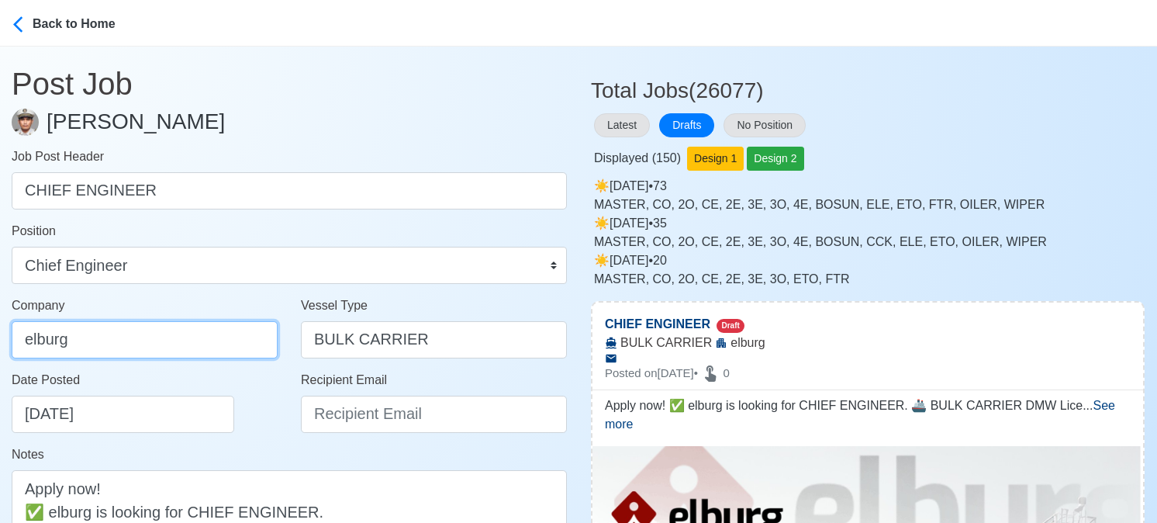
click at [145, 332] on input "elburg" at bounding box center [145, 339] width 266 height 37
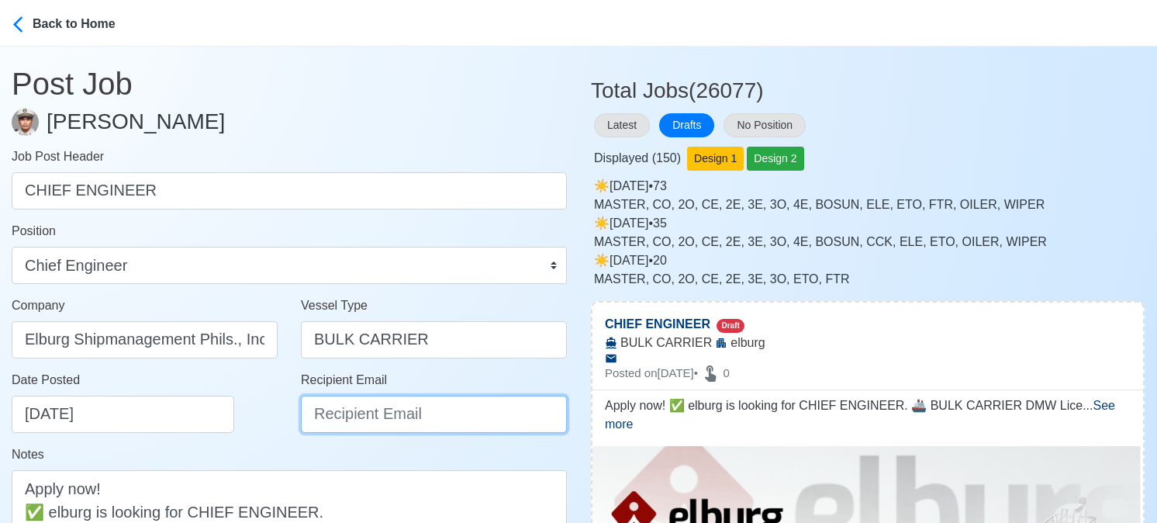
click at [395, 420] on input "Recipient Email" at bounding box center [434, 414] width 266 height 37
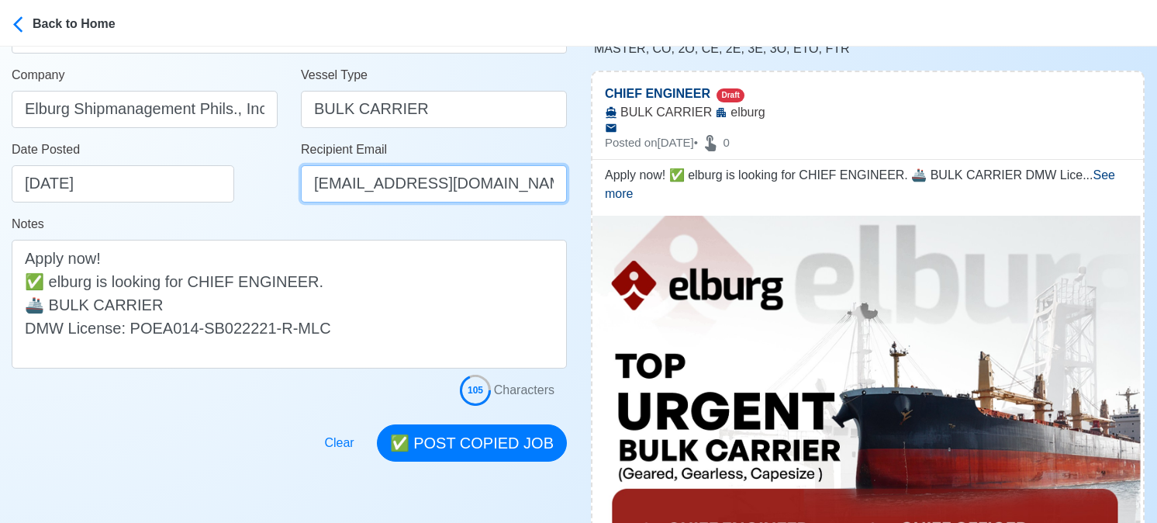
scroll to position [233, 0]
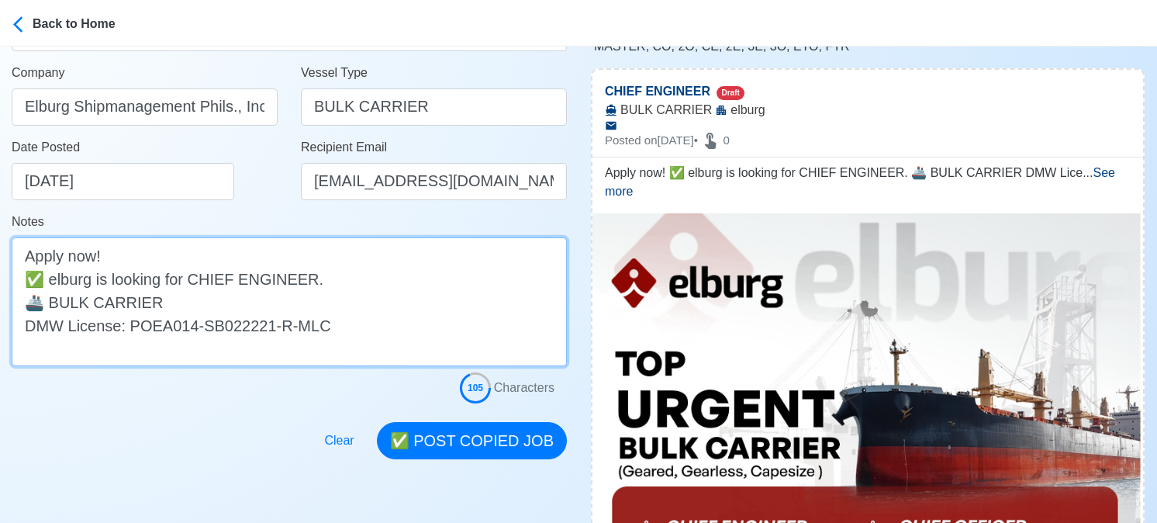
click at [220, 307] on textarea "Apply now! ✅ elburg is looking for CHIEF ENGINEER. 🚢 BULK CARRIER DMW License: …" at bounding box center [289, 301] width 555 height 129
drag, startPoint x: 152, startPoint y: 306, endPoint x: 448, endPoint y: 314, distance: 296.4
click at [448, 314] on textarea "Apply now! ✅ elburg is looking for CHIEF ENGINEER. 🚢 BULK CARRIER (Geared, Gear…" at bounding box center [289, 301] width 555 height 129
click at [398, 313] on textarea "Apply now! ✅ elburg is looking for CHIEF ENGINEER. 🚢 BULK CARRIER (Geared, Gear…" at bounding box center [289, 301] width 555 height 129
drag, startPoint x: 361, startPoint y: 303, endPoint x: 155, endPoint y: 292, distance: 205.8
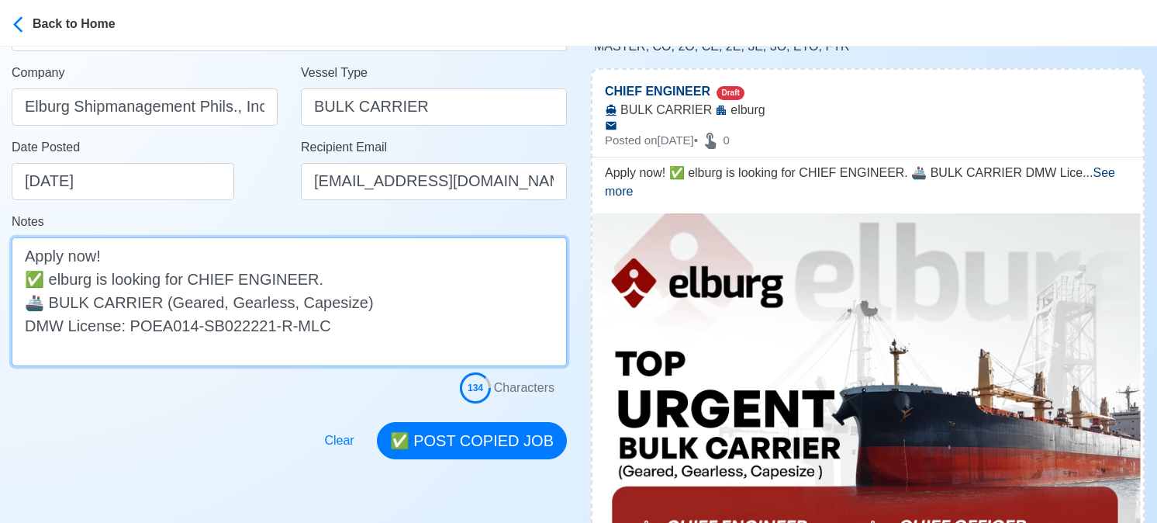
click at [155, 292] on textarea "Apply now! ✅ elburg is looking for CHIEF ENGINEER. 🚢 BULK CARRIER (Geared, Gear…" at bounding box center [289, 301] width 555 height 129
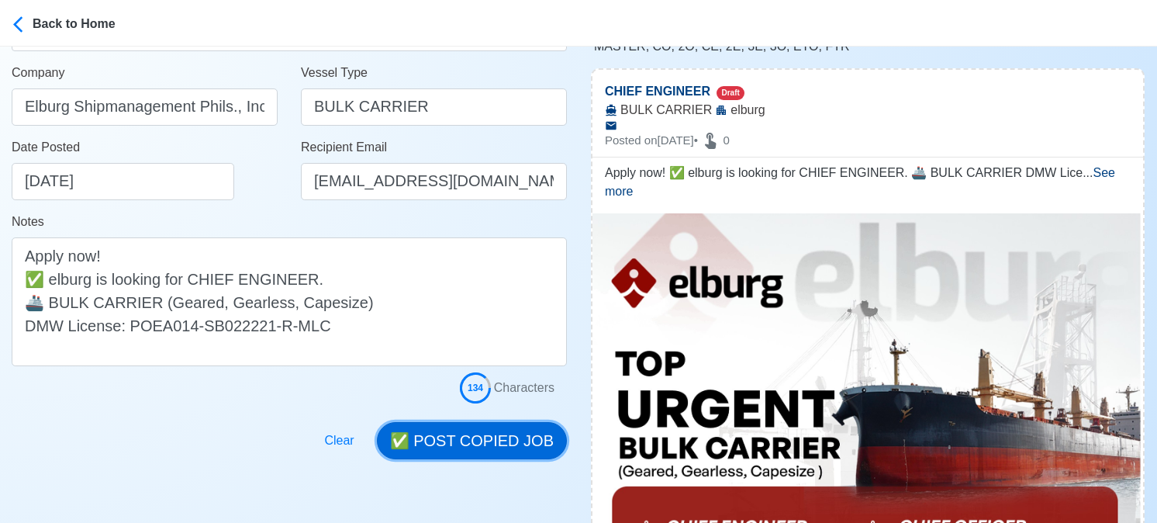
click at [472, 440] on button "✅ POST COPIED JOB" at bounding box center [472, 440] width 190 height 37
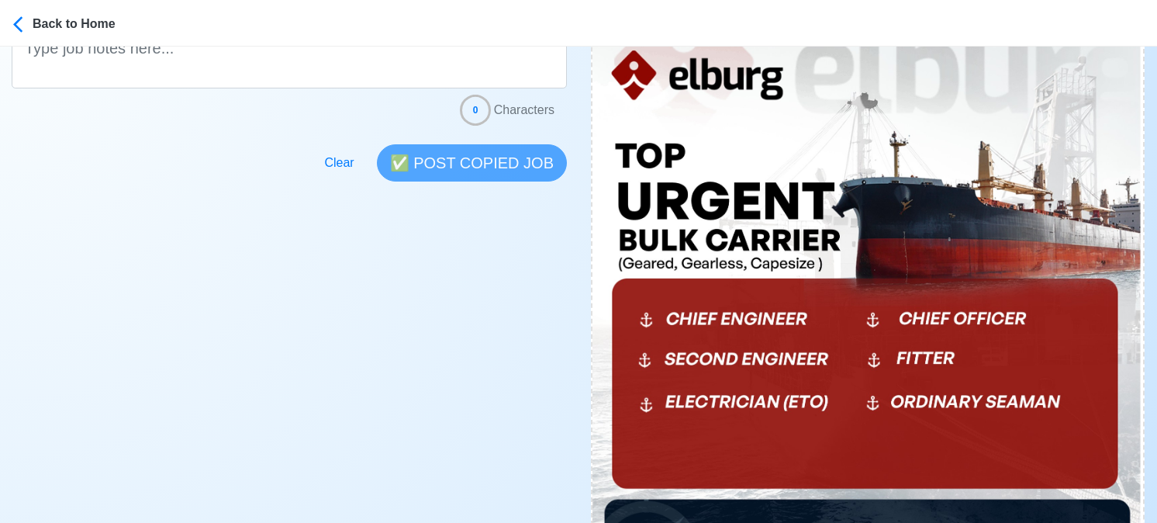
scroll to position [698, 0]
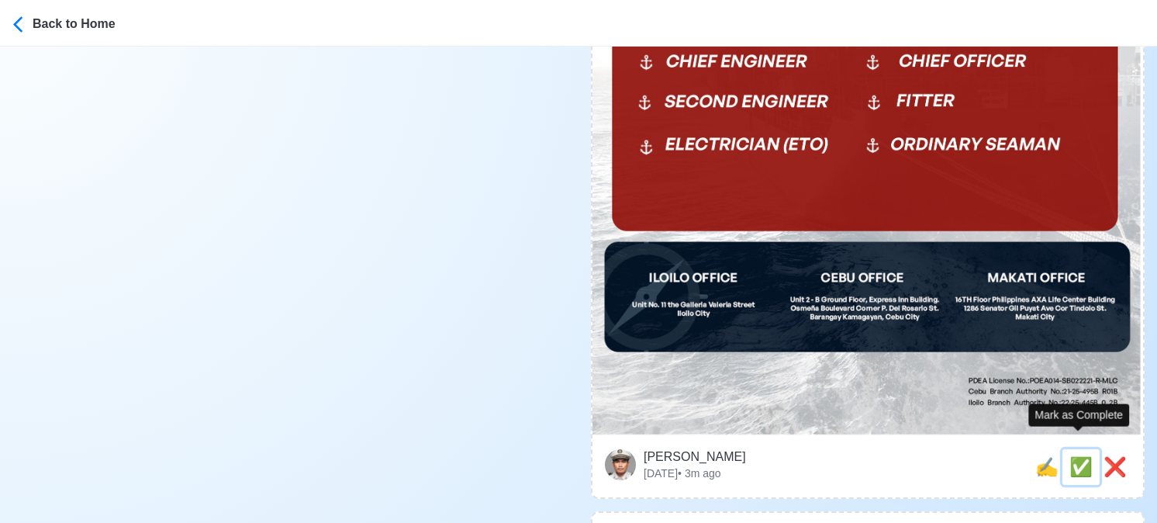
click at [1079, 456] on span "✅" at bounding box center [1080, 466] width 23 height 21
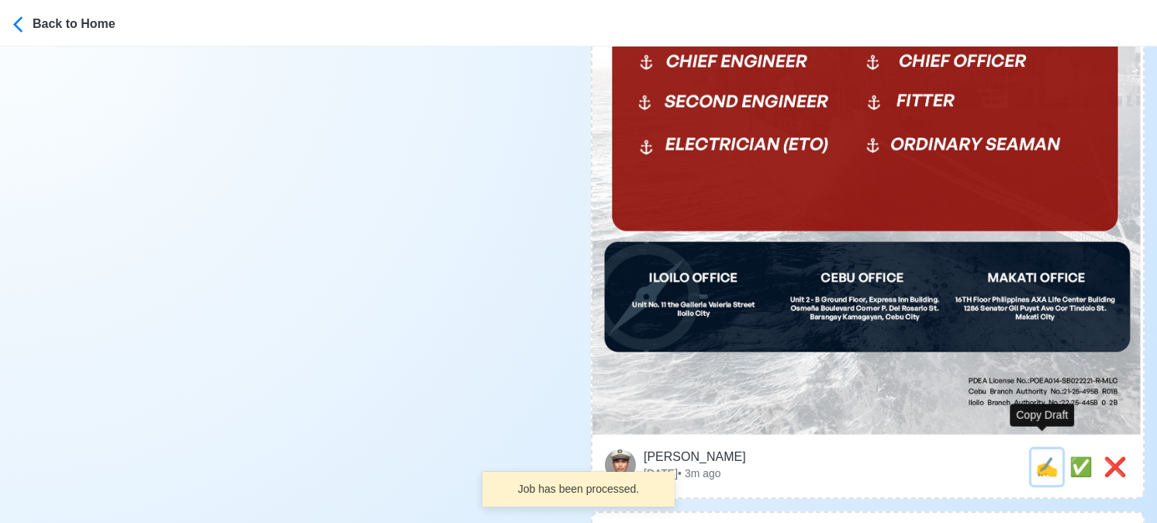
click at [1043, 456] on span "✍️" at bounding box center [1046, 466] width 23 height 21
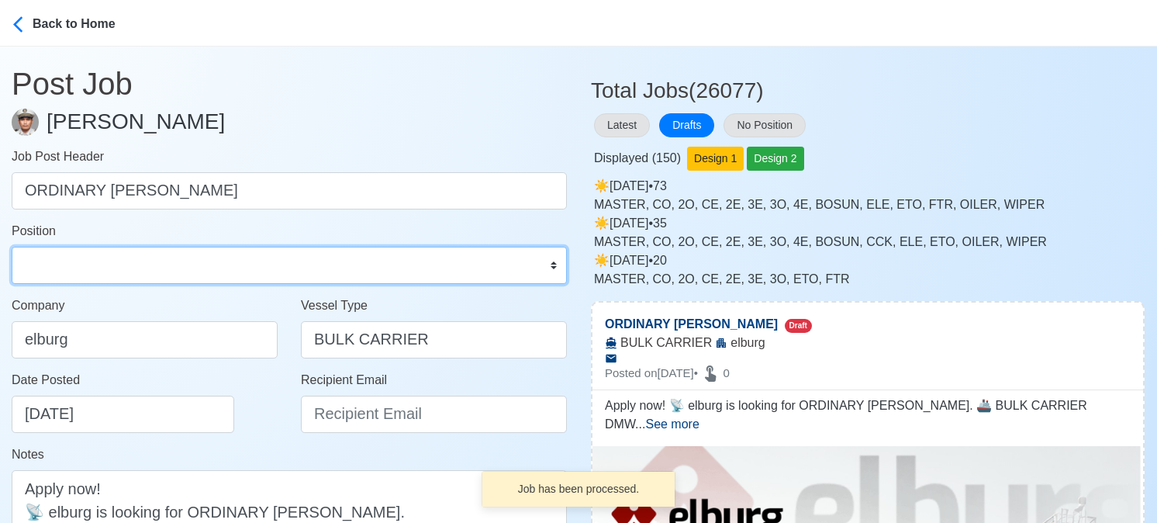
click at [151, 257] on select "Master Chief Officer 2nd Officer 3rd Officer Junior Officer Chief Engineer 2nd …" at bounding box center [289, 265] width 555 height 37
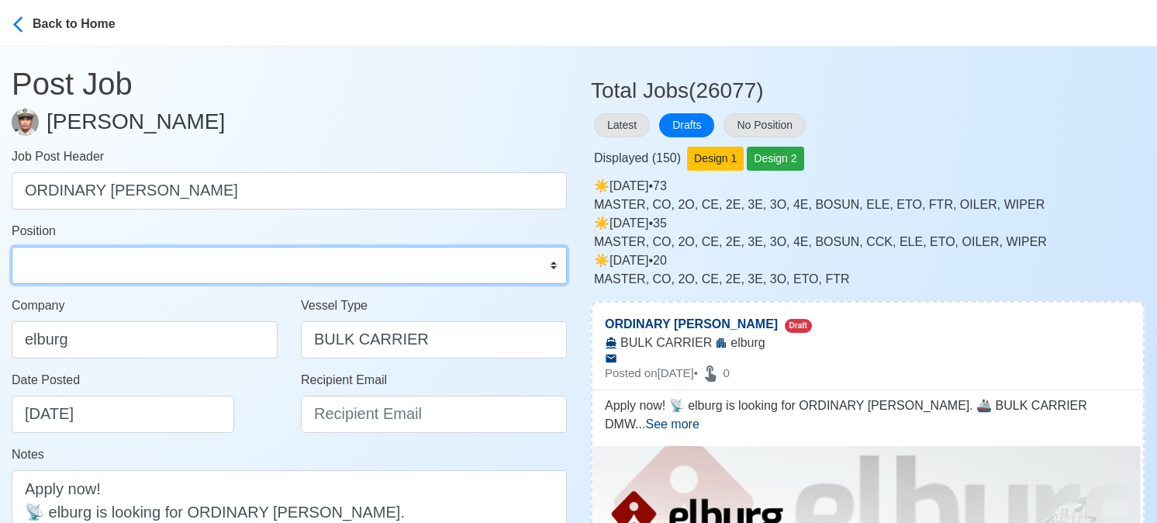
click at [12, 247] on select "Master Chief Officer 2nd Officer 3rd Officer Junior Officer Chief Engineer 2nd …" at bounding box center [289, 265] width 555 height 37
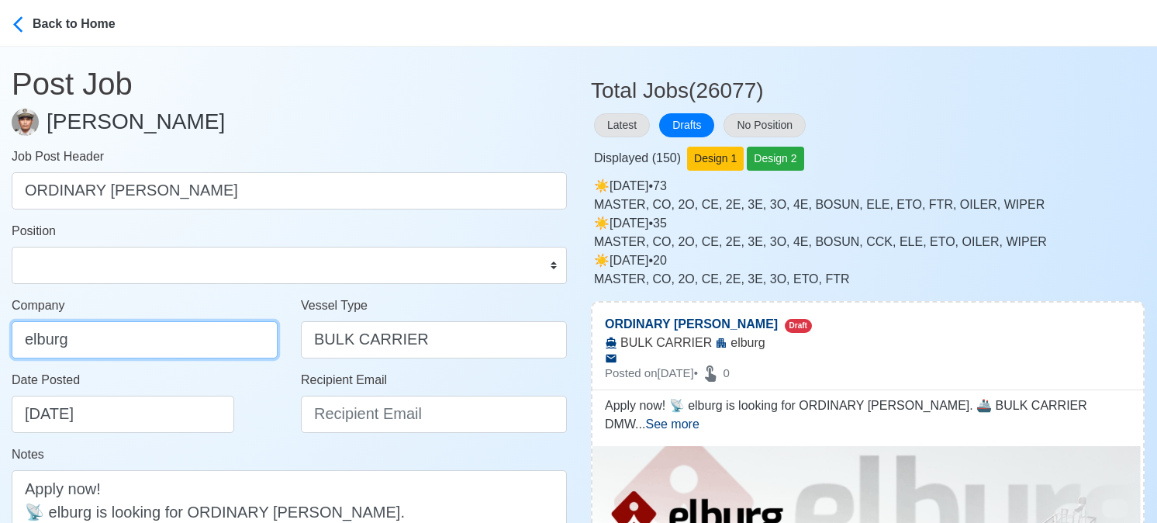
click at [174, 331] on input "elburg" at bounding box center [145, 339] width 266 height 37
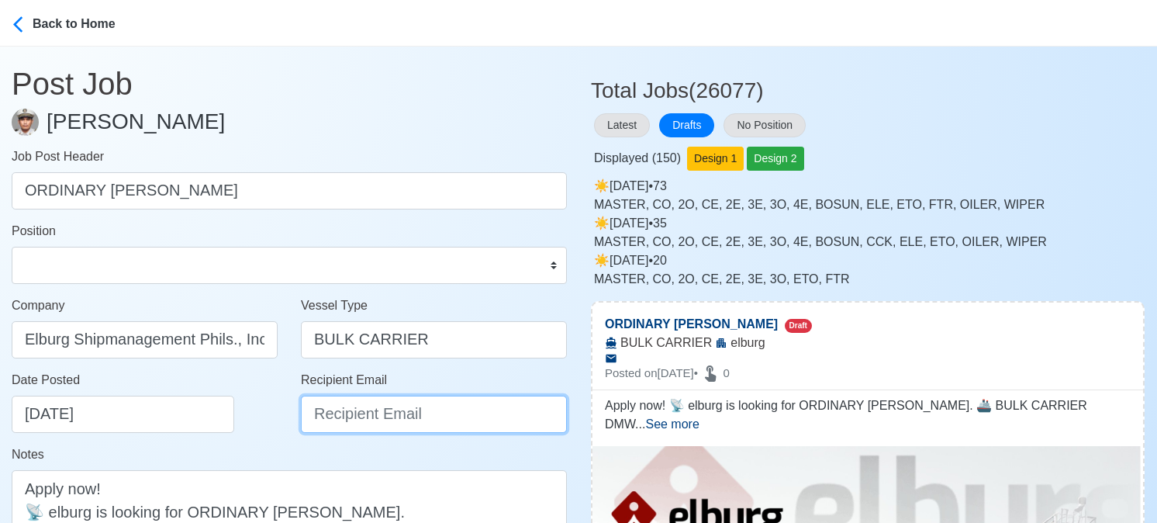
click at [403, 420] on input "Recipient Email" at bounding box center [434, 414] width 266 height 37
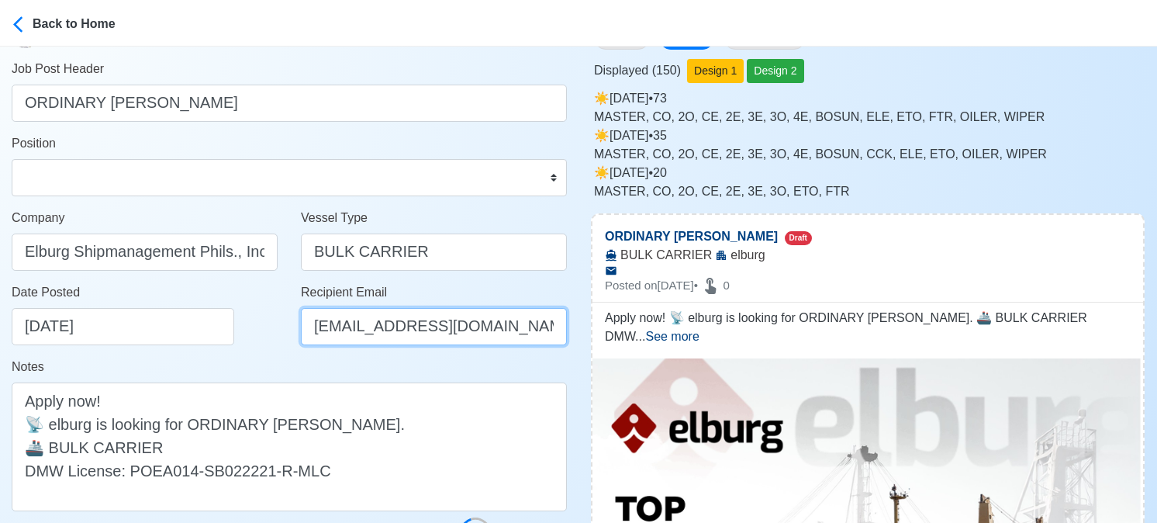
scroll to position [155, 0]
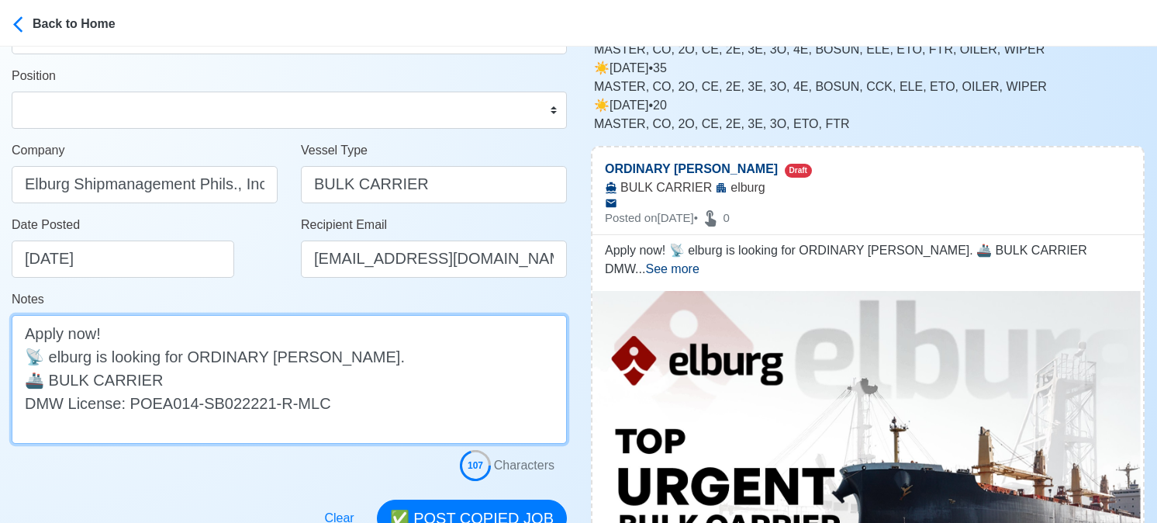
click at [182, 381] on textarea "Apply now! 📡 elburg is looking for ORDINARY SEAMAN. 🚢 BULK CARRIER DMW License:…" at bounding box center [289, 379] width 555 height 129
paste textarea "(Geared, Gearless, Capesize)"
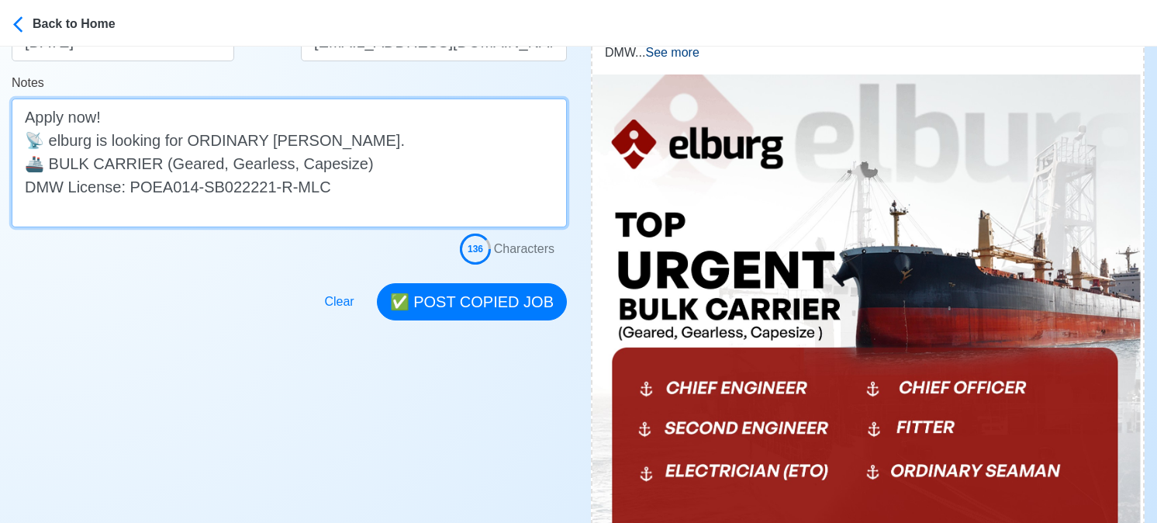
scroll to position [388, 0]
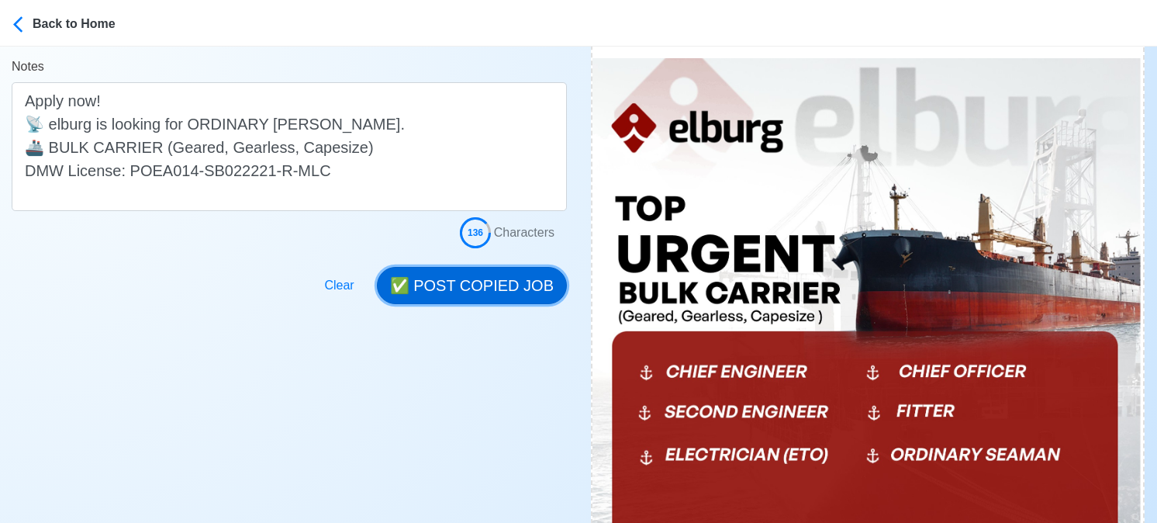
click at [498, 285] on button "✅ POST COPIED JOB" at bounding box center [472, 285] width 190 height 37
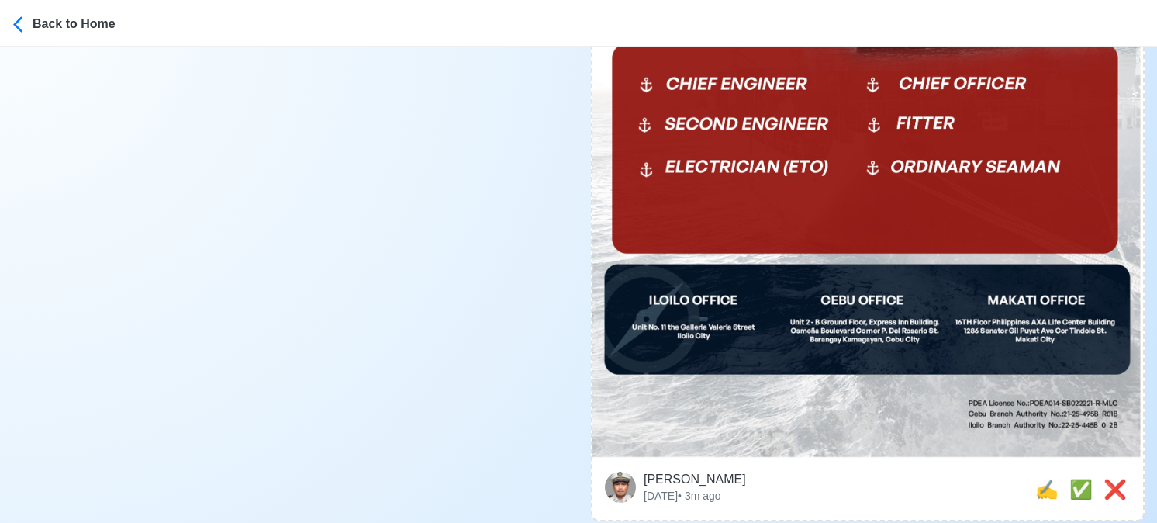
scroll to position [698, 0]
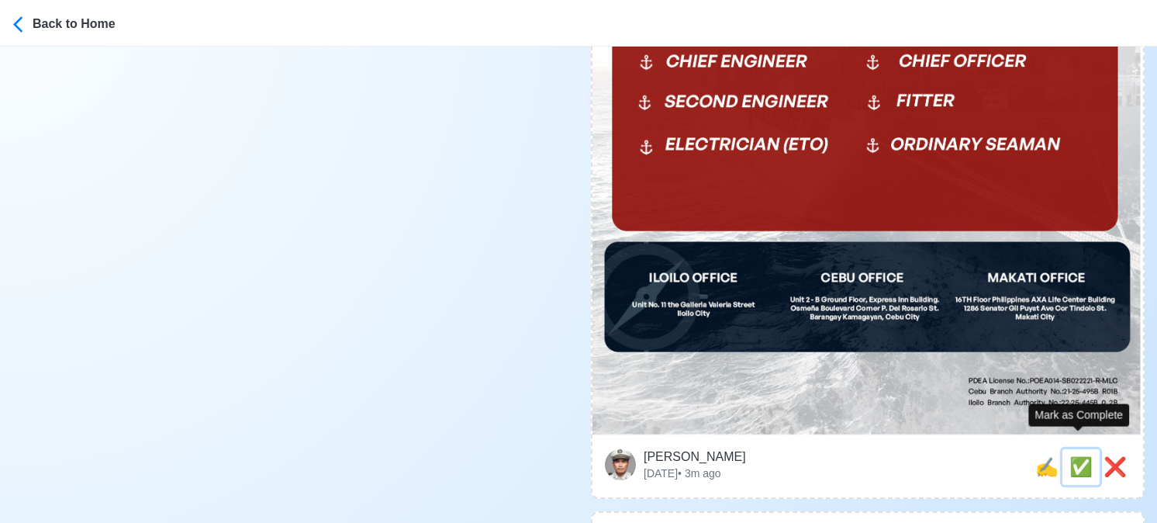
click at [1080, 456] on span "✅" at bounding box center [1080, 466] width 23 height 21
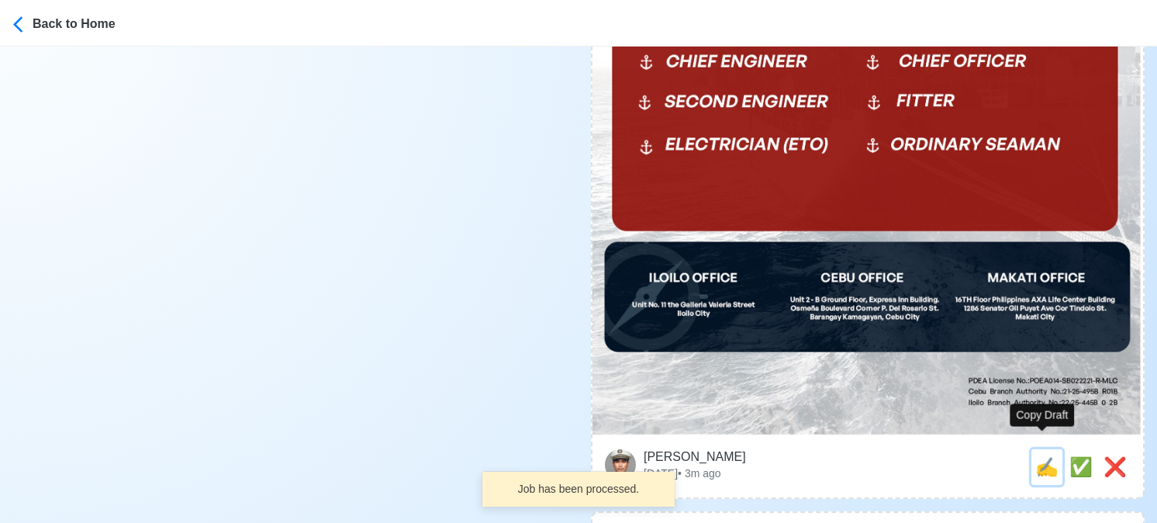
click at [1043, 456] on span "✍️" at bounding box center [1046, 466] width 23 height 21
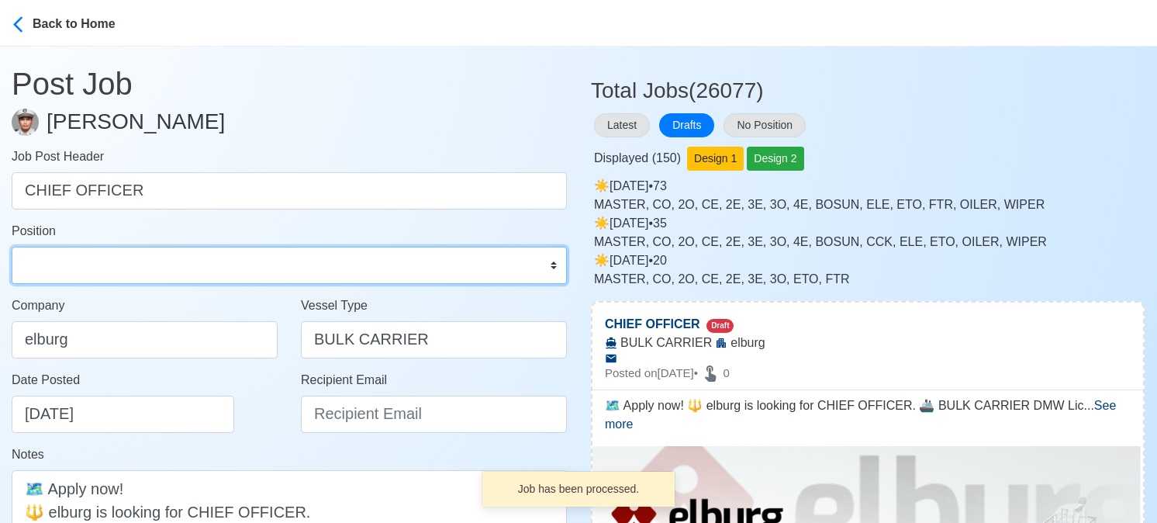
drag, startPoint x: 149, startPoint y: 257, endPoint x: 140, endPoint y: 246, distance: 14.3
click at [149, 257] on select "Master Chief Officer 2nd Officer 3rd Officer Junior Officer Chief Engineer 2nd …" at bounding box center [289, 265] width 555 height 37
click at [12, 247] on select "Master Chief Officer 2nd Officer 3rd Officer Junior Officer Chief Engineer 2nd …" at bounding box center [289, 265] width 555 height 37
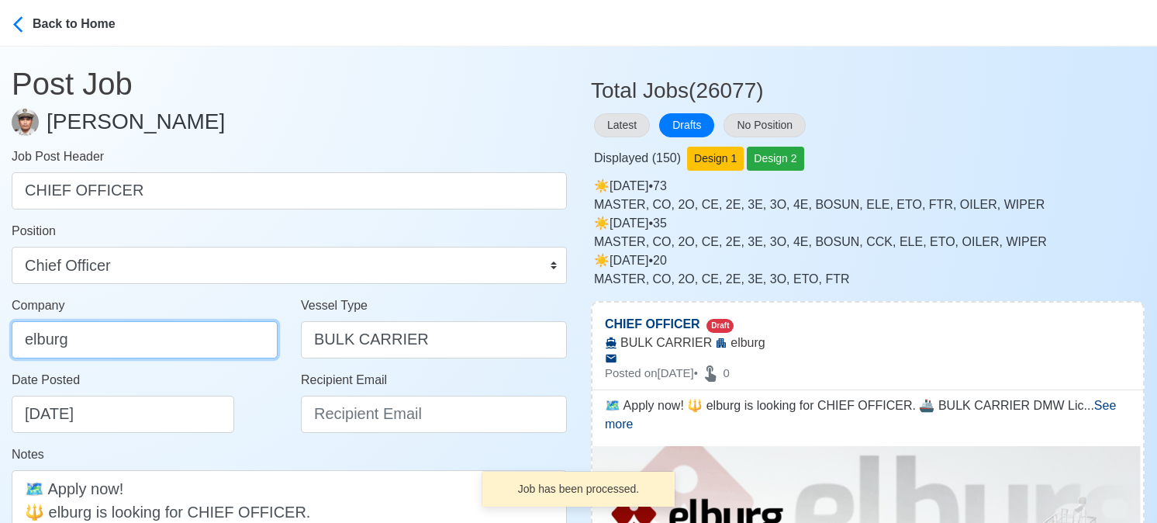
click at [150, 345] on input "elburg" at bounding box center [145, 339] width 266 height 37
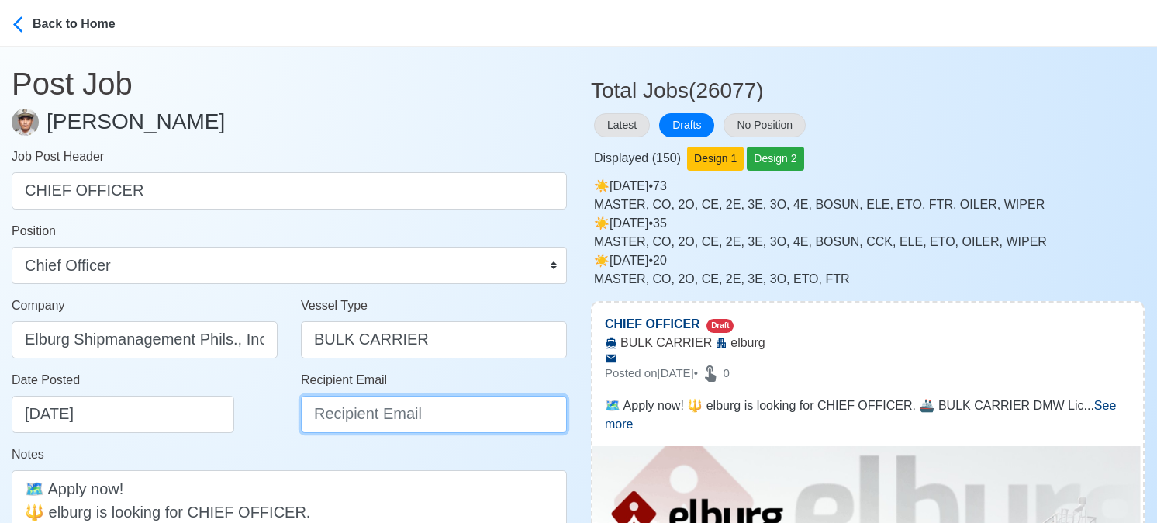
click at [378, 412] on input "Recipient Email" at bounding box center [434, 414] width 266 height 37
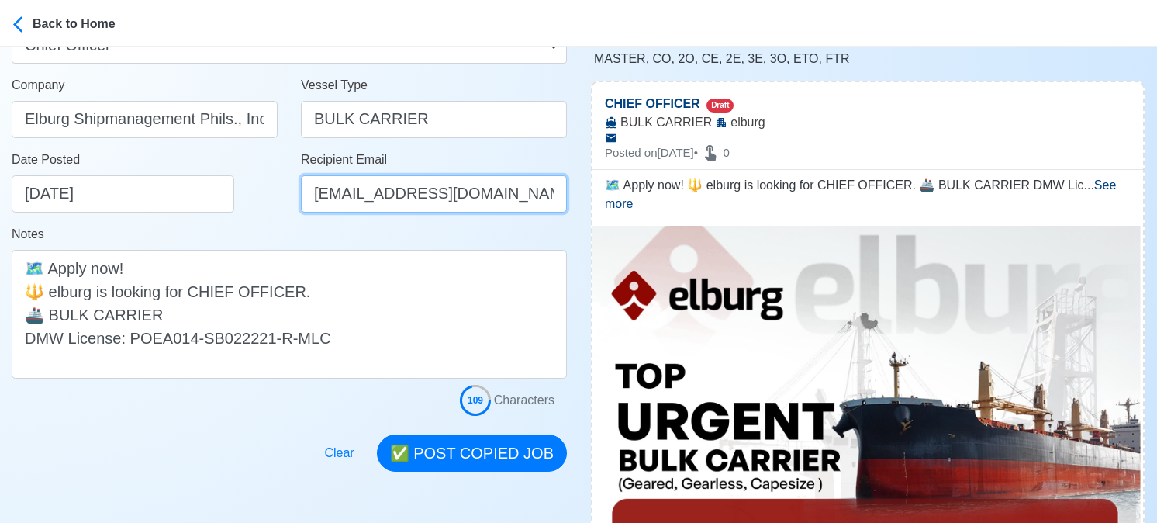
scroll to position [233, 0]
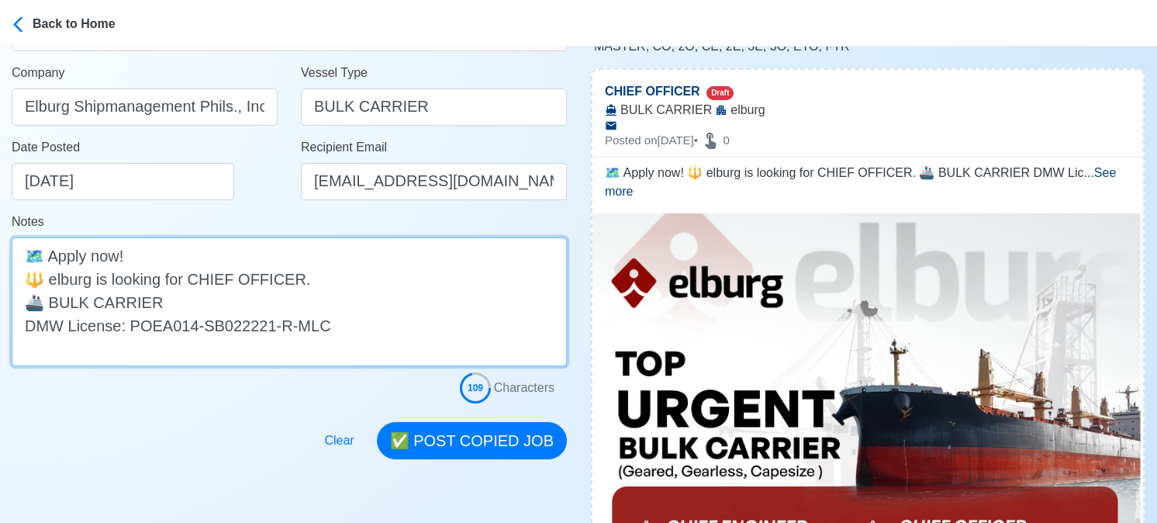
click at [181, 301] on textarea "🗺️ Apply now! 🔱 elburg is looking for CHIEF OFFICER. 🚢 BULK CARRIER DMW License…" at bounding box center [289, 301] width 555 height 129
paste textarea "(Geared, Gearless, Capesize)"
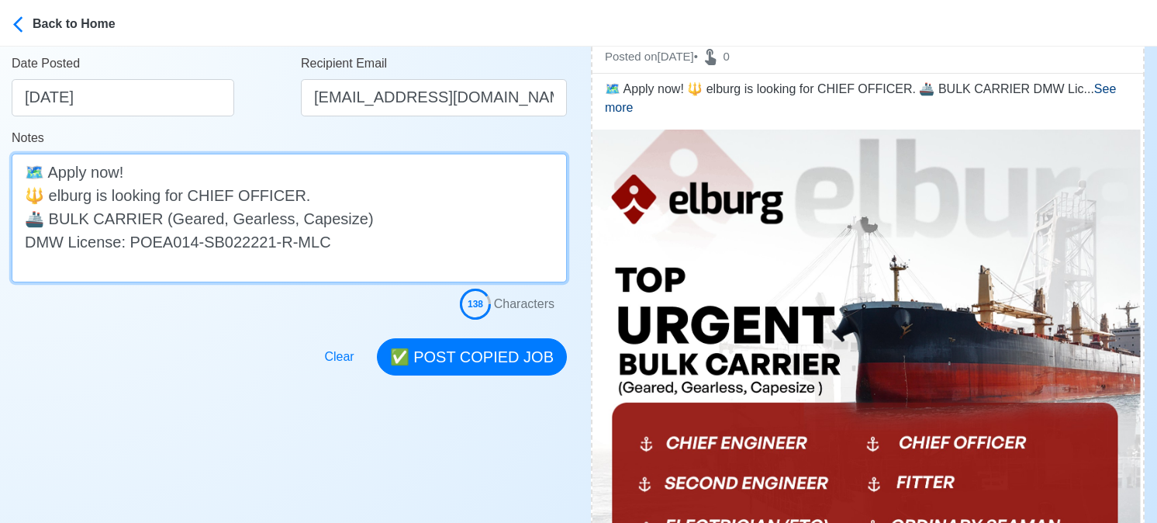
scroll to position [465, 0]
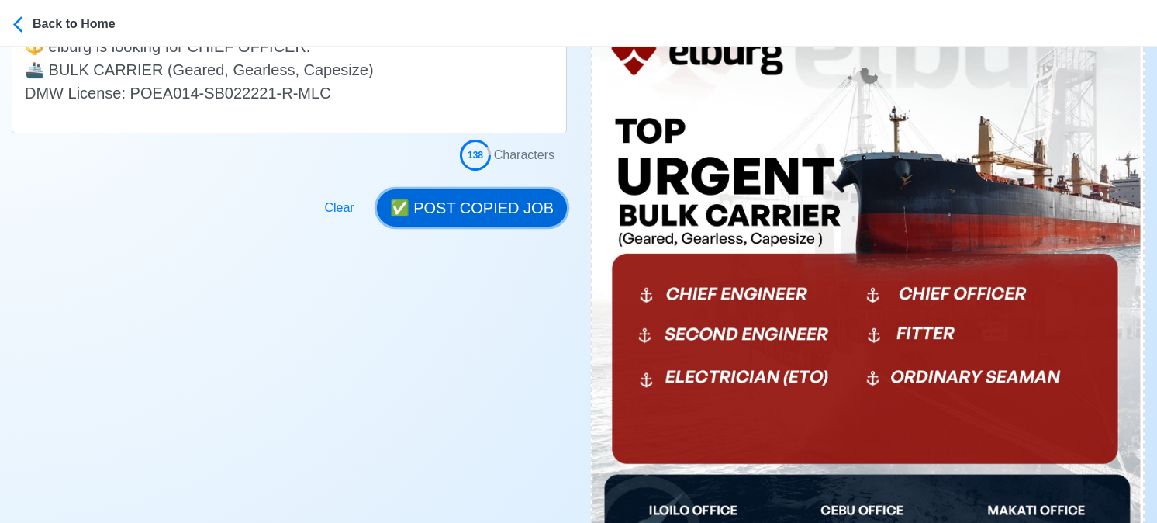
click at [487, 205] on button "✅ POST COPIED JOB" at bounding box center [472, 207] width 190 height 37
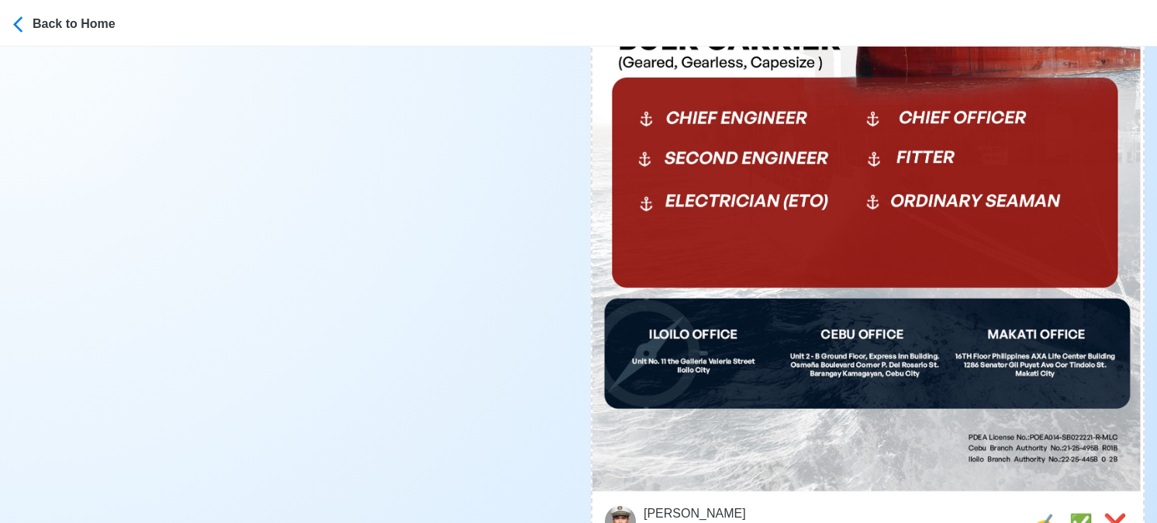
scroll to position [776, 0]
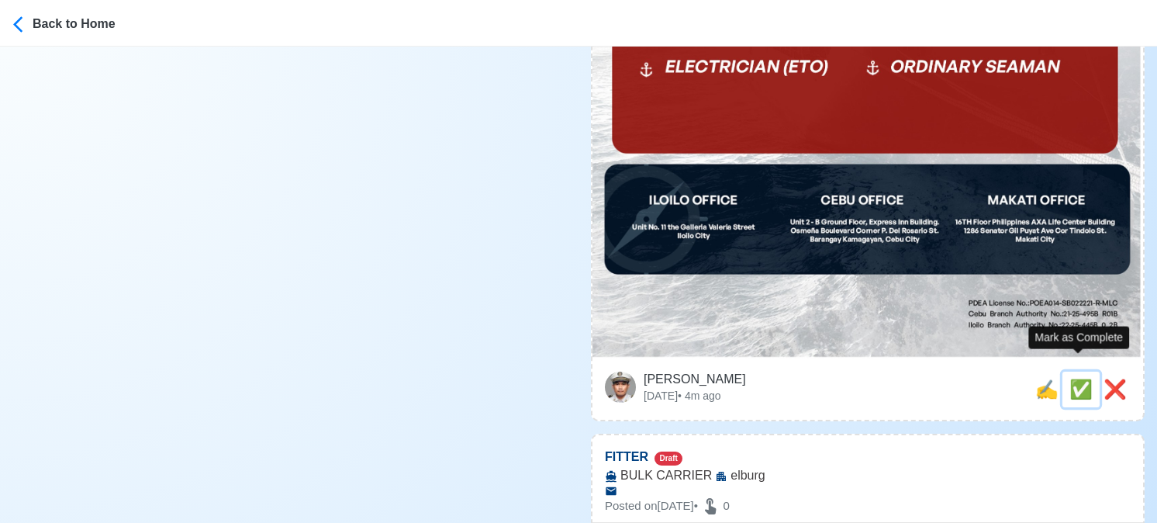
click at [1077, 378] on span "✅" at bounding box center [1080, 388] width 23 height 21
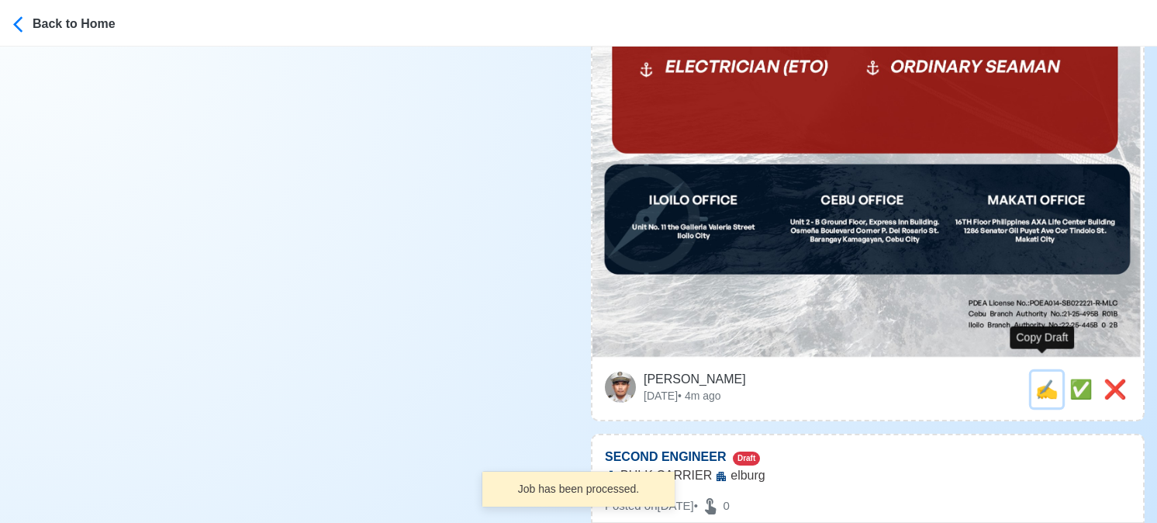
click at [1037, 378] on span "✍️" at bounding box center [1046, 388] width 23 height 21
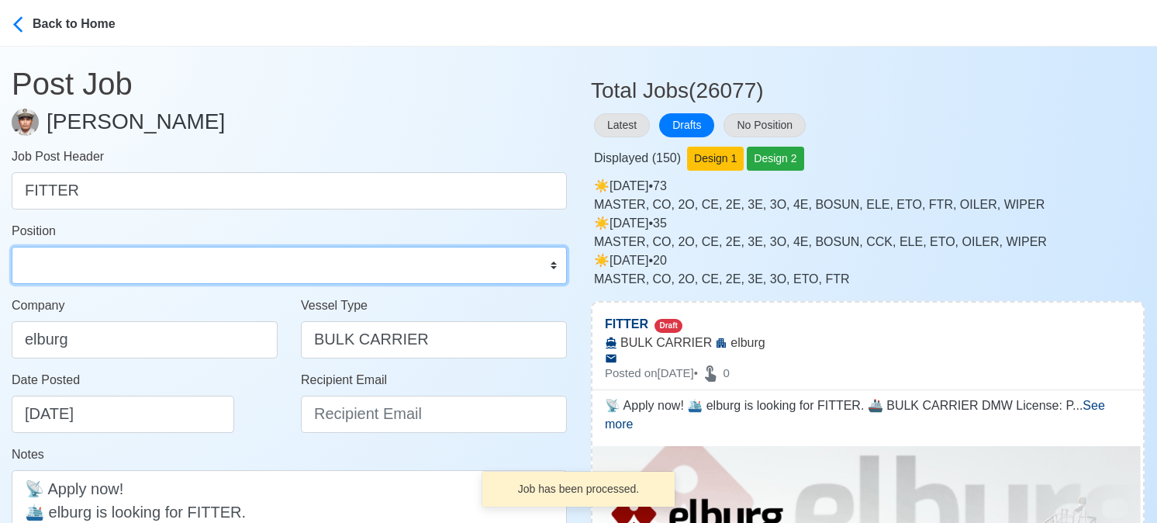
click at [193, 253] on select "Master Chief Officer 2nd Officer 3rd Officer Junior Officer Chief Engineer 2nd …" at bounding box center [289, 265] width 555 height 37
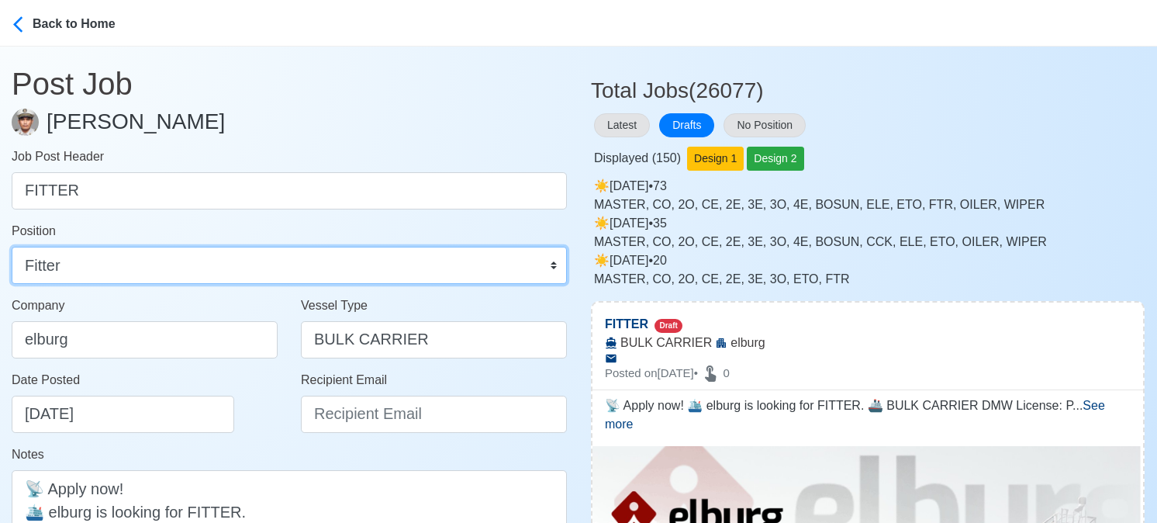
click at [12, 247] on select "Master Chief Officer 2nd Officer 3rd Officer Junior Officer Chief Engineer 2nd …" at bounding box center [289, 265] width 555 height 37
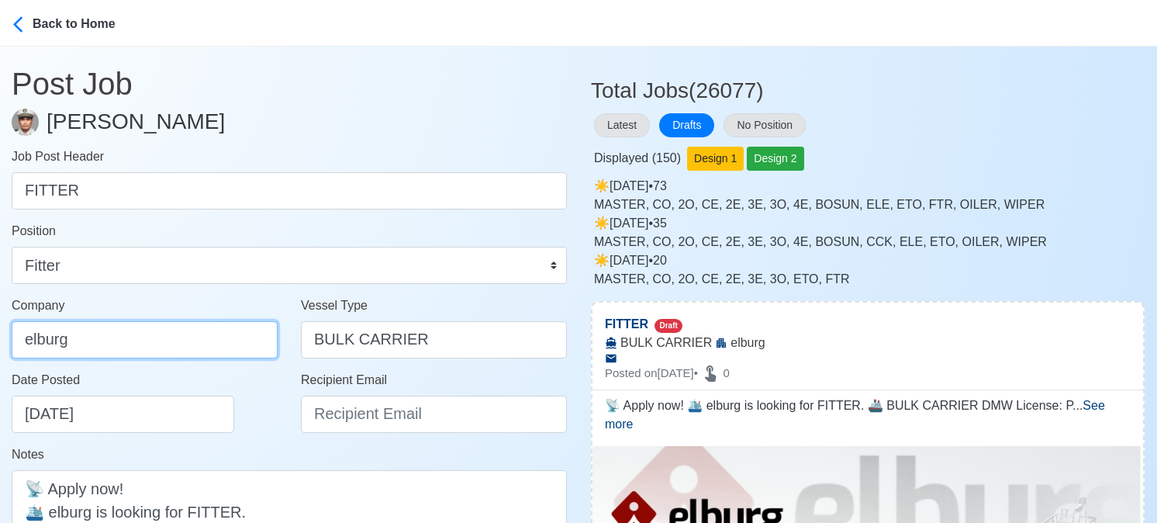
click at [156, 352] on input "elburg" at bounding box center [145, 339] width 266 height 37
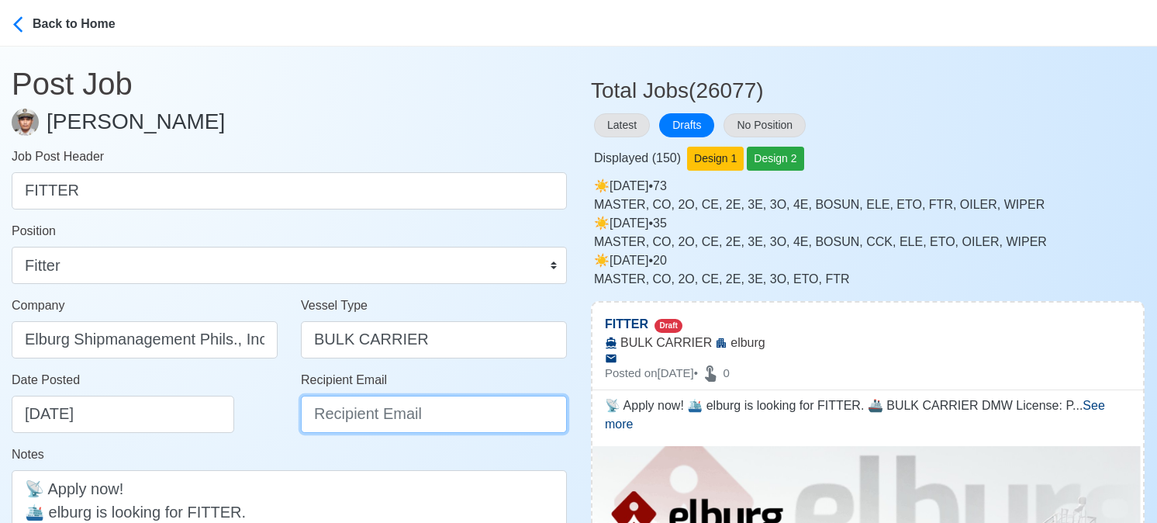
click at [356, 421] on input "Recipient Email" at bounding box center [434, 414] width 266 height 37
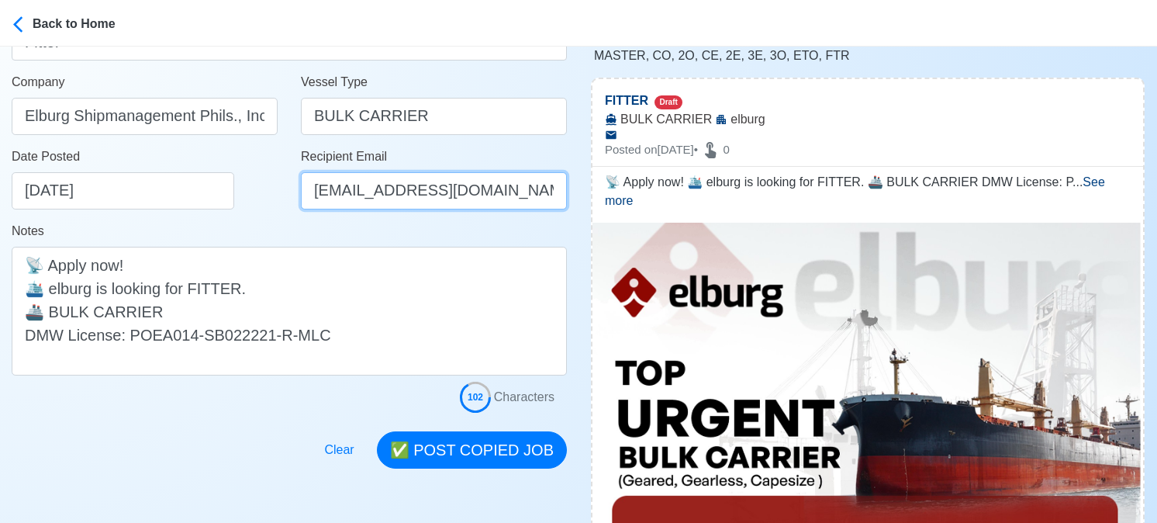
scroll to position [233, 0]
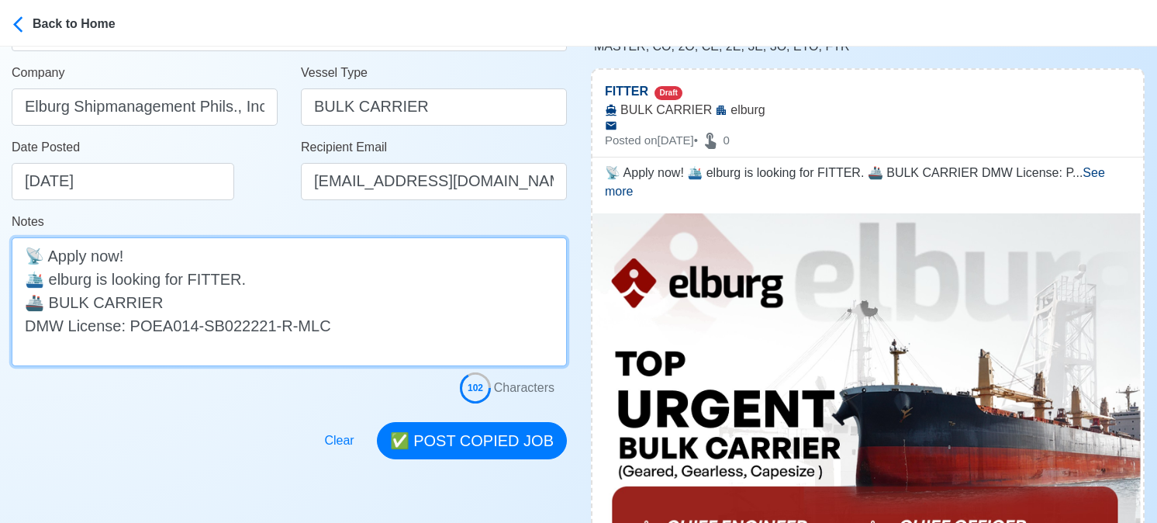
click at [188, 306] on textarea "📡 Apply now! 🛳️ elburg is looking for FITTER. 🚢 BULK CARRIER DMW License: POEA0…" at bounding box center [289, 301] width 555 height 129
paste textarea "(Geared, Gearless, Capesize)"
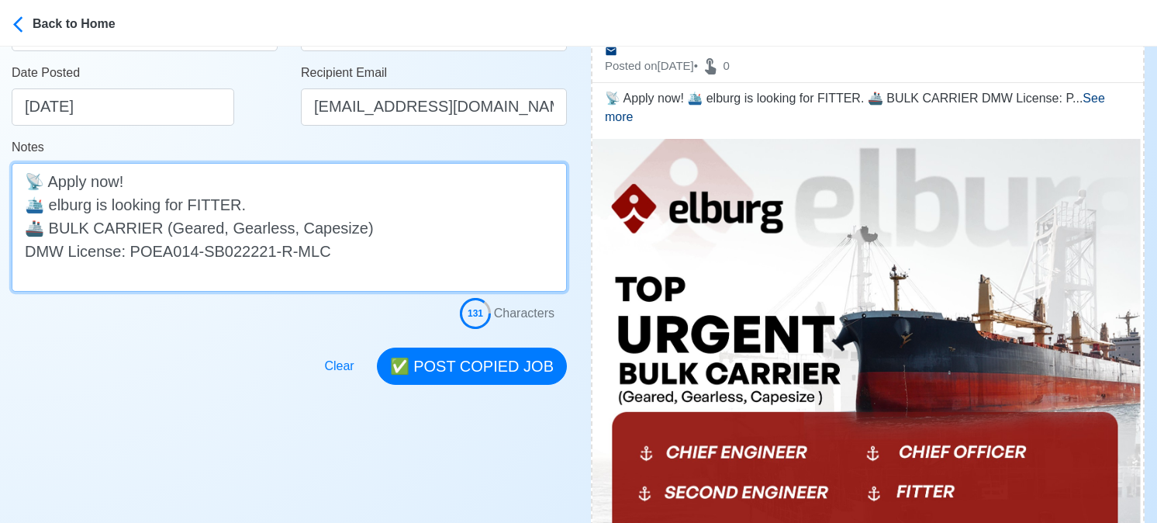
scroll to position [465, 0]
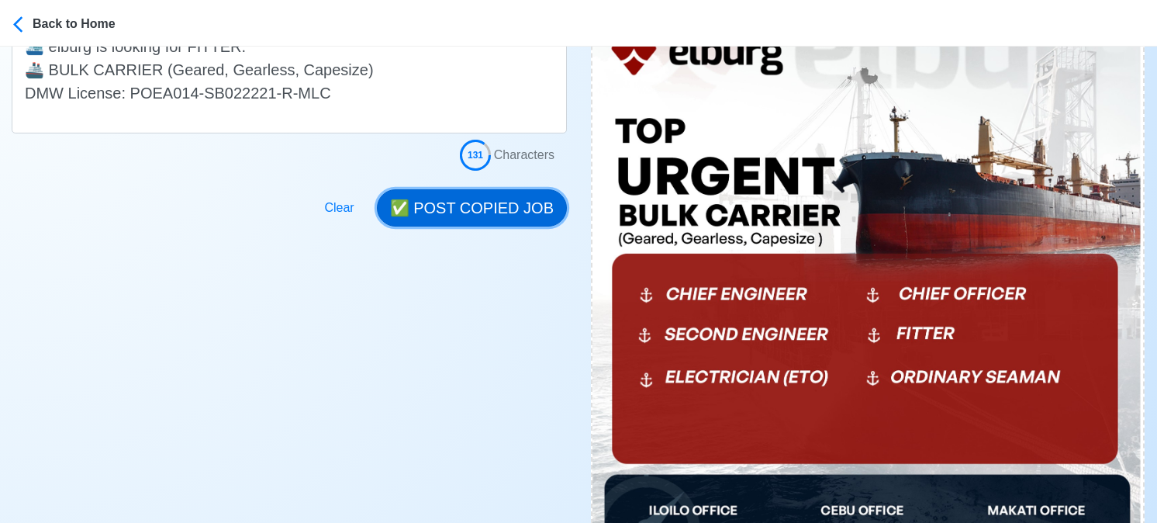
click at [475, 201] on button "✅ POST COPIED JOB" at bounding box center [472, 207] width 190 height 37
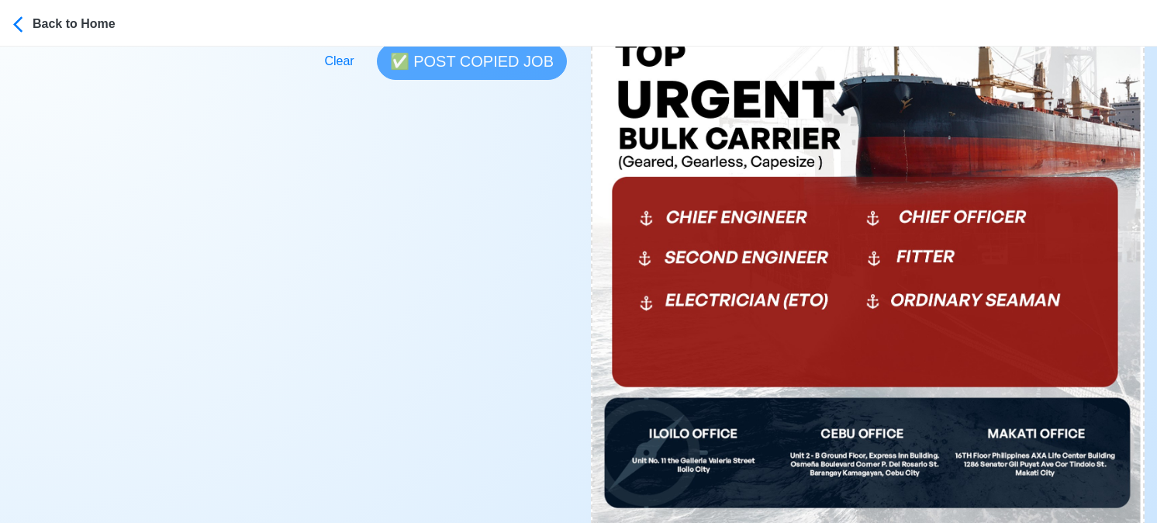
scroll to position [698, 0]
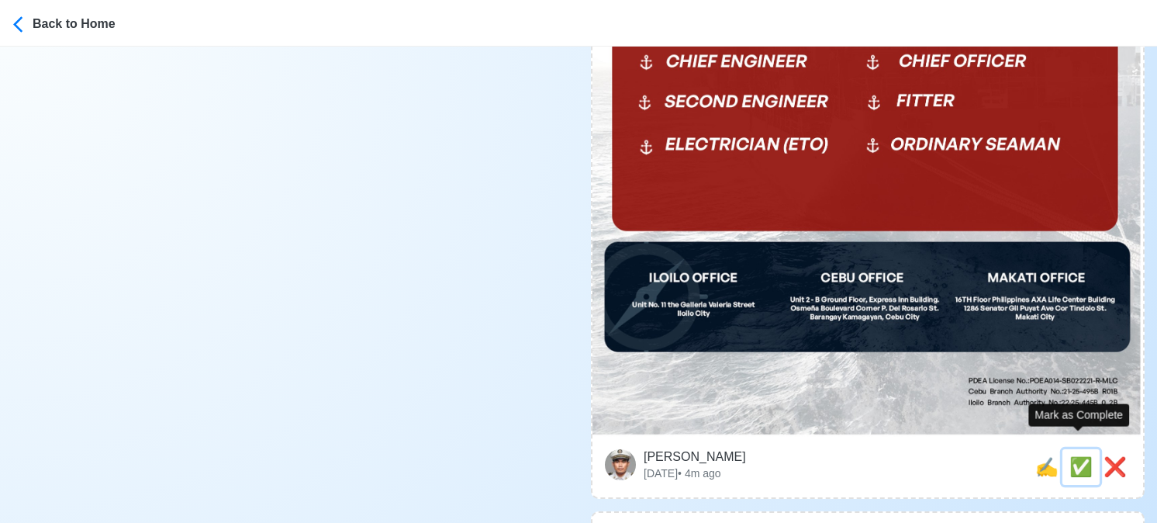
click at [1083, 456] on span "✅" at bounding box center [1080, 466] width 23 height 21
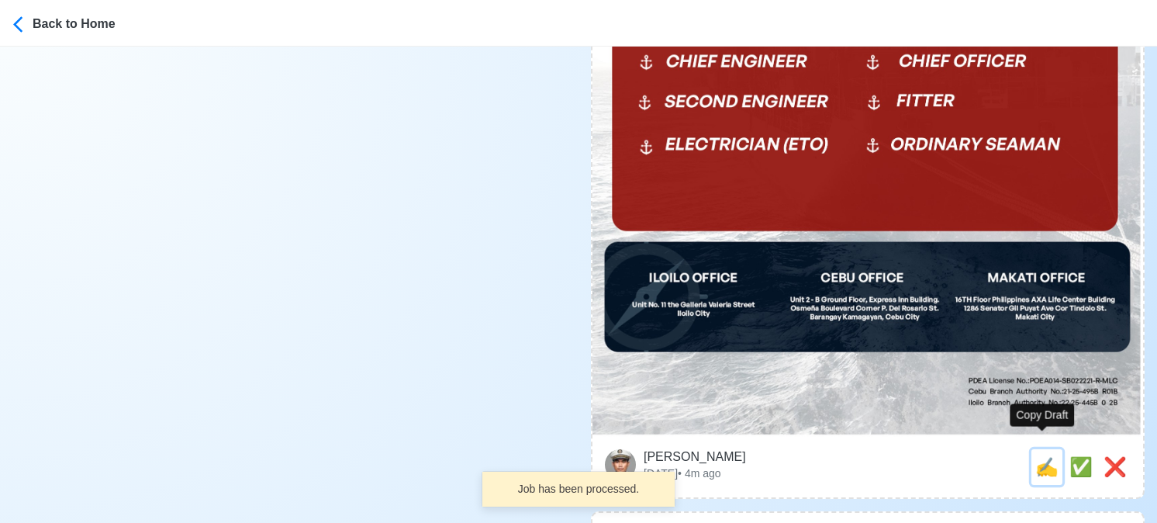
click at [1045, 456] on span "✍️" at bounding box center [1046, 466] width 23 height 21
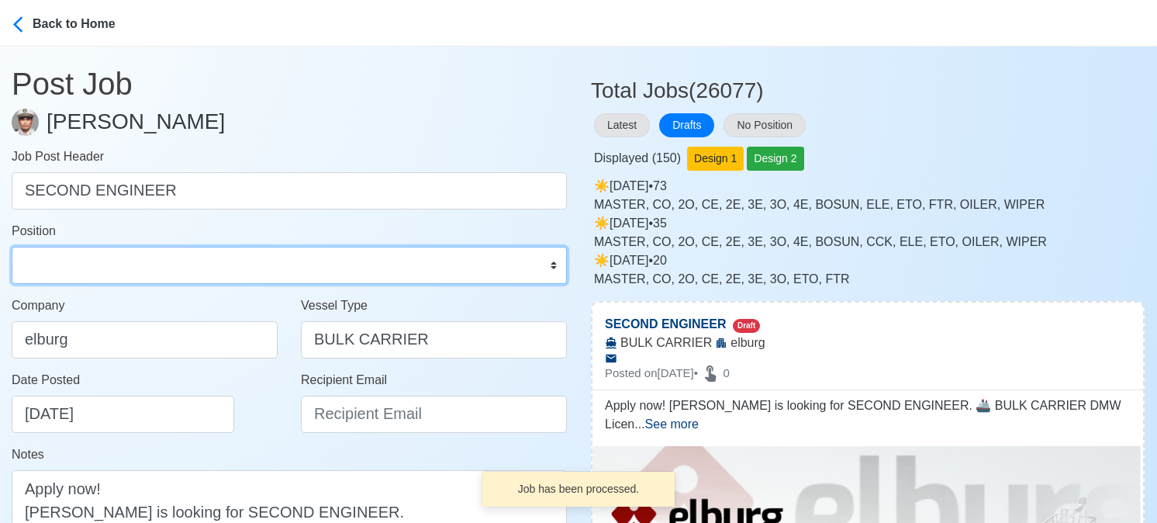
click at [215, 278] on select "Master Chief Officer 2nd Officer 3rd Officer Junior Officer Chief Engineer 2nd …" at bounding box center [289, 265] width 555 height 37
click at [12, 247] on select "Master Chief Officer 2nd Officer 3rd Officer Junior Officer Chief Engineer 2nd …" at bounding box center [289, 265] width 555 height 37
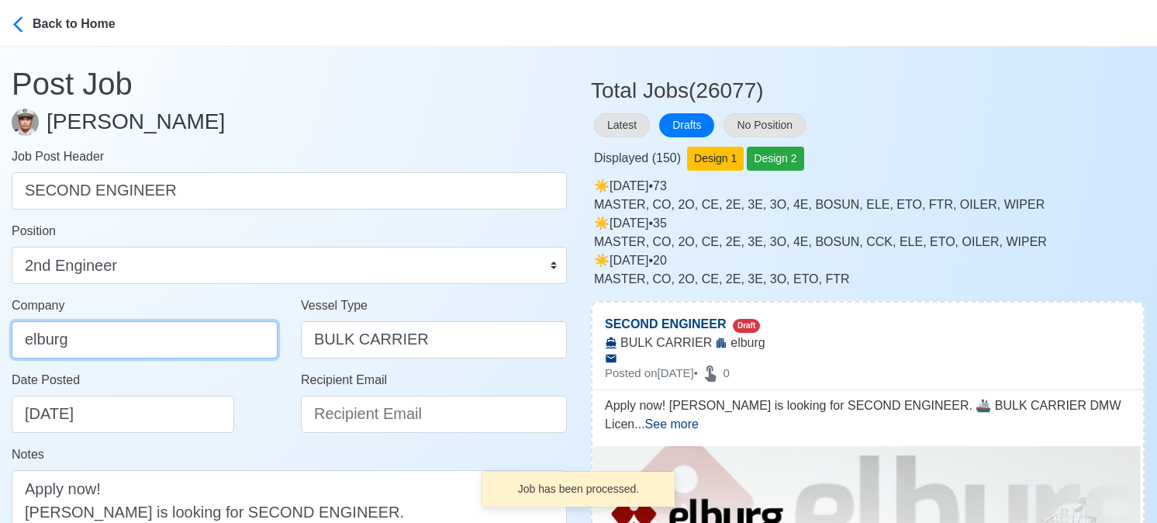
click at [157, 342] on input "elburg" at bounding box center [145, 339] width 266 height 37
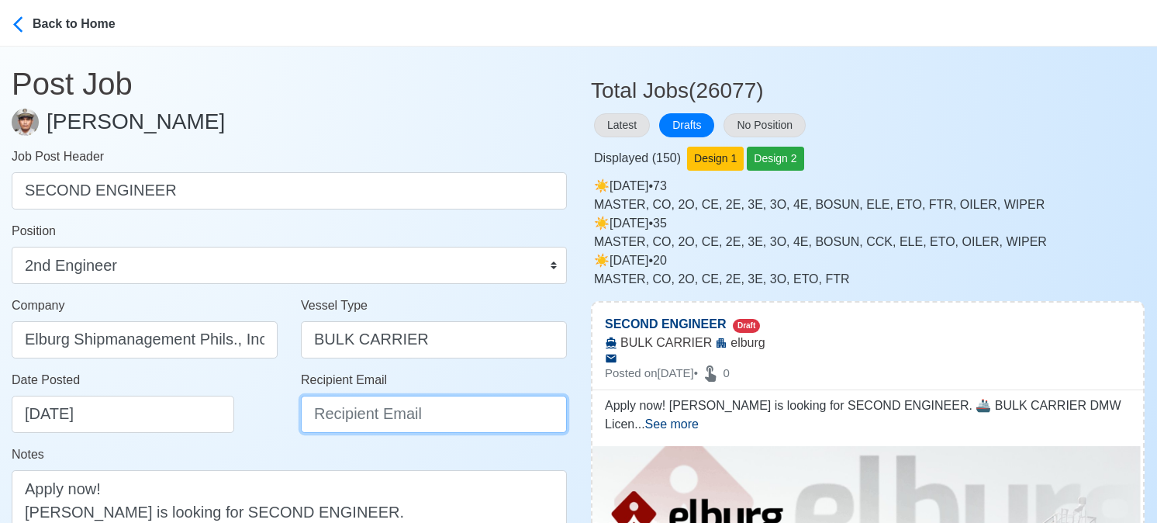
click at [375, 414] on input "Recipient Email" at bounding box center [434, 414] width 266 height 37
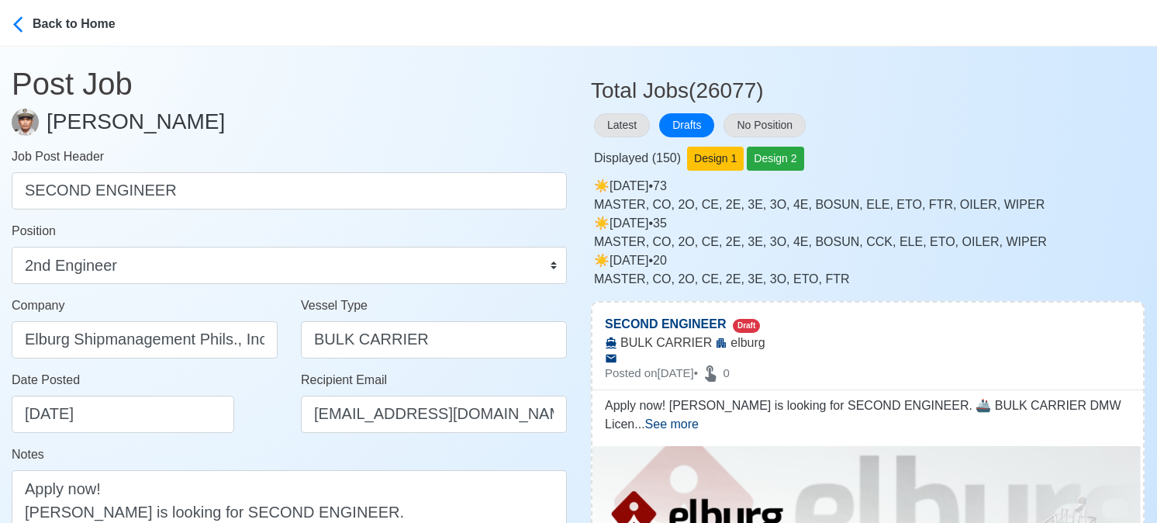
click at [228, 416] on div "Date Posted 08/28/2025" at bounding box center [149, 402] width 275 height 62
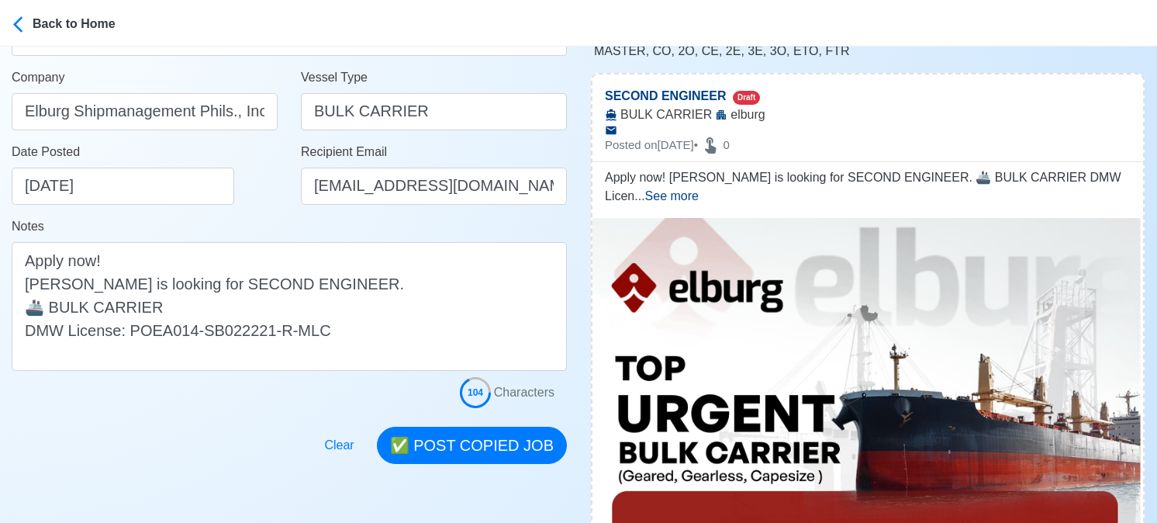
scroll to position [233, 0]
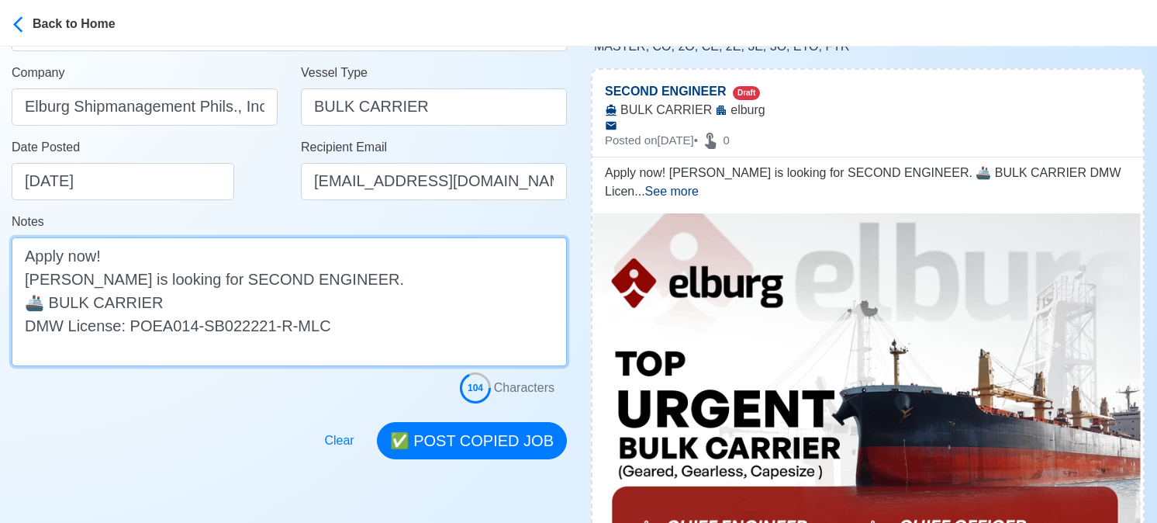
click at [223, 299] on textarea "Apply now! elburg is looking for SECOND ENGINEER. 🚢 BULK CARRIER DMW License: P…" at bounding box center [289, 301] width 555 height 129
paste textarea "(Geared, Gearless, Capesize)"
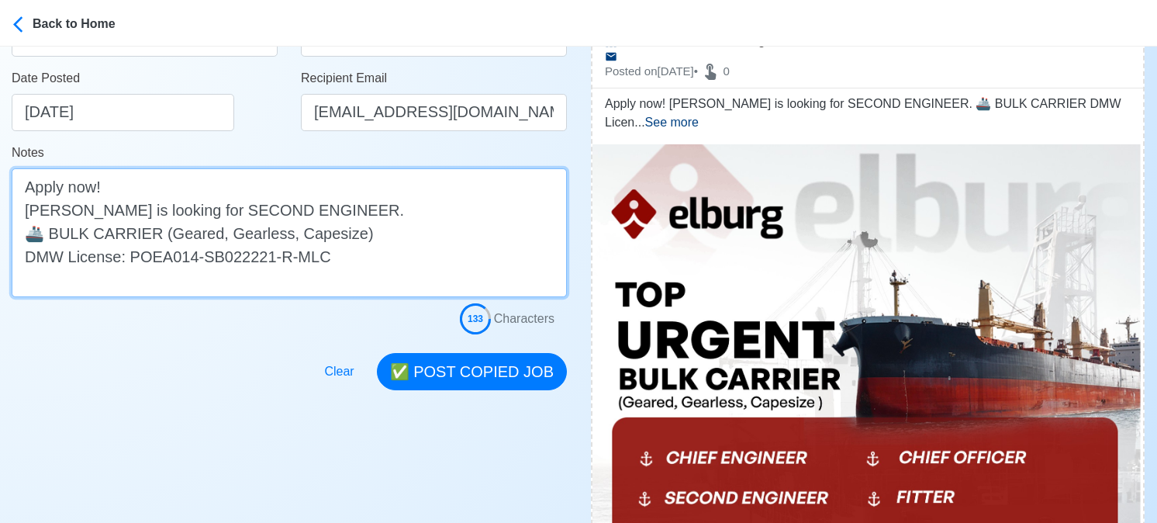
scroll to position [465, 0]
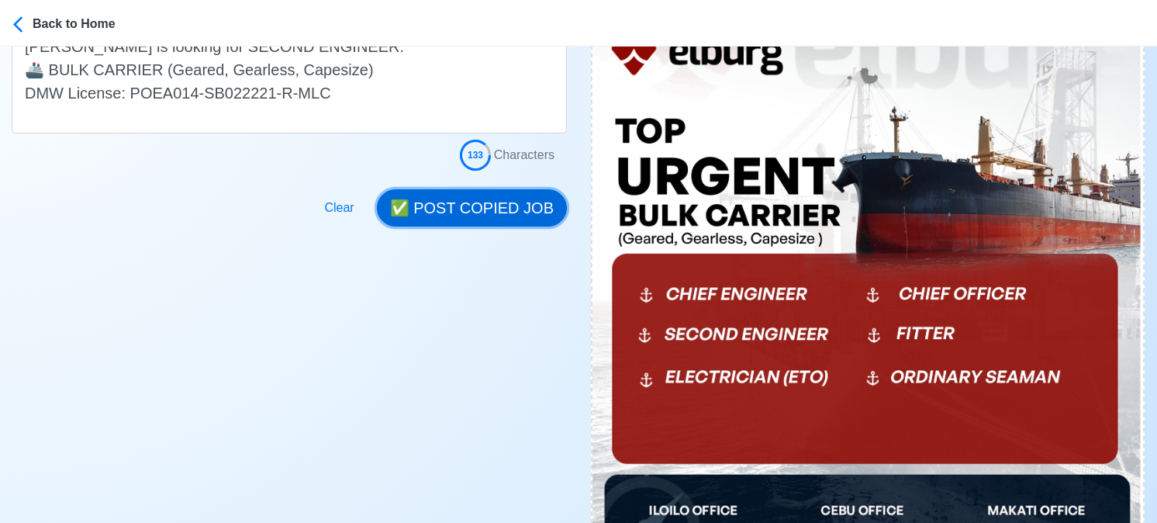
click at [478, 213] on button "✅ POST COPIED JOB" at bounding box center [472, 207] width 190 height 37
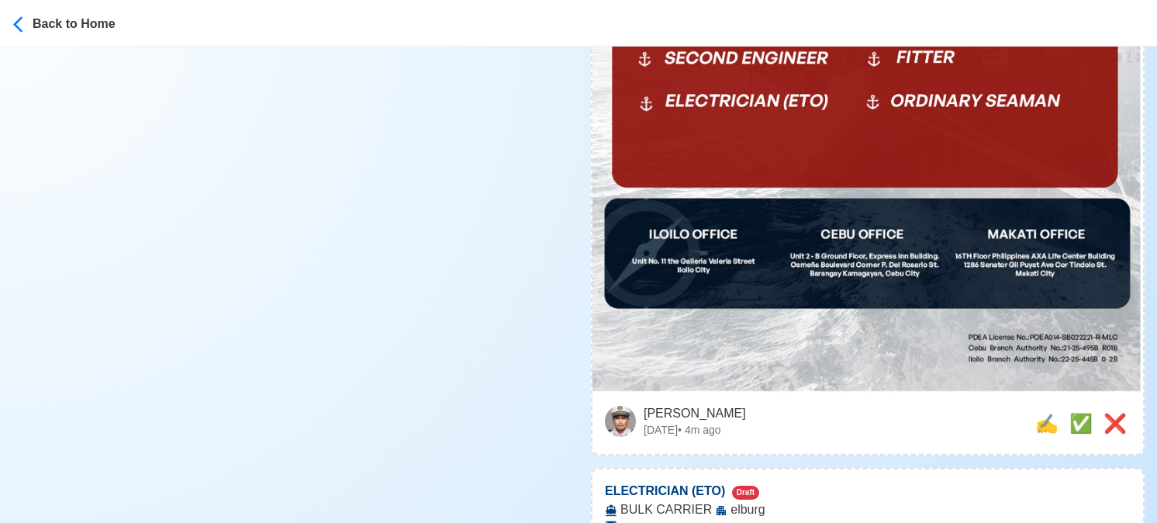
scroll to position [776, 0]
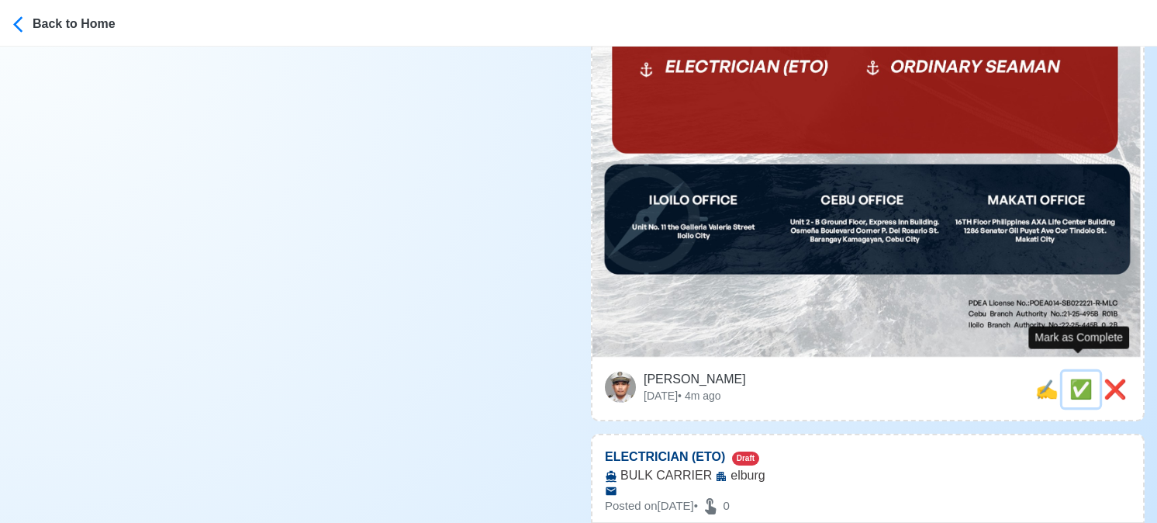
click at [1080, 378] on span "✅" at bounding box center [1080, 388] width 23 height 21
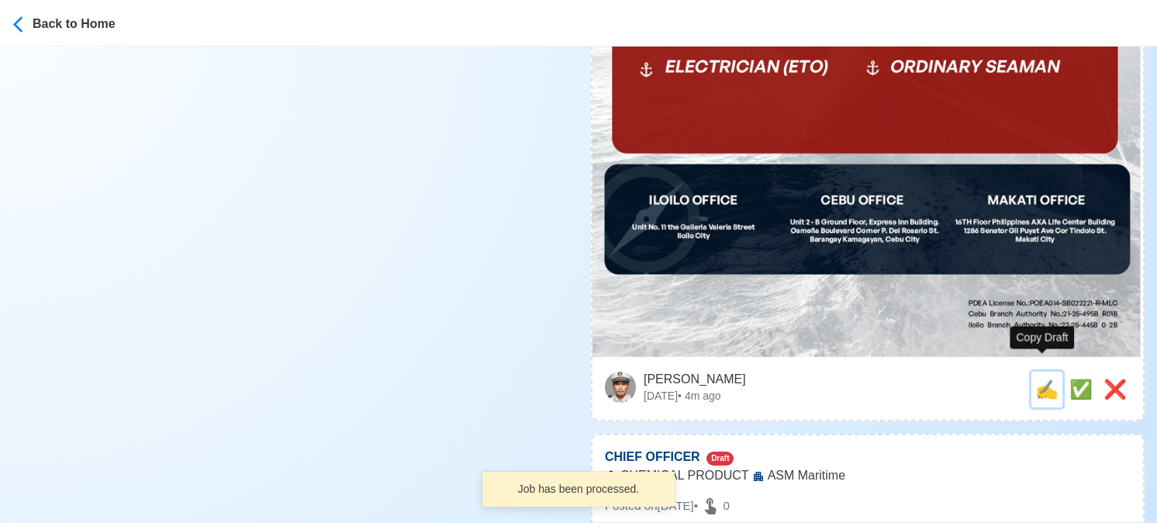
click at [1045, 378] on span "✍️" at bounding box center [1046, 388] width 23 height 21
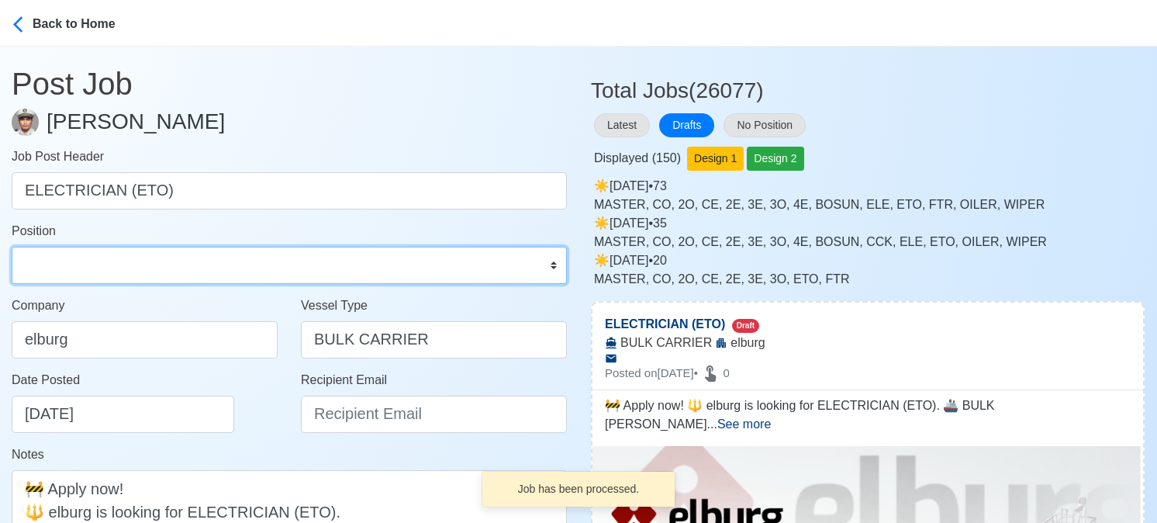
click at [184, 254] on select "Master Chief Officer 2nd Officer 3rd Officer Junior Officer Chief Engineer 2nd …" at bounding box center [289, 265] width 555 height 37
click at [12, 247] on select "Master Chief Officer 2nd Officer 3rd Officer Junior Officer Chief Engineer 2nd …" at bounding box center [289, 265] width 555 height 37
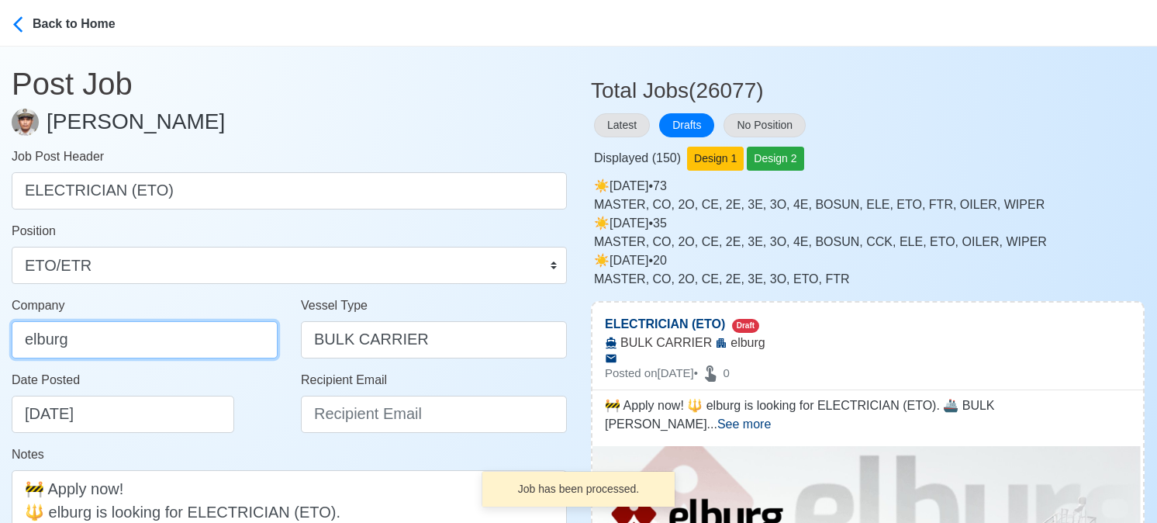
click at [152, 328] on input "elburg" at bounding box center [145, 339] width 266 height 37
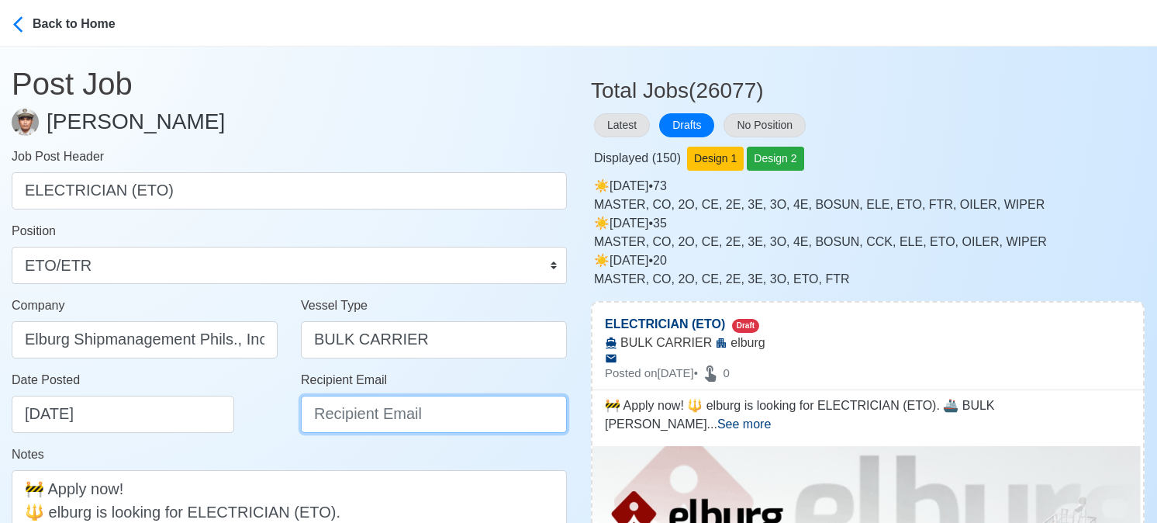
click at [386, 399] on input "Recipient Email" at bounding box center [434, 414] width 266 height 37
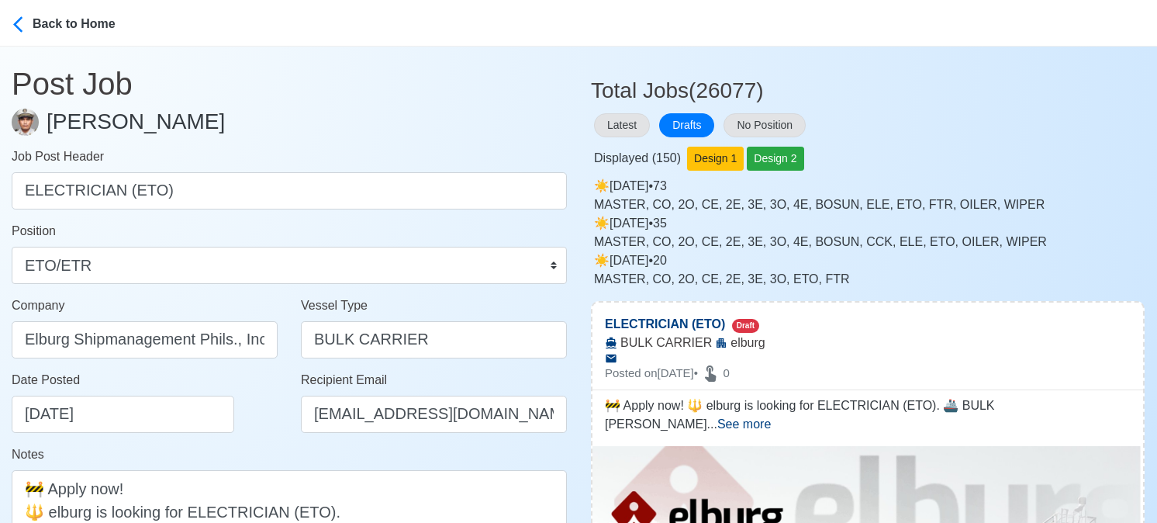
click at [270, 426] on div "Date Posted 08/28/2025" at bounding box center [149, 402] width 275 height 62
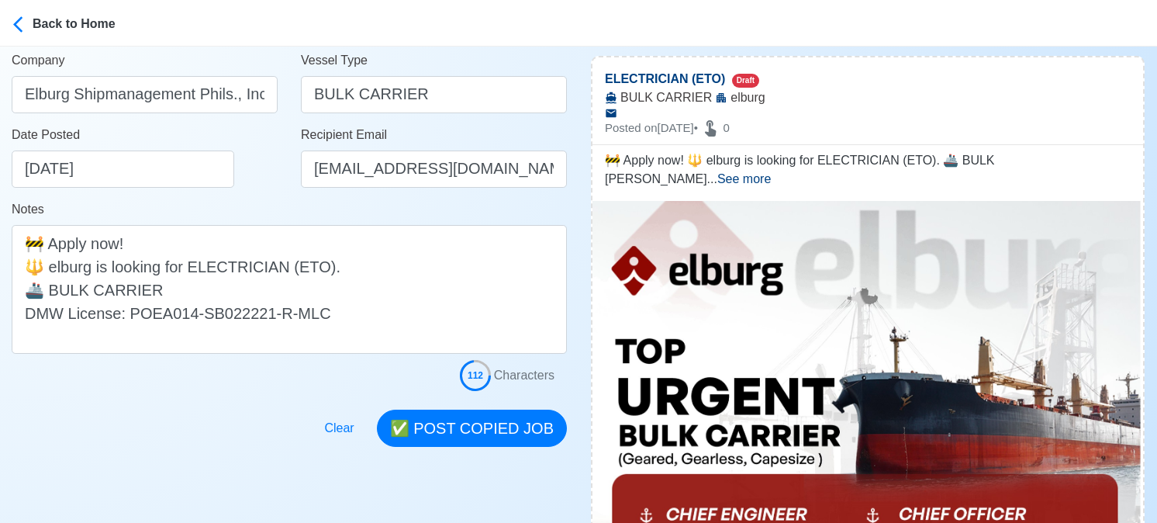
scroll to position [310, 0]
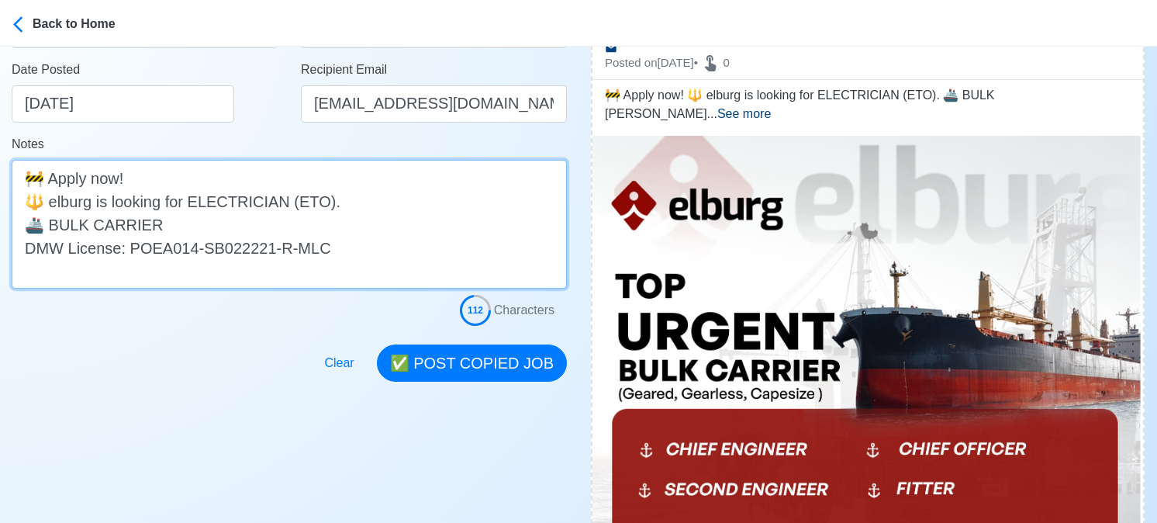
click at [201, 230] on textarea "🚧 Apply now! 🔱 elburg is looking for ELECTRICIAN (ETO). 🚢 BULK CARRIER DMW Lice…" at bounding box center [289, 224] width 555 height 129
paste textarea "(Geared, Gearless, Capesize)"
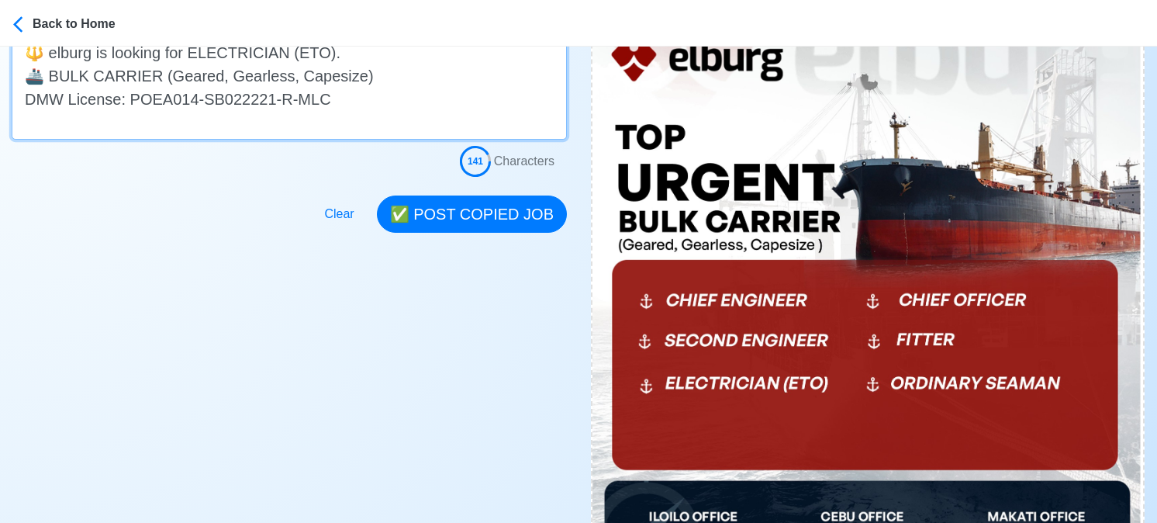
scroll to position [465, 0]
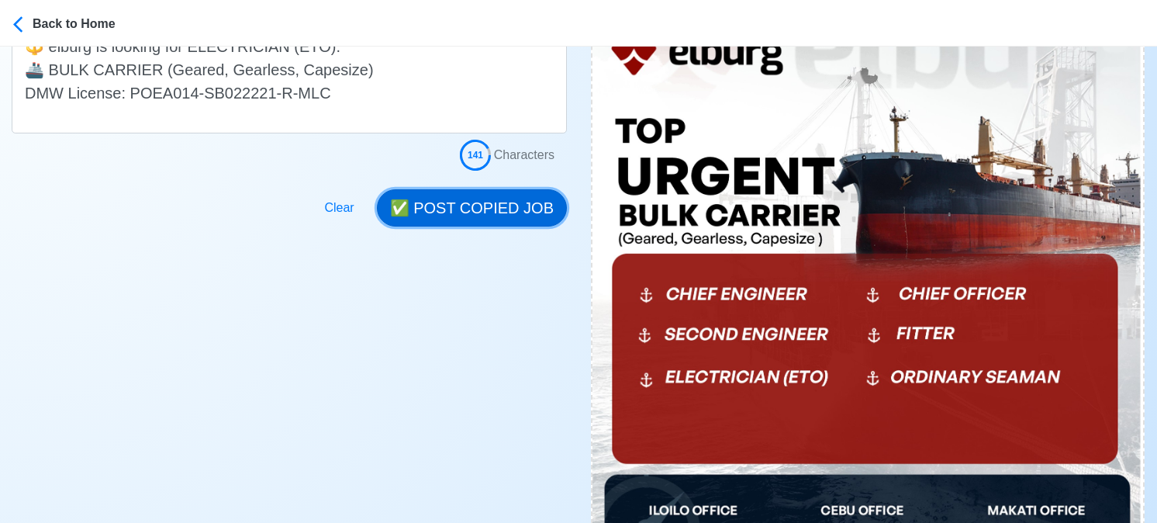
click at [481, 208] on button "✅ POST COPIED JOB" at bounding box center [472, 207] width 190 height 37
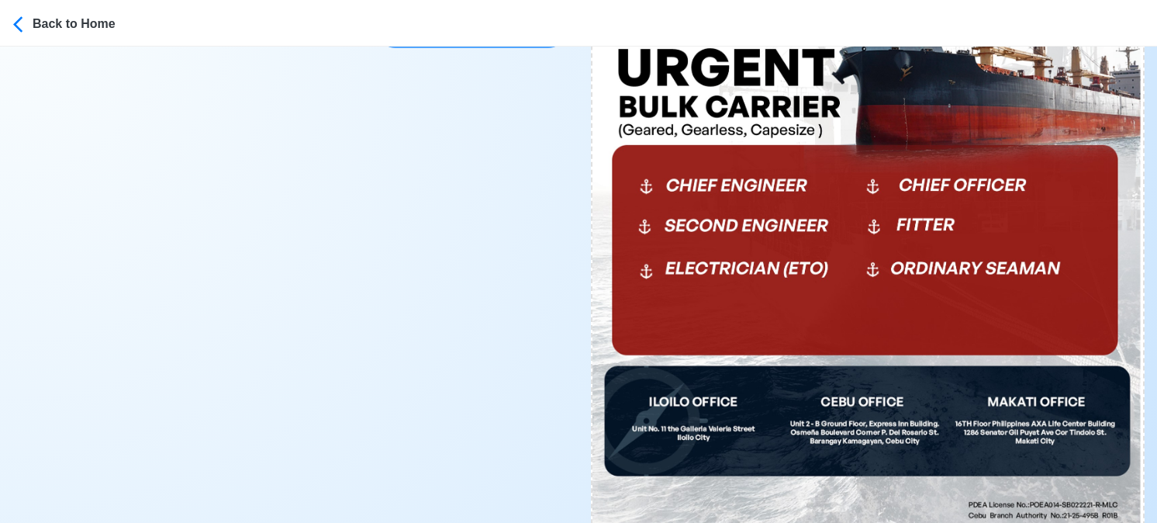
scroll to position [776, 0]
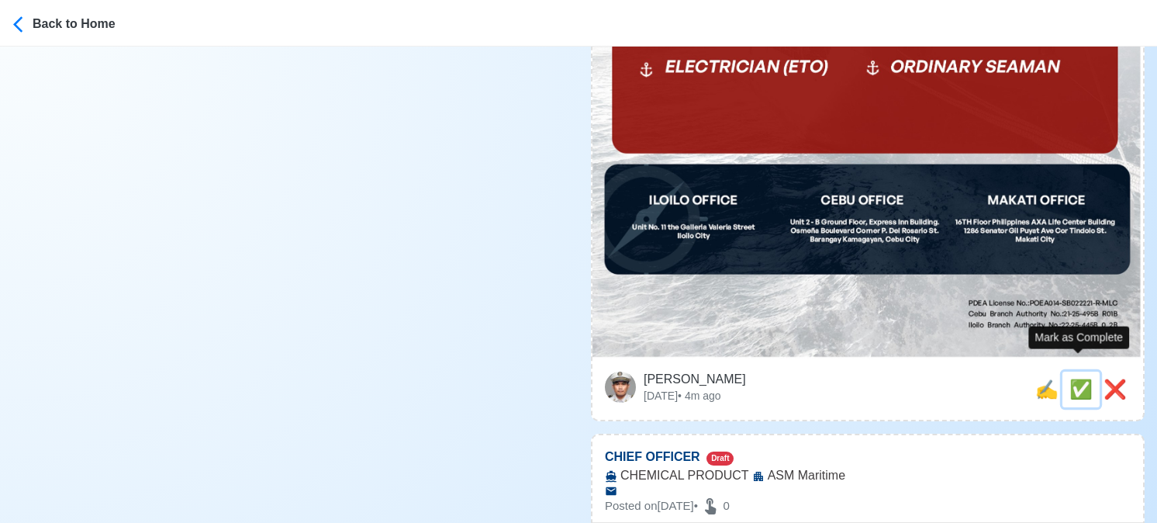
click at [1073, 378] on span "✅" at bounding box center [1080, 388] width 23 height 21
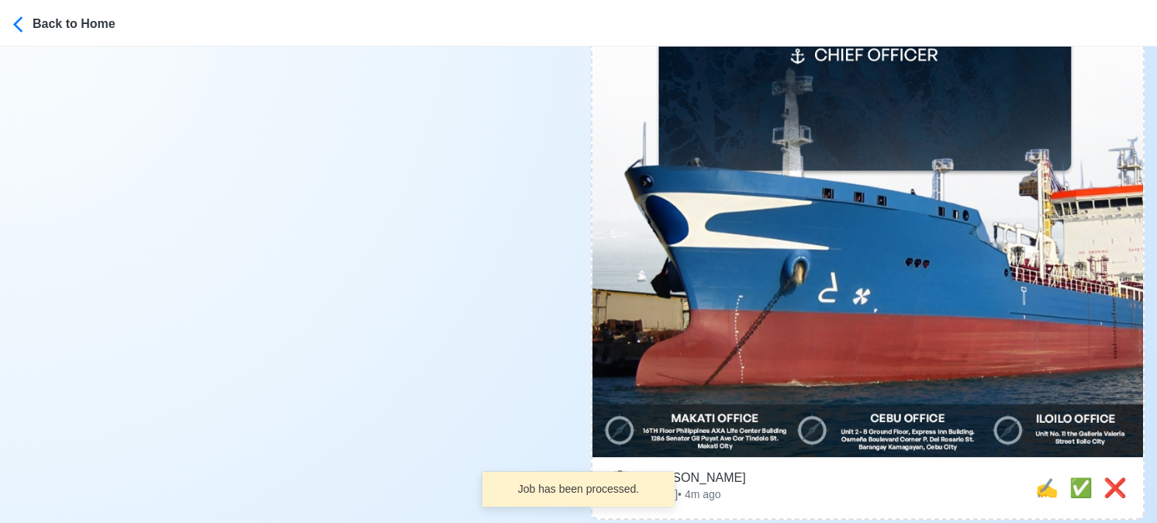
scroll to position [698, 0]
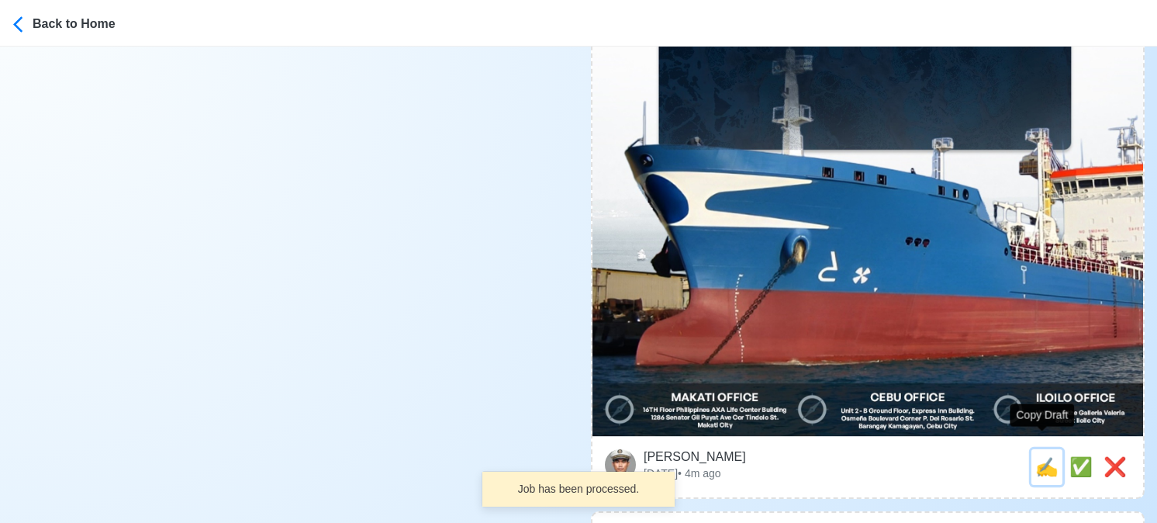
click at [1038, 456] on span "✍️" at bounding box center [1046, 466] width 23 height 21
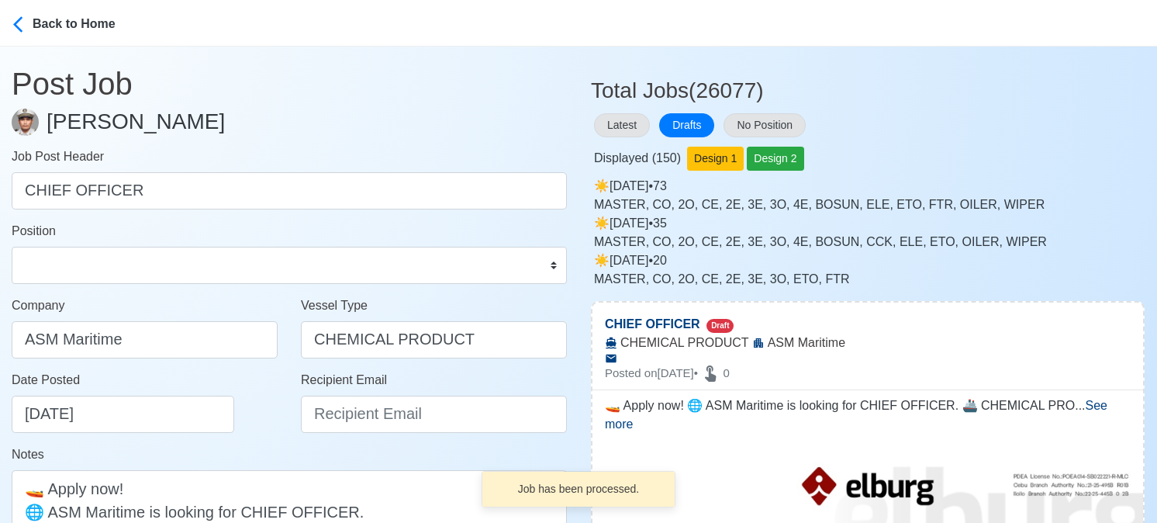
click at [68, 244] on div "Position Master Chief Officer 2nd Officer 3rd Officer Junior Officer Chief Engi…" at bounding box center [289, 253] width 555 height 62
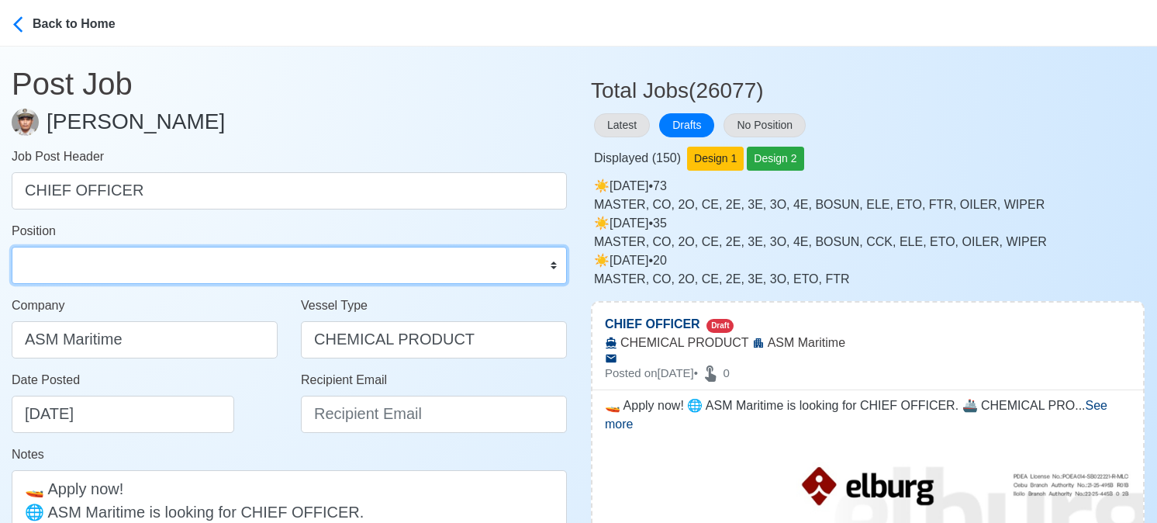
drag, startPoint x: 85, startPoint y: 260, endPoint x: 81, endPoint y: 247, distance: 13.0
click at [85, 260] on select "Master Chief Officer 2nd Officer 3rd Officer Junior Officer Chief Engineer 2nd …" at bounding box center [289, 265] width 555 height 37
click at [12, 247] on select "Master Chief Officer 2nd Officer 3rd Officer Junior Officer Chief Engineer 2nd …" at bounding box center [289, 265] width 555 height 37
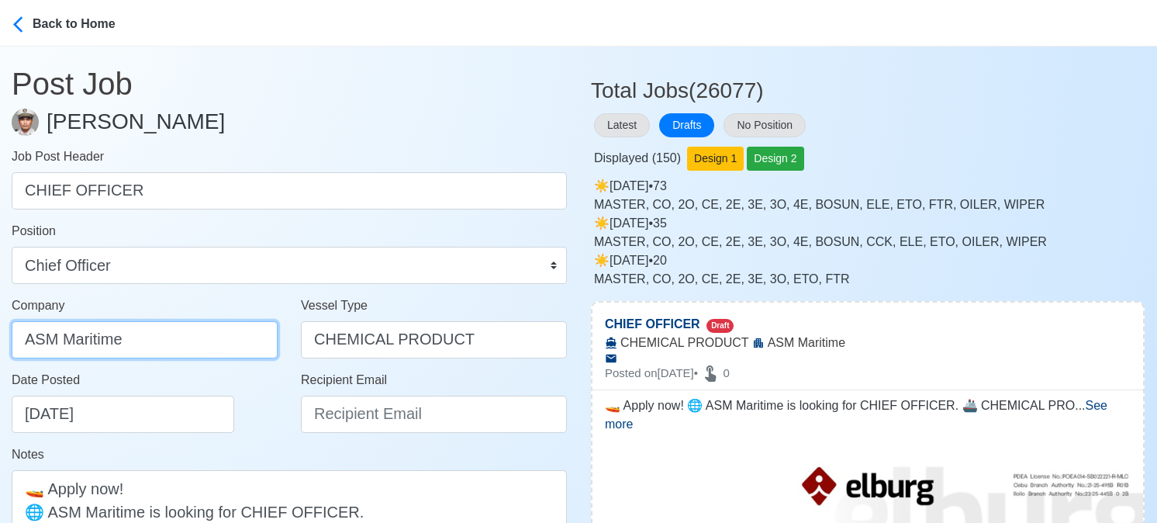
drag, startPoint x: 195, startPoint y: 340, endPoint x: -13, endPoint y: 336, distance: 208.7
click at [0, 336] on html "Back to Home Post Job Jeyner Gil Job Post Header CHIEF OFFICER Position Master …" at bounding box center [578, 261] width 1157 height 523
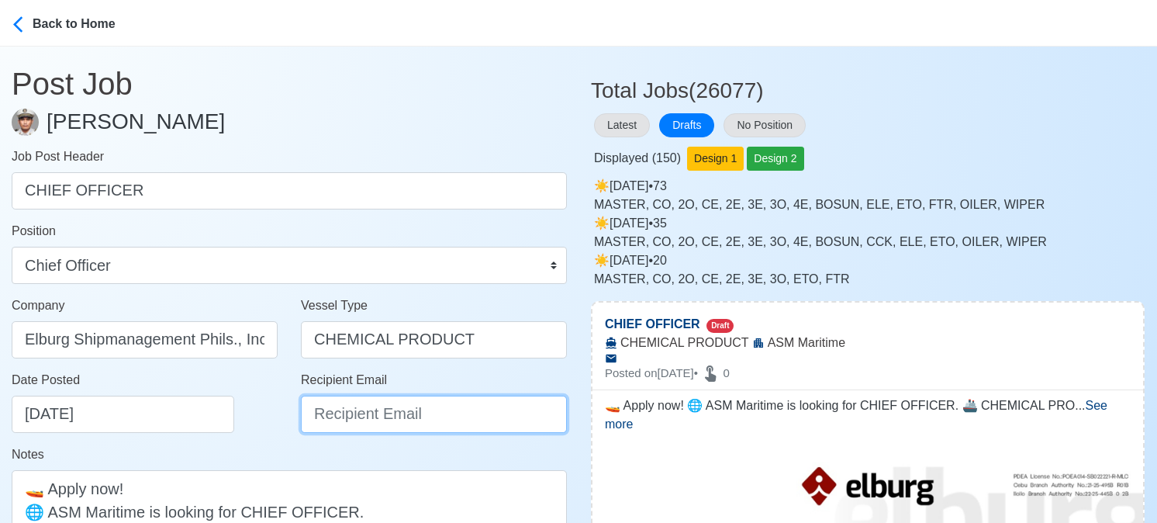
click at [365, 408] on input "Recipient Email" at bounding box center [434, 414] width 266 height 37
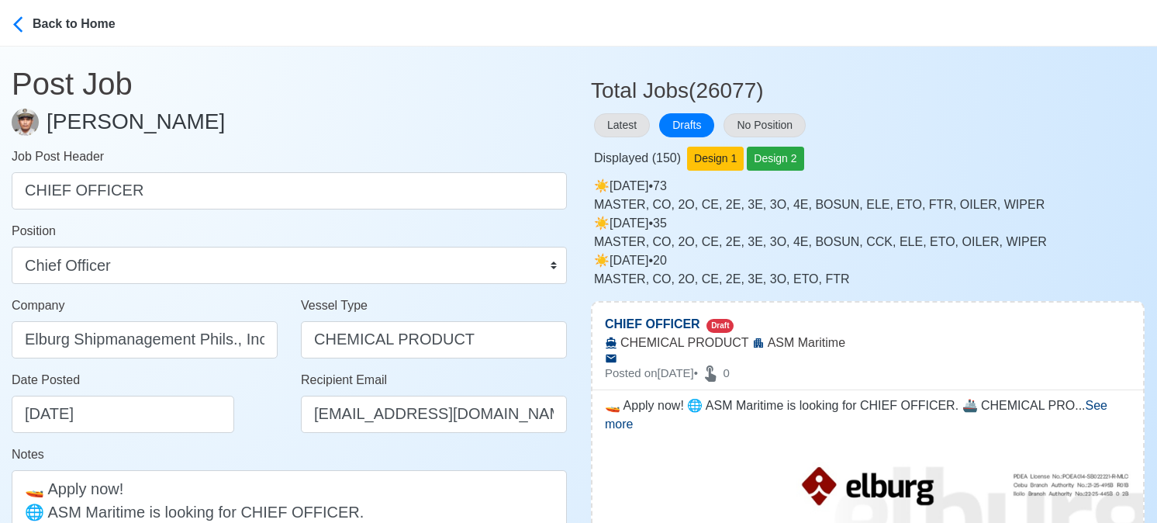
click at [254, 451] on div "Notes 🚤 Apply now! 🌐 ASM Maritime is looking for CHIEF OFFICER. 🚢 CHEMICAL PROD…" at bounding box center [289, 522] width 555 height 154
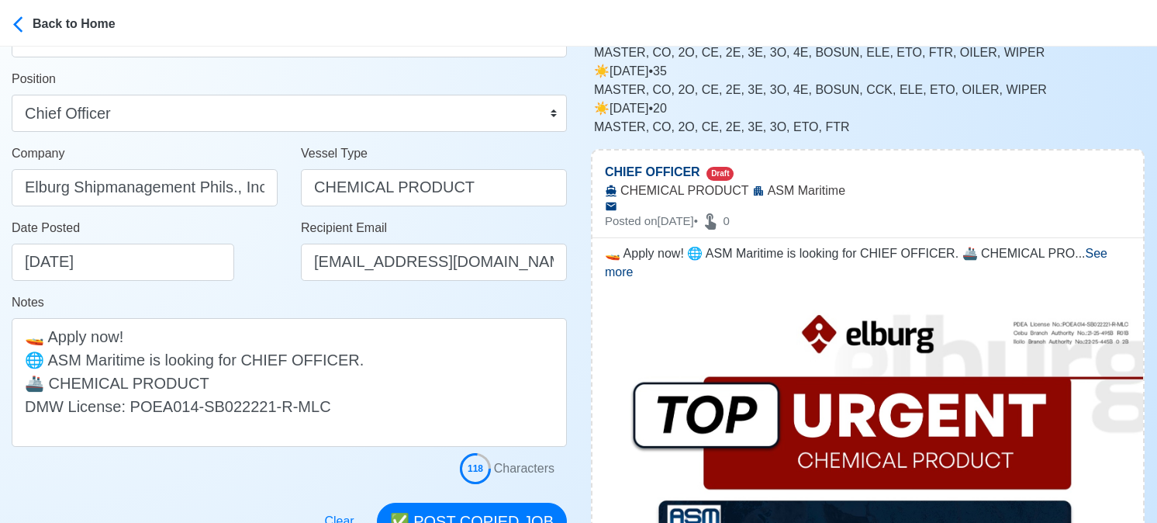
scroll to position [155, 0]
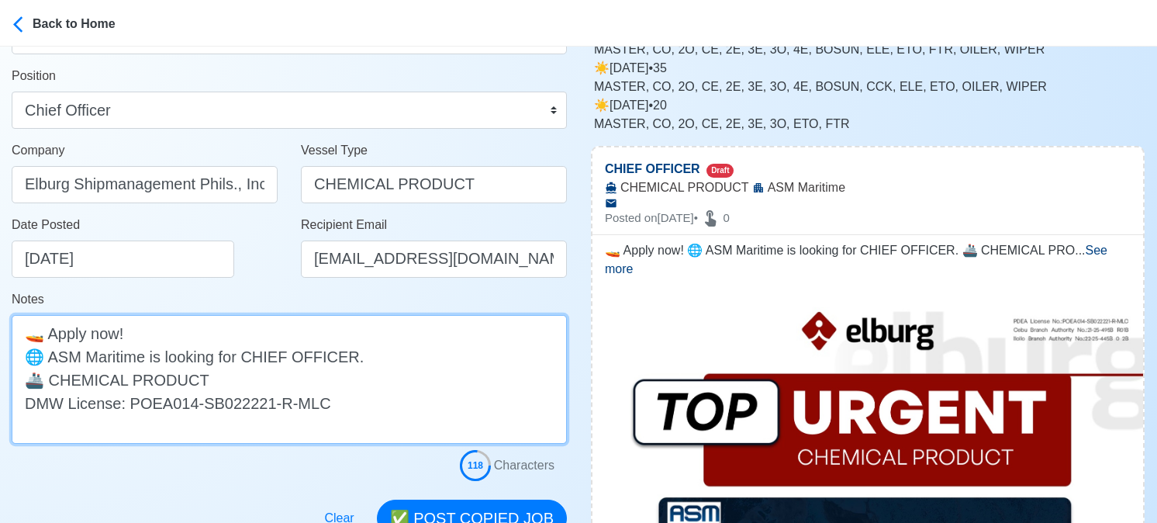
click at [52, 355] on textarea "🚤 Apply now! 🌐 ASM Maritime is looking for CHIEF OFFICER. 🚢 CHEMICAL PRODUCT DM…" at bounding box center [289, 379] width 555 height 129
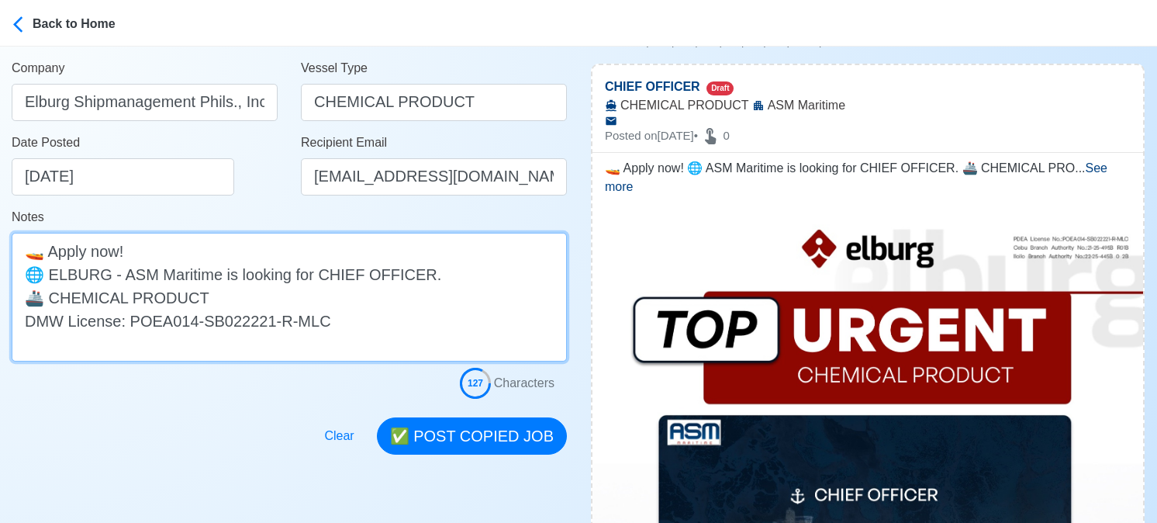
scroll to position [388, 0]
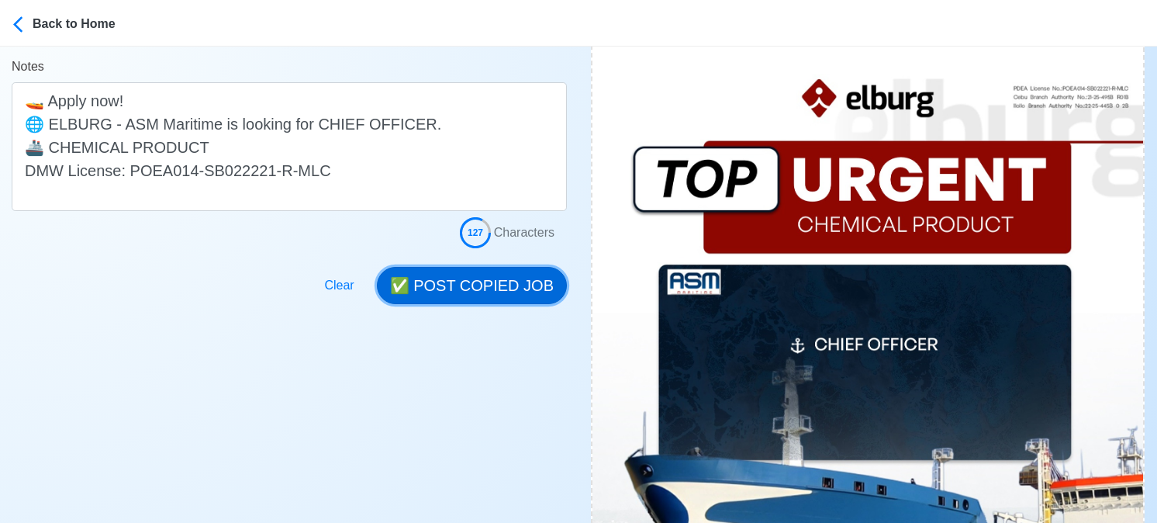
click at [512, 281] on button "✅ POST COPIED JOB" at bounding box center [472, 285] width 190 height 37
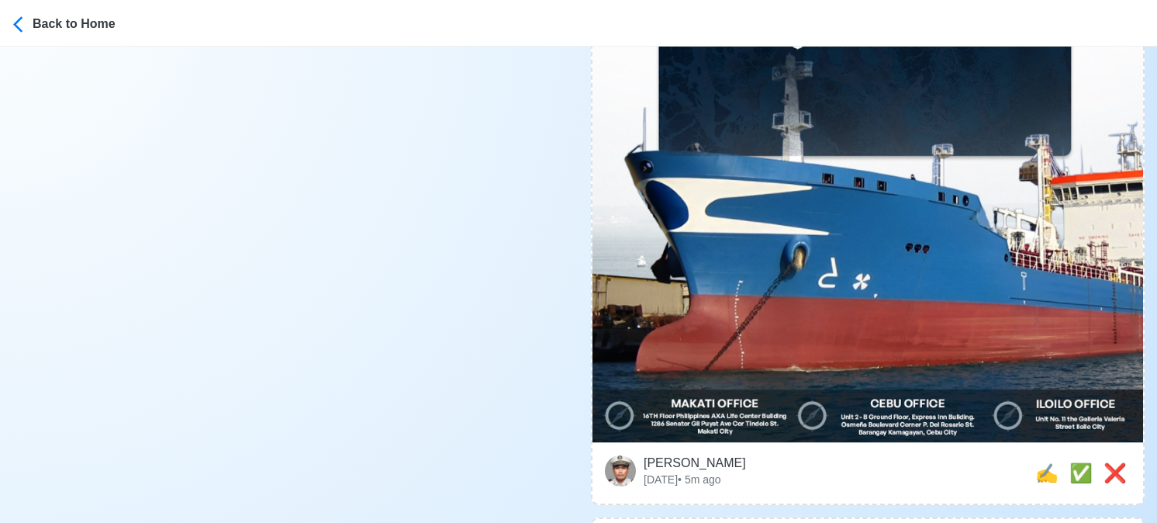
scroll to position [853, 0]
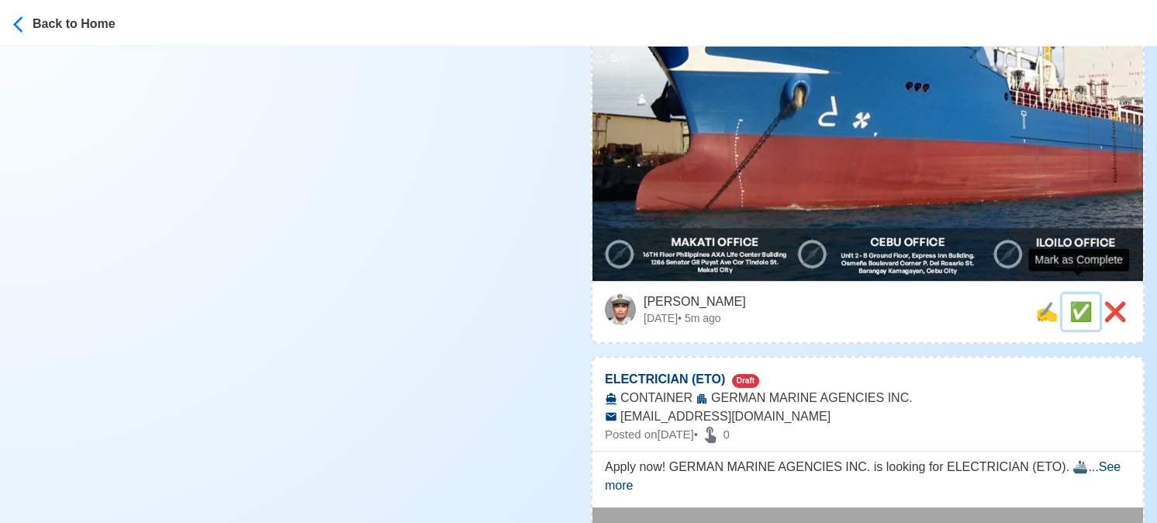
click at [1076, 301] on span "✅" at bounding box center [1080, 311] width 23 height 21
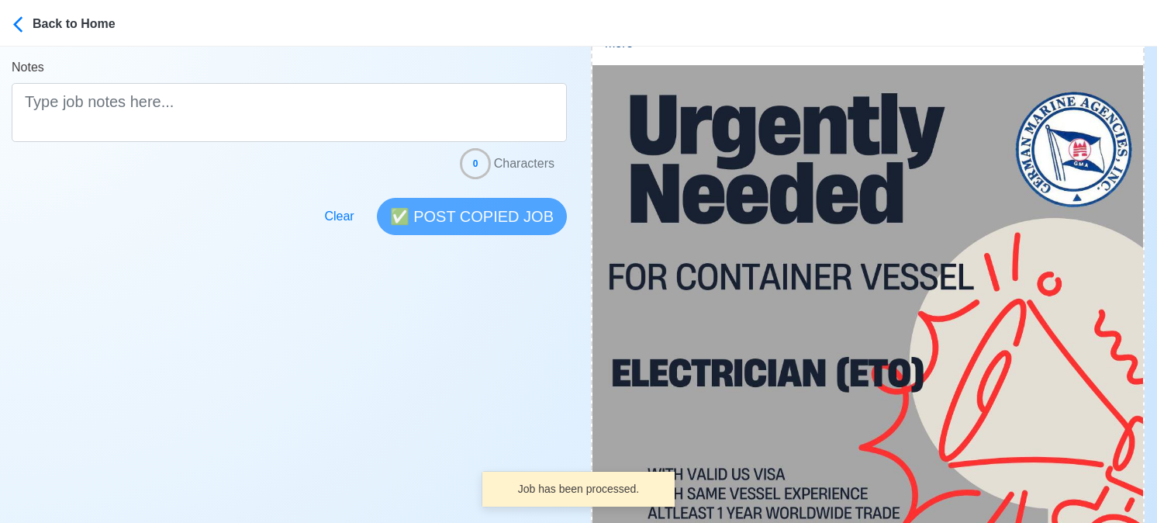
scroll to position [543, 0]
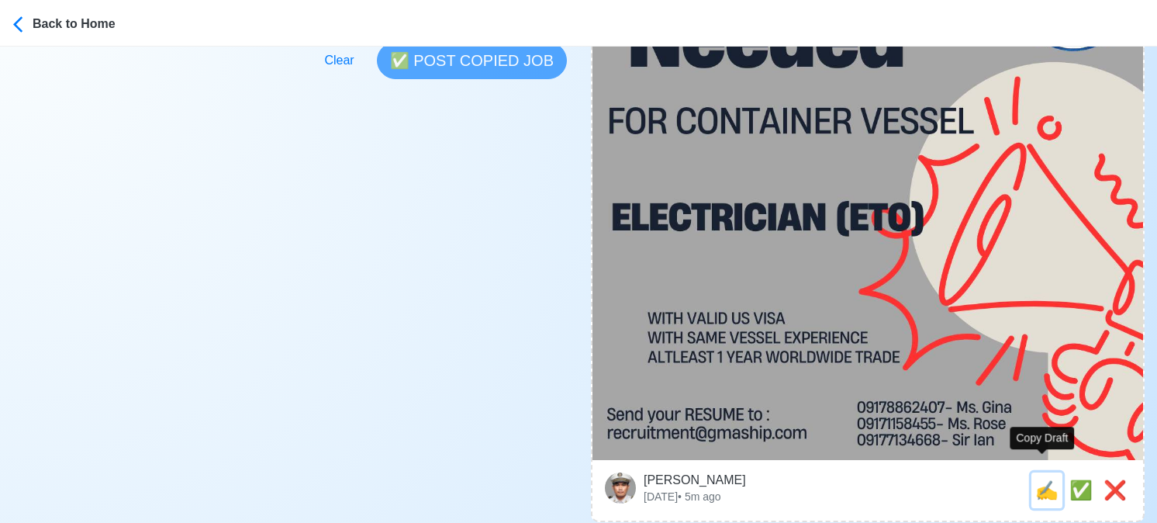
click at [1045, 479] on span "✍️" at bounding box center [1046, 489] width 23 height 21
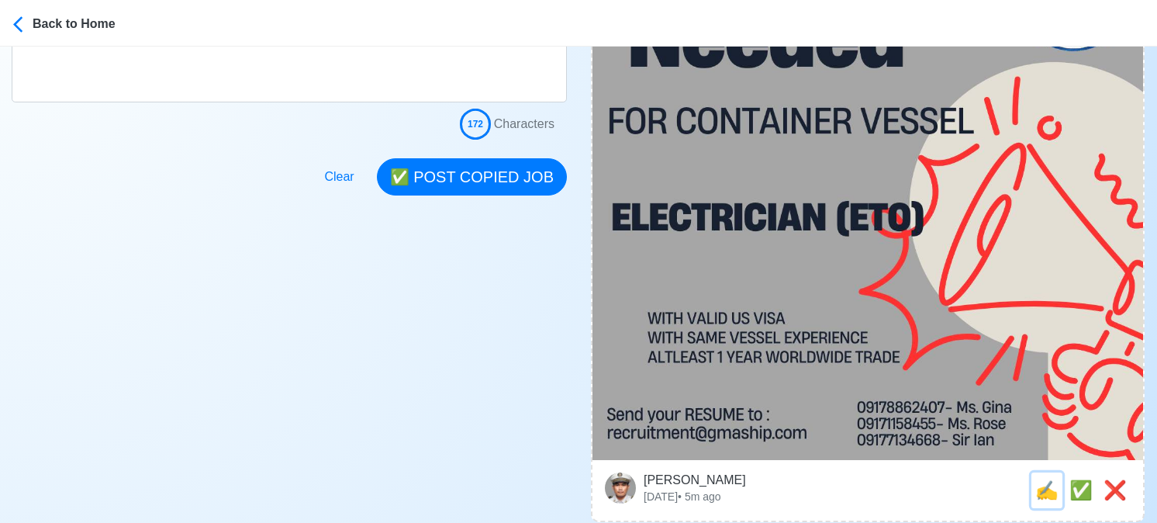
scroll to position [0, 0]
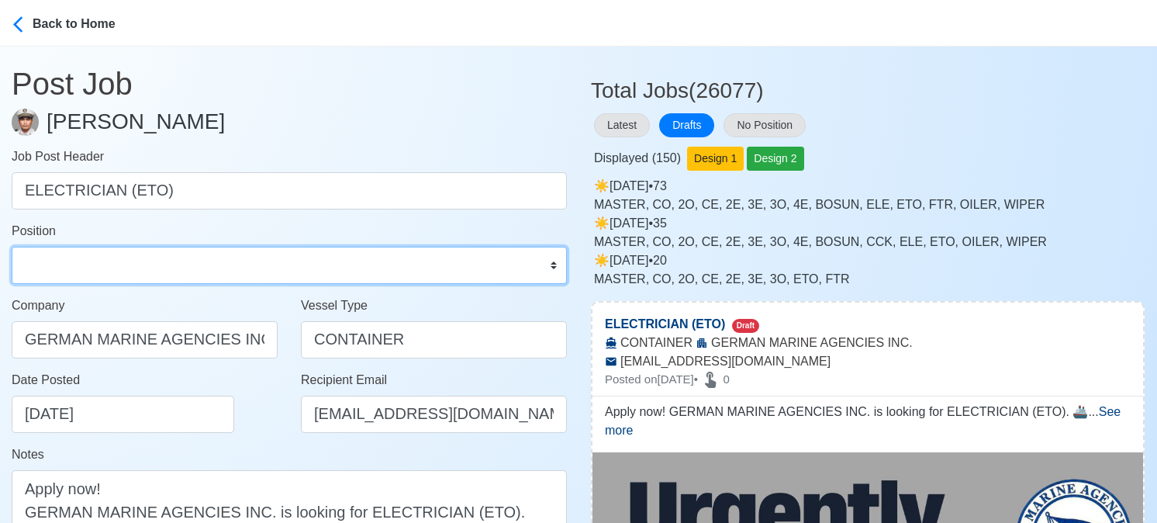
click at [122, 268] on select "Master Chief Officer 2nd Officer 3rd Officer Junior Officer Chief Engineer 2nd …" at bounding box center [289, 265] width 555 height 37
click at [12, 247] on select "Master Chief Officer 2nd Officer 3rd Officer Junior Officer Chief Engineer 2nd …" at bounding box center [289, 265] width 555 height 37
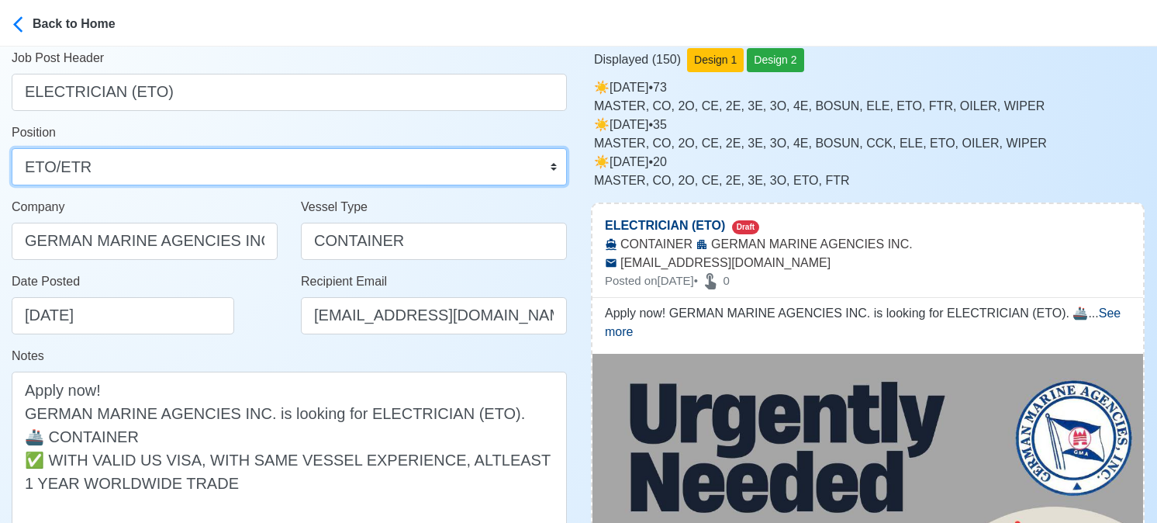
scroll to position [310, 0]
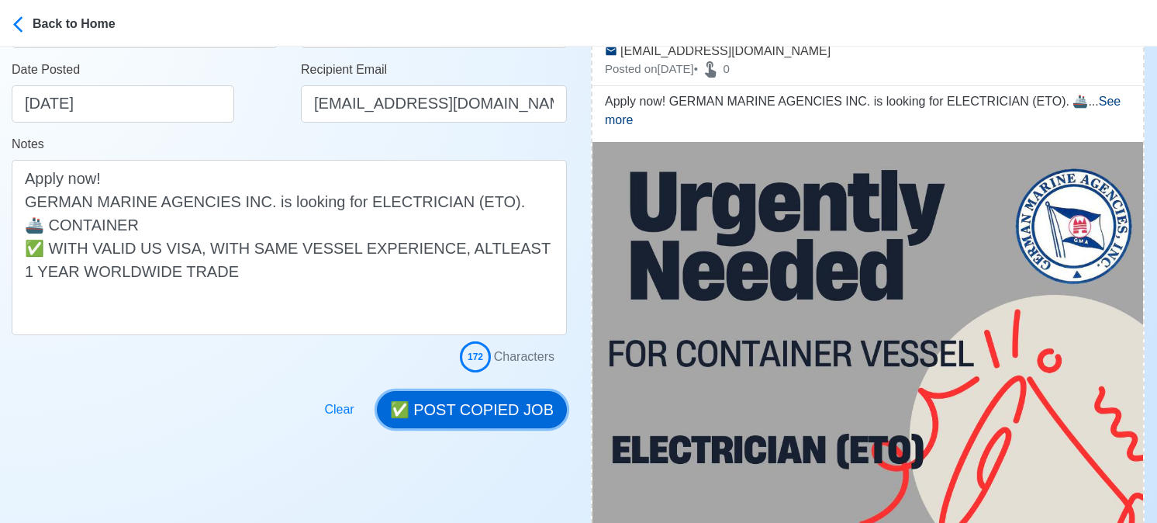
click at [475, 410] on button "✅ POST COPIED JOB" at bounding box center [472, 409] width 190 height 37
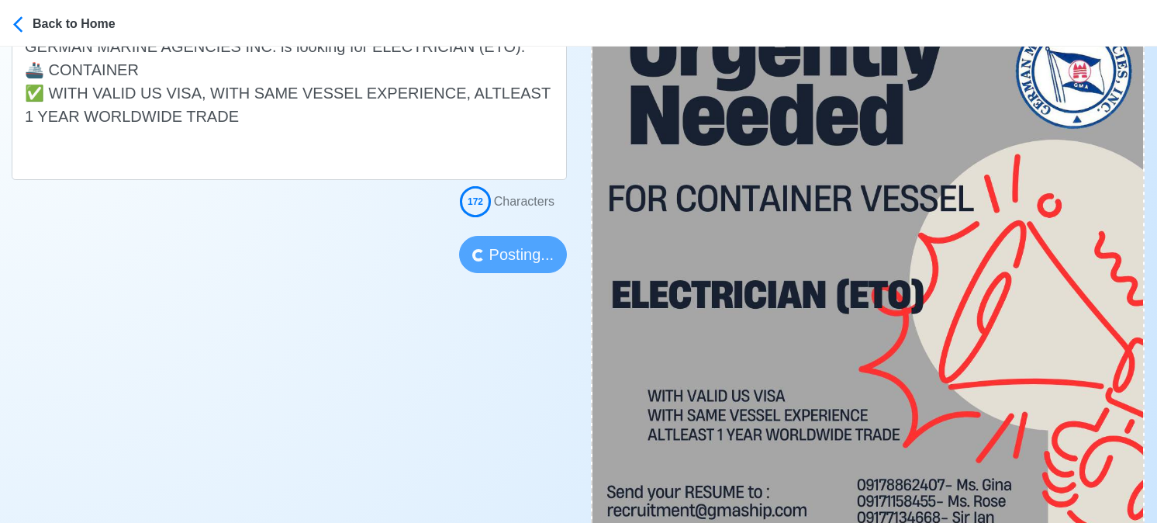
scroll to position [543, 0]
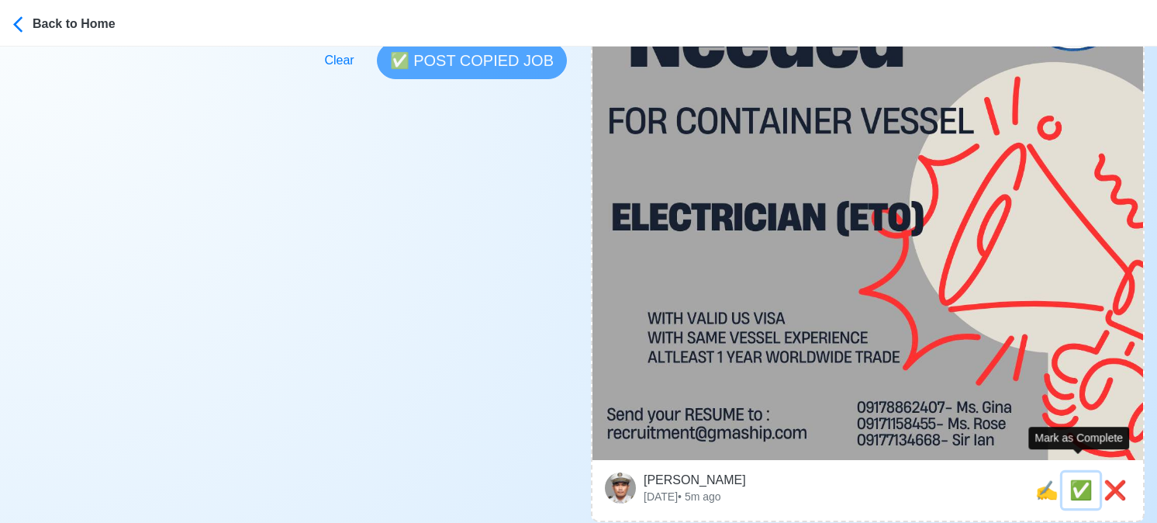
click at [1080, 479] on span "✅" at bounding box center [1080, 489] width 23 height 21
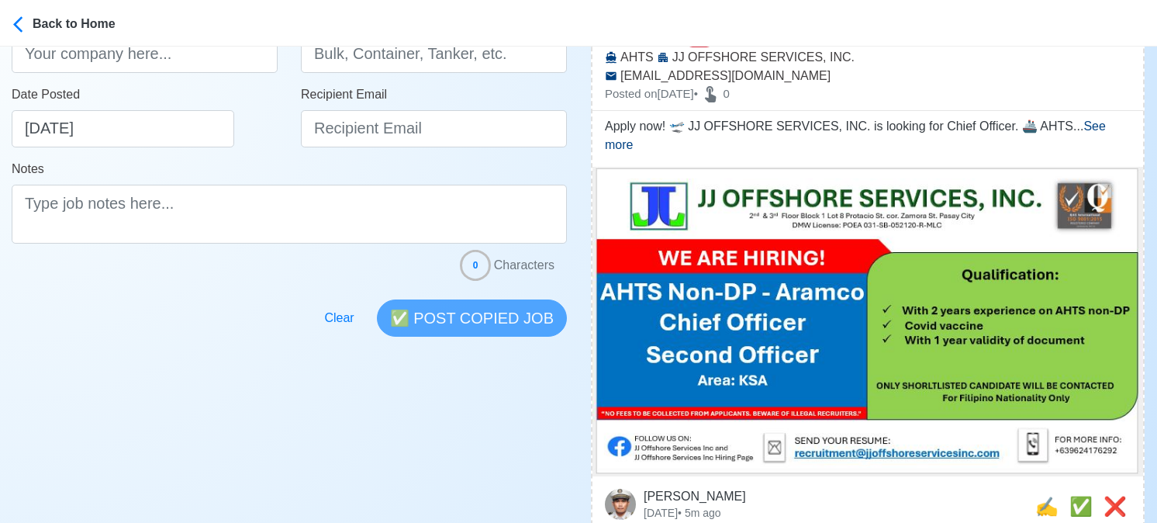
scroll to position [310, 0]
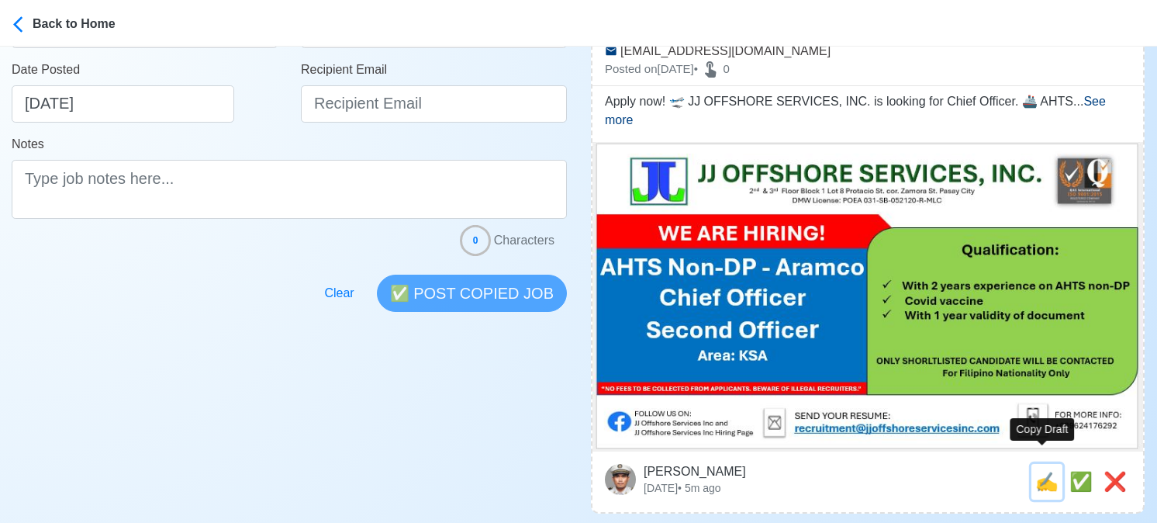
click at [1045, 471] on span "✍️" at bounding box center [1046, 481] width 23 height 21
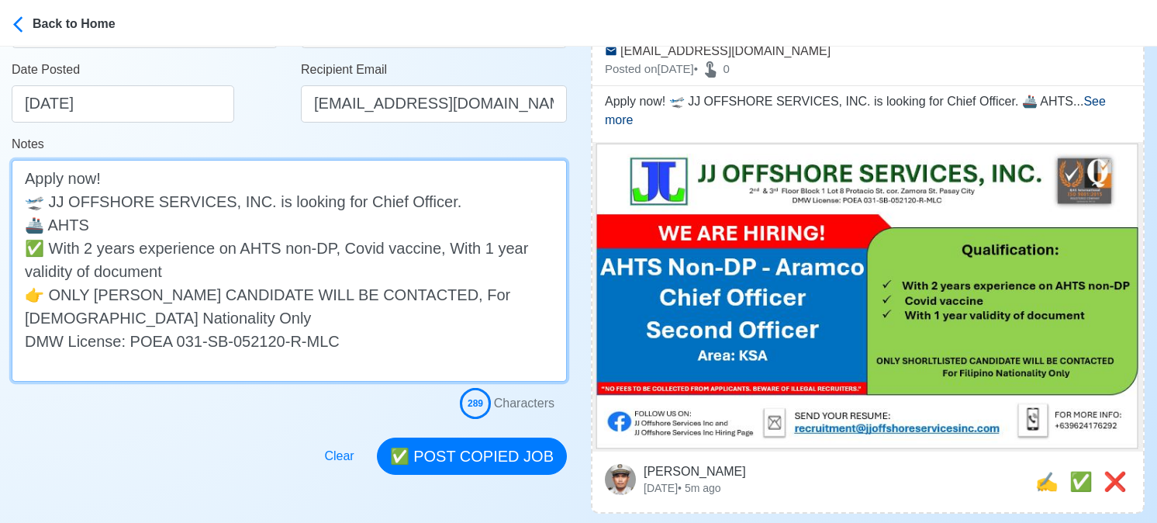
click at [195, 228] on textarea "Apply now! 🛫 JJ OFFSHORE SERVICES, INC. is looking for Chief Officer. 🚢 AHTS ✅ …" at bounding box center [289, 271] width 555 height 222
drag, startPoint x: 90, startPoint y: 227, endPoint x: 226, endPoint y: 229, distance: 135.7
click at [226, 229] on textarea "Apply now! 🛫 JJ OFFSHORE SERVICES, INC. is looking for Chief Officer. 🚢 AHTS No…" at bounding box center [289, 271] width 555 height 222
click at [277, 229] on textarea "Apply now! 🛫 JJ OFFSHORE SERVICES, INC. is looking for Chief Officer. 🚢 AHTS No…" at bounding box center [289, 271] width 555 height 222
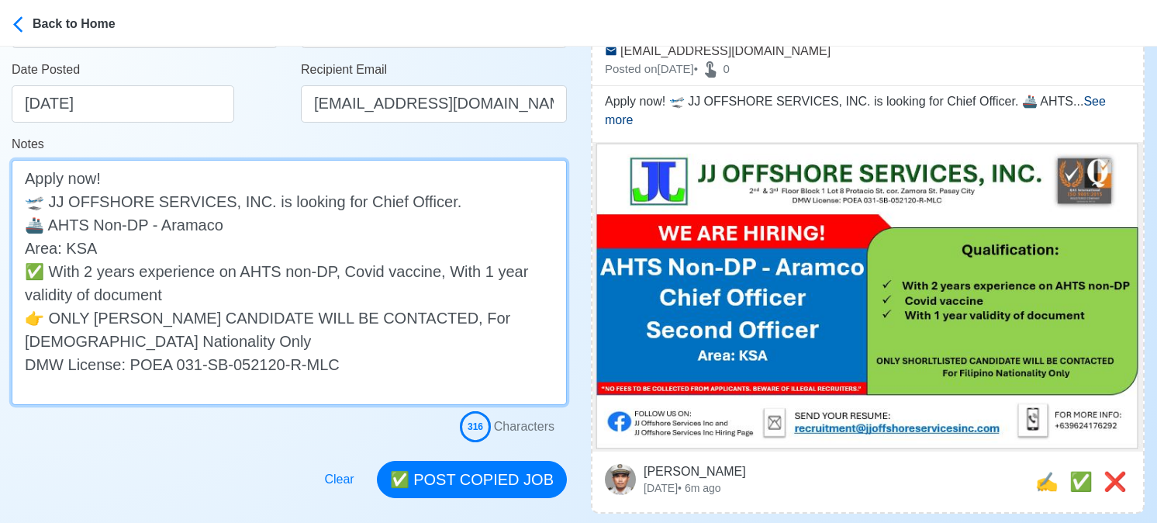
drag, startPoint x: 92, startPoint y: 226, endPoint x: 105, endPoint y: 255, distance: 32.3
click at [105, 255] on textarea "Apply now! 🛫 JJ OFFSHORE SERVICES, INC. is looking for Chief Officer. 🚢 AHTS No…" at bounding box center [289, 282] width 555 height 245
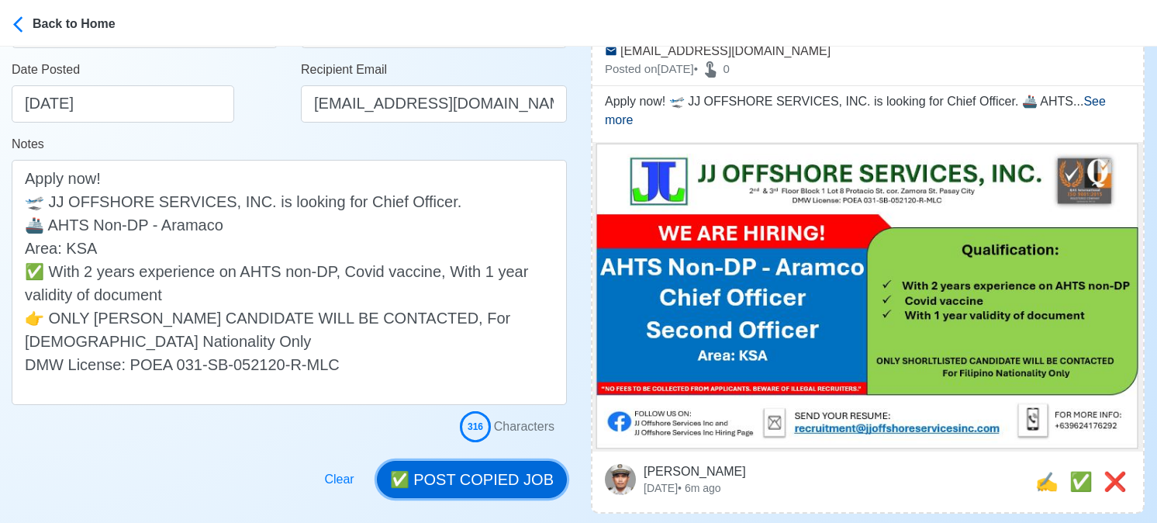
click at [498, 494] on button "✅ POST COPIED JOB" at bounding box center [472, 479] width 190 height 37
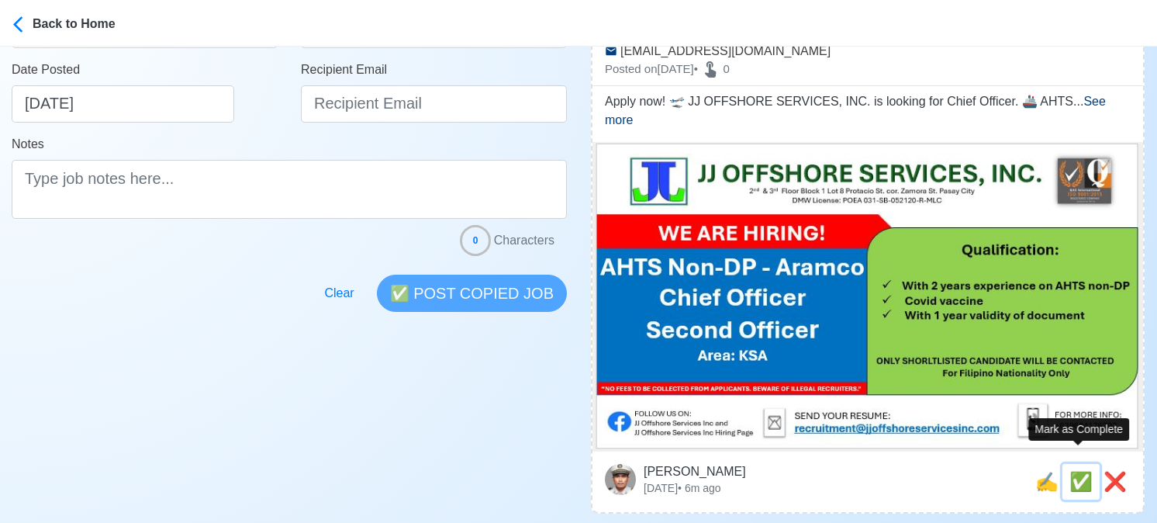
click at [1080, 471] on span "✅" at bounding box center [1080, 481] width 23 height 21
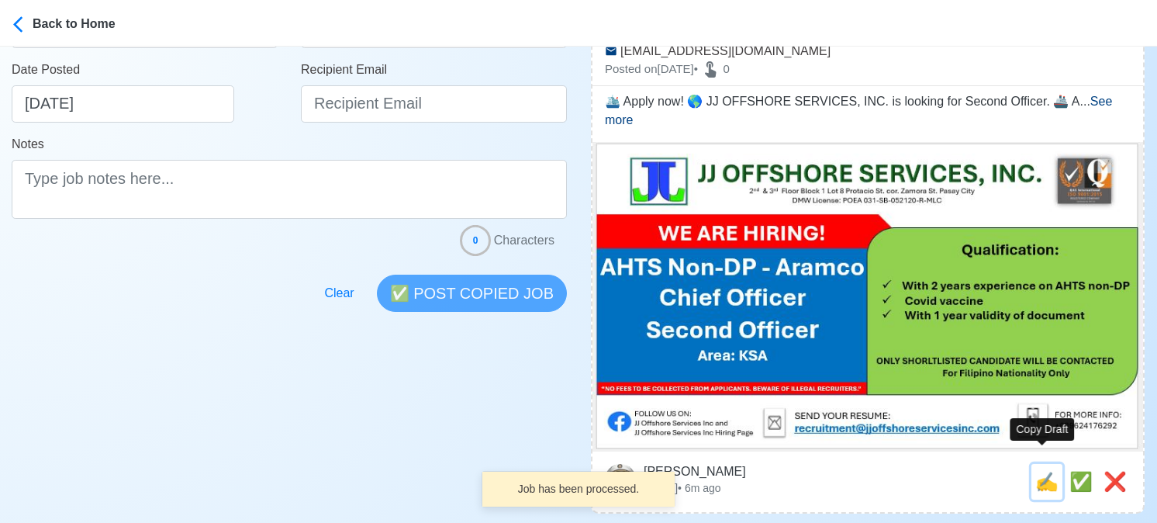
click at [1039, 471] on span "✍️" at bounding box center [1046, 481] width 23 height 21
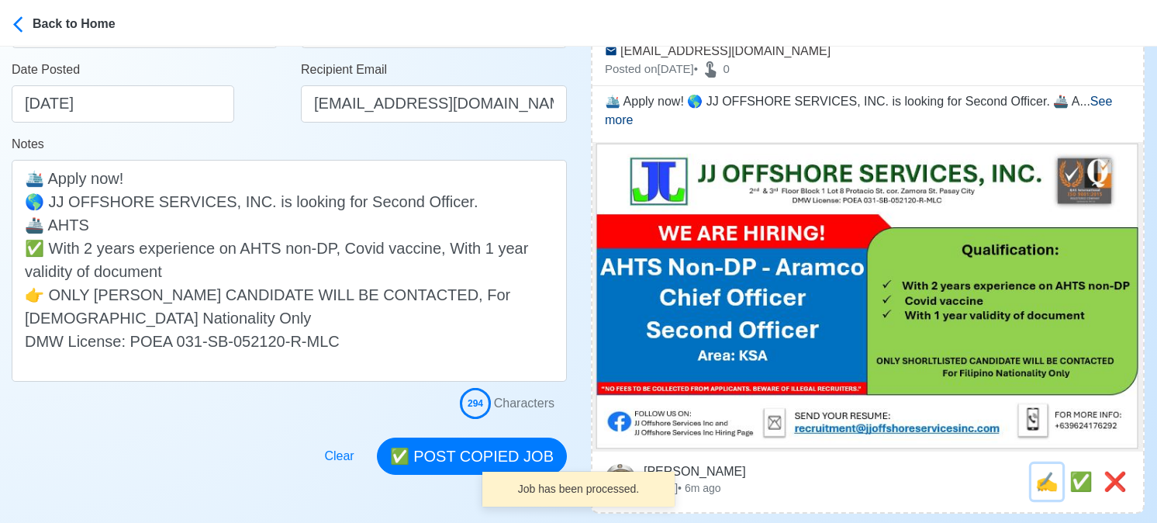
scroll to position [0, 0]
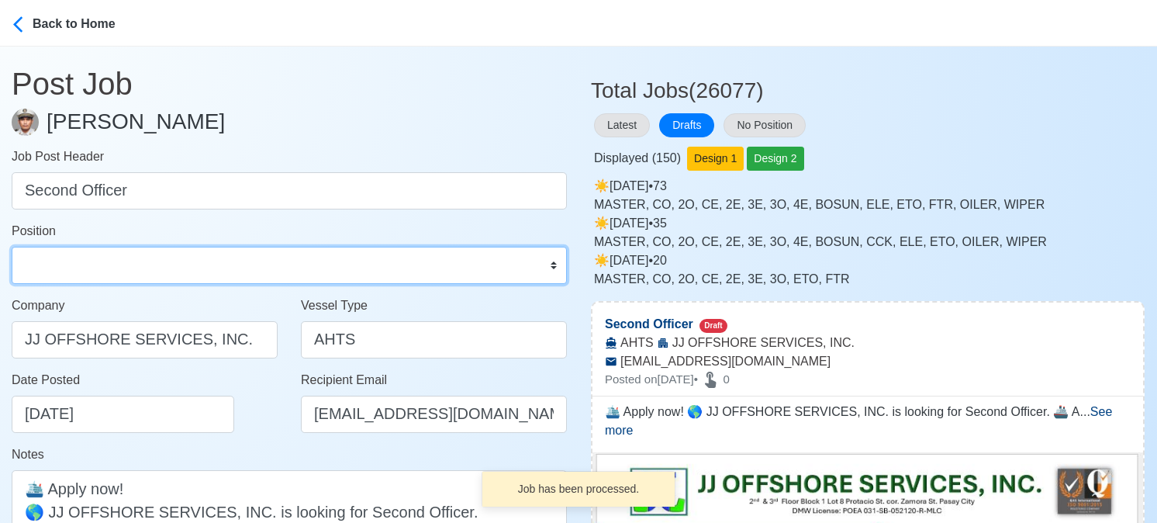
drag, startPoint x: 136, startPoint y: 275, endPoint x: 124, endPoint y: 248, distance: 28.8
click at [134, 274] on select "Master Chief Officer 2nd Officer 3rd Officer Junior Officer Chief Engineer 2nd …" at bounding box center [289, 265] width 555 height 37
click at [12, 247] on select "Master Chief Officer 2nd Officer 3rd Officer Junior Officer Chief Engineer 2nd …" at bounding box center [289, 265] width 555 height 37
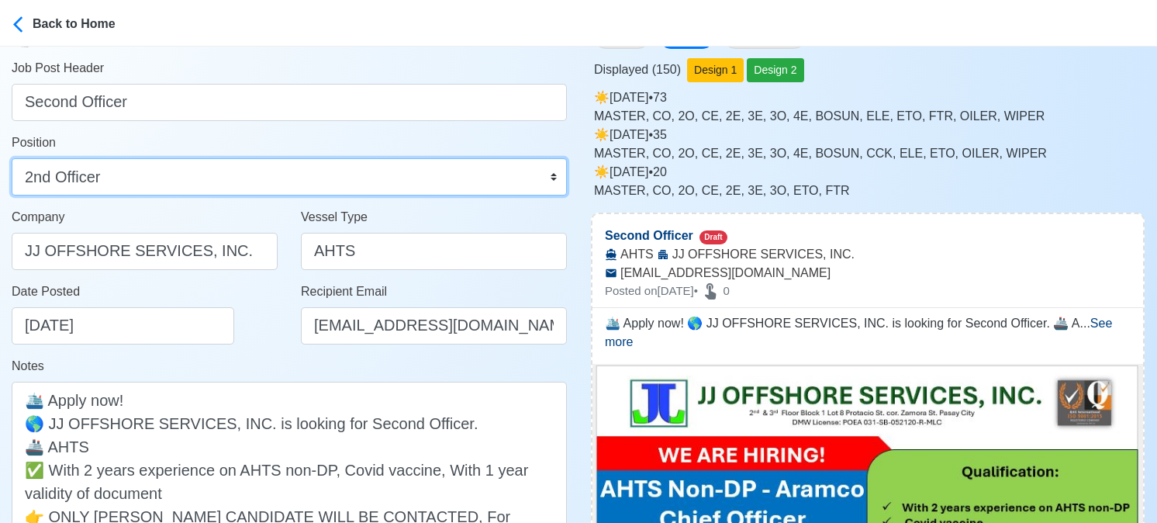
scroll to position [155, 0]
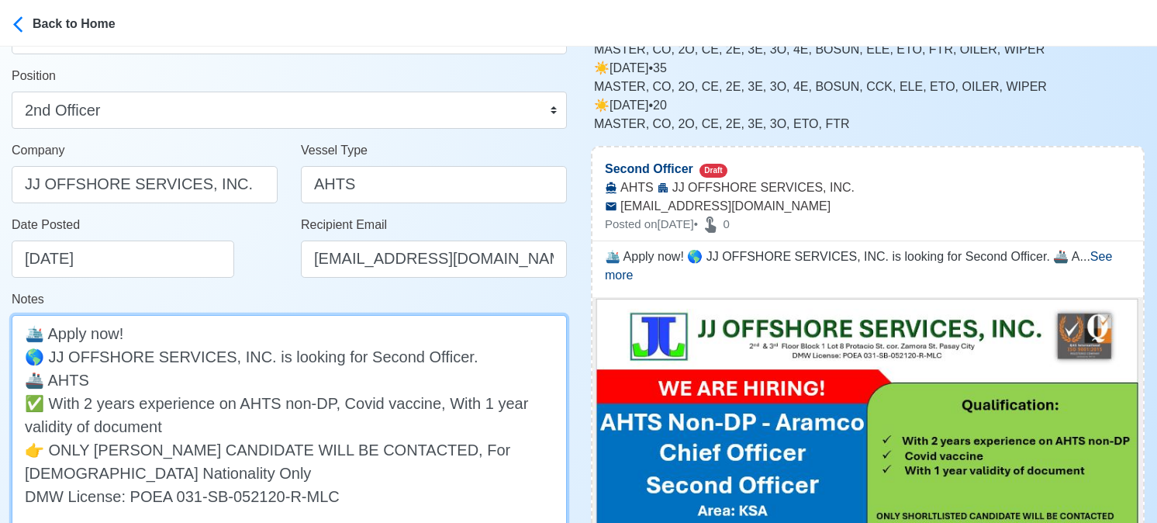
click at [121, 381] on textarea "🛳️ Apply now! 🌎 JJ OFFSHORE SERVICES, INC. is looking for Second Officer. 🚢 AHT…" at bounding box center [289, 426] width 555 height 222
paste textarea "Non-DP - Aramaco Area: KSA"
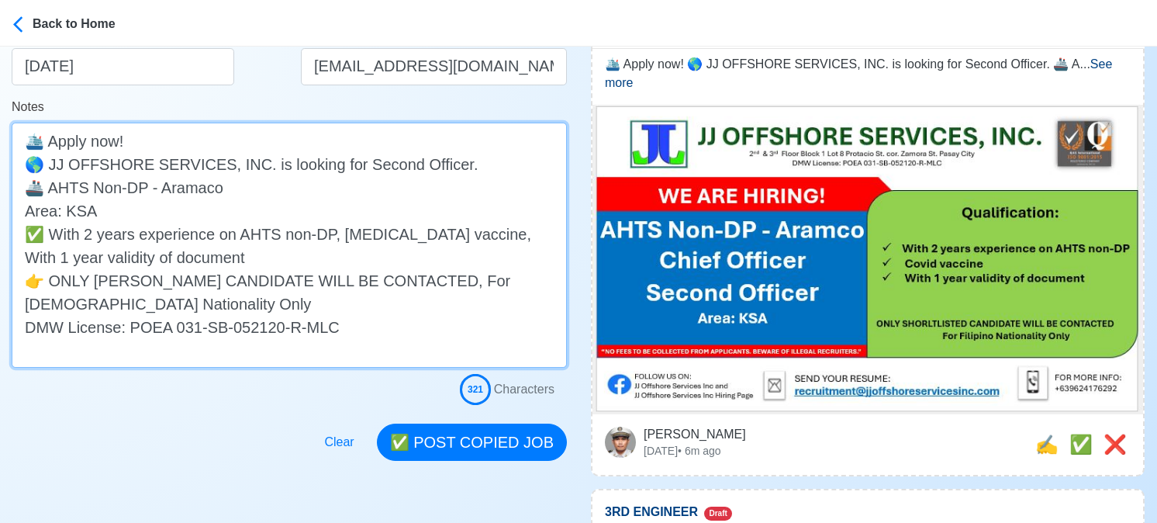
scroll to position [388, 0]
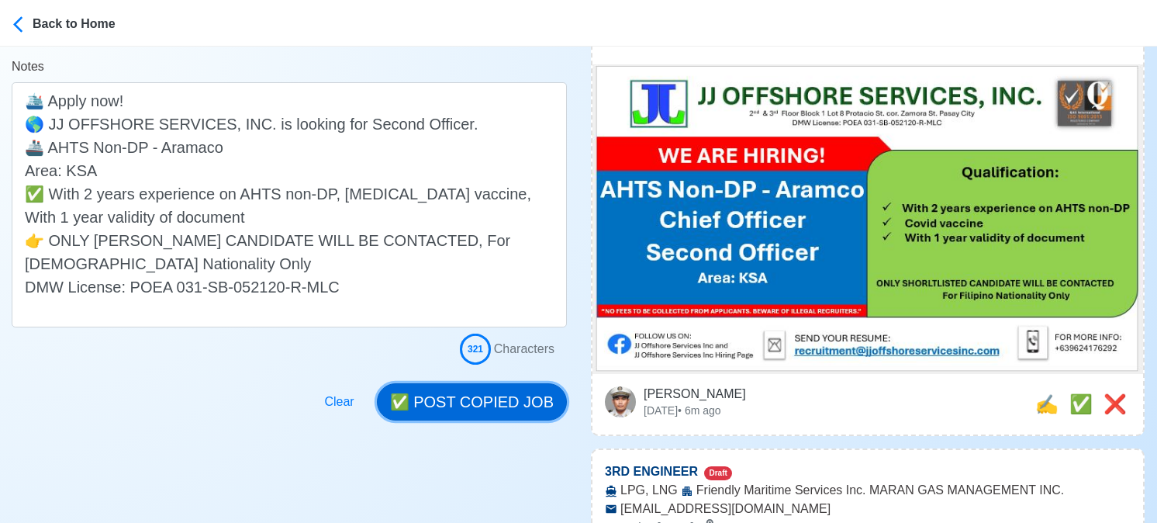
click at [506, 411] on button "✅ POST COPIED JOB" at bounding box center [472, 401] width 190 height 37
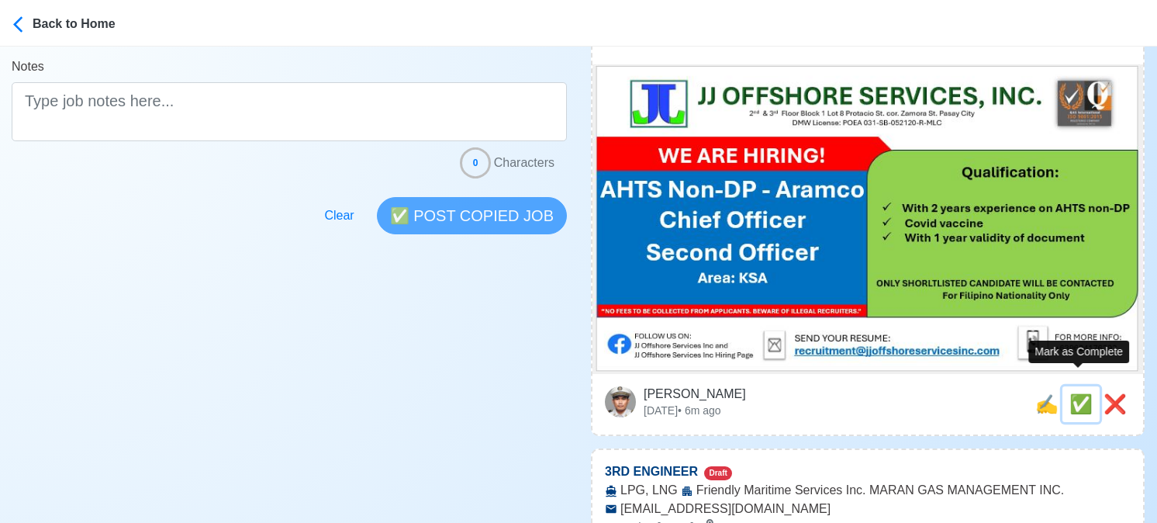
click at [1072, 393] on span "✅" at bounding box center [1080, 403] width 23 height 21
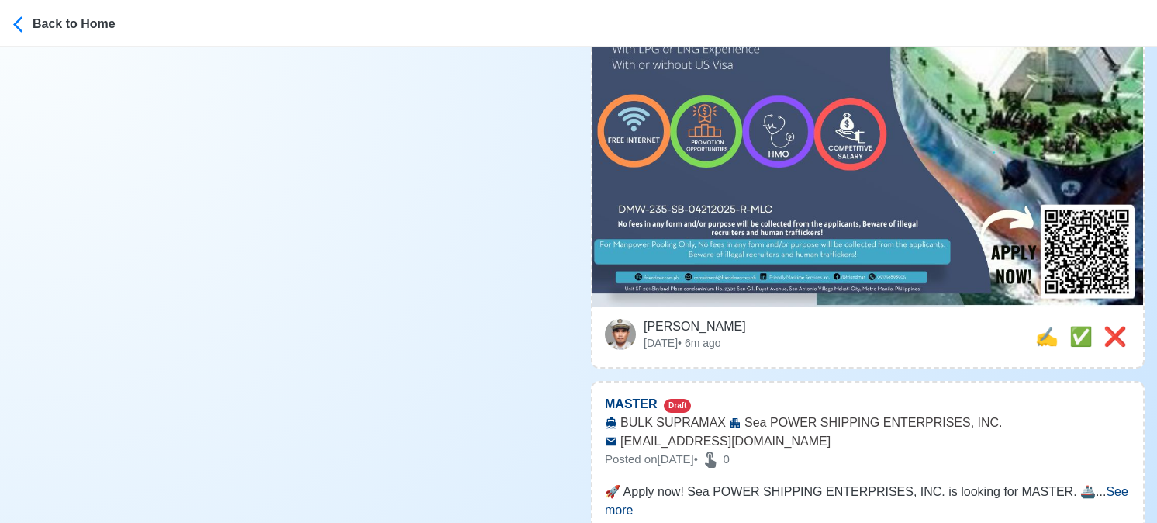
scroll to position [698, 0]
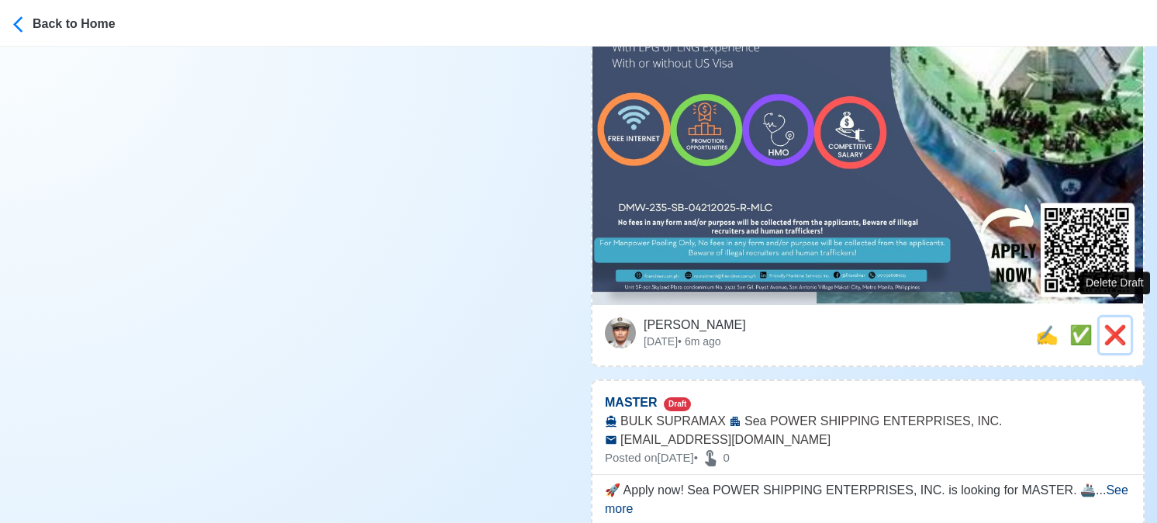
click at [1106, 321] on div "❌" at bounding box center [1115, 335] width 23 height 28
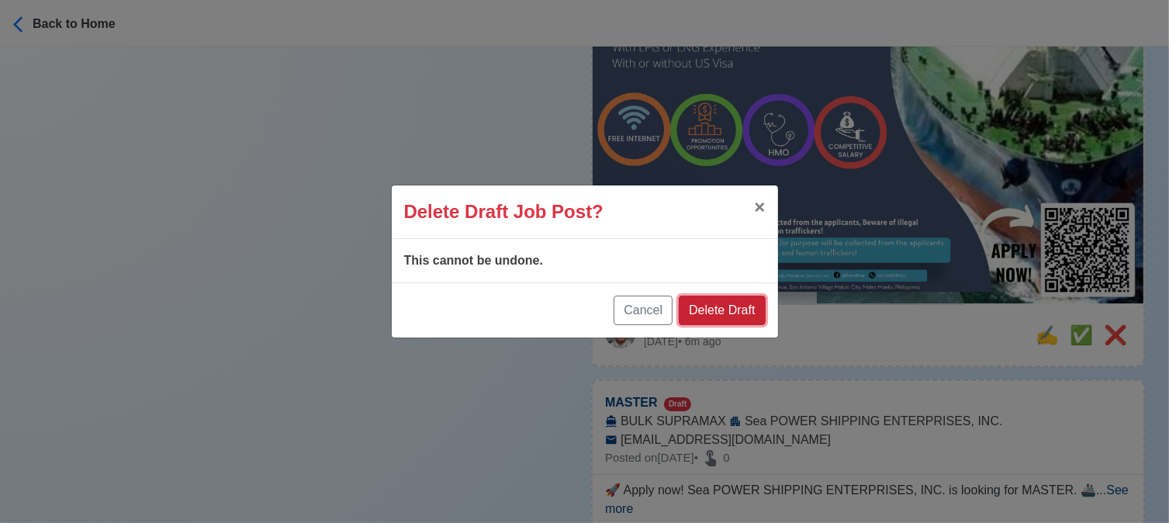
click at [735, 315] on button "Delete Draft" at bounding box center [722, 309] width 86 height 29
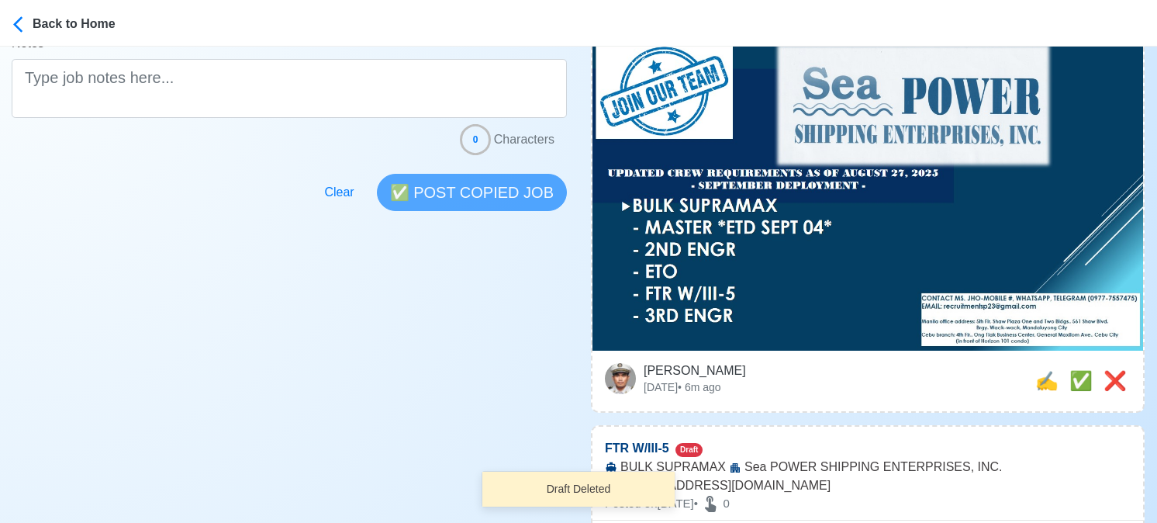
scroll to position [388, 0]
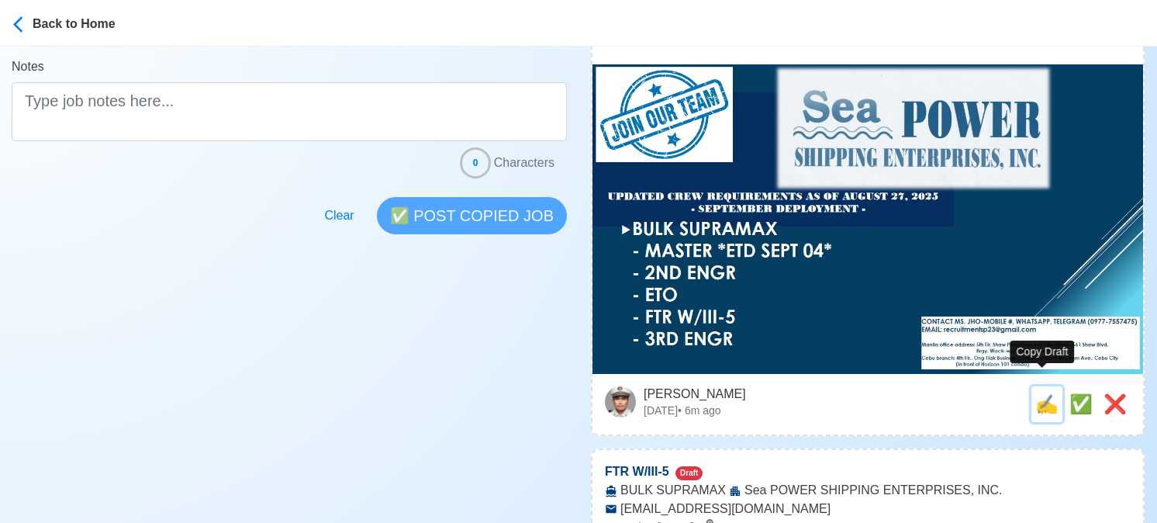
click at [1042, 393] on span "✍️" at bounding box center [1046, 403] width 23 height 21
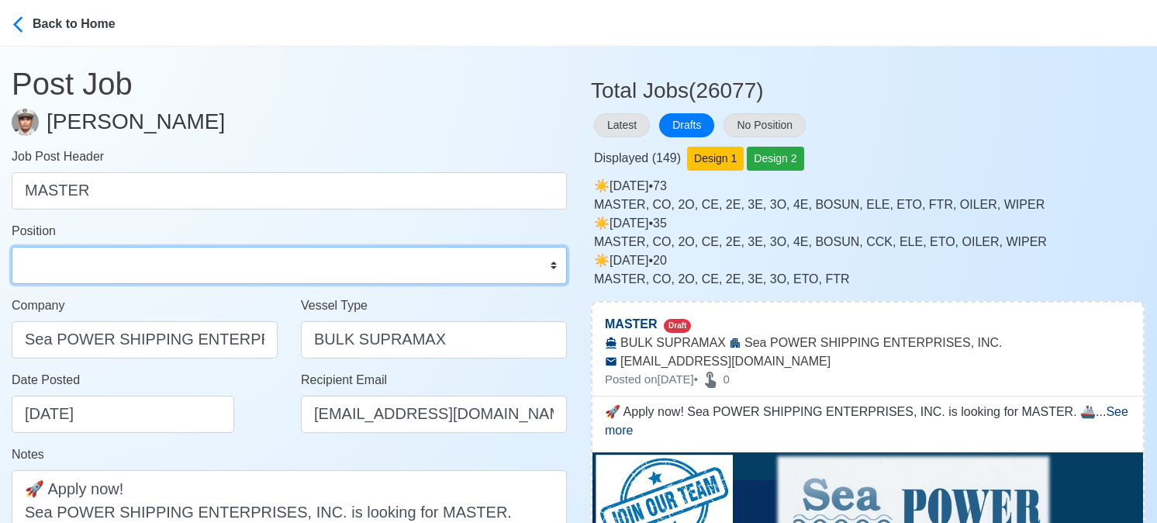
drag, startPoint x: 226, startPoint y: 272, endPoint x: 206, endPoint y: 247, distance: 32.0
click at [226, 272] on select "Master Chief Officer 2nd Officer 3rd Officer Junior Officer Chief Engineer 2nd …" at bounding box center [289, 265] width 555 height 37
click at [12, 247] on select "Master Chief Officer 2nd Officer 3rd Officer Junior Officer Chief Engineer 2nd …" at bounding box center [289, 265] width 555 height 37
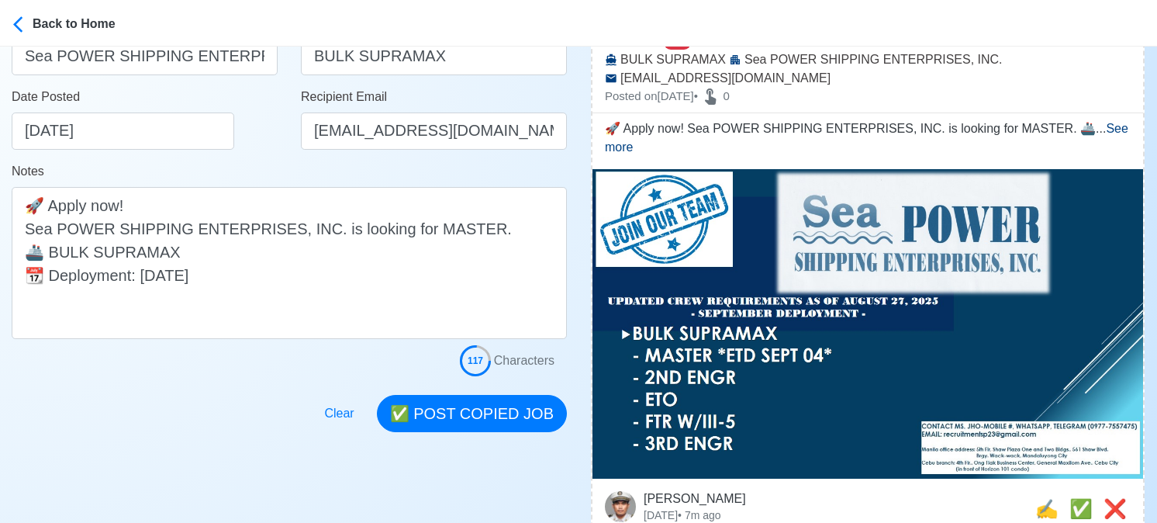
scroll to position [310, 0]
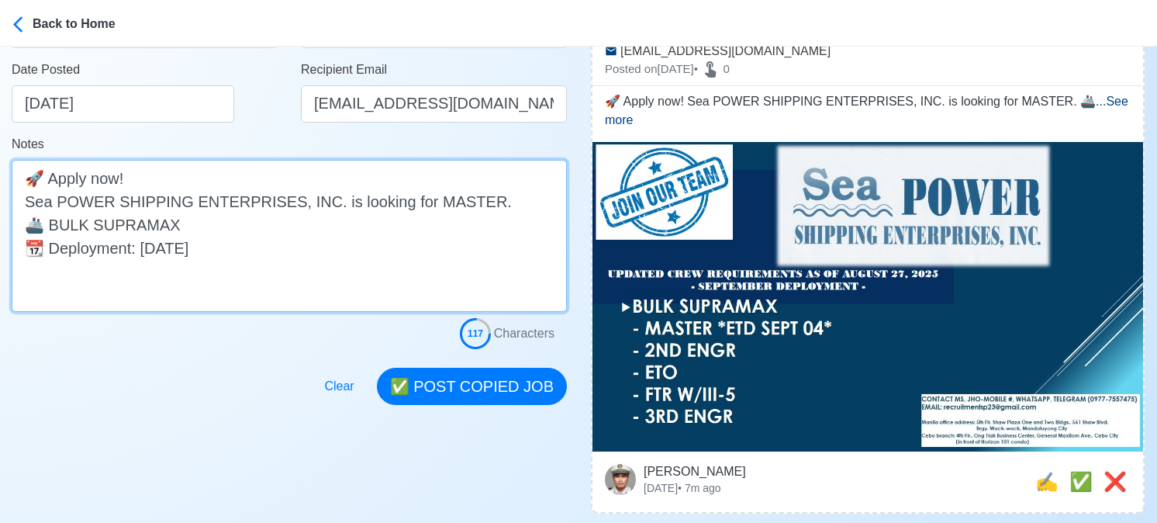
click at [460, 202] on textarea "🚀 Apply now! Sea POWER SHIPPING ENTERPRISES, INC. is looking for MASTER. 🚢 BULK…" at bounding box center [289, 236] width 555 height 152
click at [233, 248] on textarea "🚀 Apply now! Sea POWER SHIPPING ENTERPRISES, INC. is looking for MASTER. 🚢 BULK…" at bounding box center [289, 236] width 555 height 152
click at [143, 247] on textarea "🚀 Apply now! Sea POWER SHIPPING ENTERPRISES, INC. is looking for MASTER. 🚢 BULK…" at bounding box center [289, 236] width 555 height 152
drag, startPoint x: 141, startPoint y: 251, endPoint x: 53, endPoint y: 247, distance: 88.5
click at [53, 247] on textarea "🚀 Apply now! Sea POWER SHIPPING ENTERPRISES, INC. is looking for MASTER. 🚢 BULK…" at bounding box center [289, 236] width 555 height 152
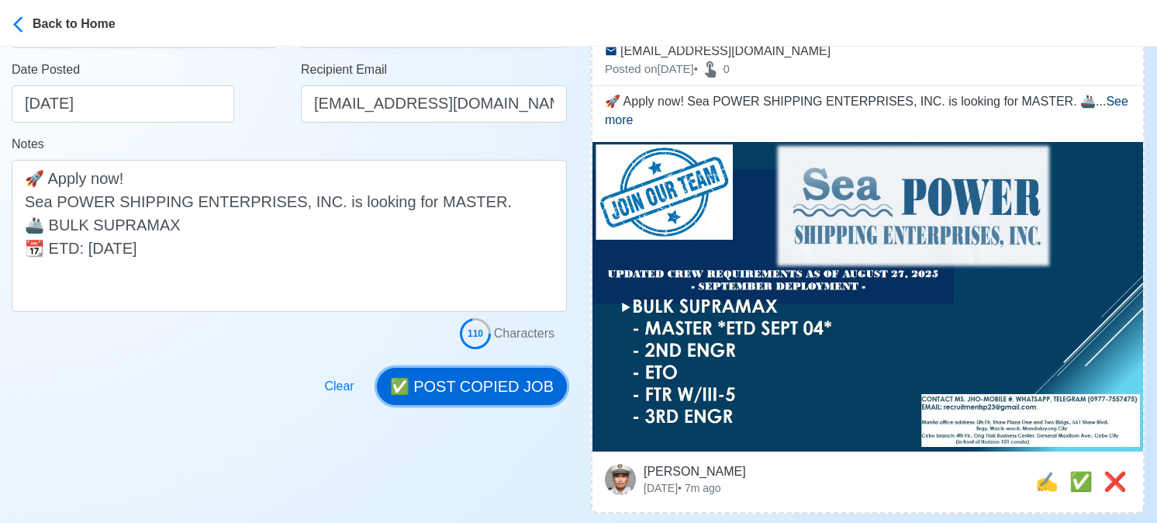
click at [475, 385] on button "✅ POST COPIED JOB" at bounding box center [472, 386] width 190 height 37
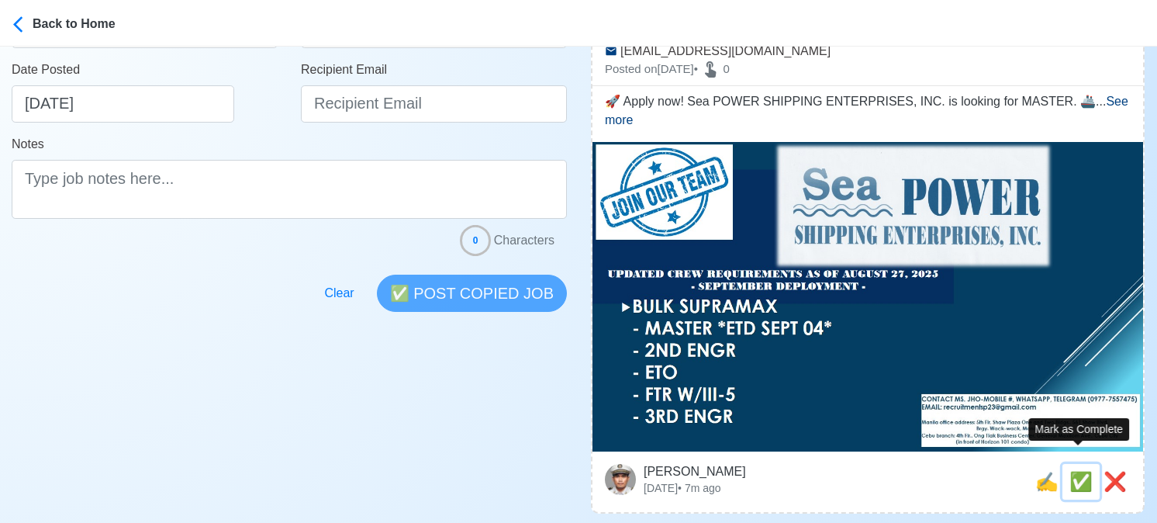
click at [1072, 471] on span "✅" at bounding box center [1080, 481] width 23 height 21
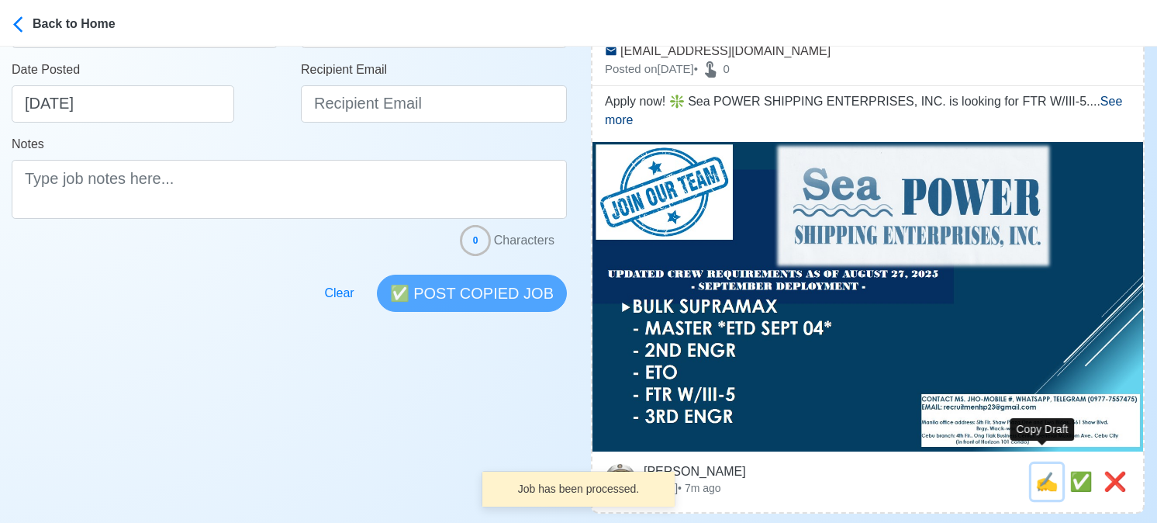
click at [1046, 471] on span "✍️" at bounding box center [1046, 481] width 23 height 21
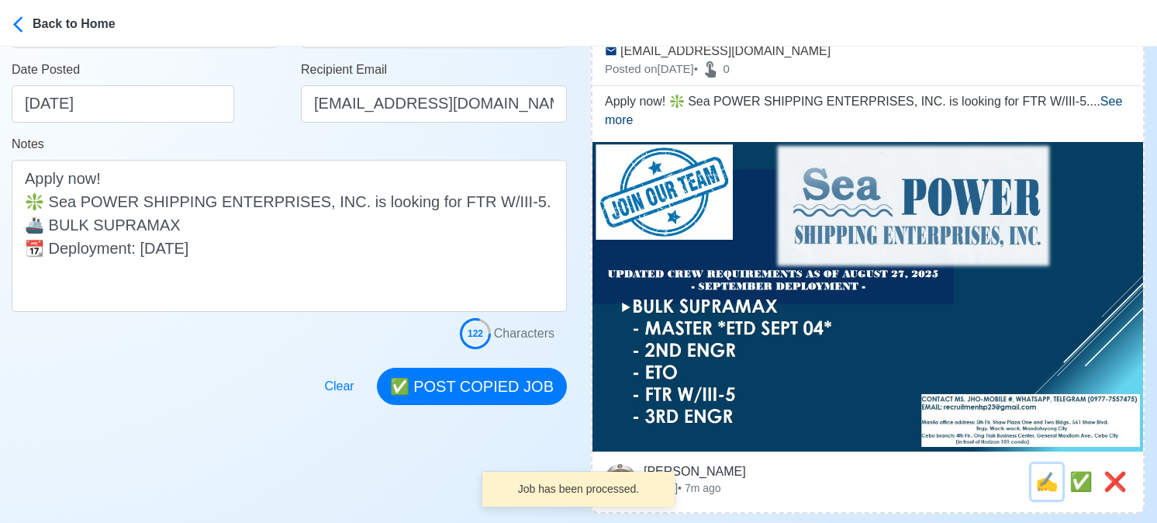
scroll to position [0, 0]
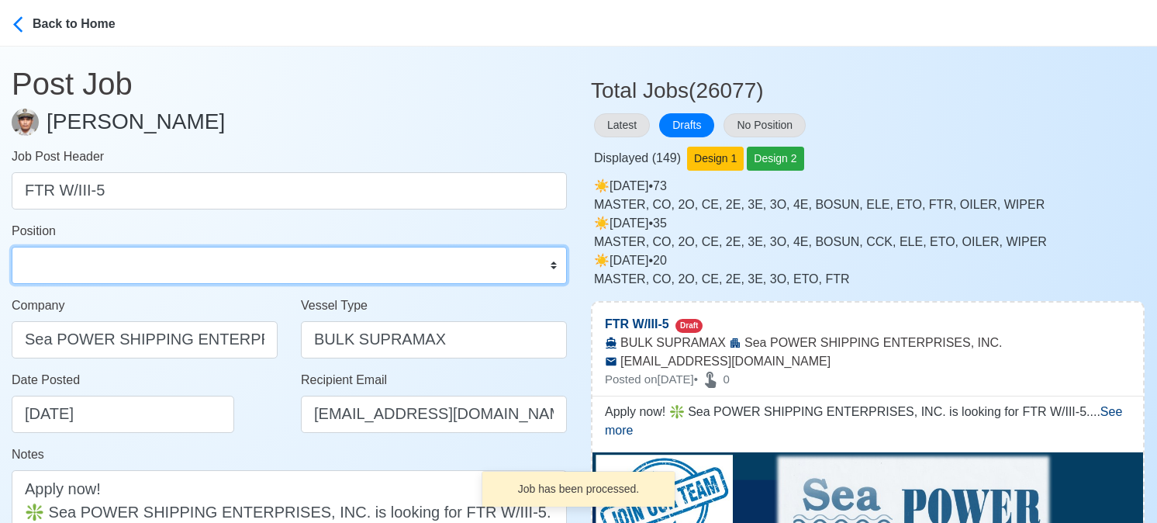
click at [173, 252] on select "Master Chief Officer 2nd Officer 3rd Officer Junior Officer Chief Engineer 2nd …" at bounding box center [289, 265] width 555 height 37
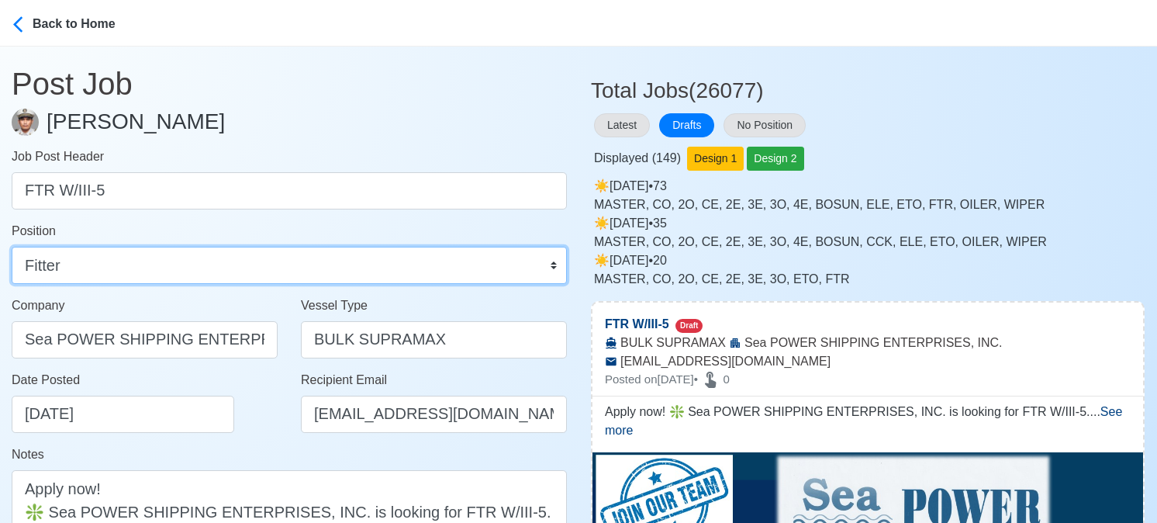
click at [12, 247] on select "Master Chief Officer 2nd Officer 3rd Officer Junior Officer Chief Engineer 2nd …" at bounding box center [289, 265] width 555 height 37
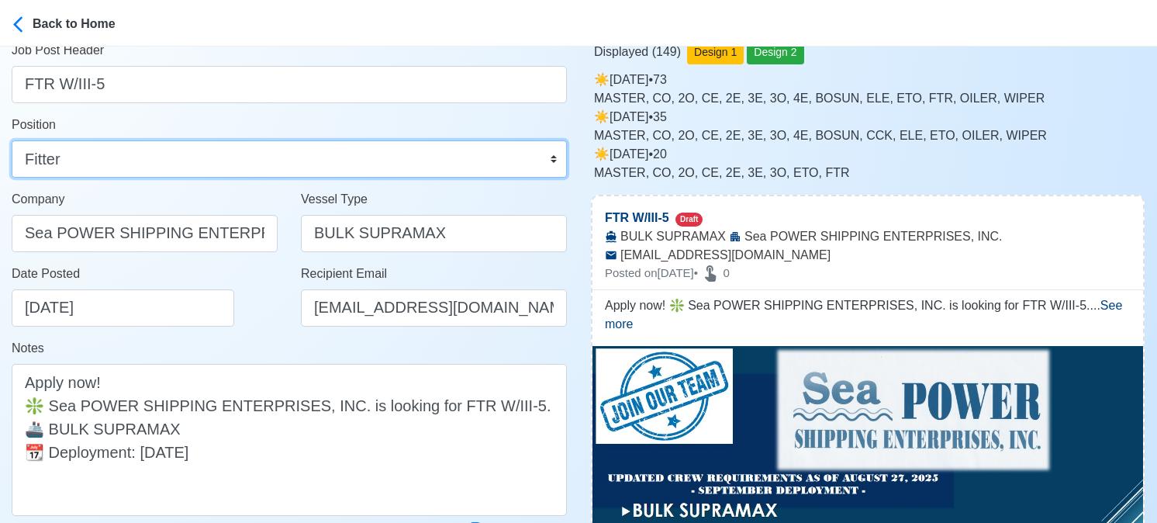
scroll to position [233, 0]
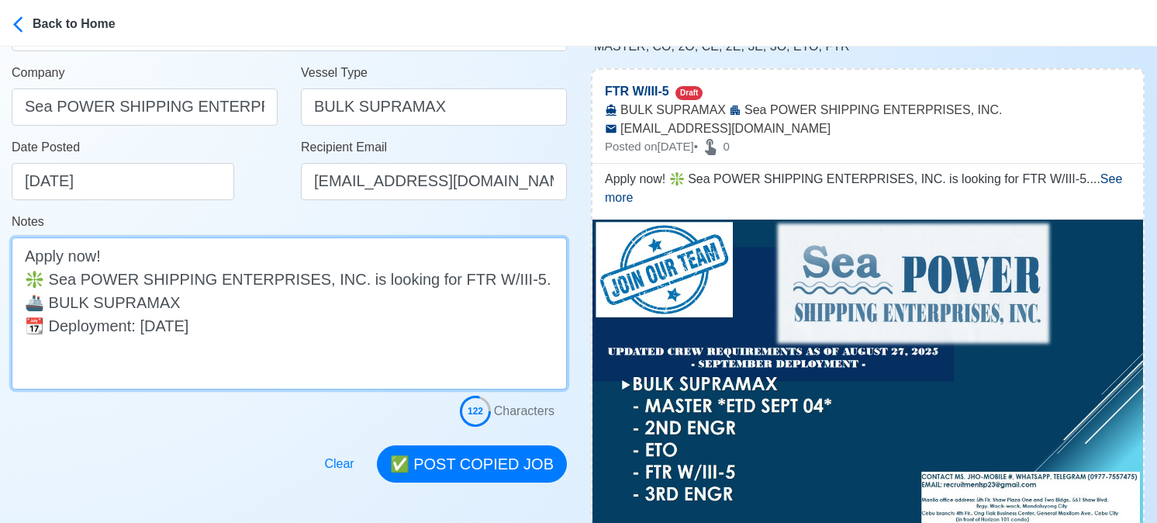
drag, startPoint x: 157, startPoint y: 326, endPoint x: -13, endPoint y: 320, distance: 170.0
click at [0, 290] on html "Back to Home Post Job Jeyner Gil Job Post Header FTR W/III-5 Position Master Ch…" at bounding box center [578, 28] width 1157 height 523
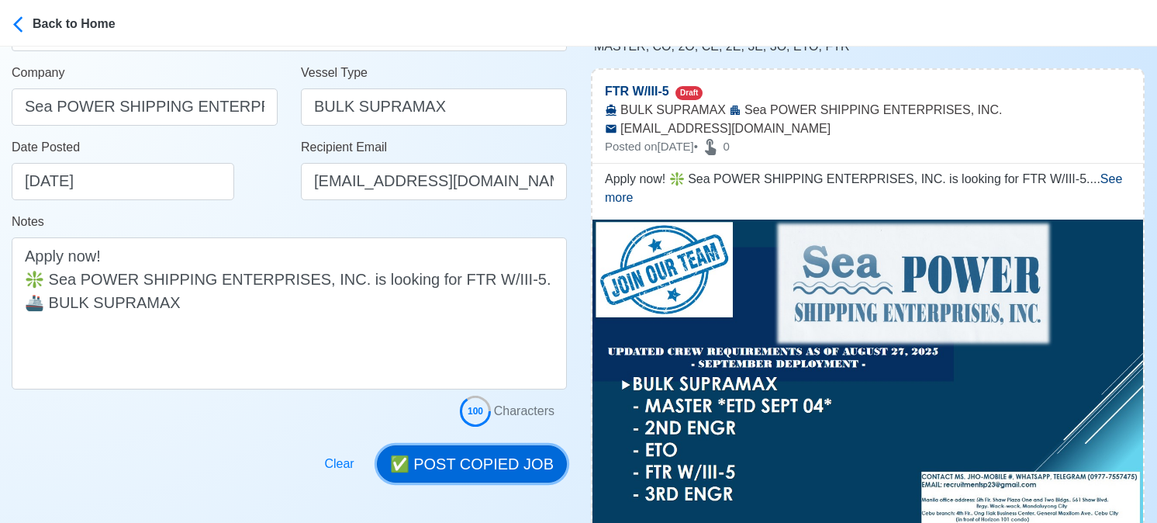
click at [467, 458] on button "✅ POST COPIED JOB" at bounding box center [472, 463] width 190 height 37
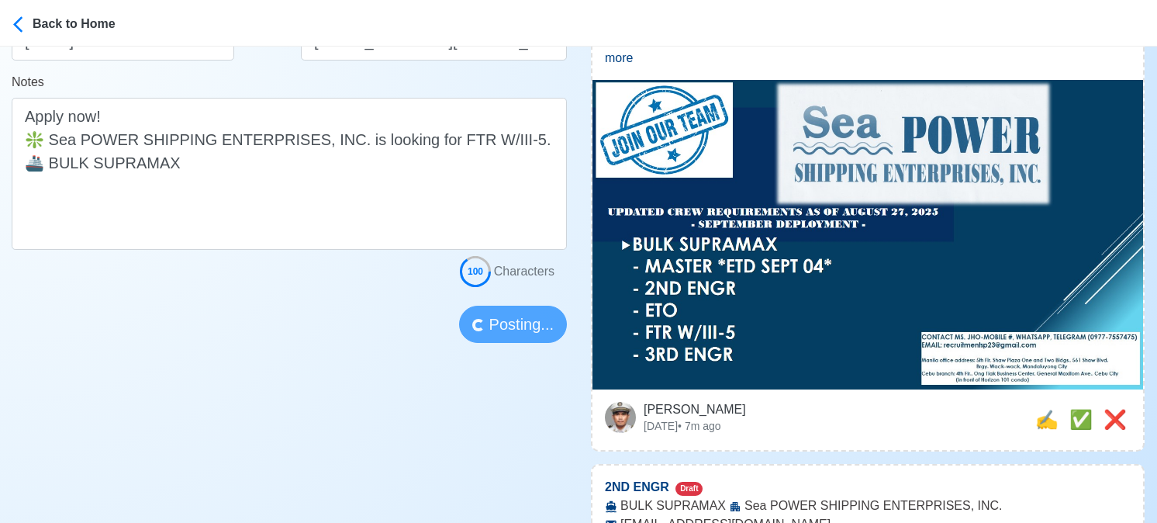
scroll to position [388, 0]
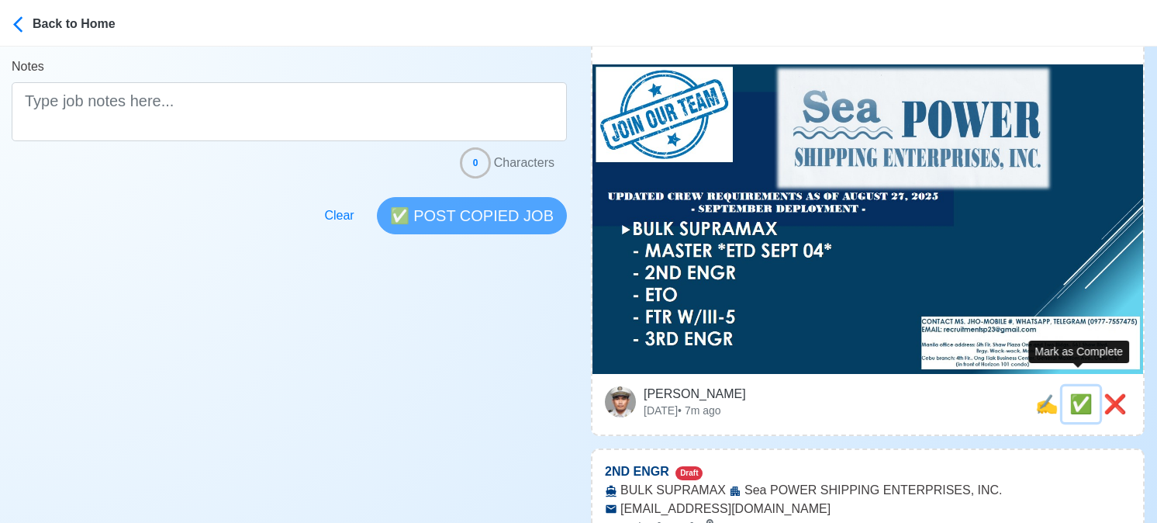
click at [1075, 393] on span "✅" at bounding box center [1080, 403] width 23 height 21
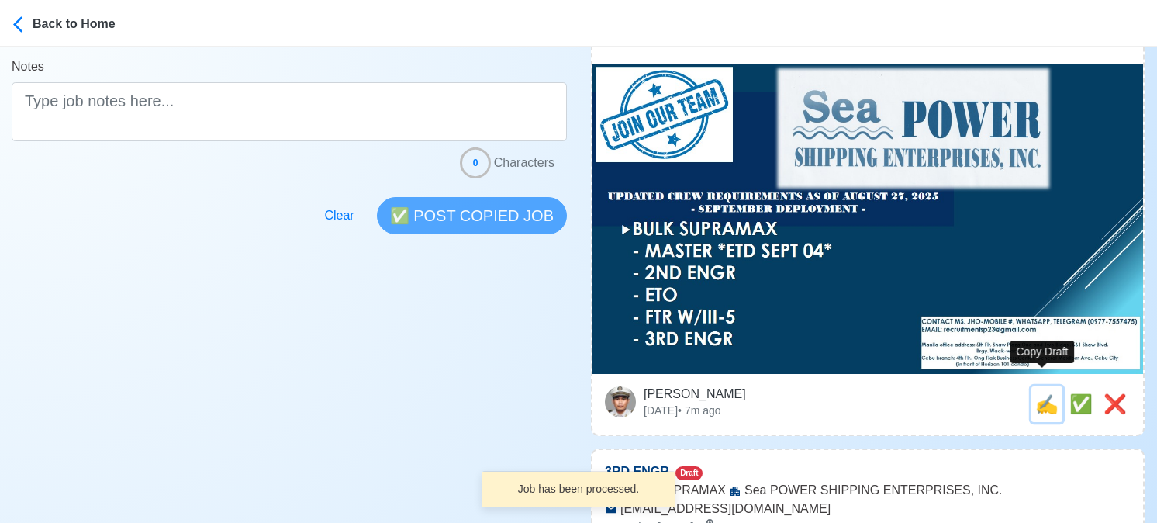
click at [1043, 393] on span "✍️" at bounding box center [1046, 403] width 23 height 21
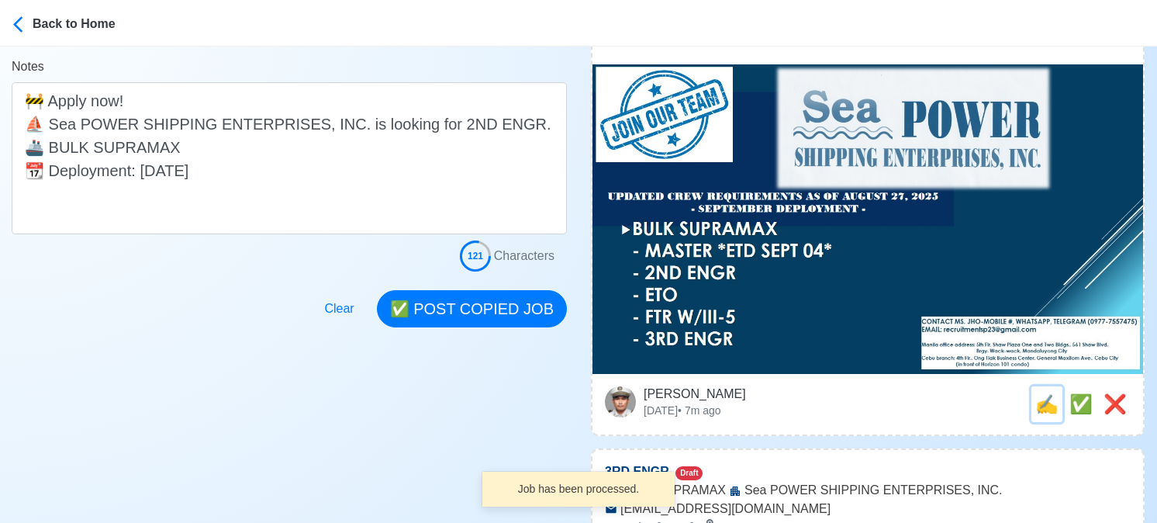
scroll to position [0, 0]
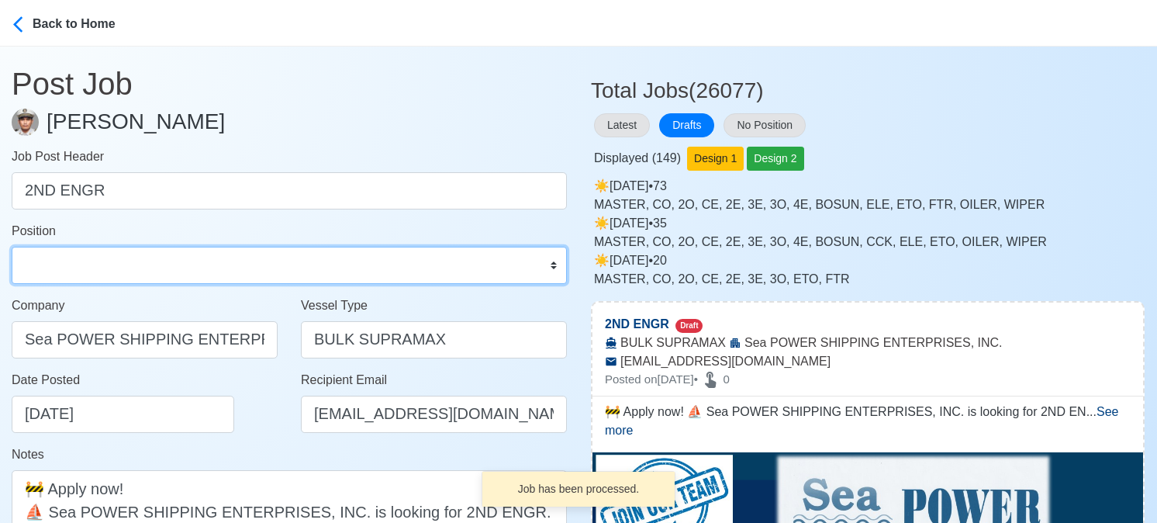
drag, startPoint x: 130, startPoint y: 266, endPoint x: 124, endPoint y: 251, distance: 16.4
click at [130, 266] on select "Master Chief Officer 2nd Officer 3rd Officer Junior Officer Chief Engineer 2nd …" at bounding box center [289, 265] width 555 height 37
click at [12, 247] on select "Master Chief Officer 2nd Officer 3rd Officer Junior Officer Chief Engineer 2nd …" at bounding box center [289, 265] width 555 height 37
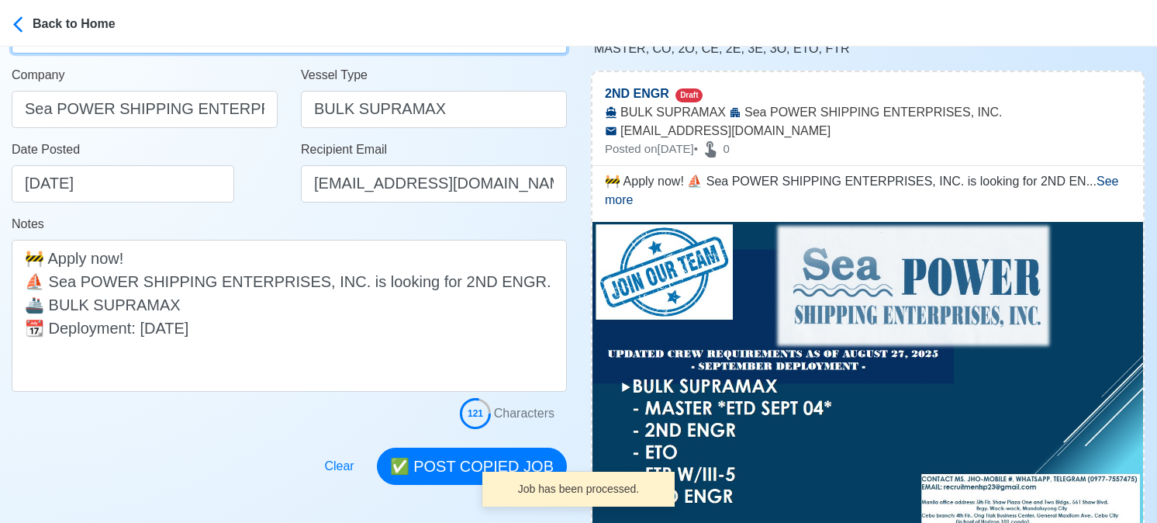
scroll to position [233, 0]
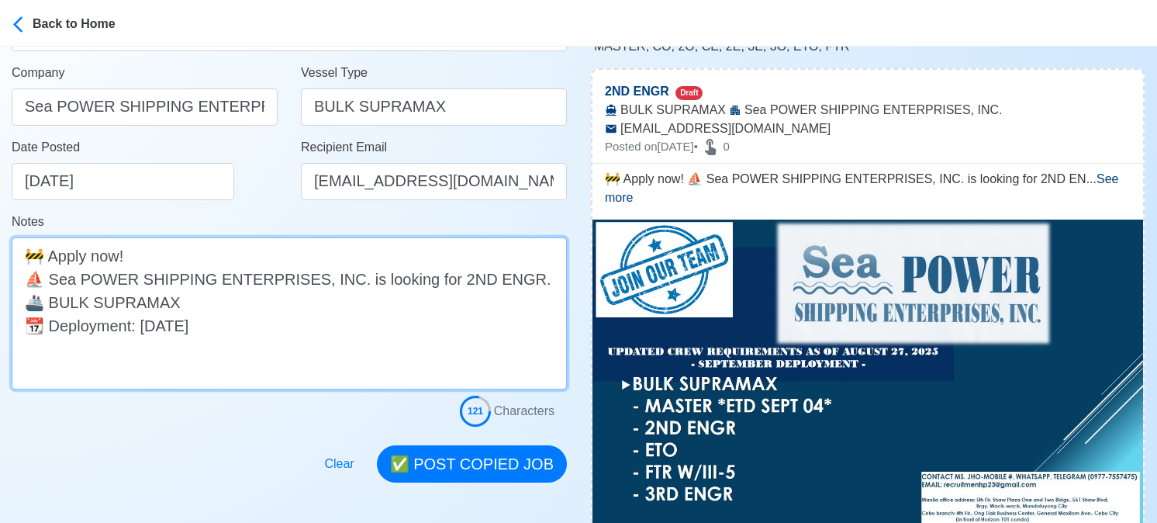
drag, startPoint x: 156, startPoint y: 323, endPoint x: -13, endPoint y: 319, distance: 169.1
click at [0, 290] on html "Back to Home Post Job Jeyner Gil Job Post Header 2ND ENGR Position Master Chief…" at bounding box center [578, 28] width 1157 height 523
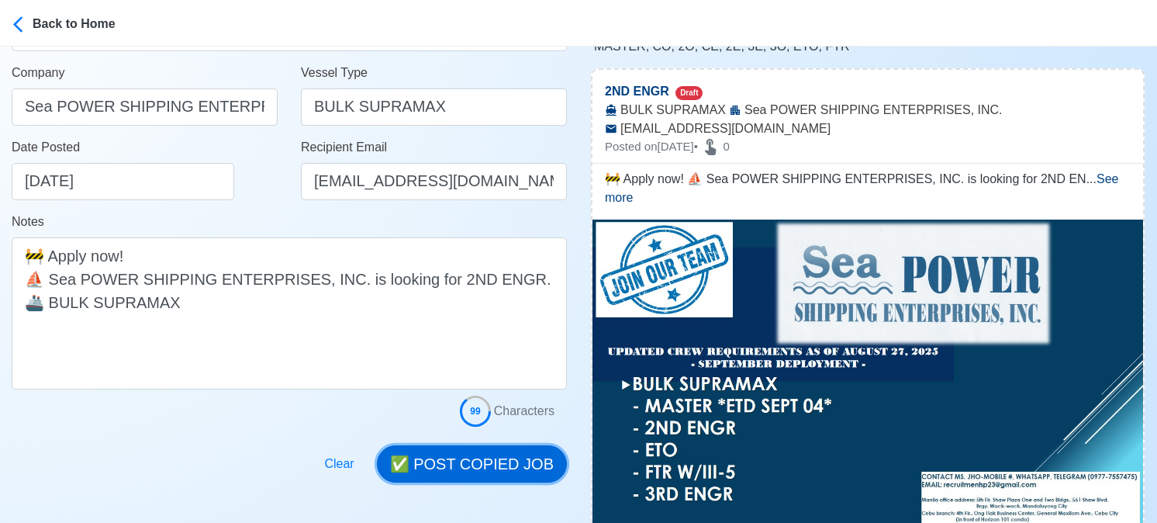
click at [482, 456] on button "✅ POST COPIED JOB" at bounding box center [472, 463] width 190 height 37
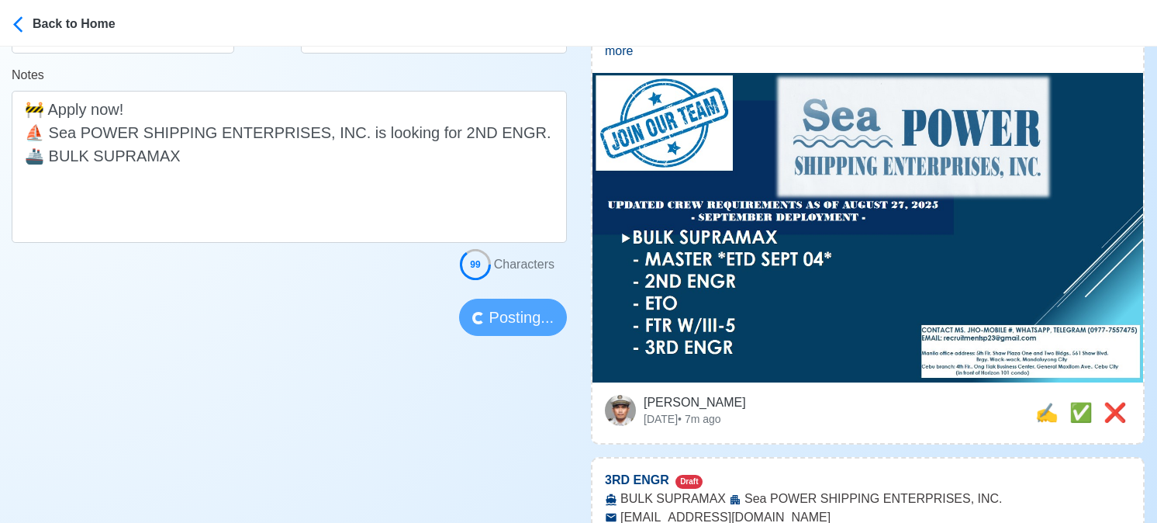
scroll to position [388, 0]
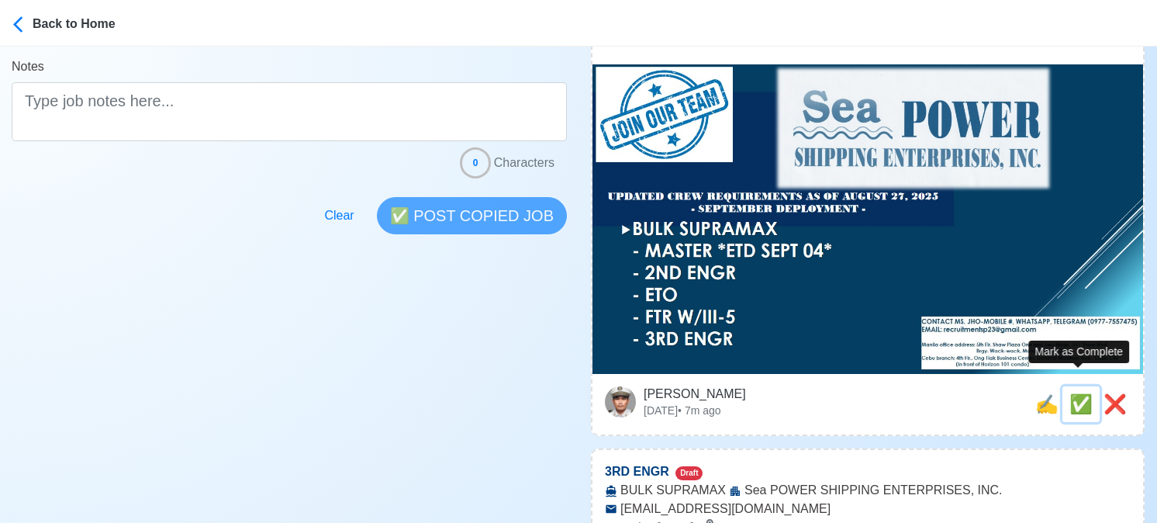
click at [1076, 393] on span "✅" at bounding box center [1080, 403] width 23 height 21
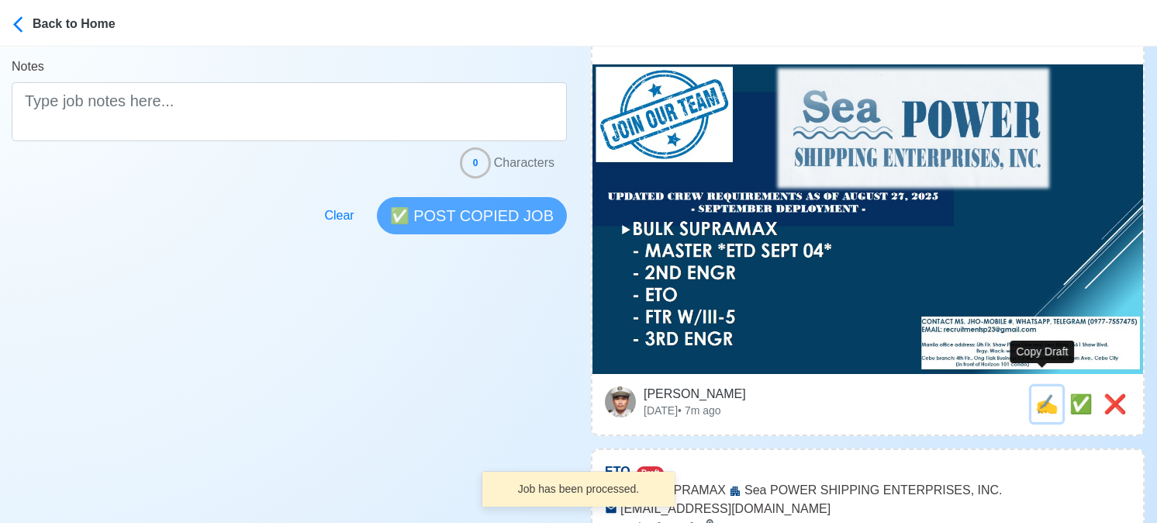
click at [1043, 393] on span "✍️" at bounding box center [1046, 403] width 23 height 21
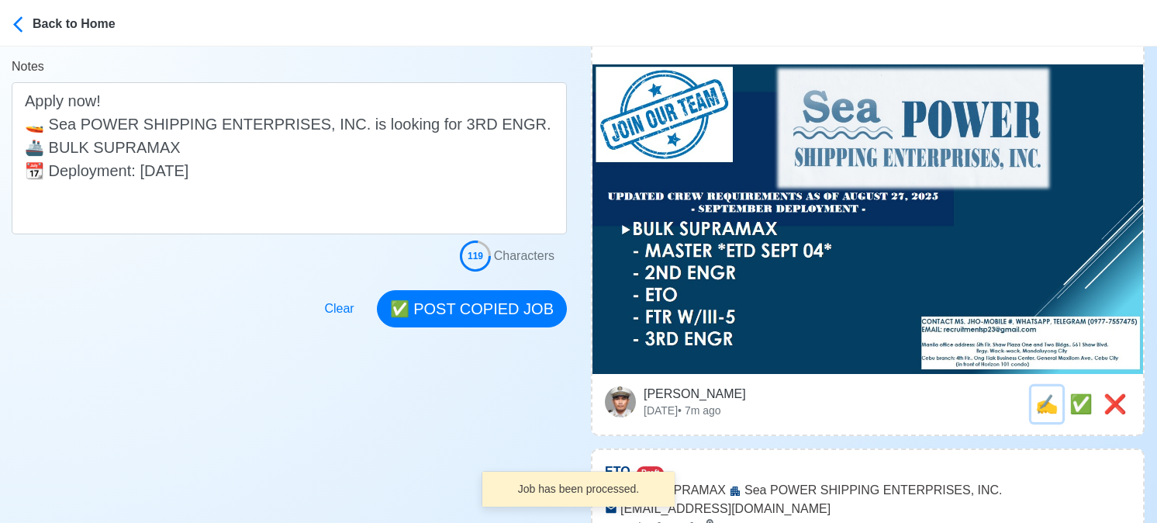
scroll to position [0, 0]
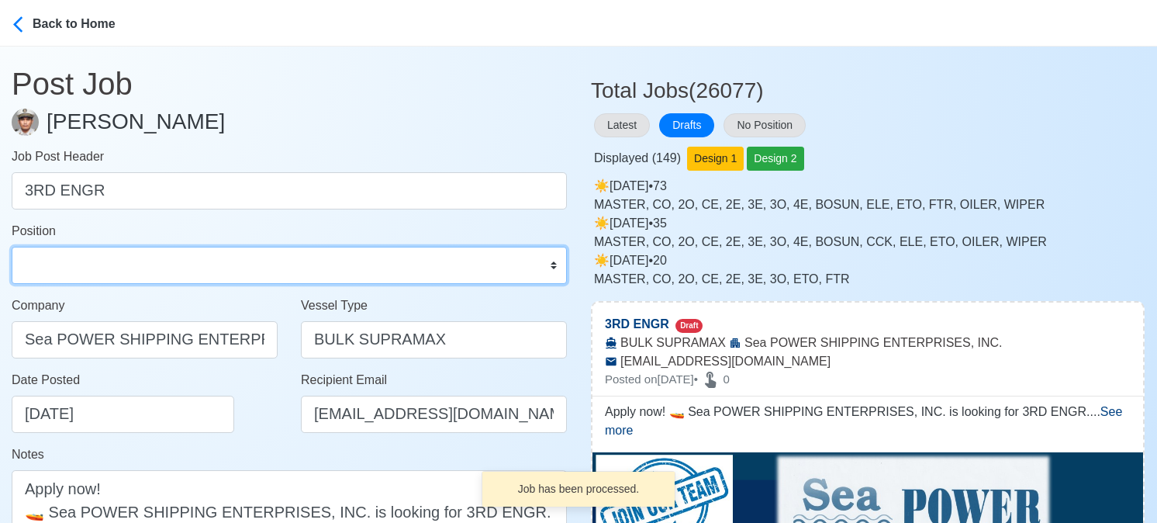
drag, startPoint x: 187, startPoint y: 268, endPoint x: 175, endPoint y: 250, distance: 21.9
click at [187, 268] on select "Master Chief Officer 2nd Officer 3rd Officer Junior Officer Chief Engineer 2nd …" at bounding box center [289, 265] width 555 height 37
click at [12, 247] on select "Master Chief Officer 2nd Officer 3rd Officer Junior Officer Chief Engineer 2nd …" at bounding box center [289, 265] width 555 height 37
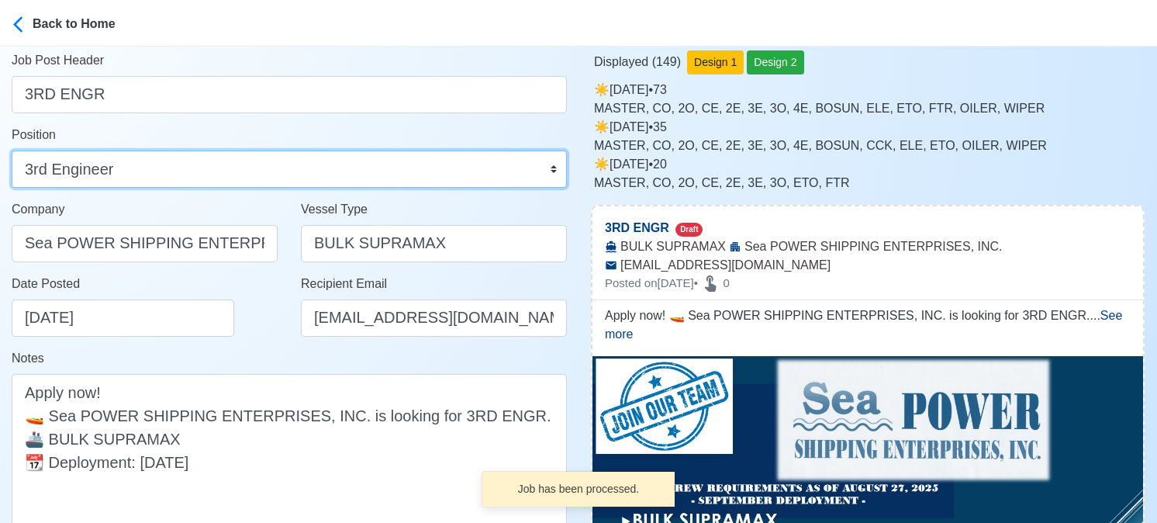
scroll to position [233, 0]
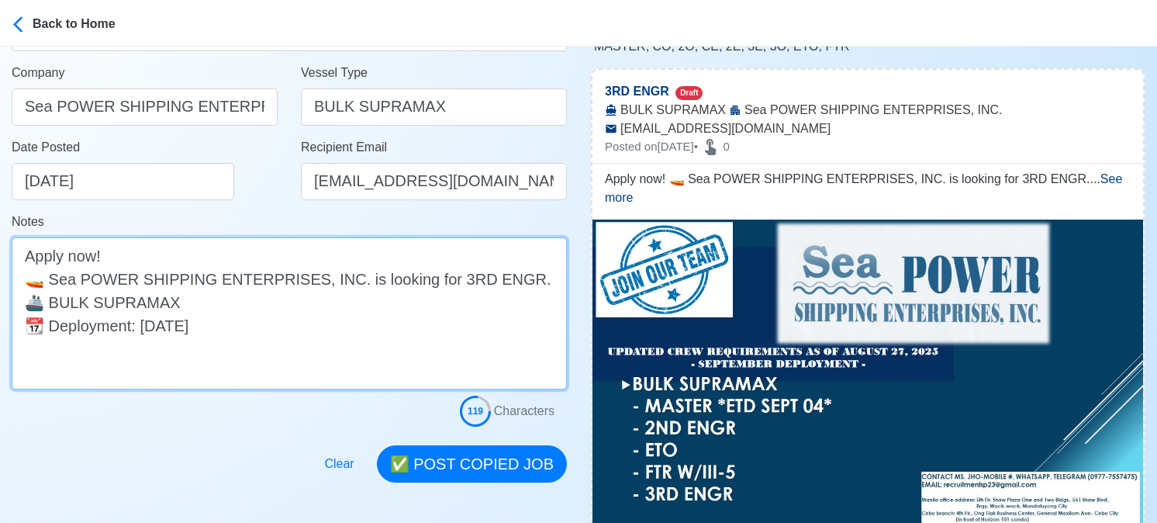
drag, startPoint x: 220, startPoint y: 331, endPoint x: -13, endPoint y: 329, distance: 233.5
click at [0, 290] on html "Back to Home Post Job Jeyner Gil Job Post Header 3RD ENGR Position Master Chief…" at bounding box center [578, 28] width 1157 height 523
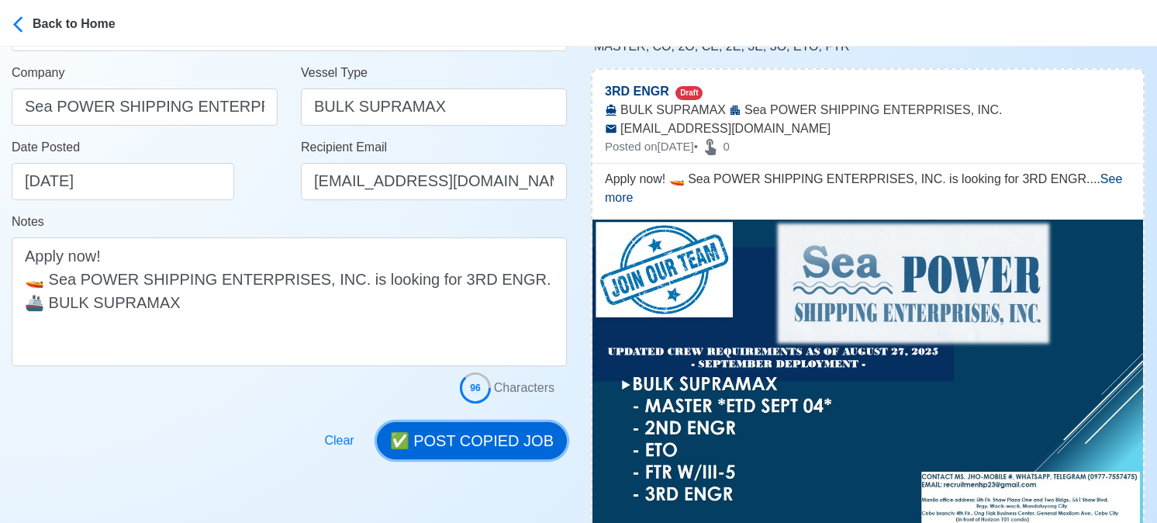
click at [471, 428] on button "✅ POST COPIED JOB" at bounding box center [472, 440] width 190 height 37
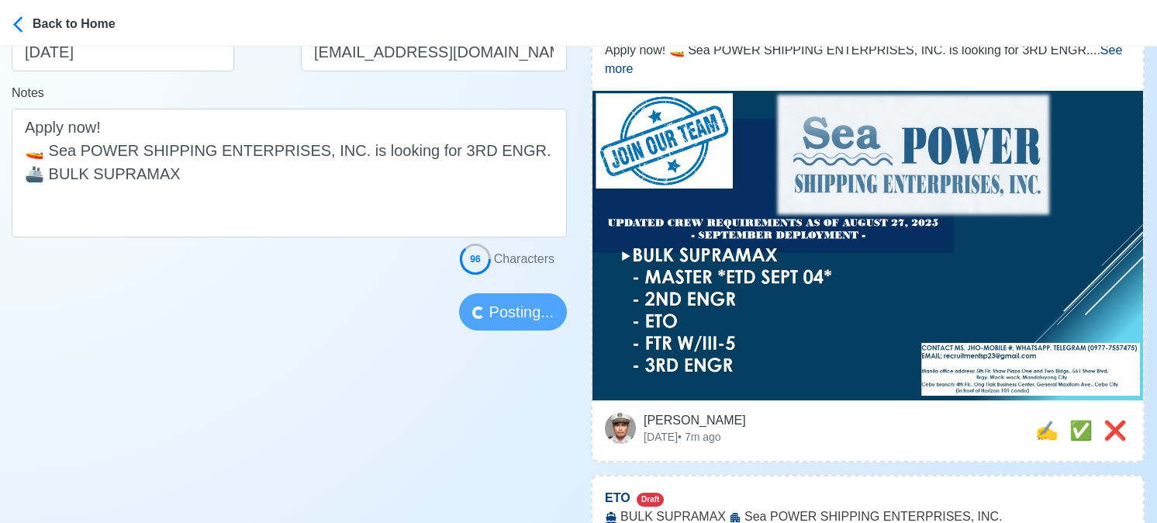
scroll to position [388, 0]
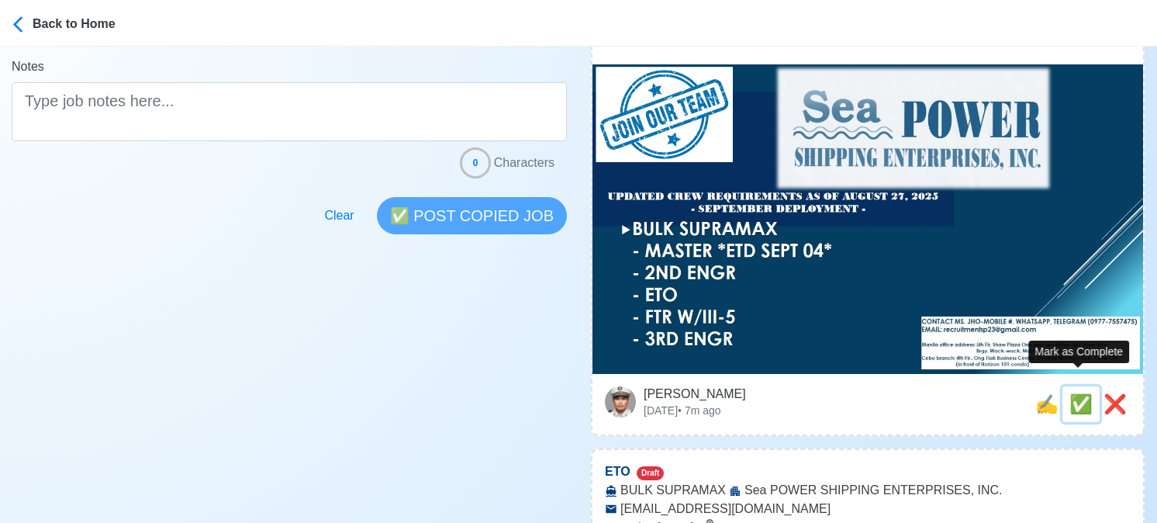
click at [1076, 393] on span "✅" at bounding box center [1080, 403] width 23 height 21
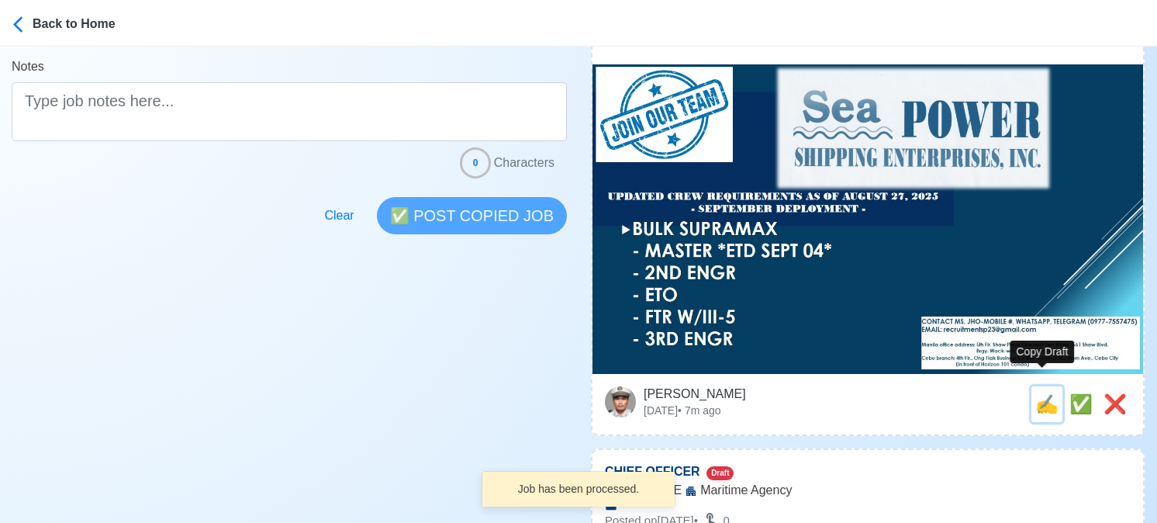
click at [1042, 393] on span "✍️" at bounding box center [1046, 403] width 23 height 21
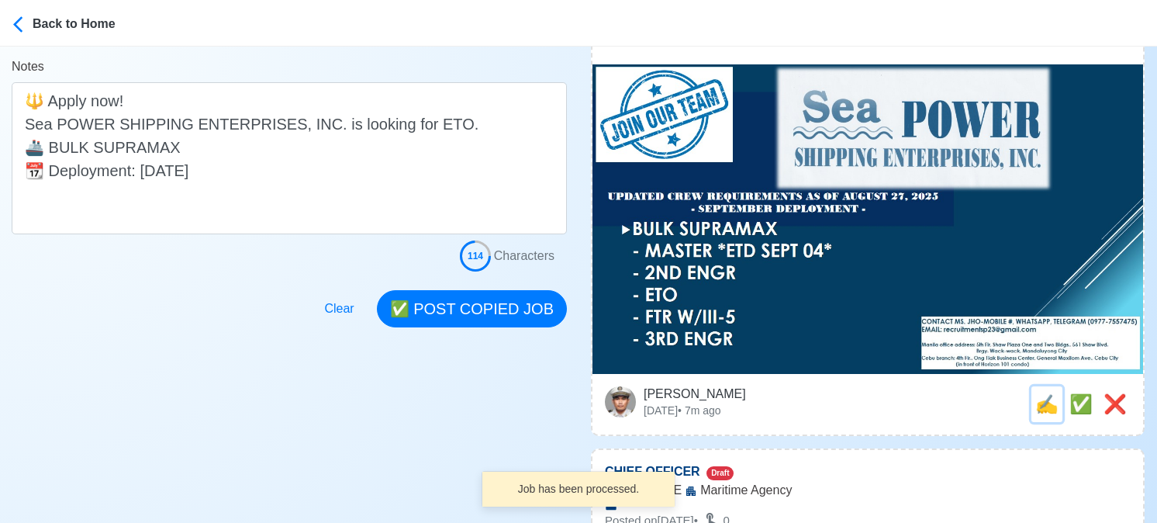
scroll to position [0, 0]
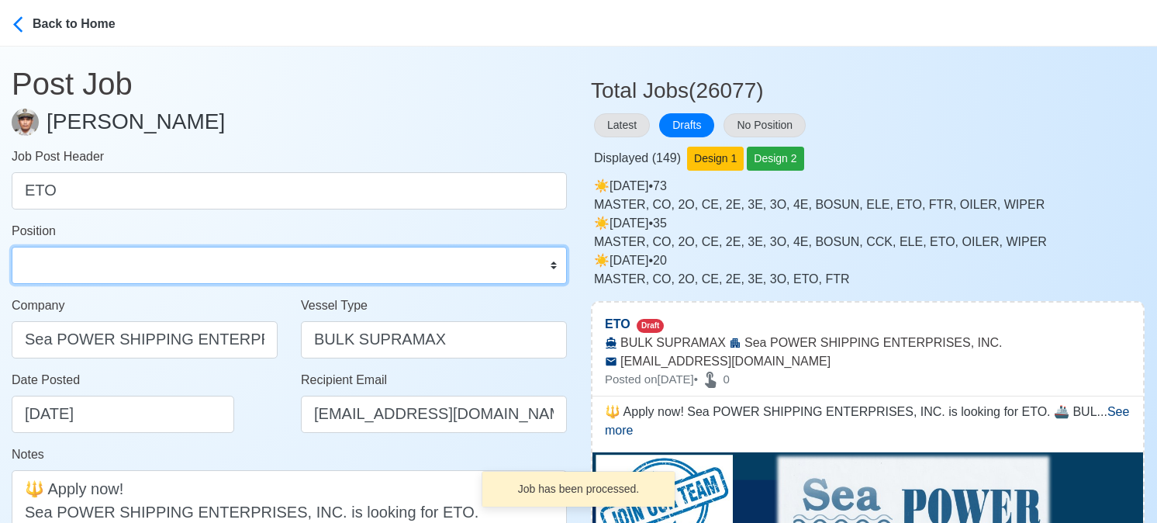
drag, startPoint x: 216, startPoint y: 266, endPoint x: 195, endPoint y: 248, distance: 27.5
click at [216, 266] on select "Master Chief Officer 2nd Officer 3rd Officer Junior Officer Chief Engineer 2nd …" at bounding box center [289, 265] width 555 height 37
click at [12, 247] on select "Master Chief Officer 2nd Officer 3rd Officer Junior Officer Chief Engineer 2nd …" at bounding box center [289, 265] width 555 height 37
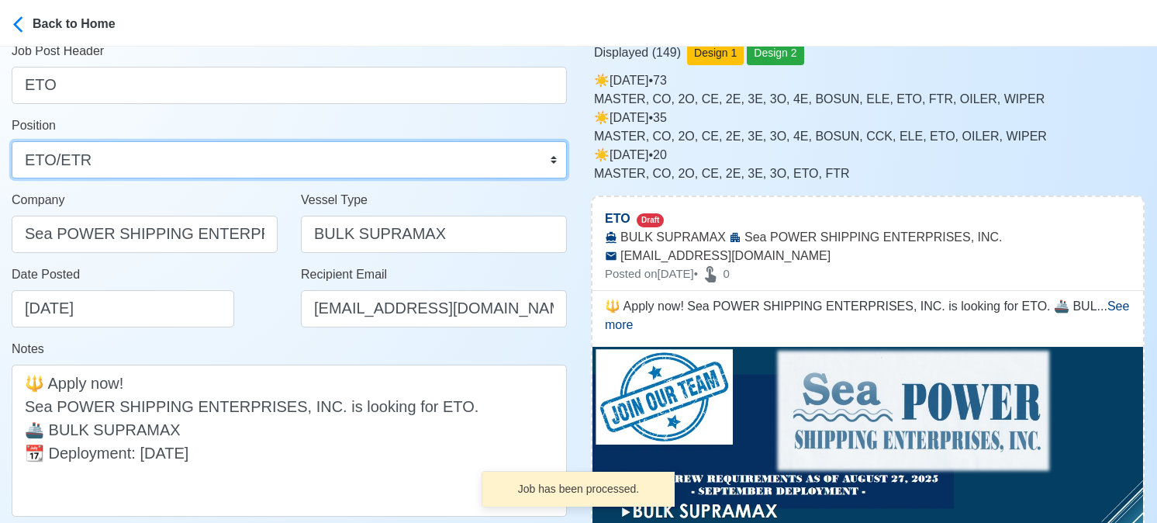
scroll to position [233, 0]
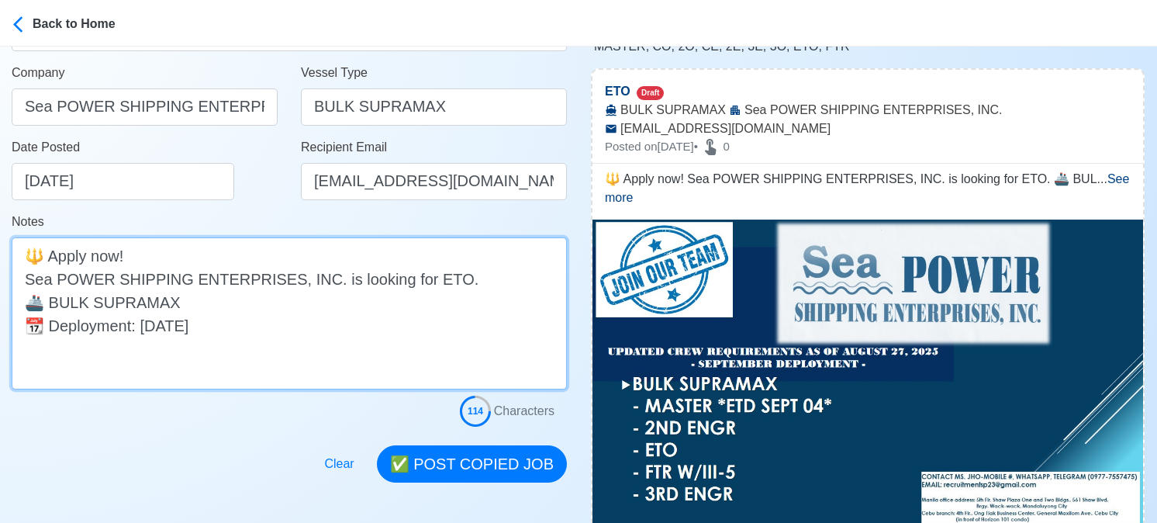
drag, startPoint x: 213, startPoint y: 320, endPoint x: 20, endPoint y: 326, distance: 193.2
click at [19, 325] on textarea "🔱 Apply now! Sea POWER SHIPPING ENTERPRISES, INC. is looking for ETO. 🚢 BULK SU…" at bounding box center [289, 313] width 555 height 152
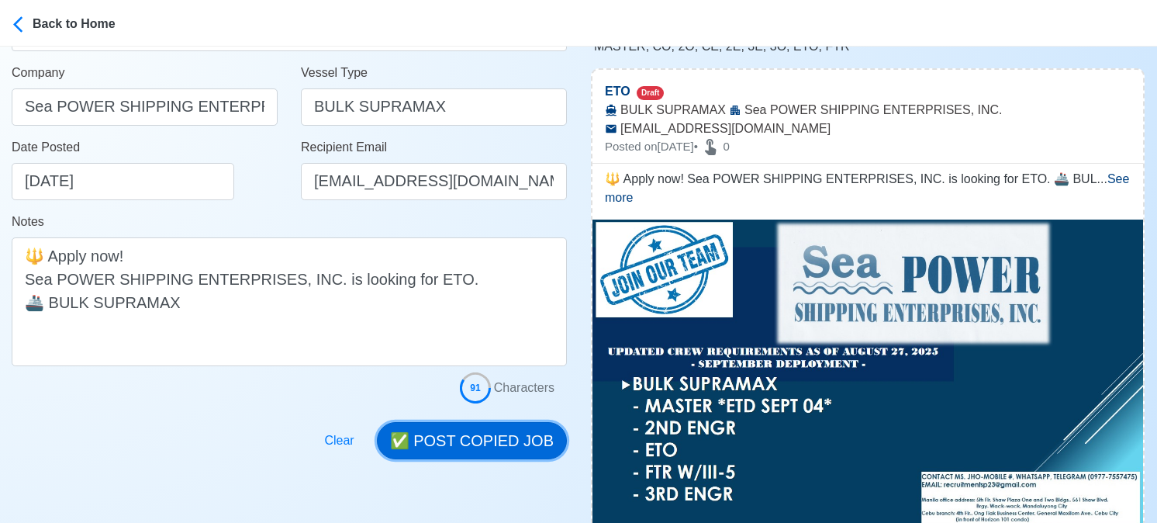
click at [509, 444] on button "✅ POST COPIED JOB" at bounding box center [472, 440] width 190 height 37
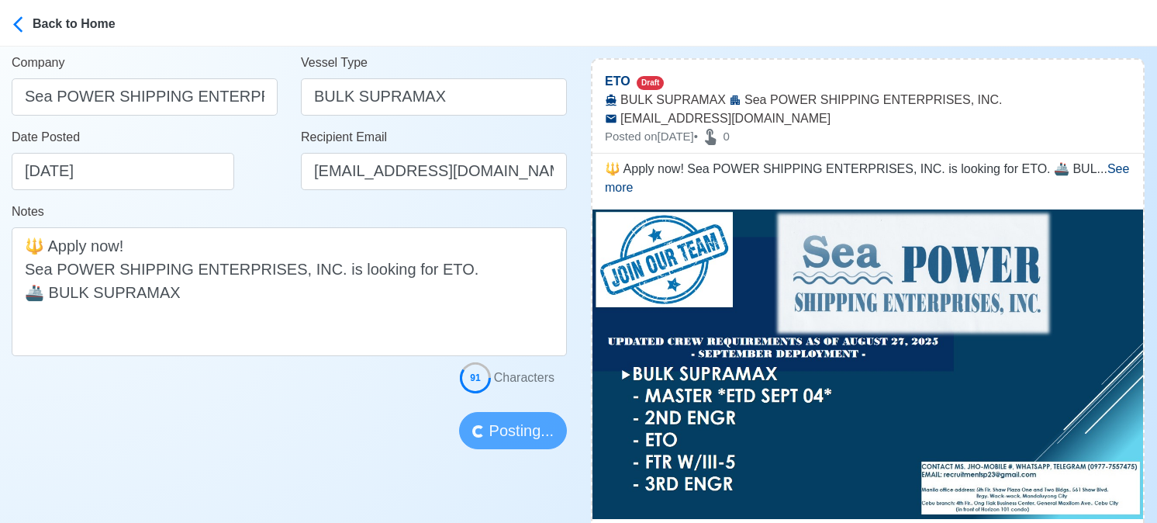
scroll to position [310, 0]
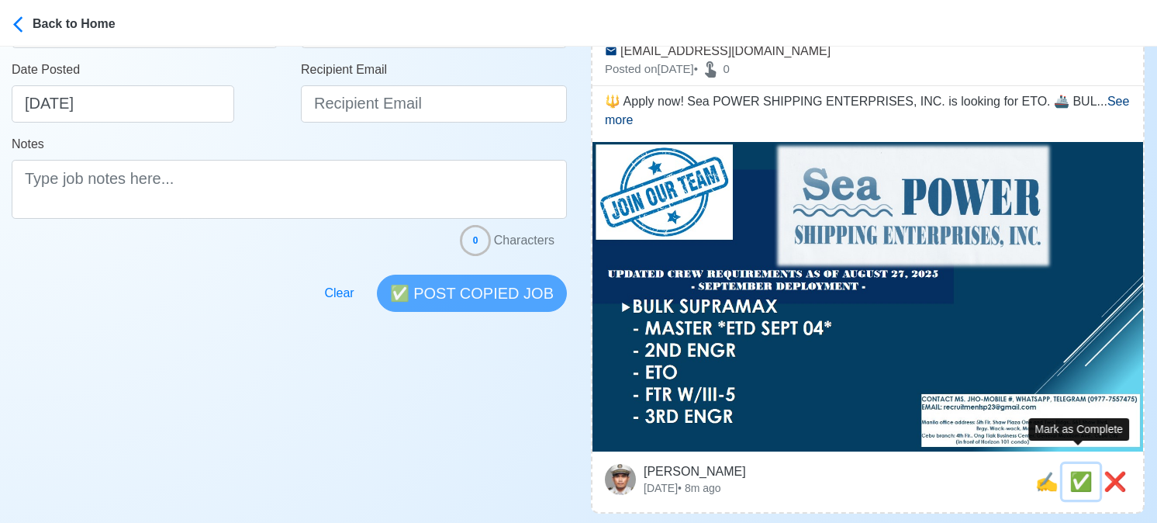
click at [1079, 471] on span "✅" at bounding box center [1080, 481] width 23 height 21
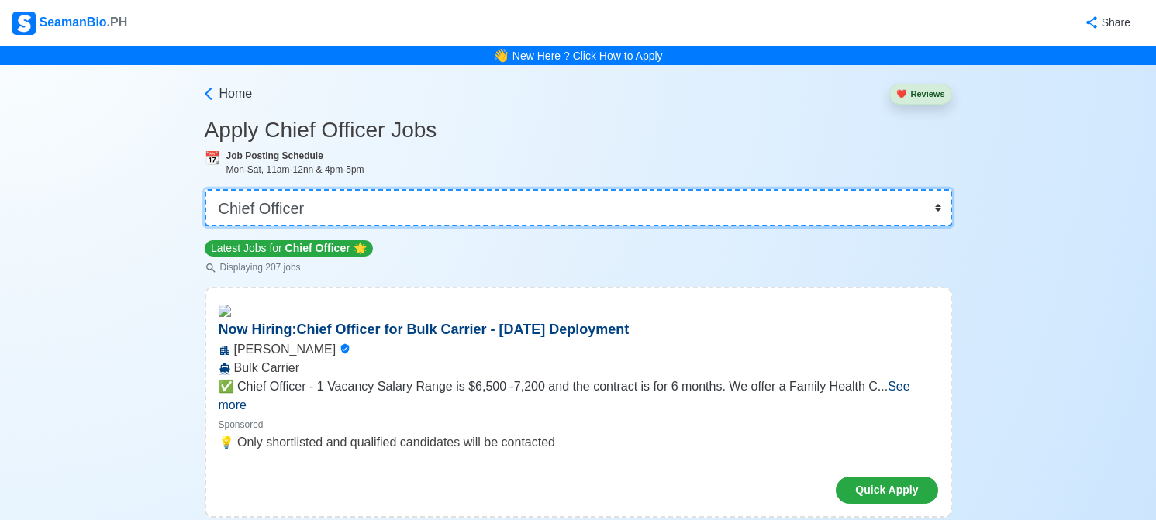
drag, startPoint x: 0, startPoint y: 0, endPoint x: 602, endPoint y: 212, distance: 638.0
click at [602, 212] on select "👉 Select Rank or Position Master Chief Officer 2nd Officer 3rd Officer Junior O…" at bounding box center [579, 207] width 748 height 37
click at [206, 189] on select "👉 Select Rank or Position Master Chief Officer 2nd Officer 3rd Officer Junior O…" at bounding box center [579, 207] width 748 height 37
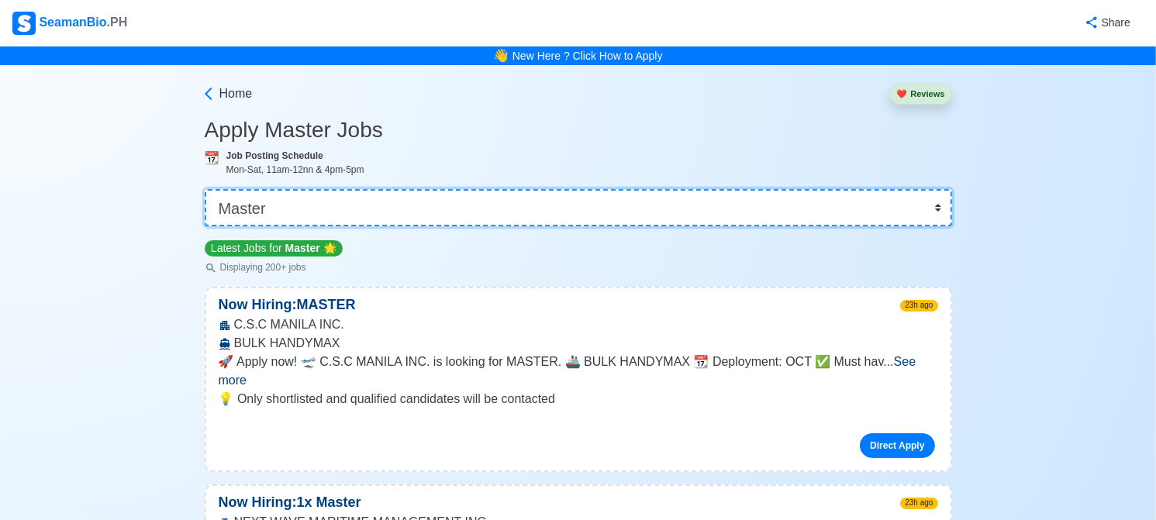
click at [503, 214] on select "👉 Select Rank or Position Master Chief Officer 2nd Officer 3rd Officer Junior O…" at bounding box center [579, 207] width 748 height 37
click at [206, 189] on select "👉 Select Rank or Position Master Chief Officer 2nd Officer 3rd Officer Junior O…" at bounding box center [579, 207] width 748 height 37
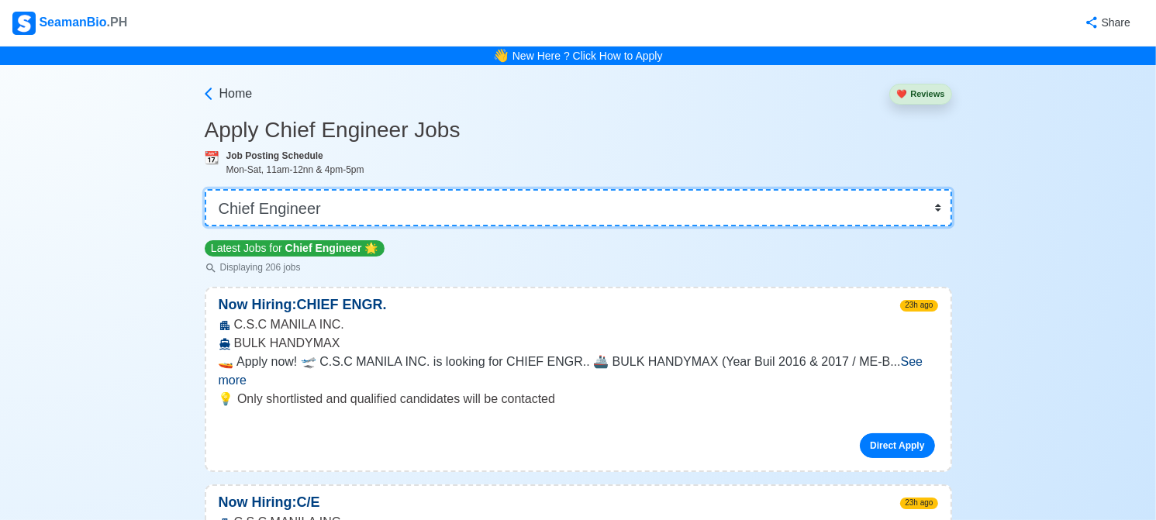
click at [532, 215] on select "👉 Select Rank or Position Master Chief Officer 2nd Officer 3rd Officer Junior O…" at bounding box center [579, 207] width 748 height 37
click at [530, 210] on select "👉 Select Rank or Position Master Chief Officer 2nd Officer 3rd Officer Junior O…" at bounding box center [579, 207] width 748 height 37
click at [206, 189] on select "👉 Select Rank or Position Master Chief Officer 2nd Officer 3rd Officer Junior O…" at bounding box center [579, 207] width 748 height 37
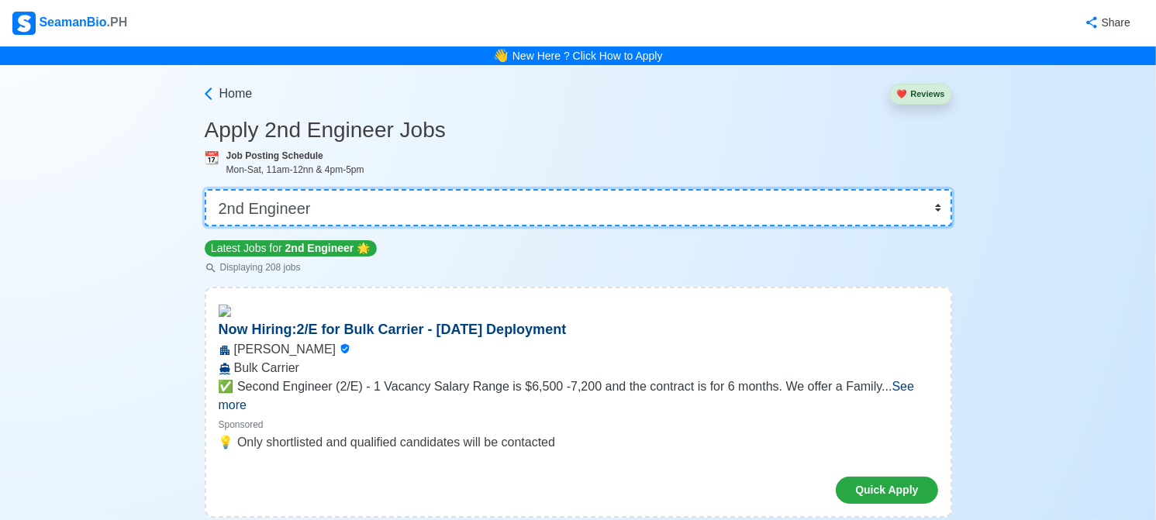
click at [499, 215] on select "👉 Select Rank or Position Master Chief Officer 2nd Officer 3rd Officer Junior O…" at bounding box center [579, 207] width 748 height 37
click at [206, 189] on select "👉 Select Rank or Position Master Chief Officer 2nd Officer 3rd Officer Junior O…" at bounding box center [579, 207] width 748 height 37
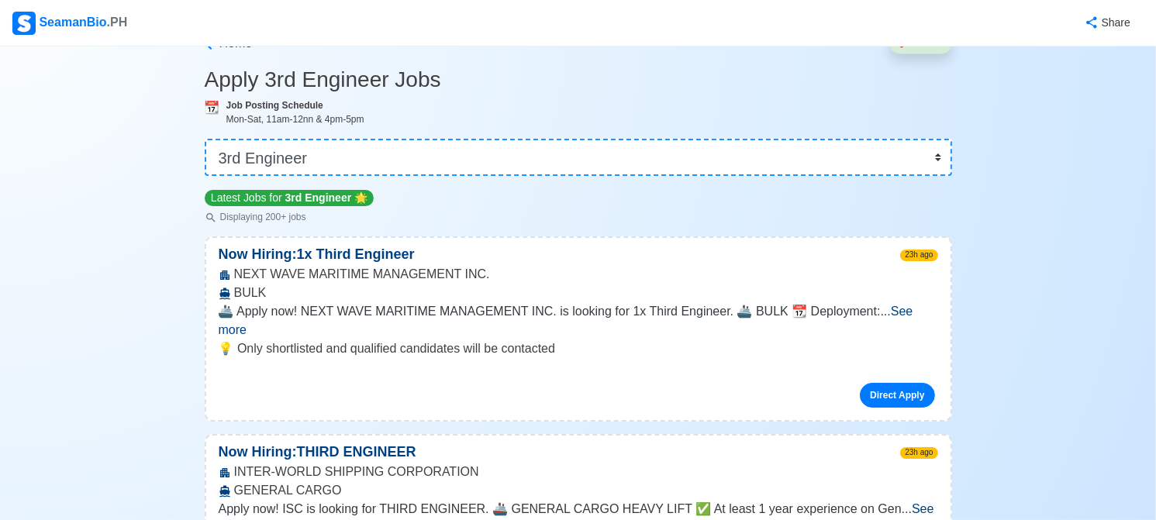
scroll to position [78, 0]
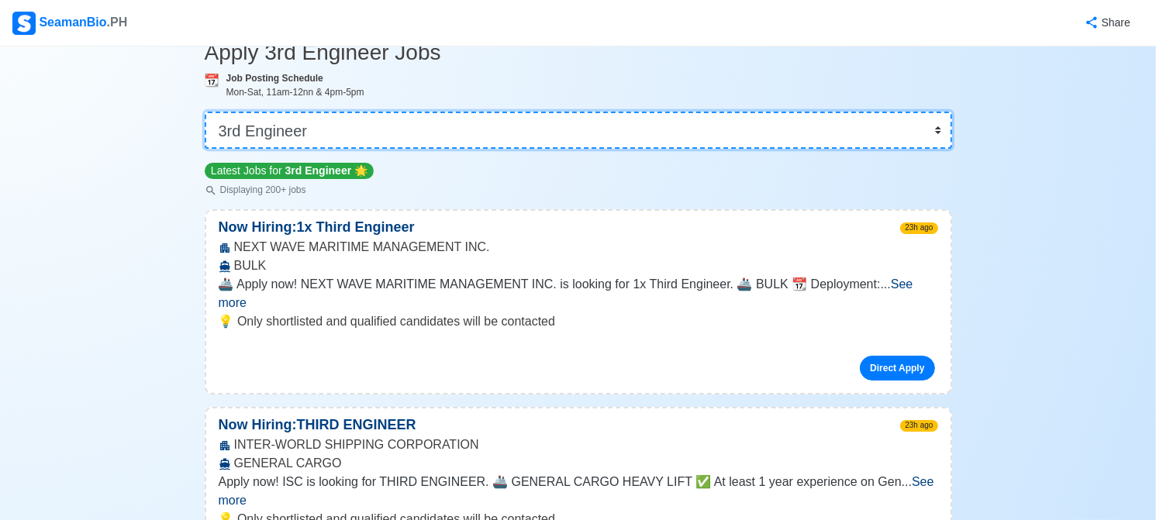
click at [558, 140] on select "👉 Select Rank or Position Master Chief Officer 2nd Officer 3rd Officer Junior O…" at bounding box center [579, 130] width 748 height 37
click at [206, 149] on select "👉 Select Rank or Position Master Chief Officer 2nd Officer 3rd Officer Junior O…" at bounding box center [579, 130] width 748 height 37
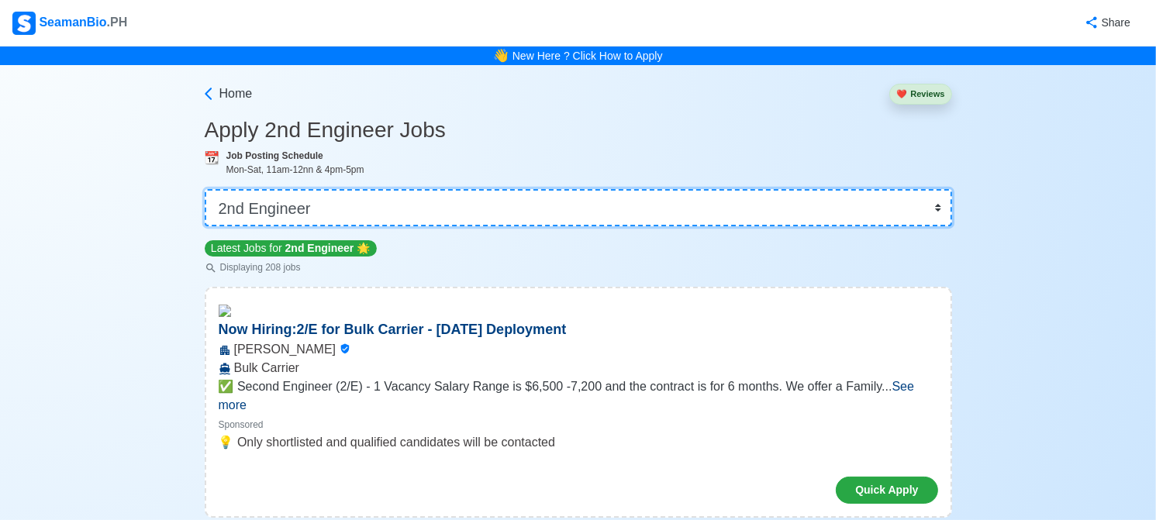
click at [429, 200] on select "👉 Select Rank or Position Master Chief Officer 2nd Officer 3rd Officer Junior O…" at bounding box center [579, 207] width 748 height 37
click at [206, 189] on select "👉 Select Rank or Position Master Chief Officer 2nd Officer 3rd Officer Junior O…" at bounding box center [579, 207] width 748 height 37
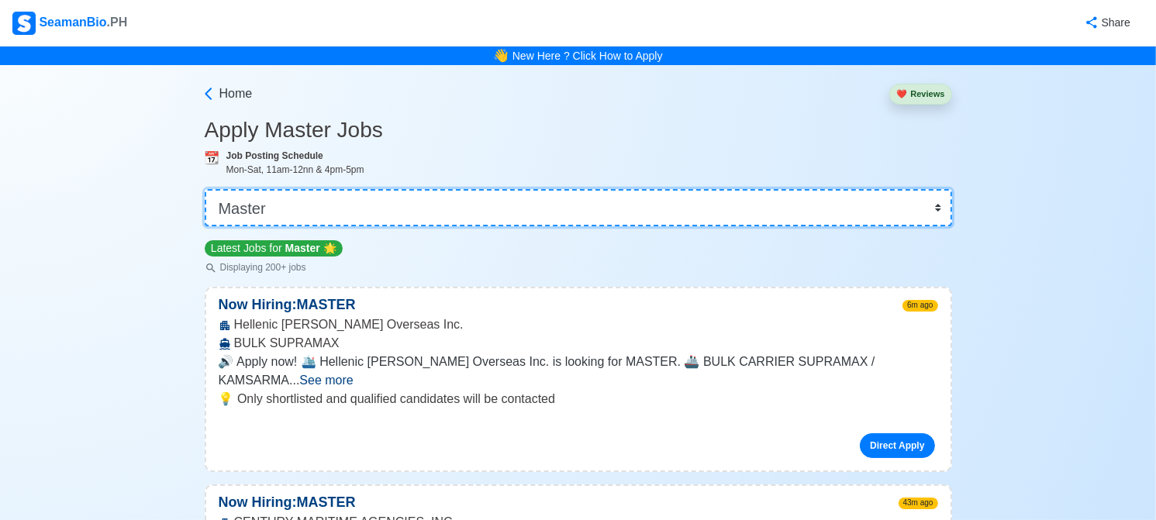
click at [404, 206] on select "👉 Select Rank or Position Master Chief Officer 2nd Officer 3rd Officer Junior O…" at bounding box center [579, 207] width 748 height 37
select select "2nd Engineer"
click at [206, 189] on select "👉 Select Rank or Position Master Chief Officer 2nd Officer 3rd Officer Junior O…" at bounding box center [579, 207] width 748 height 37
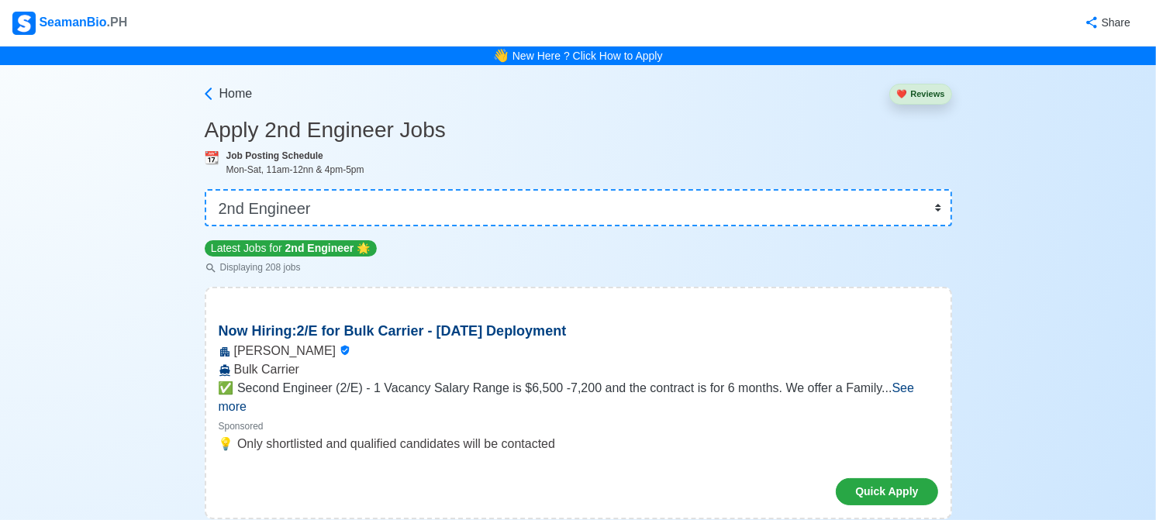
scroll to position [11697, 0]
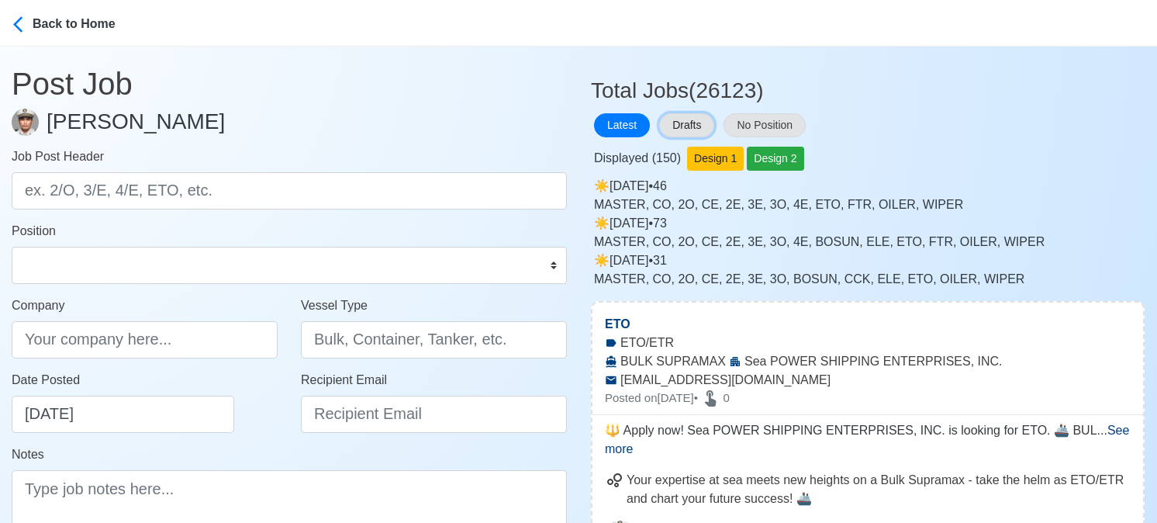
click at [690, 113] on button "Drafts" at bounding box center [686, 125] width 55 height 24
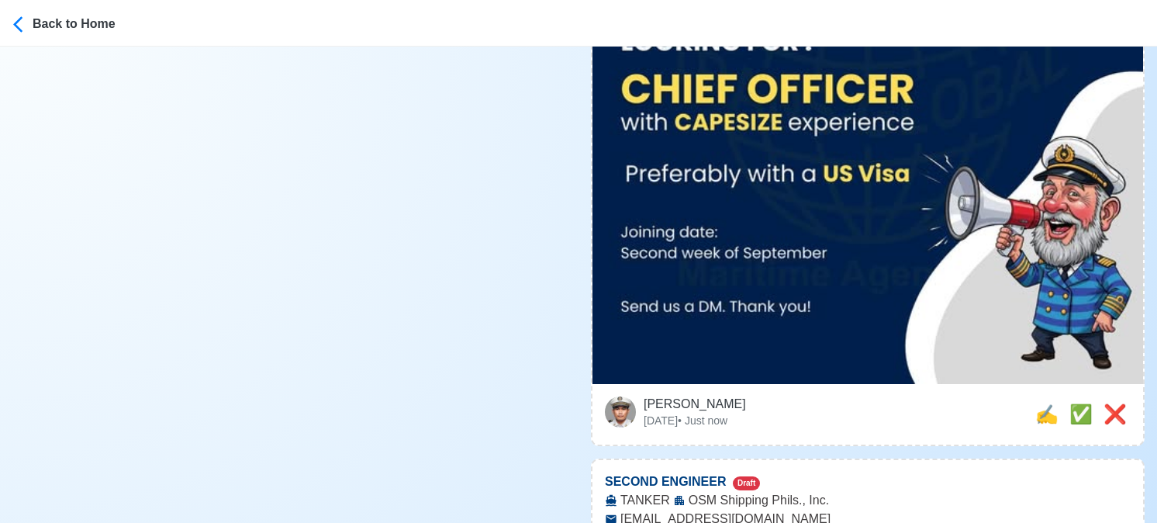
scroll to position [620, 0]
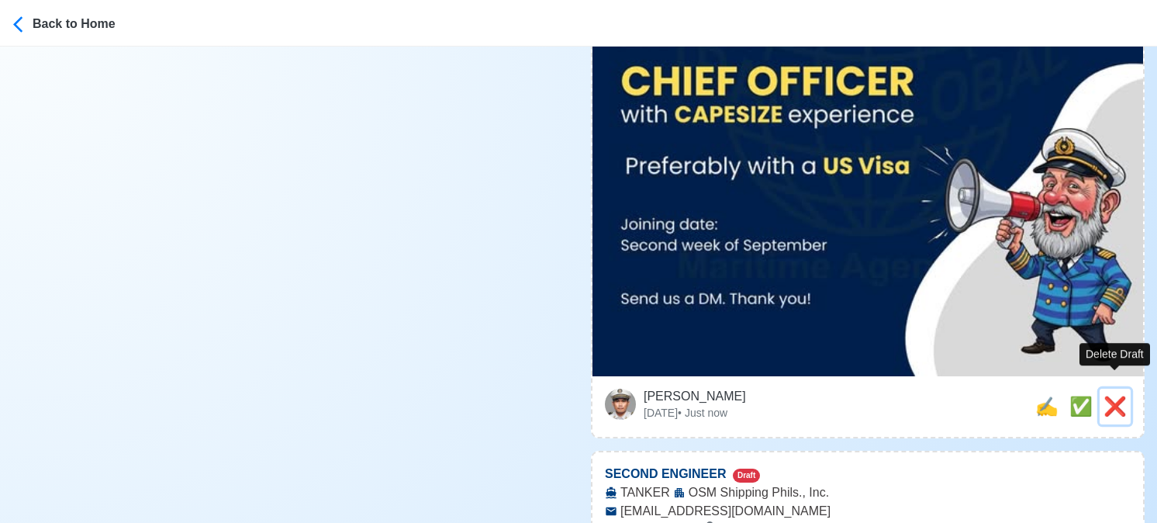
click at [1115, 396] on span "❌" at bounding box center [1115, 406] width 23 height 21
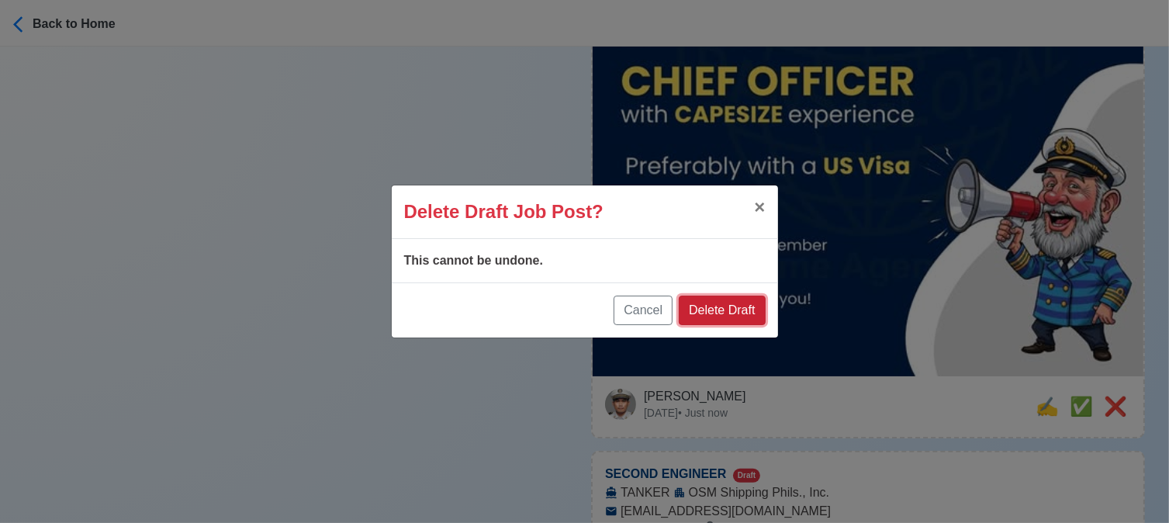
drag, startPoint x: 727, startPoint y: 308, endPoint x: 1000, endPoint y: 334, distance: 274.3
click at [726, 307] on button "Delete Draft" at bounding box center [722, 309] width 86 height 29
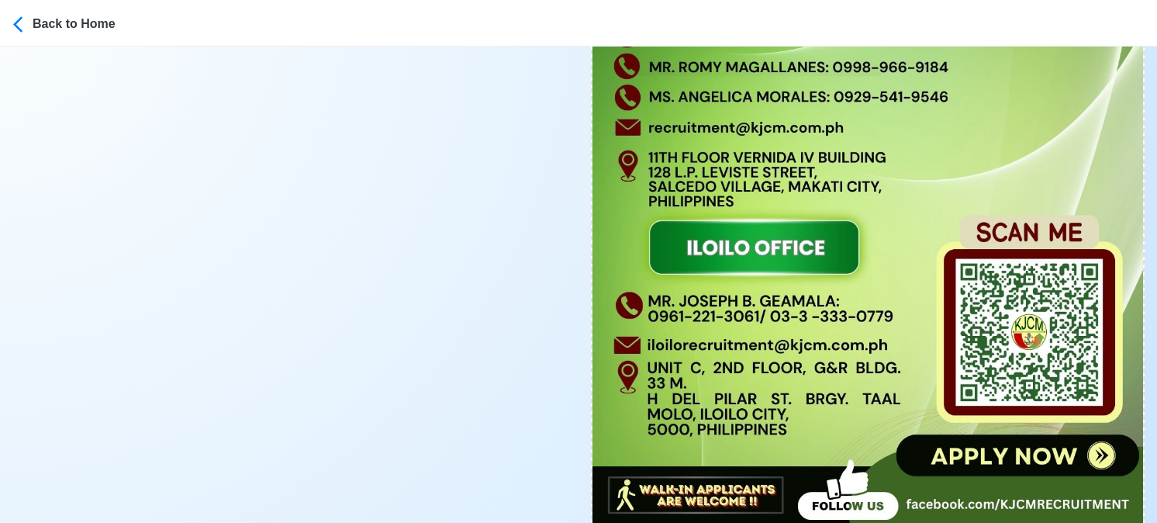
scroll to position [2172, 0]
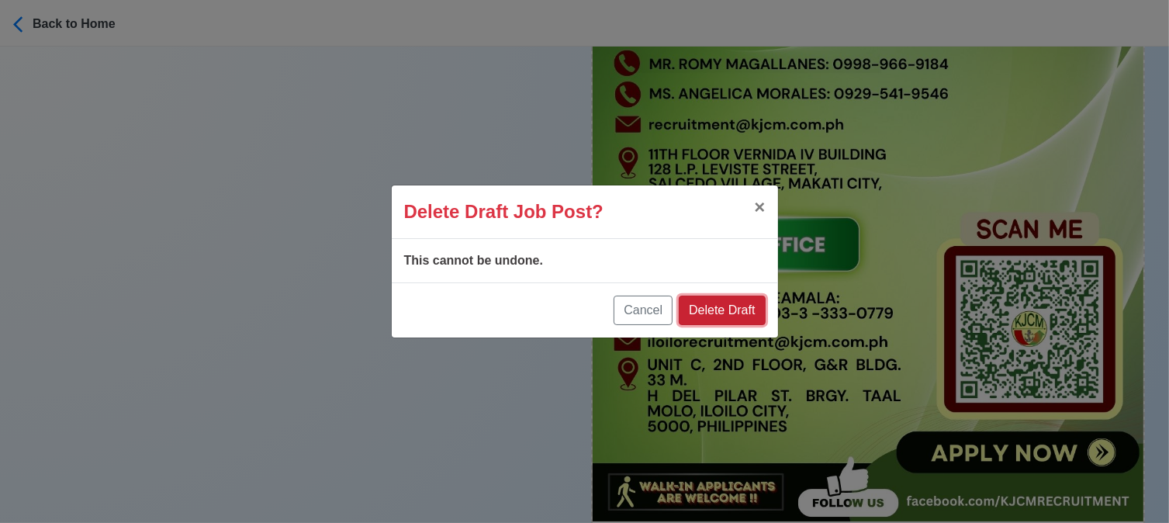
click at [735, 308] on button "Delete Draft" at bounding box center [722, 309] width 86 height 29
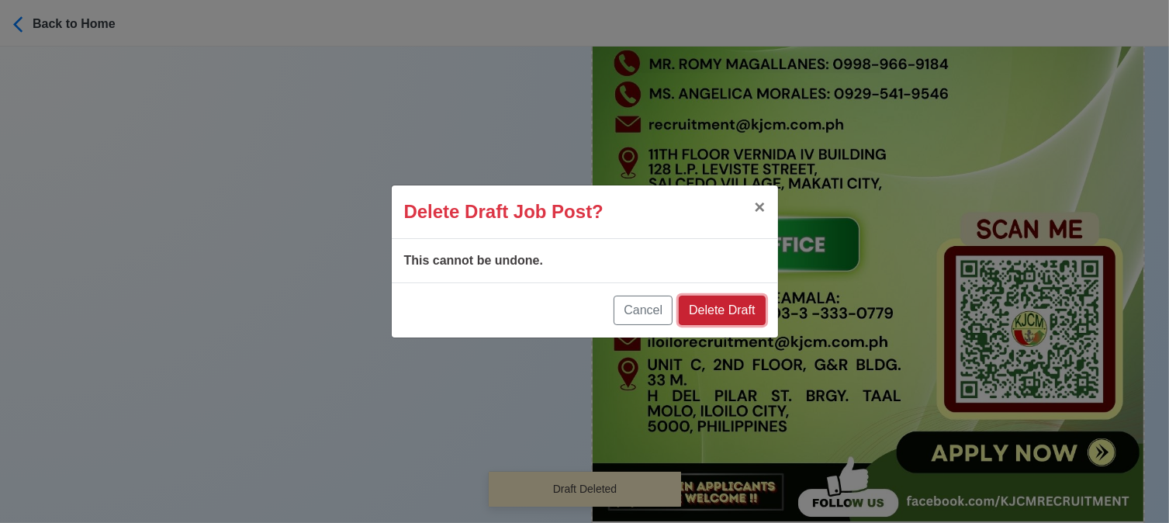
click at [741, 303] on button "Delete Draft" at bounding box center [722, 309] width 86 height 29
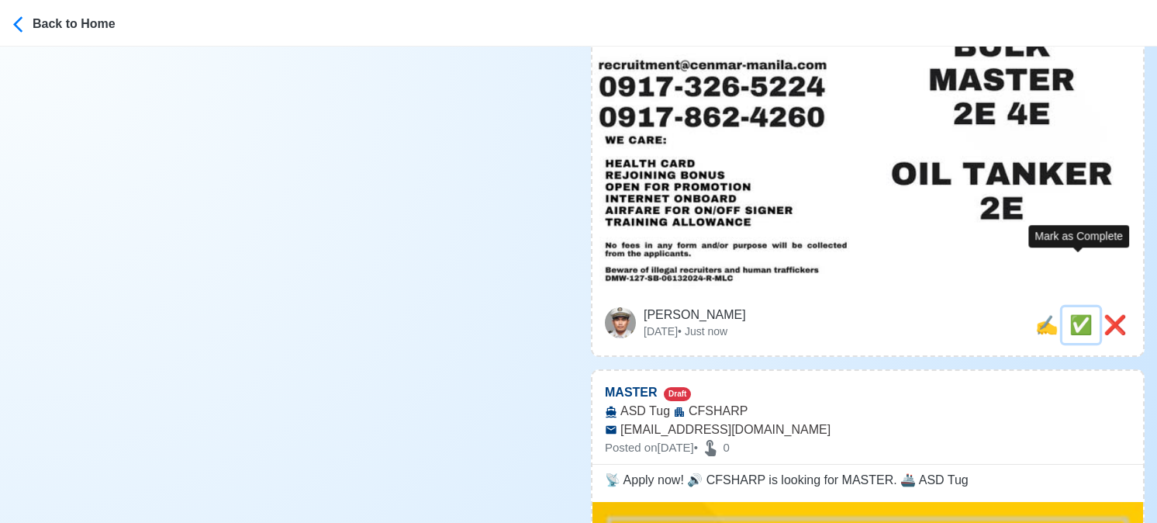
click at [1076, 314] on span "✅" at bounding box center [1080, 324] width 23 height 21
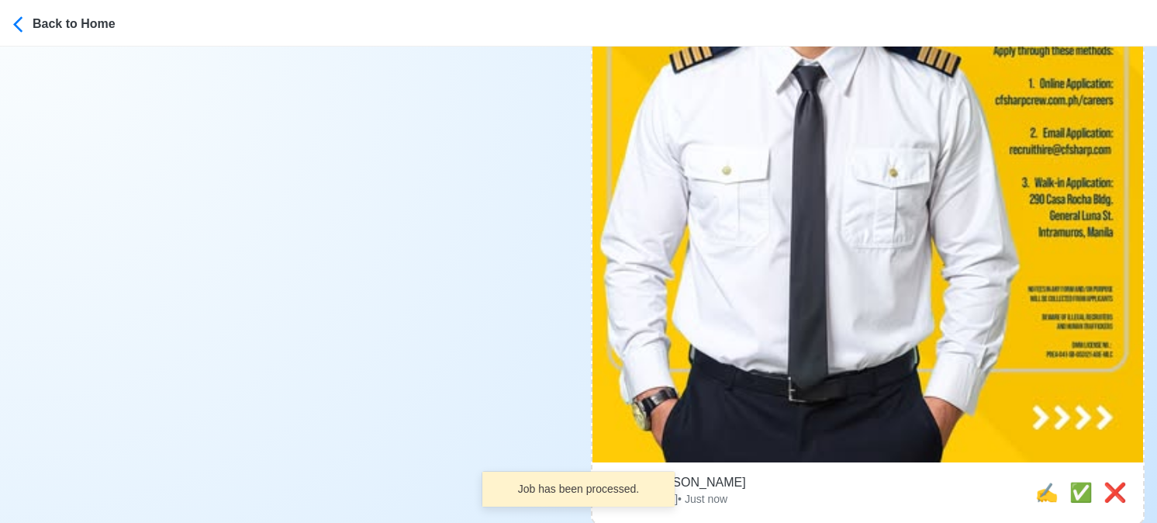
scroll to position [2482, 0]
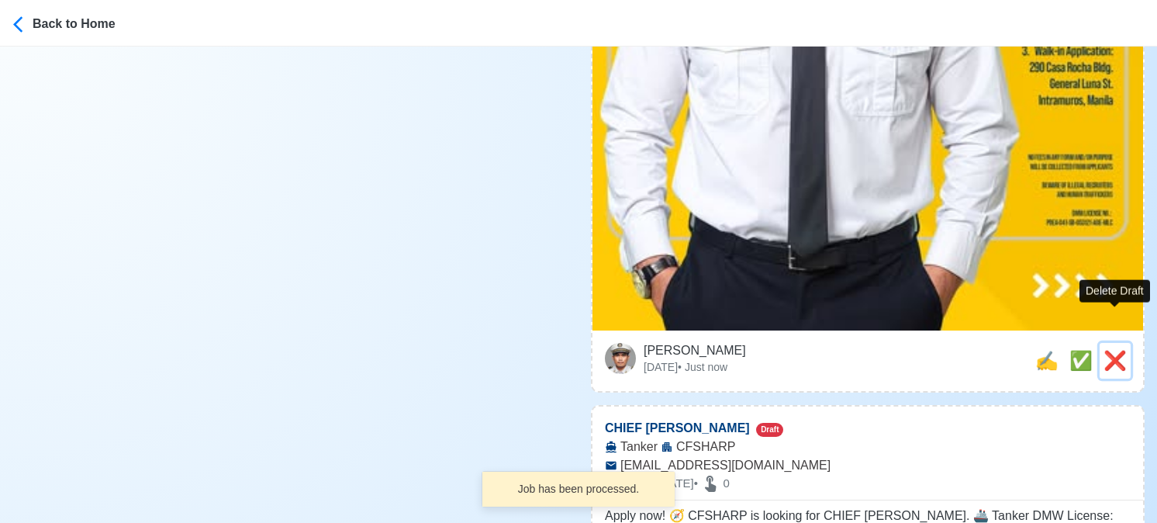
click at [1111, 350] on span "❌" at bounding box center [1115, 360] width 23 height 21
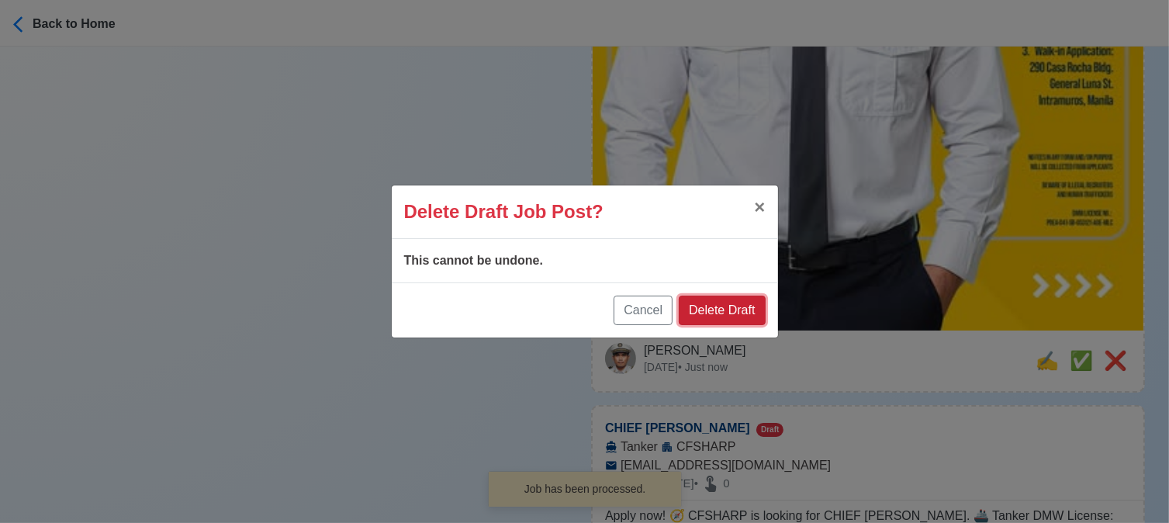
click at [751, 306] on button "Delete Draft" at bounding box center [722, 309] width 86 height 29
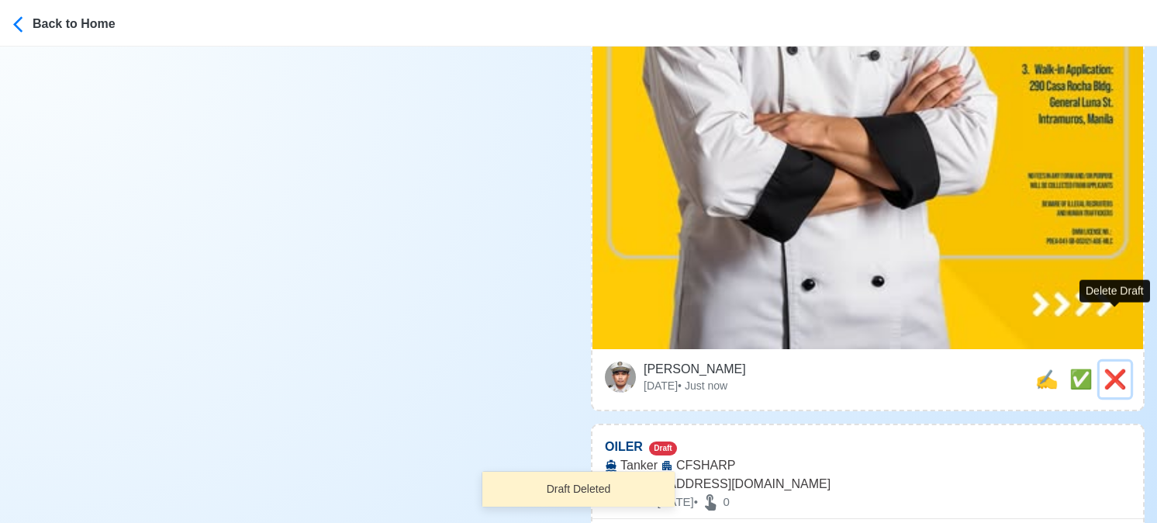
click at [1120, 368] on span "❌" at bounding box center [1115, 378] width 23 height 21
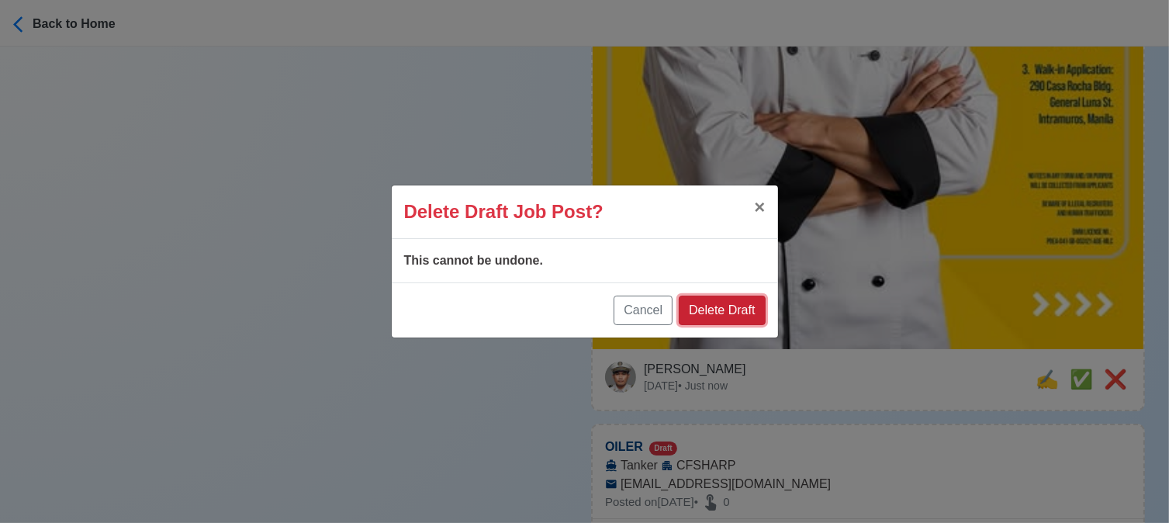
click at [720, 313] on button "Delete Draft" at bounding box center [722, 309] width 86 height 29
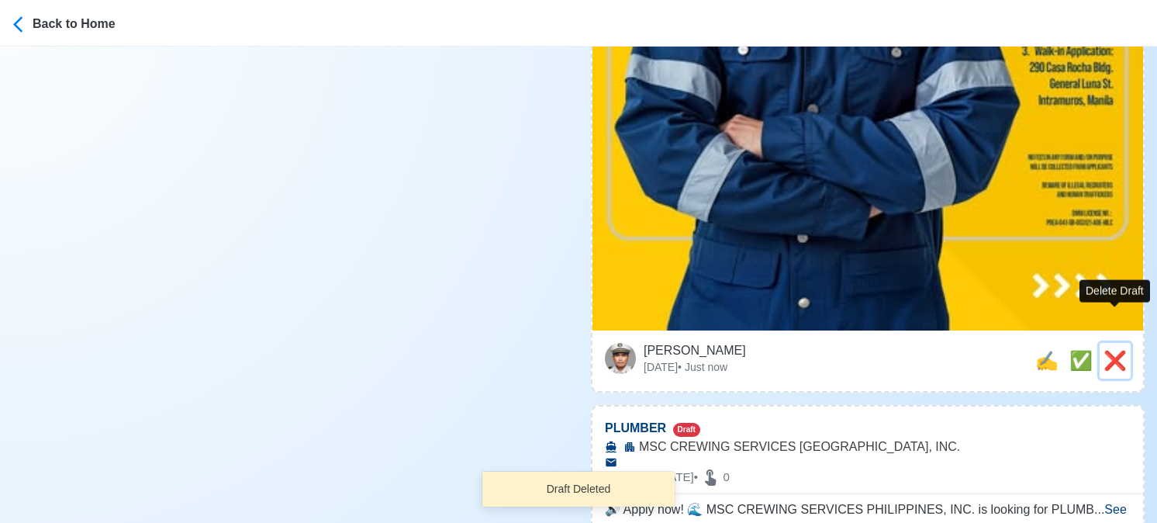
click at [1110, 350] on span "❌" at bounding box center [1115, 360] width 23 height 21
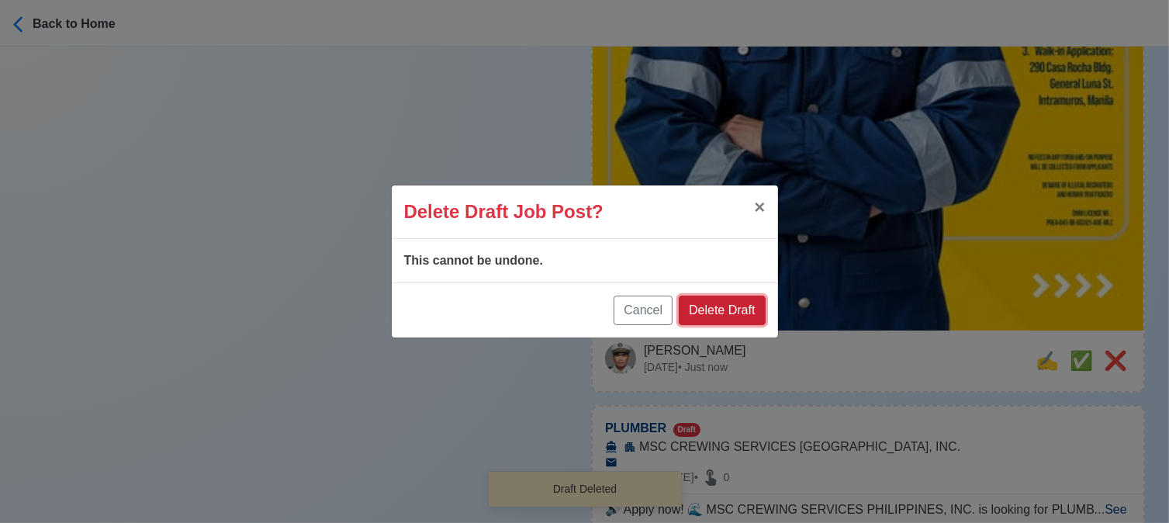
click at [745, 313] on button "Delete Draft" at bounding box center [722, 309] width 86 height 29
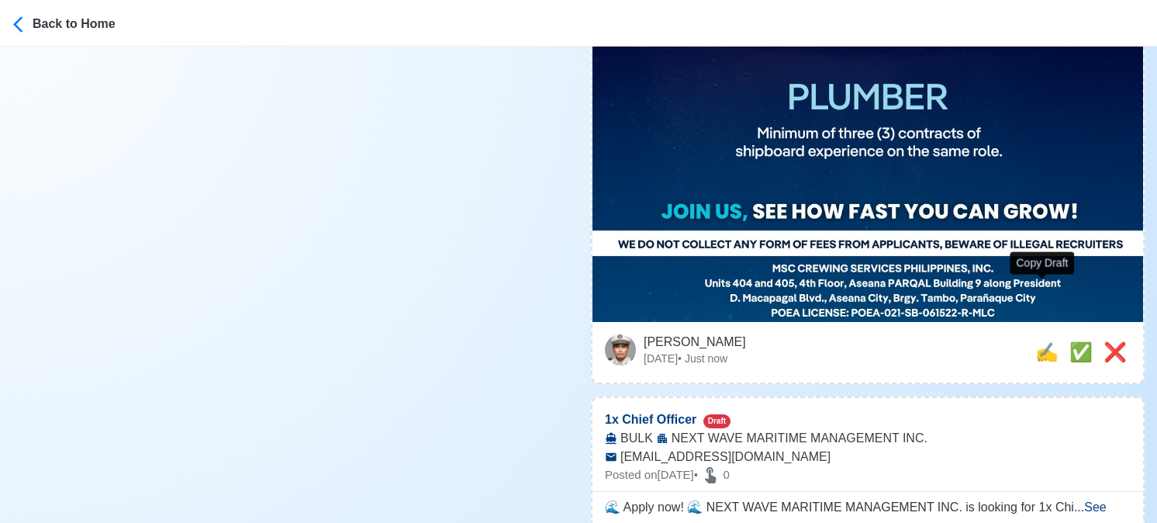
scroll to position [2249, 0]
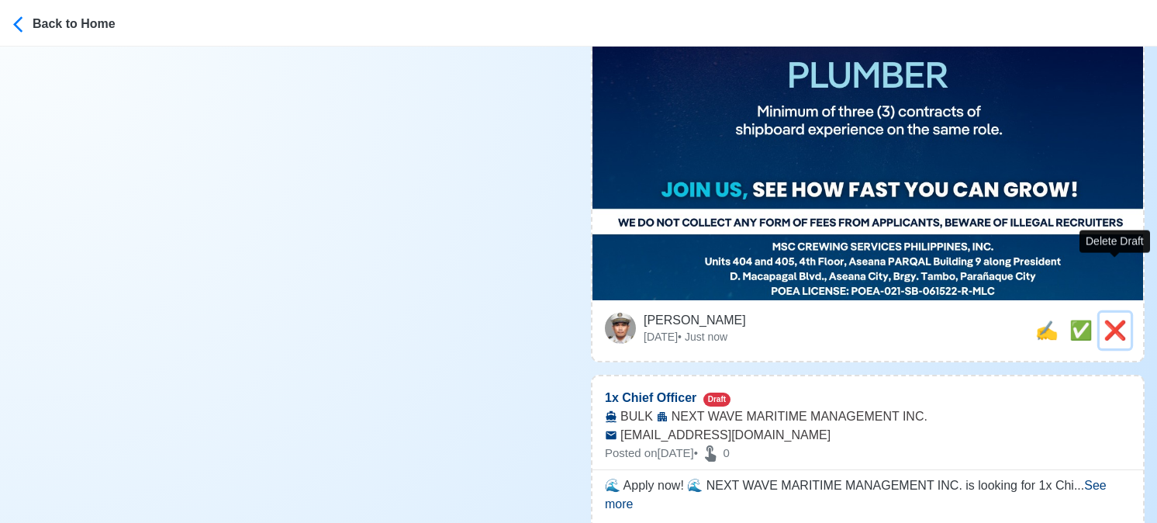
click at [1118, 320] on span "❌" at bounding box center [1115, 330] width 23 height 21
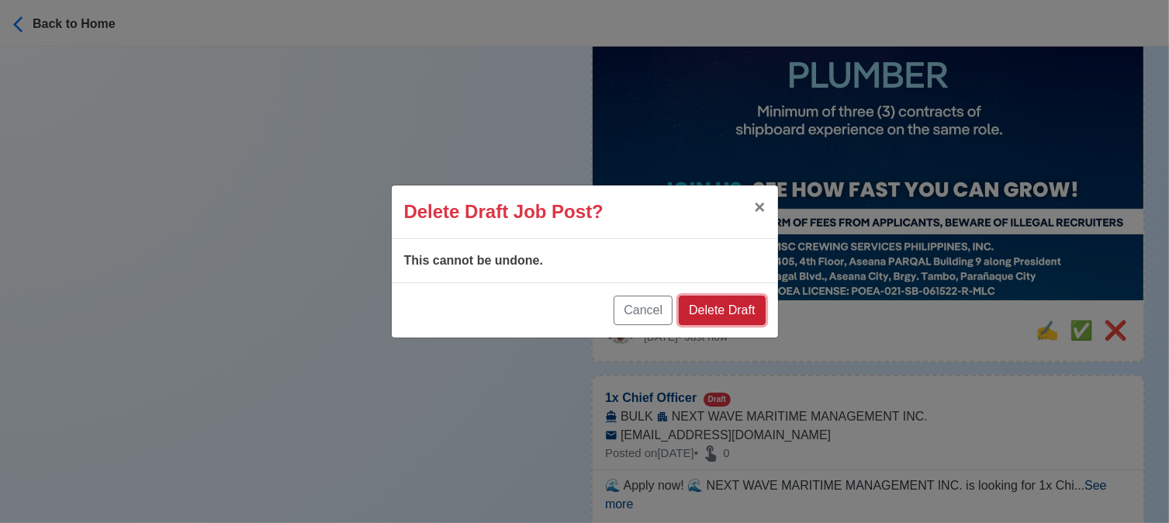
click at [720, 300] on button "Delete Draft" at bounding box center [722, 309] width 86 height 29
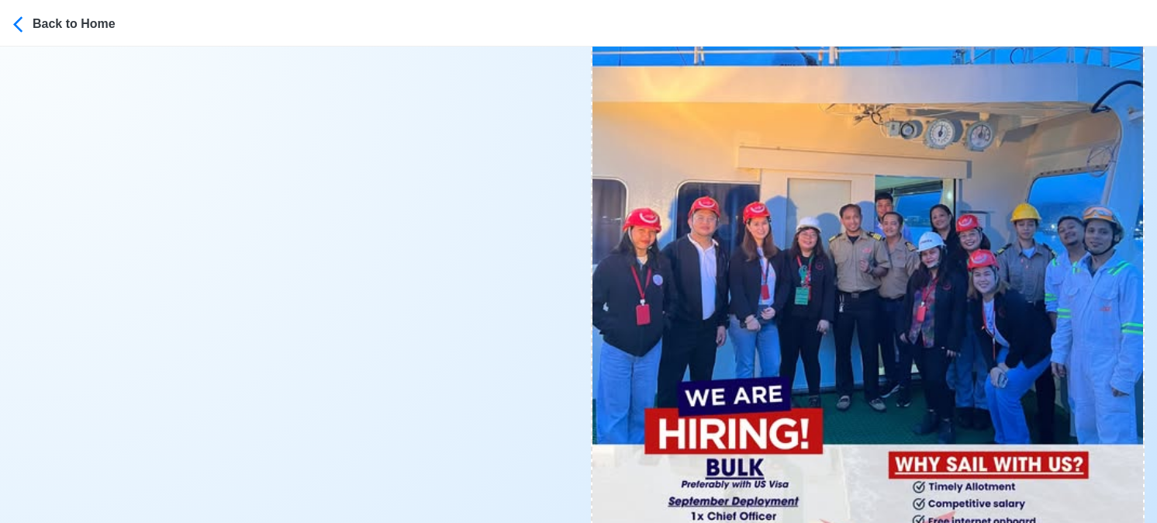
scroll to position [0, 0]
